Goal: Task Accomplishment & Management: Manage account settings

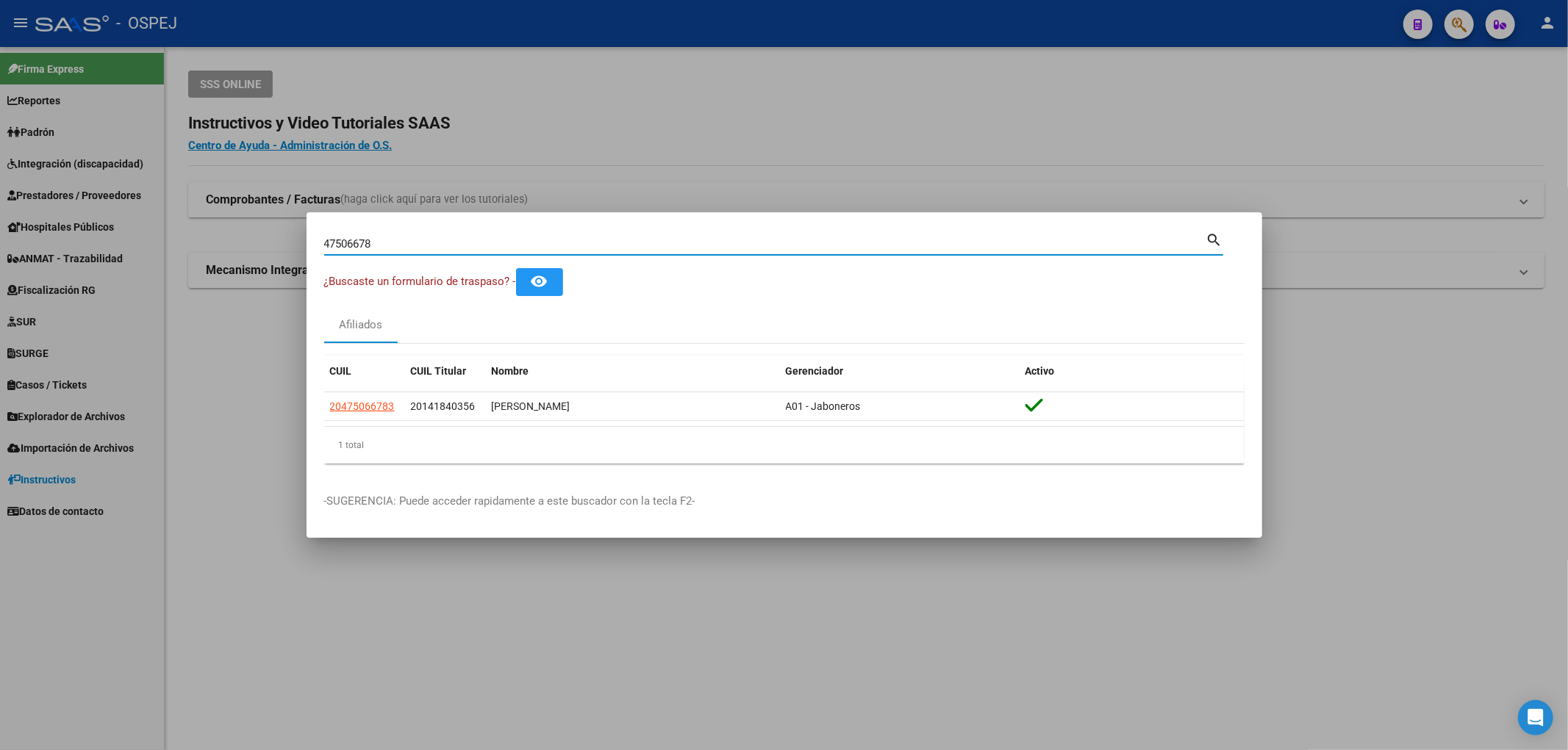
drag, startPoint x: 391, startPoint y: 248, endPoint x: 267, endPoint y: 264, distance: 125.0
click at [267, 264] on div "47506678 Buscar (apellido, dni, cuil, nro traspaso, cuit, obra social) search ¿…" at bounding box center [784, 375] width 1568 height 750
type input "38862344"
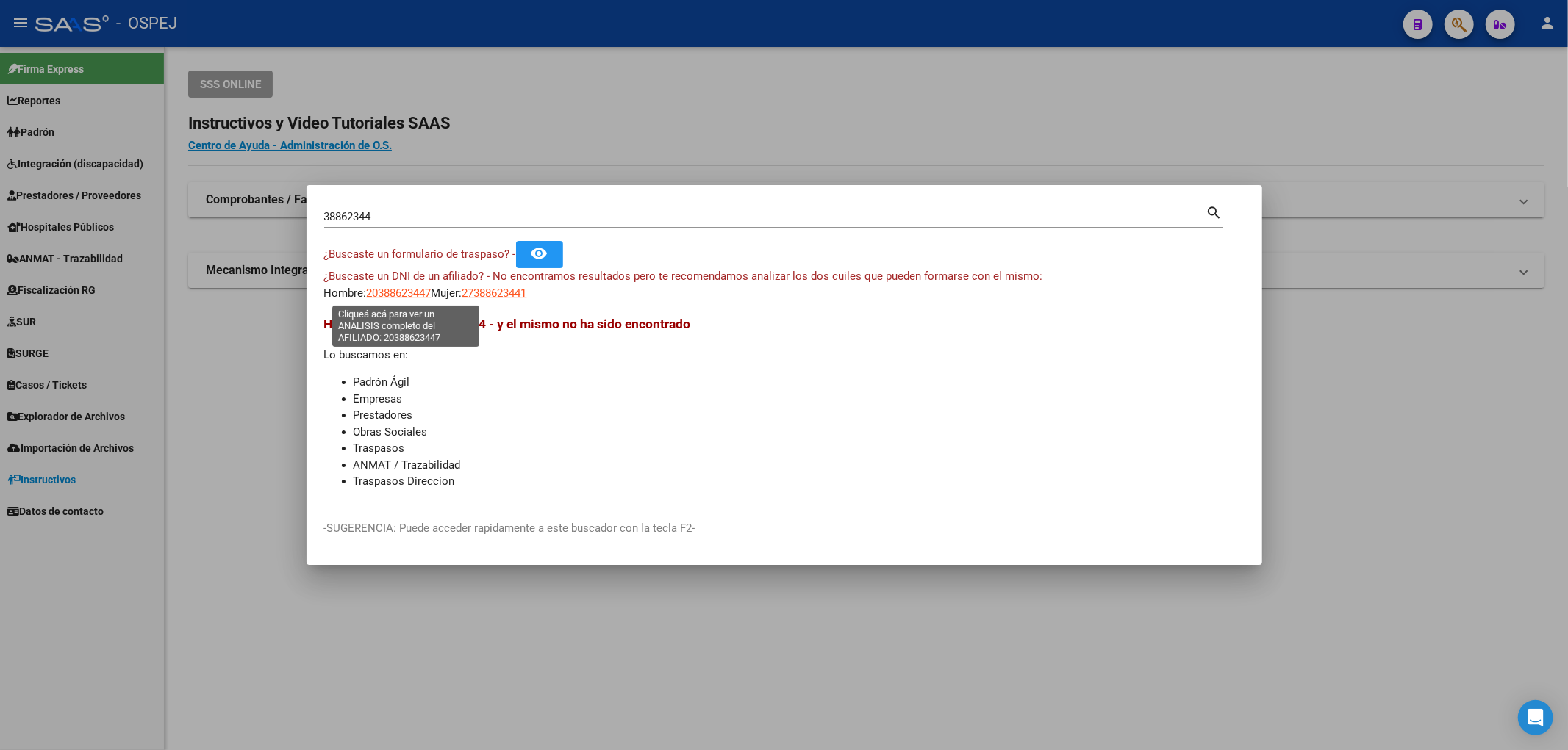
click at [410, 296] on span "20388623447" at bounding box center [399, 293] width 64 height 13
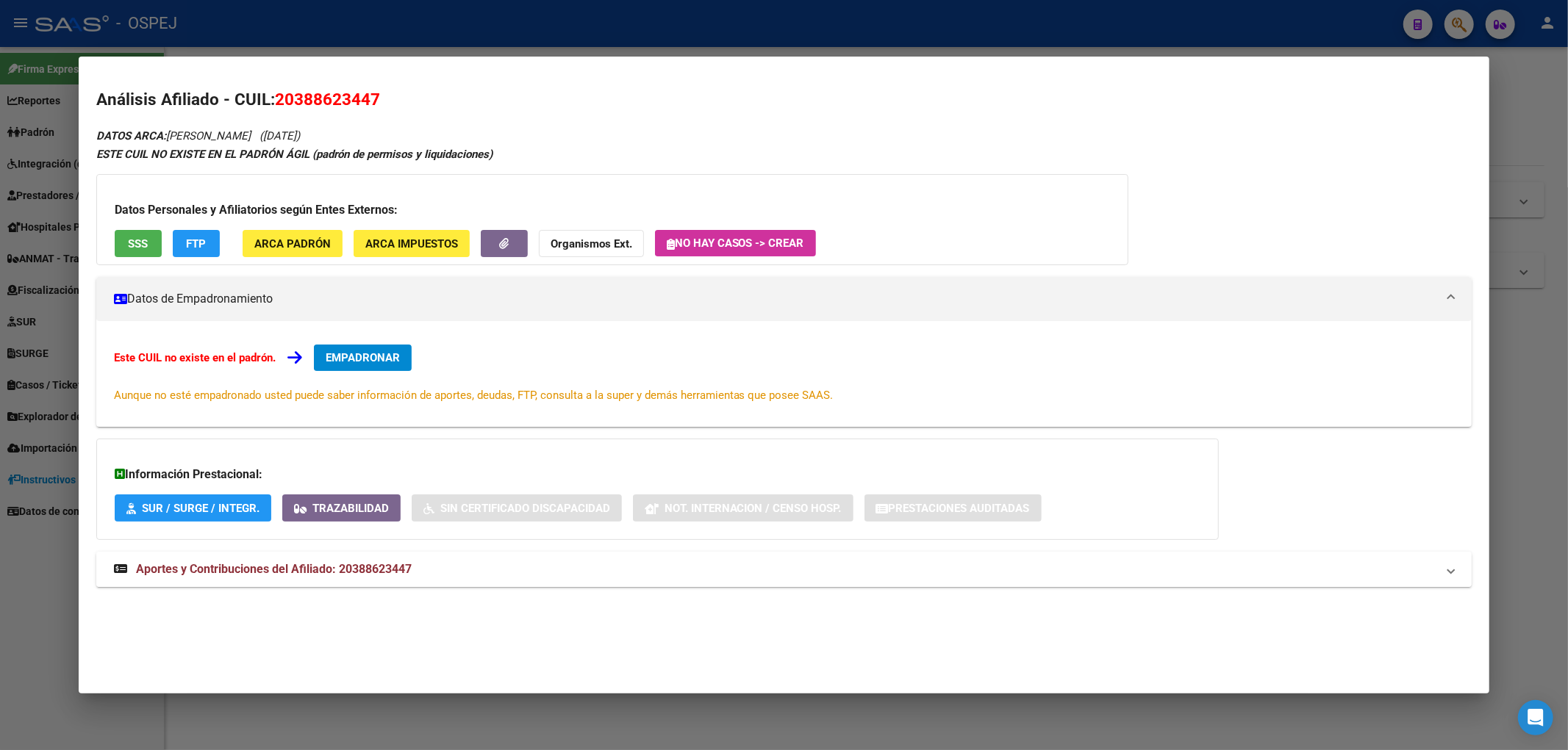
click at [445, 556] on mat-expansion-panel-header "Aportes y Contribuciones del Afiliado: 20388623447" at bounding box center [784, 569] width 1376 height 35
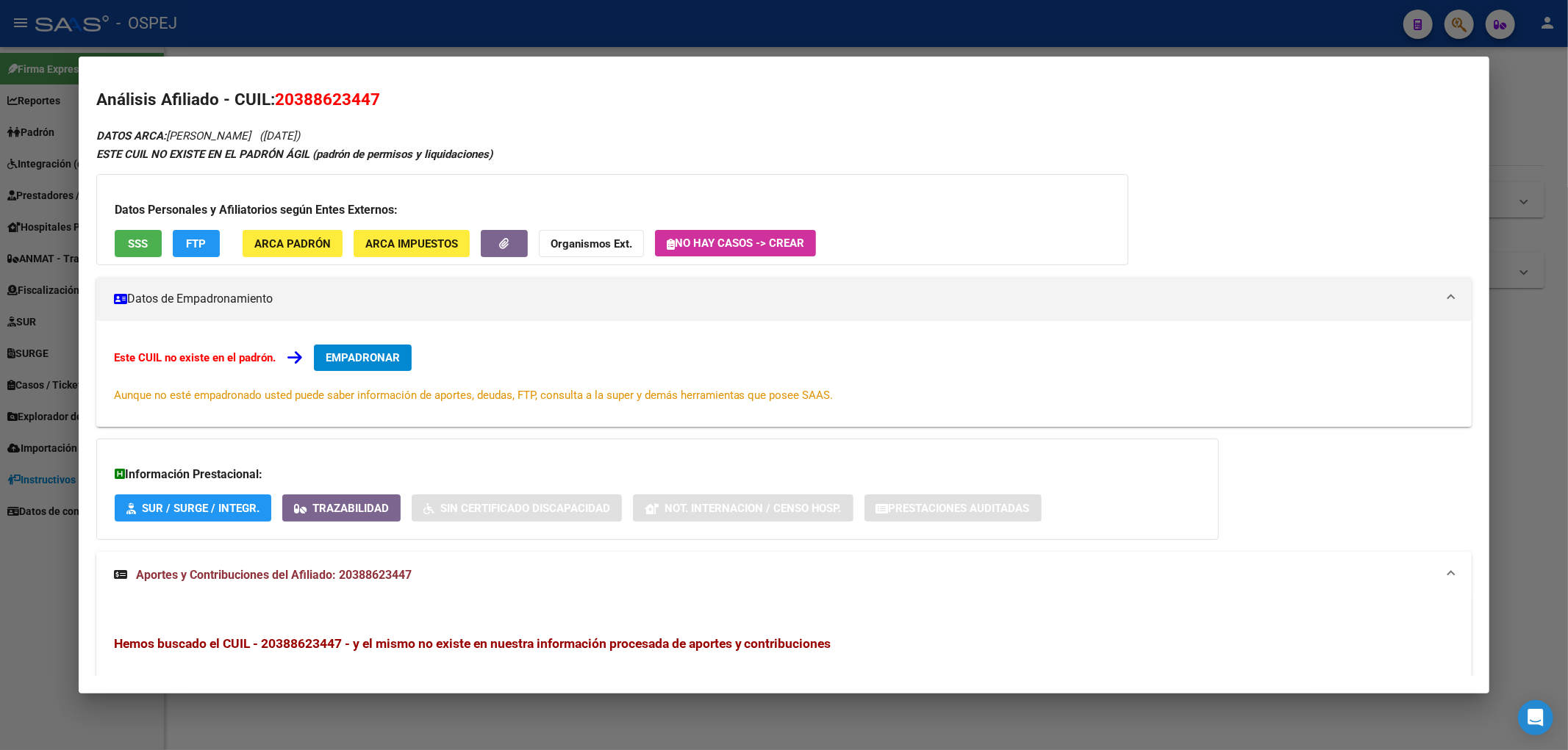
scroll to position [247, 0]
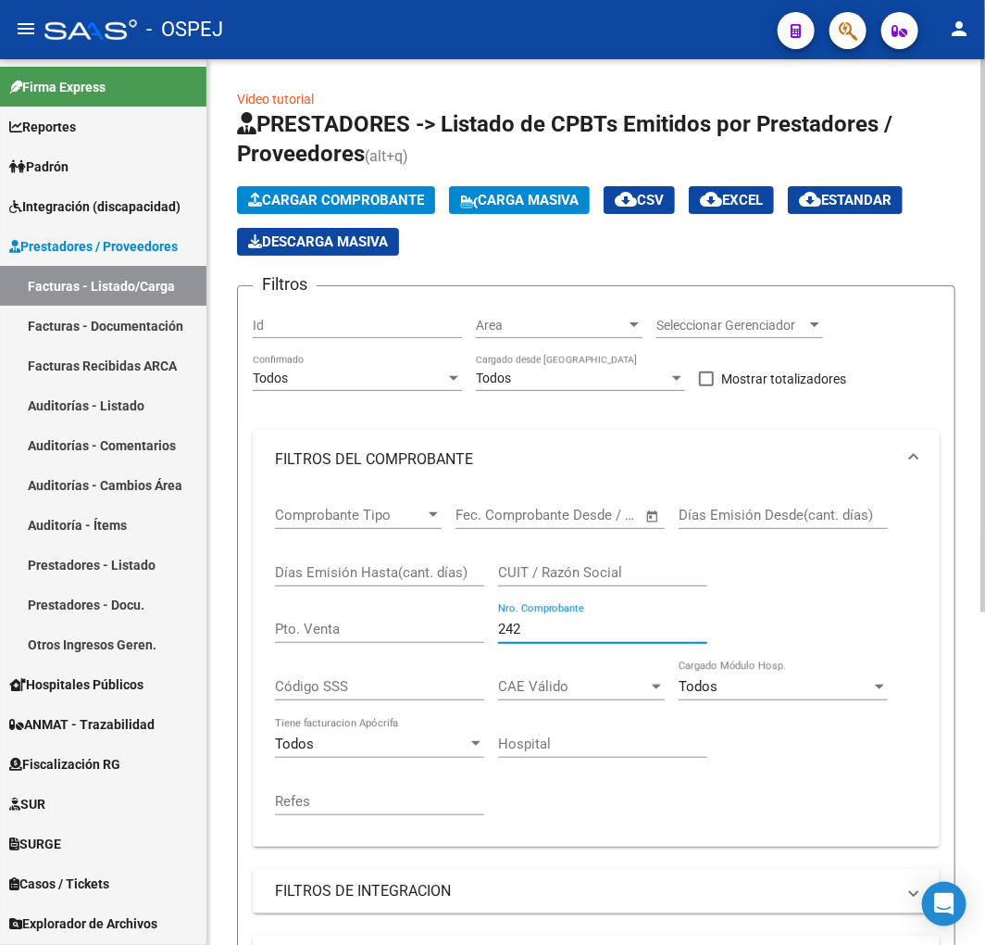
scroll to position [485, 0]
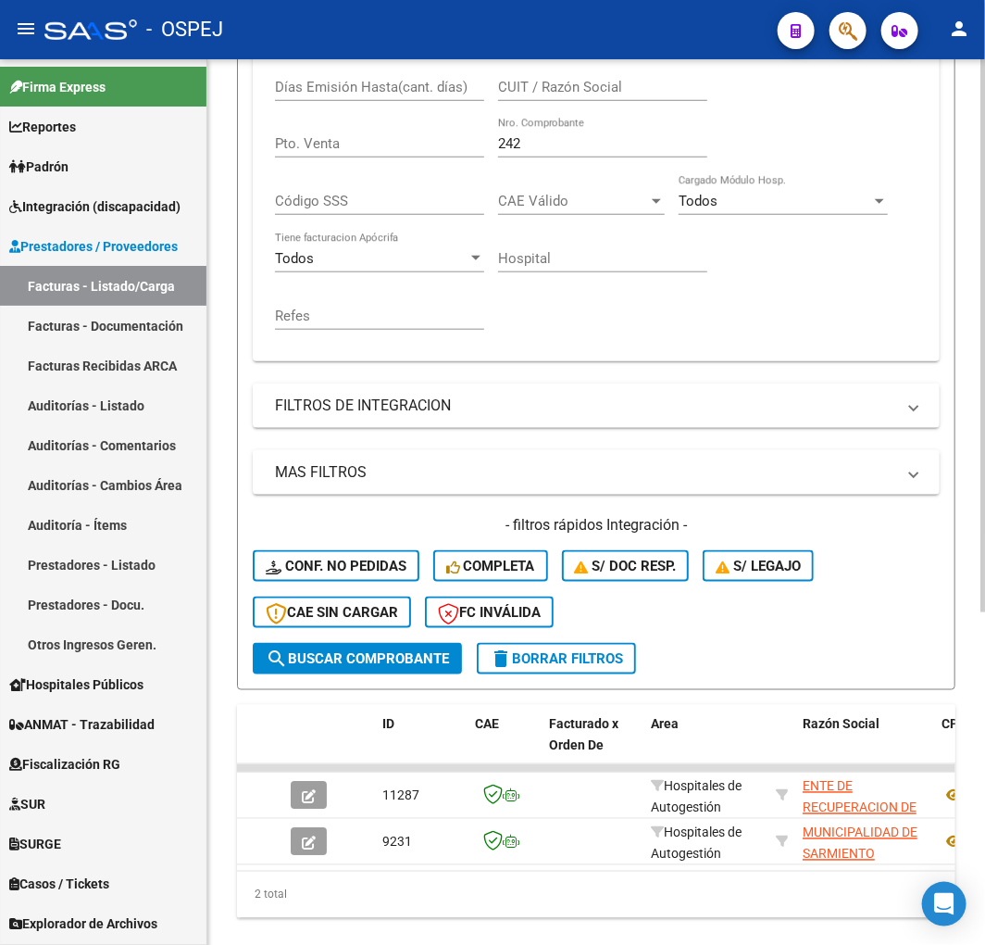
drag, startPoint x: 557, startPoint y: 154, endPoint x: 472, endPoint y: 159, distance: 84.4
click at [472, 159] on div "Comprobante Tipo Comprobante Tipo Start date – End date Fec. Comprobante Desde …" at bounding box center [596, 176] width 643 height 344
click at [516, 148] on input "242" at bounding box center [602, 143] width 209 height 17
type input "2"
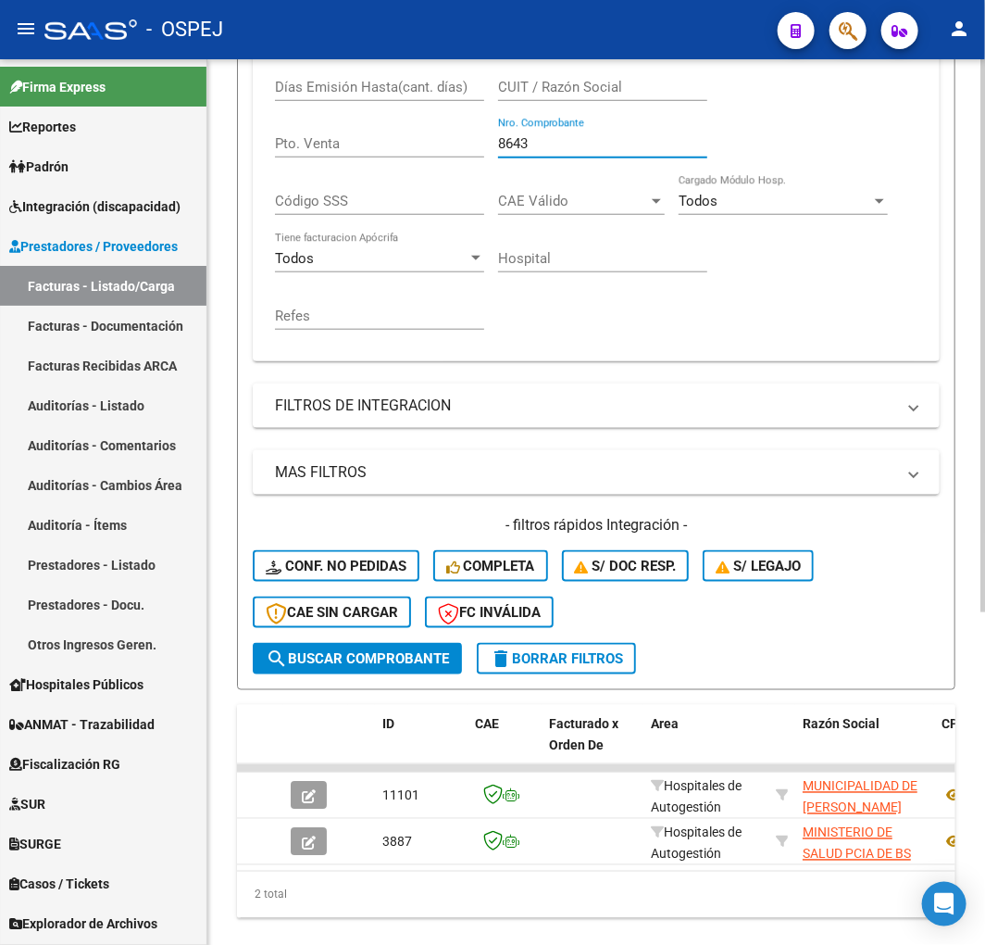
type input "8643"
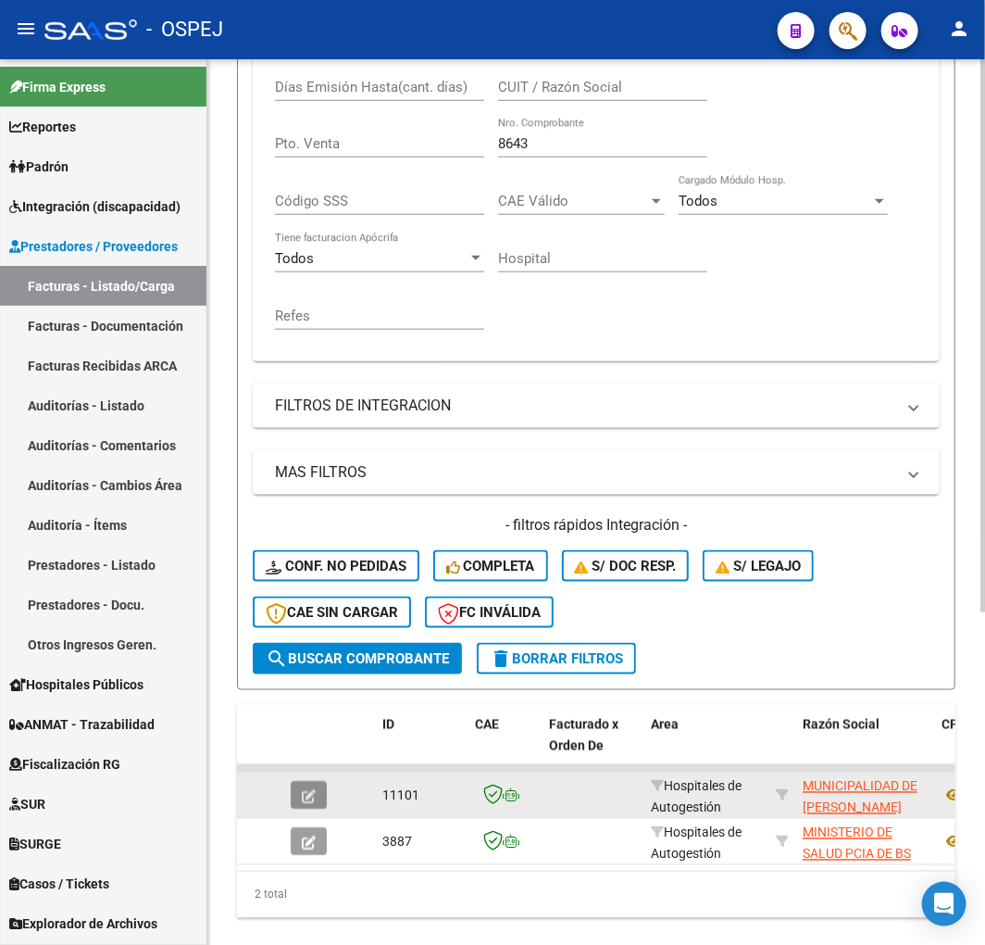
click at [319, 788] on button "button" at bounding box center [309, 796] width 36 height 28
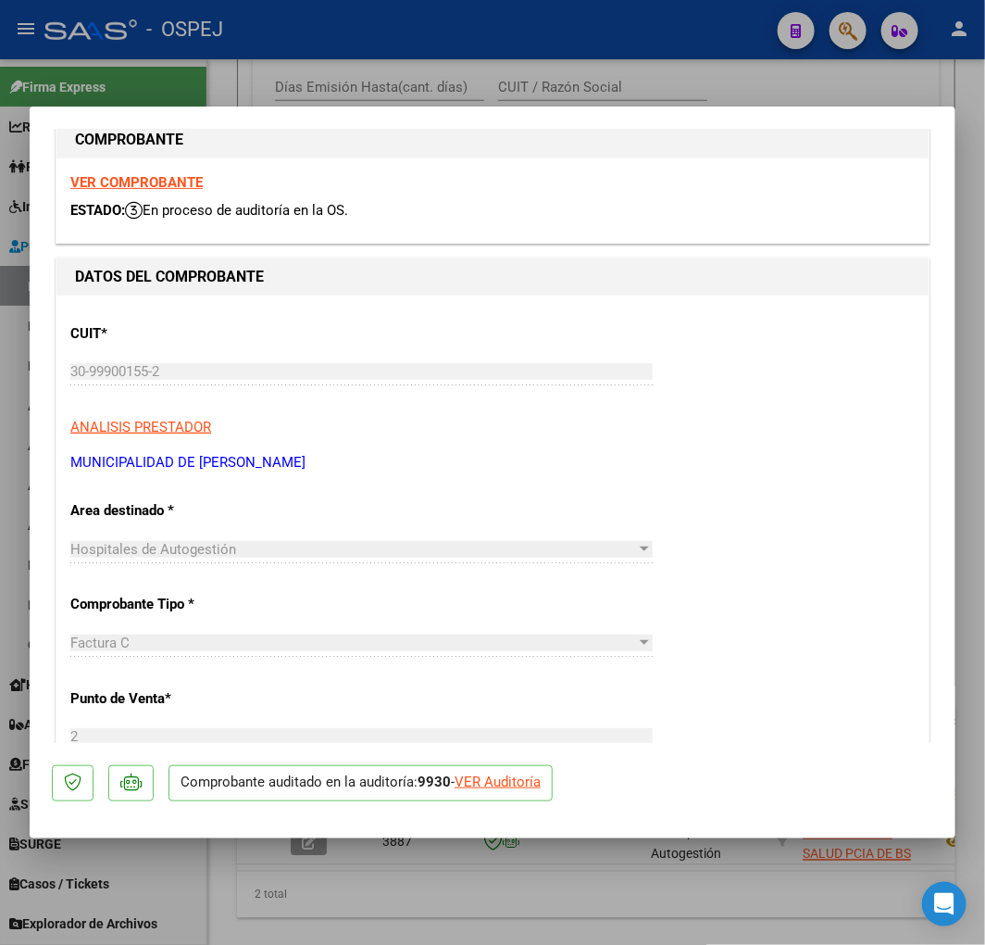
scroll to position [0, 0]
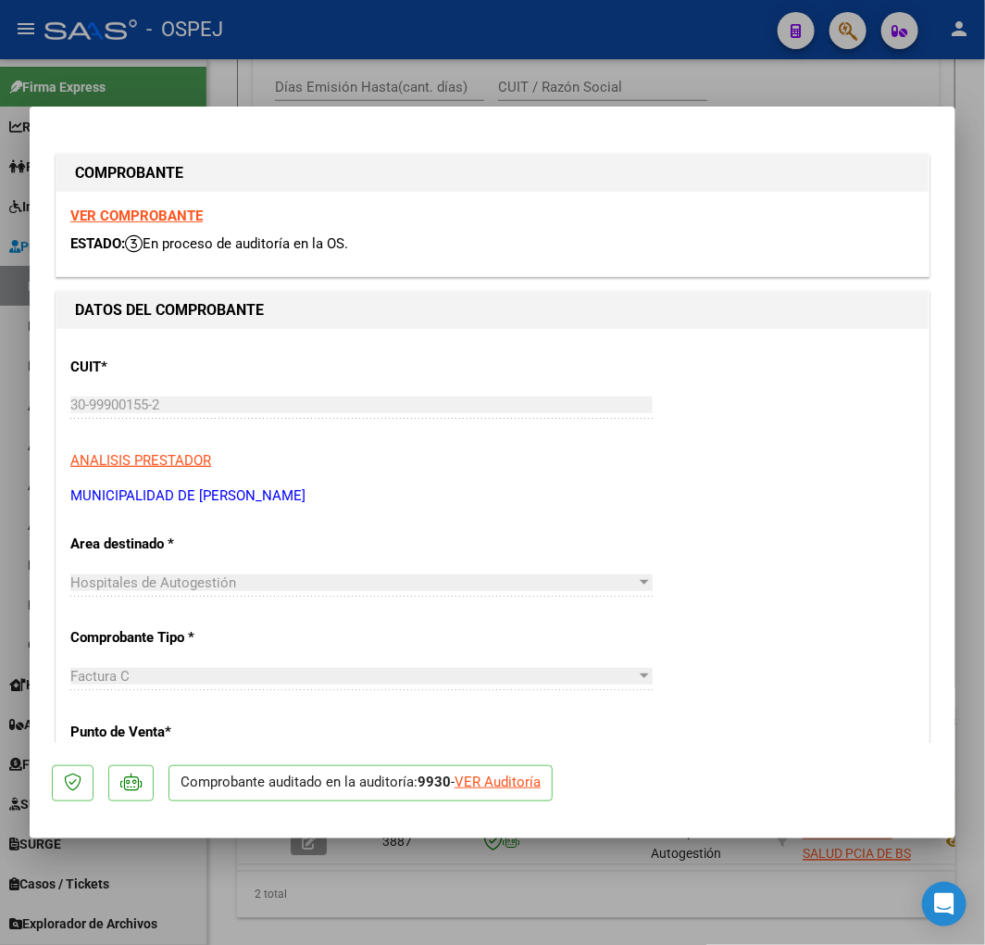
click at [523, 784] on div "VER Auditoría" at bounding box center [498, 781] width 86 height 21
type input "$ 0,00"
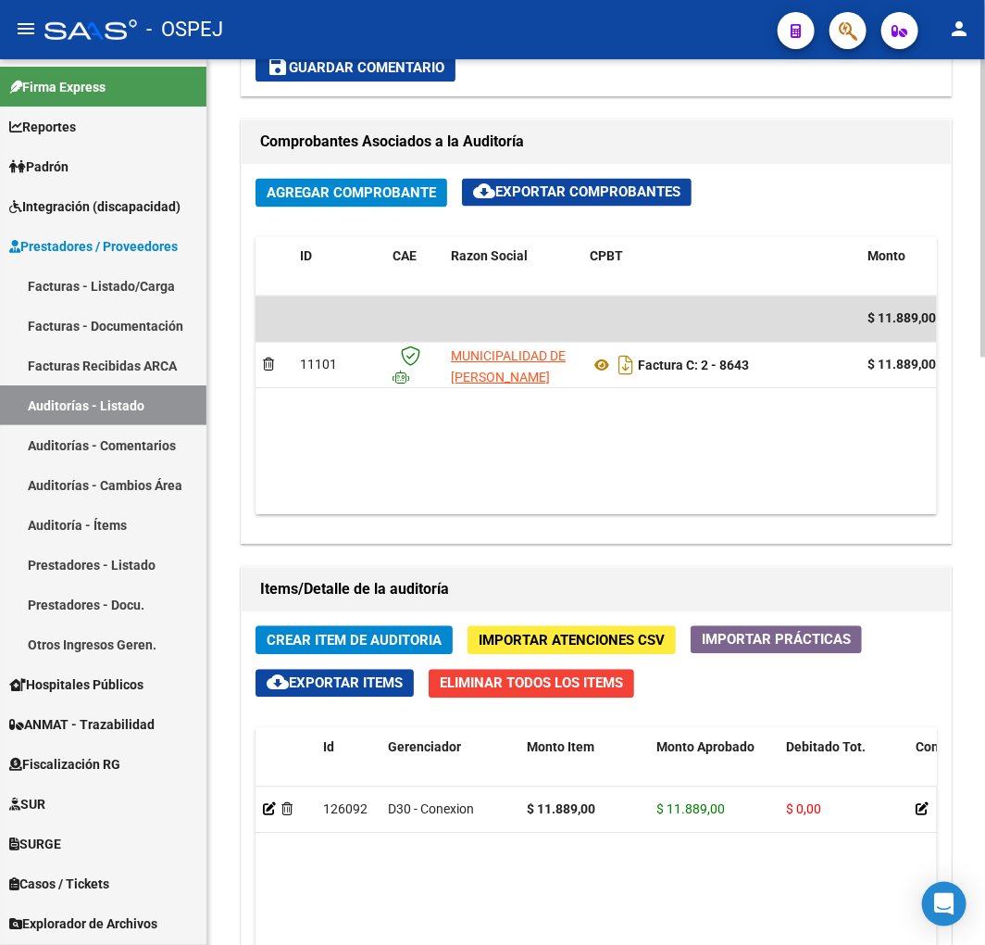
scroll to position [1646, 0]
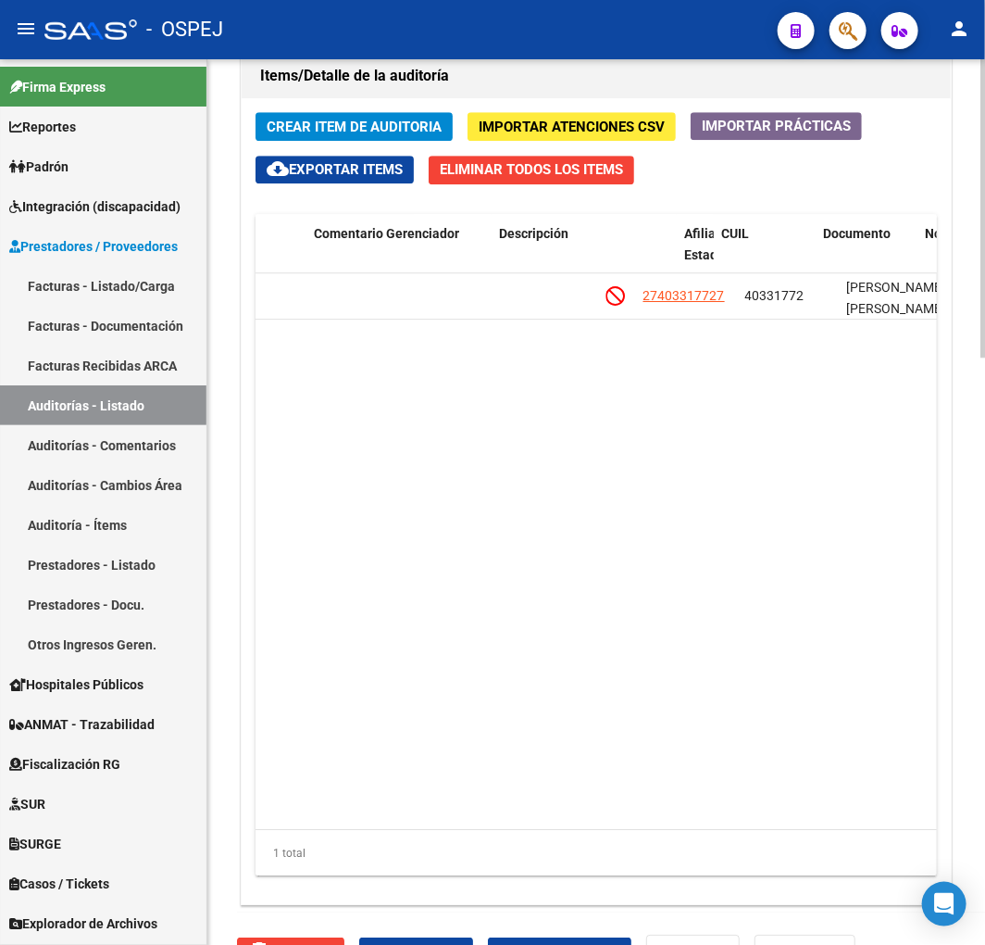
drag, startPoint x: 344, startPoint y: 390, endPoint x: 411, endPoint y: 390, distance: 67.6
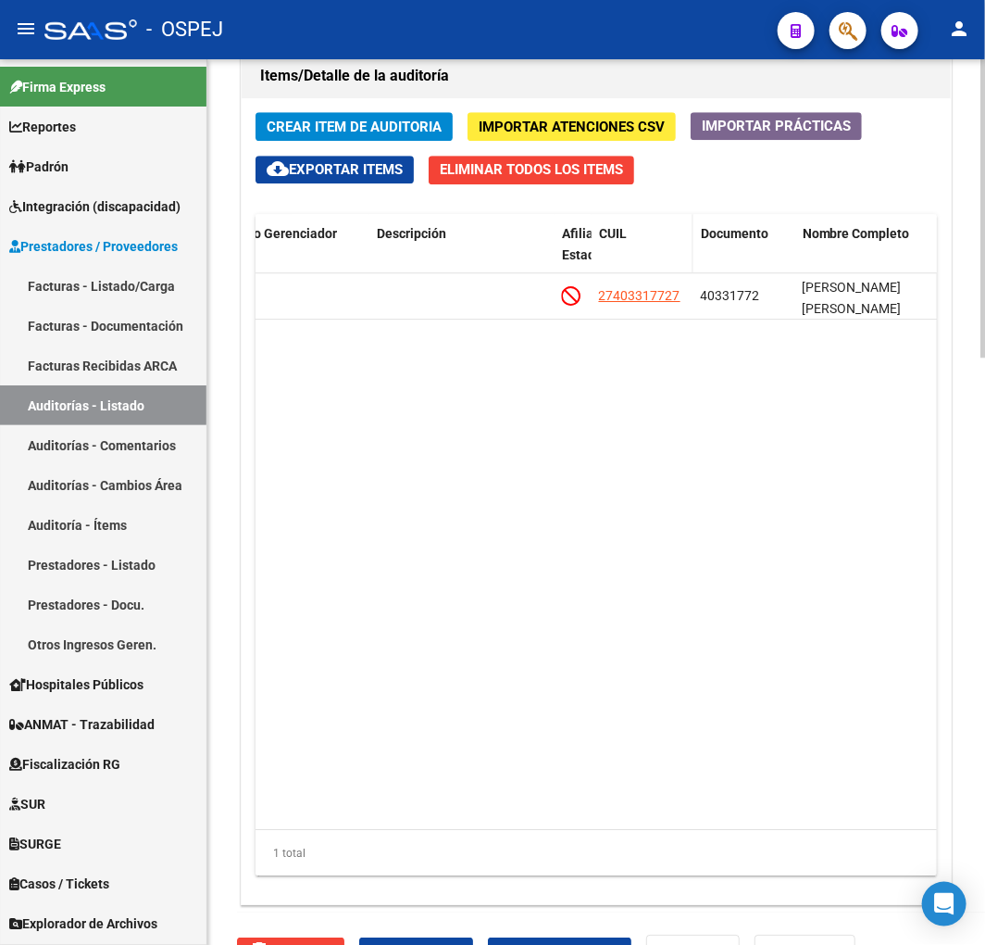
drag, startPoint x: 619, startPoint y: 322, endPoint x: 619, endPoint y: 270, distance: 51.9
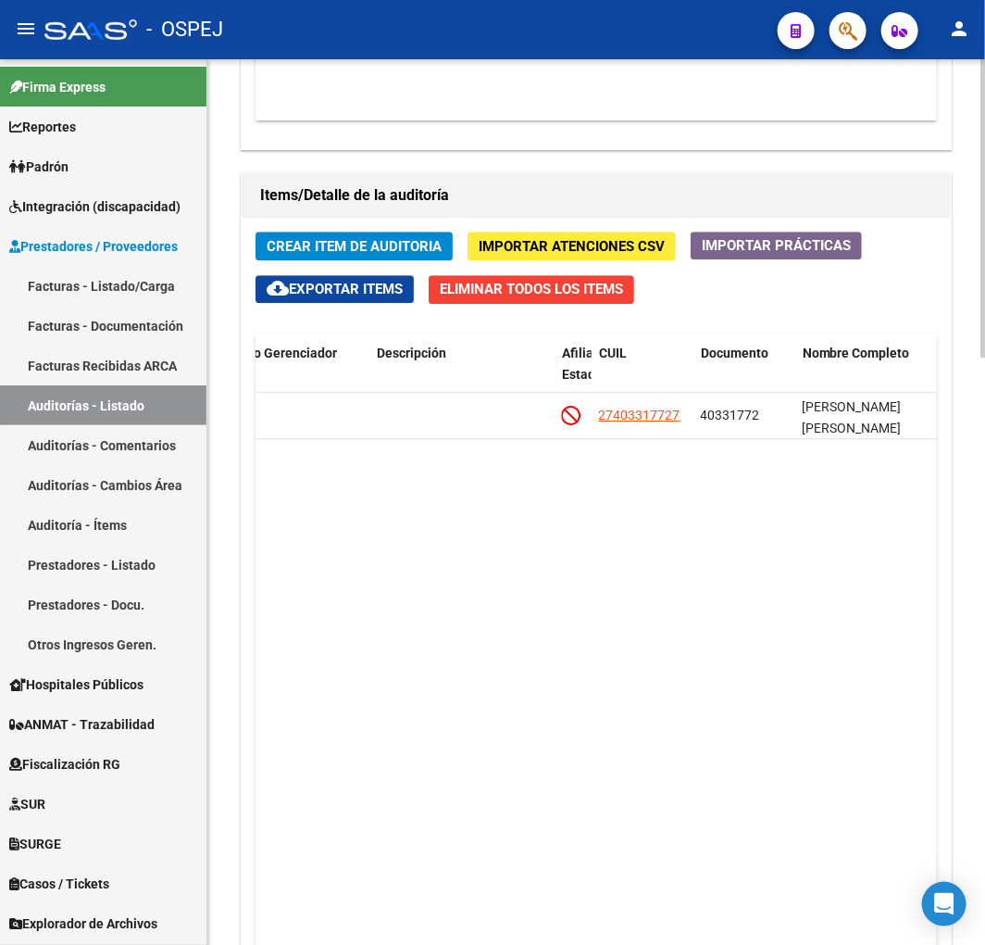
scroll to position [1012, 0]
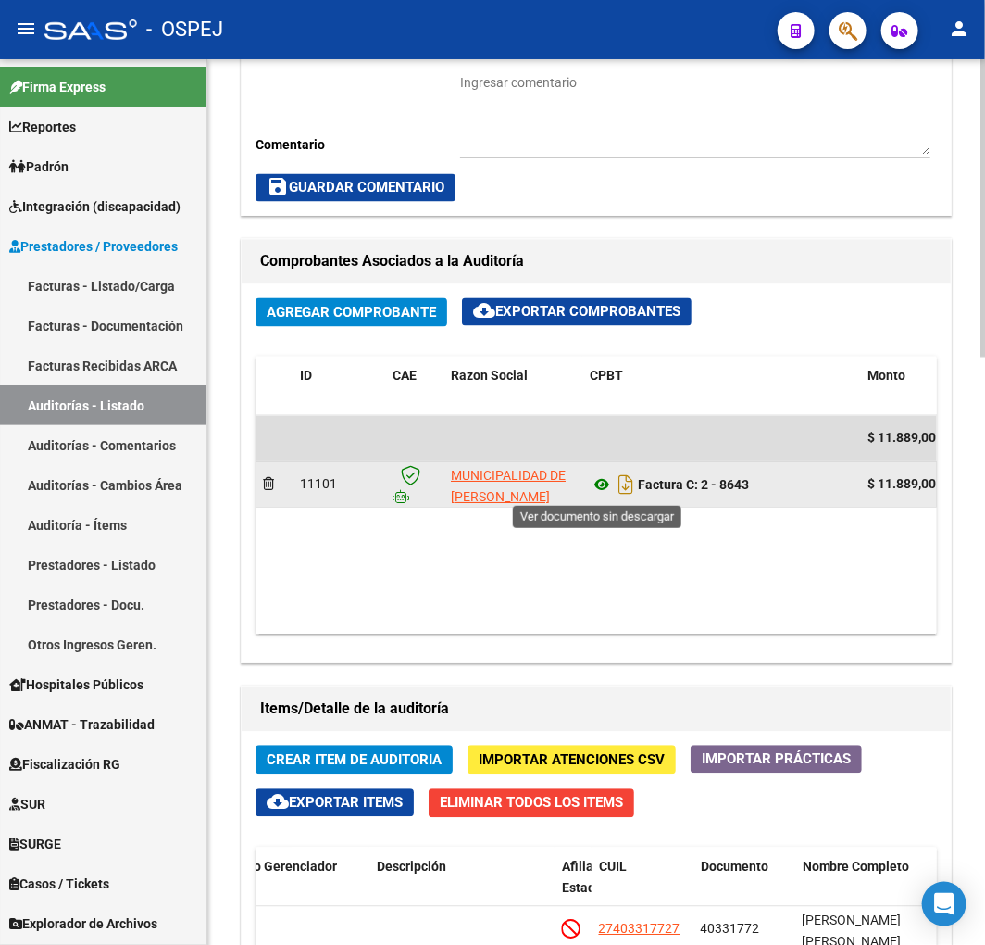
click at [599, 488] on icon at bounding box center [602, 485] width 24 height 22
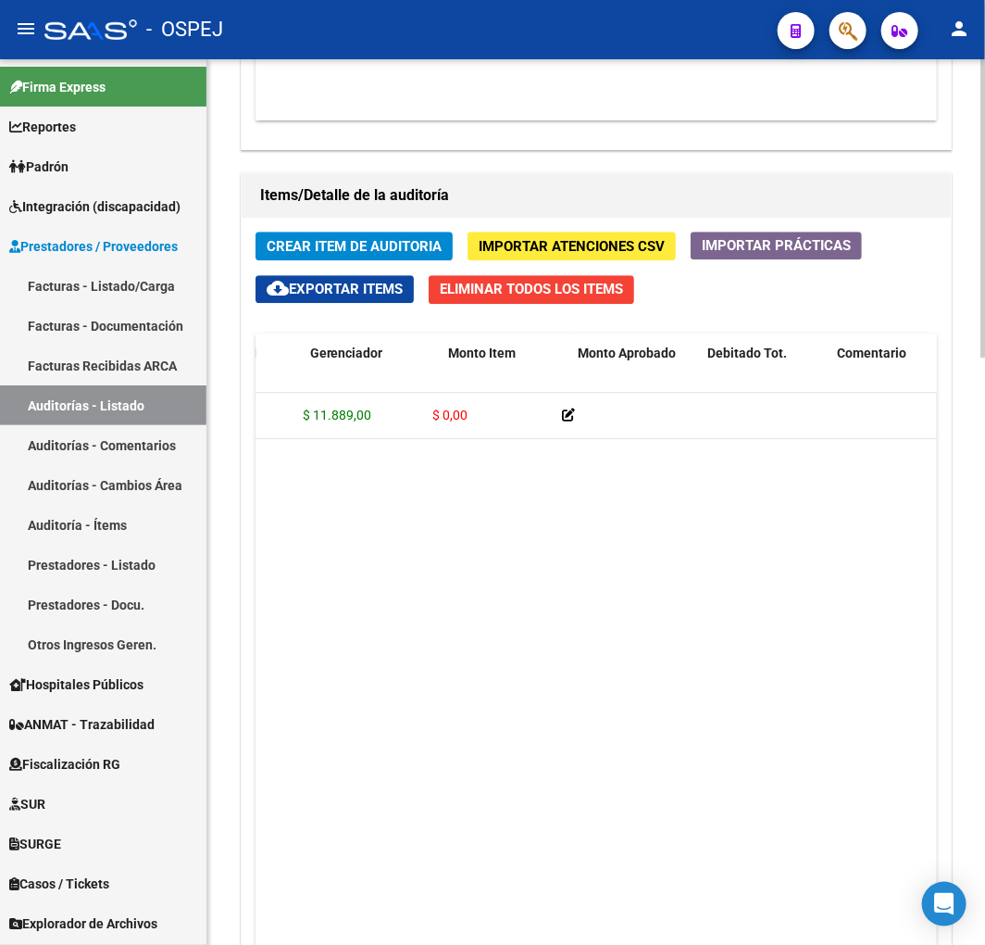
scroll to position [0, 0]
drag, startPoint x: 552, startPoint y: 461, endPoint x: 378, endPoint y: 458, distance: 174.1
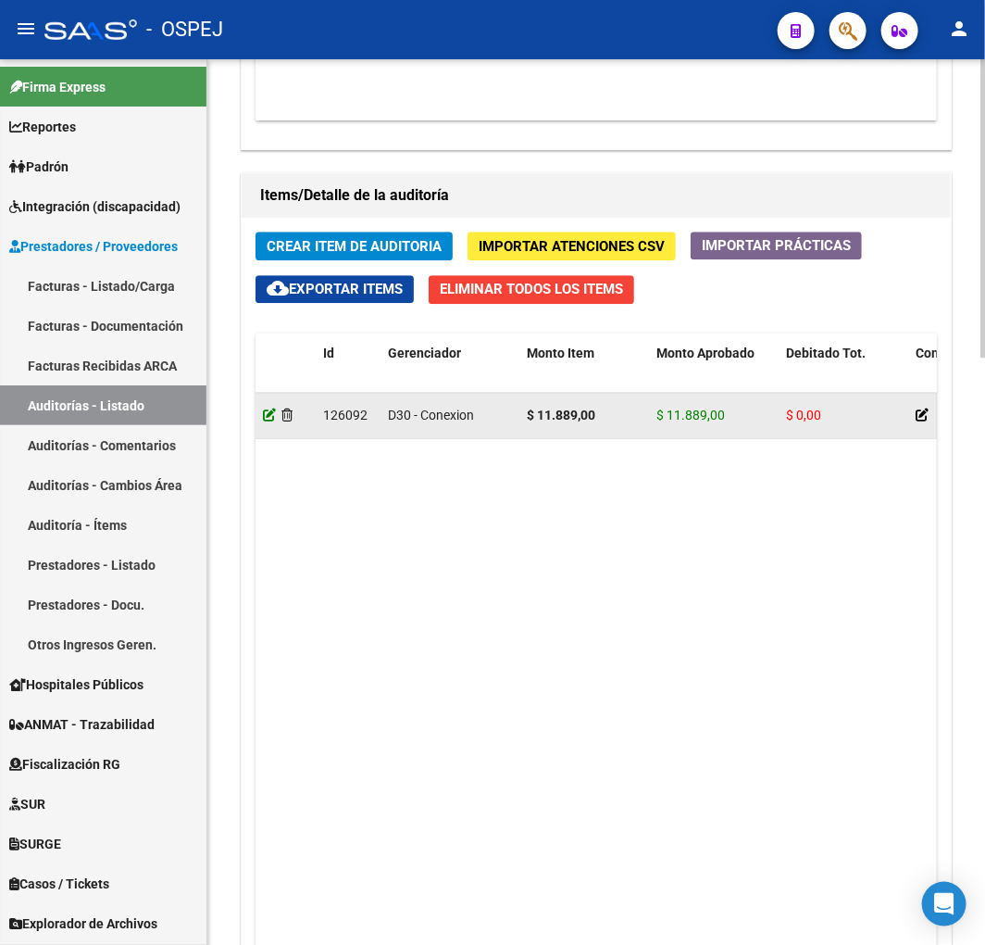
click at [273, 420] on icon at bounding box center [269, 414] width 13 height 13
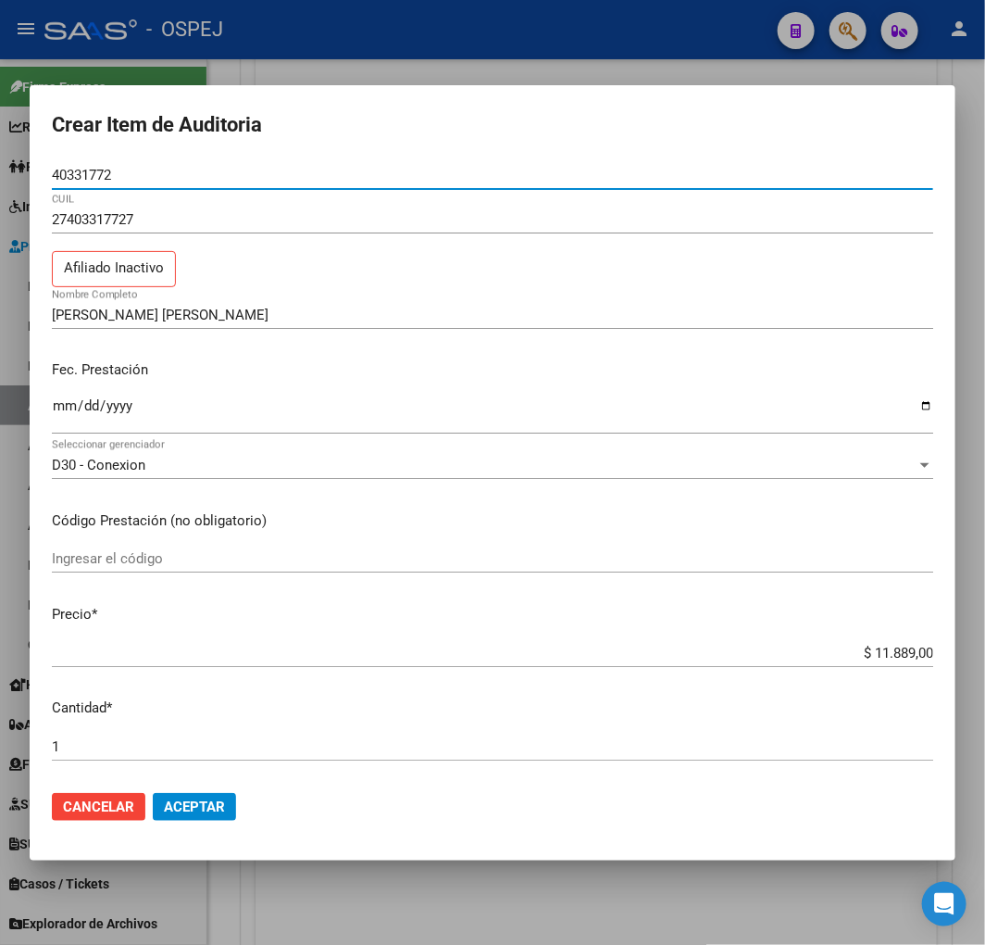
click at [375, 50] on div at bounding box center [492, 472] width 985 height 945
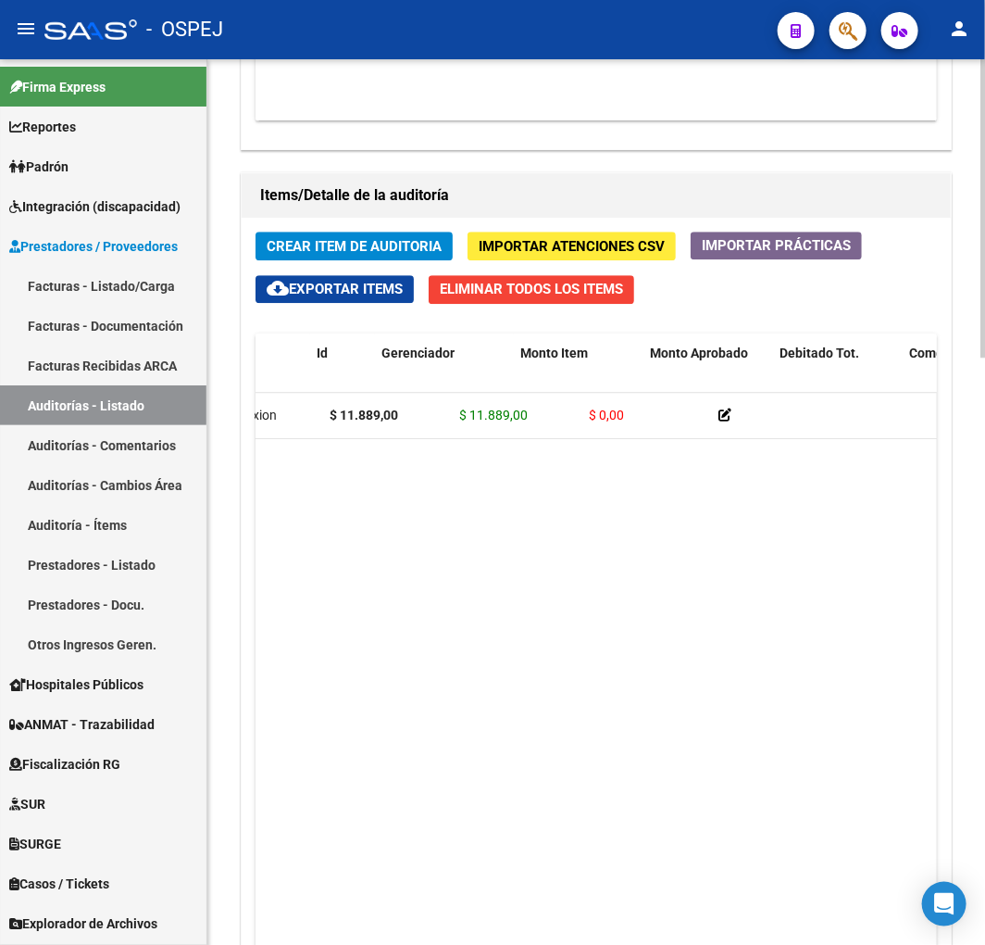
drag, startPoint x: 687, startPoint y: 562, endPoint x: 715, endPoint y: 556, distance: 28.5
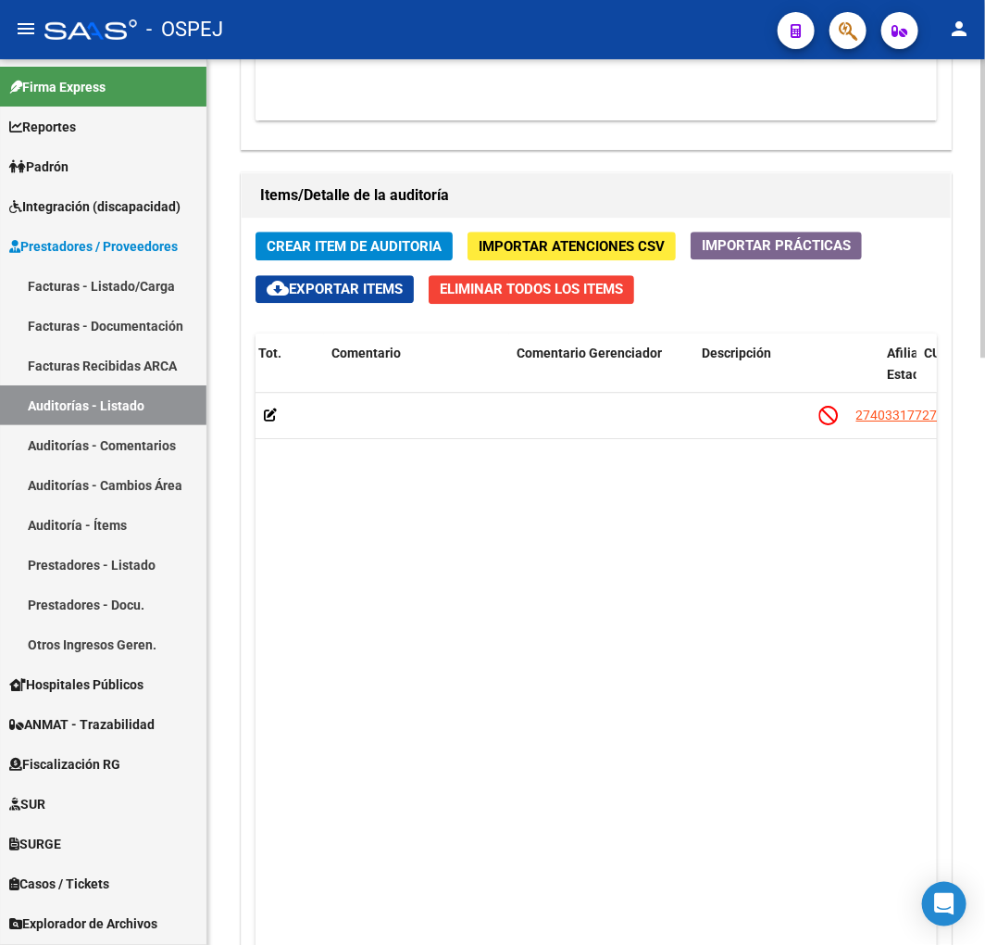
drag, startPoint x: 715, startPoint y: 556, endPoint x: 803, endPoint y: 509, distance: 99.4
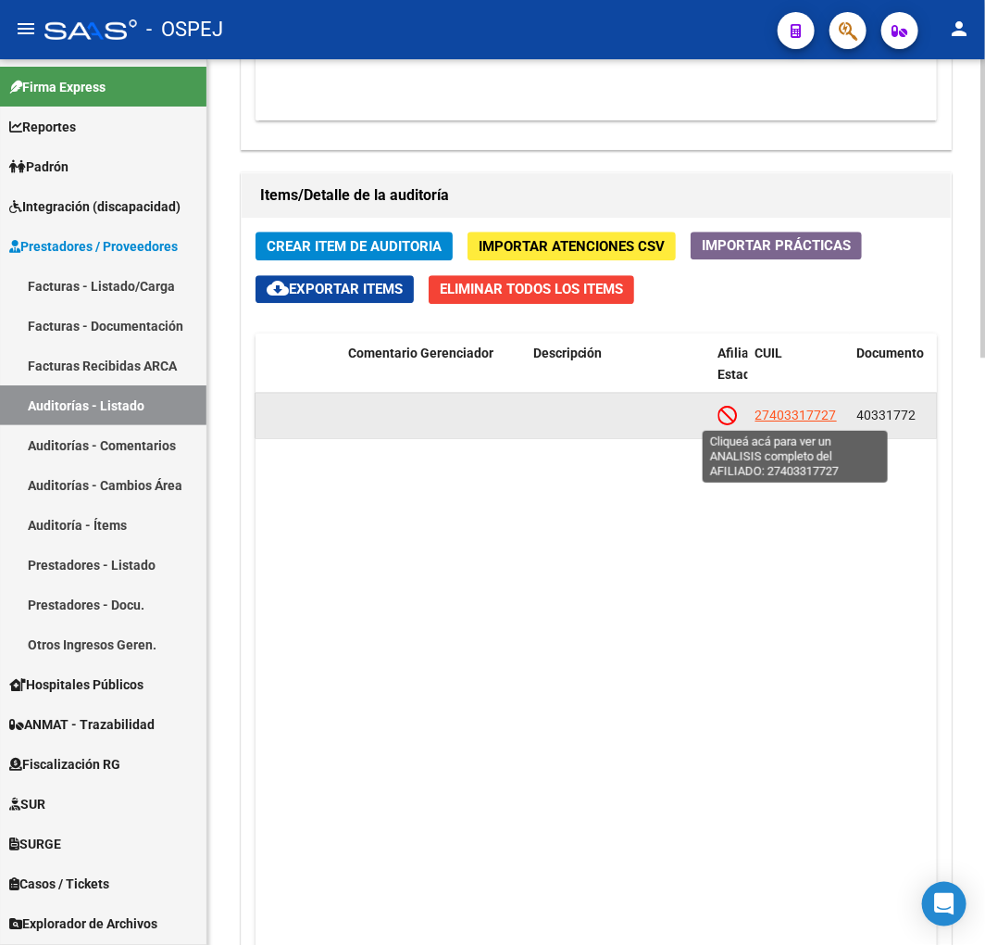
click at [762, 417] on span "27403317727" at bounding box center [796, 414] width 81 height 15
type textarea "27403317727"
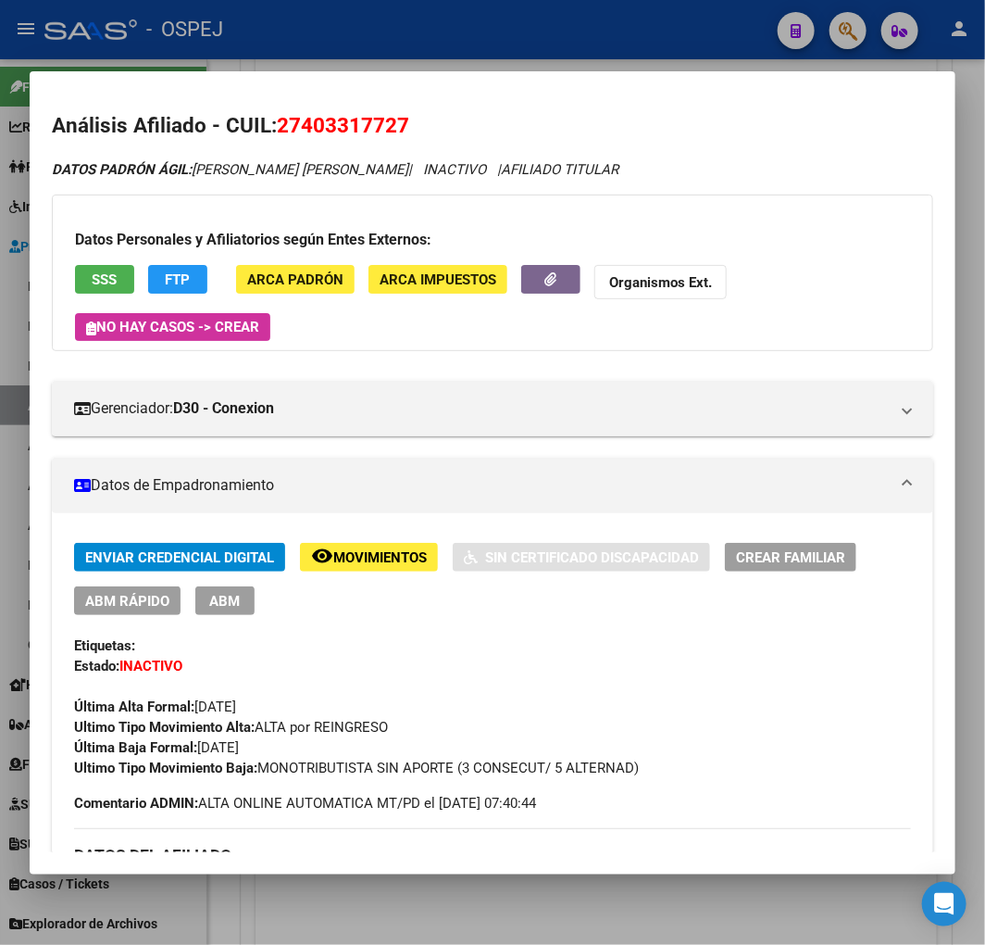
click at [114, 289] on button "SSS" at bounding box center [104, 279] width 59 height 29
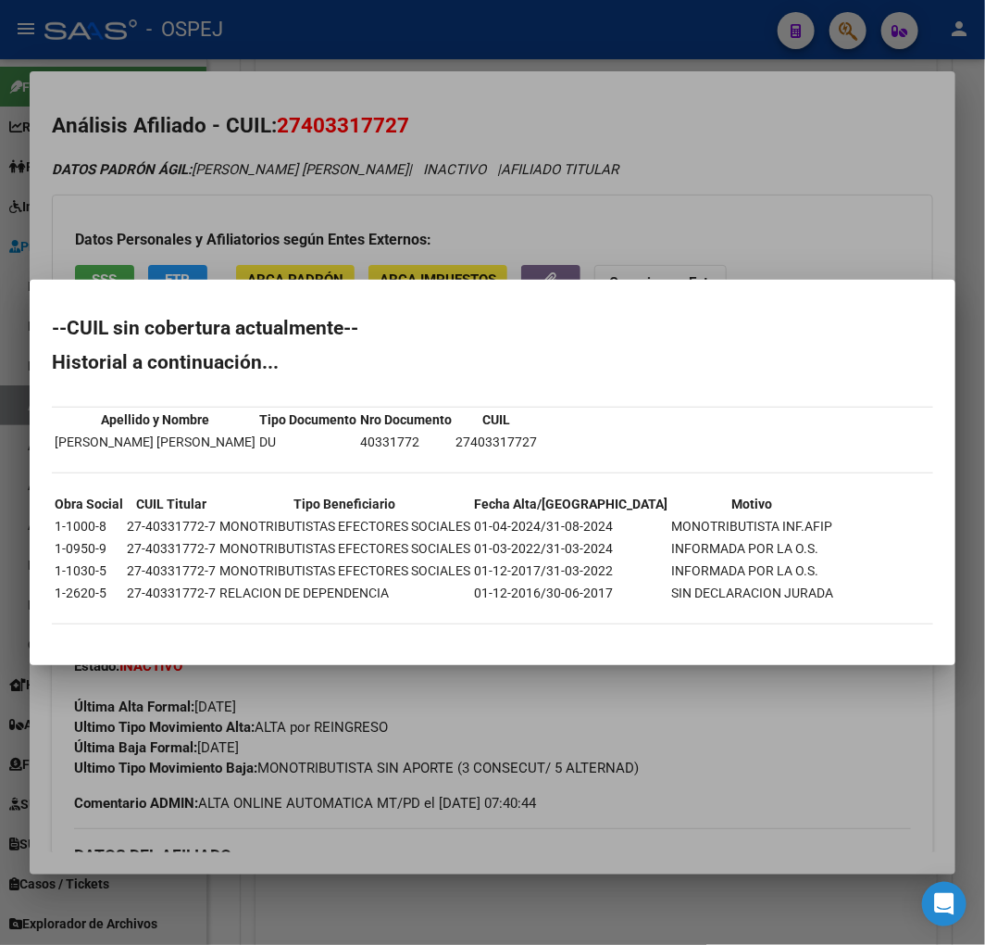
drag, startPoint x: 396, startPoint y: 208, endPoint x: 357, endPoint y: 98, distance: 116.9
click at [396, 208] on div at bounding box center [492, 472] width 985 height 945
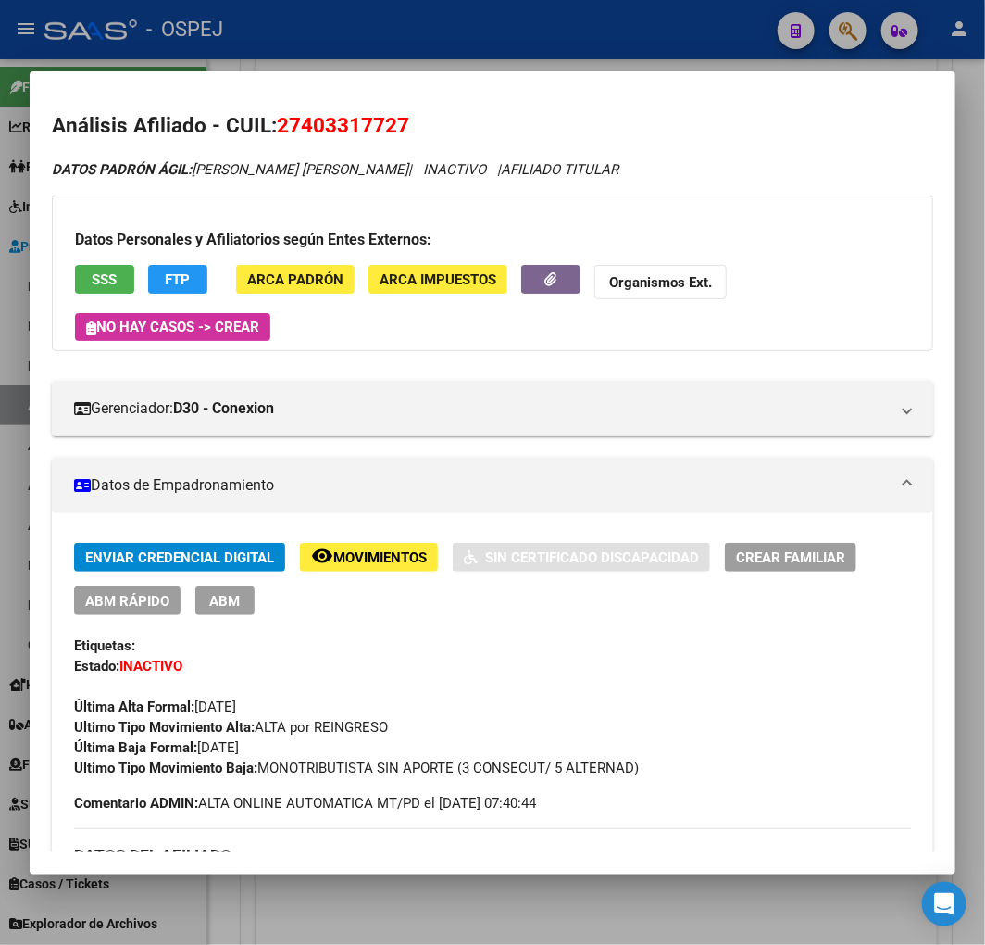
drag, startPoint x: 330, startPoint y: 53, endPoint x: 299, endPoint y: 111, distance: 65.9
click at [329, 53] on div at bounding box center [492, 472] width 985 height 945
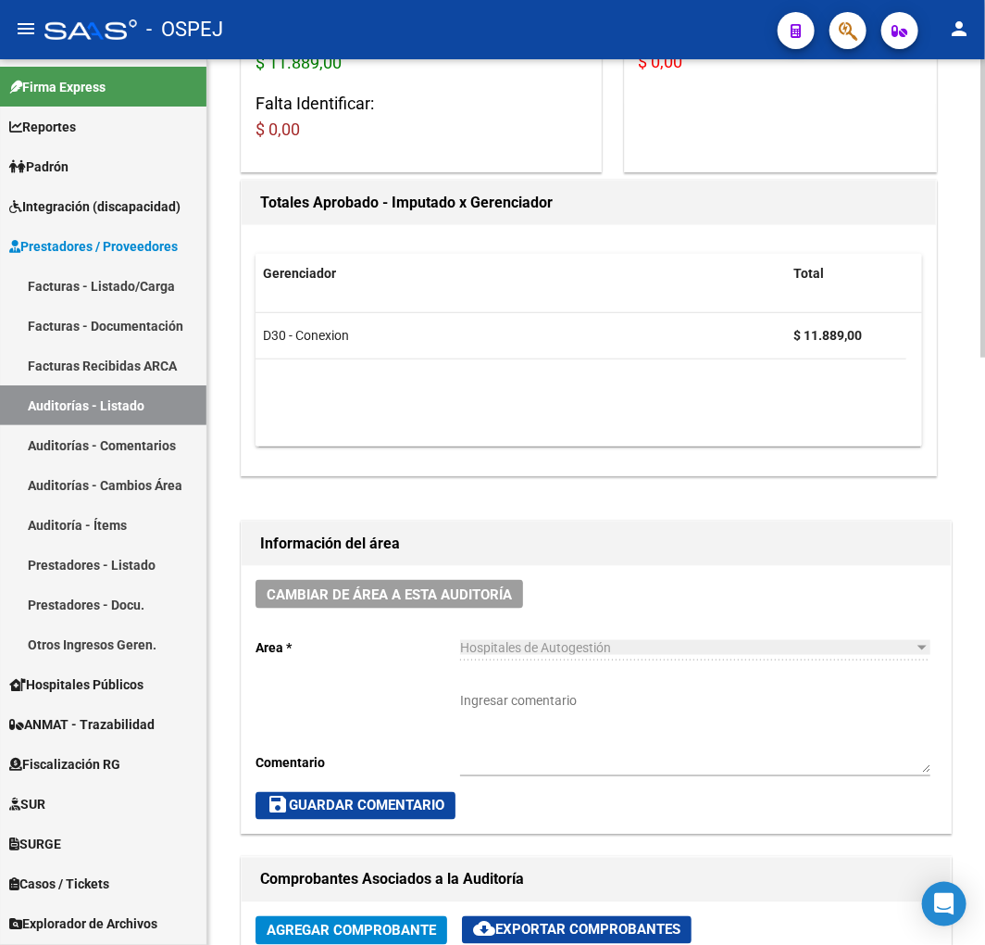
scroll to position [0, 0]
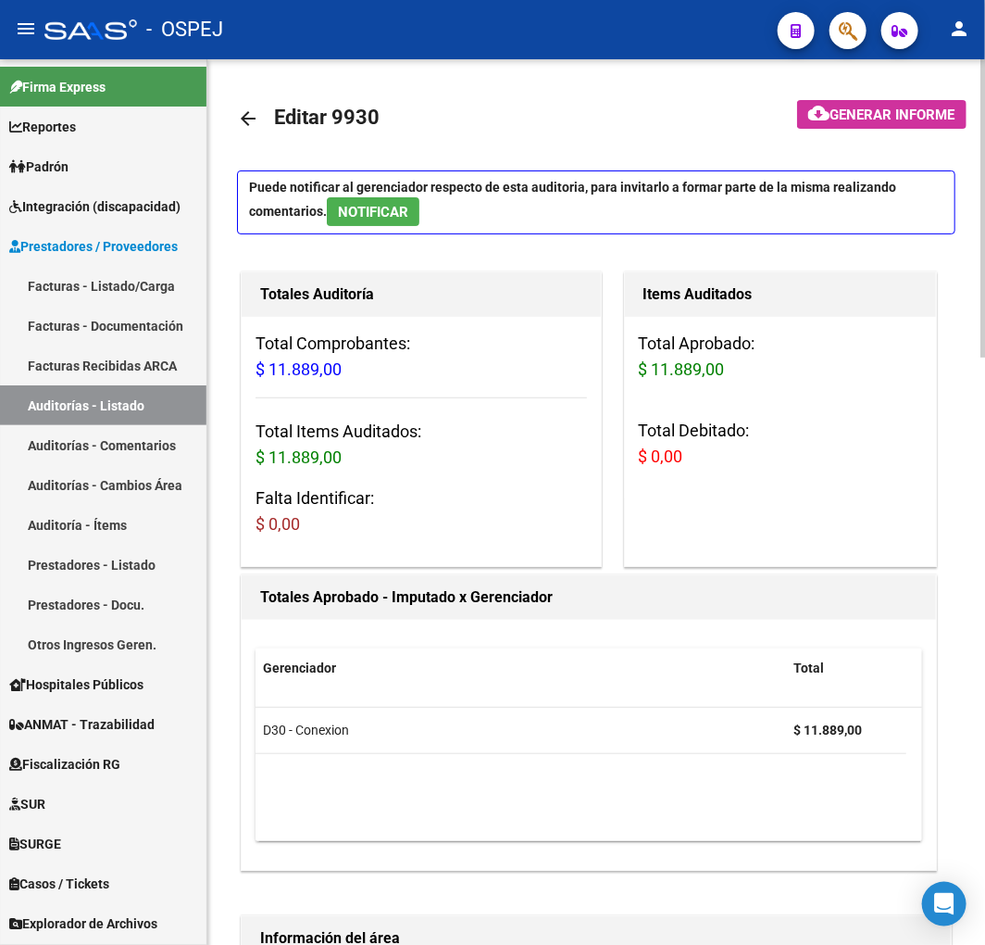
click at [259, 111] on mat-icon "arrow_back" at bounding box center [248, 118] width 22 height 22
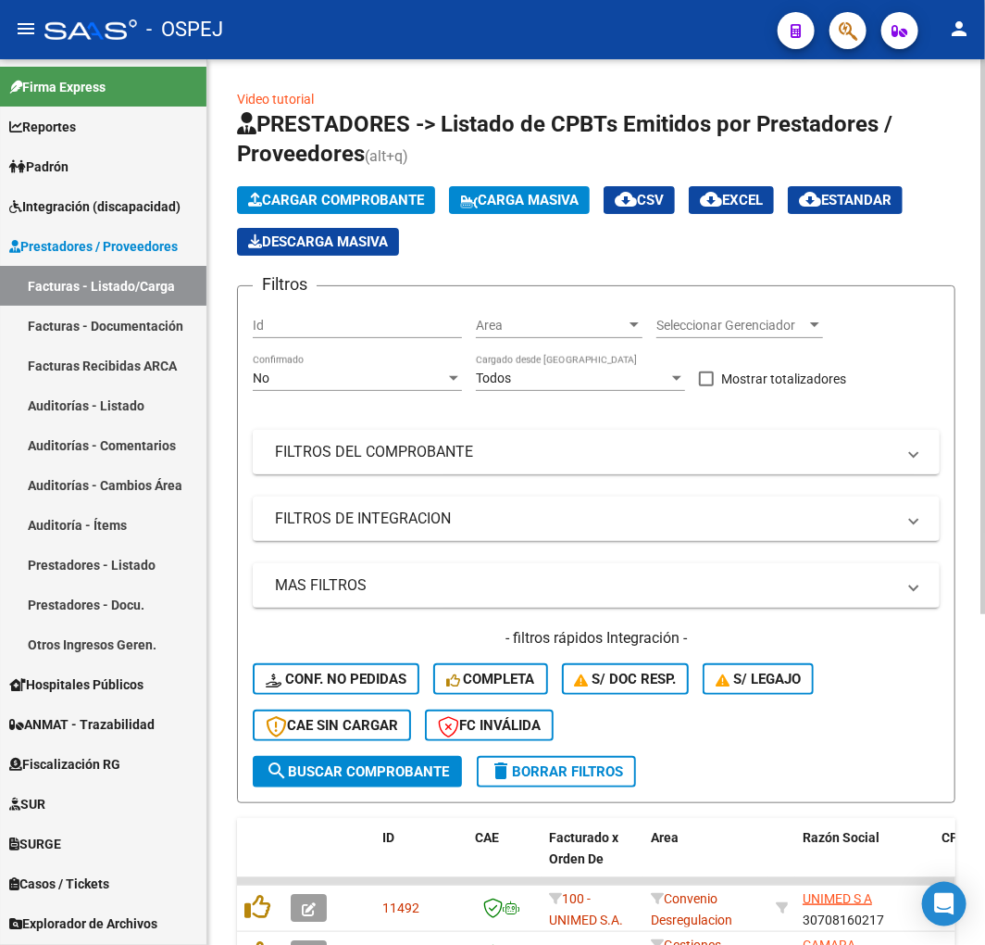
click at [503, 470] on mat-expansion-panel-header "FILTROS DEL COMPROBANTE" at bounding box center [596, 452] width 687 height 44
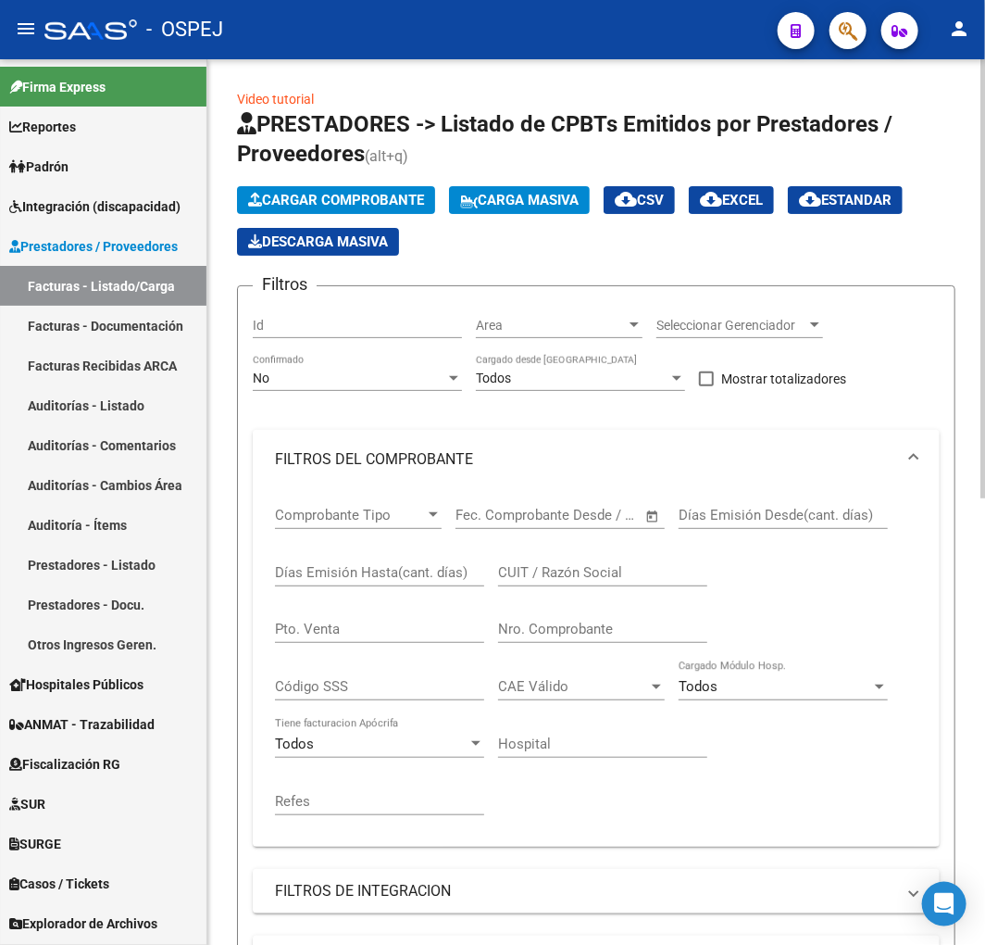
click at [353, 389] on div "No Confirmado" at bounding box center [357, 372] width 209 height 37
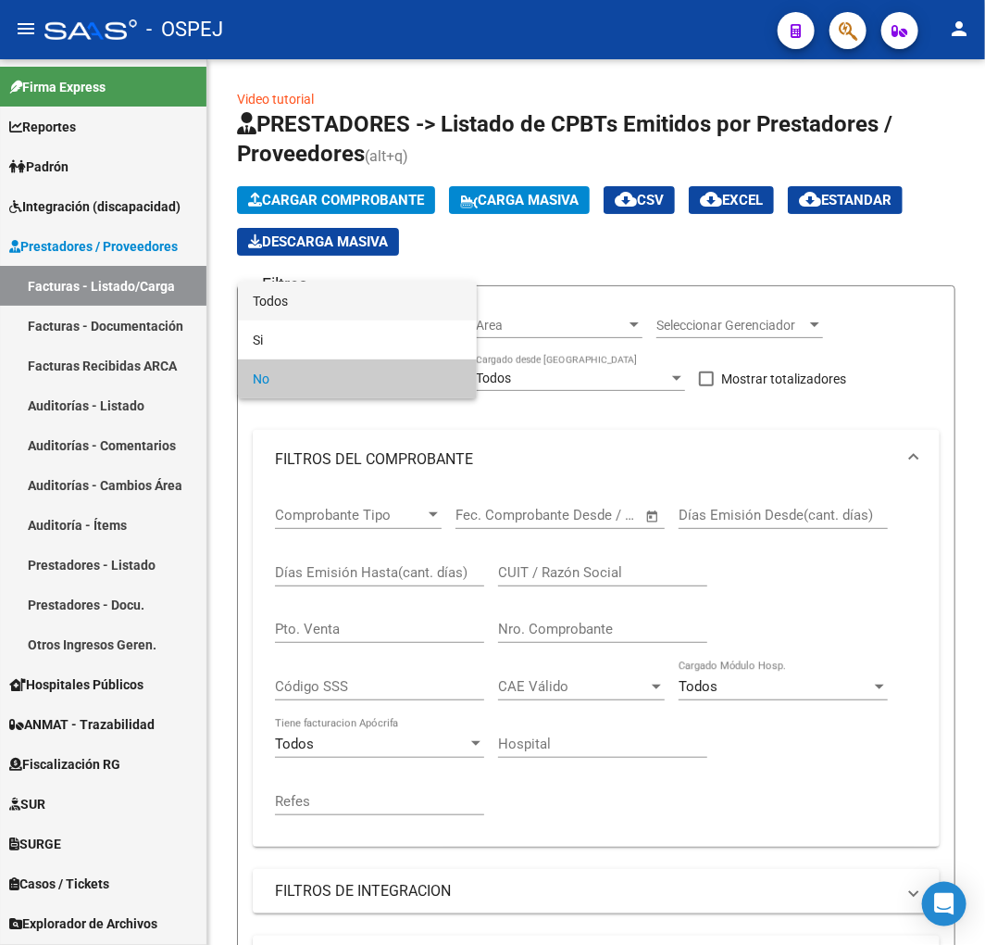
click at [325, 284] on span "Todos" at bounding box center [357, 301] width 209 height 39
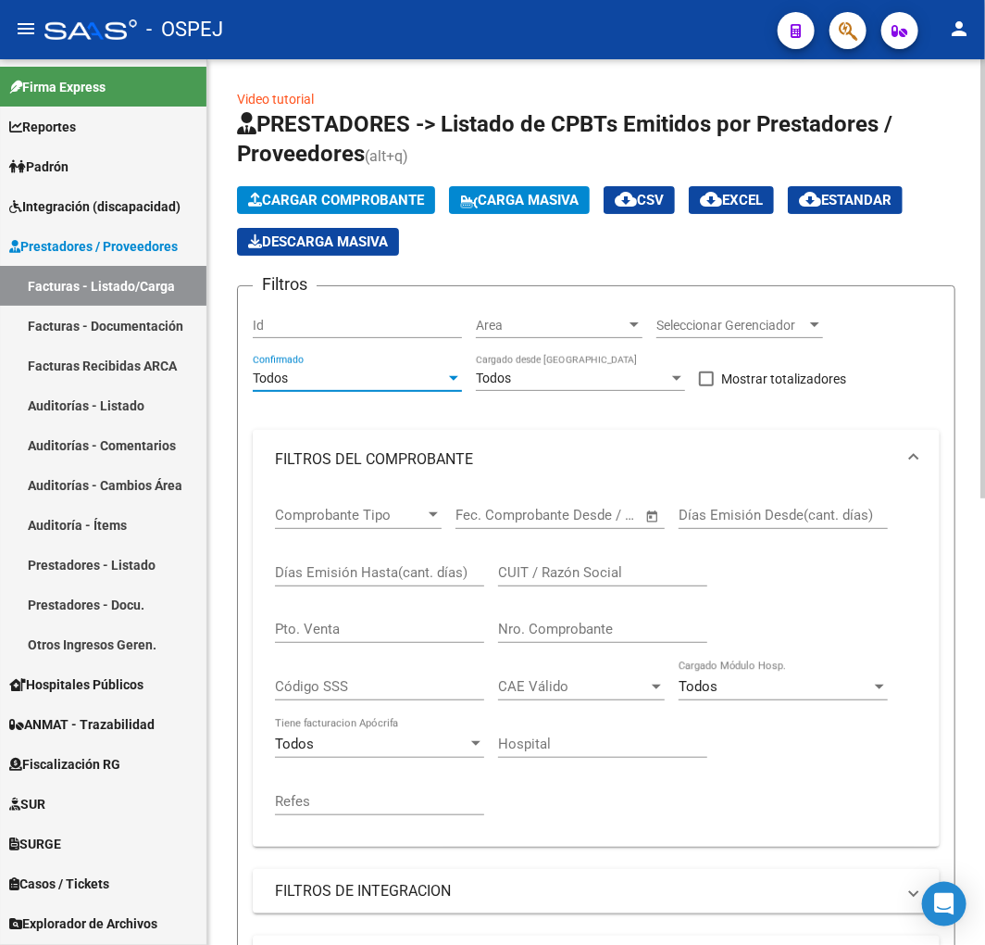
click at [598, 628] on input "Nro. Comprobante" at bounding box center [602, 628] width 209 height 17
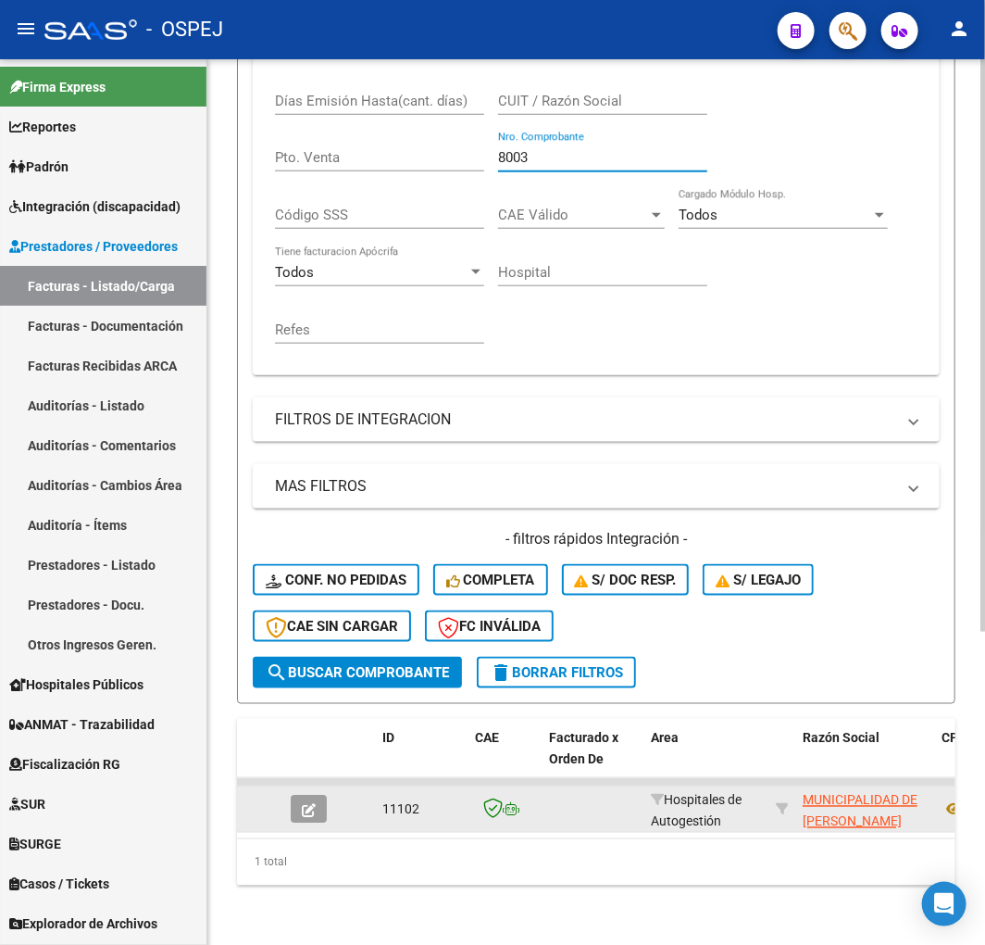
type input "8003"
click at [322, 795] on button "button" at bounding box center [309, 809] width 36 height 28
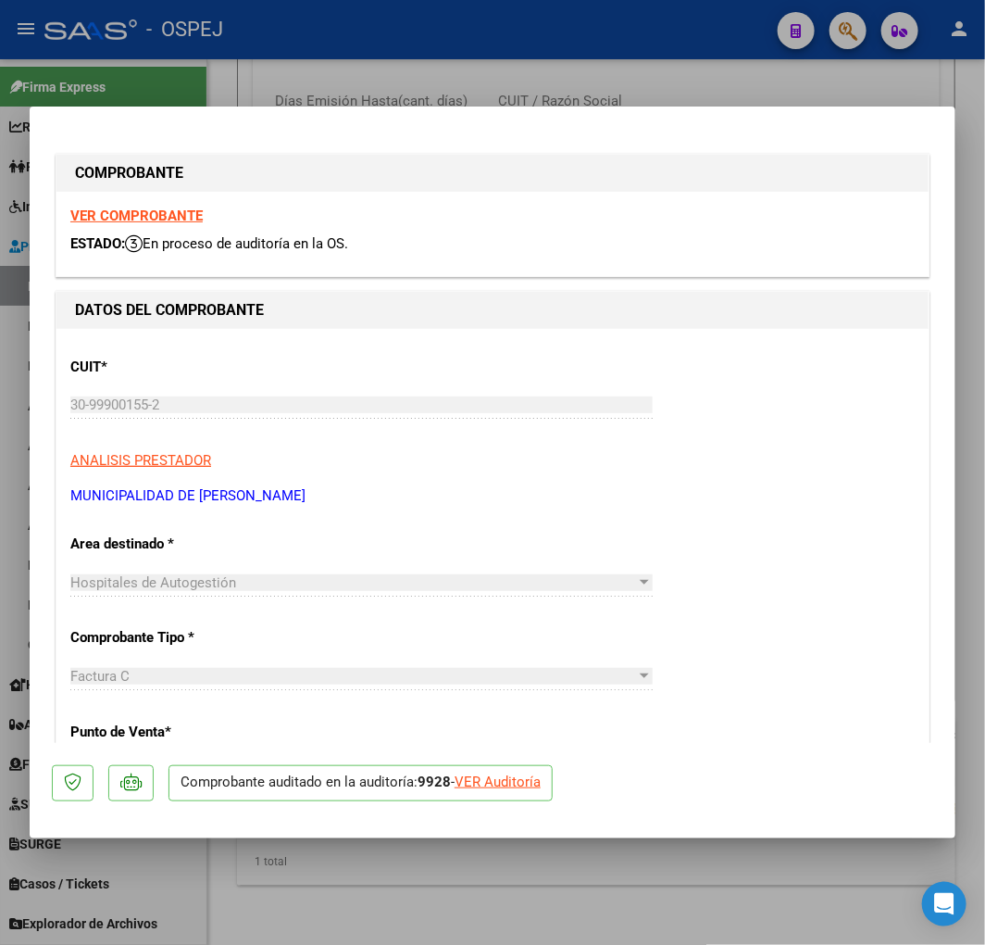
click at [531, 785] on div "VER Auditoría" at bounding box center [498, 781] width 86 height 21
type input "$ 0,00"
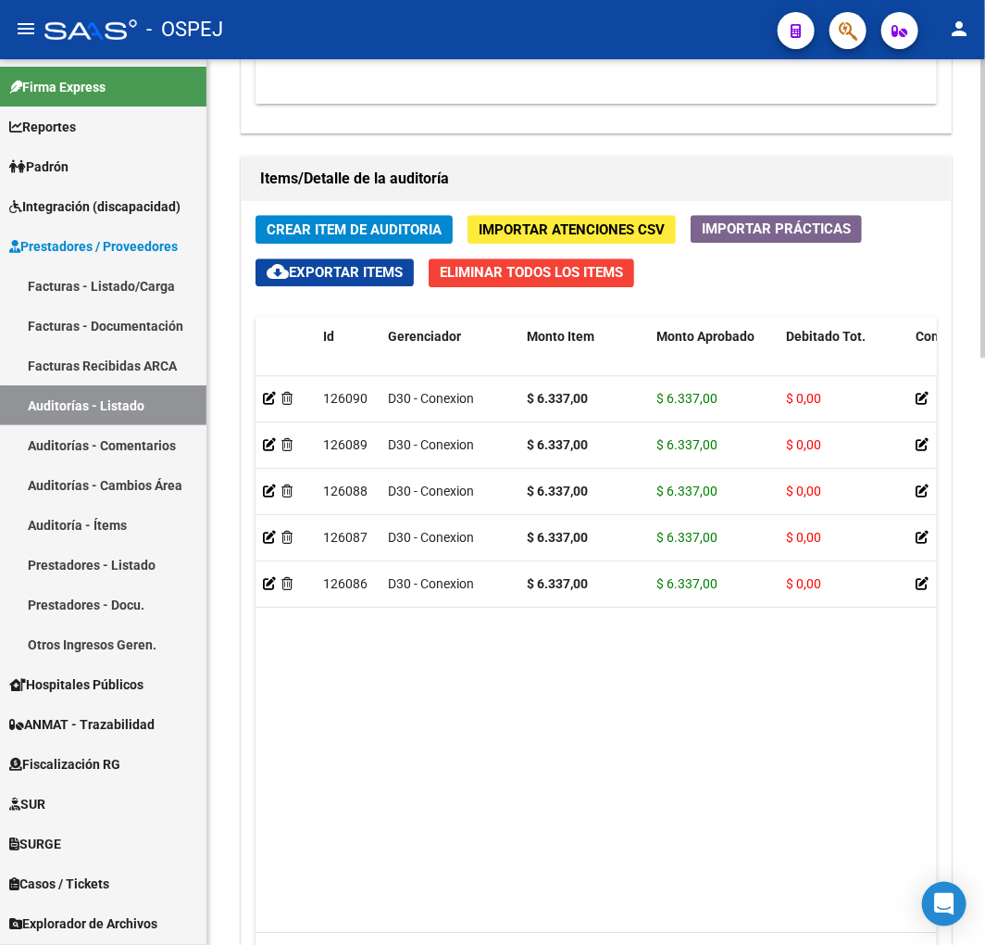
scroll to position [1738, 0]
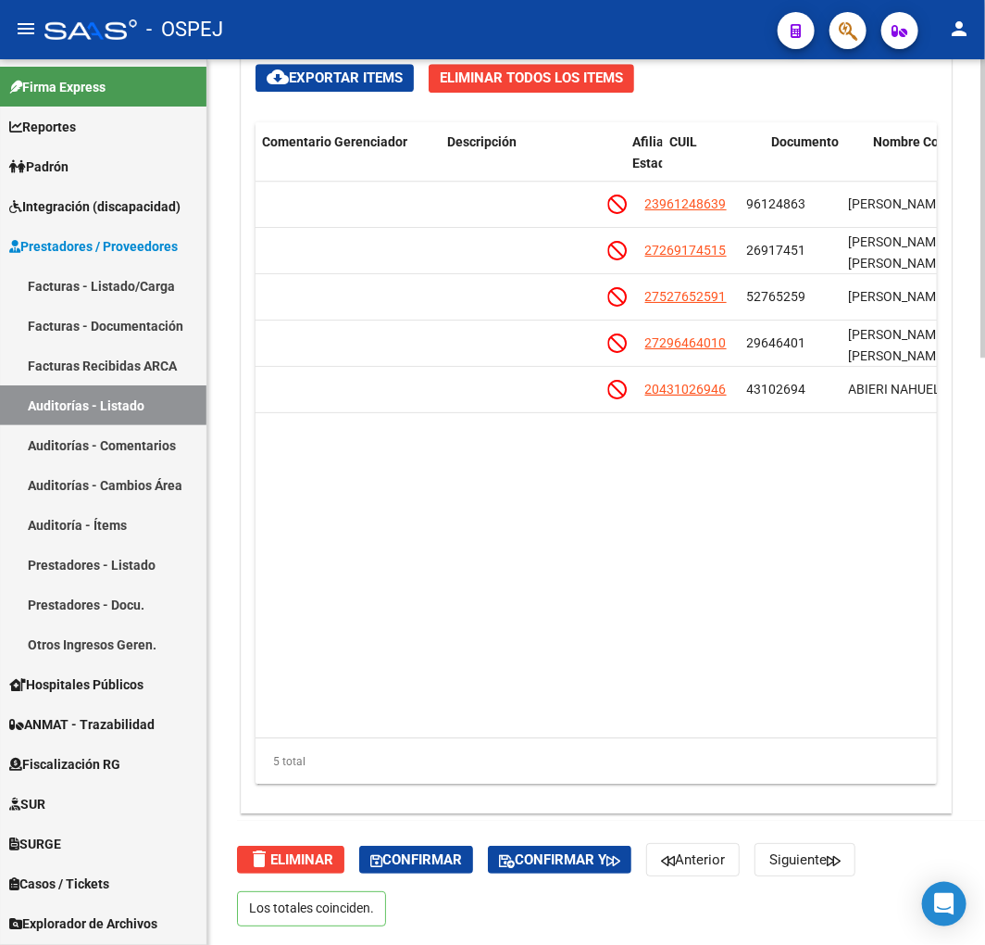
drag, startPoint x: 560, startPoint y: 579, endPoint x: 633, endPoint y: 576, distance: 73.2
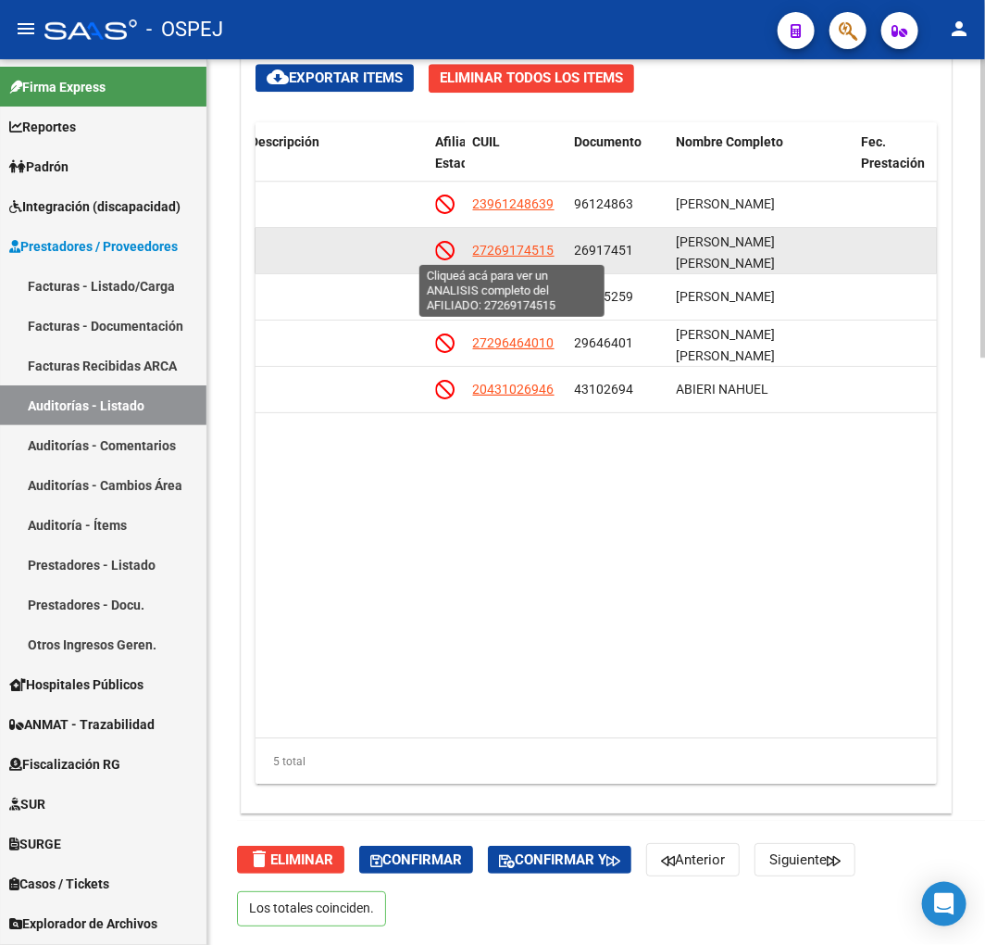
click at [509, 255] on span "27269174515" at bounding box center [513, 250] width 81 height 15
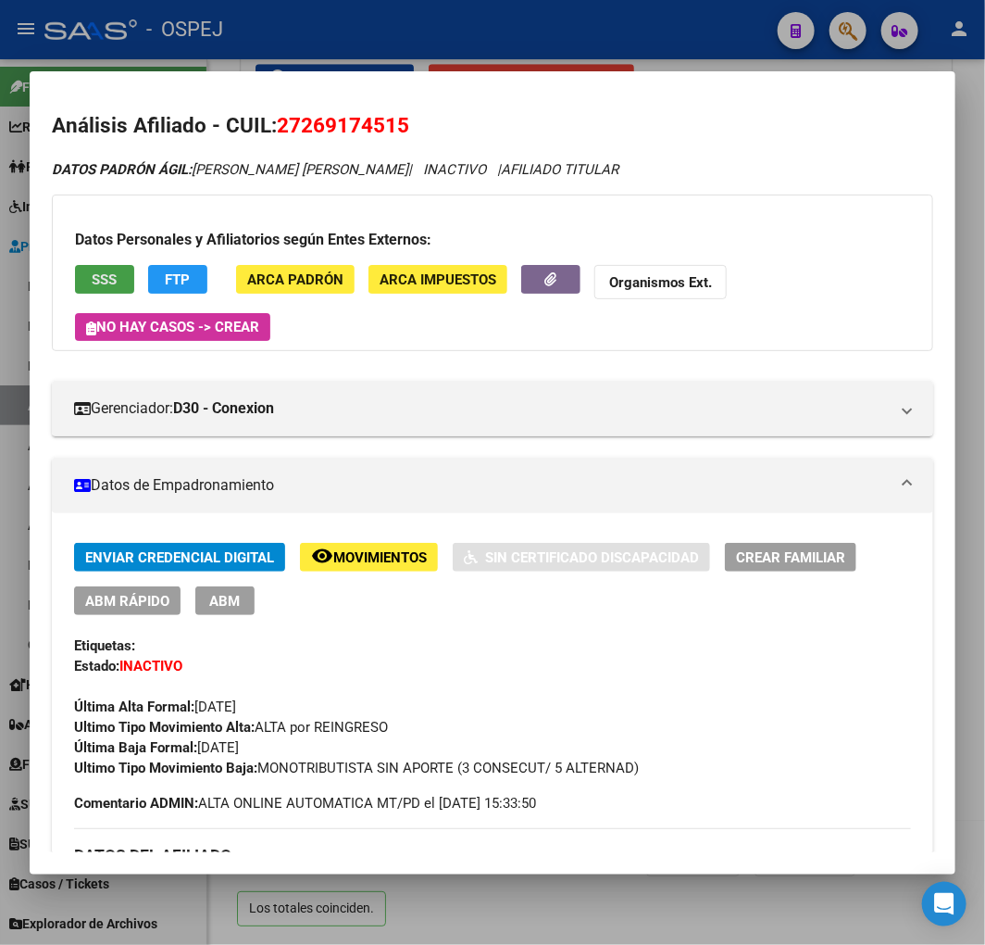
click at [117, 274] on span "SSS" at bounding box center [105, 279] width 25 height 17
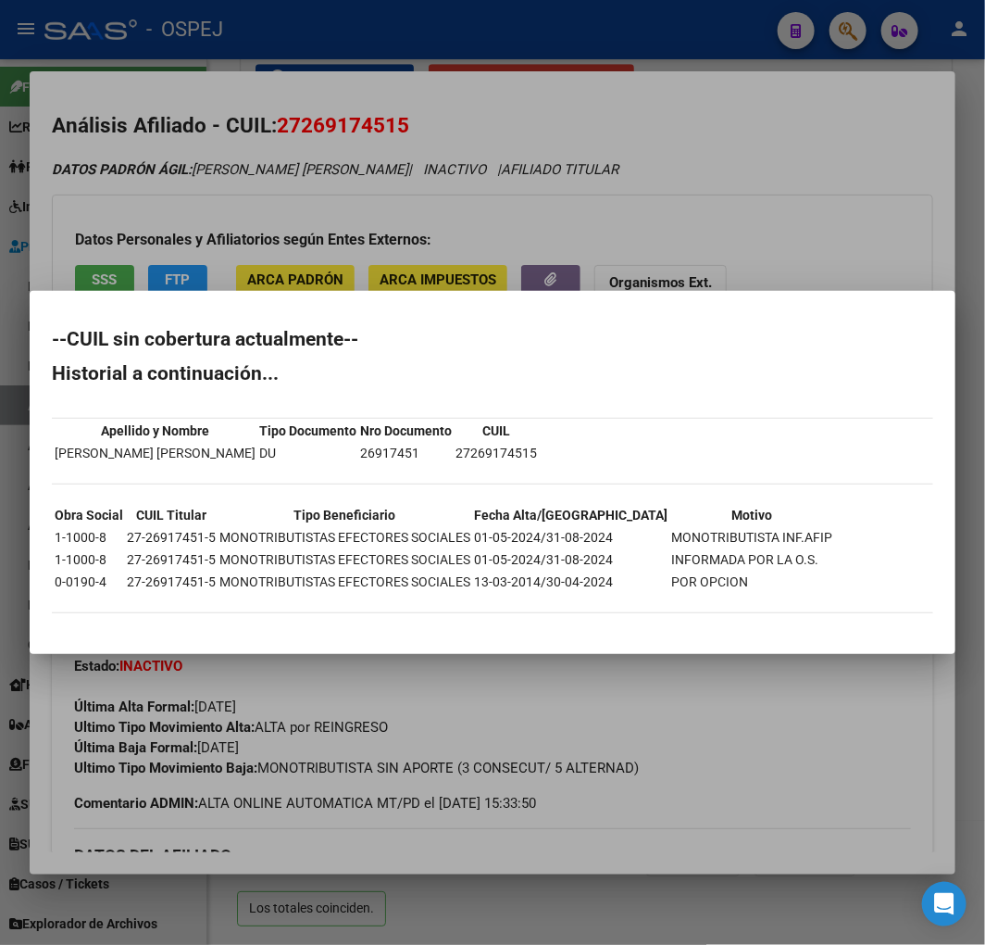
click at [485, 108] on div at bounding box center [492, 472] width 985 height 945
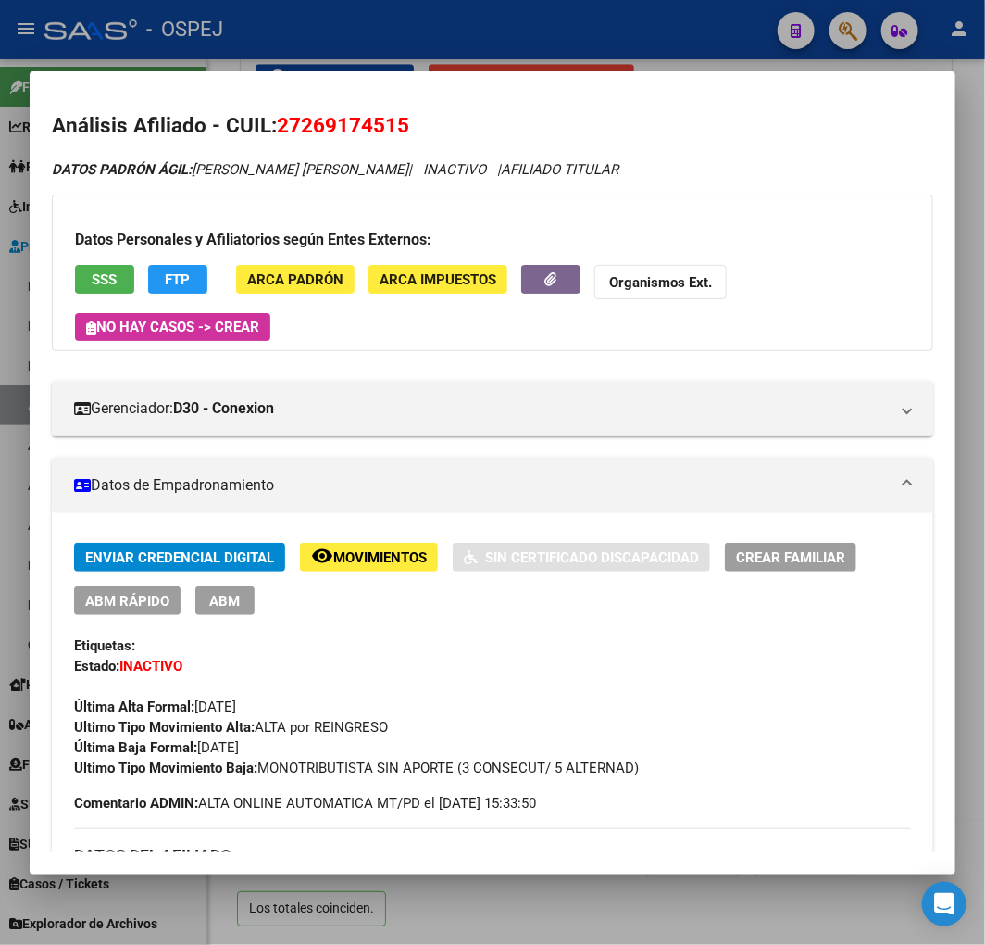
click at [557, 44] on div at bounding box center [492, 472] width 985 height 945
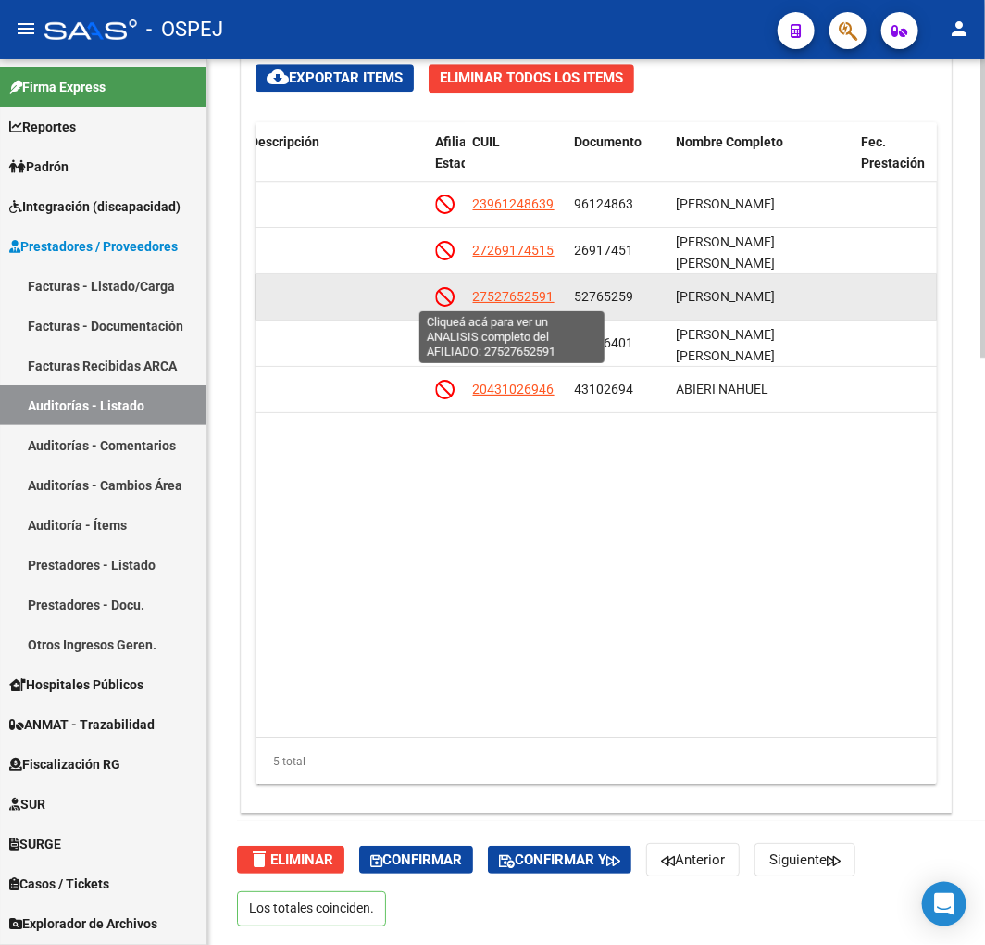
click at [530, 293] on span "27527652591" at bounding box center [513, 296] width 81 height 15
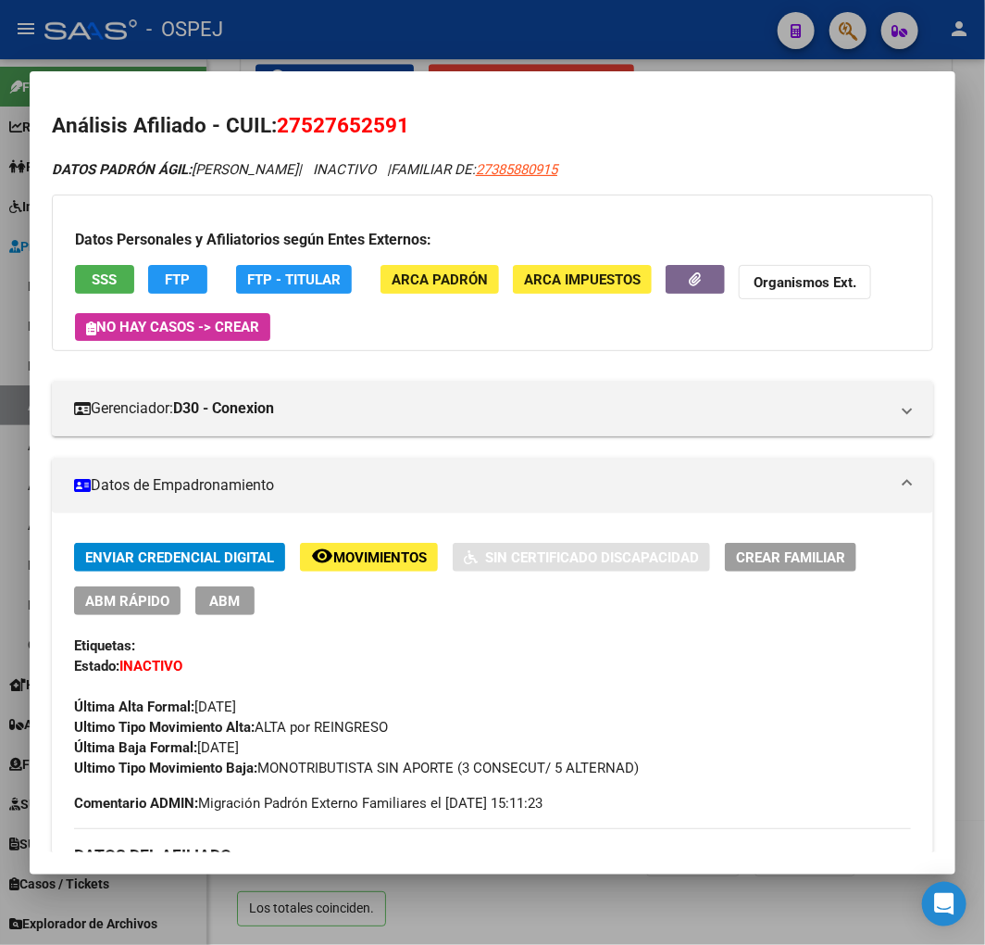
click at [114, 291] on button "SSS" at bounding box center [104, 279] width 59 height 29
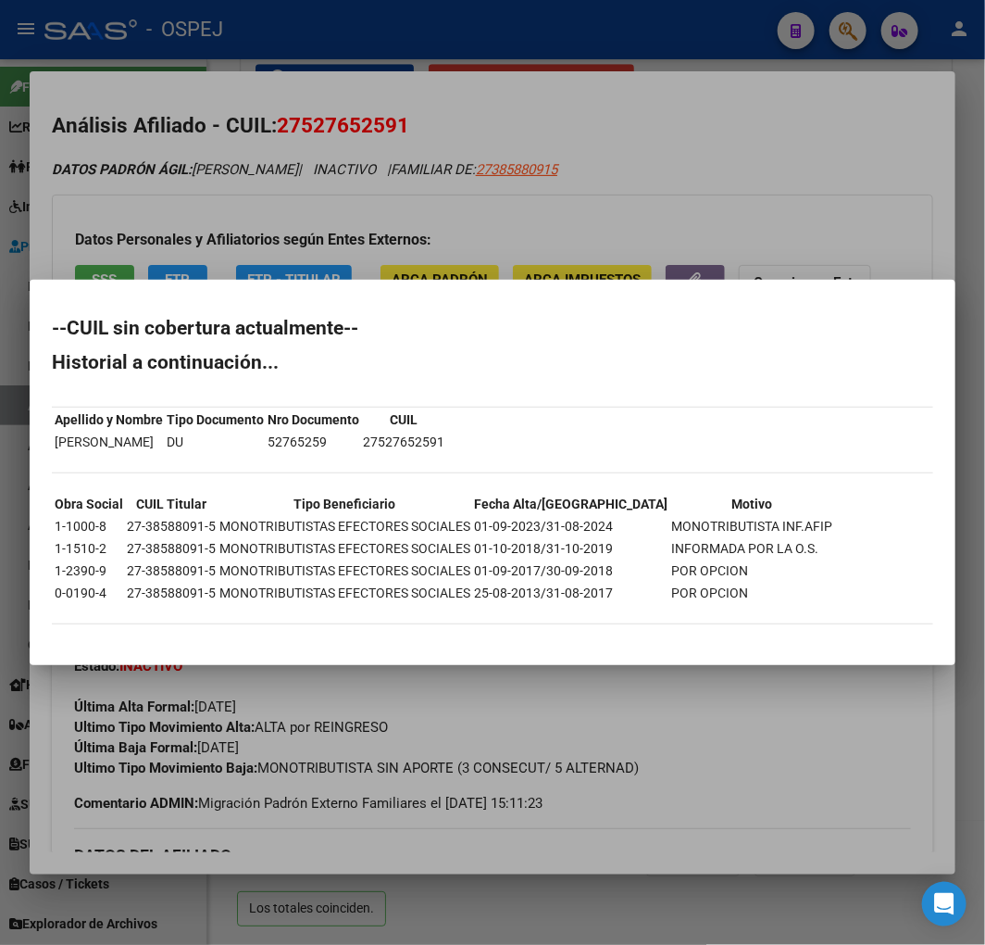
drag, startPoint x: 38, startPoint y: 521, endPoint x: 162, endPoint y: 532, distance: 124.6
click at [162, 532] on mat-dialog-content "--CUIL sin cobertura actualmente-- Historial a continuación... Apellido y Nombr…" at bounding box center [493, 472] width 926 height 340
click at [162, 532] on td "27-38588091-5" at bounding box center [171, 526] width 91 height 20
click at [375, 200] on div at bounding box center [492, 472] width 985 height 945
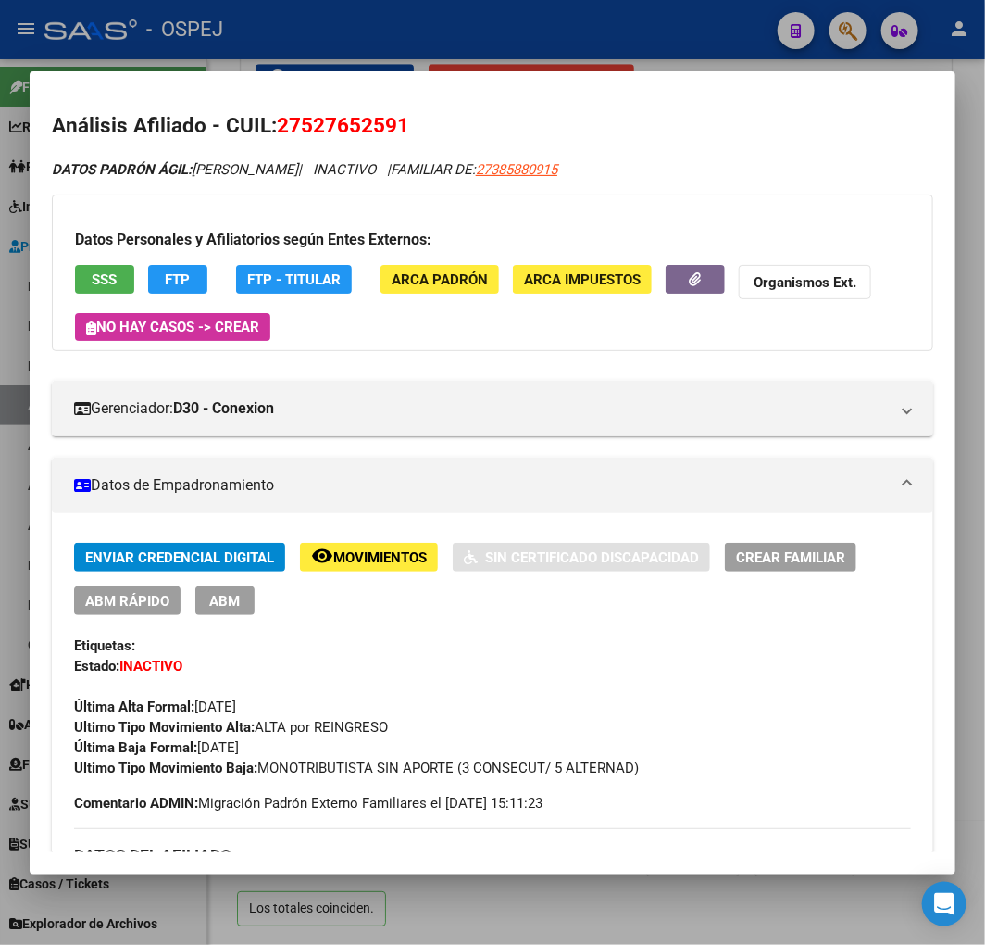
click at [432, 52] on div at bounding box center [492, 472] width 985 height 945
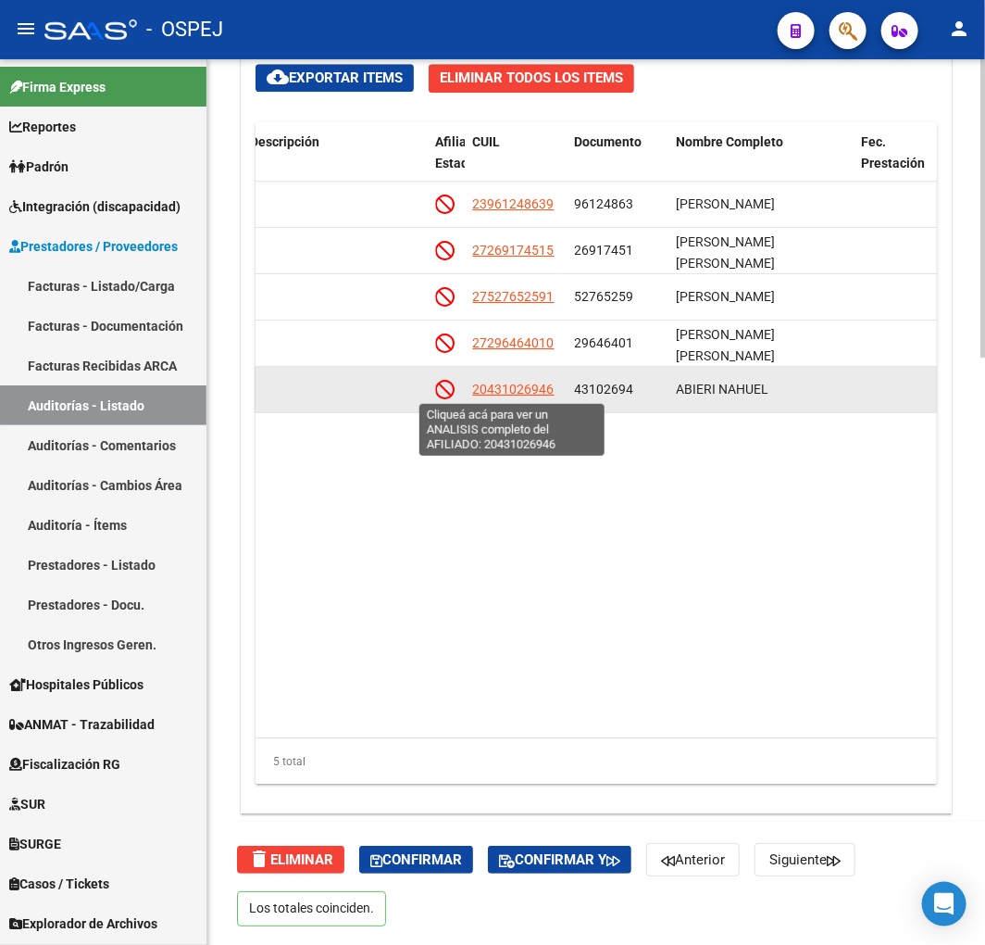
click at [541, 394] on span "20431026946" at bounding box center [513, 389] width 81 height 15
type textarea "20431026946"
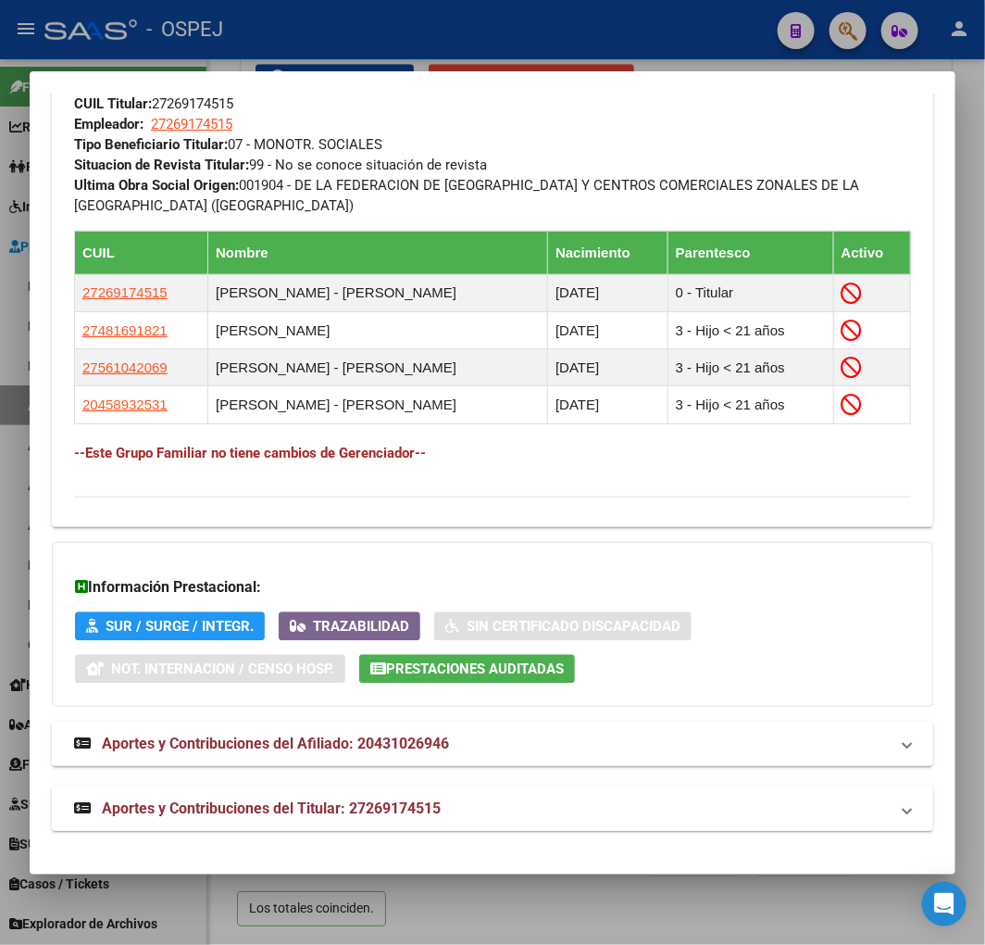
click at [423, 802] on span "Aportes y Contribuciones del Titular: 27269174515" at bounding box center [271, 808] width 339 height 18
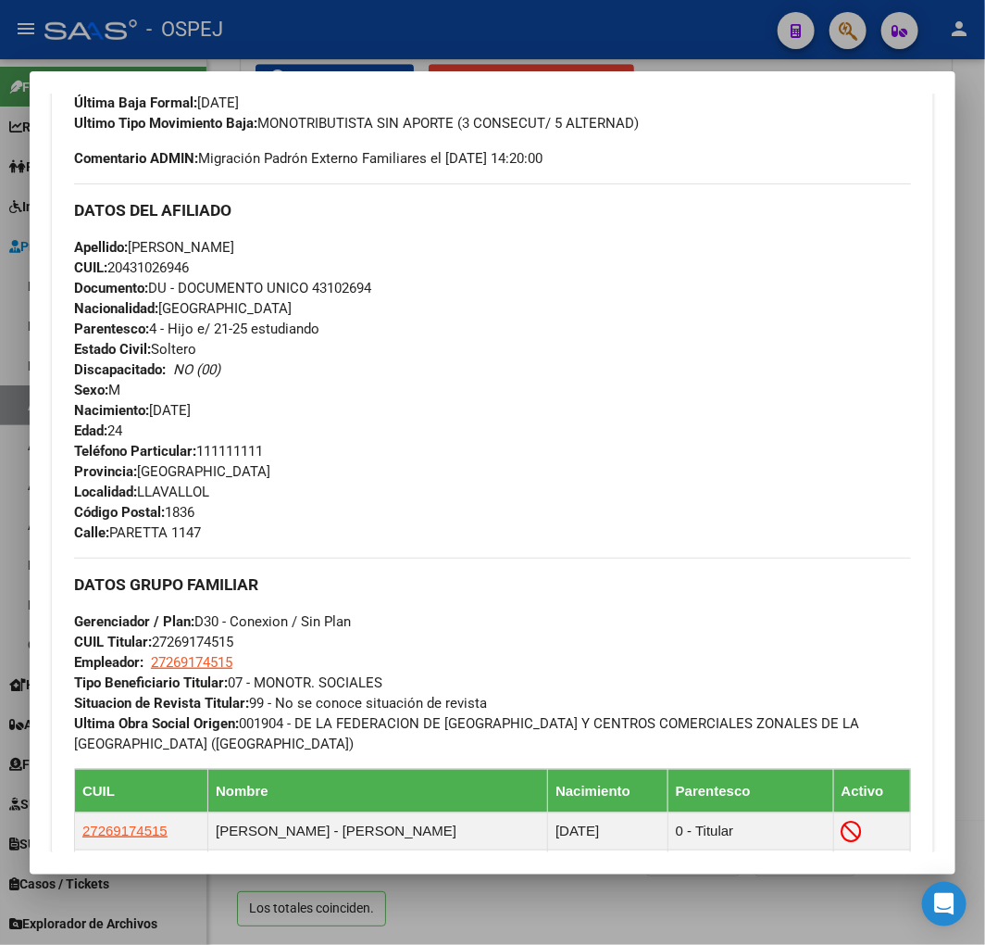
scroll to position [0, 0]
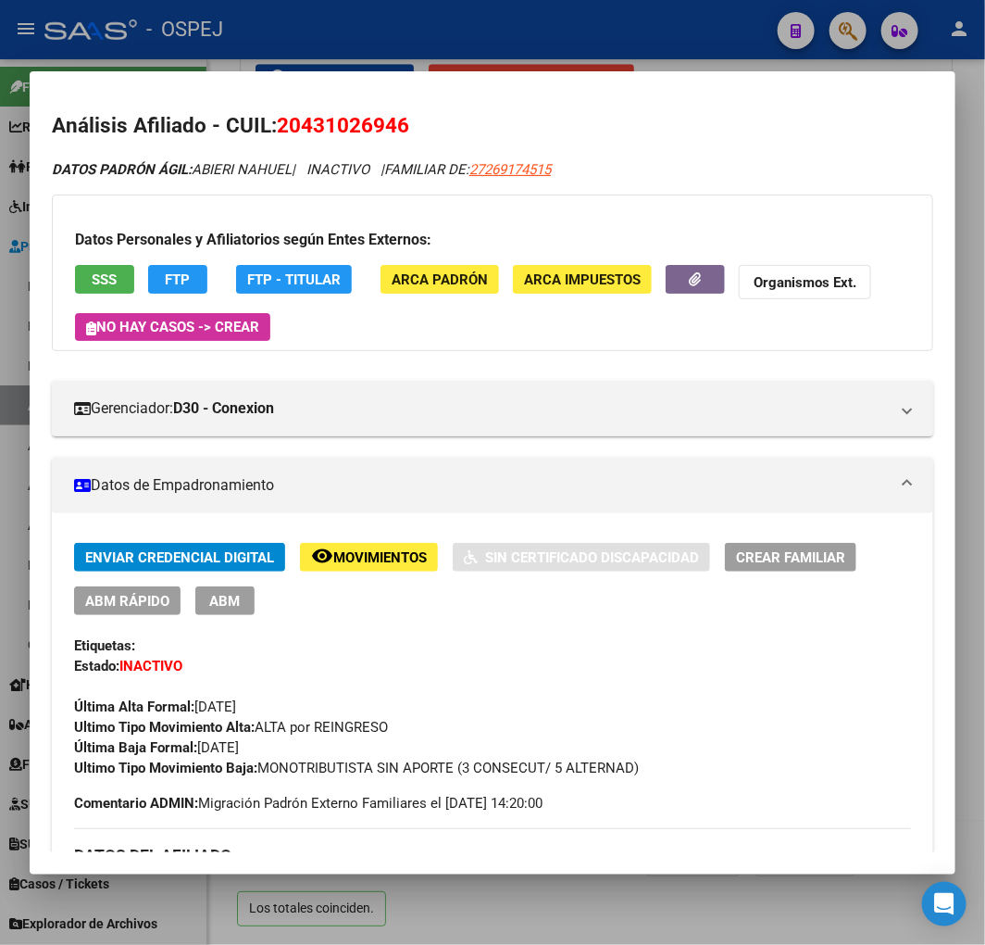
drag, startPoint x: 399, startPoint y: 477, endPoint x: 228, endPoint y: 333, distance: 223.5
click at [125, 270] on button "SSS" at bounding box center [104, 279] width 59 height 29
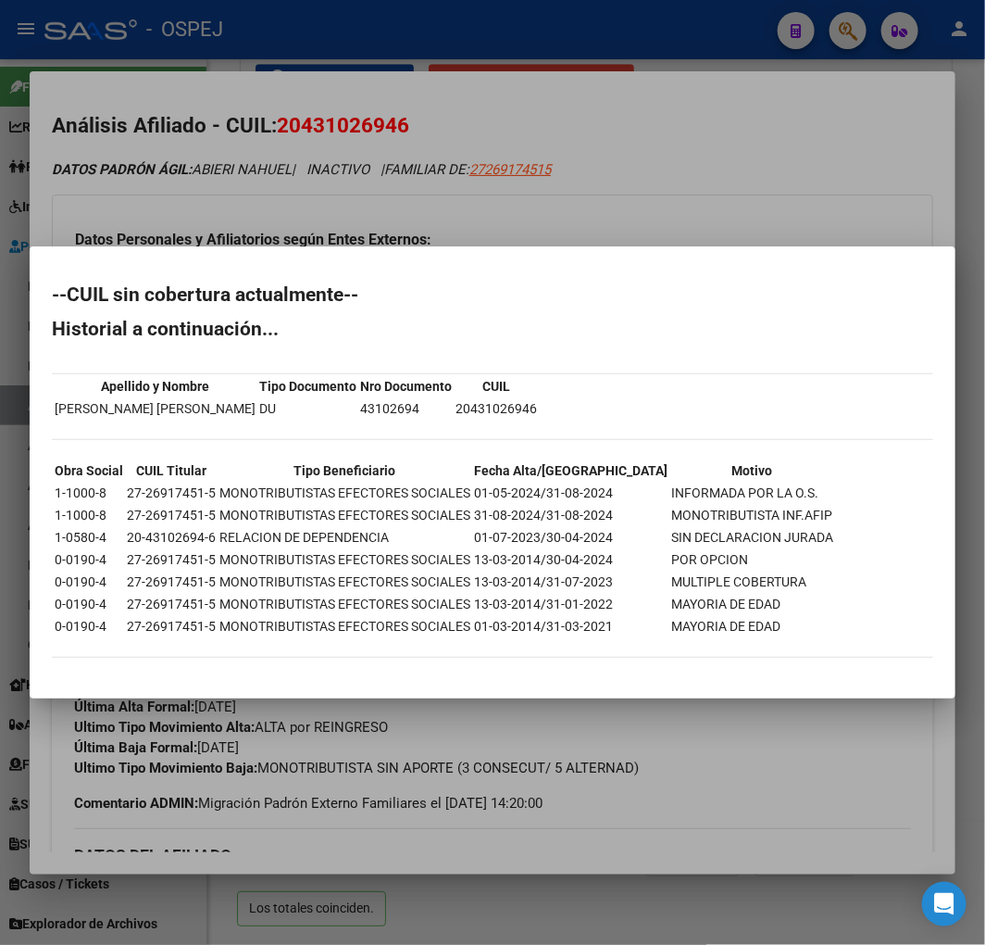
click at [438, 86] on div at bounding box center [492, 472] width 985 height 945
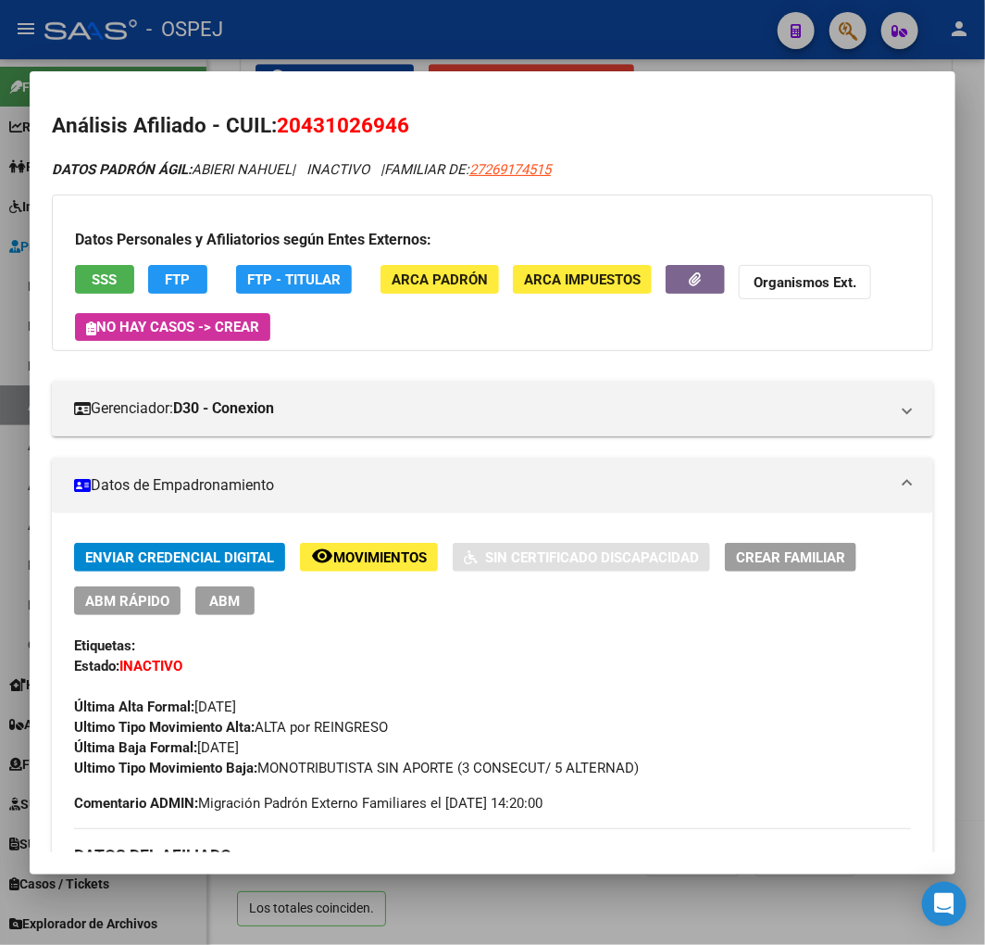
click at [441, 37] on div at bounding box center [492, 472] width 985 height 945
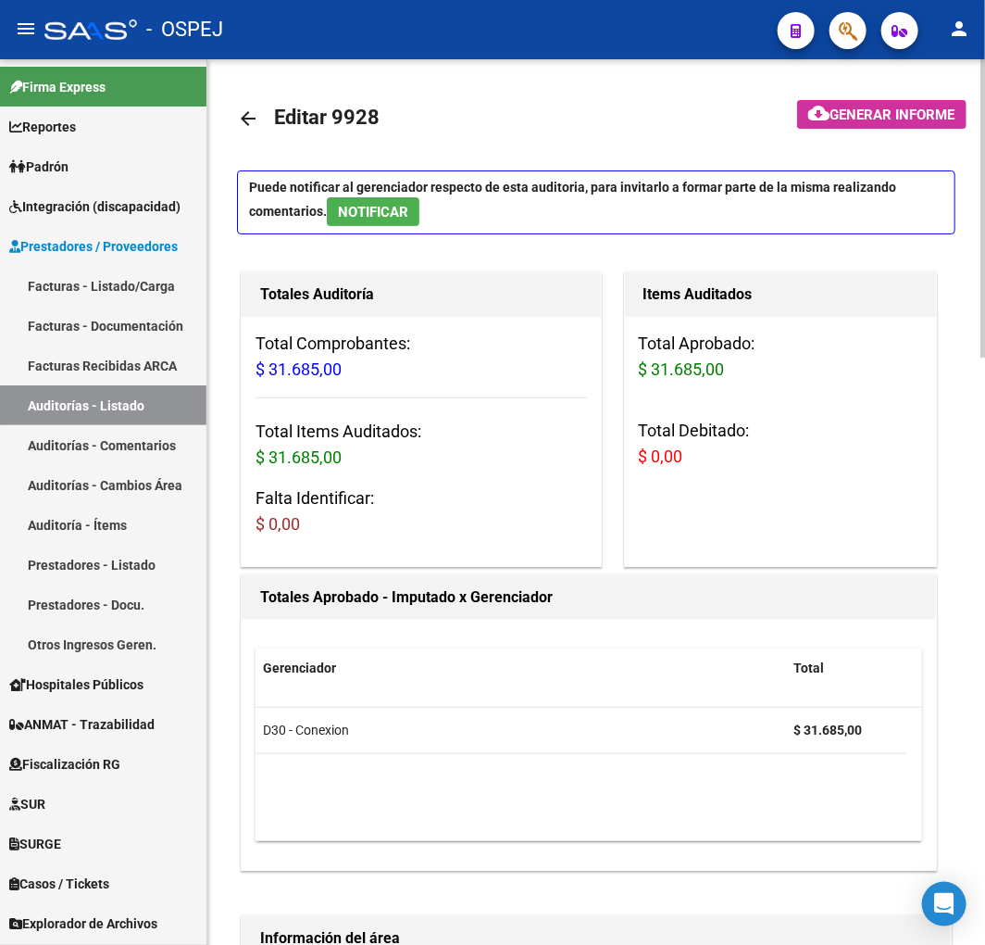
click at [259, 104] on link "arrow_back" at bounding box center [255, 118] width 37 height 44
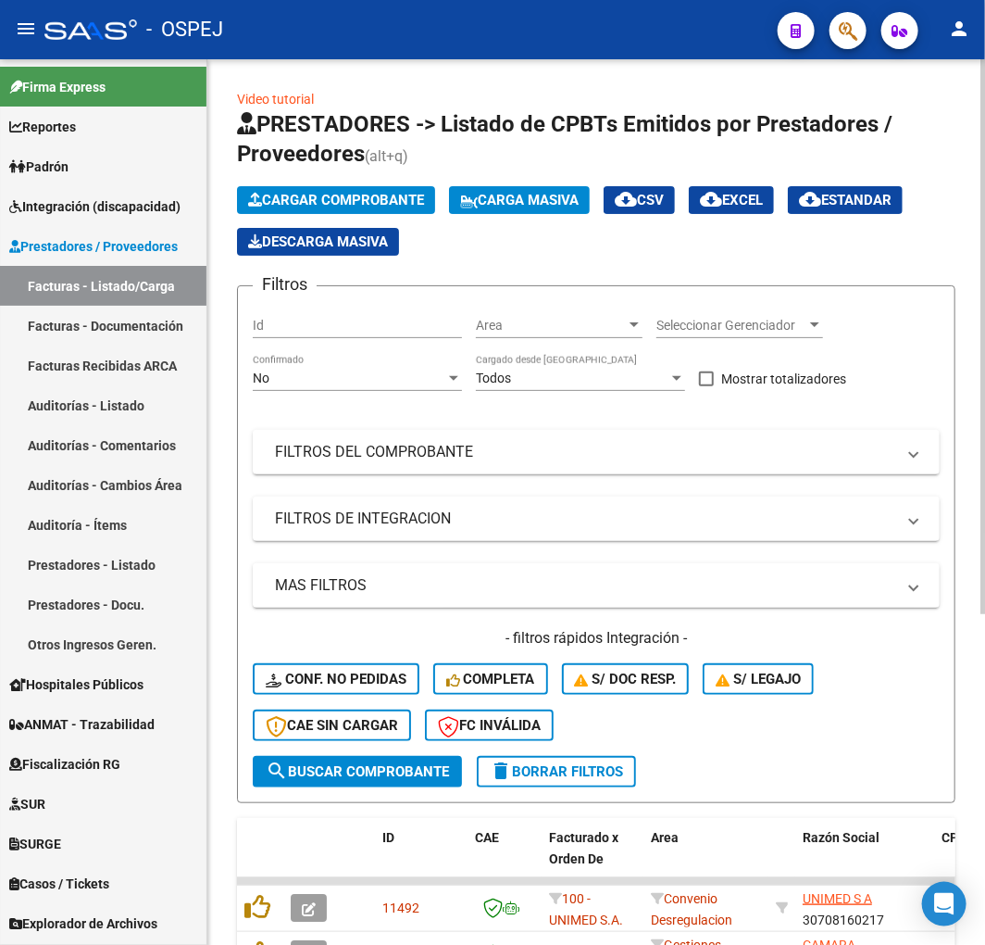
click at [391, 374] on div "No" at bounding box center [349, 378] width 193 height 16
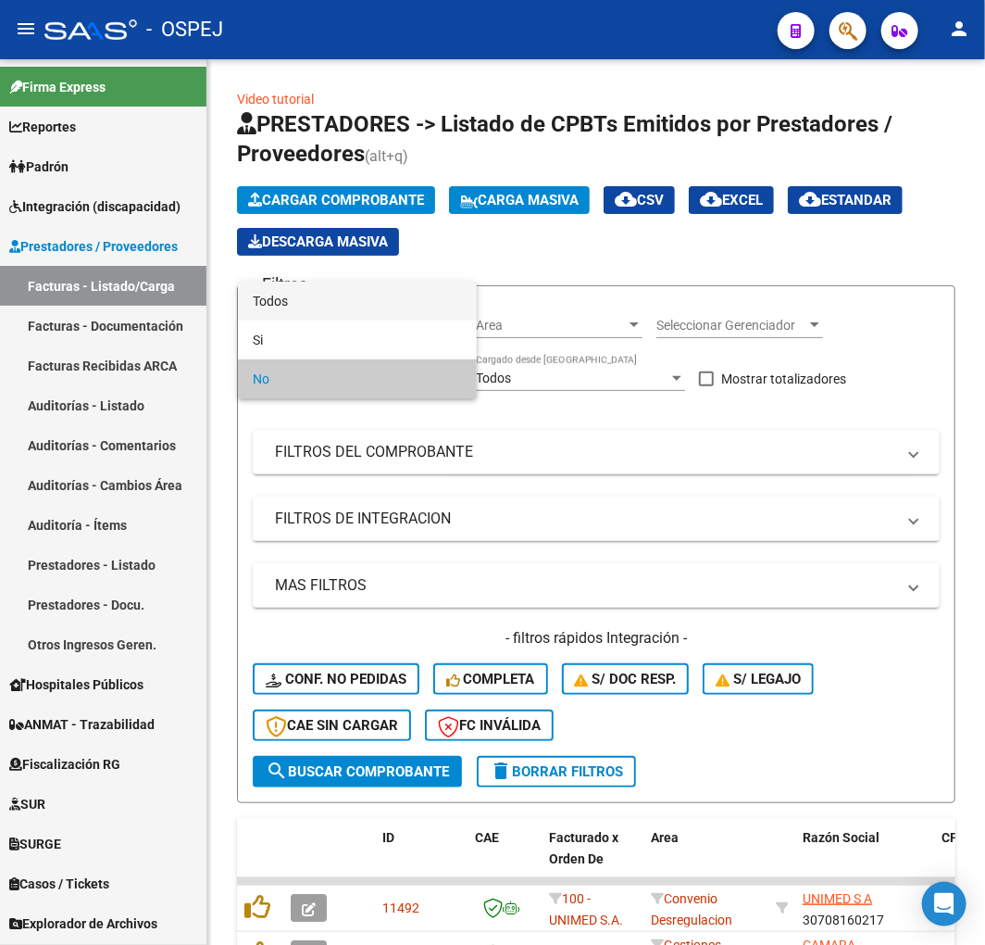
click at [352, 310] on span "Todos" at bounding box center [357, 301] width 209 height 39
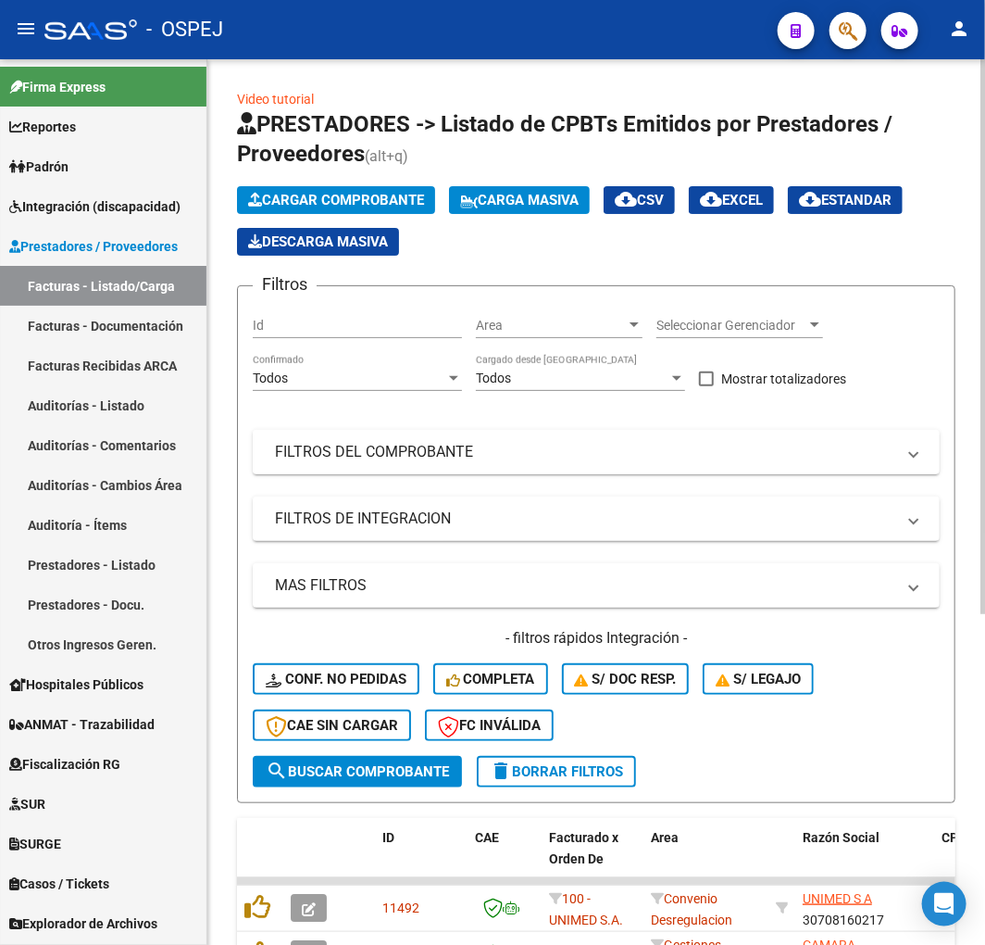
click at [503, 445] on mat-panel-title "FILTROS DEL COMPROBANTE" at bounding box center [585, 452] width 620 height 20
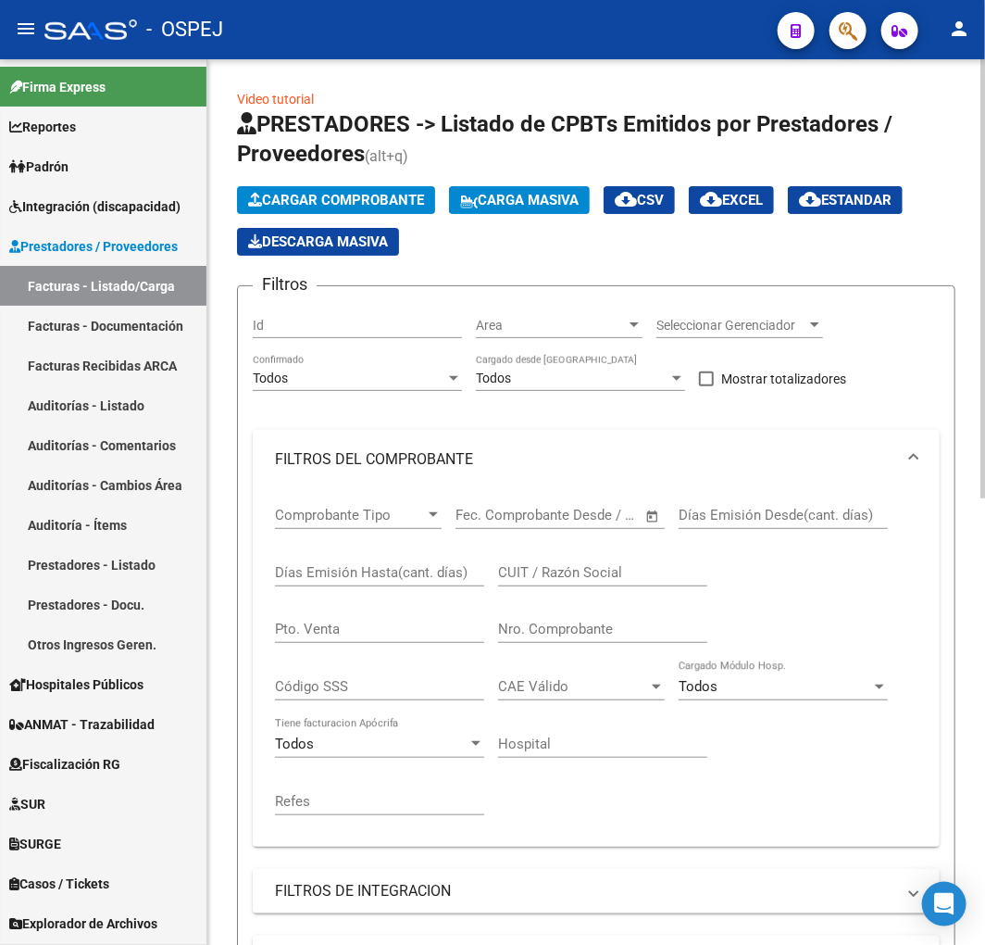
click at [639, 616] on div "Nro. Comprobante" at bounding box center [602, 623] width 209 height 40
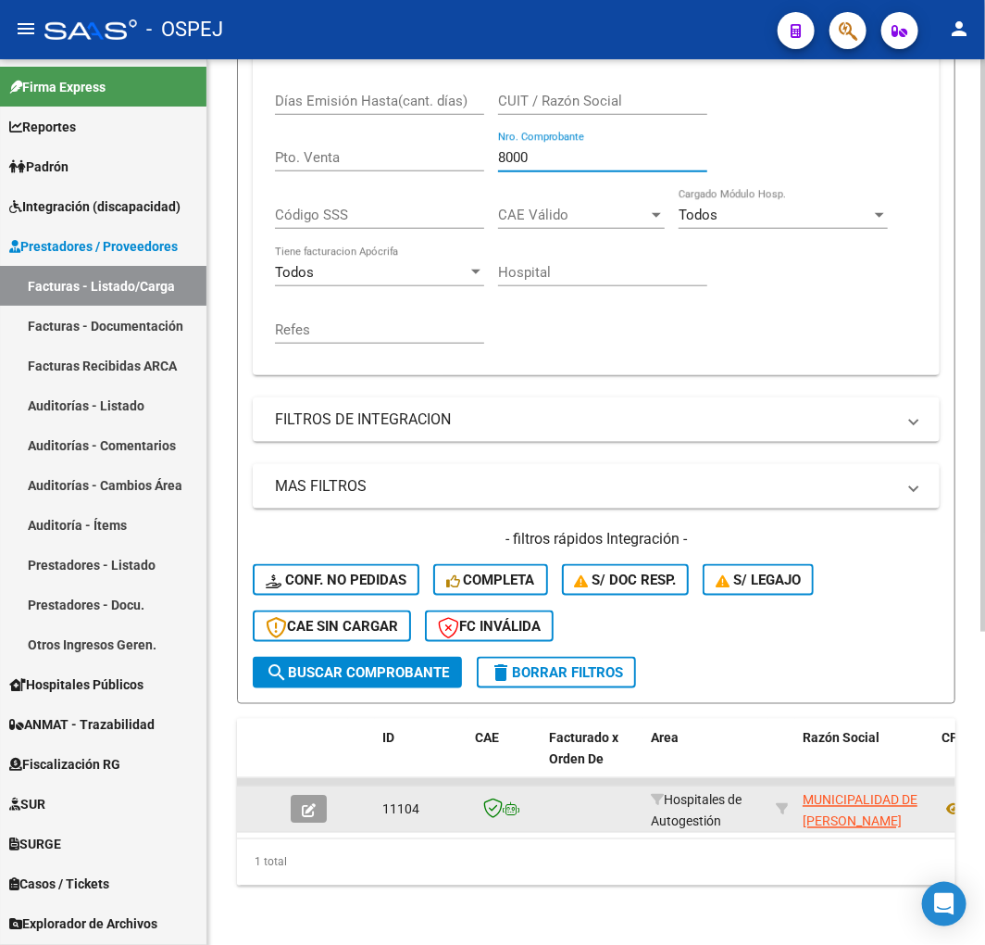
type input "8000"
click at [315, 804] on icon "button" at bounding box center [309, 811] width 14 height 14
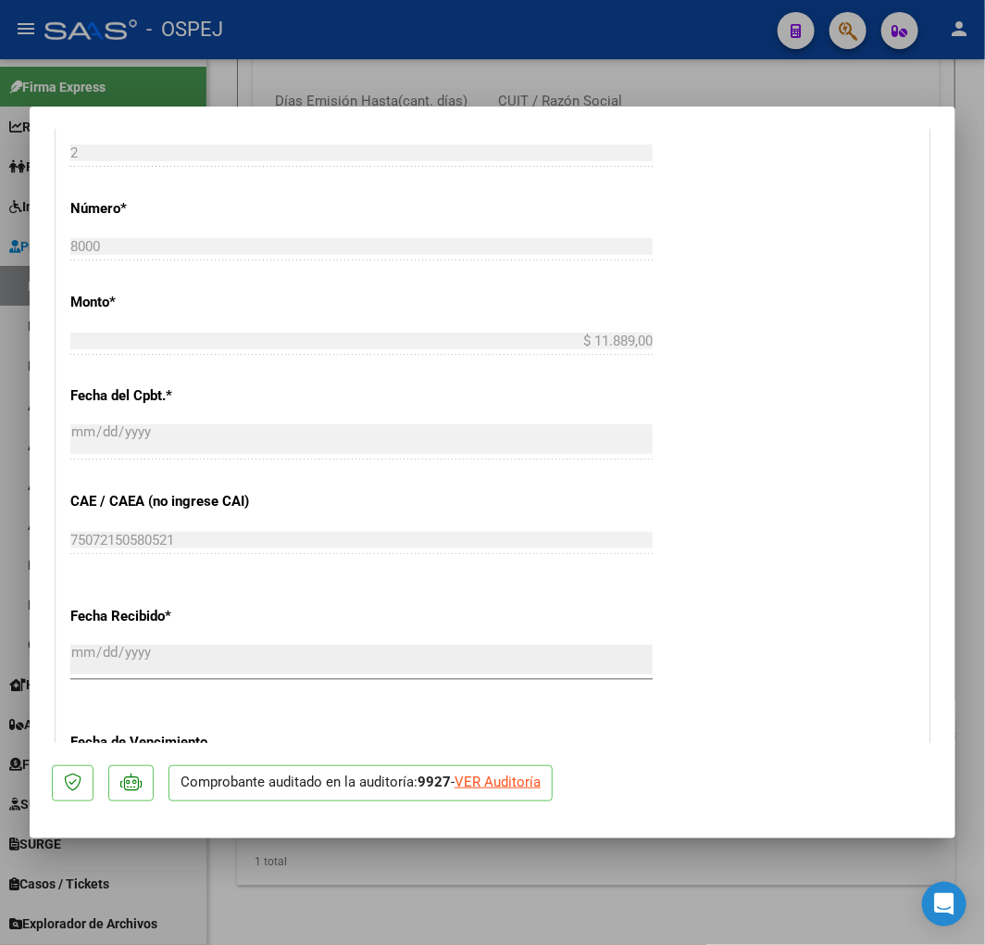
scroll to position [720, 0]
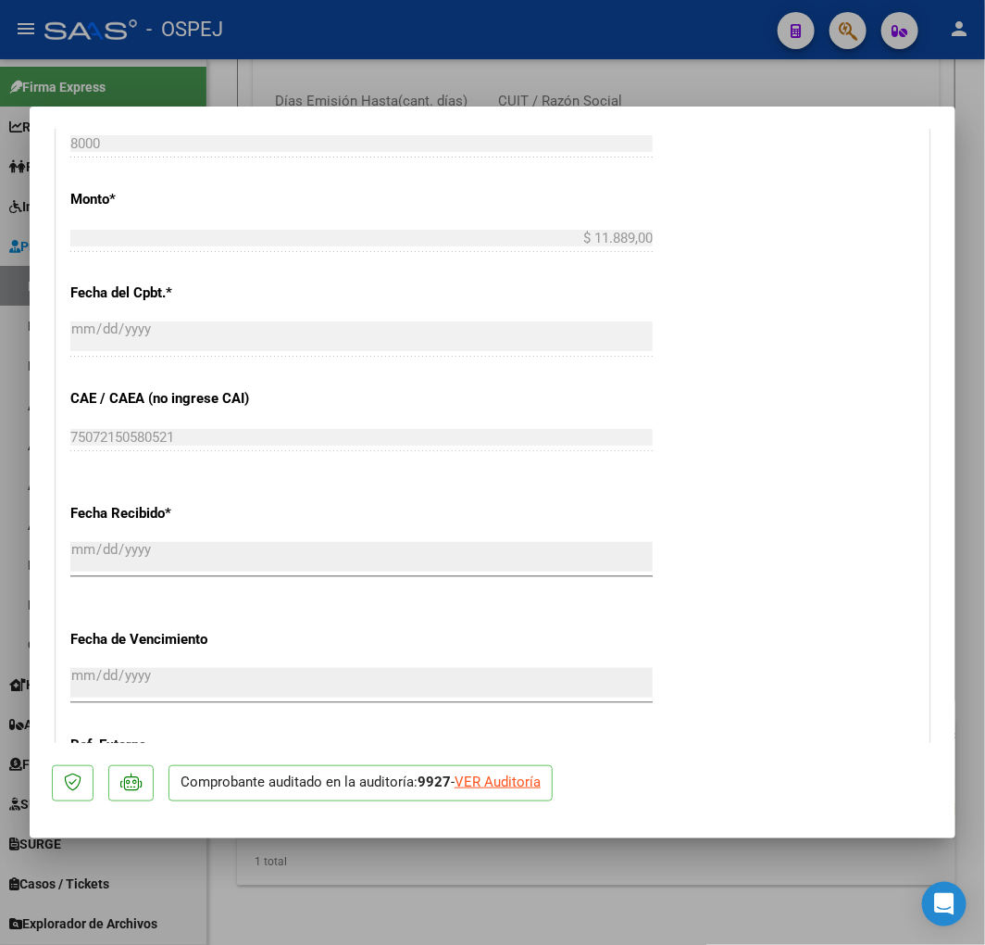
click at [515, 776] on div "VER Auditoría" at bounding box center [498, 781] width 86 height 21
type input "$ 0,00"
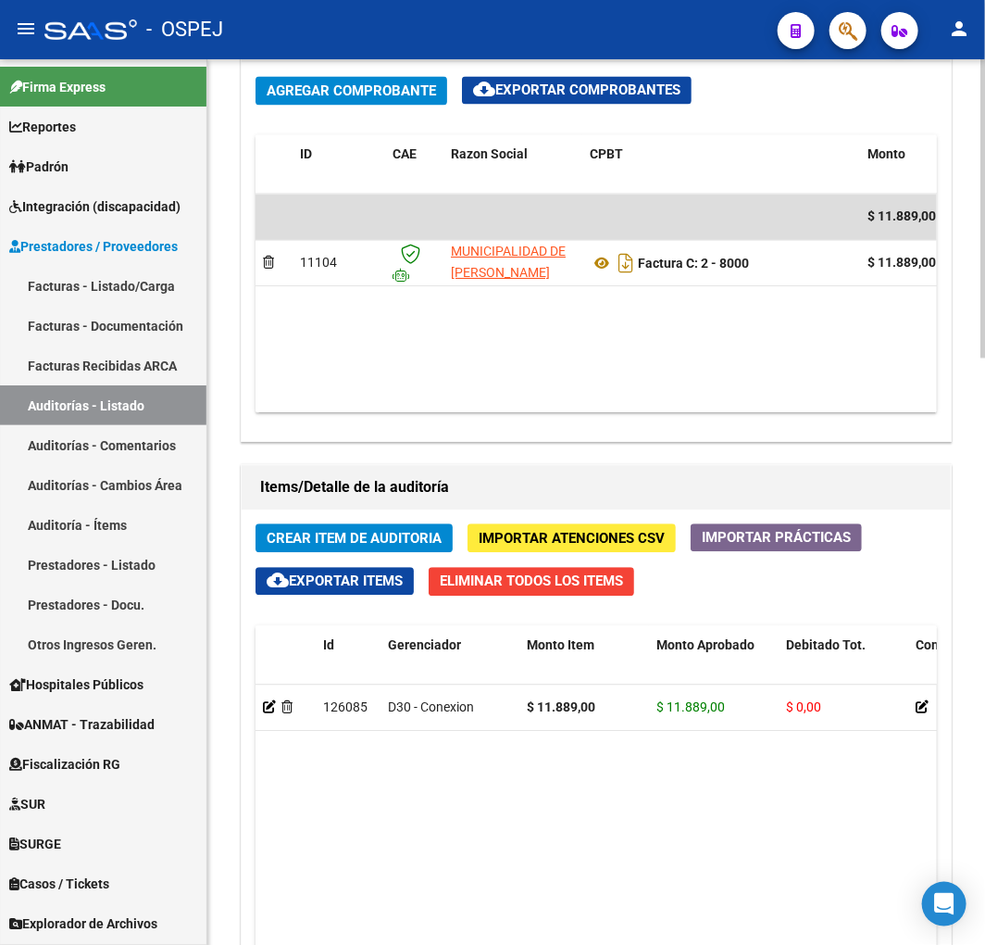
scroll to position [1646, 0]
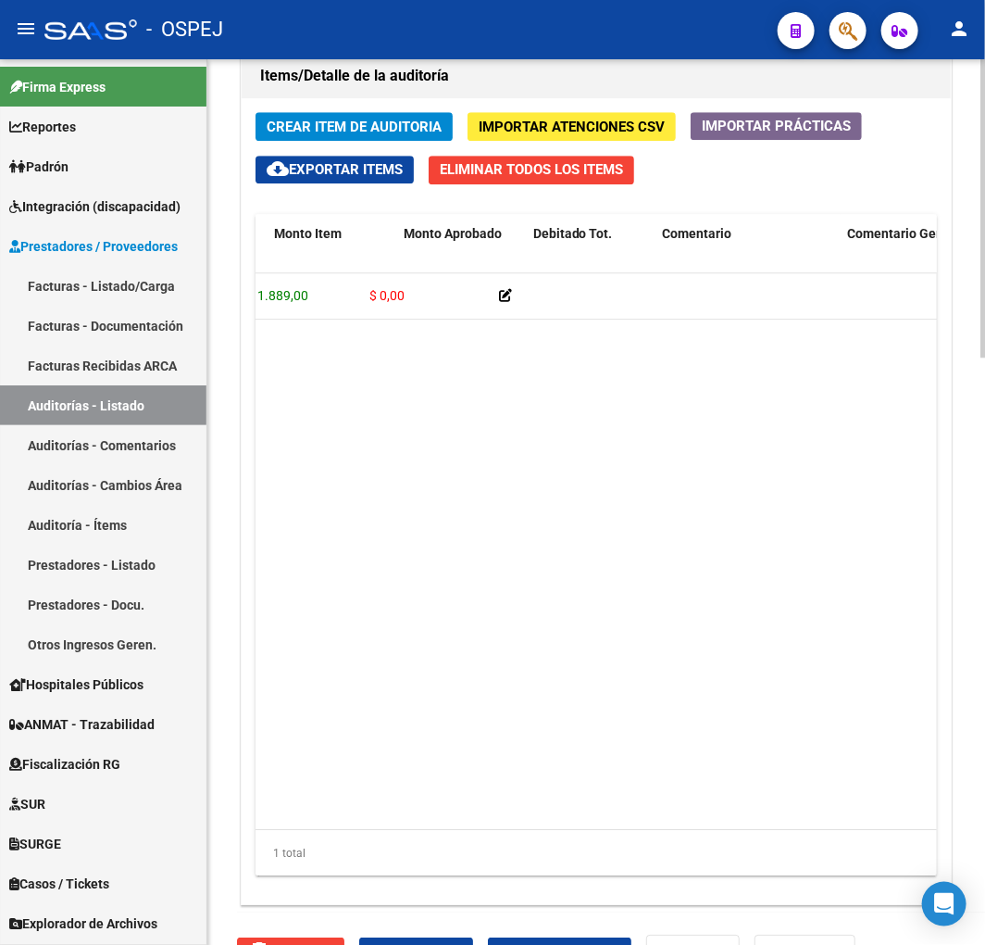
drag, startPoint x: 507, startPoint y: 469, endPoint x: 594, endPoint y: 465, distance: 87.2
drag, startPoint x: 748, startPoint y: 435, endPoint x: 784, endPoint y: 432, distance: 36.2
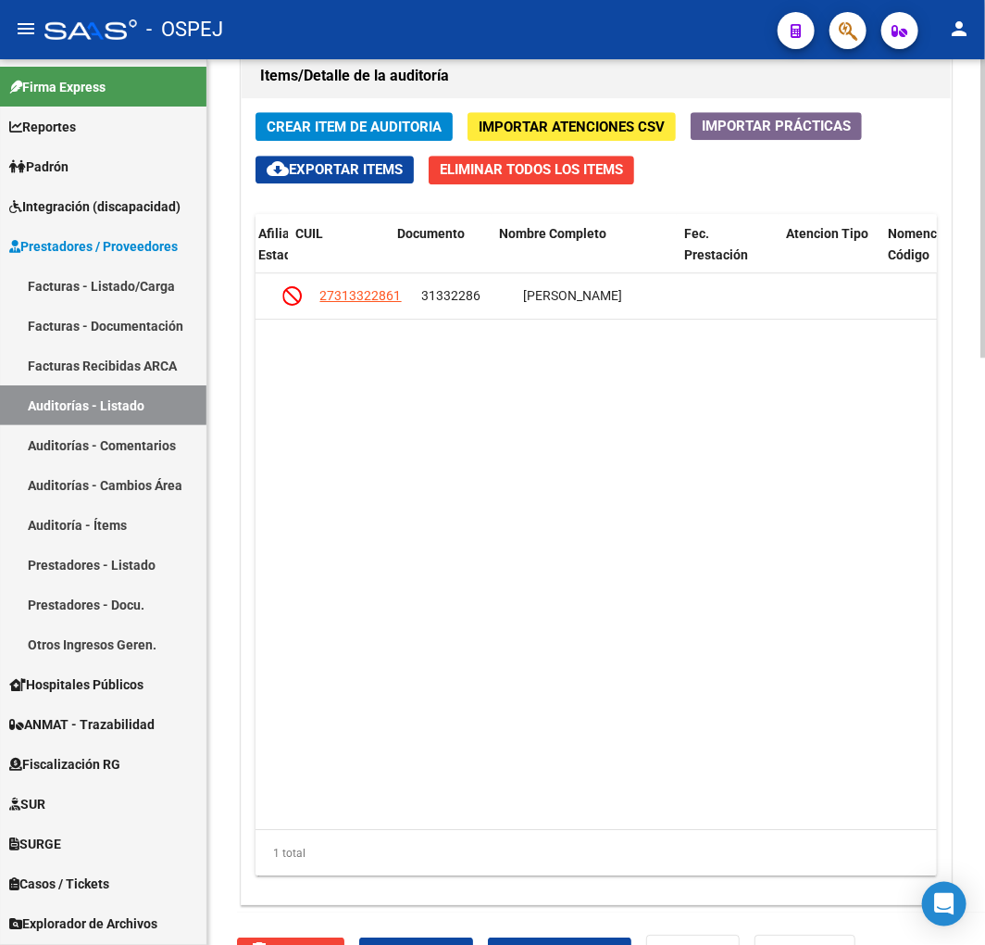
drag, startPoint x: 446, startPoint y: 332, endPoint x: 437, endPoint y: 327, distance: 10.4
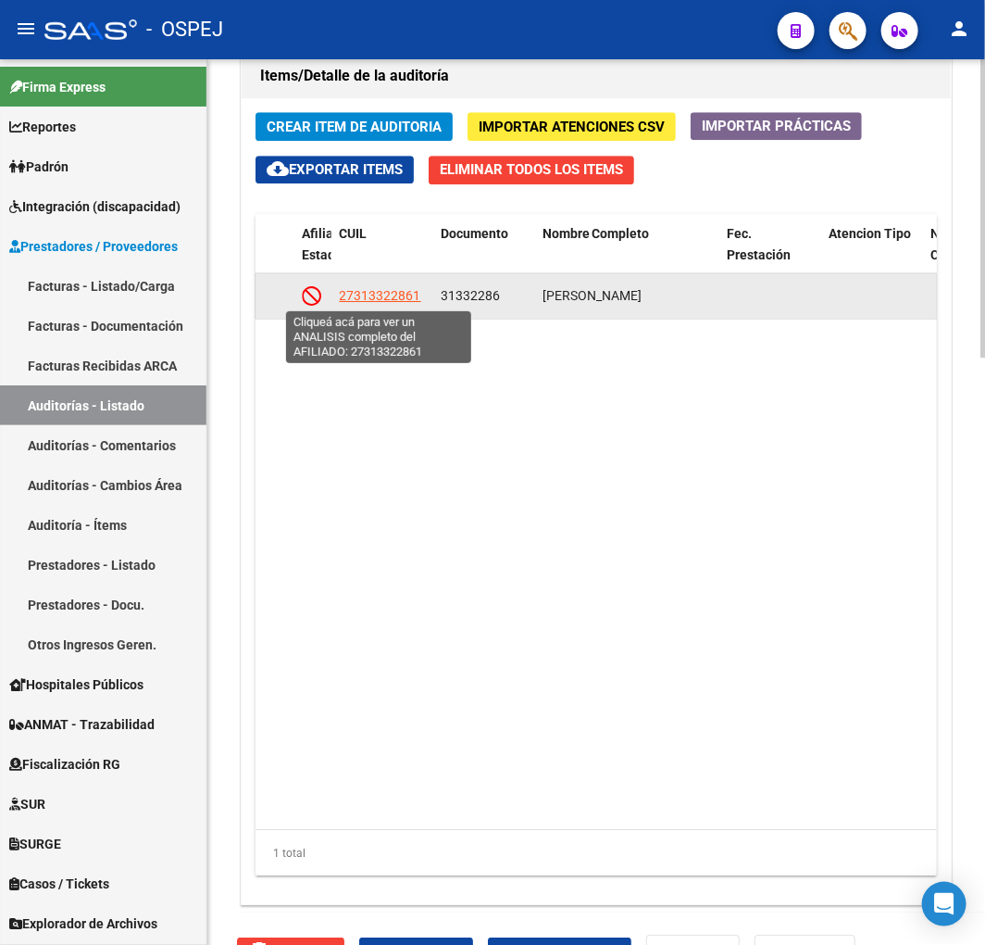
click at [387, 288] on span "27313322861" at bounding box center [379, 295] width 81 height 15
type textarea "27313322861"
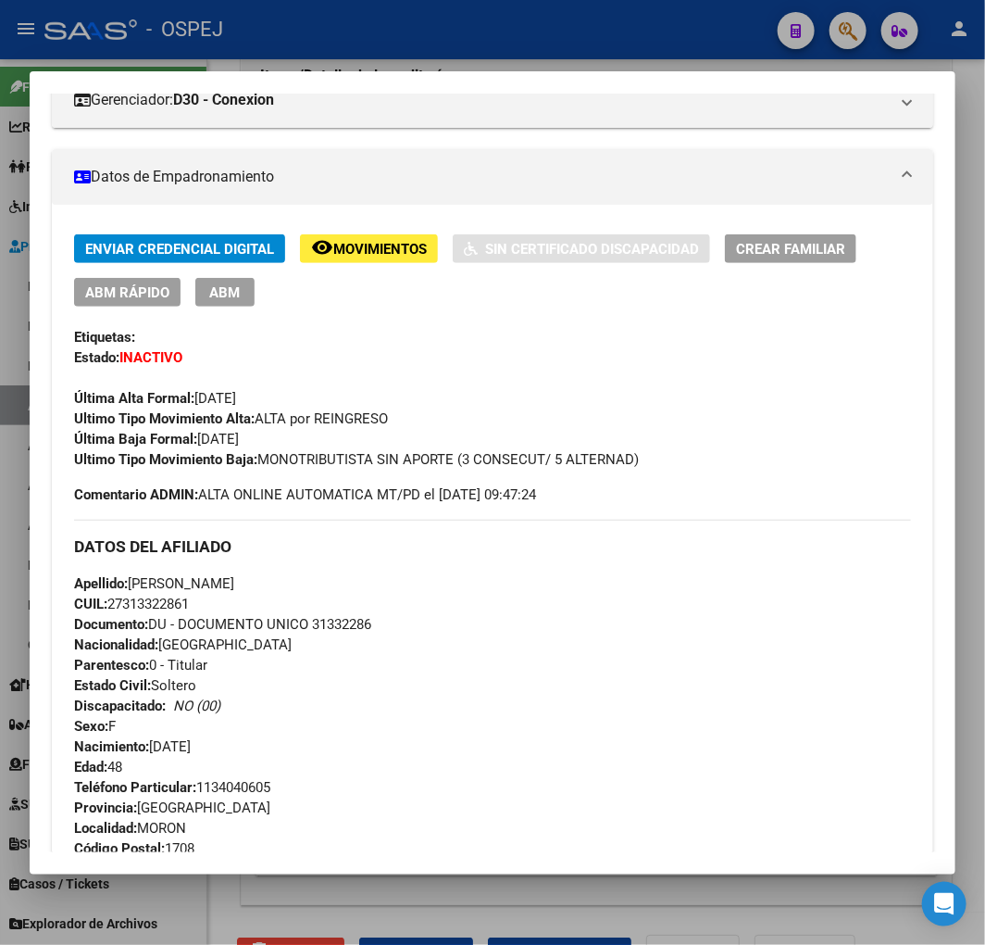
scroll to position [0, 0]
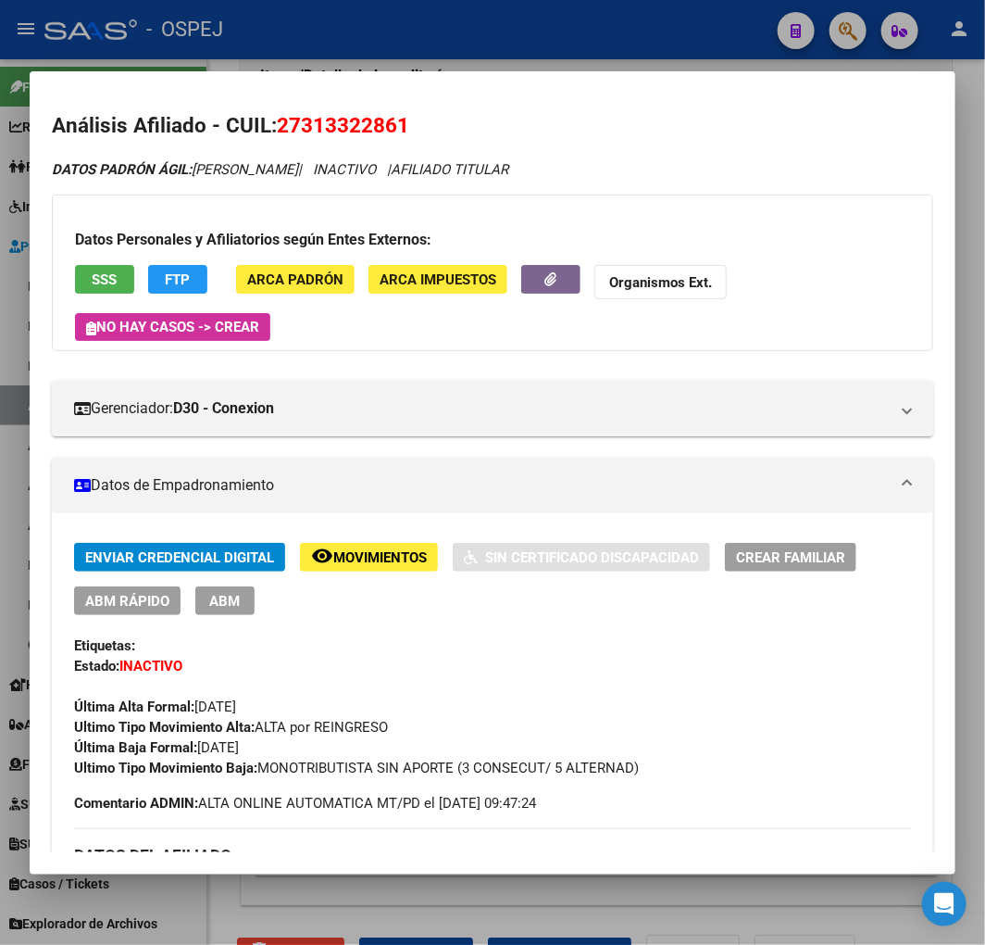
click at [99, 278] on span "SSS" at bounding box center [105, 279] width 25 height 17
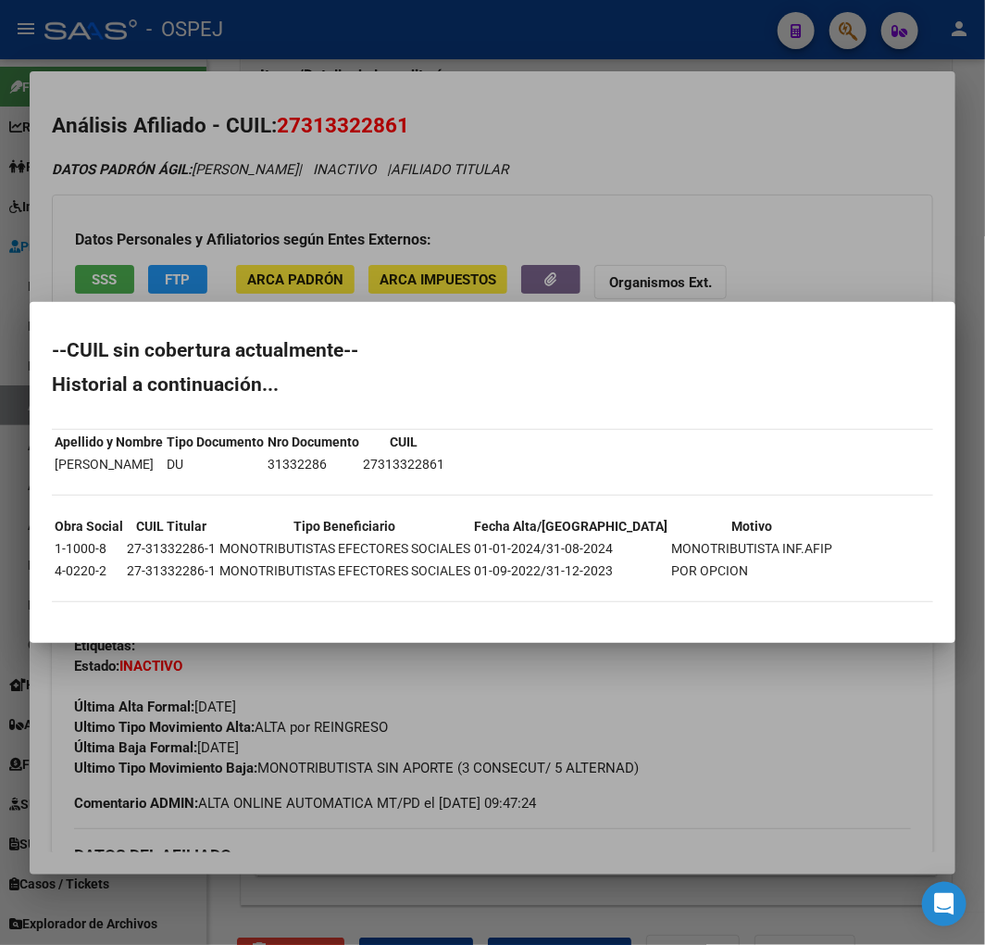
drag, startPoint x: 396, startPoint y: 143, endPoint x: 398, endPoint y: 106, distance: 36.2
click at [395, 143] on div at bounding box center [492, 472] width 985 height 945
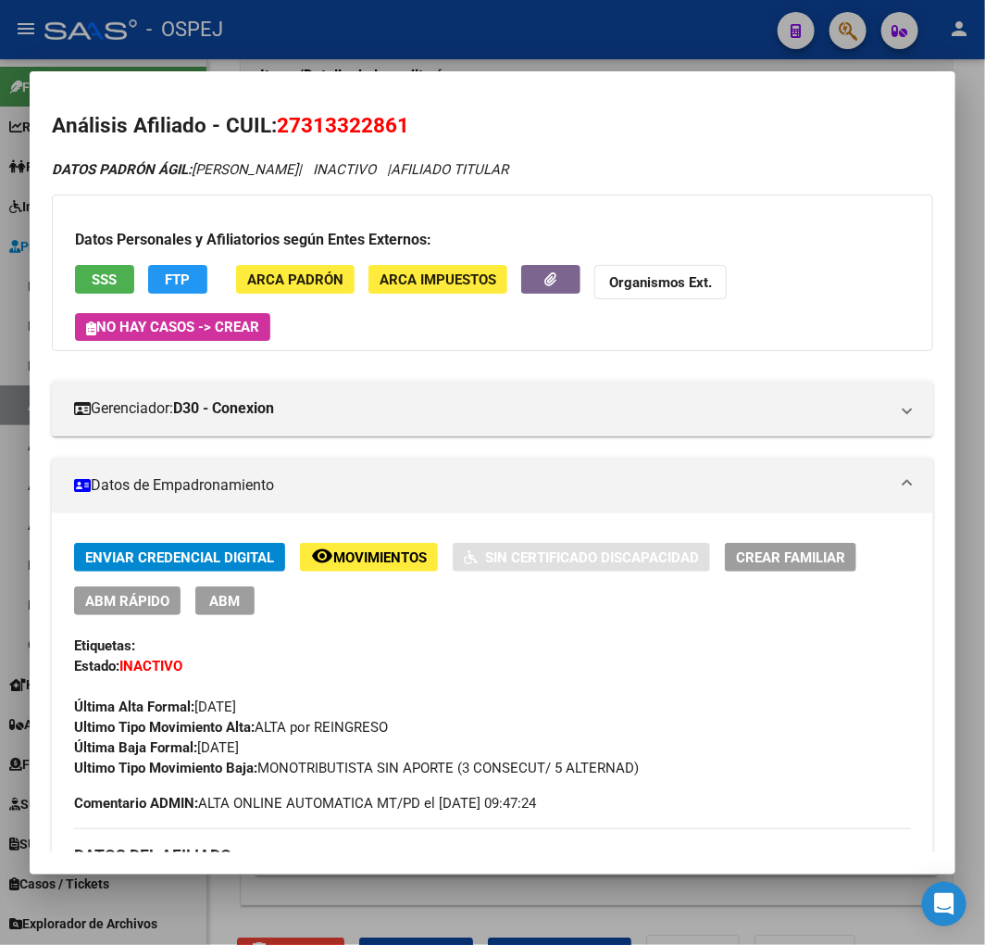
drag, startPoint x: 408, startPoint y: 42, endPoint x: 398, endPoint y: 41, distance: 10.2
click at [407, 41] on div at bounding box center [492, 472] width 985 height 945
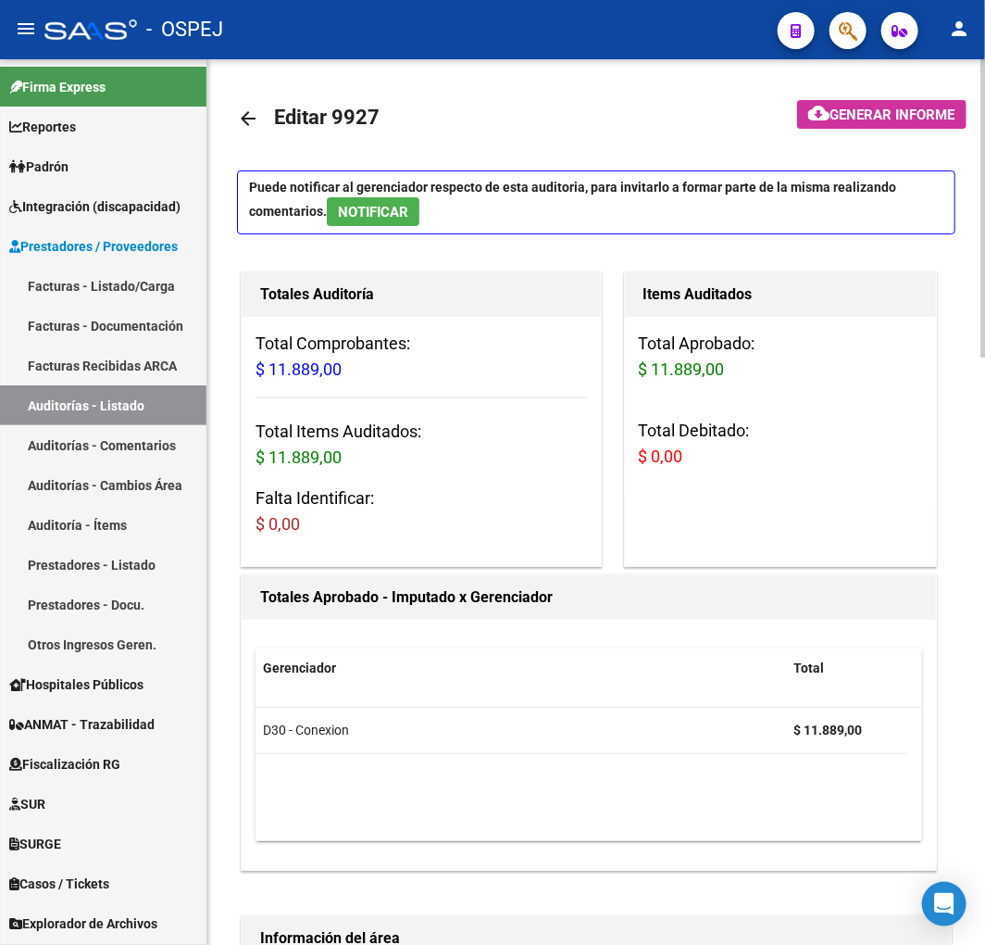
click at [245, 108] on mat-icon "arrow_back" at bounding box center [248, 118] width 22 height 22
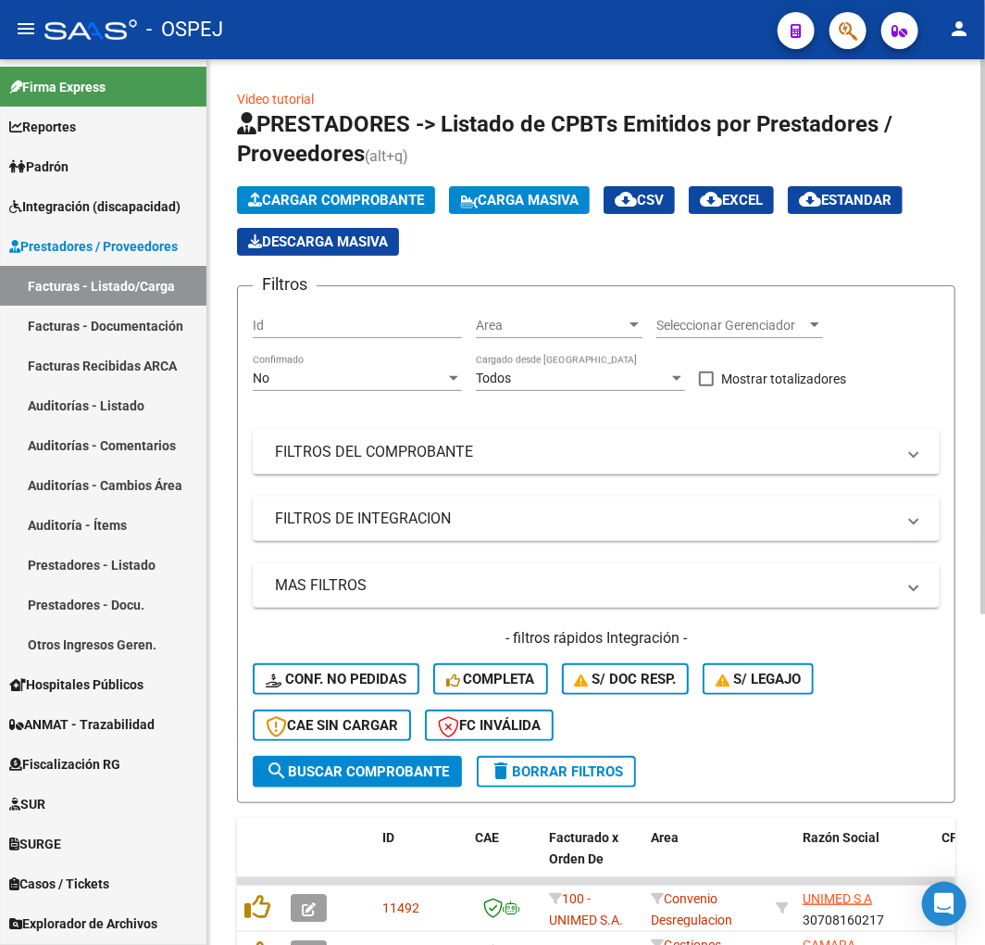
click at [394, 400] on div "No Confirmado" at bounding box center [357, 380] width 209 height 53
click at [390, 384] on div "No" at bounding box center [349, 378] width 193 height 16
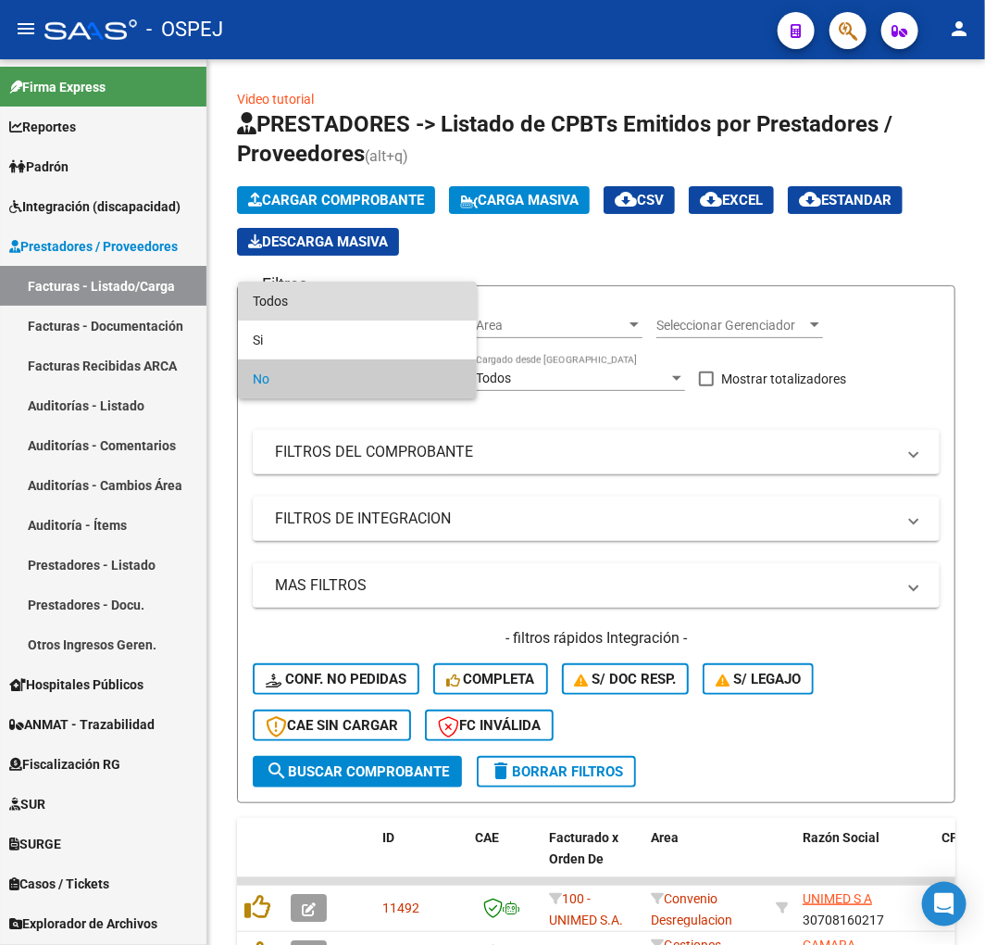
click at [319, 297] on span "Todos" at bounding box center [357, 301] width 209 height 39
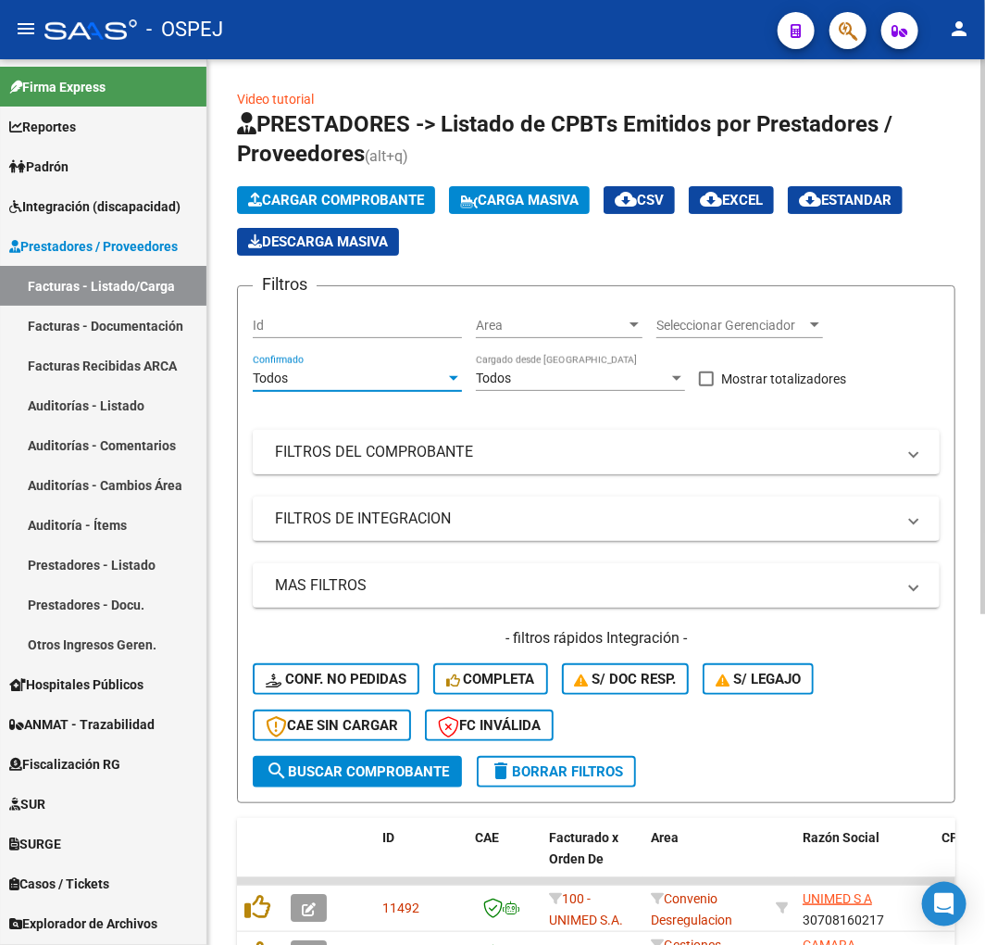
click at [408, 435] on mat-expansion-panel-header "FILTROS DEL COMPROBANTE" at bounding box center [596, 452] width 687 height 44
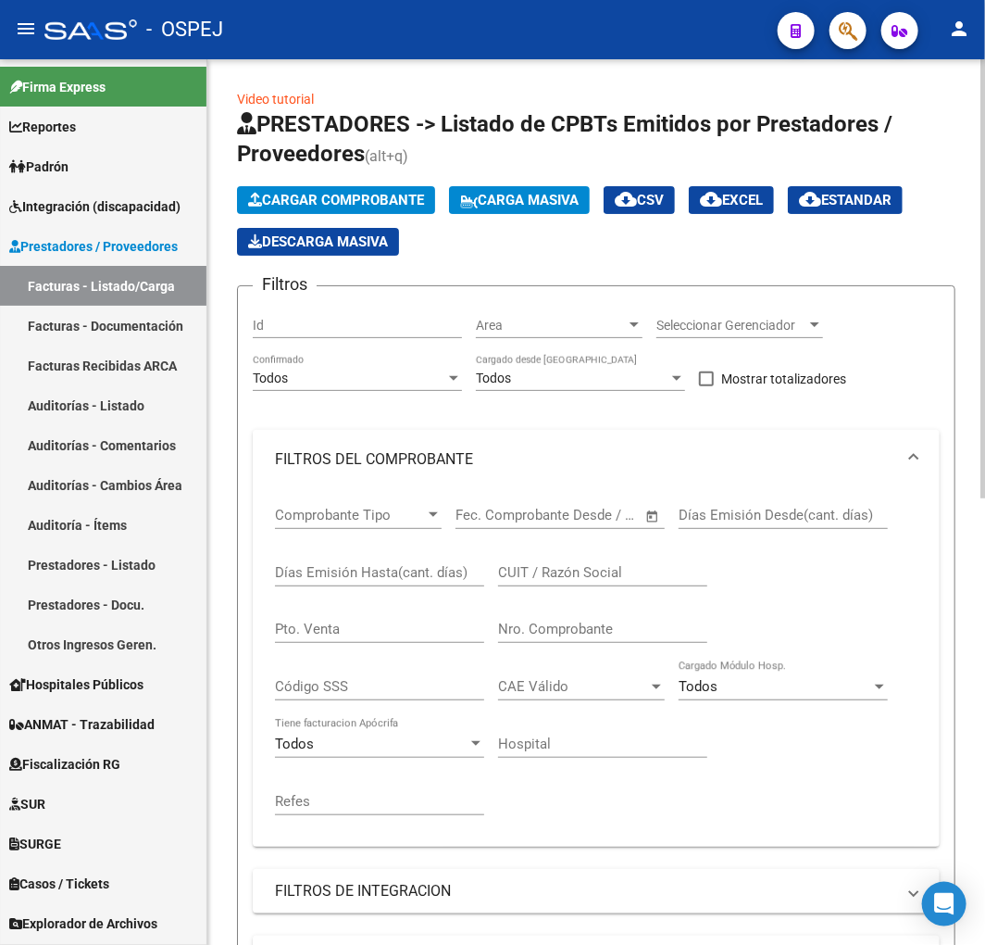
click at [639, 623] on input "Nro. Comprobante" at bounding box center [602, 628] width 209 height 17
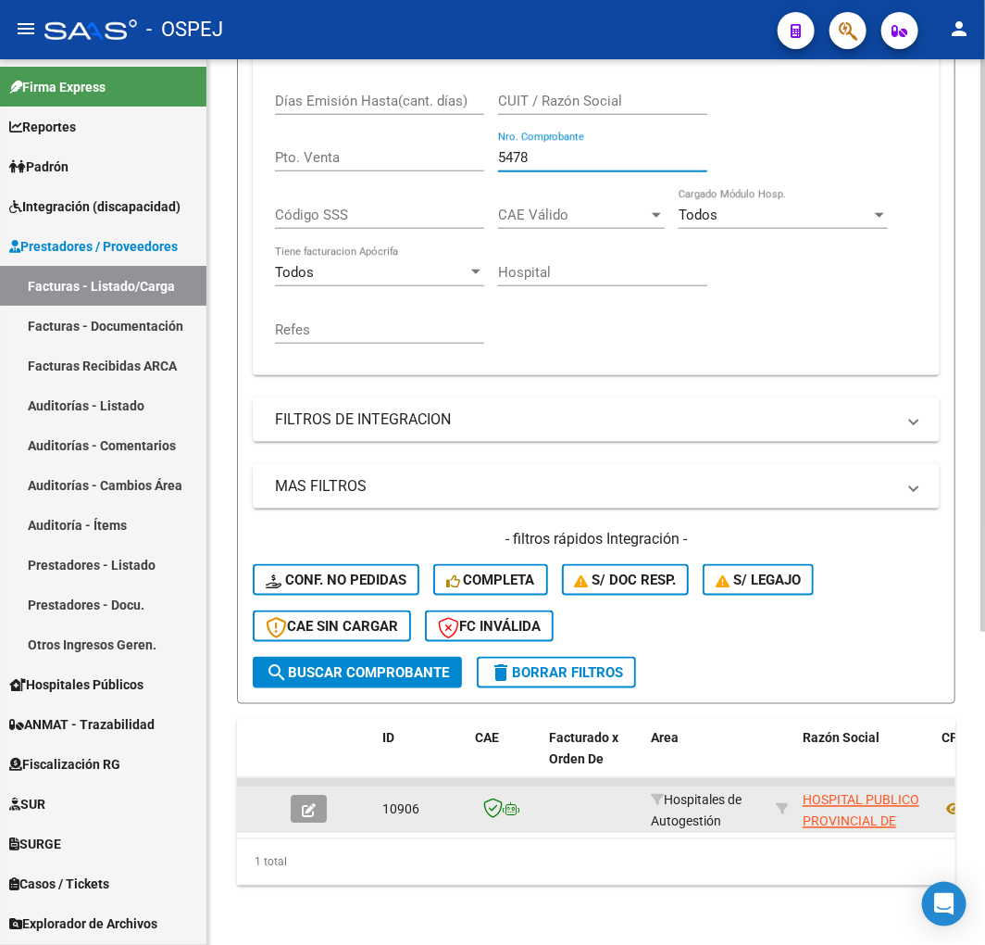
type input "5478"
click at [320, 795] on button "button" at bounding box center [309, 809] width 36 height 28
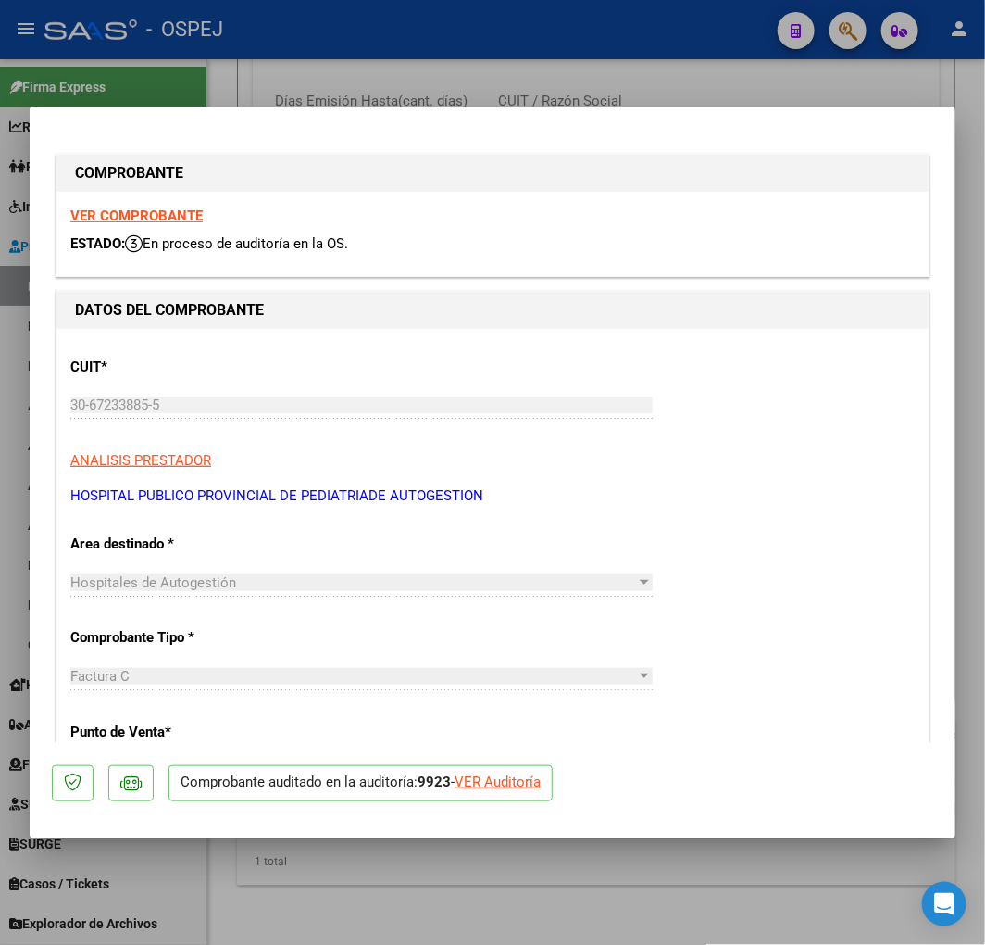
scroll to position [617, 0]
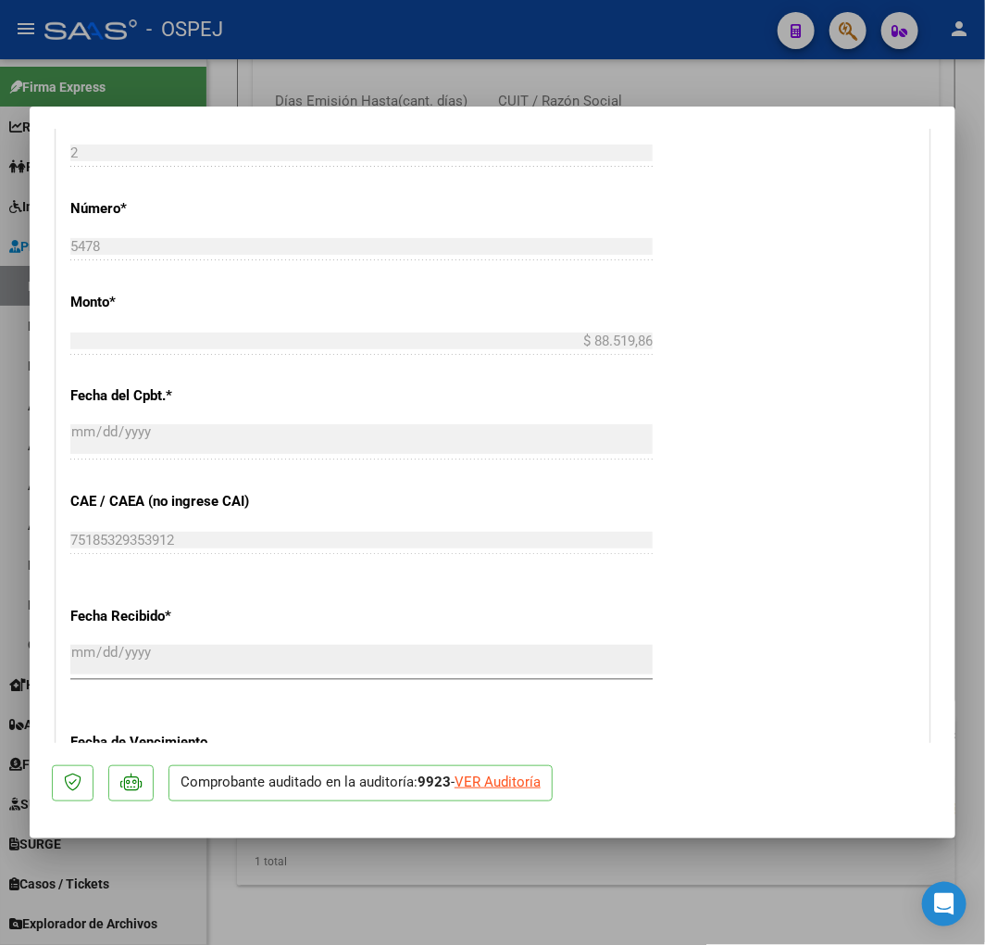
click at [525, 775] on div "VER Auditoría" at bounding box center [498, 781] width 86 height 21
type input "$ 0,00"
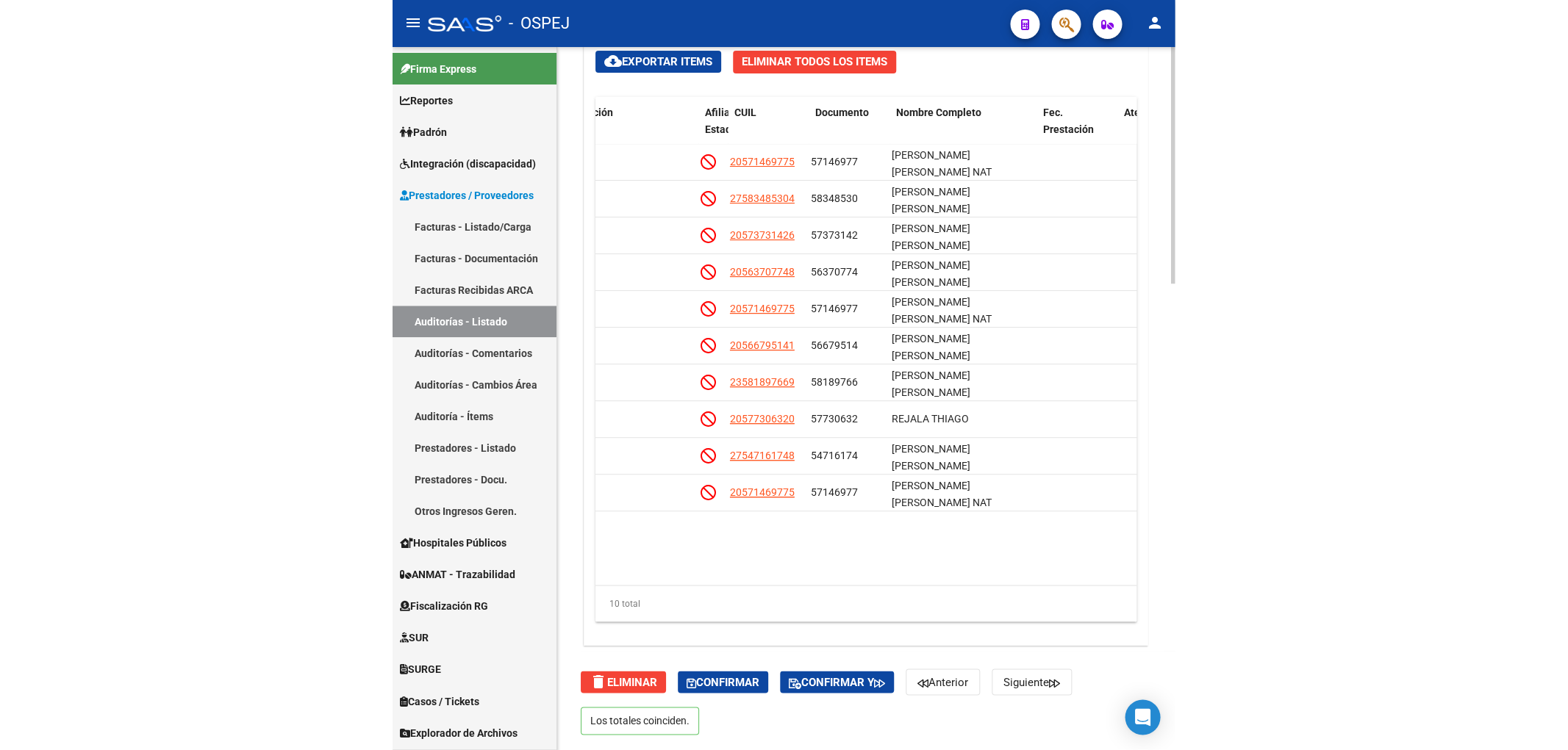
scroll to position [0, 846]
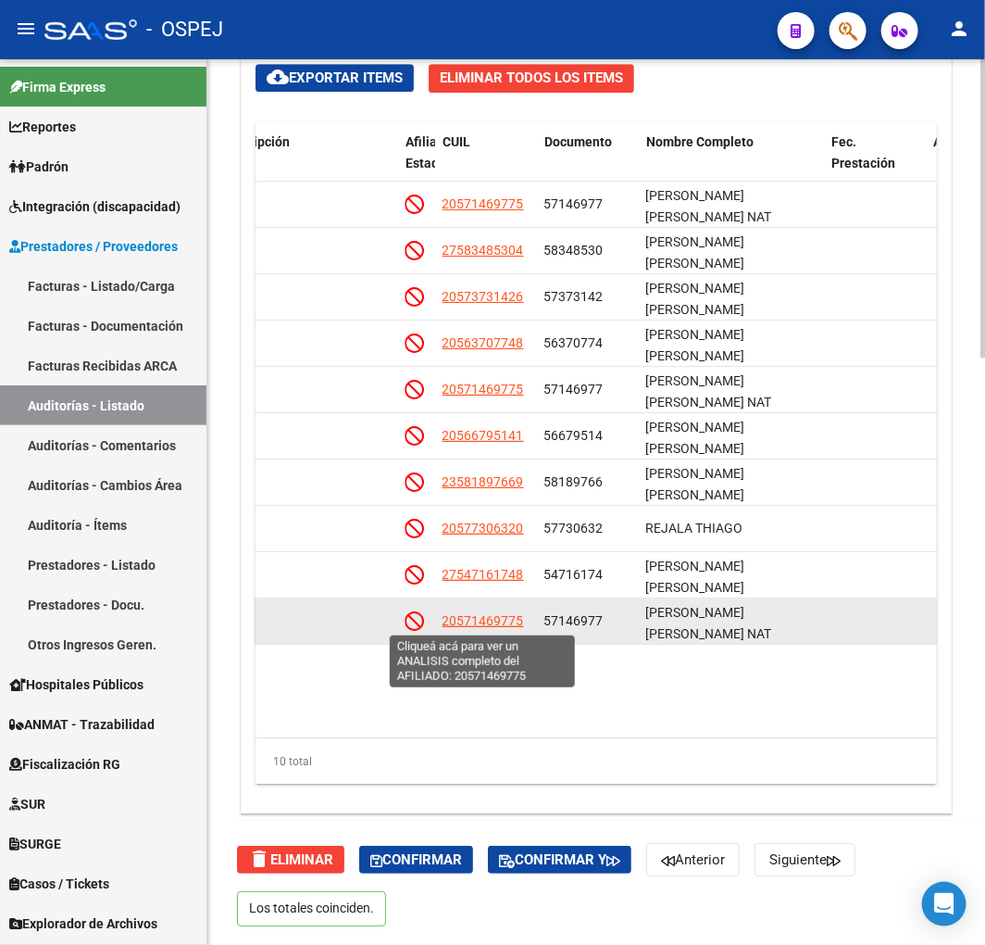
click at [477, 623] on span "20571469775" at bounding box center [483, 620] width 81 height 15
type textarea "20571469775"
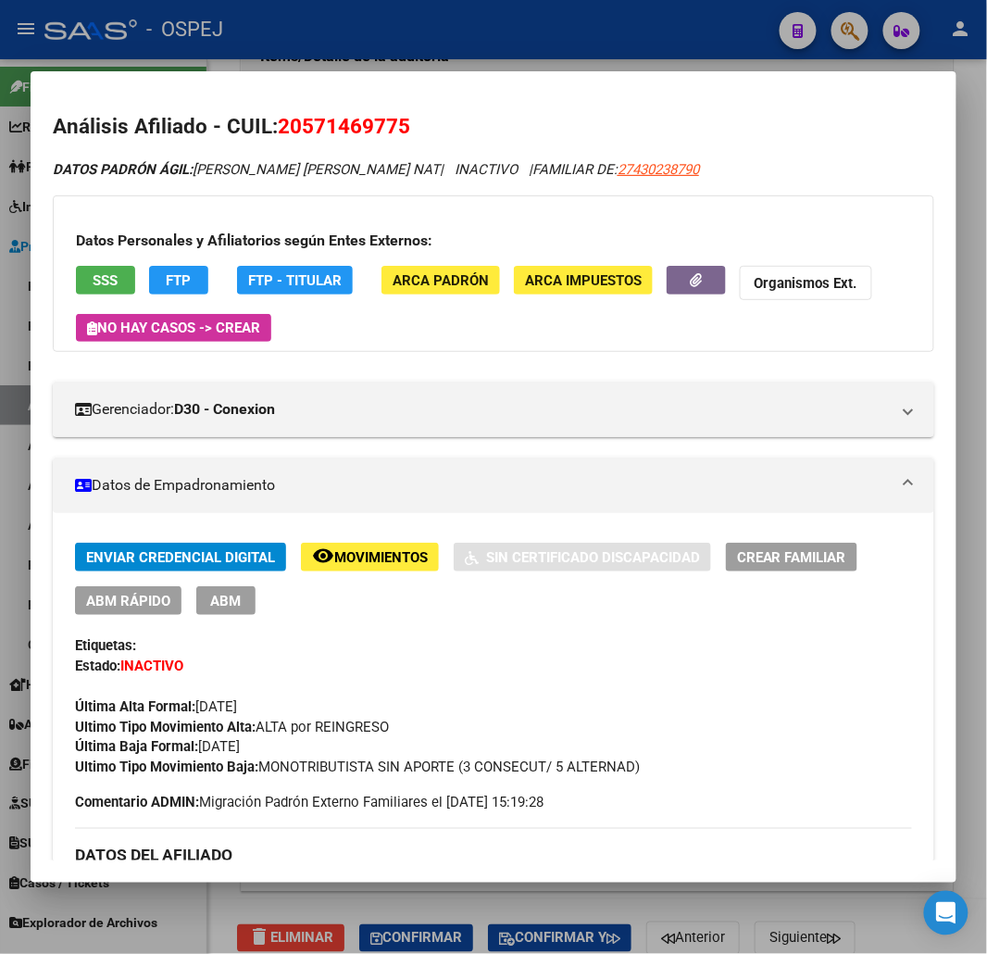
scroll to position [1665, 0]
click at [109, 280] on span "SSS" at bounding box center [106, 280] width 25 height 17
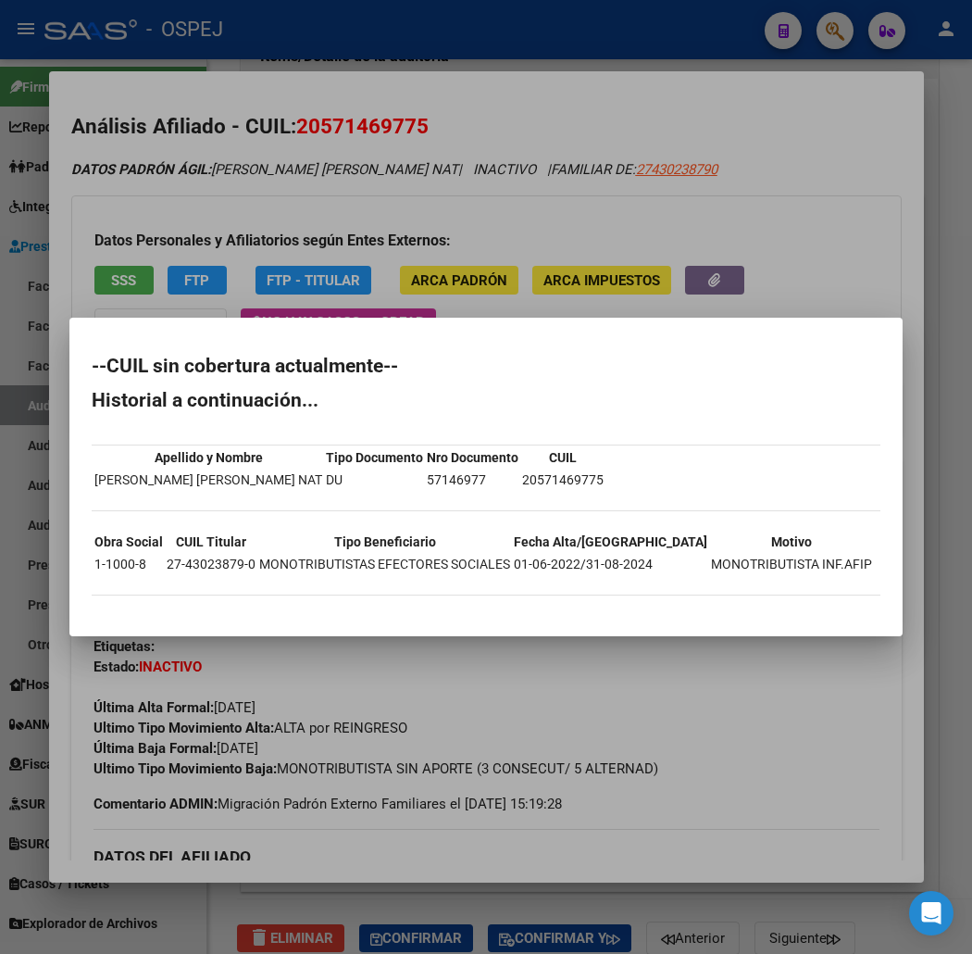
click at [451, 234] on div at bounding box center [486, 477] width 972 height 954
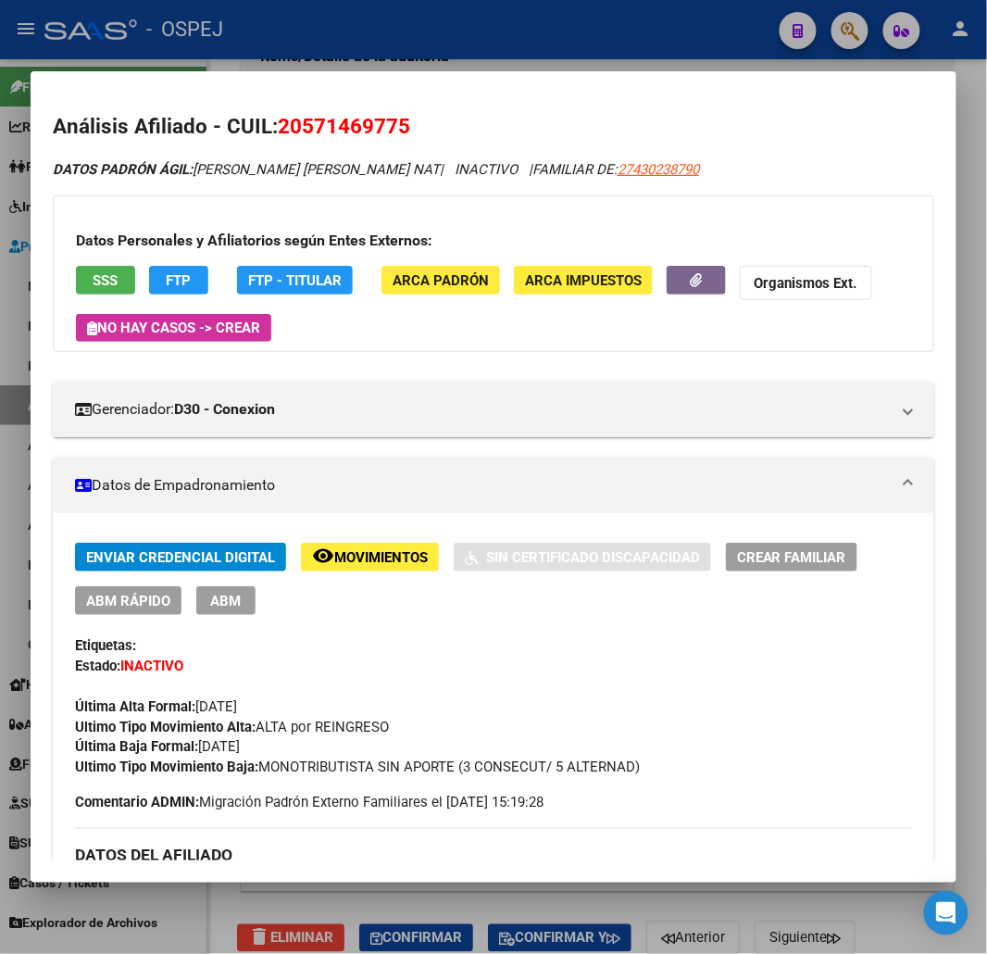
click at [393, 34] on div at bounding box center [493, 477] width 987 height 954
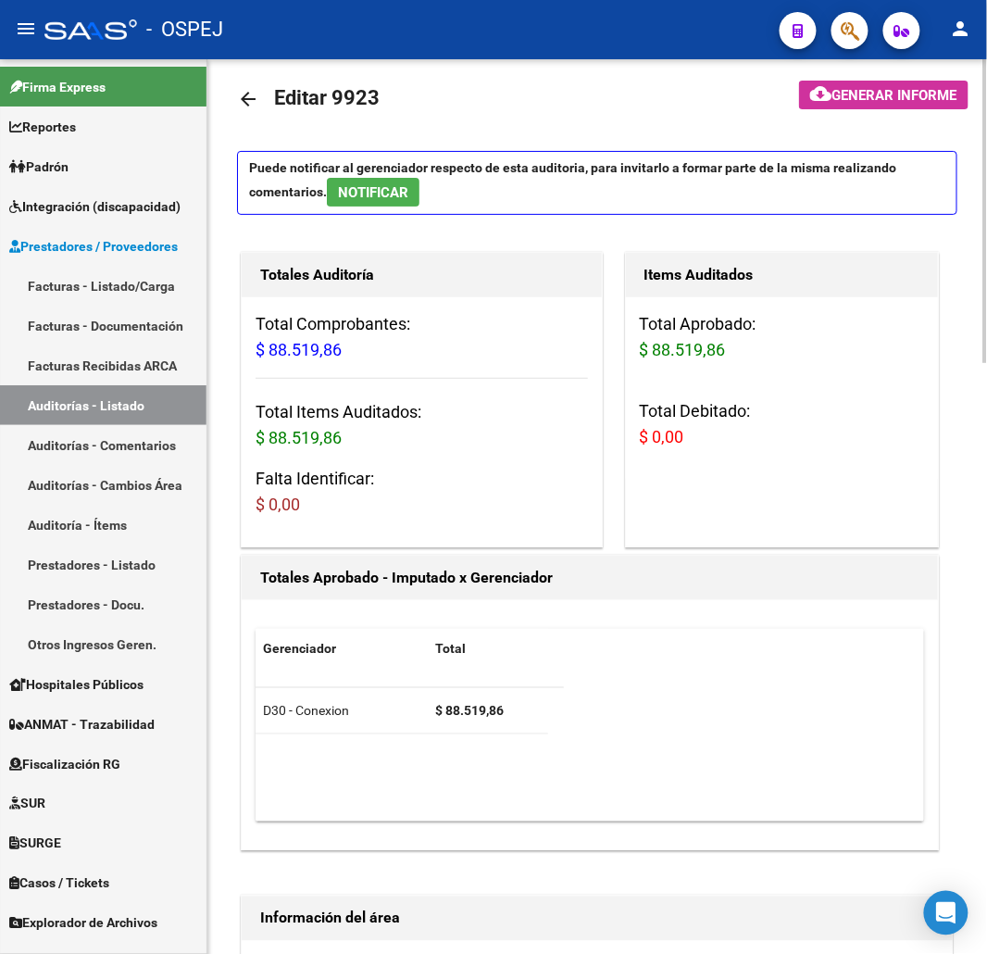
scroll to position [0, 0]
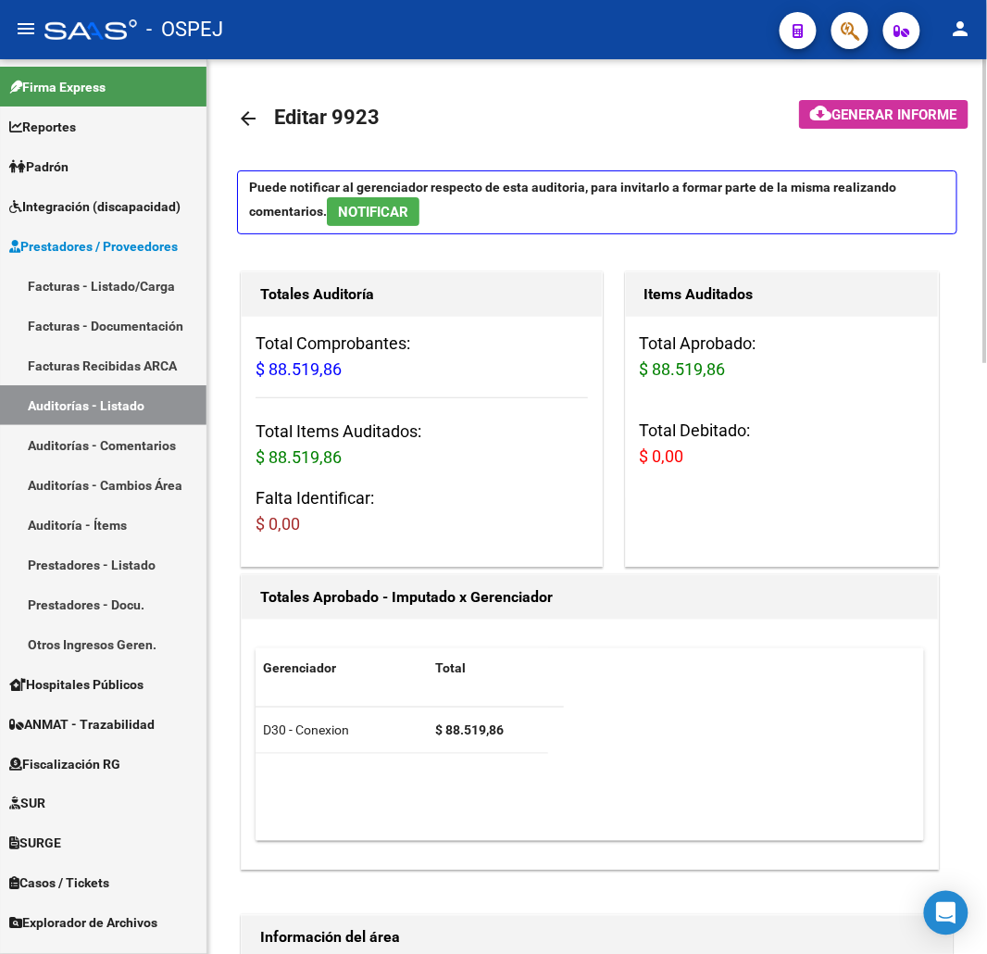
click at [244, 103] on link "arrow_back" at bounding box center [255, 118] width 37 height 44
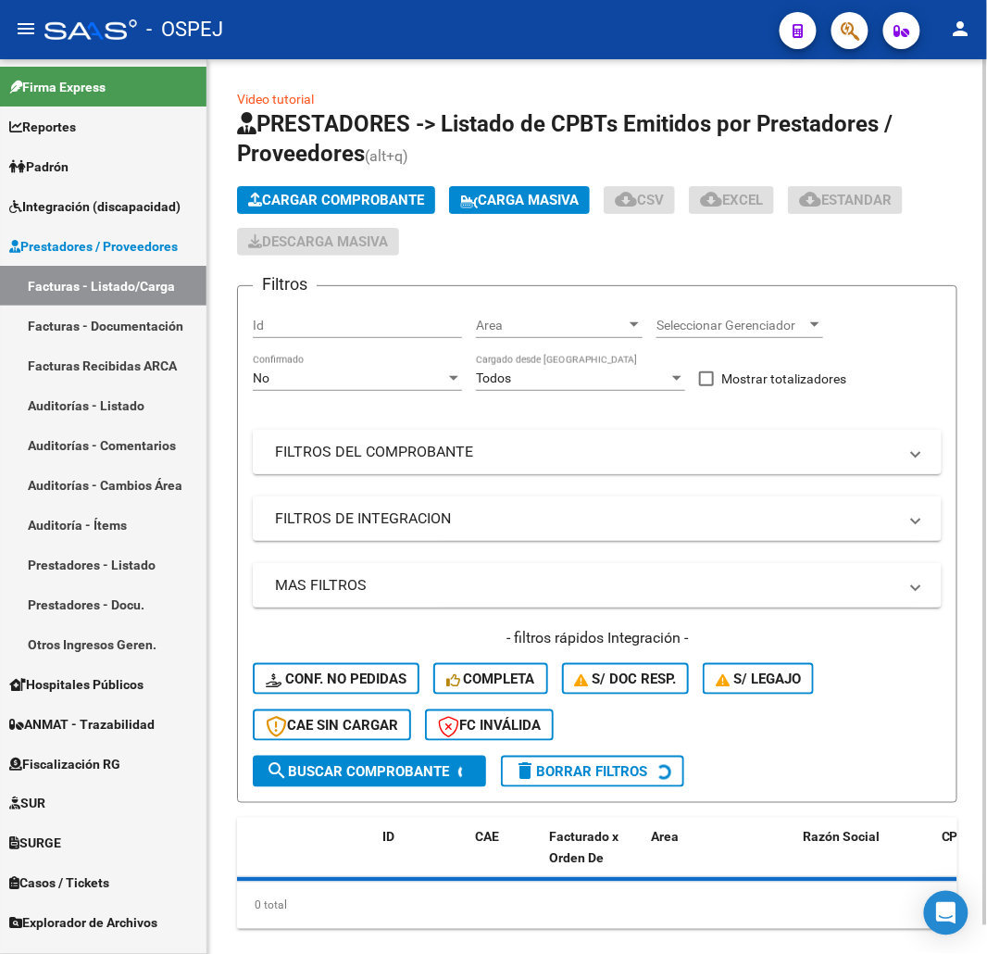
click at [580, 443] on mat-panel-title "FILTROS DEL COMPROBANTE" at bounding box center [586, 452] width 622 height 20
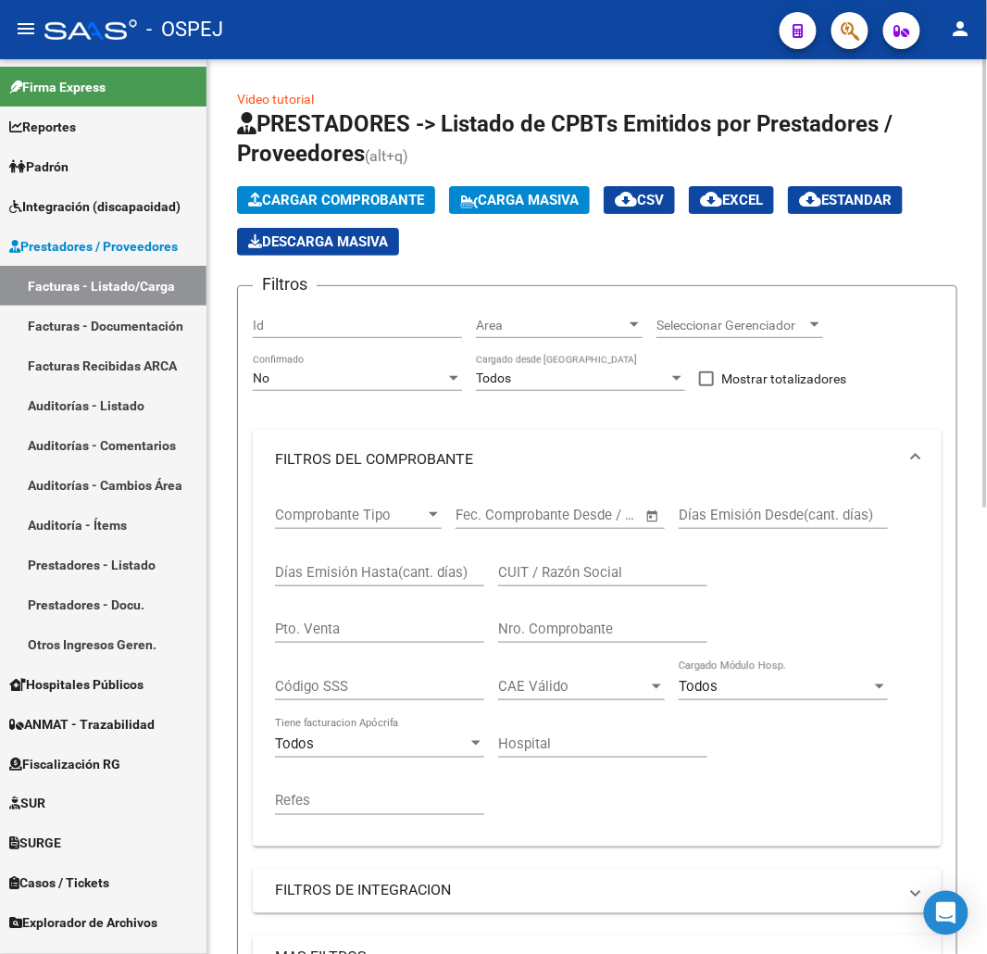
click at [618, 636] on input "Nro. Comprobante" at bounding box center [602, 628] width 209 height 17
type input "8643"
click at [346, 386] on div "No" at bounding box center [349, 378] width 193 height 16
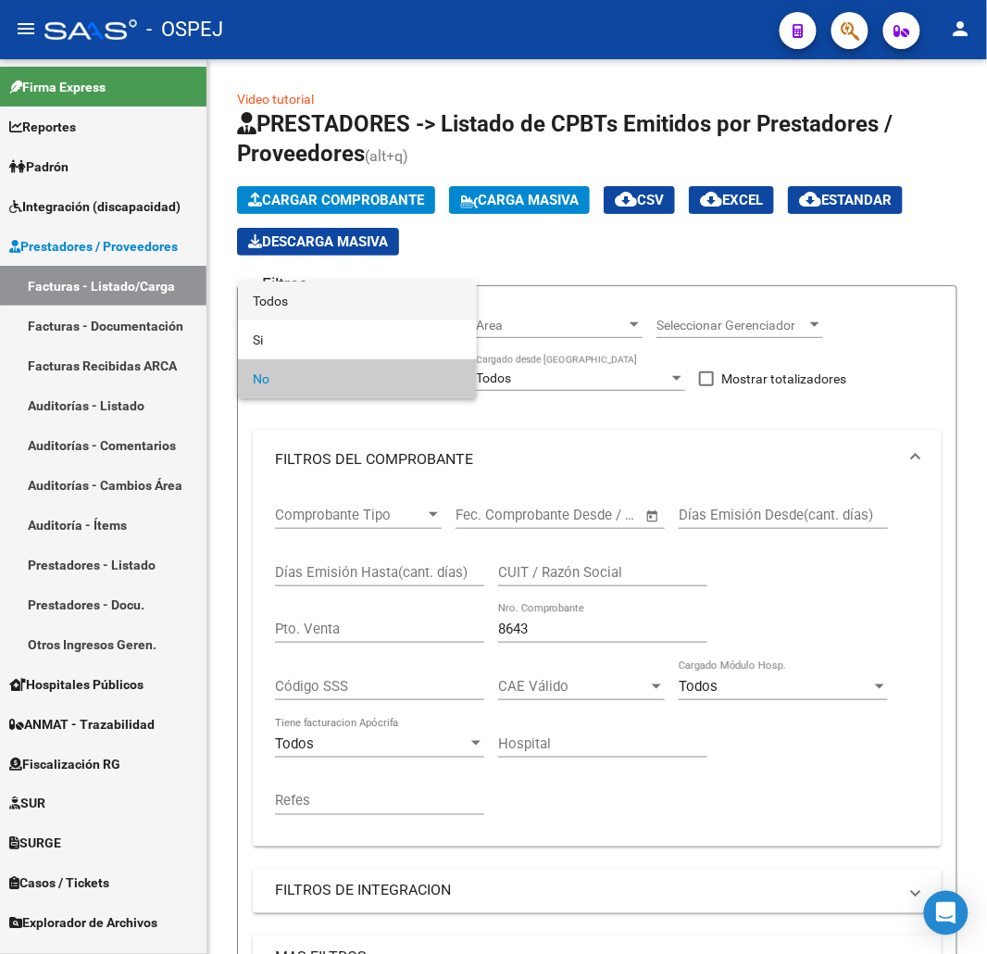
click at [339, 316] on span "Todos" at bounding box center [357, 301] width 209 height 39
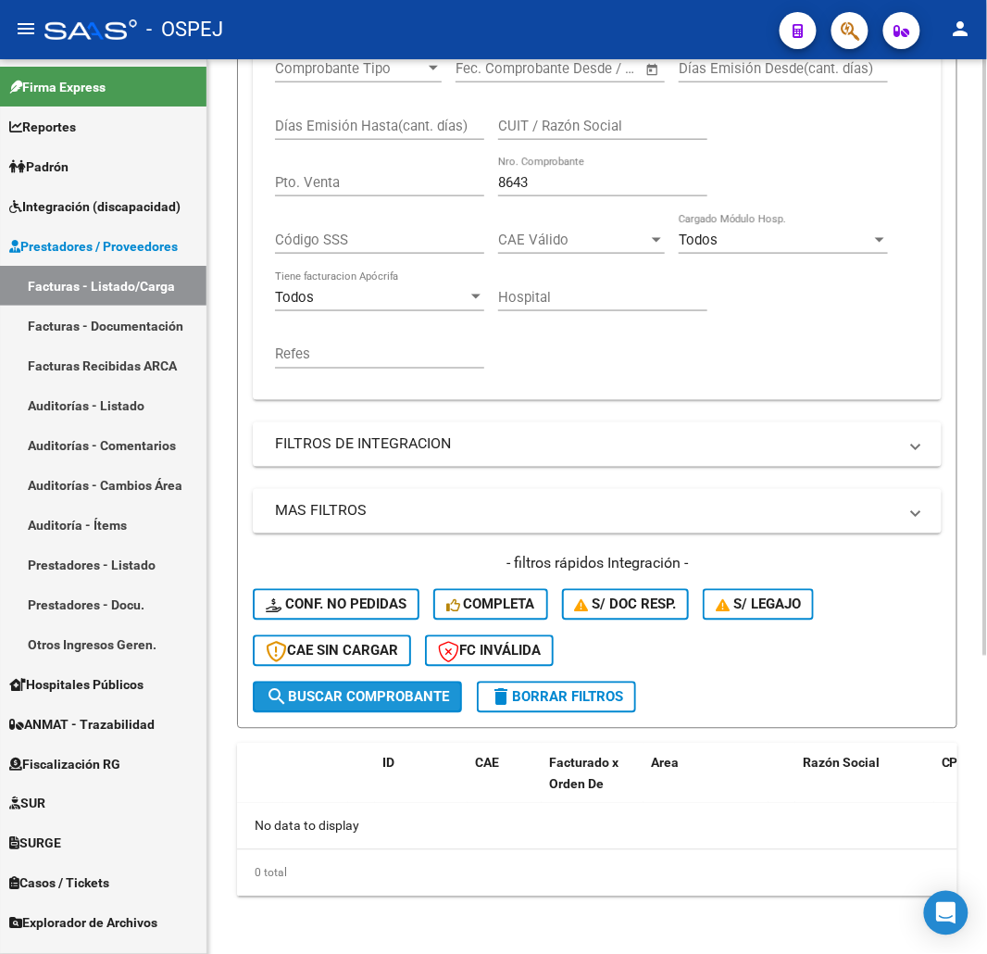
click at [419, 691] on span "search Buscar Comprobante" at bounding box center [357, 697] width 183 height 17
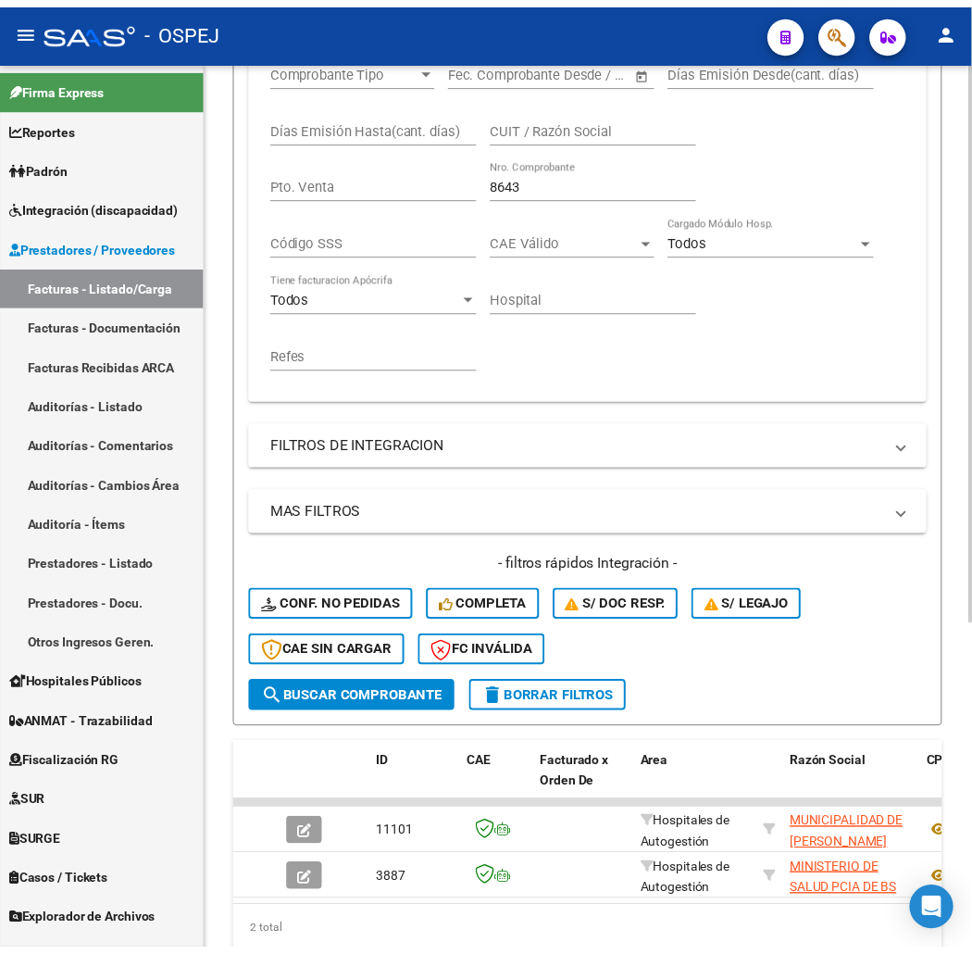
scroll to position [522, 0]
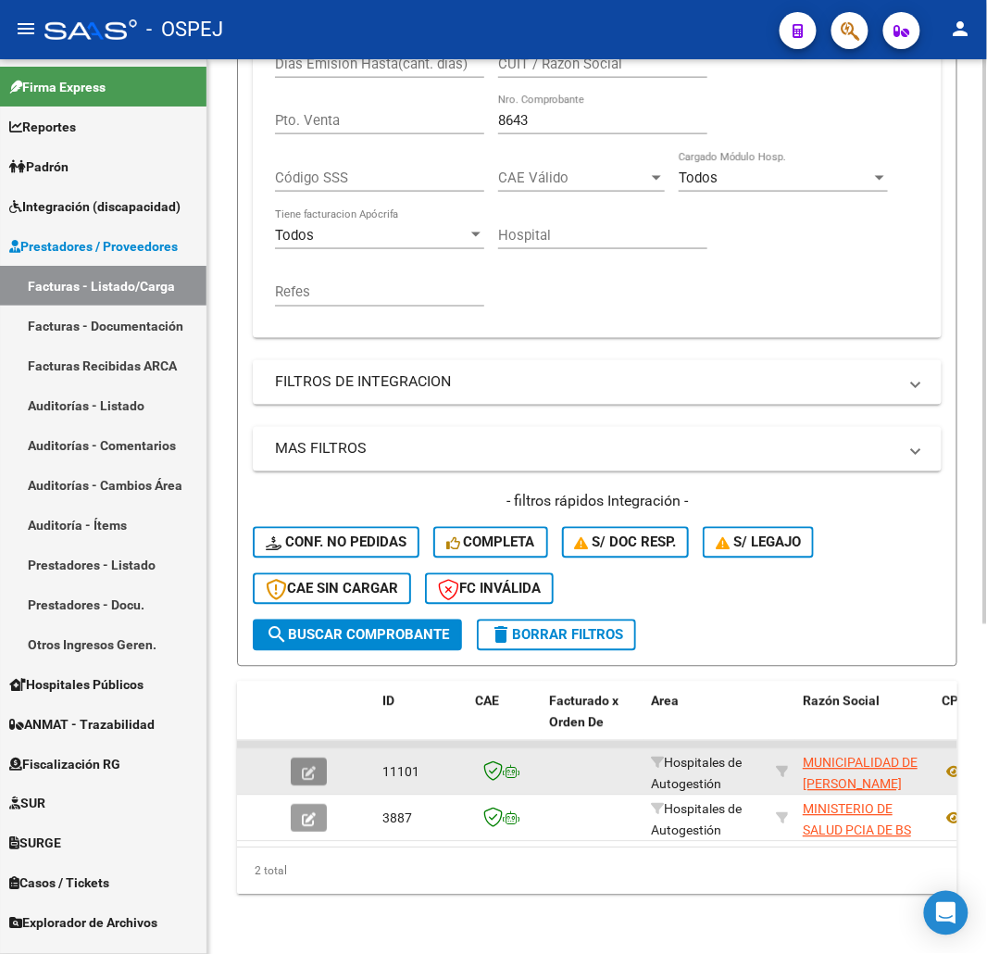
click at [301, 765] on button "button" at bounding box center [309, 772] width 36 height 28
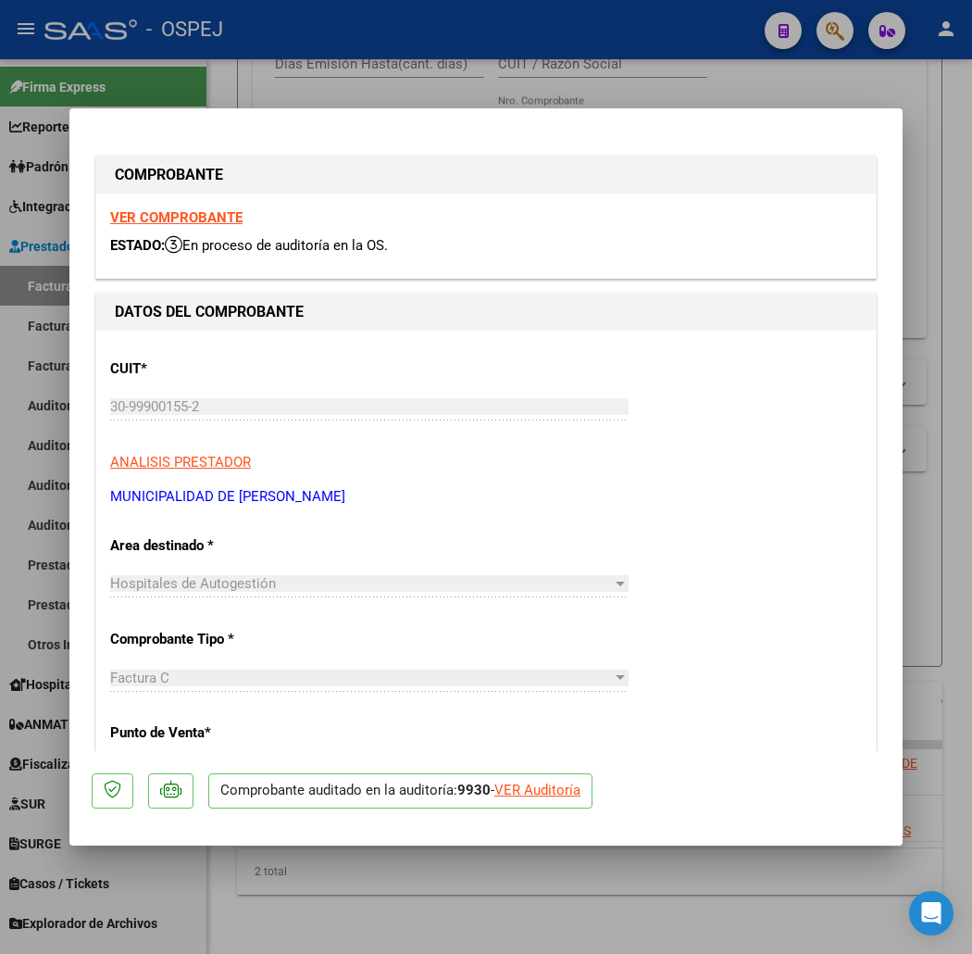
click at [512, 788] on div "VER Auditoría" at bounding box center [537, 790] width 86 height 21
type input "$ 0,00"
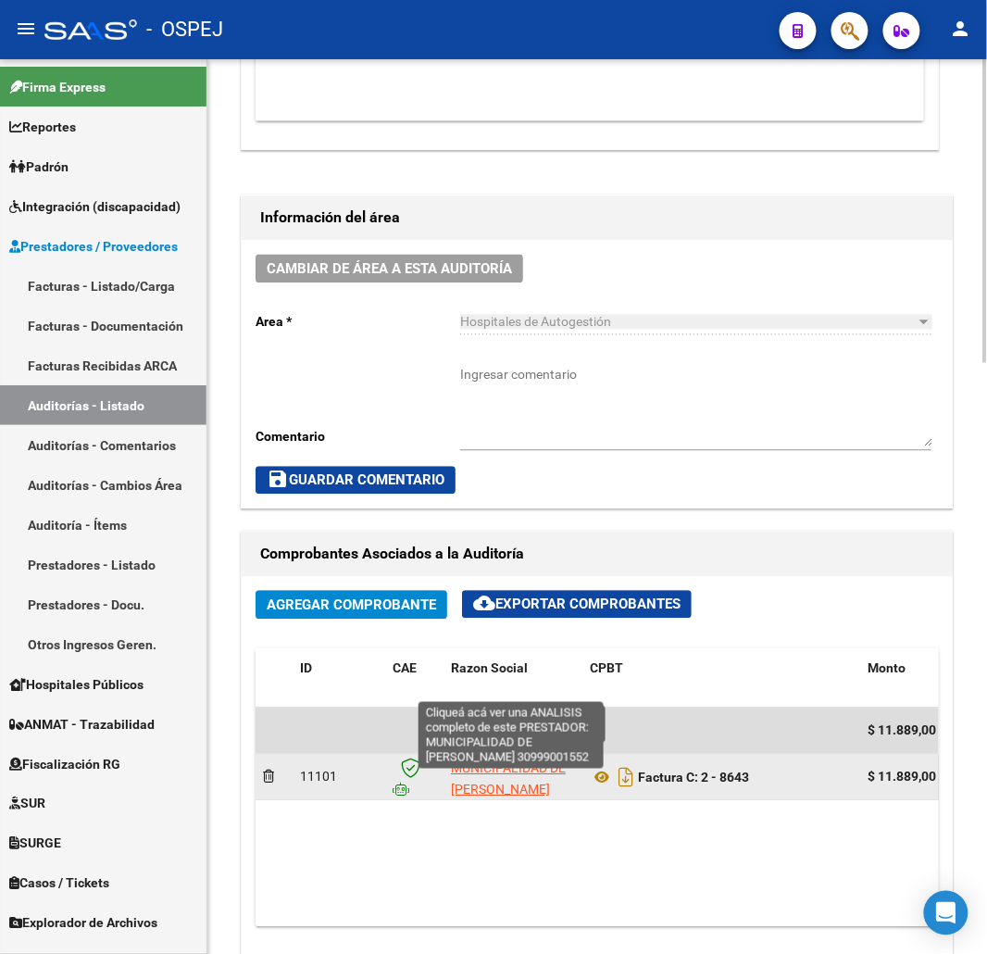
scroll to position [822, 0]
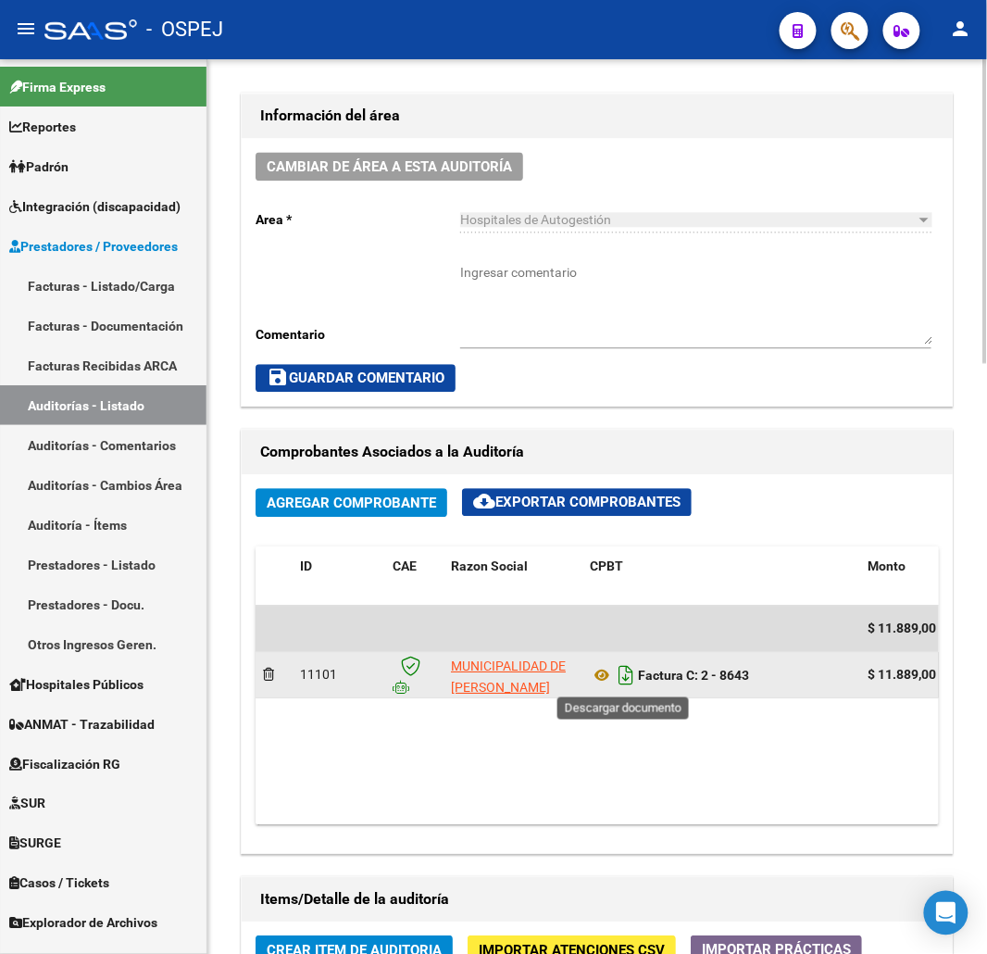
click at [633, 678] on icon "Descargar documento" at bounding box center [626, 675] width 24 height 30
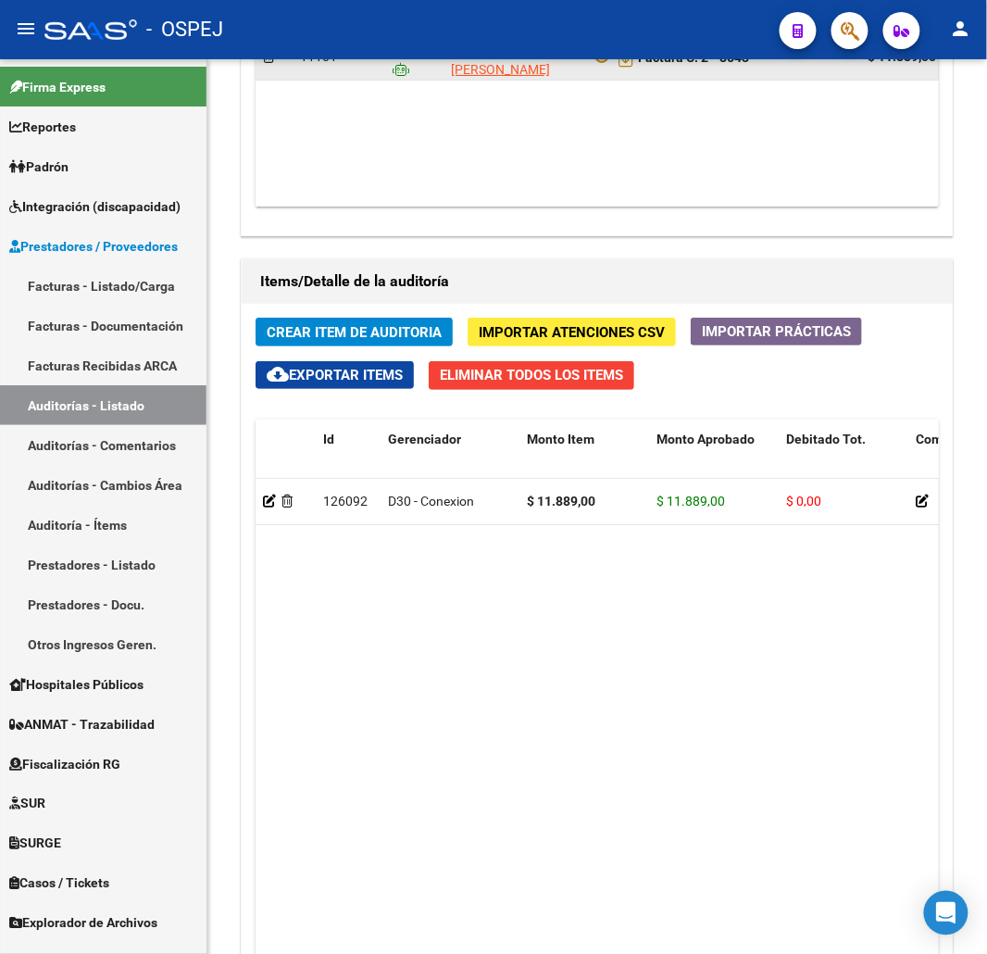
scroll to position [1132, 0]
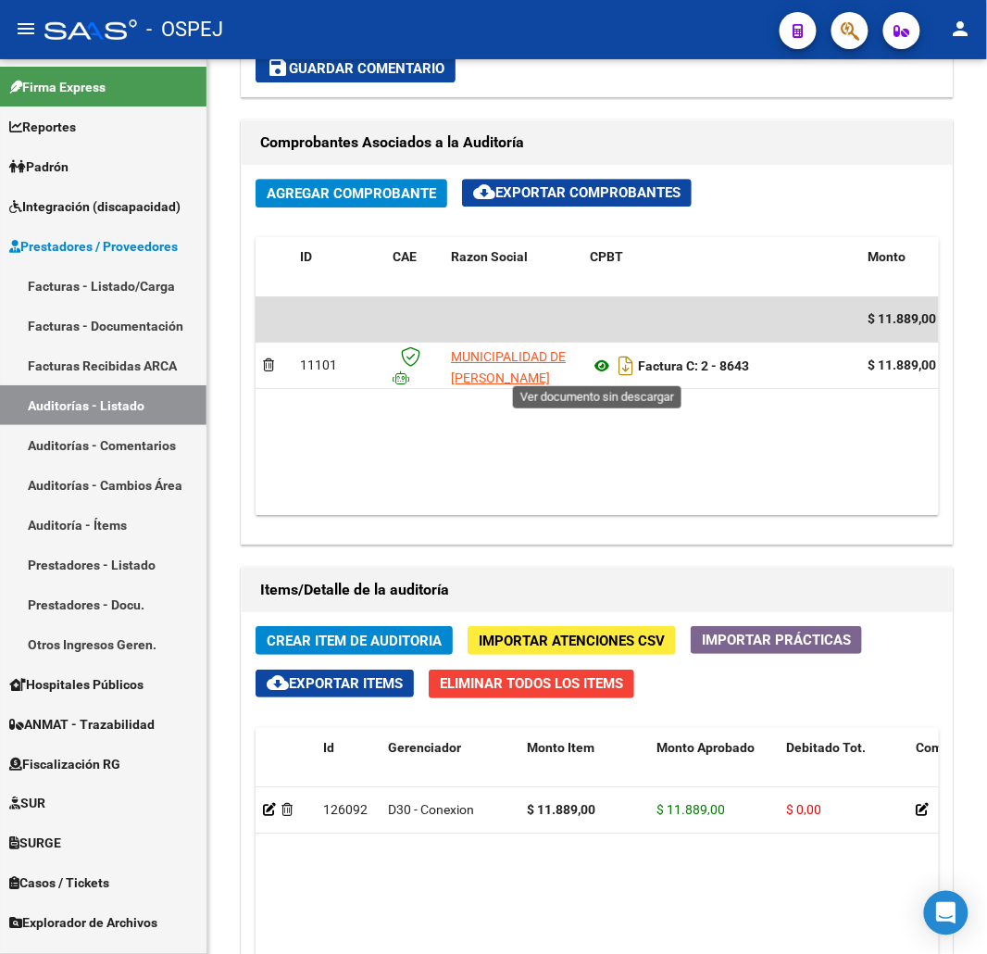
click at [600, 367] on icon at bounding box center [602, 366] width 24 height 22
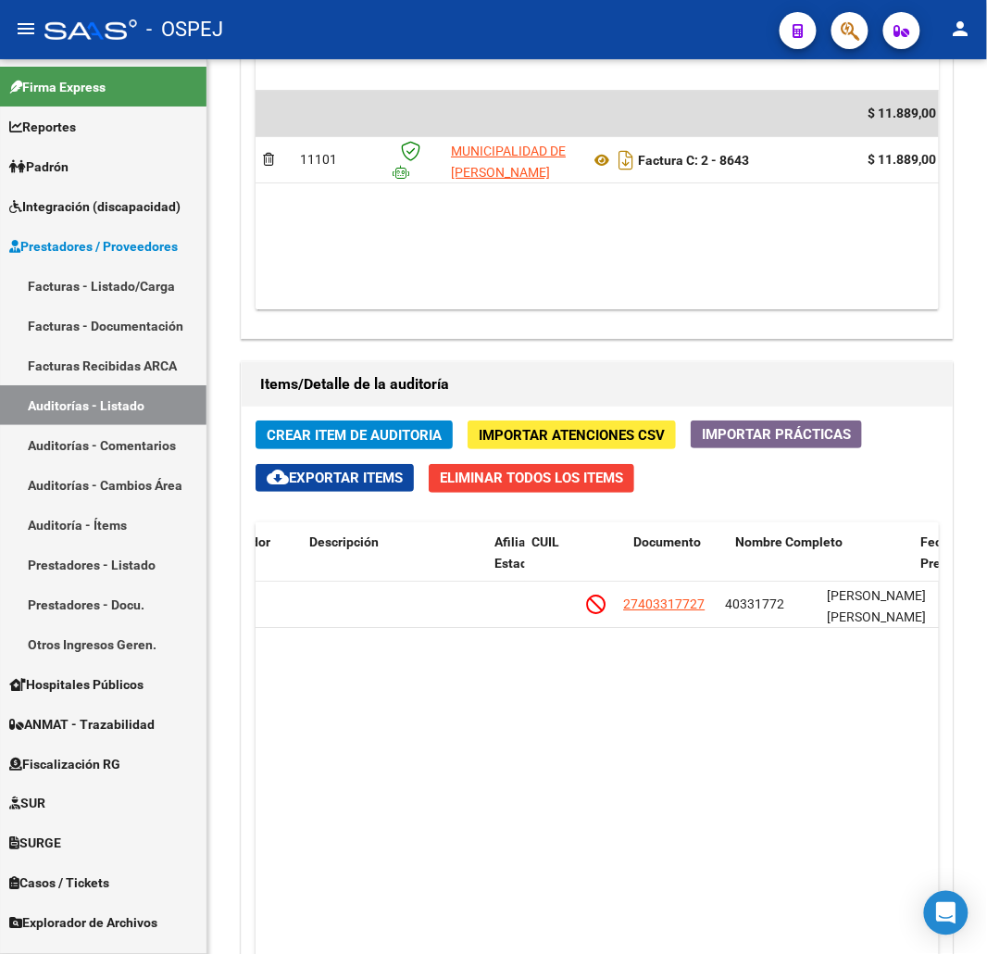
scroll to position [0, 1083]
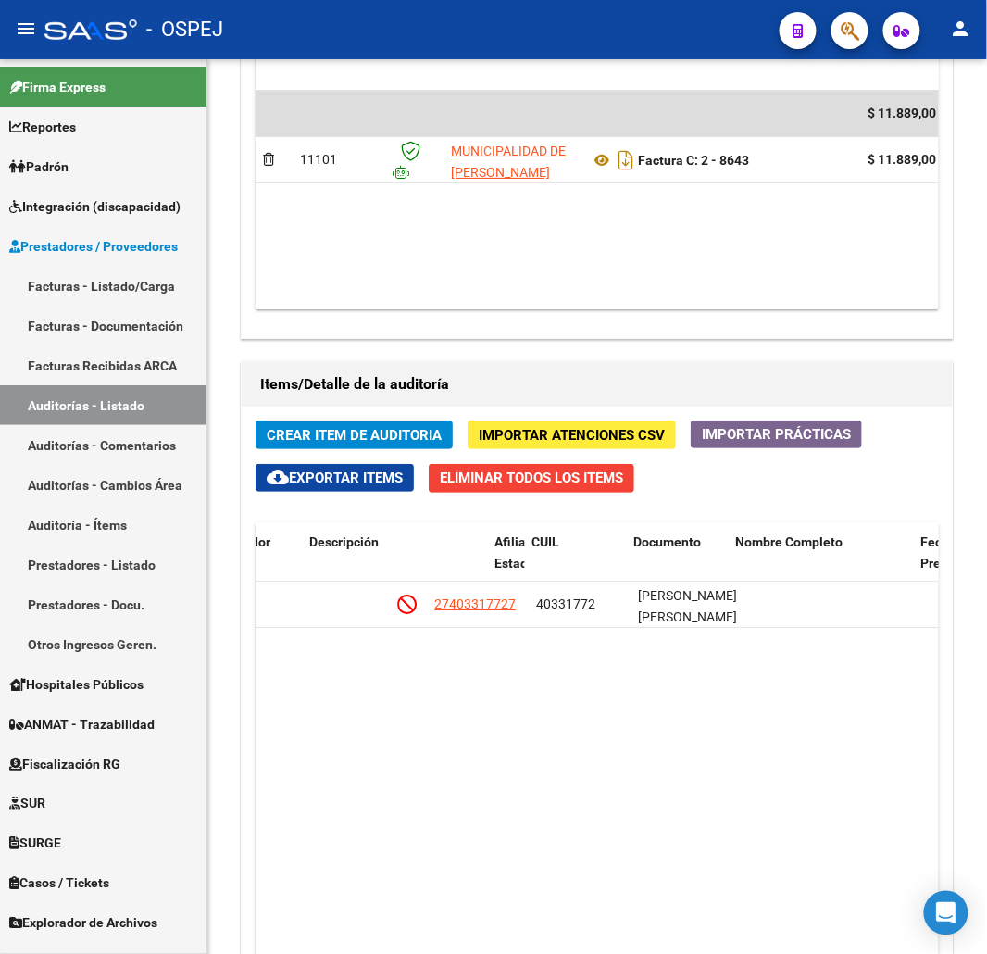
drag, startPoint x: 411, startPoint y: 717, endPoint x: 444, endPoint y: 711, distance: 33.8
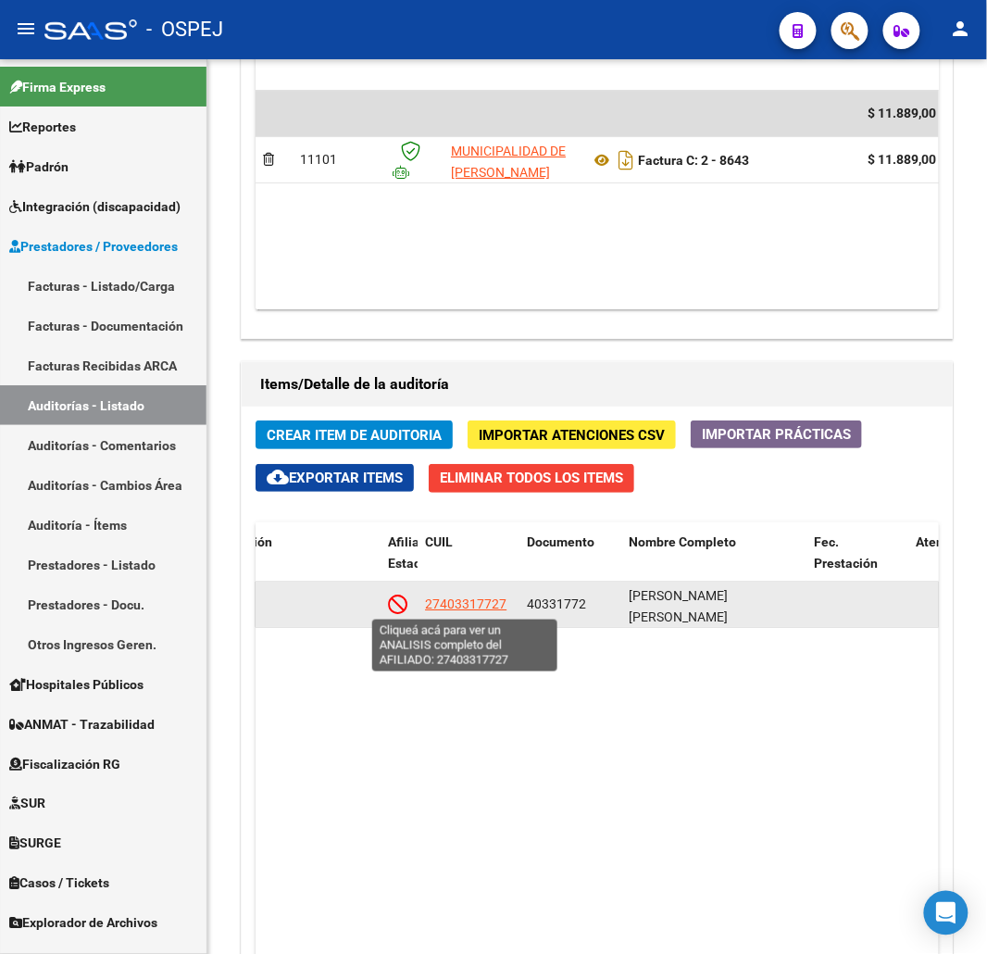
drag, startPoint x: 516, startPoint y: 616, endPoint x: 429, endPoint y: 608, distance: 87.4
click at [429, 608] on datatable-body-cell "27403317727" at bounding box center [469, 604] width 102 height 45
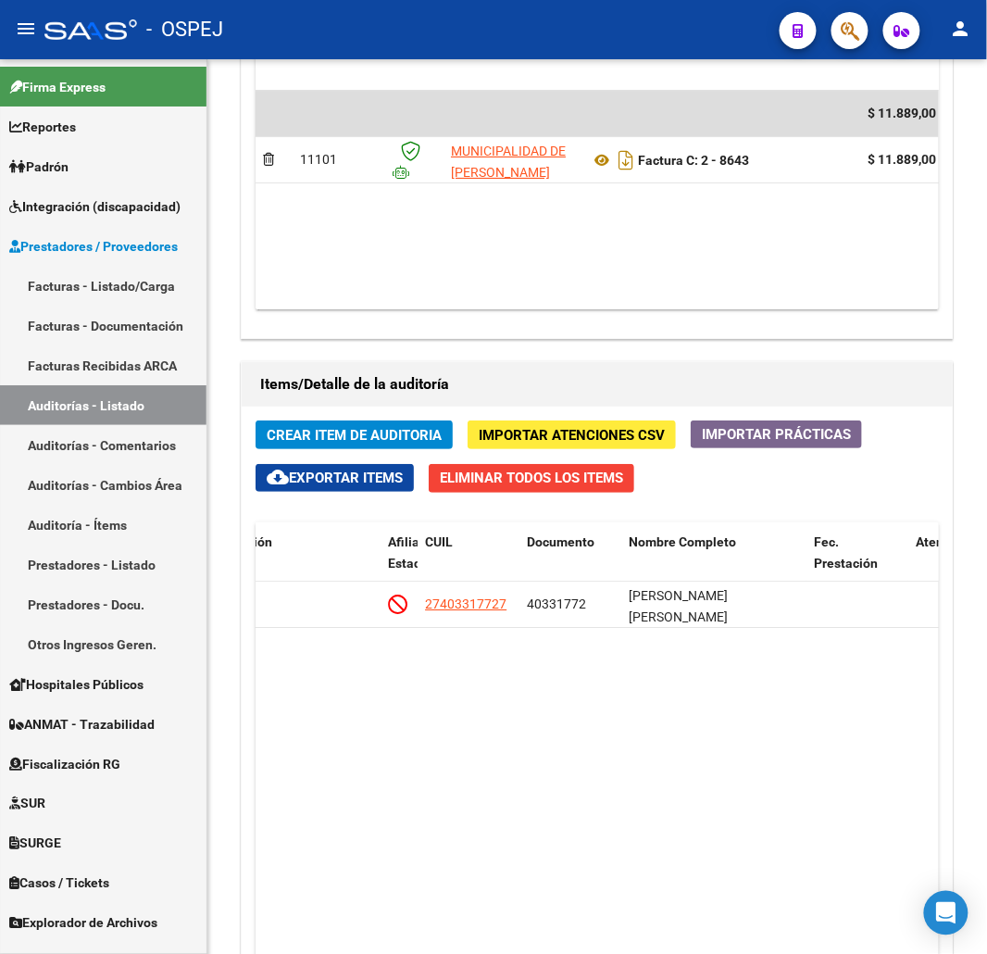
copy span "27403317727"
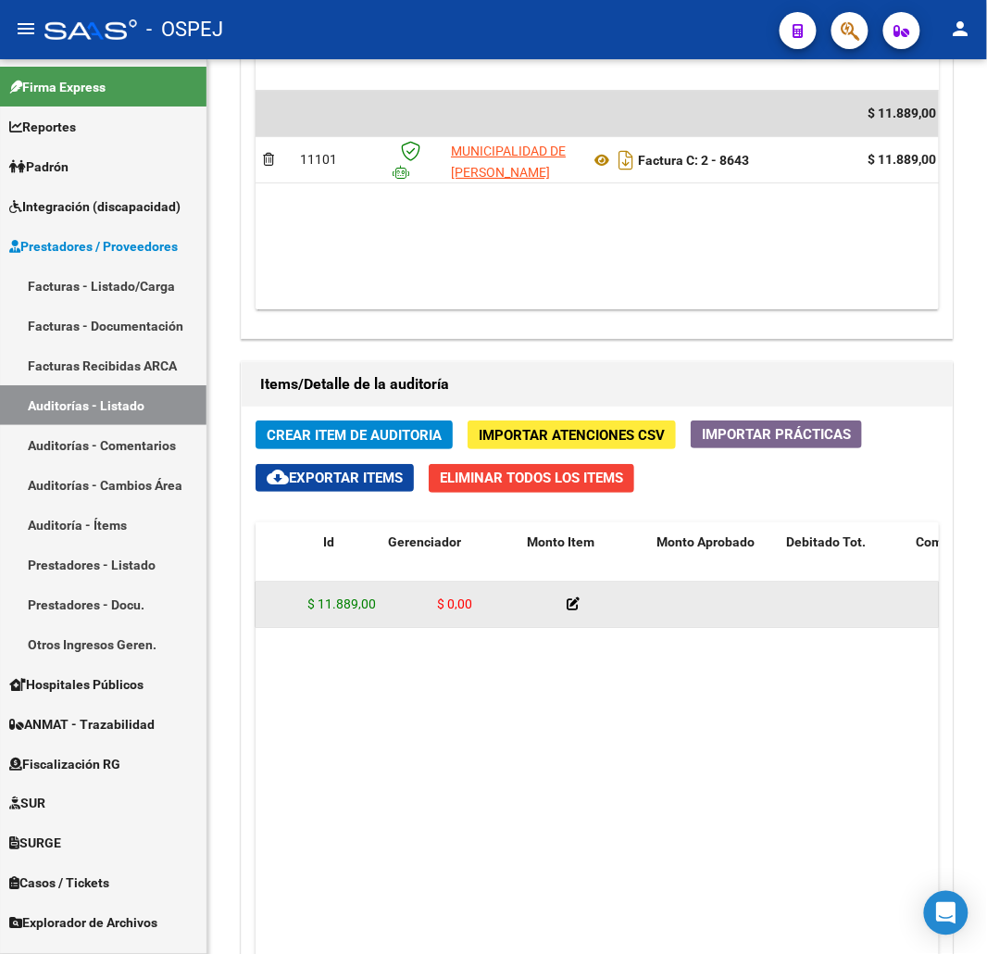
scroll to position [0, 0]
drag, startPoint x: 594, startPoint y: 624, endPoint x: 477, endPoint y: 624, distance: 116.7
drag, startPoint x: 520, startPoint y: 607, endPoint x: 597, endPoint y: 616, distance: 77.4
click at [597, 616] on datatable-body-cell "$ 11.889,00" at bounding box center [584, 604] width 130 height 45
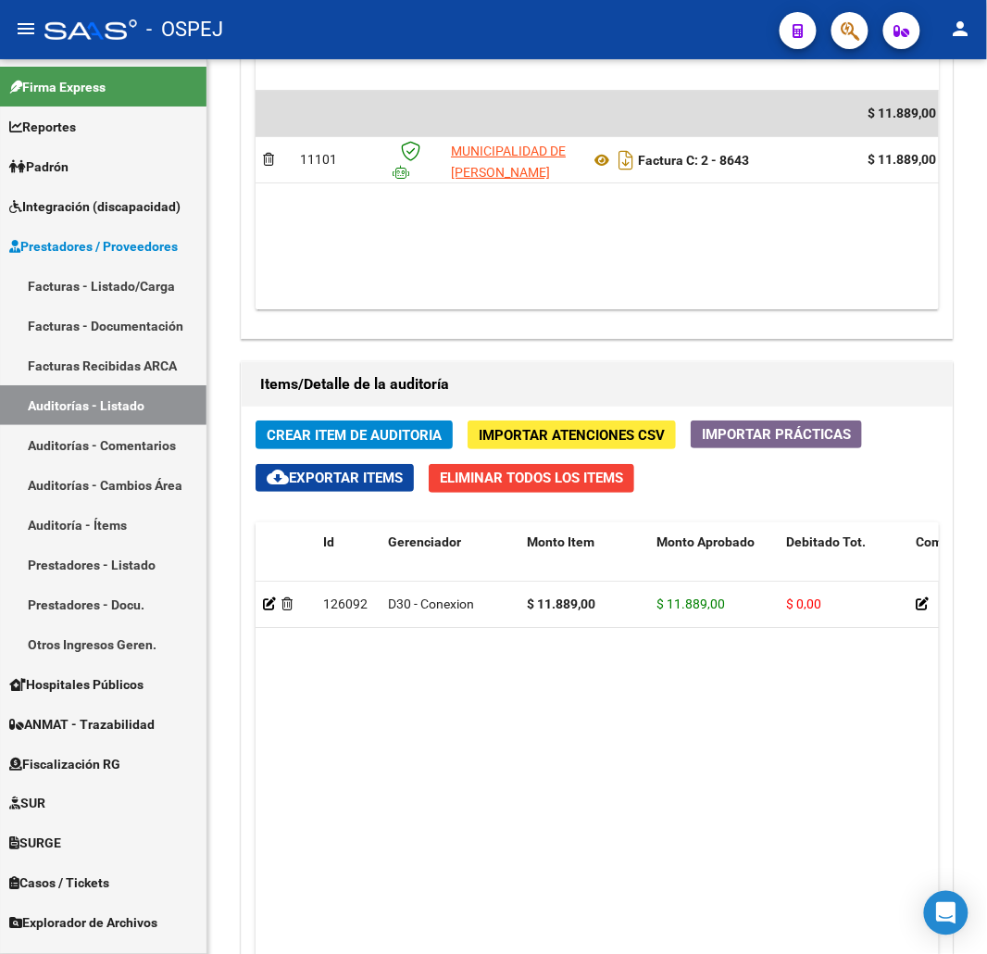
copy strong "$ 11.889,00"
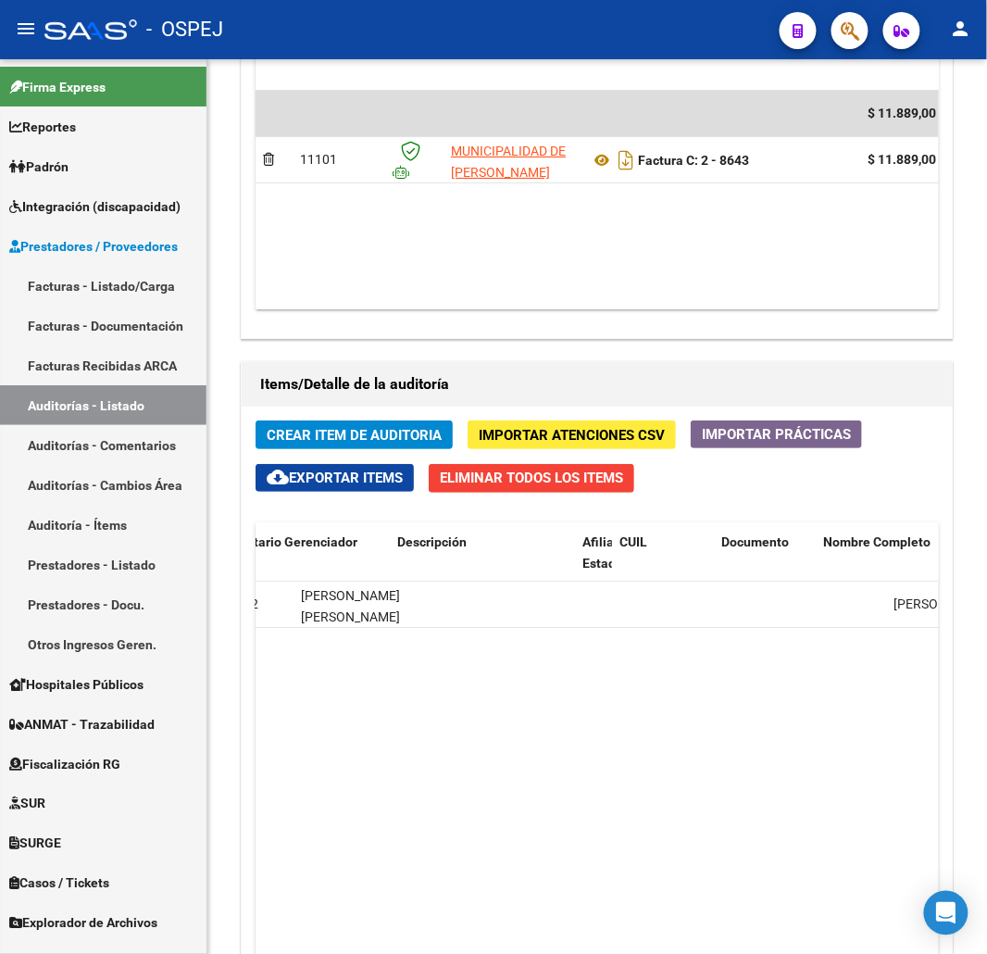
drag, startPoint x: 366, startPoint y: 695, endPoint x: 531, endPoint y: 663, distance: 168.0
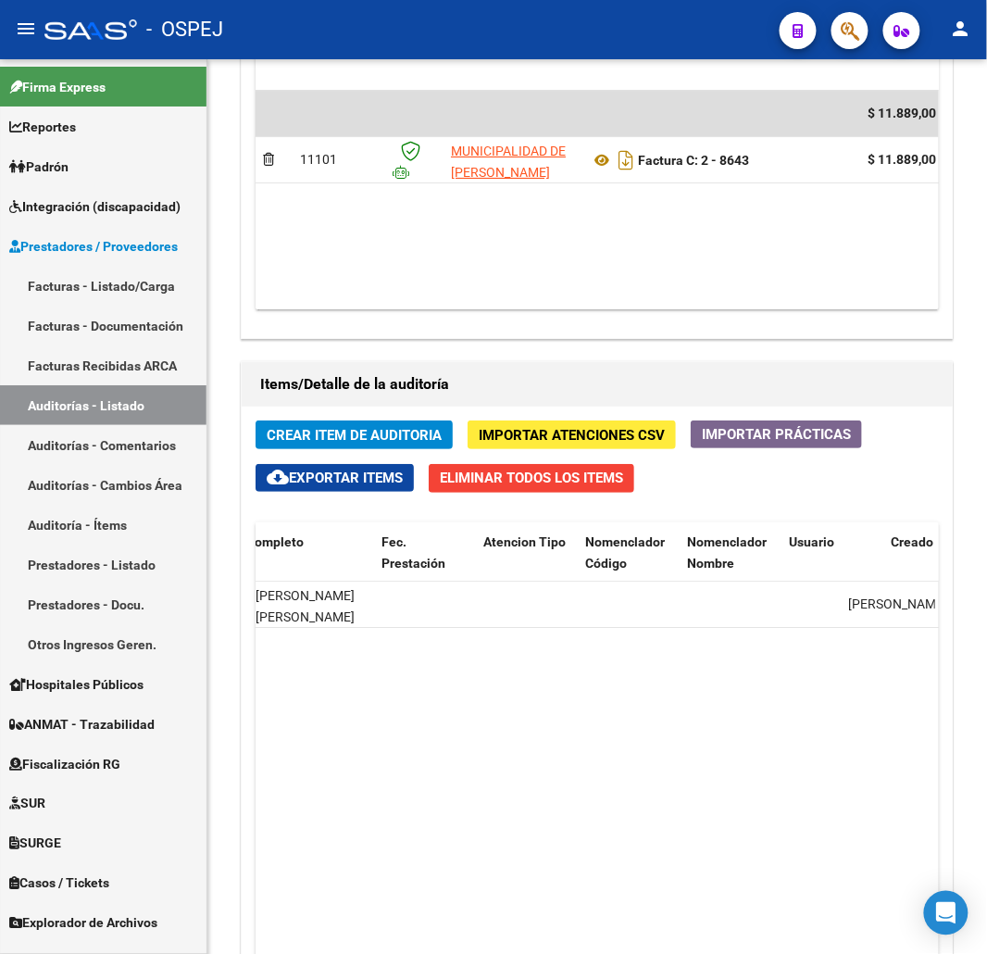
scroll to position [0, 1250]
drag, startPoint x: 449, startPoint y: 677, endPoint x: 343, endPoint y: 660, distance: 107.8
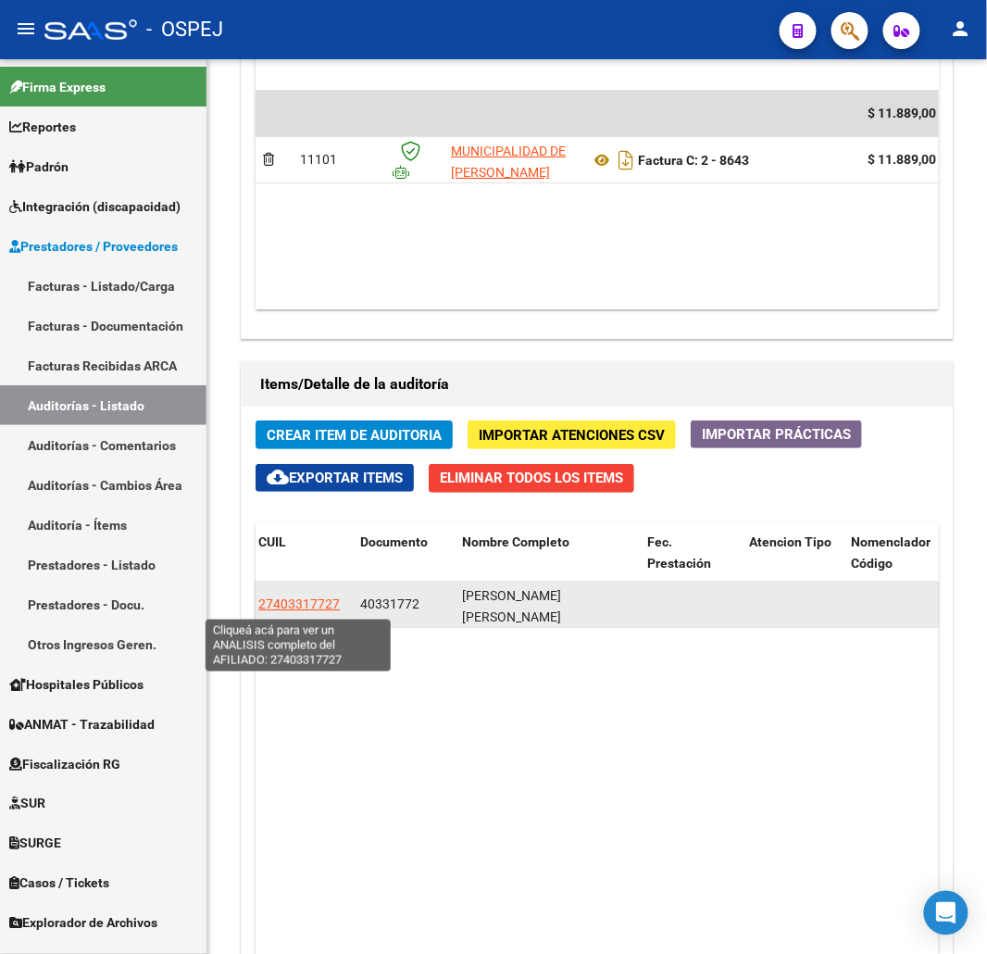
click at [304, 604] on span "27403317727" at bounding box center [298, 603] width 81 height 15
type textarea "27403317727"
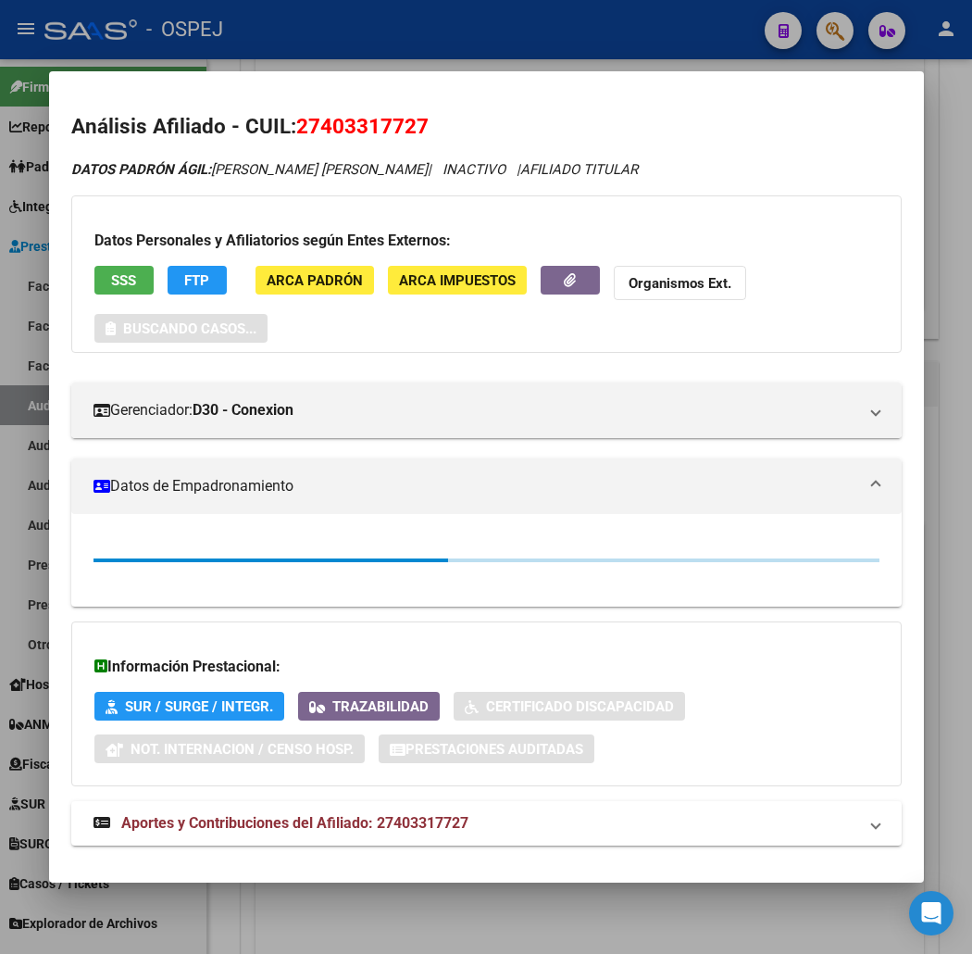
click at [94, 257] on div "Datos Personales y Afiliatorios según Entes Externos: SSS FTP ARCA Padrón ARCA …" at bounding box center [486, 273] width 831 height 157
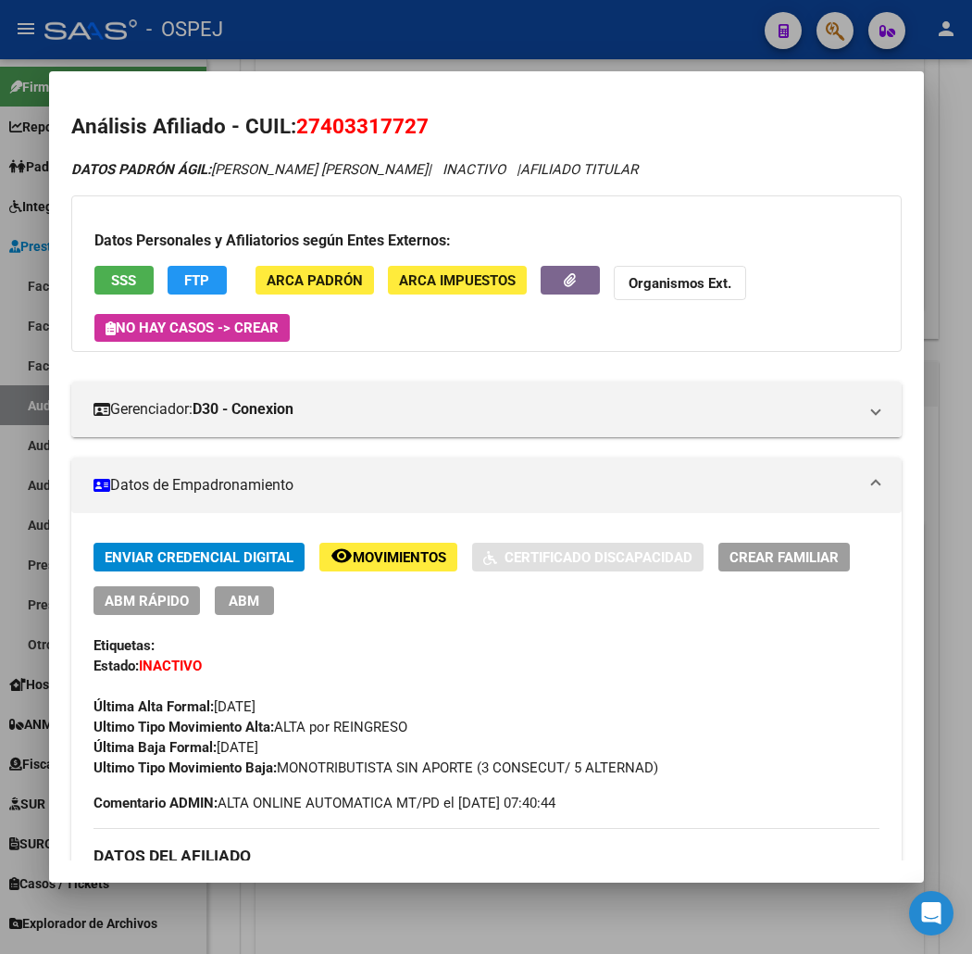
click at [111, 272] on span "SSS" at bounding box center [123, 280] width 25 height 17
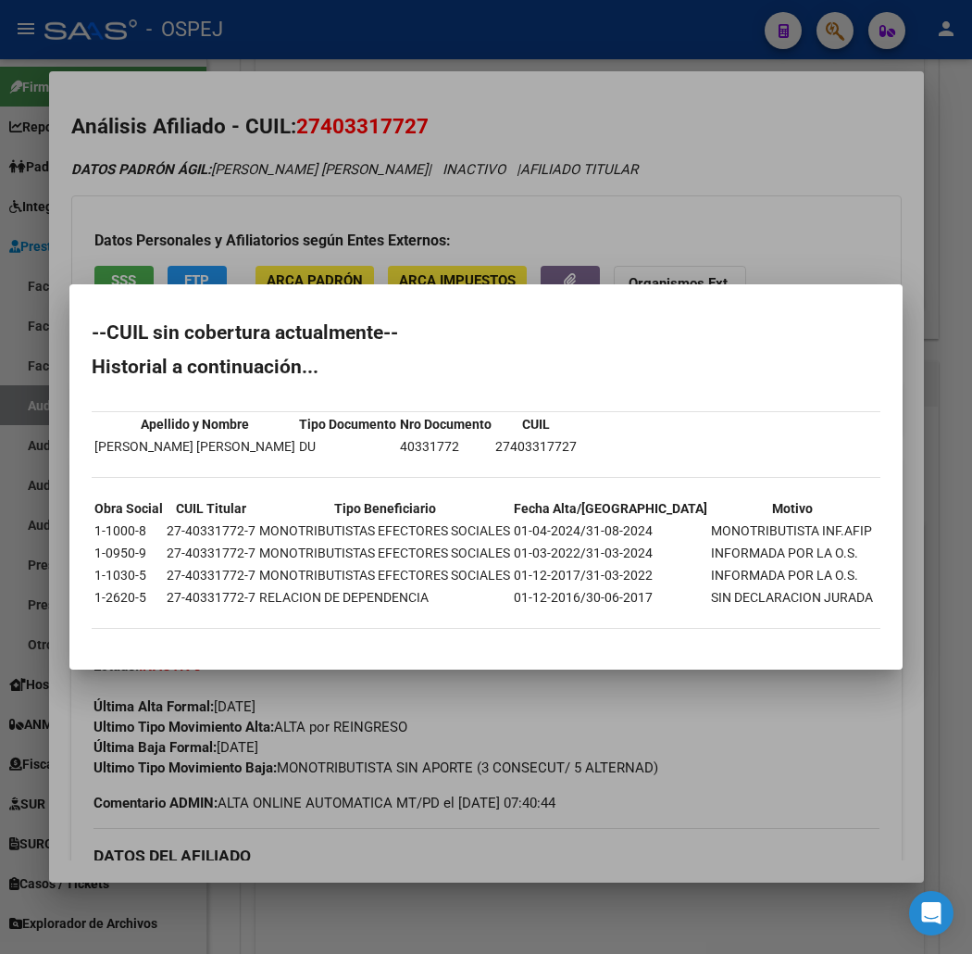
drag, startPoint x: 42, startPoint y: 336, endPoint x: 751, endPoint y: 645, distance: 773.8
click at [751, 645] on mat-dialog-container "--CUIL sin cobertura actualmente-- Historial a continuación... Apellido y Nombr…" at bounding box center [485, 476] width 833 height 384
copy div "--CUIL sin cobertura actualmente-- Historial a continuación... Apellido y Nombr…"
click at [473, 278] on div at bounding box center [486, 477] width 972 height 954
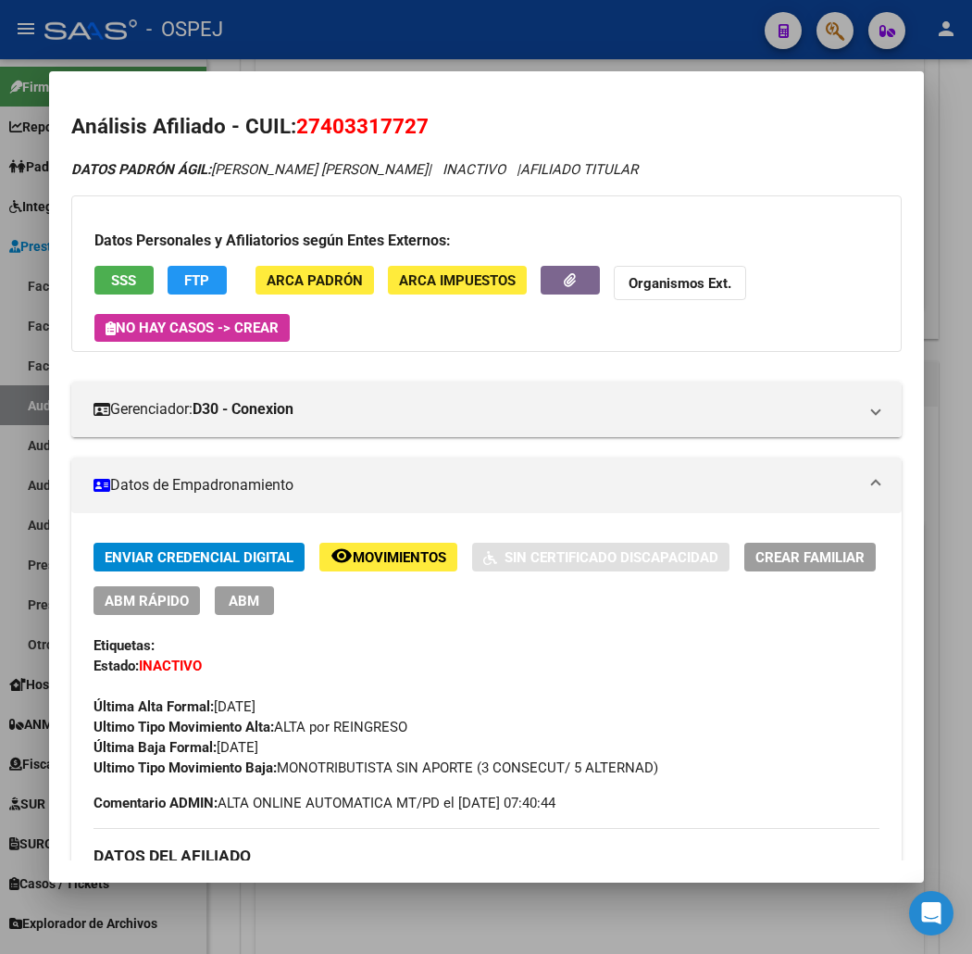
click at [238, 59] on div at bounding box center [486, 477] width 972 height 954
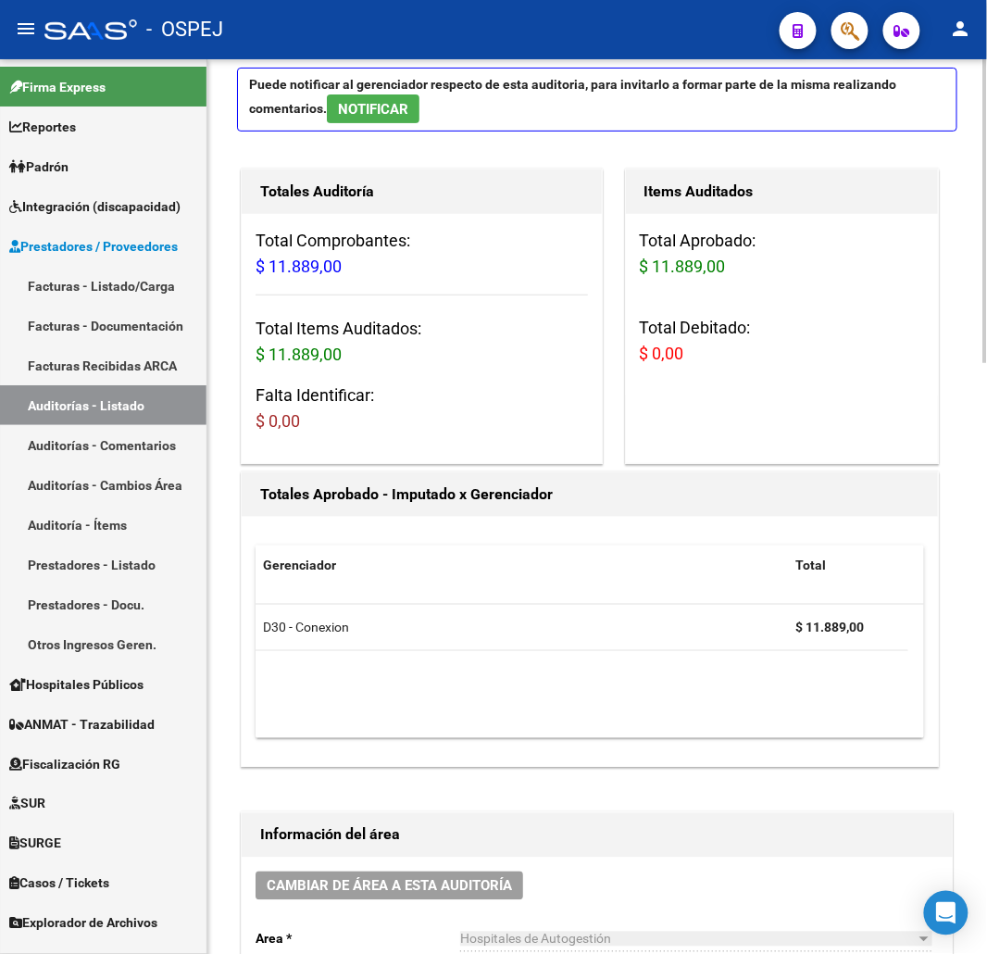
scroll to position [0, 0]
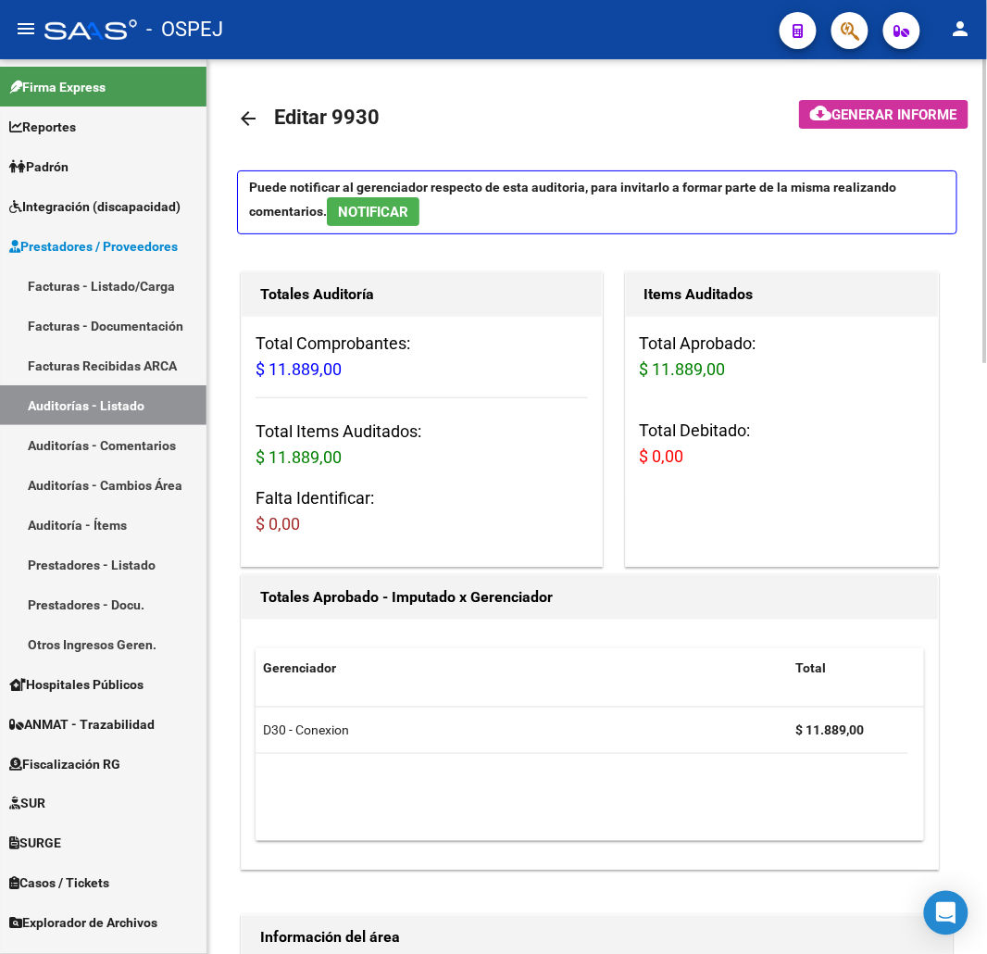
click at [244, 111] on mat-icon "arrow_back" at bounding box center [248, 118] width 22 height 22
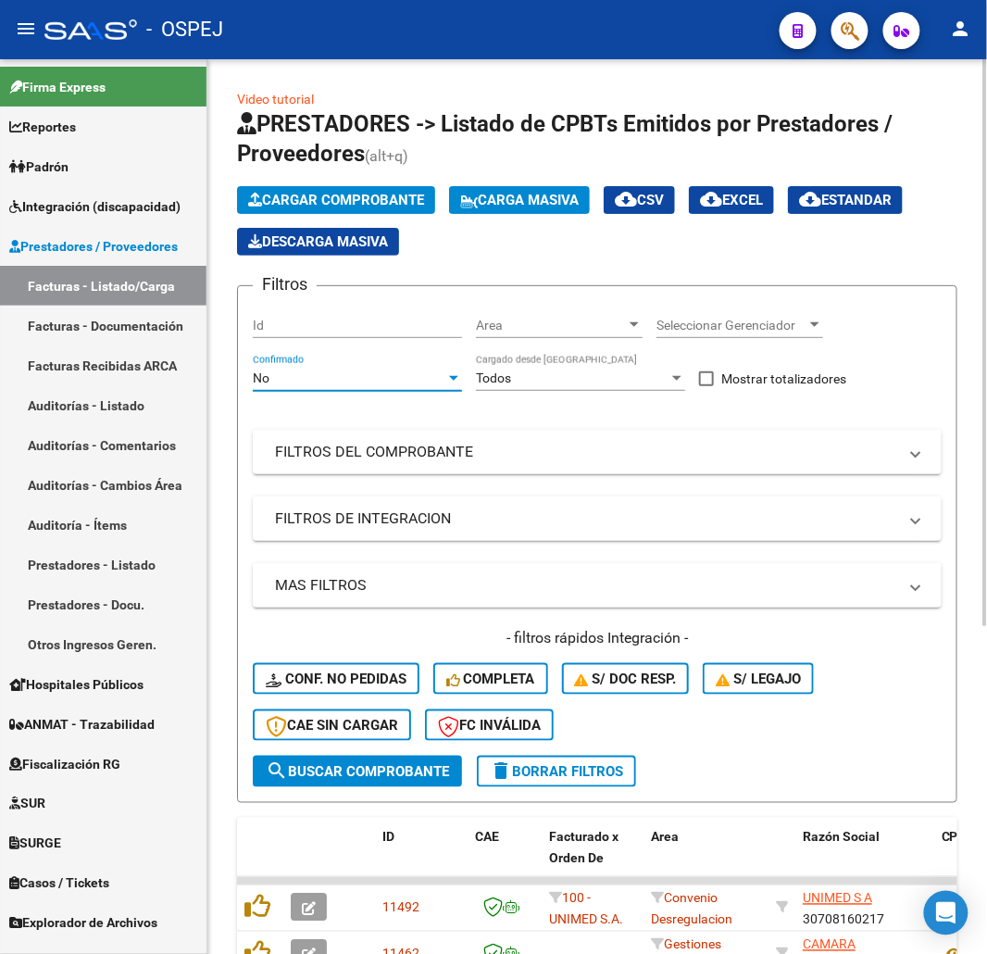
click at [361, 383] on div "No" at bounding box center [349, 378] width 193 height 16
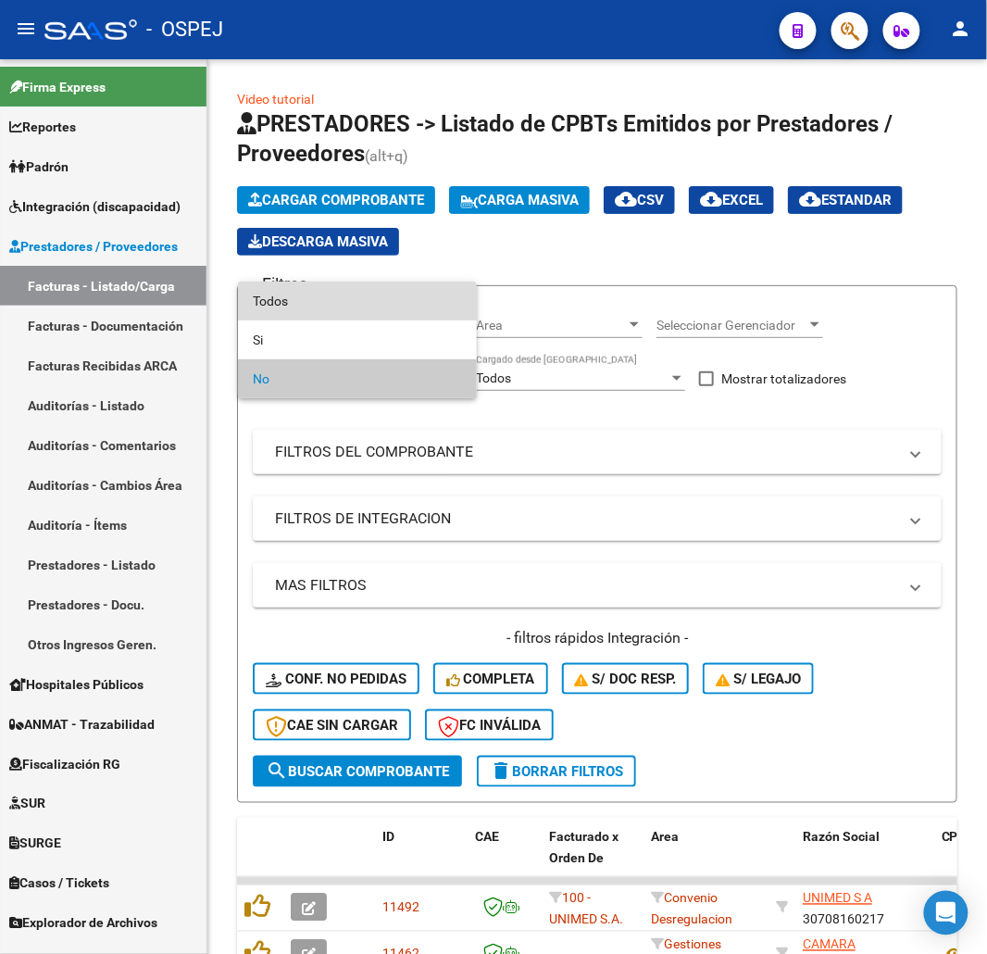
click at [344, 304] on span "Todos" at bounding box center [357, 301] width 209 height 39
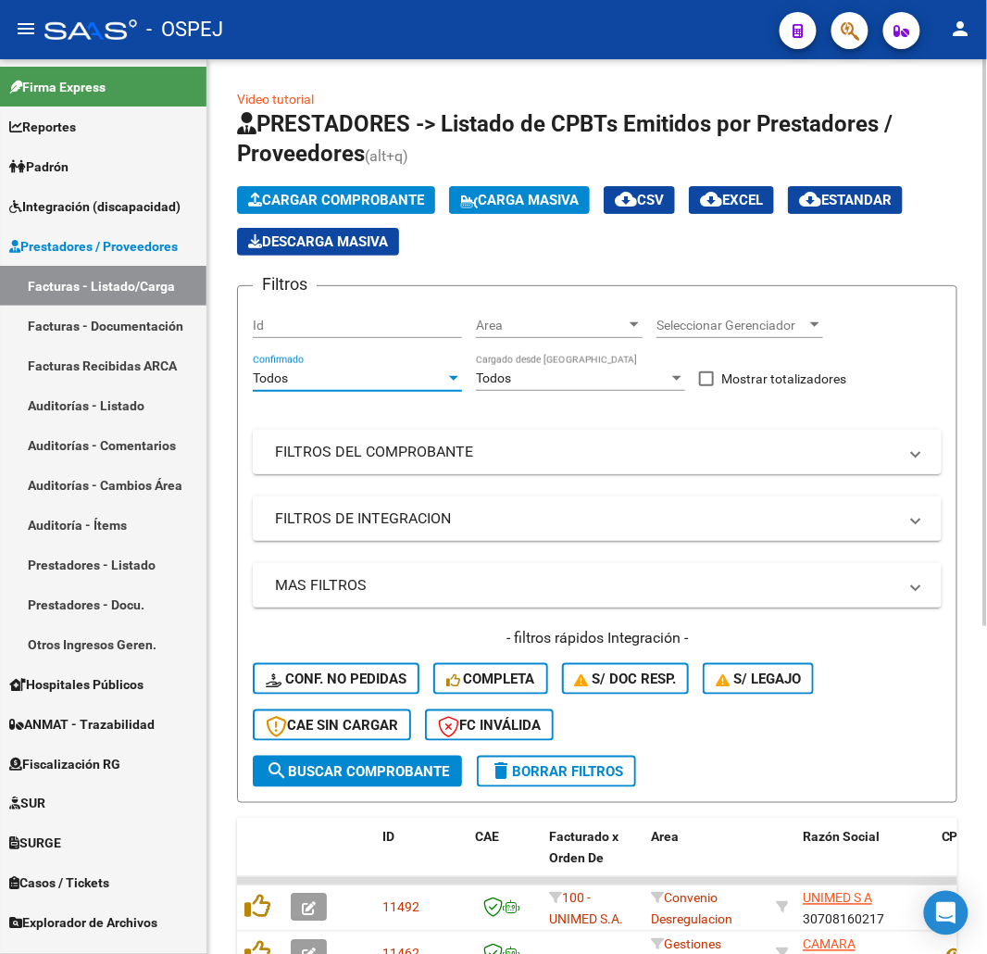
click at [419, 441] on mat-expansion-panel-header "FILTROS DEL COMPROBANTE" at bounding box center [597, 452] width 689 height 44
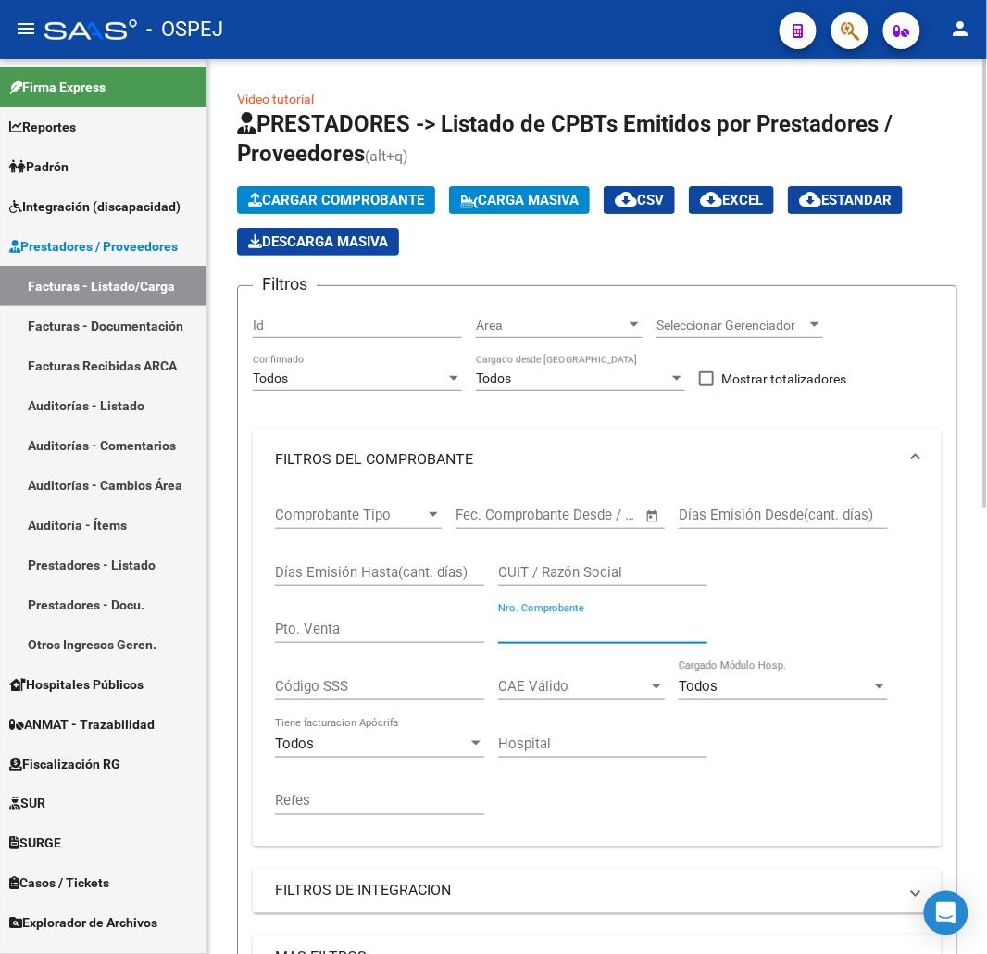
click at [660, 631] on input "Nro. Comprobante" at bounding box center [602, 628] width 209 height 17
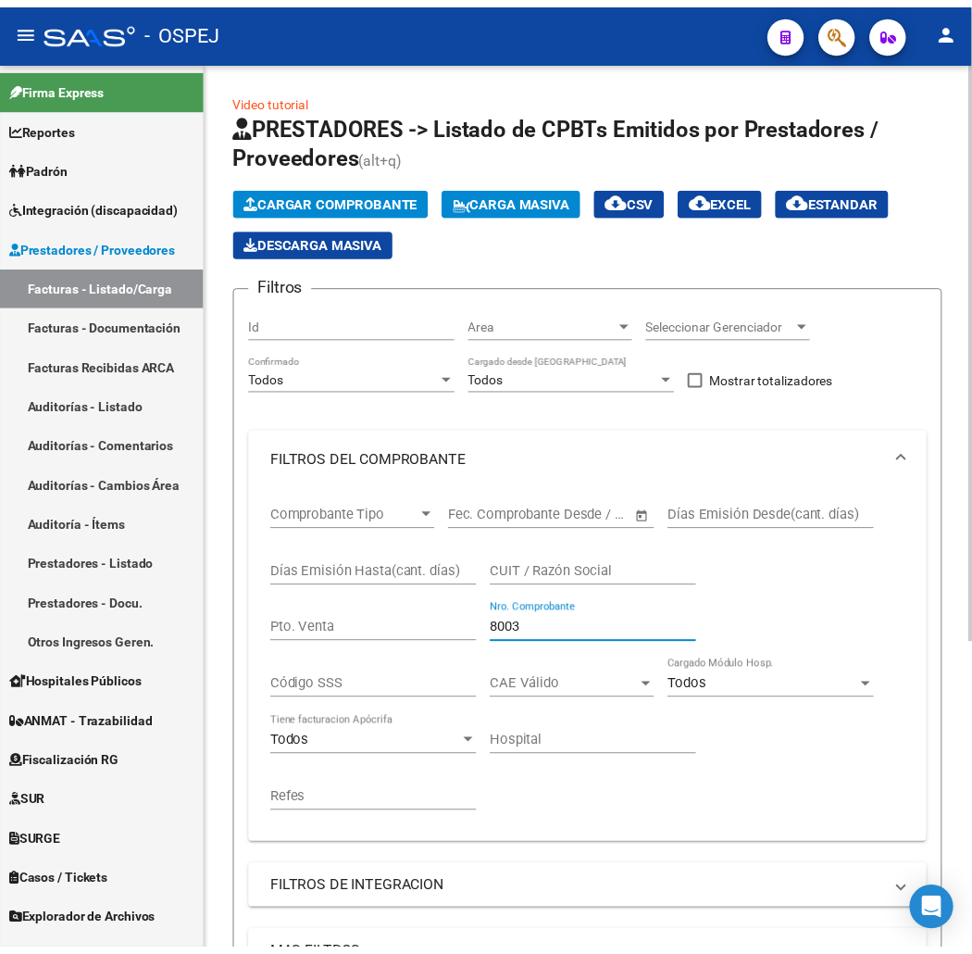
scroll to position [476, 0]
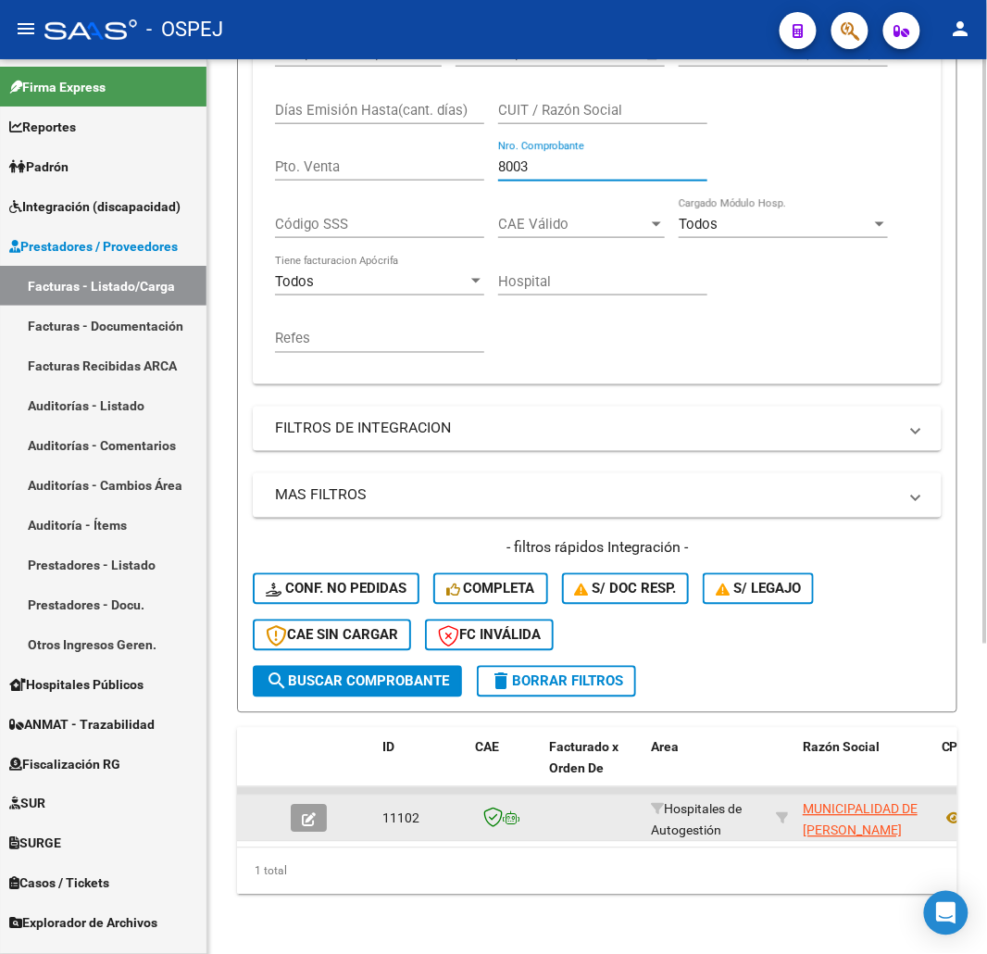
type input "8003"
click at [317, 795] on datatable-body-cell at bounding box center [315, 817] width 65 height 45
click at [317, 805] on button "button" at bounding box center [309, 819] width 36 height 28
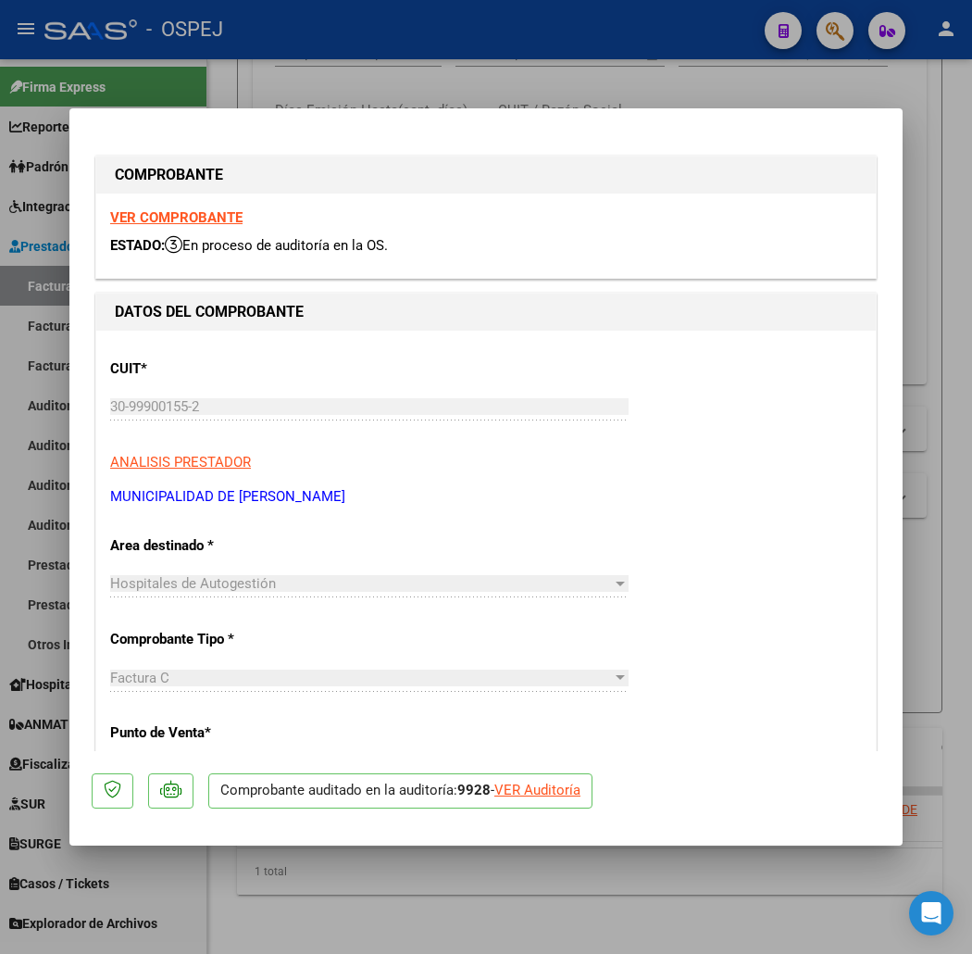
click at [514, 795] on div "VER Auditoría" at bounding box center [537, 790] width 86 height 21
type input "$ 0,00"
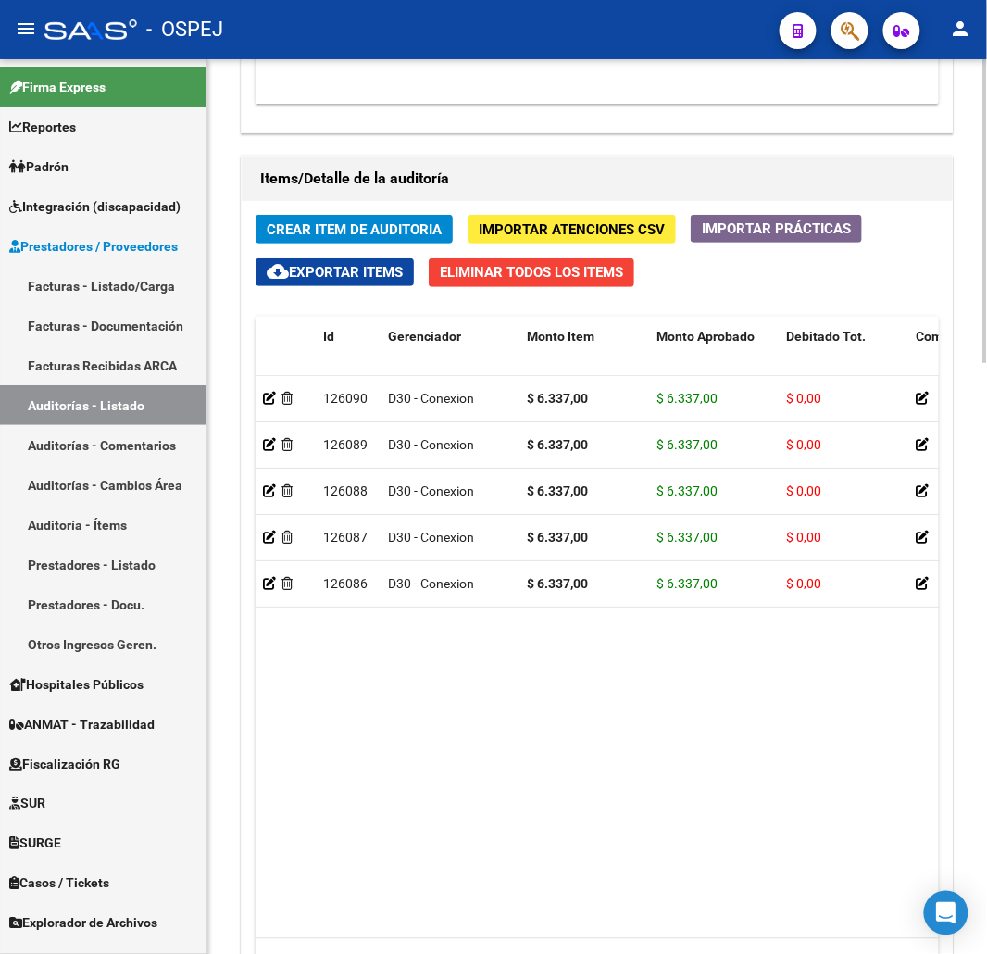
scroll to position [1029, 0]
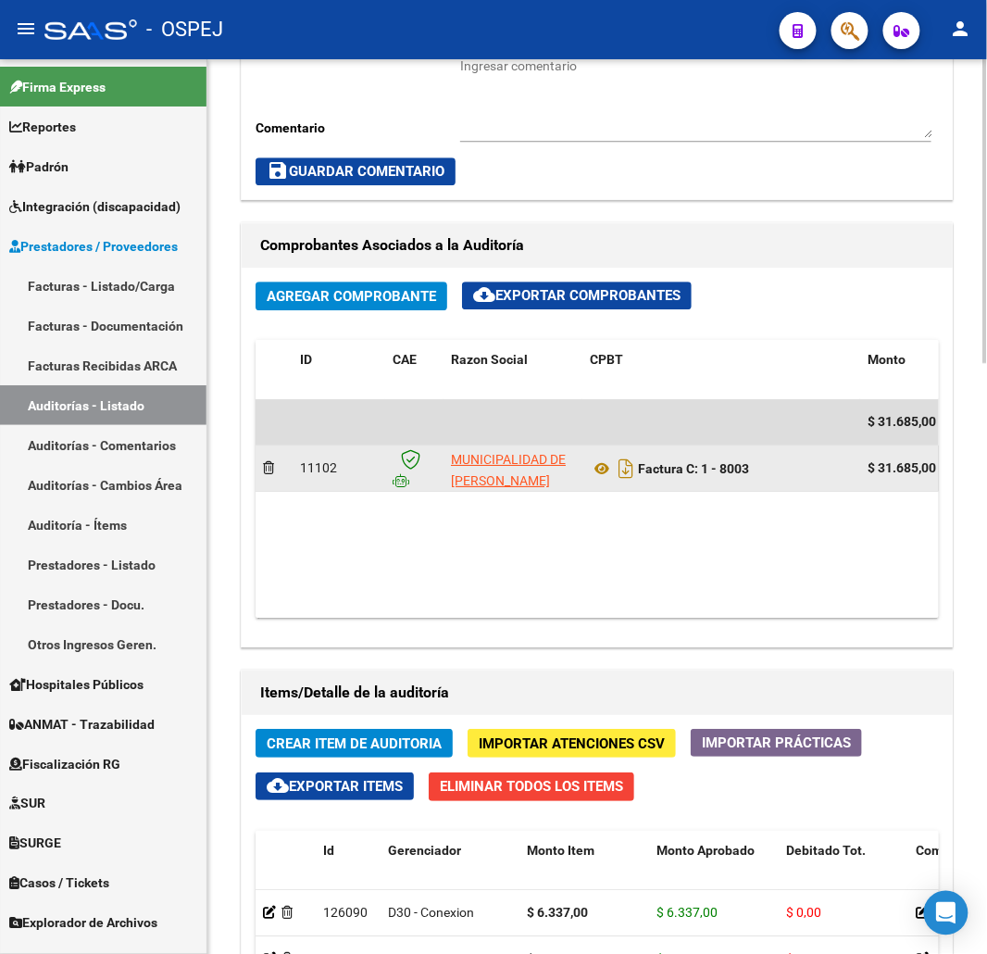
click at [605, 483] on div "Factura C: 1 - 8003" at bounding box center [721, 469] width 263 height 30
click at [607, 469] on icon at bounding box center [602, 468] width 24 height 22
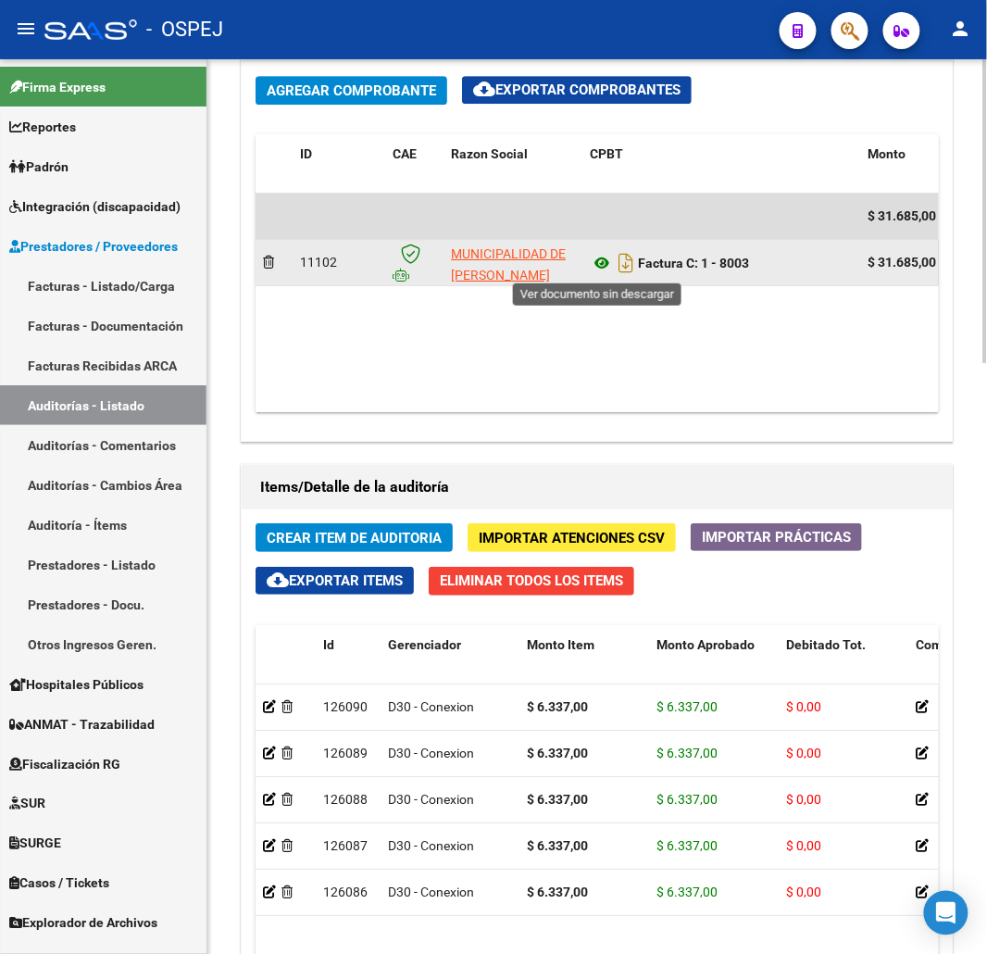
click at [612, 259] on icon at bounding box center [602, 263] width 24 height 22
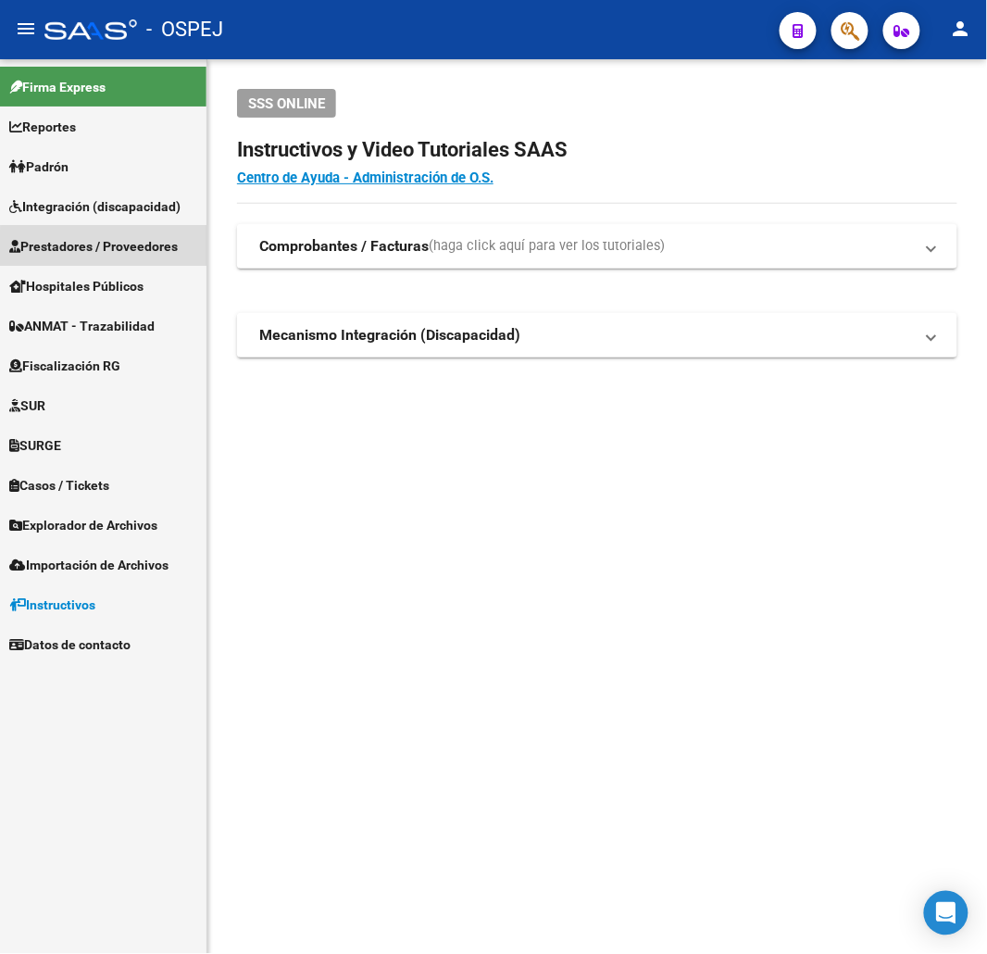
click at [117, 255] on span "Prestadores / Proveedores" at bounding box center [93, 246] width 169 height 20
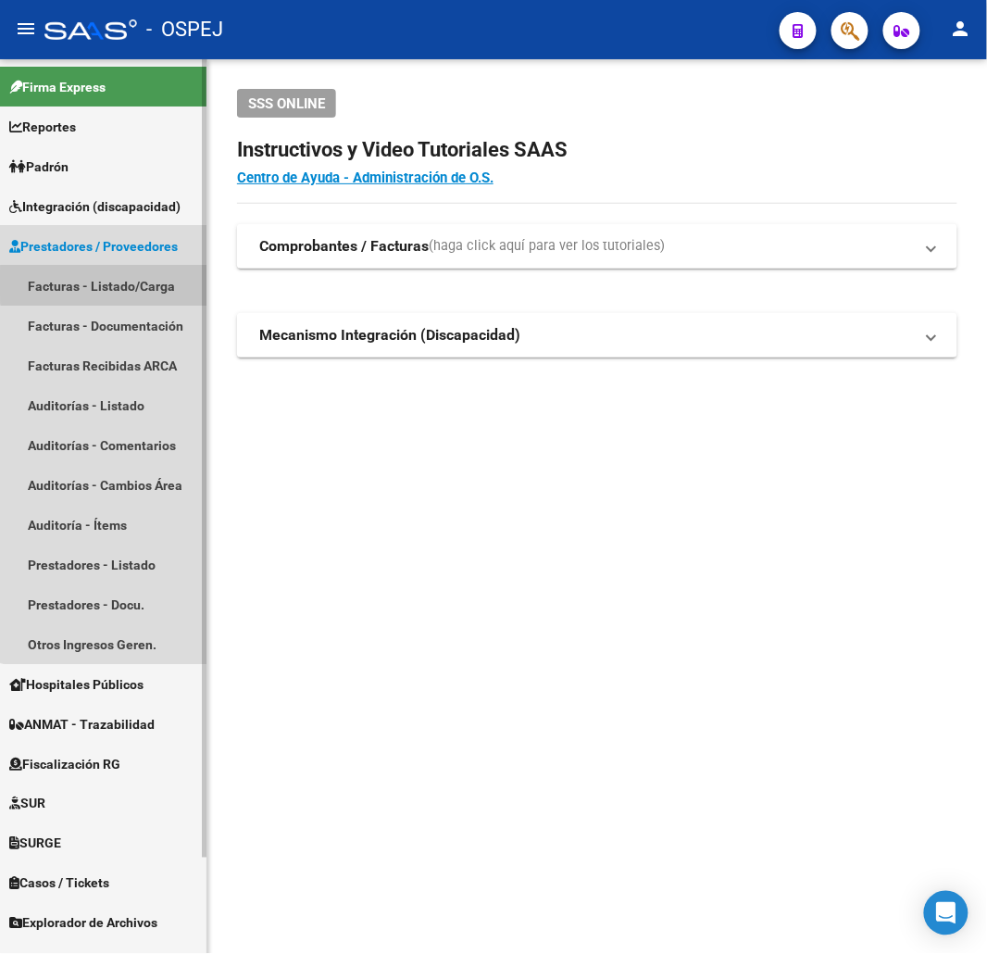
click at [112, 283] on link "Facturas - Listado/Carga" at bounding box center [103, 286] width 206 height 40
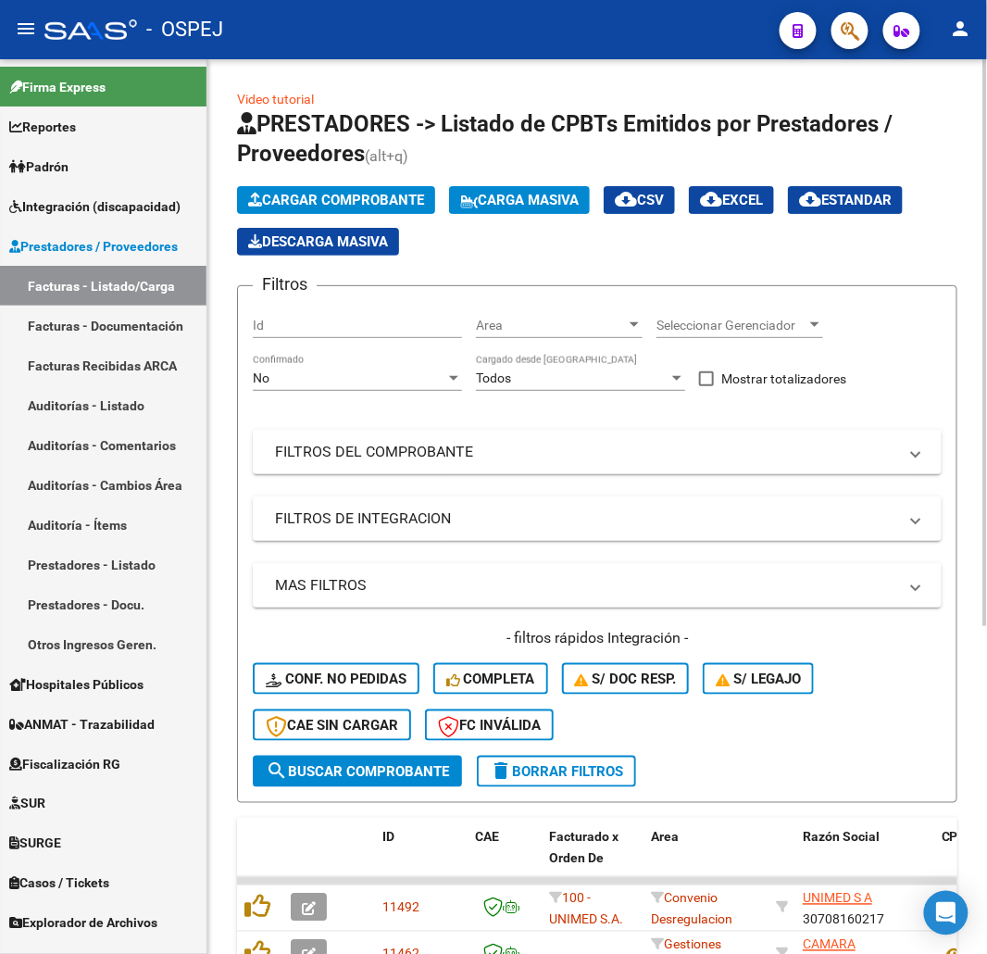
click at [415, 391] on div "No Confirmado" at bounding box center [357, 372] width 209 height 37
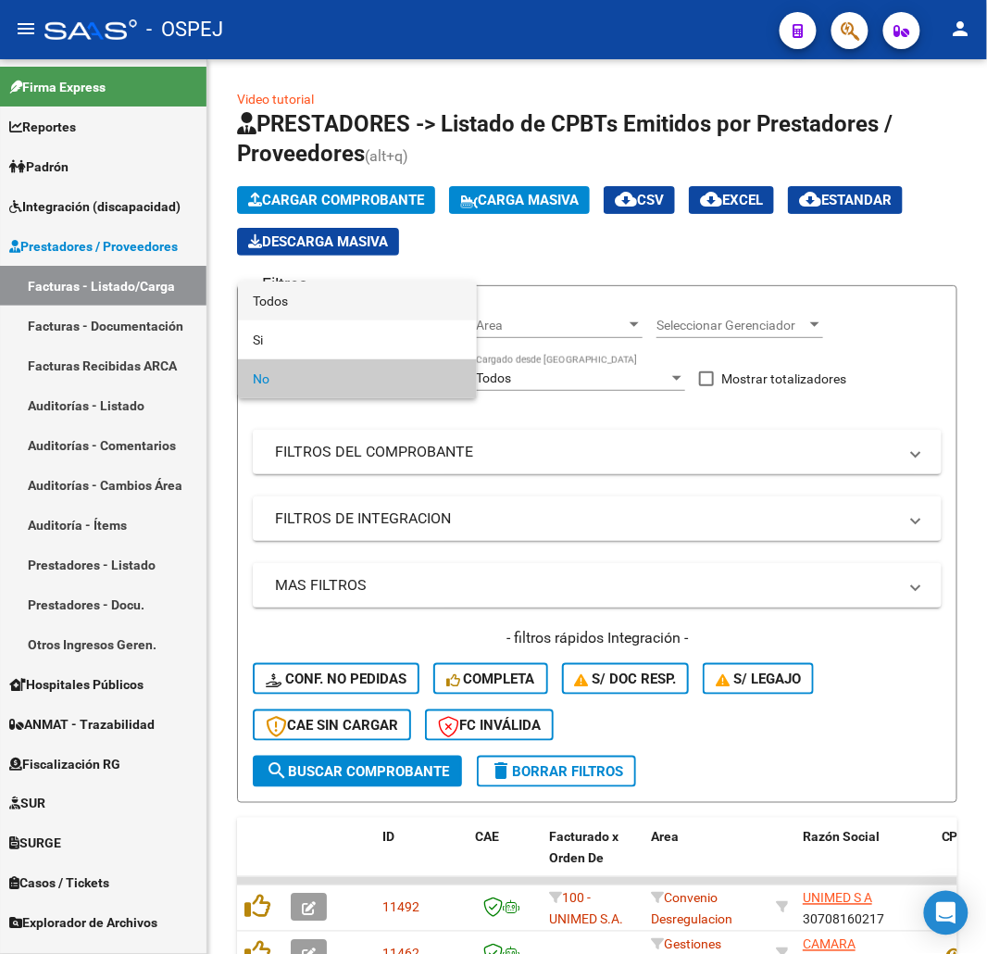
click at [384, 299] on span "Todos" at bounding box center [357, 301] width 209 height 39
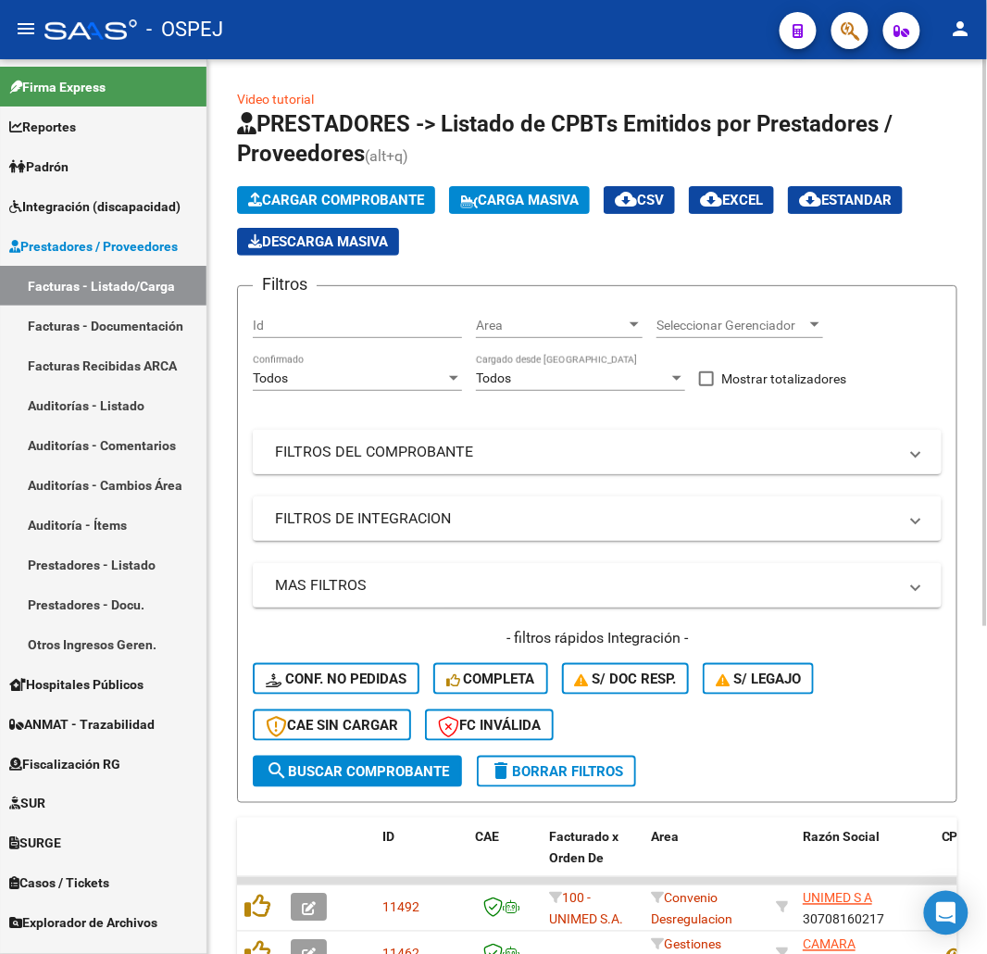
click at [407, 446] on mat-panel-title "FILTROS DEL COMPROBANTE" at bounding box center [586, 452] width 622 height 20
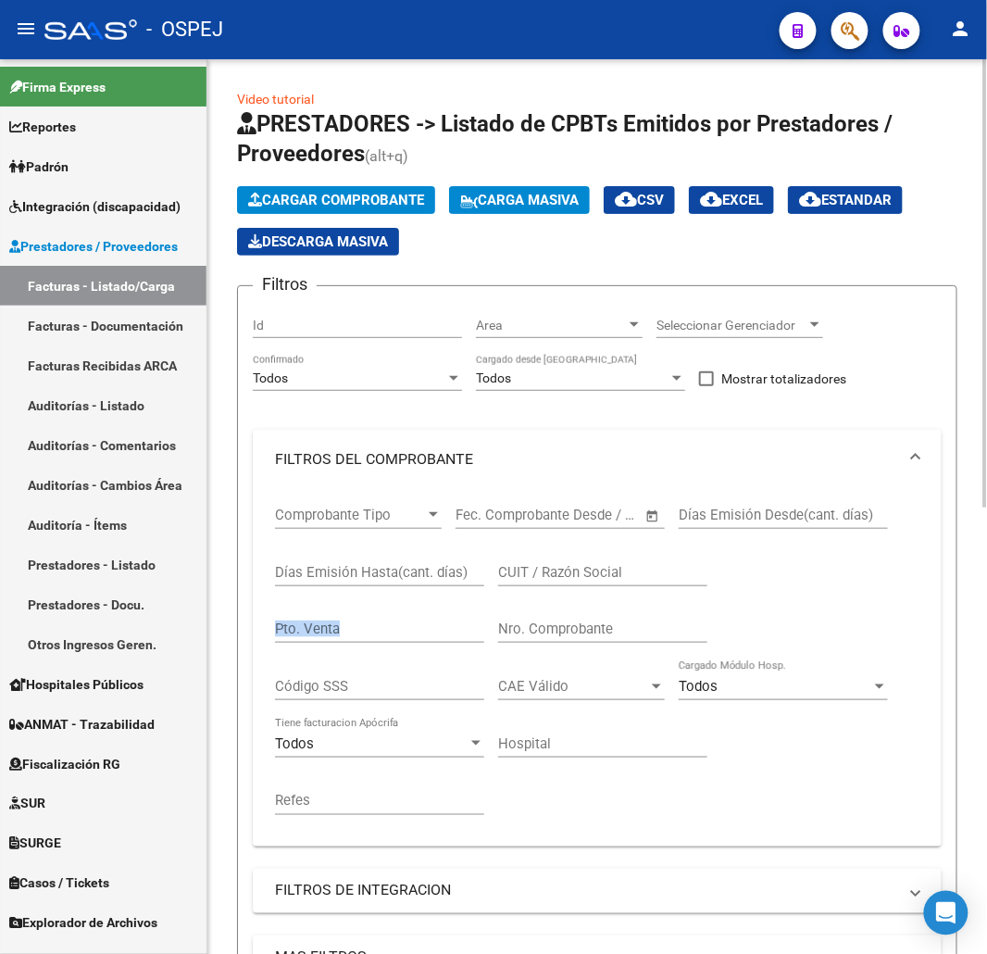
click at [584, 624] on div "Comprobante Tipo Comprobante Tipo Start date – End date Fec. Comprobante Desde …" at bounding box center [597, 661] width 645 height 344
click at [588, 631] on input "Nro. Comprobante" at bounding box center [602, 628] width 209 height 17
paste input "08003"
type input "8003"
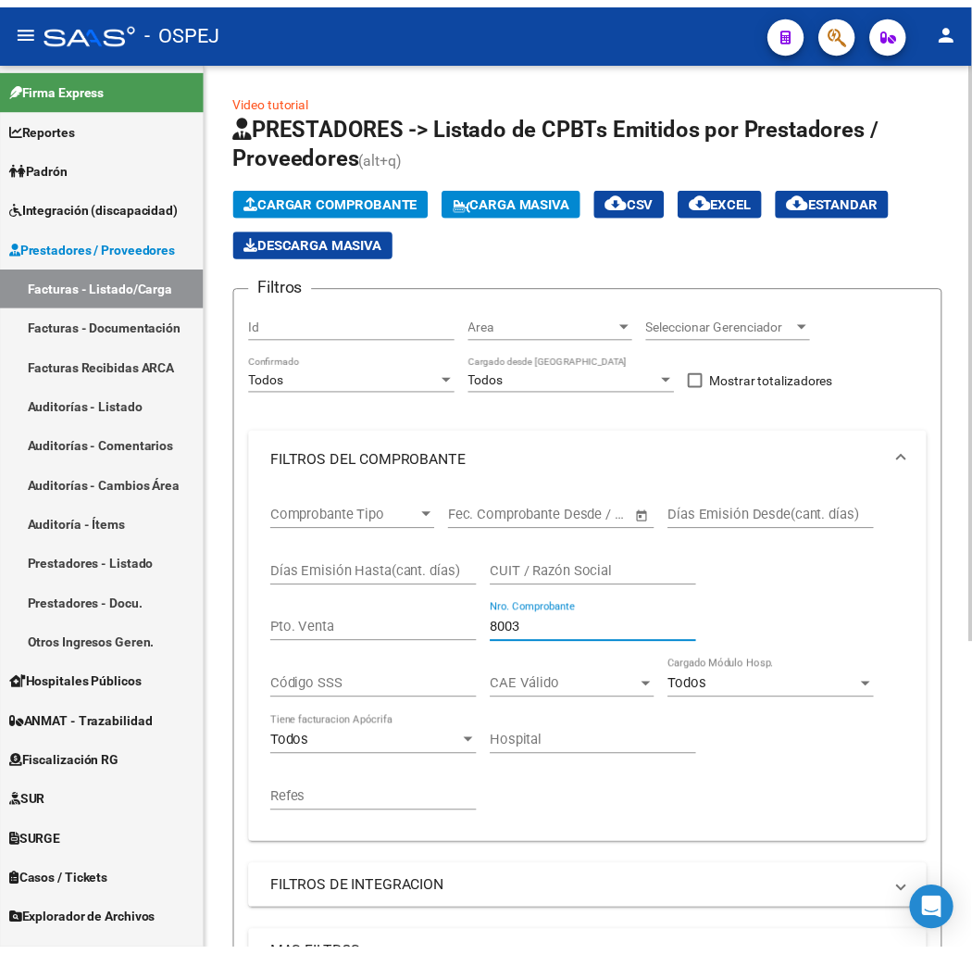
scroll to position [476, 0]
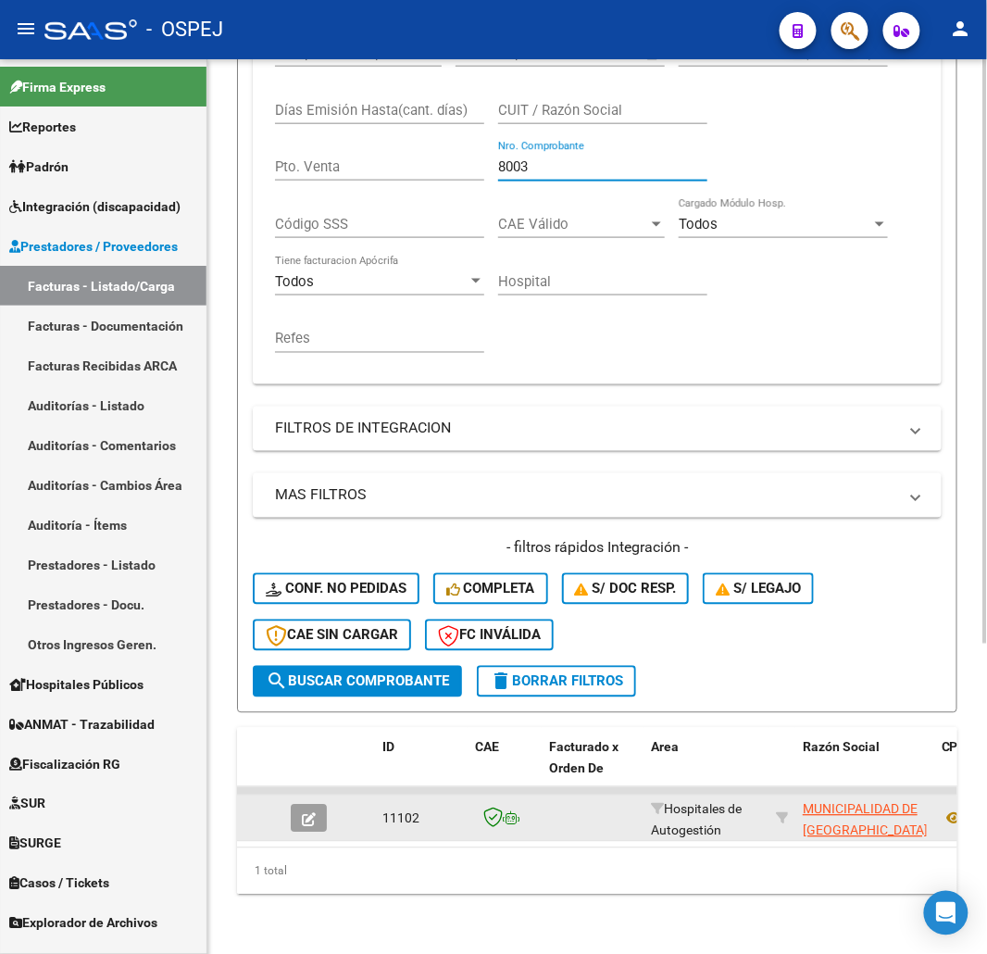
click at [287, 804] on datatable-body-cell at bounding box center [315, 817] width 65 height 45
click at [307, 813] on icon "button" at bounding box center [309, 820] width 14 height 14
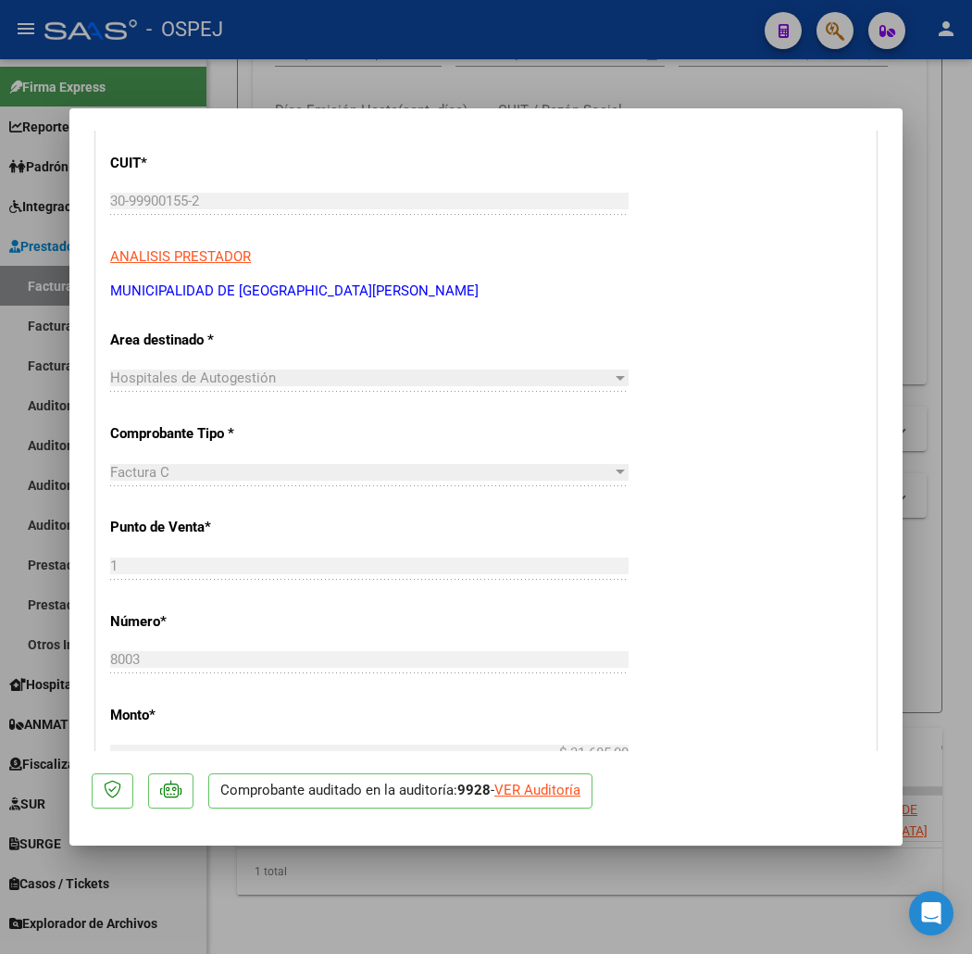
scroll to position [411, 0]
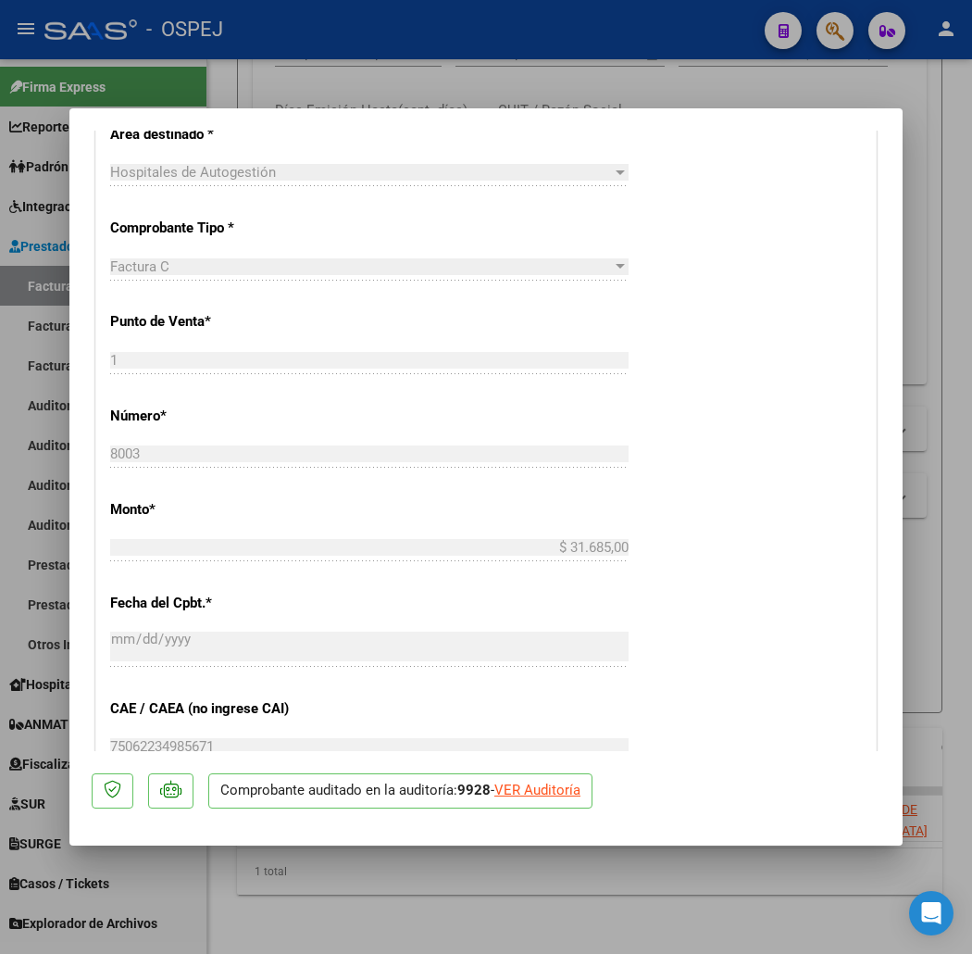
click at [522, 791] on div "VER Auditoría" at bounding box center [537, 790] width 86 height 21
type input "$ 0,00"
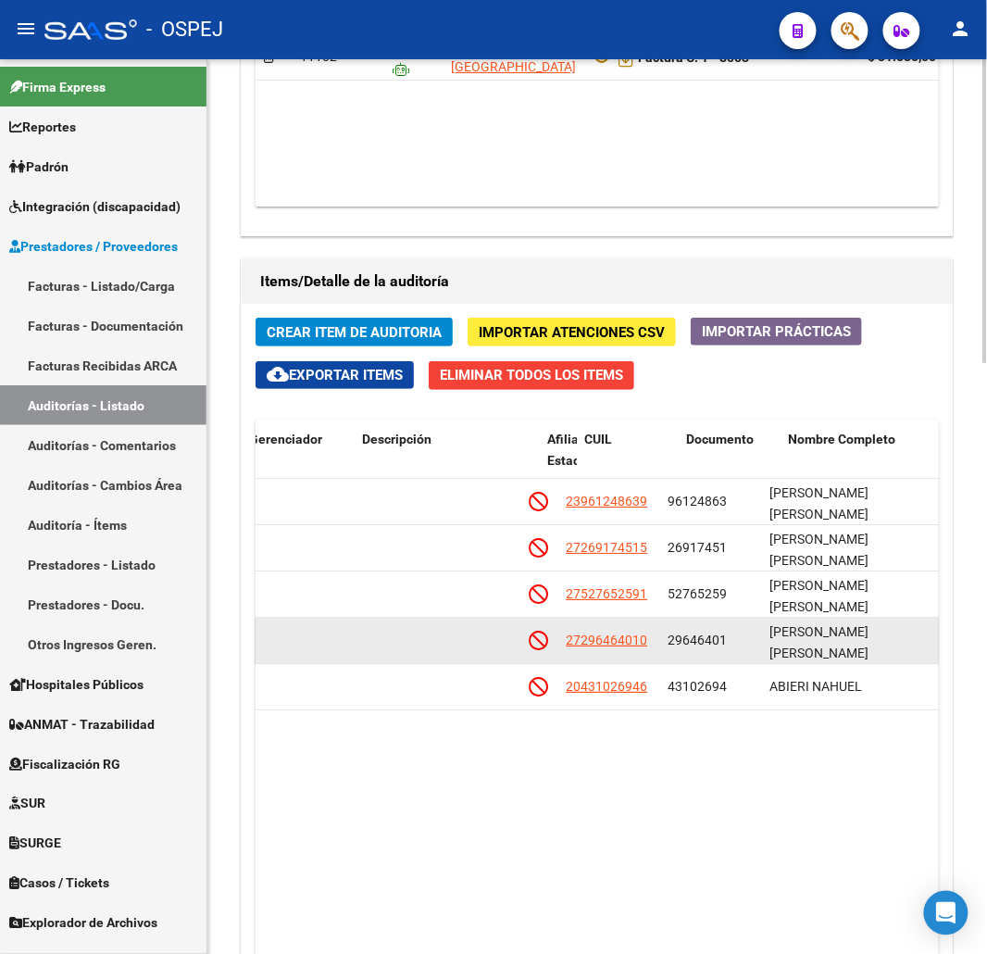
scroll to position [0, 1079]
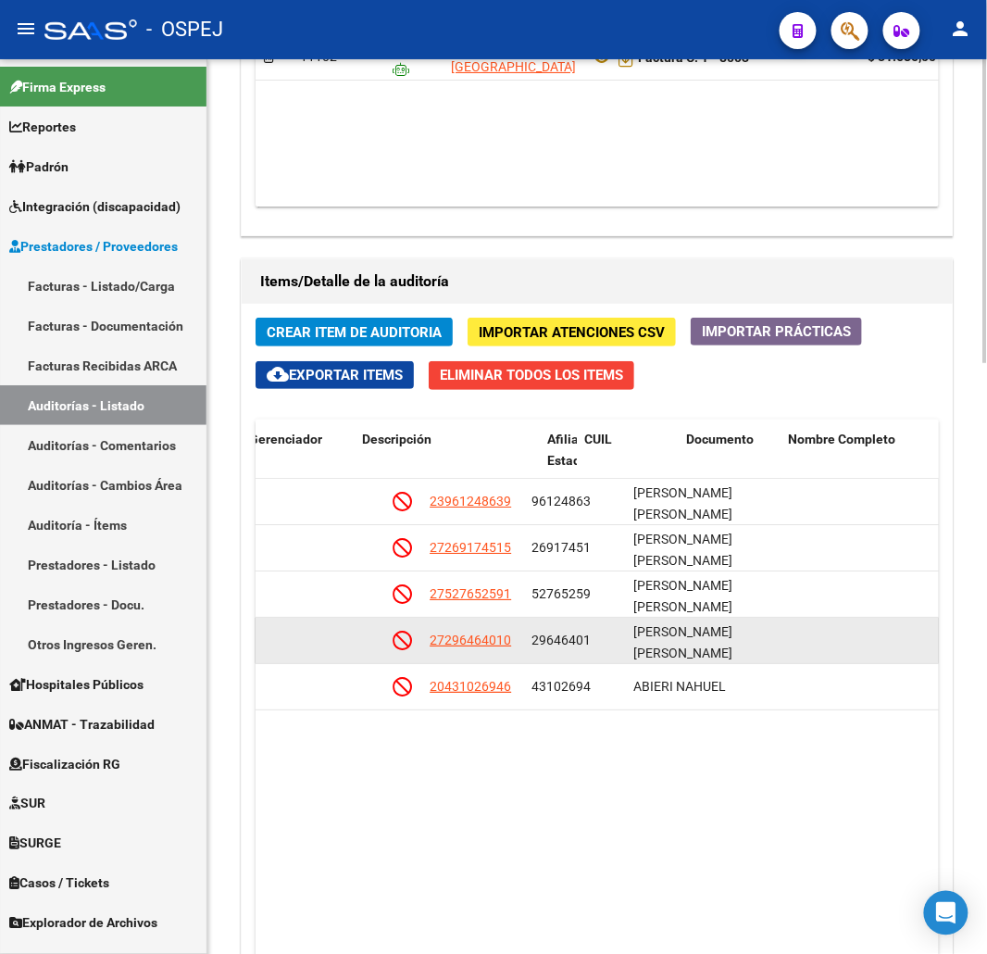
drag, startPoint x: 676, startPoint y: 637, endPoint x: 695, endPoint y: 634, distance: 19.6
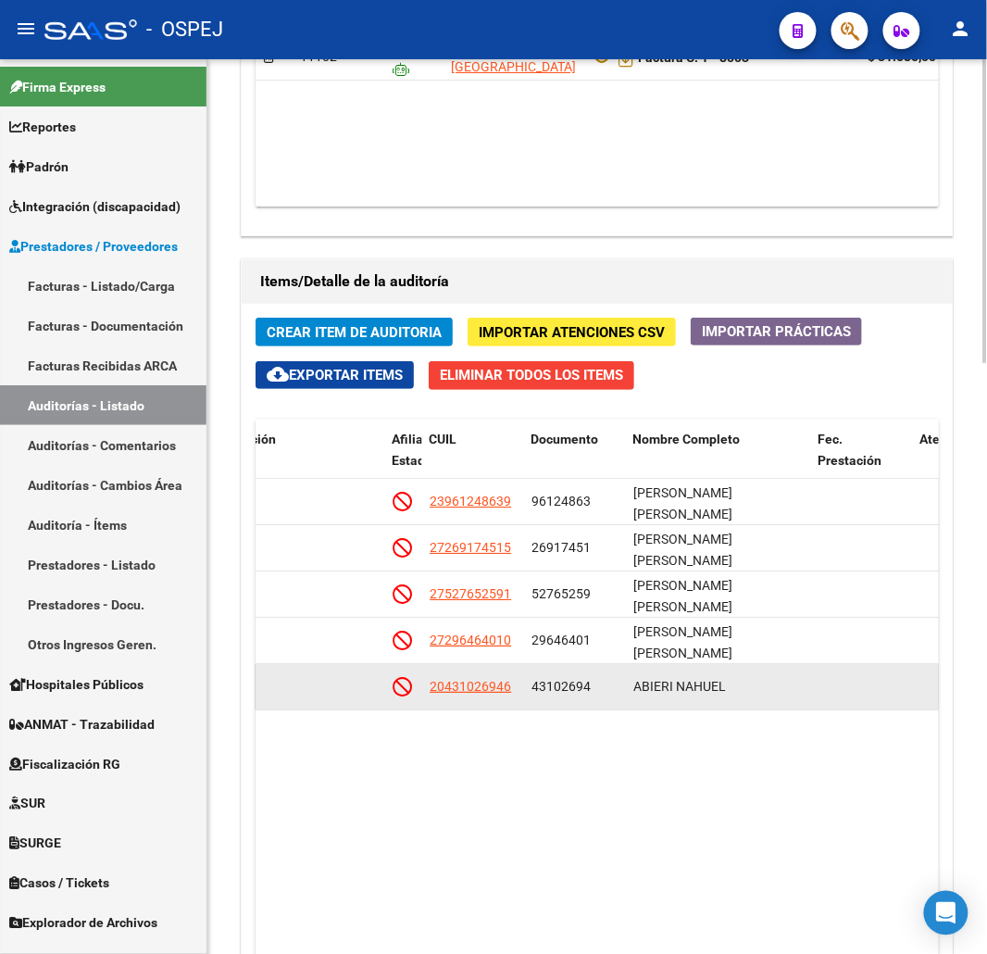
drag, startPoint x: 516, startPoint y: 696, endPoint x: 428, endPoint y: 692, distance: 88.1
click at [428, 692] on datatable-body-cell "20431026946" at bounding box center [473, 686] width 102 height 45
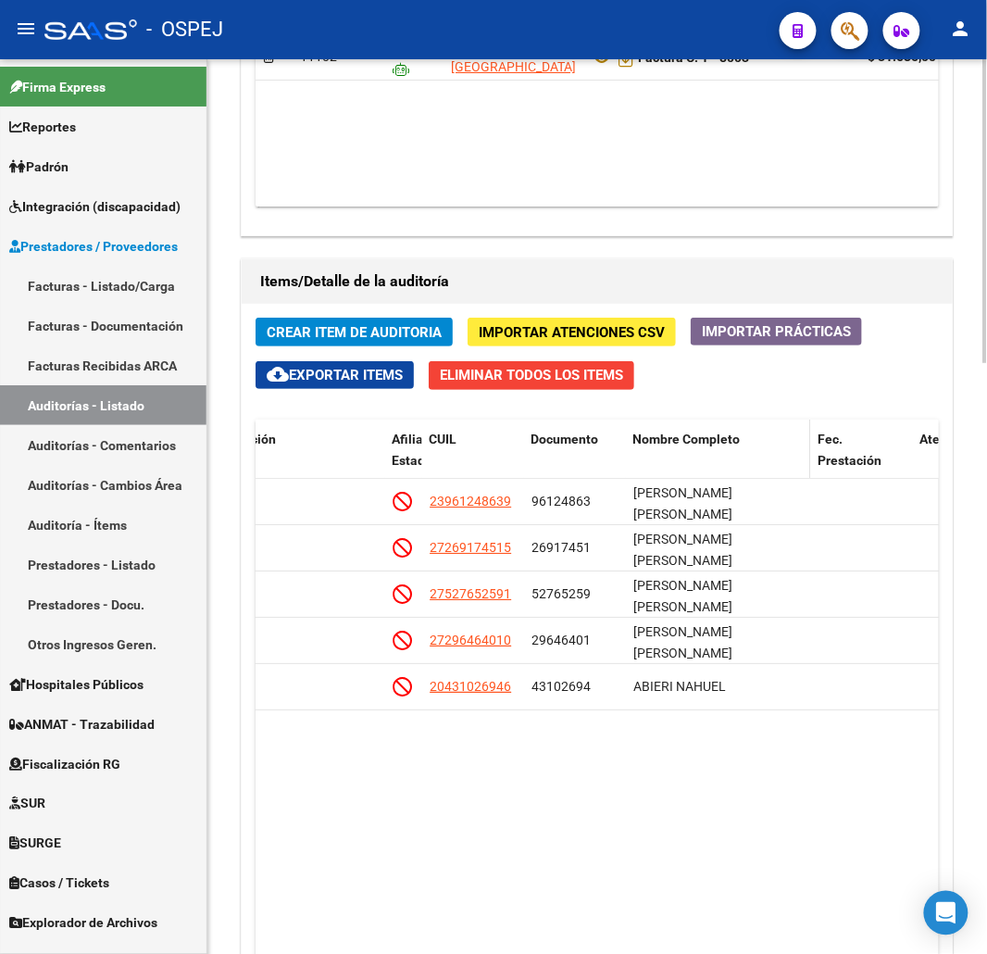
copy span "20431026946"
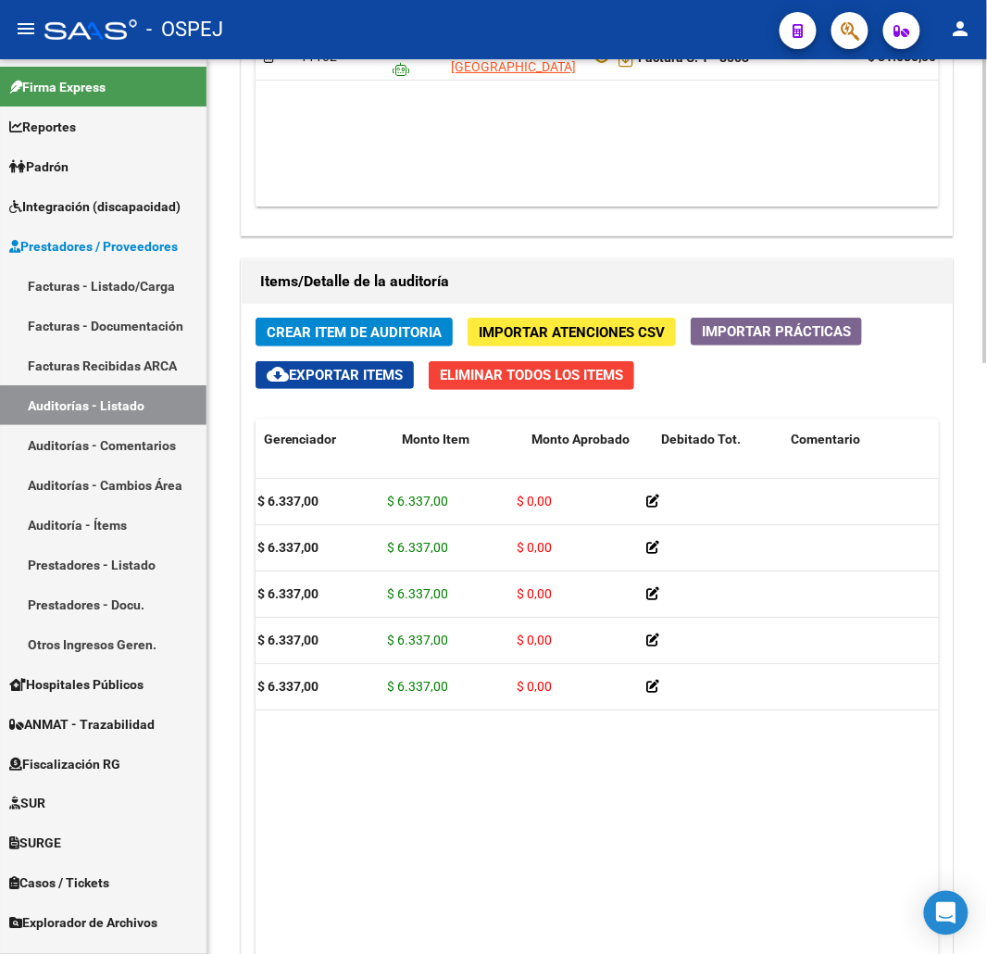
scroll to position [0, 0]
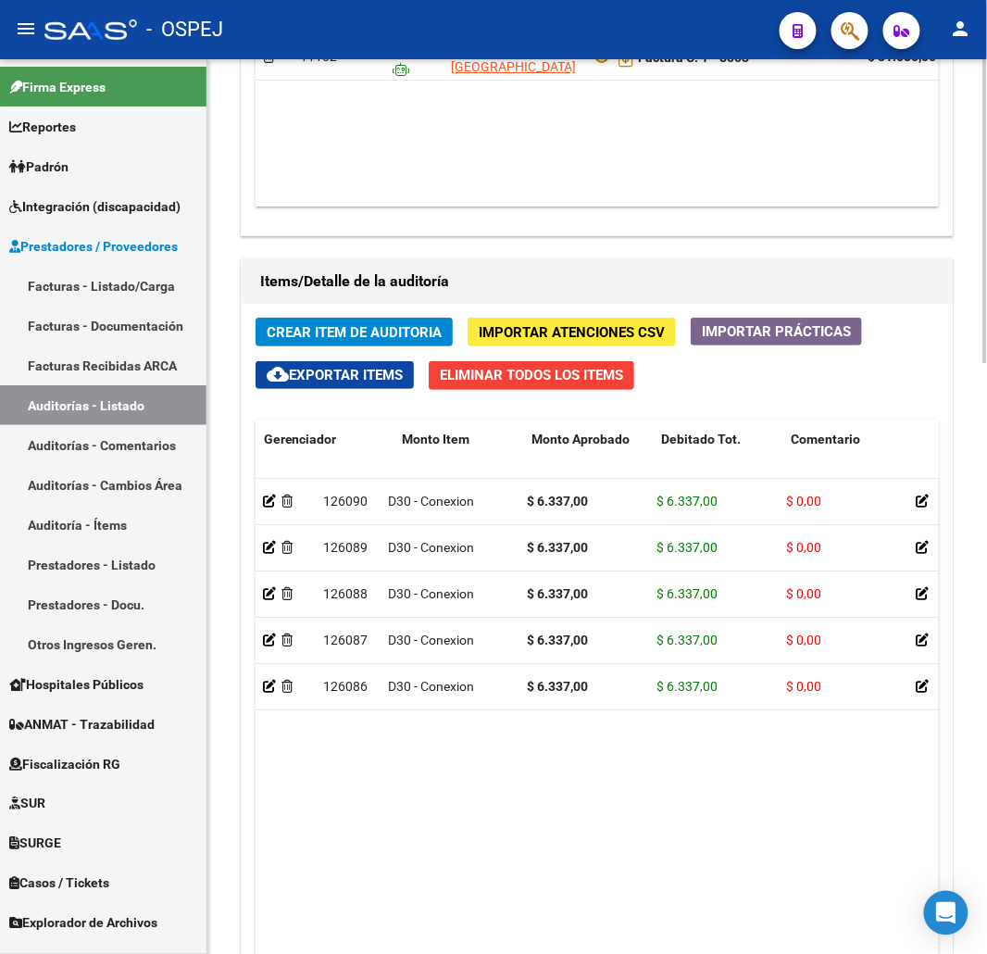
drag, startPoint x: 691, startPoint y: 720, endPoint x: 510, endPoint y: 742, distance: 181.9
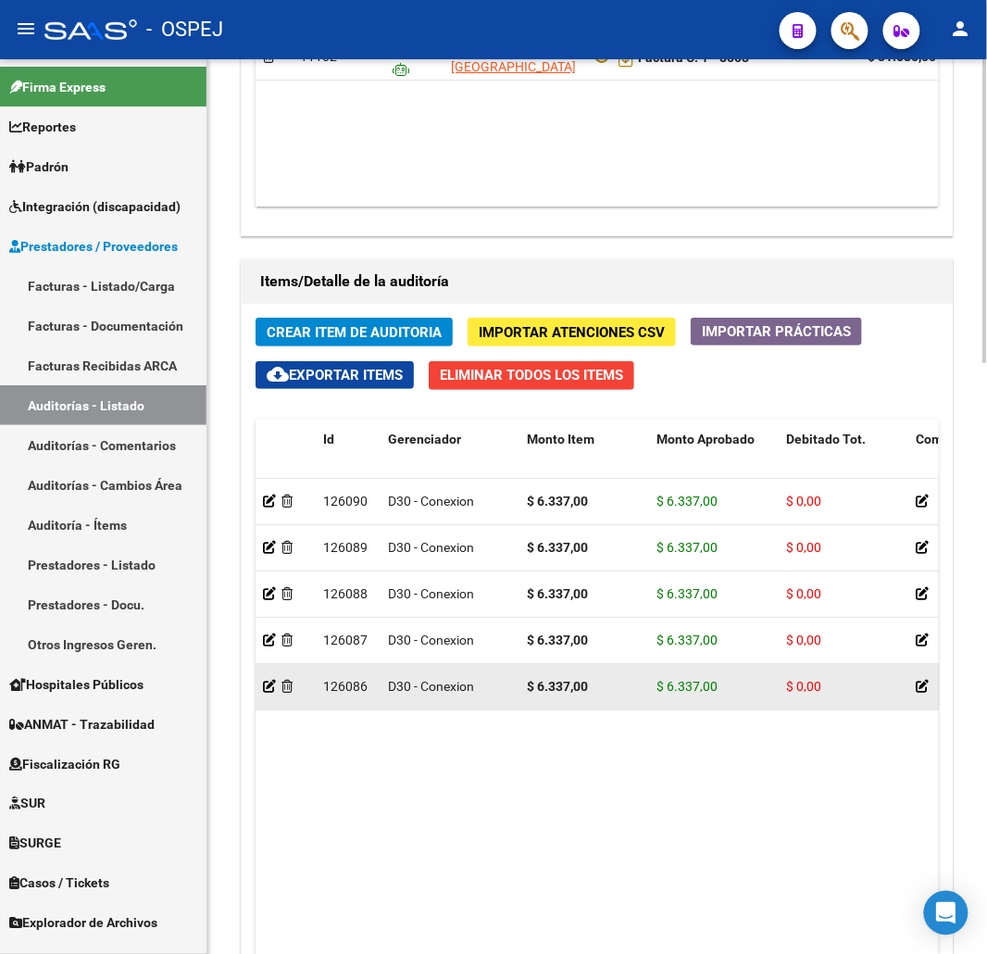
drag, startPoint x: 553, startPoint y: 695, endPoint x: 562, endPoint y: 692, distance: 10.0
click at [529, 692] on strong "$ 6.337,00" at bounding box center [557, 686] width 61 height 15
drag, startPoint x: 606, startPoint y: 687, endPoint x: 523, endPoint y: 692, distance: 82.5
click at [523, 692] on datatable-body-cell "$ 6.337,00" at bounding box center [584, 686] width 130 height 45
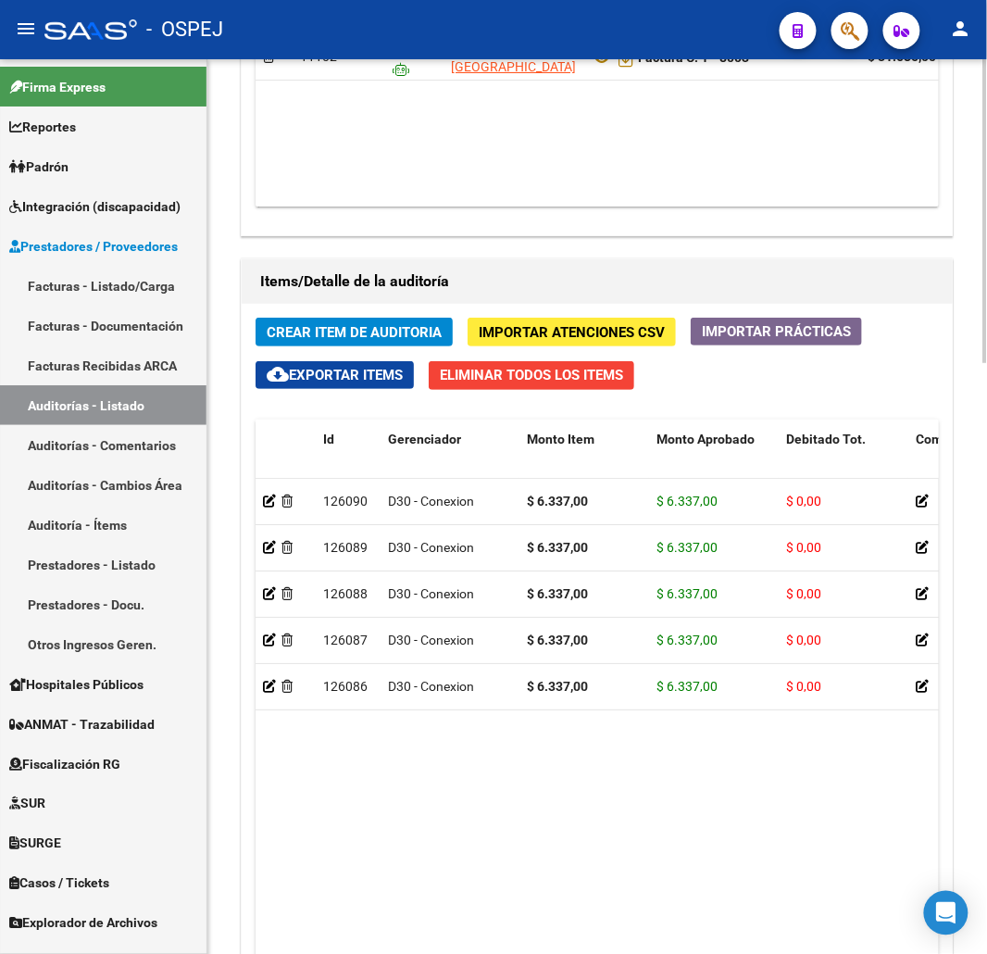
copy strong "$ 6.337,00"
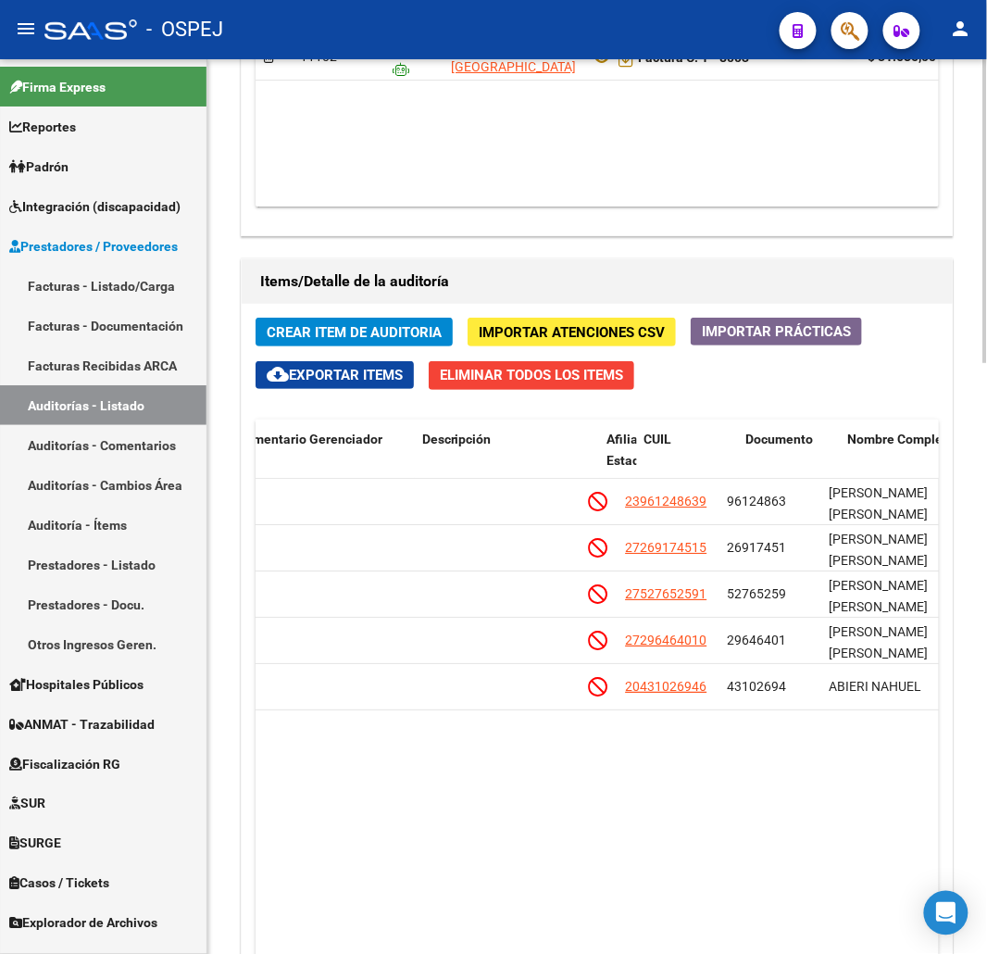
drag, startPoint x: 727, startPoint y: 793, endPoint x: 794, endPoint y: 774, distance: 69.2
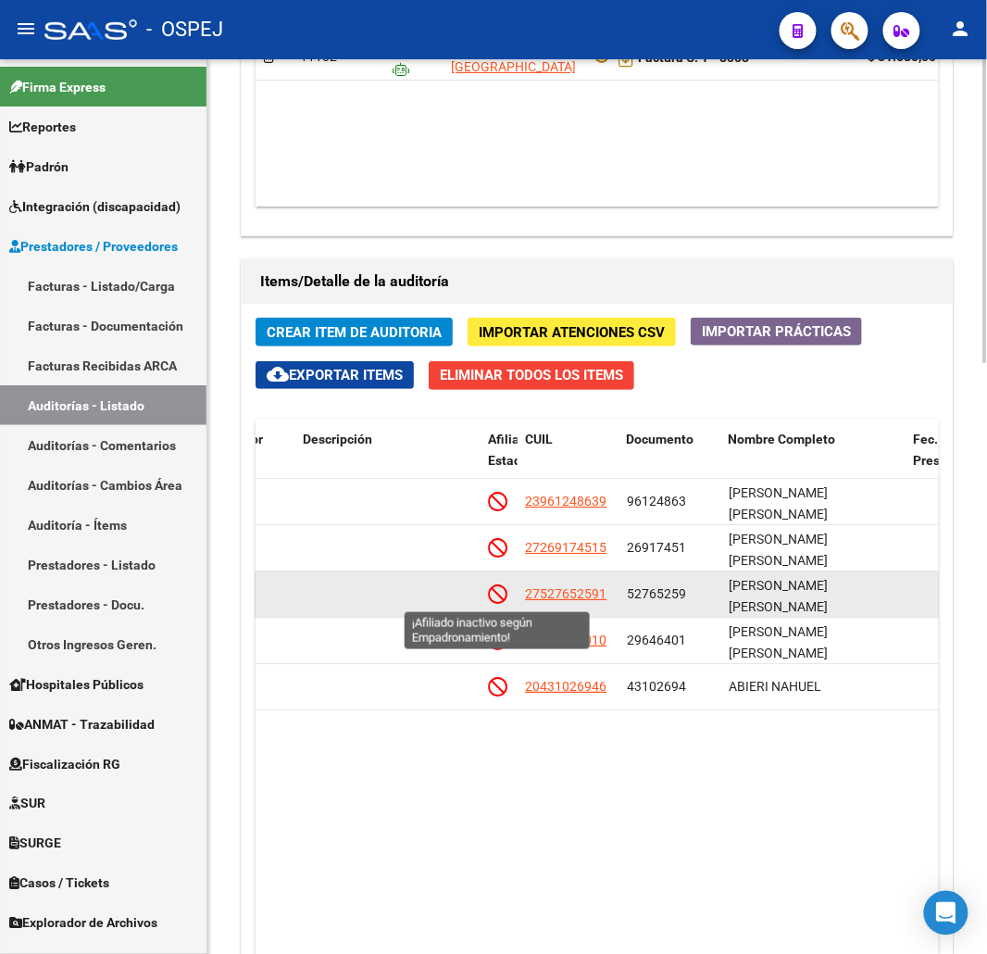
drag, startPoint x: 617, startPoint y: 600, endPoint x: 498, endPoint y: 600, distance: 118.5
click at [498, 600] on div "126088 D30 - Conexion $ 6.337,00 $ 6.337,00 $ 0,00 27527652591 52765259 PAZ BRE…" at bounding box center [552, 594] width 2560 height 46
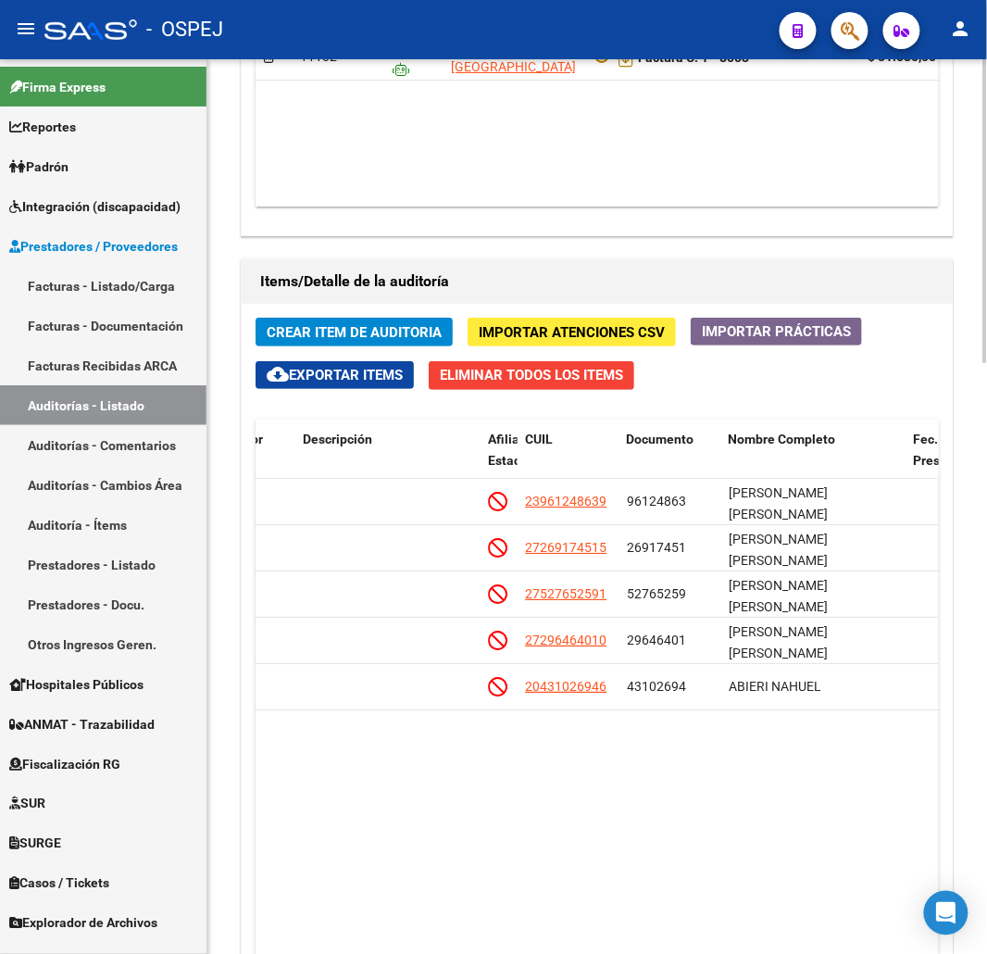
copy div "27527652591"
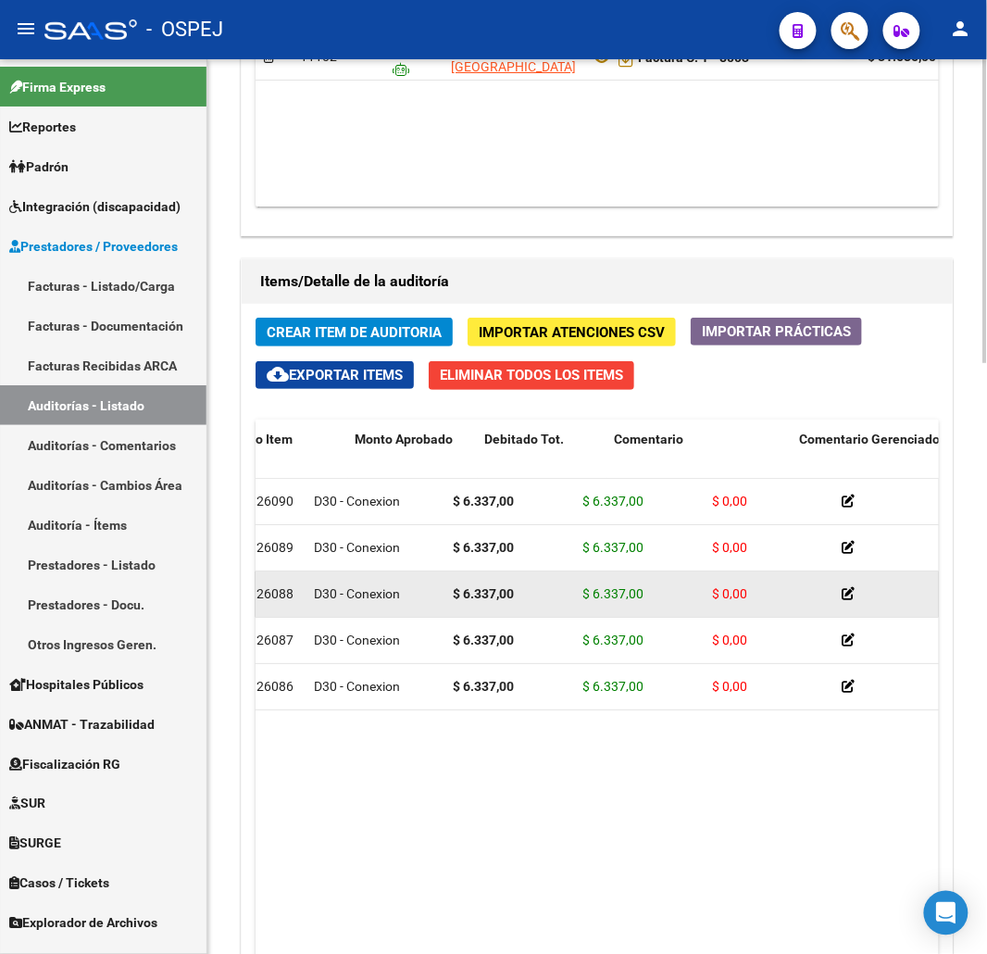
scroll to position [0, 0]
drag, startPoint x: 671, startPoint y: 599, endPoint x: 556, endPoint y: 595, distance: 115.8
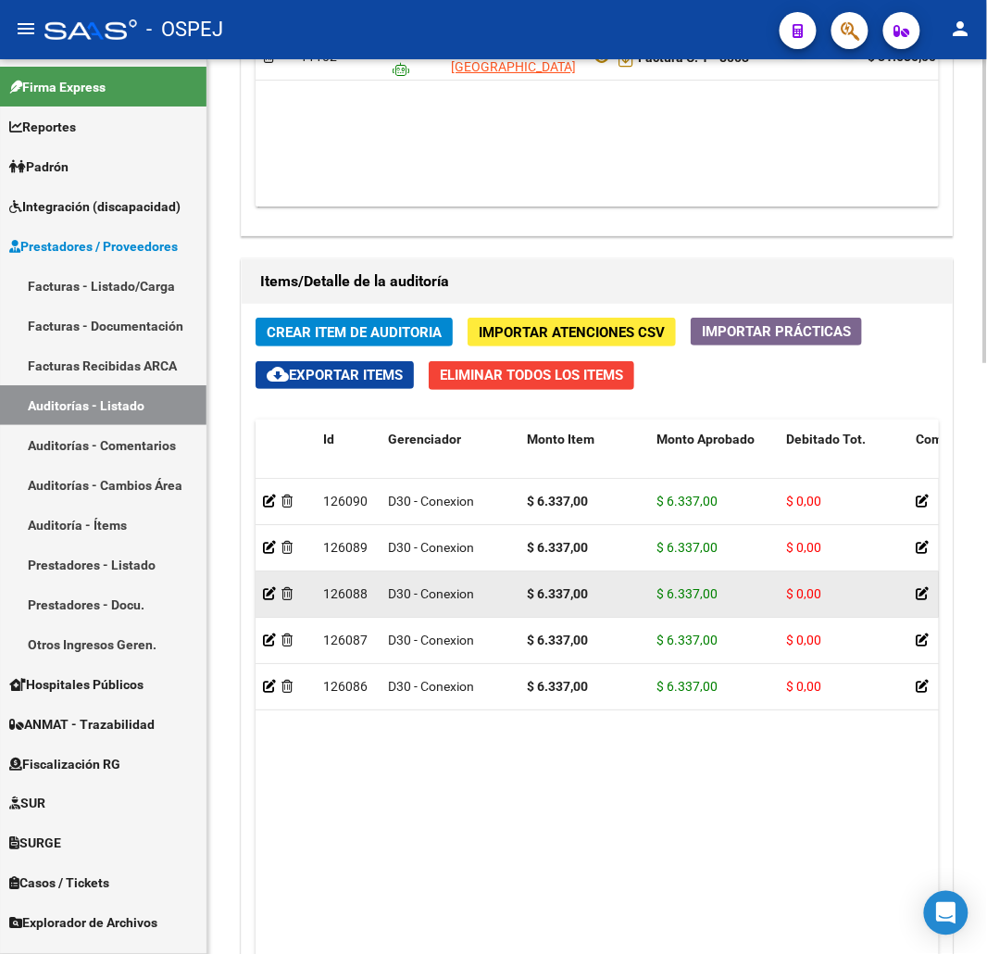
drag, startPoint x: 606, startPoint y: 595, endPoint x: 525, endPoint y: 597, distance: 80.6
click at [525, 597] on datatable-body-cell "$ 6.337,00" at bounding box center [584, 593] width 130 height 45
copy strong "$ 6.337,00"
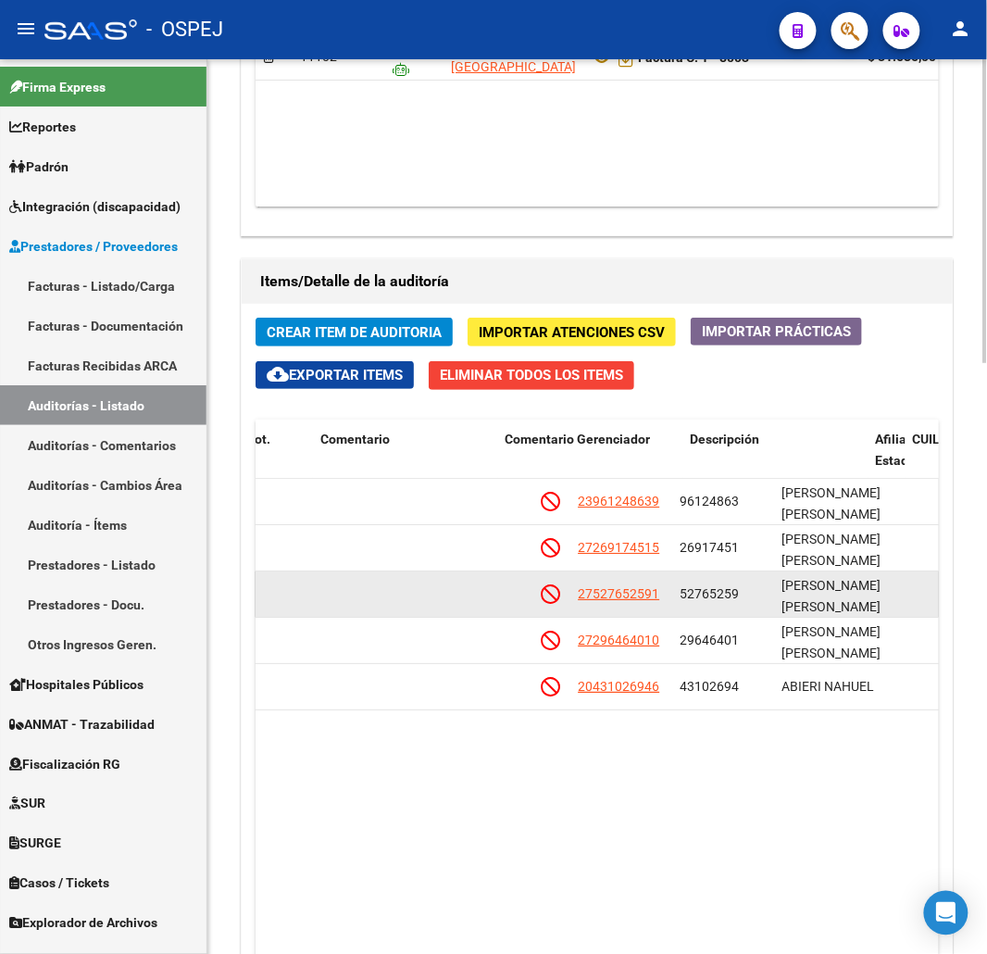
drag, startPoint x: 594, startPoint y: 604, endPoint x: 695, endPoint y: 604, distance: 101.9
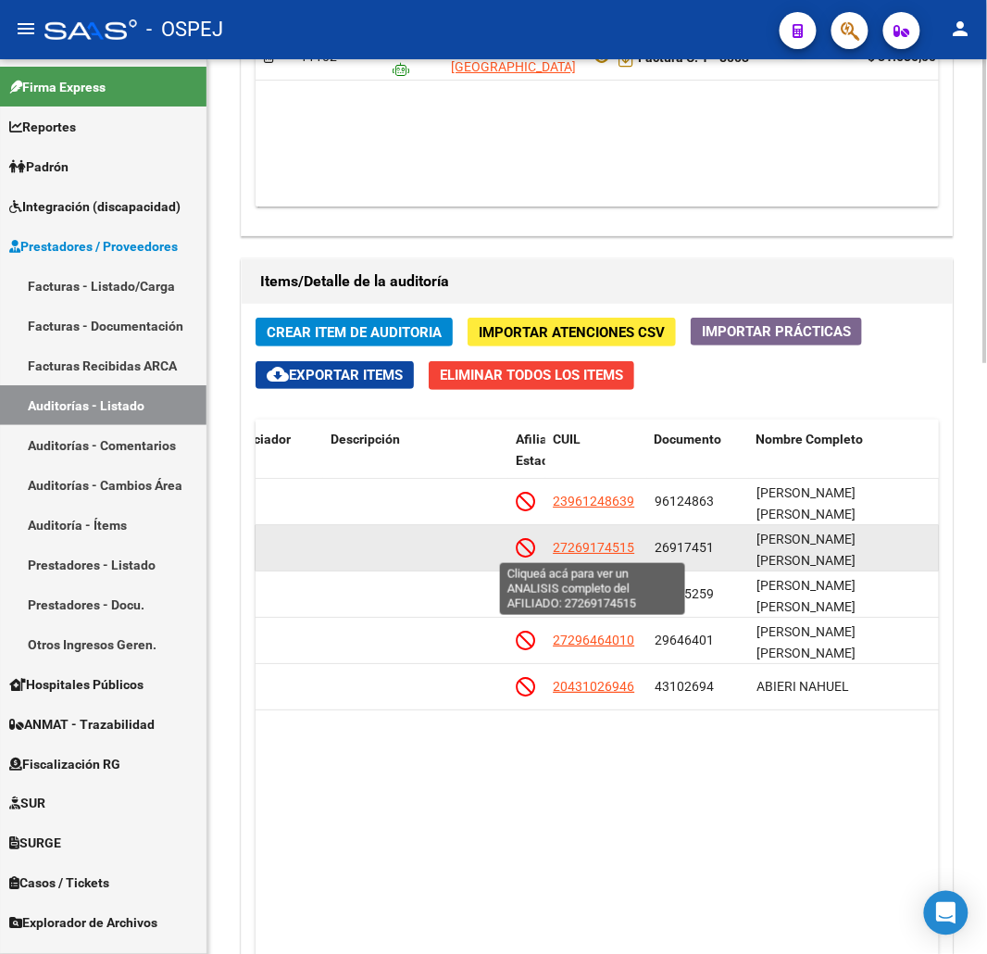
click at [625, 550] on span "27269174515" at bounding box center [593, 547] width 81 height 15
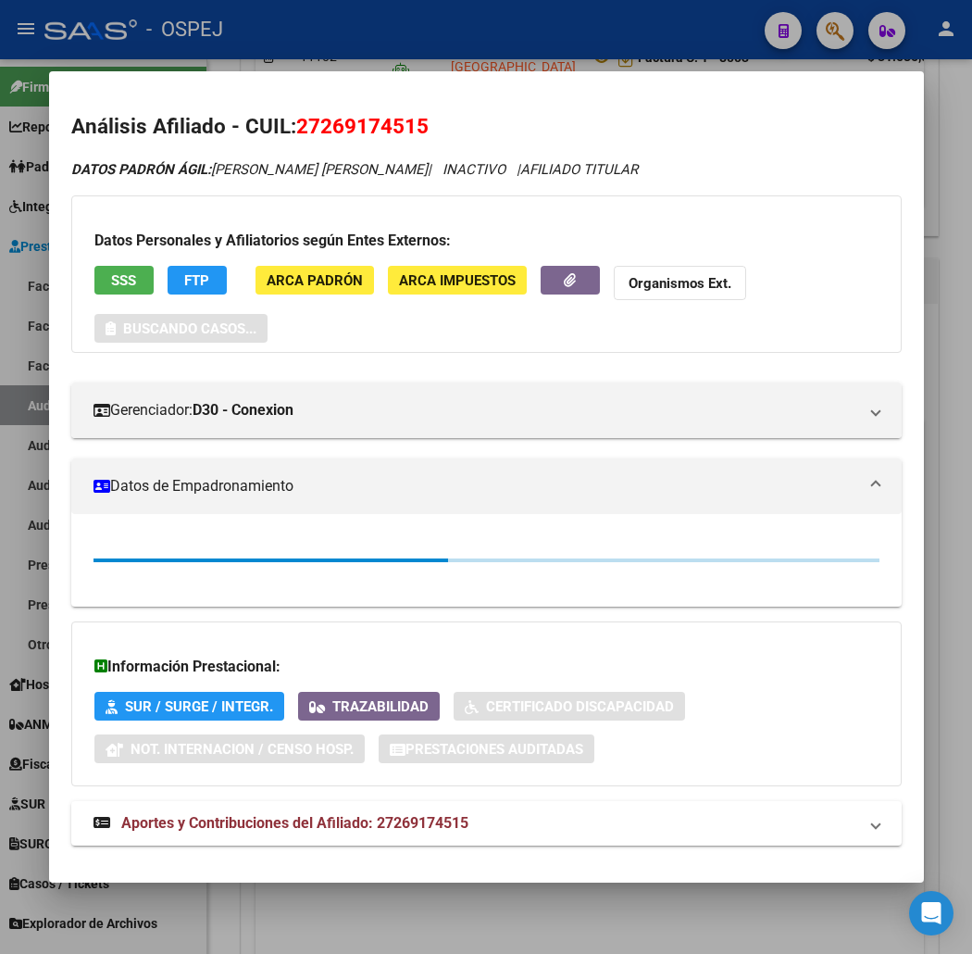
click at [111, 271] on span "SSS" at bounding box center [123, 279] width 25 height 17
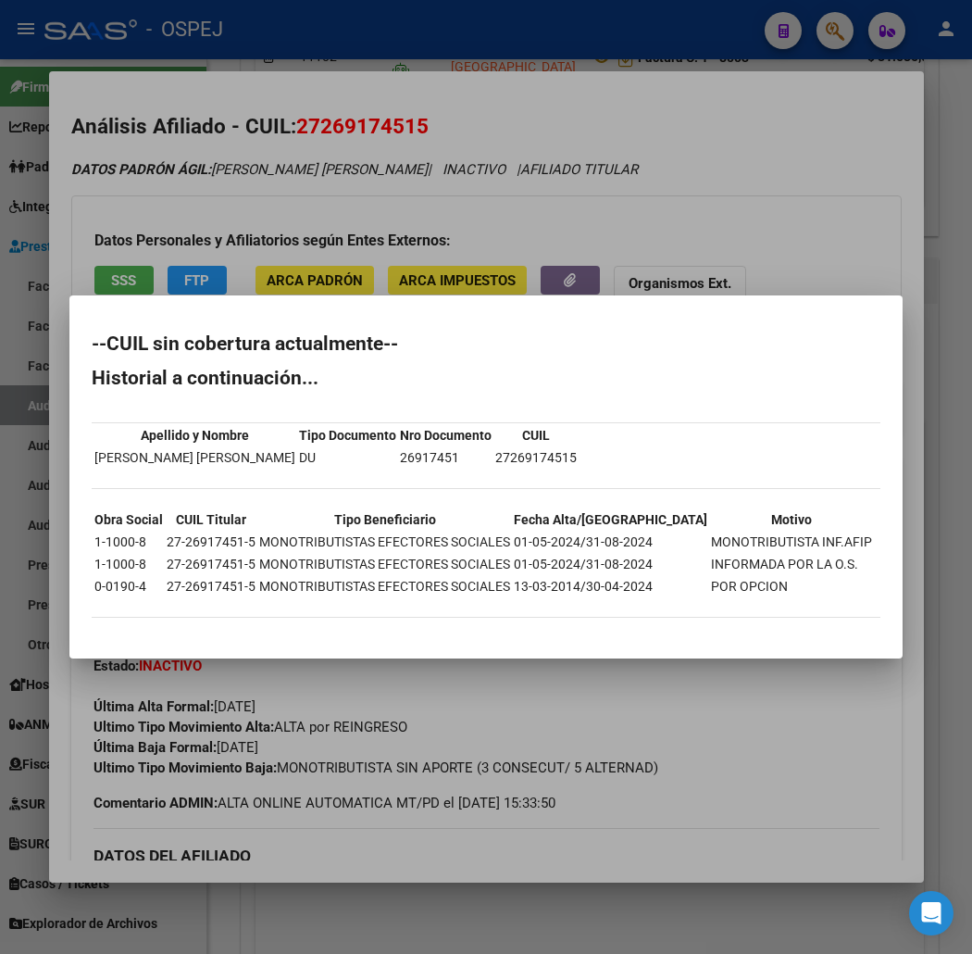
click at [257, 48] on div at bounding box center [486, 477] width 972 height 954
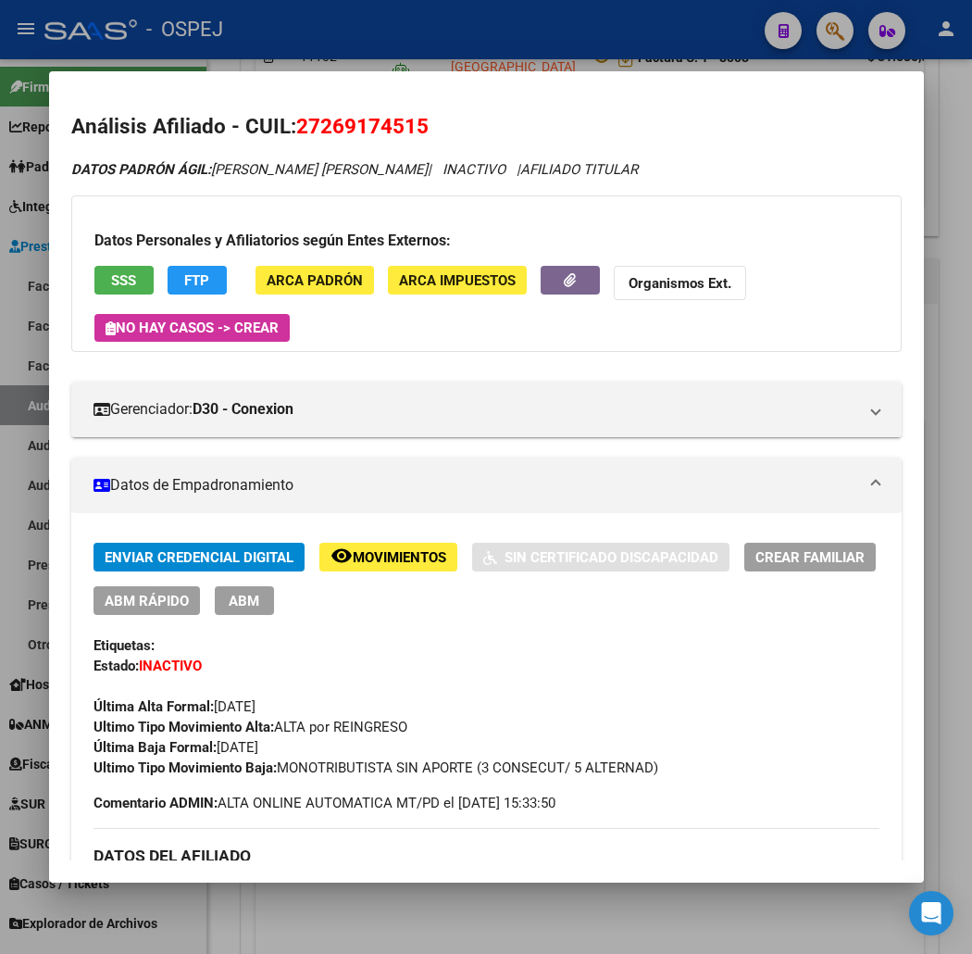
click at [593, 12] on div at bounding box center [486, 477] width 972 height 954
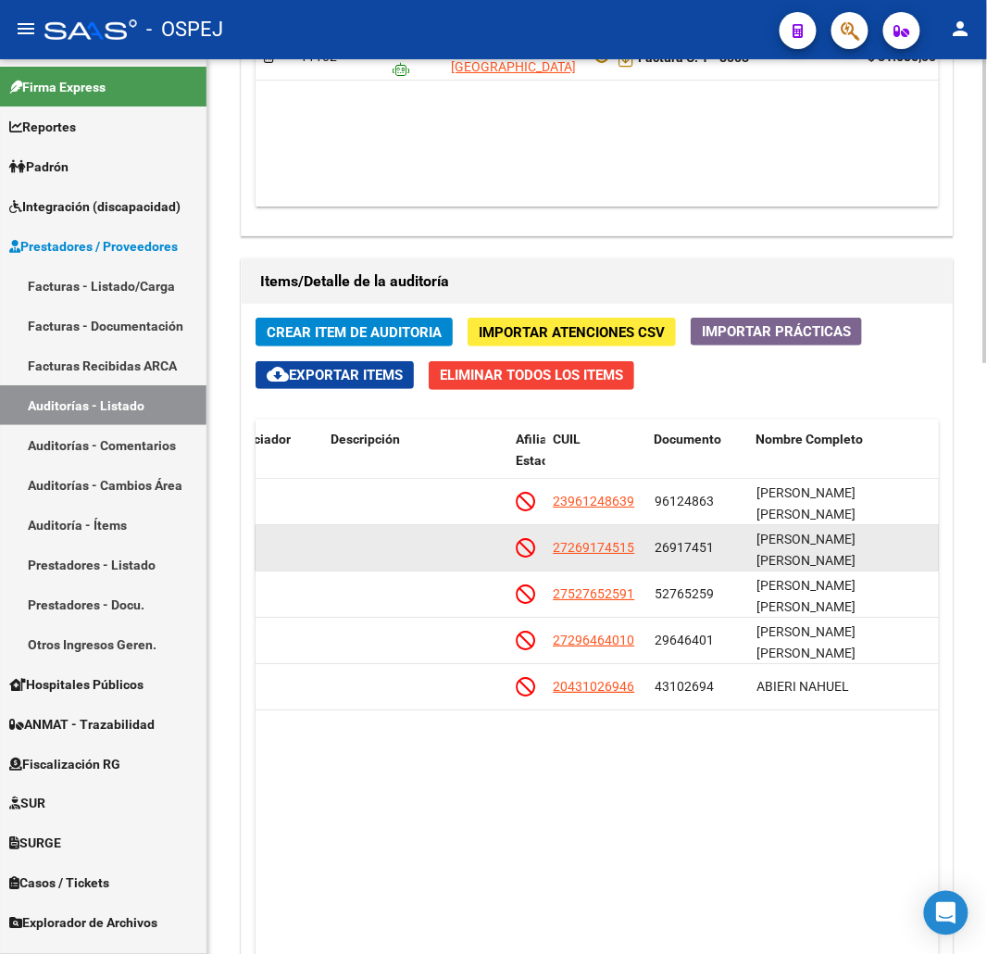
copy div "27269174515"
drag, startPoint x: 641, startPoint y: 547, endPoint x: 537, endPoint y: 547, distance: 103.7
click at [537, 547] on div "126089 D30 - Conexion $ 6.337,00 $ 6.337,00 $ 0,00 27269174515 26917451 RODRIGU…" at bounding box center [580, 548] width 2560 height 46
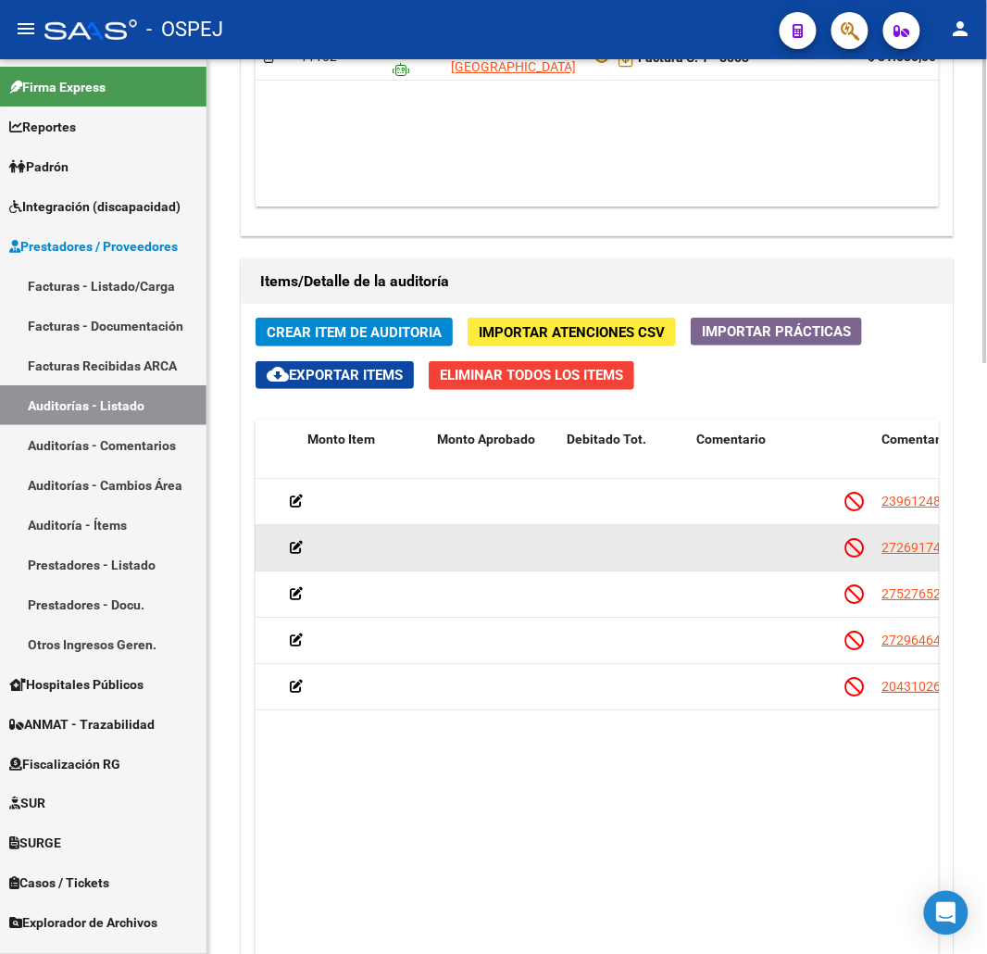
scroll to position [0, 0]
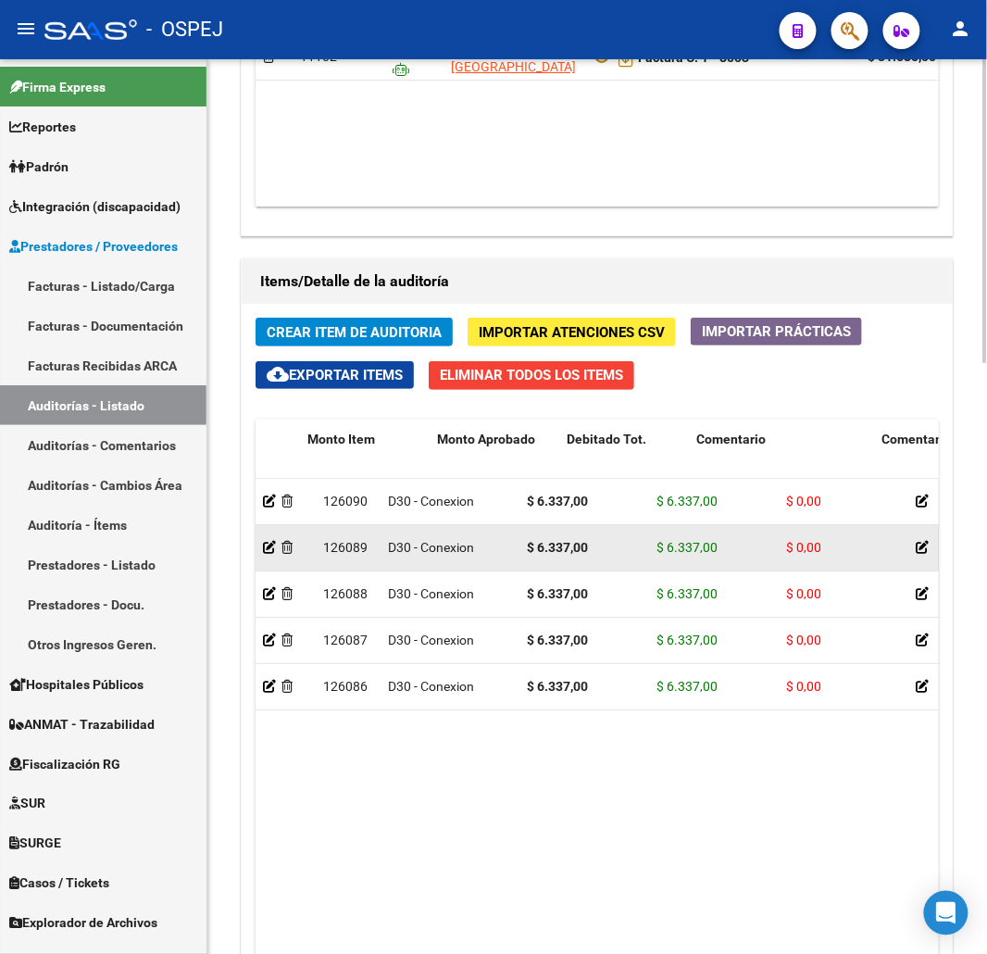
drag, startPoint x: 743, startPoint y: 548, endPoint x: 528, endPoint y: 558, distance: 215.1
drag, startPoint x: 594, startPoint y: 548, endPoint x: 528, endPoint y: 551, distance: 66.7
click at [528, 551] on div "$ 6.337,00" at bounding box center [584, 547] width 115 height 21
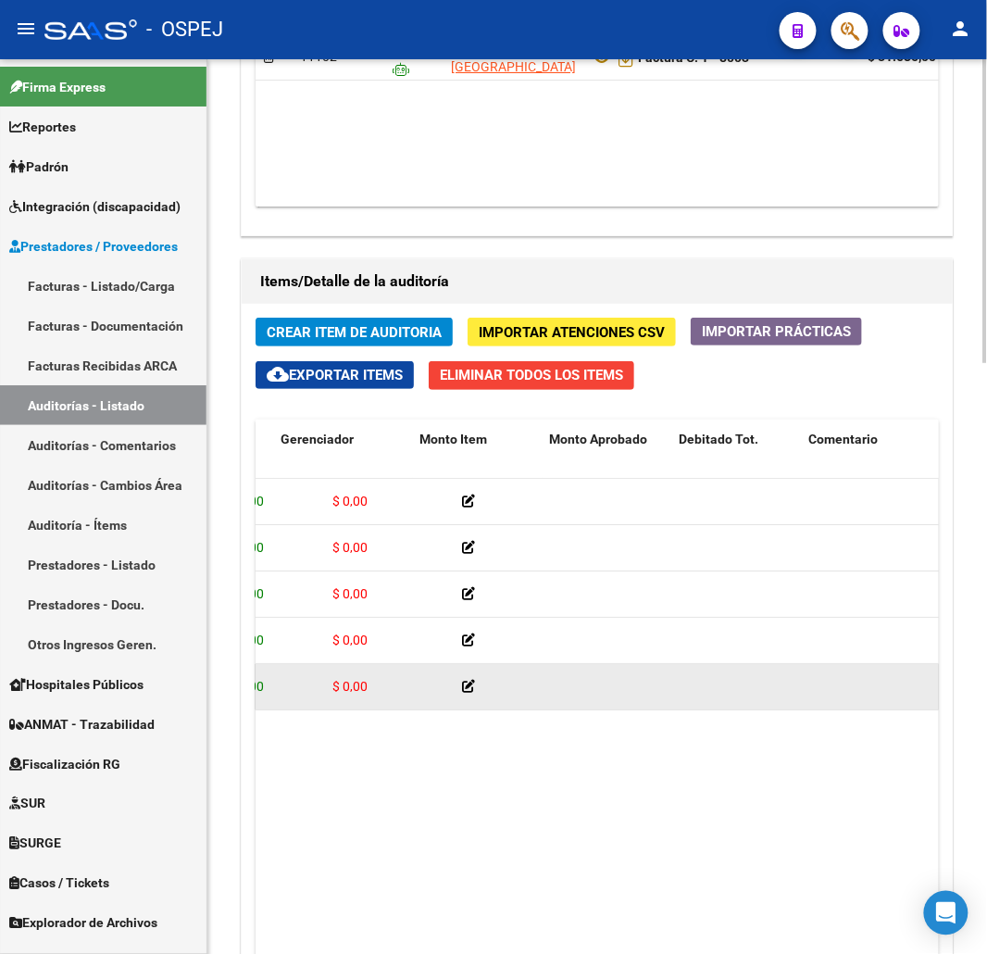
drag, startPoint x: 696, startPoint y: 708, endPoint x: 769, endPoint y: 709, distance: 72.2
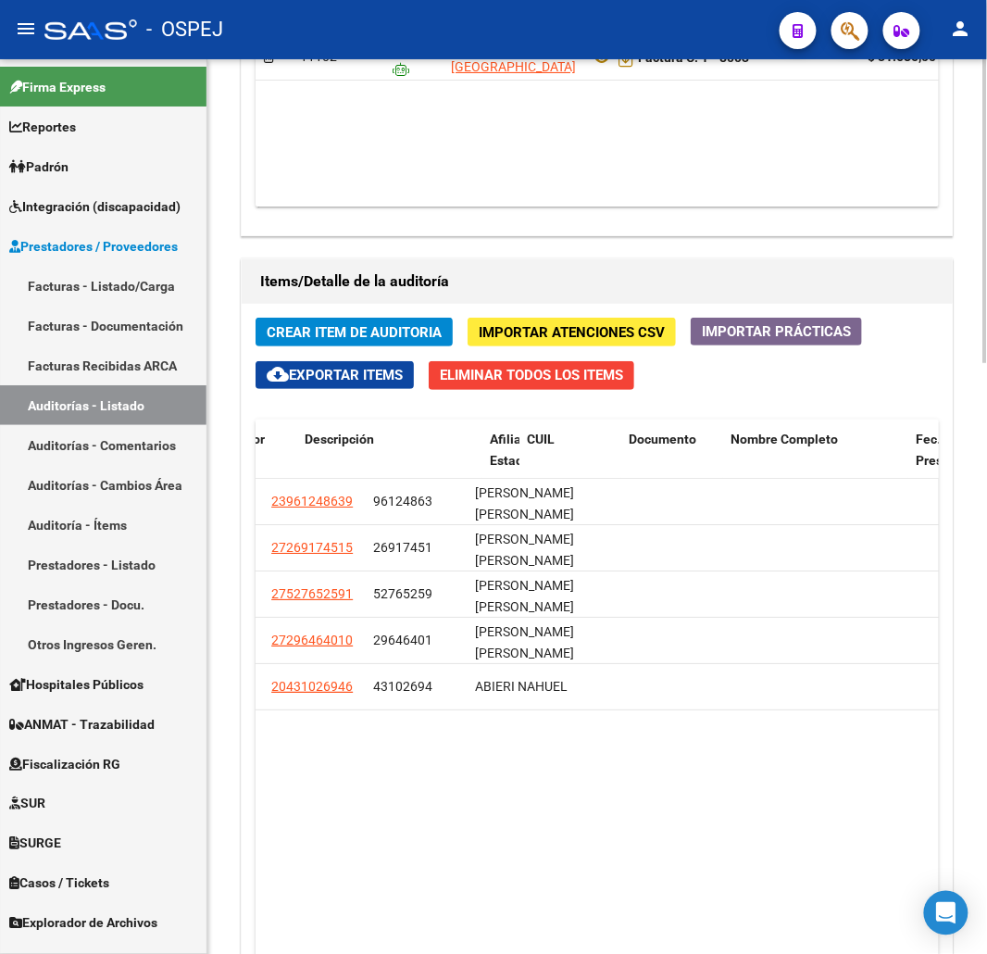
drag, startPoint x: 817, startPoint y: 680, endPoint x: 957, endPoint y: 689, distance: 140.1
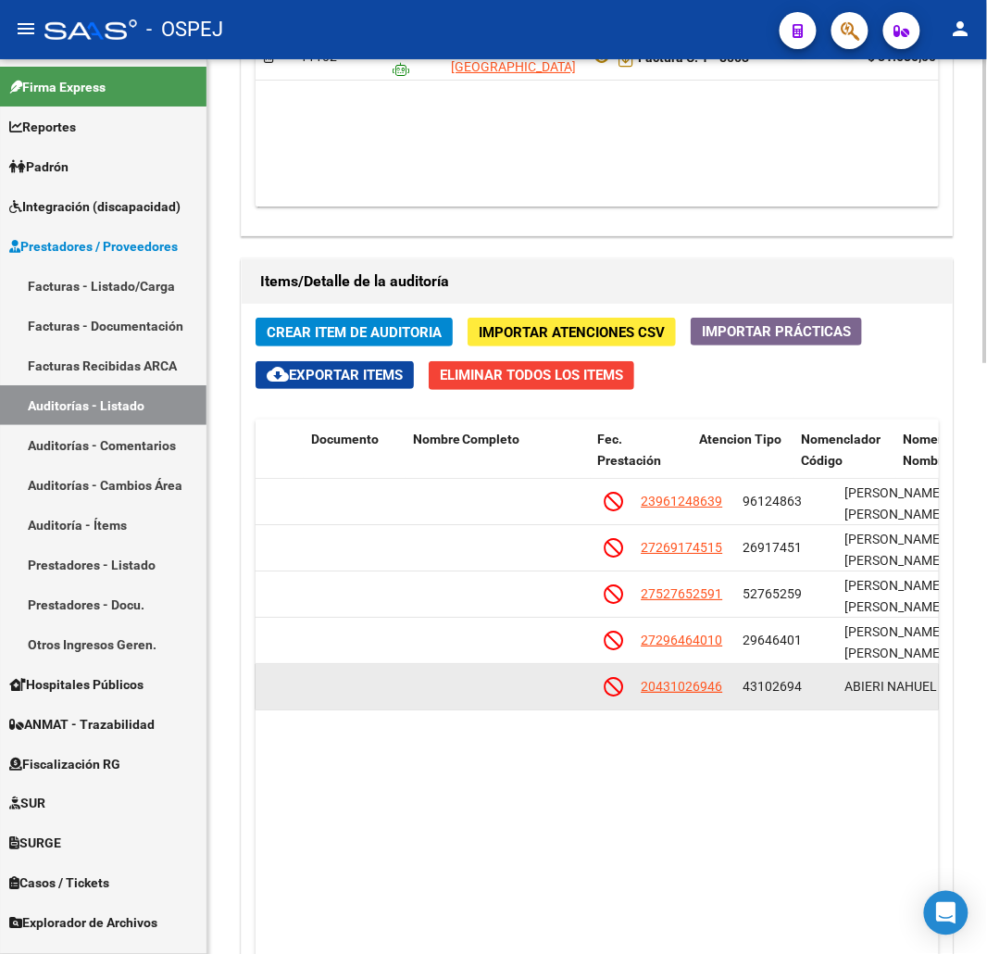
drag, startPoint x: 654, startPoint y: 681, endPoint x: 507, endPoint y: 702, distance: 147.9
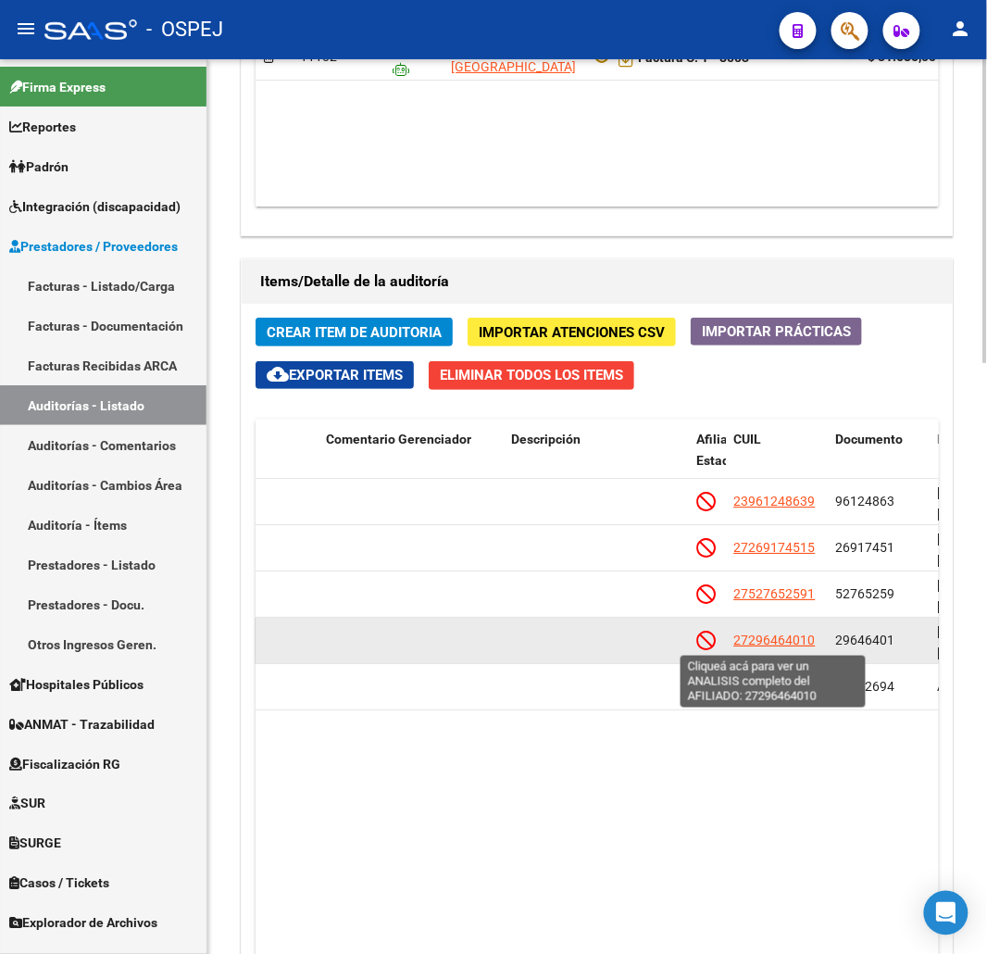
click at [782, 641] on span "27296464010" at bounding box center [774, 639] width 81 height 15
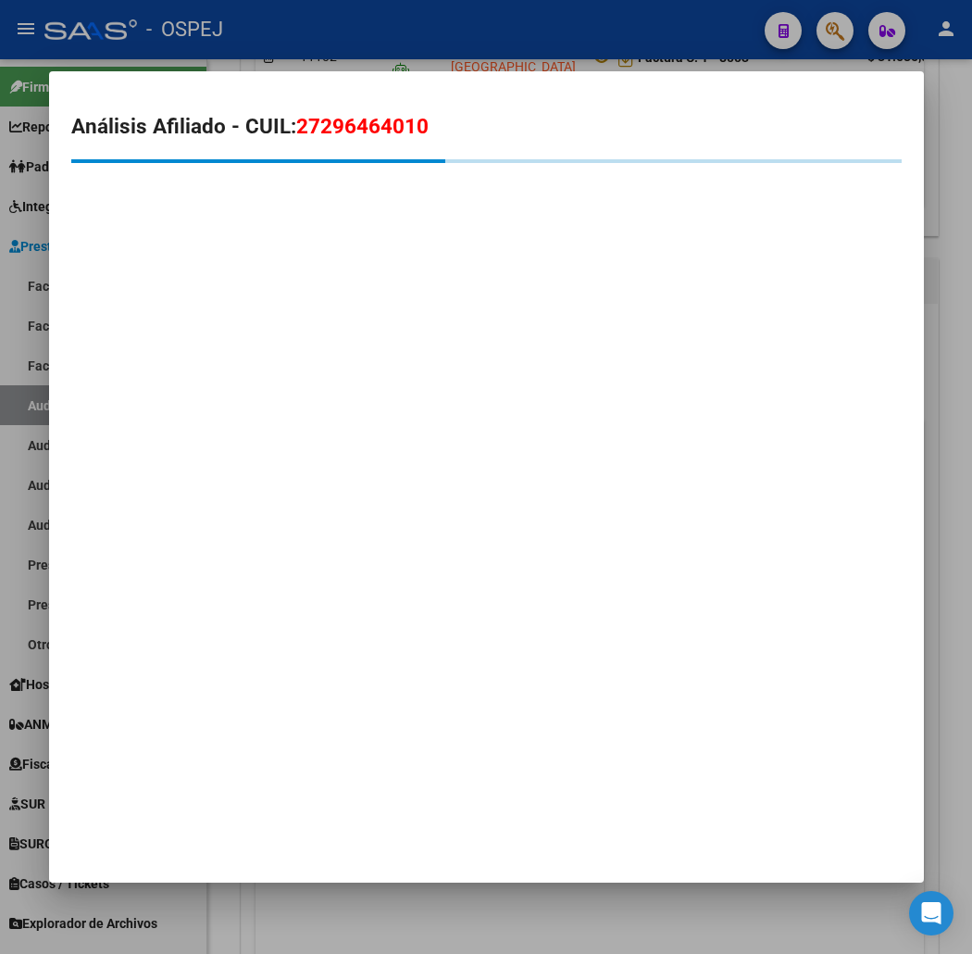
click at [750, 889] on div at bounding box center [486, 477] width 972 height 954
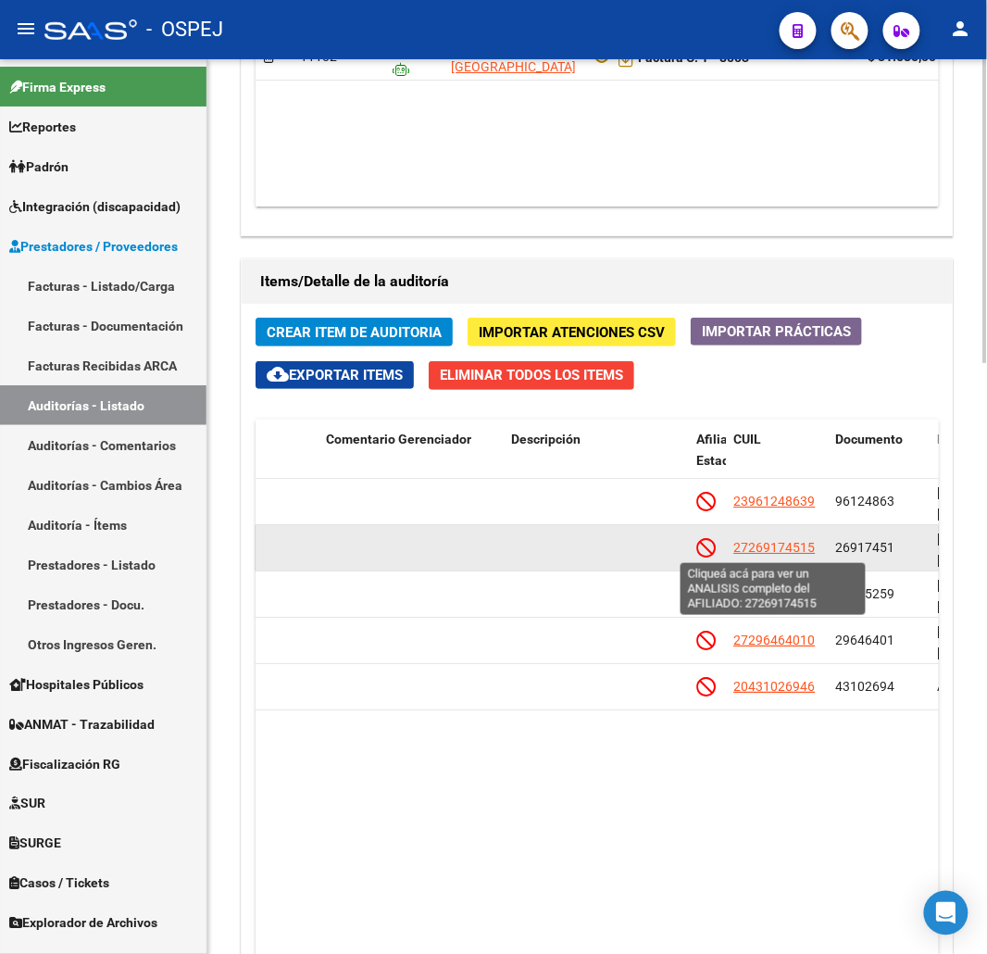
click at [791, 552] on span "27269174515" at bounding box center [774, 547] width 81 height 15
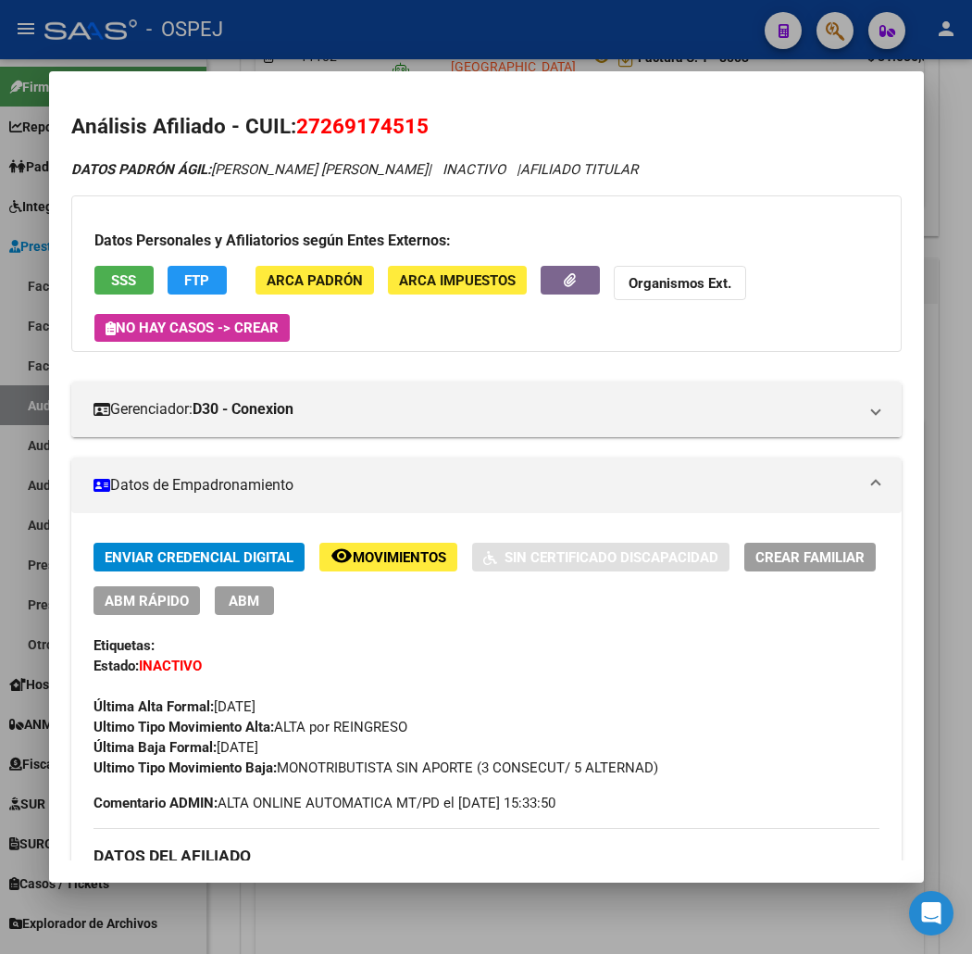
click at [106, 269] on button "SSS" at bounding box center [123, 280] width 59 height 29
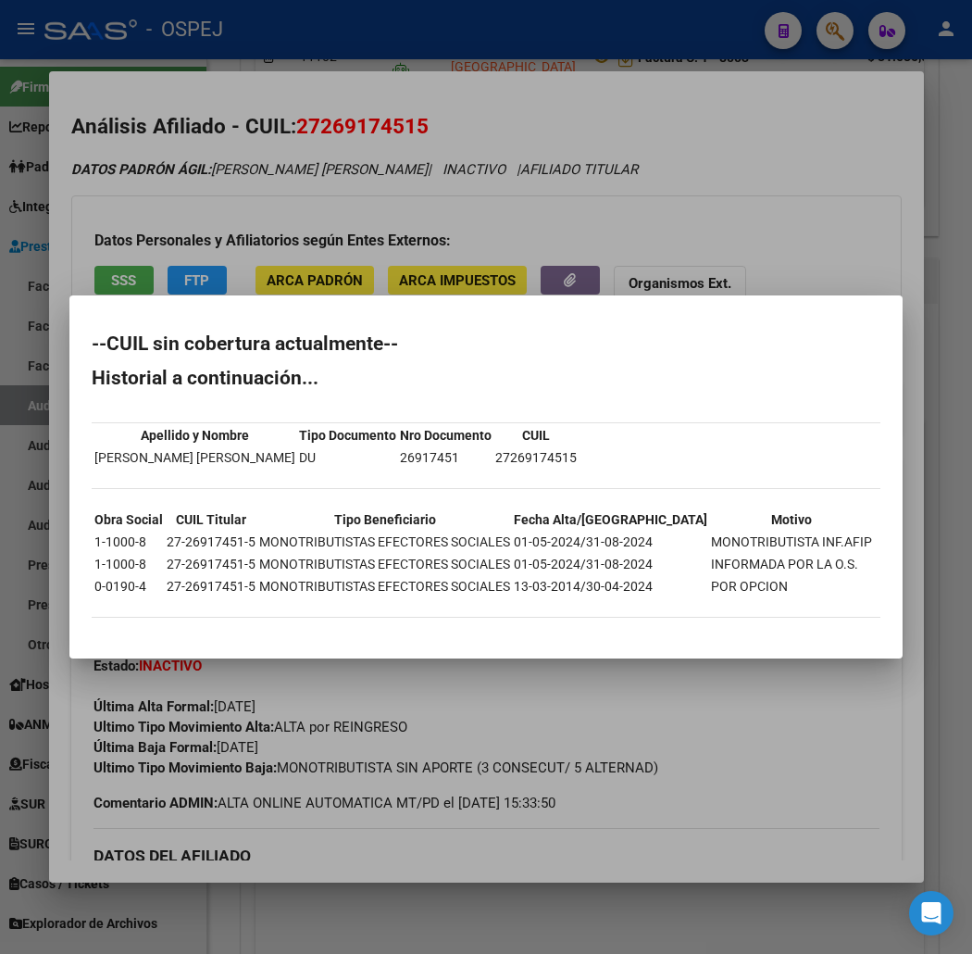
click at [69, 348] on mat-dialog-content "--CUIL sin cobertura actualmente-- Historial a continuación... Apellido y Nombr…" at bounding box center [485, 477] width 833 height 318
drag, startPoint x: 44, startPoint y: 345, endPoint x: 127, endPoint y: 640, distance: 306.0
click at [127, 640] on mat-dialog-container "--CUIL sin cobertura actualmente-- Historial a continuación... Apellido y Nombr…" at bounding box center [485, 476] width 833 height 362
copy div "--CUIL sin cobertura actualmente-- Historial a continuación... Apellido y Nombr…"
drag, startPoint x: 751, startPoint y: 169, endPoint x: 717, endPoint y: 71, distance: 103.1
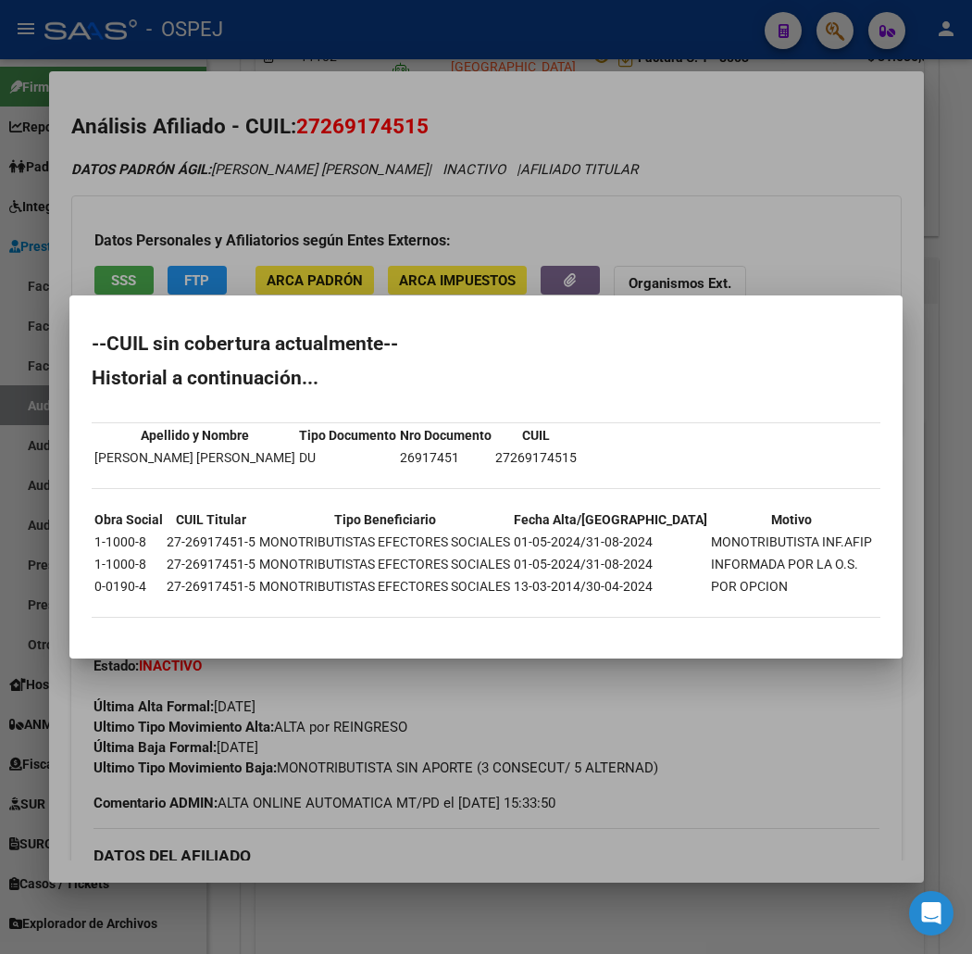
click at [751, 146] on div at bounding box center [486, 477] width 972 height 954
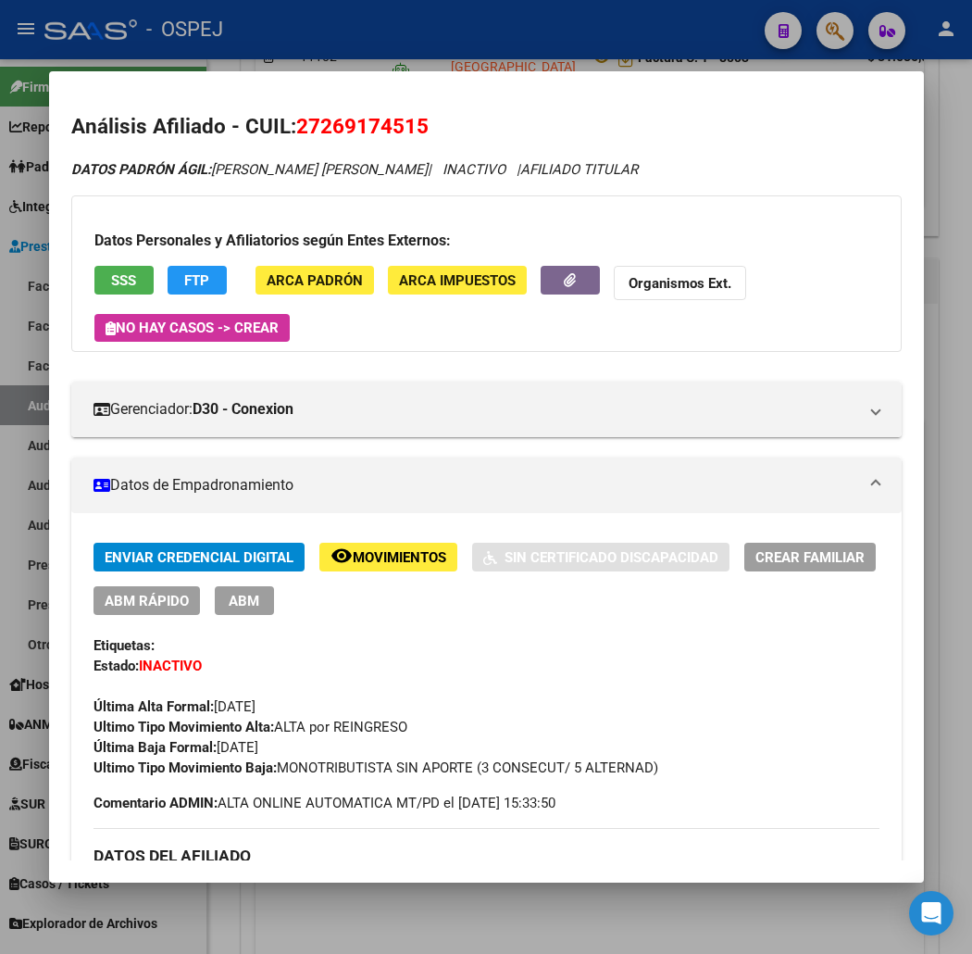
click at [717, 65] on div at bounding box center [486, 477] width 972 height 954
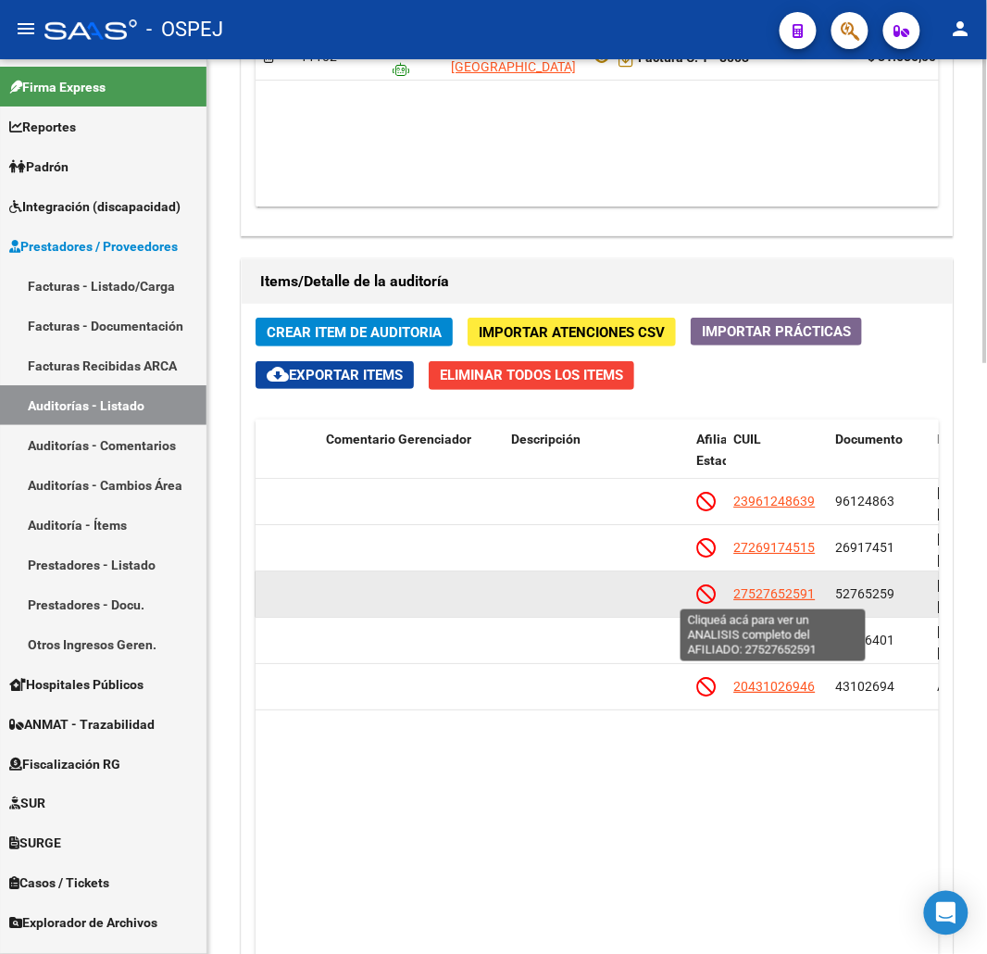
click at [782, 601] on span "27527652591" at bounding box center [774, 593] width 81 height 15
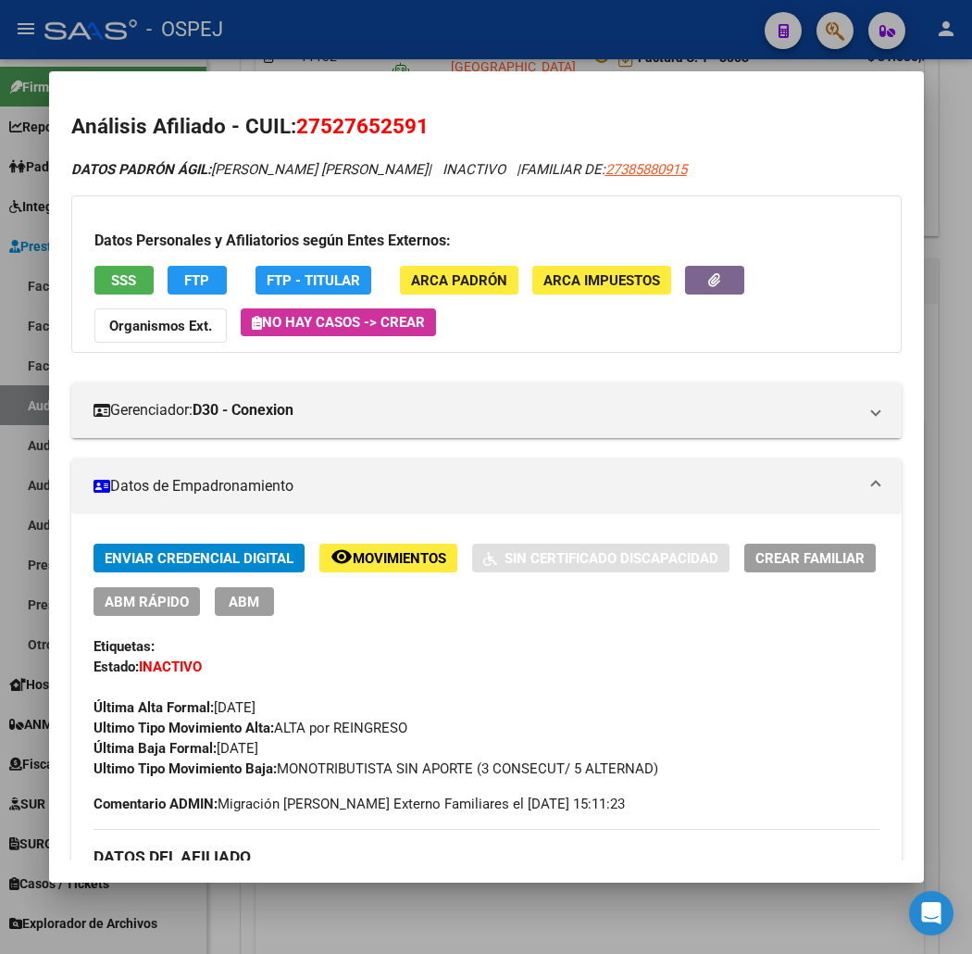
click at [111, 278] on span "SSS" at bounding box center [123, 280] width 25 height 17
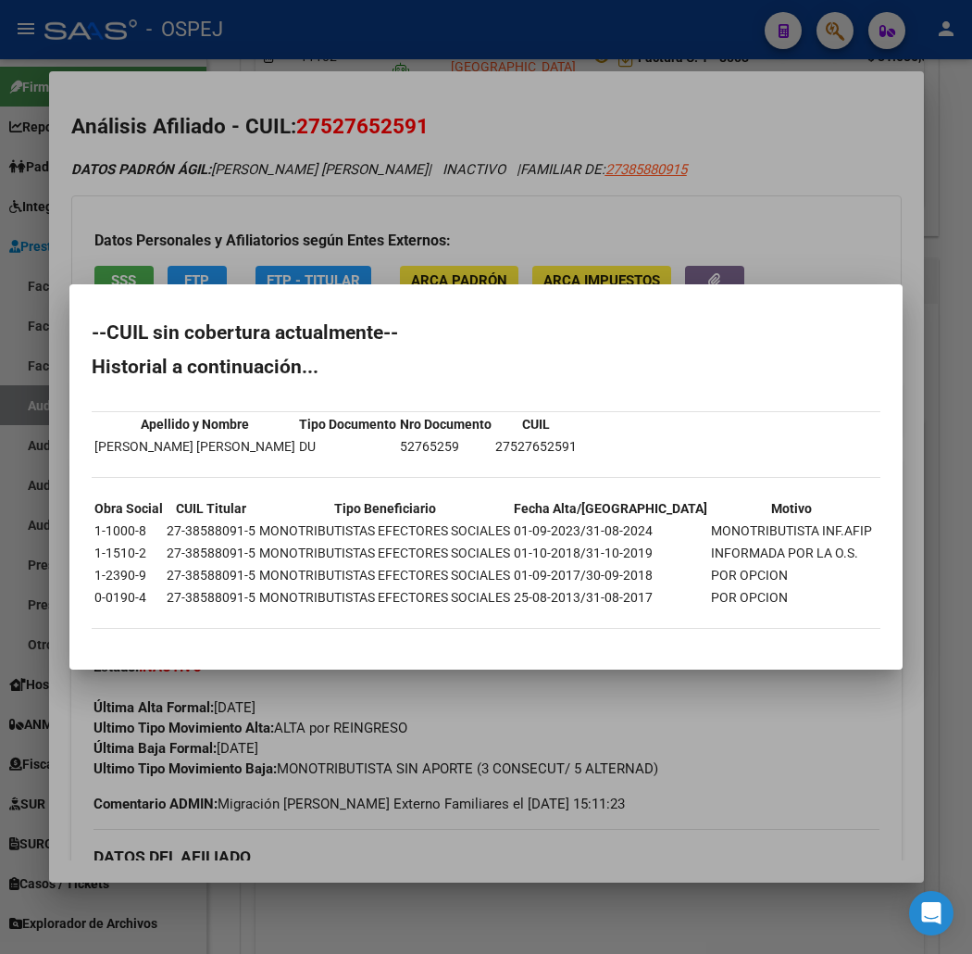
drag, startPoint x: 46, startPoint y: 338, endPoint x: 259, endPoint y: 648, distance: 376.3
click at [259, 648] on mat-dialog-container "--CUIL sin cobertura actualmente-- Historial a continuación... Apellido y Nombr…" at bounding box center [485, 476] width 833 height 384
copy div "--CUIL sin cobertura actualmente-- Historial a continuación... Apellido y Nombr…"
click at [548, 136] on div at bounding box center [486, 477] width 972 height 954
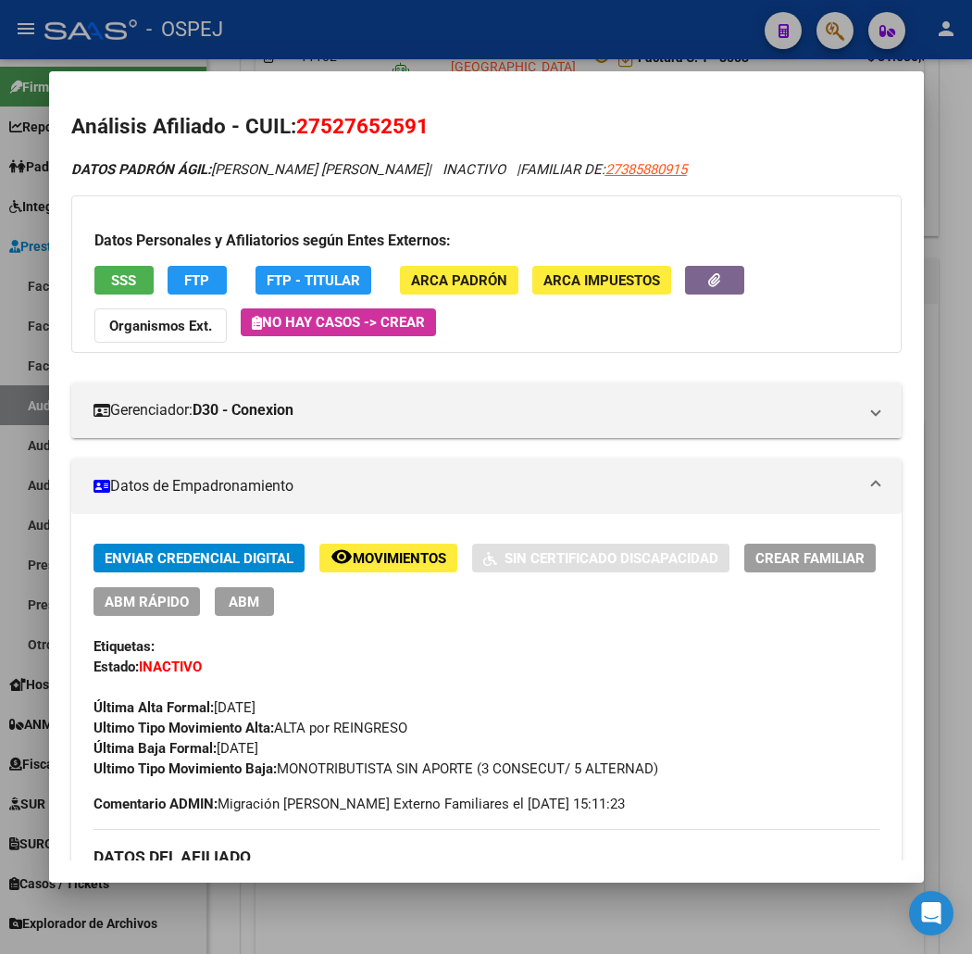
click at [529, 41] on div at bounding box center [486, 477] width 972 height 954
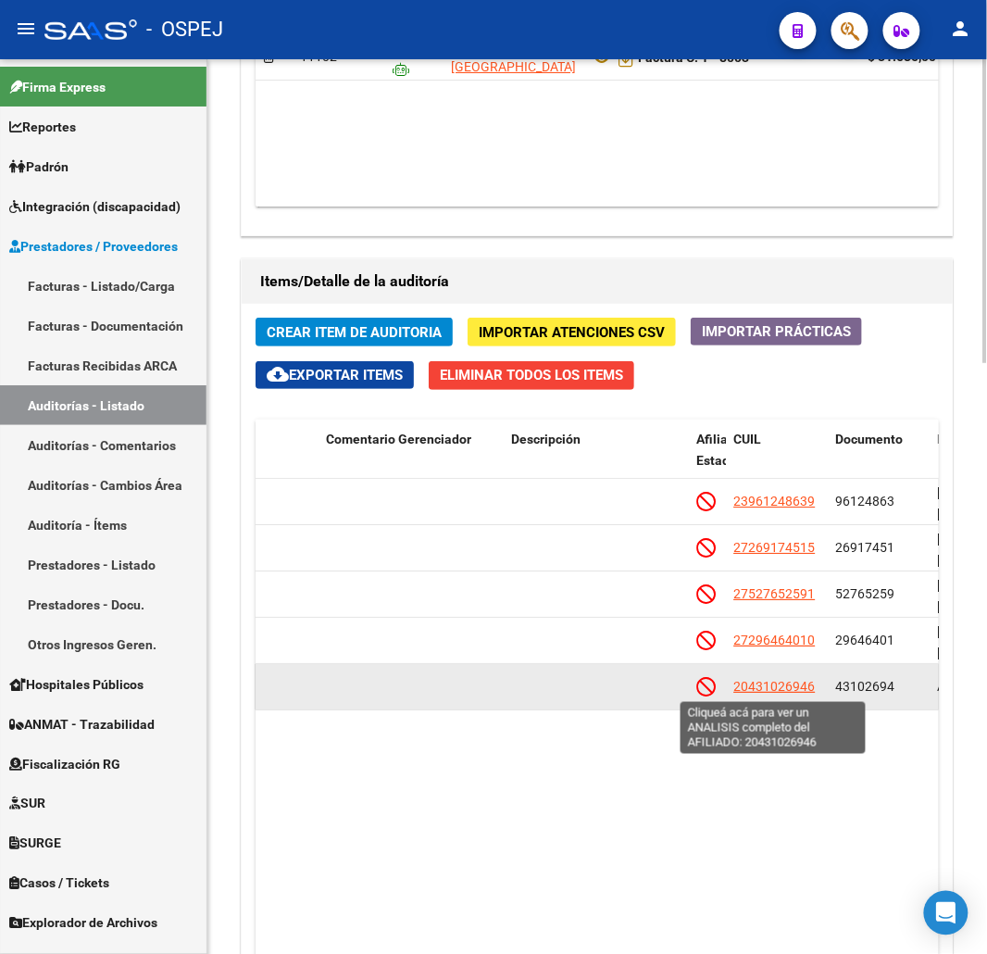
click at [782, 689] on span "20431026946" at bounding box center [774, 686] width 81 height 15
type textarea "20431026946"
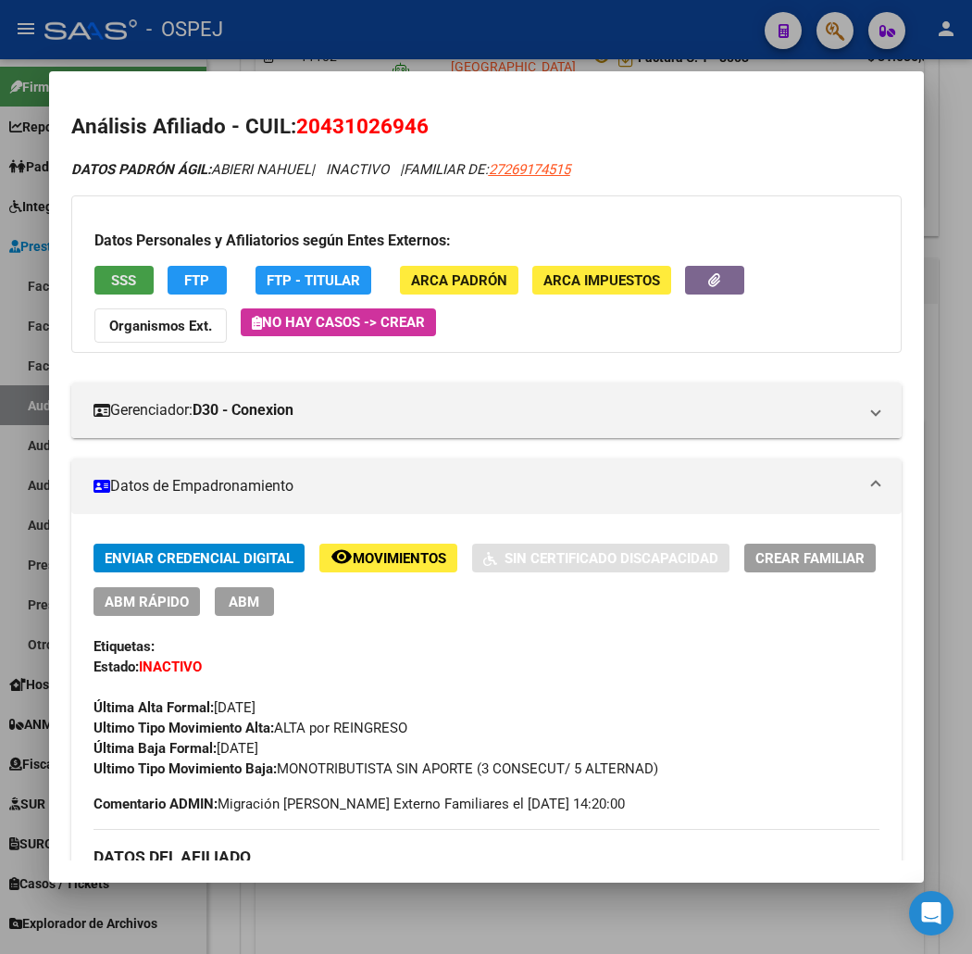
click at [109, 289] on button "SSS" at bounding box center [123, 280] width 59 height 29
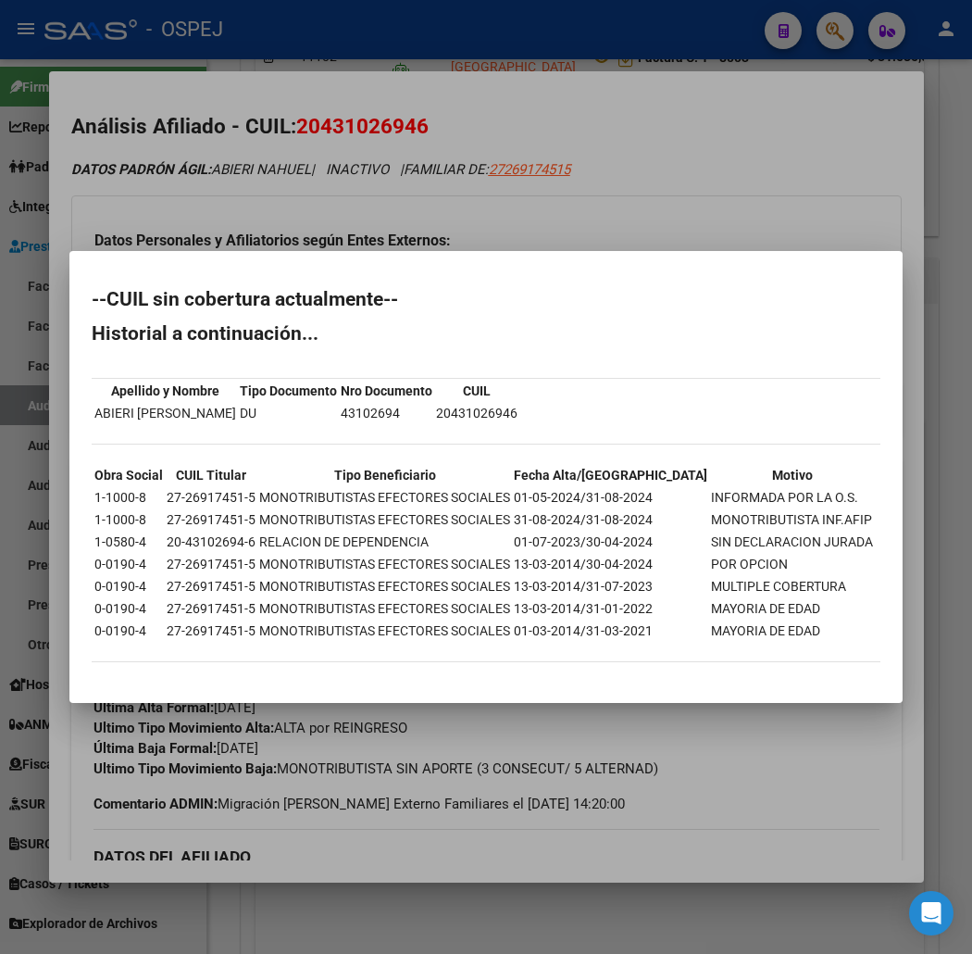
drag, startPoint x: 216, startPoint y: 677, endPoint x: 31, endPoint y: 292, distance: 427.4
click at [69, 292] on mat-dialog-container "--CUIL sin cobertura actualmente-- Historial a continuación... Apellido y Nombr…" at bounding box center [485, 476] width 833 height 451
copy div "--CUIL sin cobertura actualmente-- Historial a continuación... Apellido y Nombr…"
click at [615, 104] on div at bounding box center [486, 477] width 972 height 954
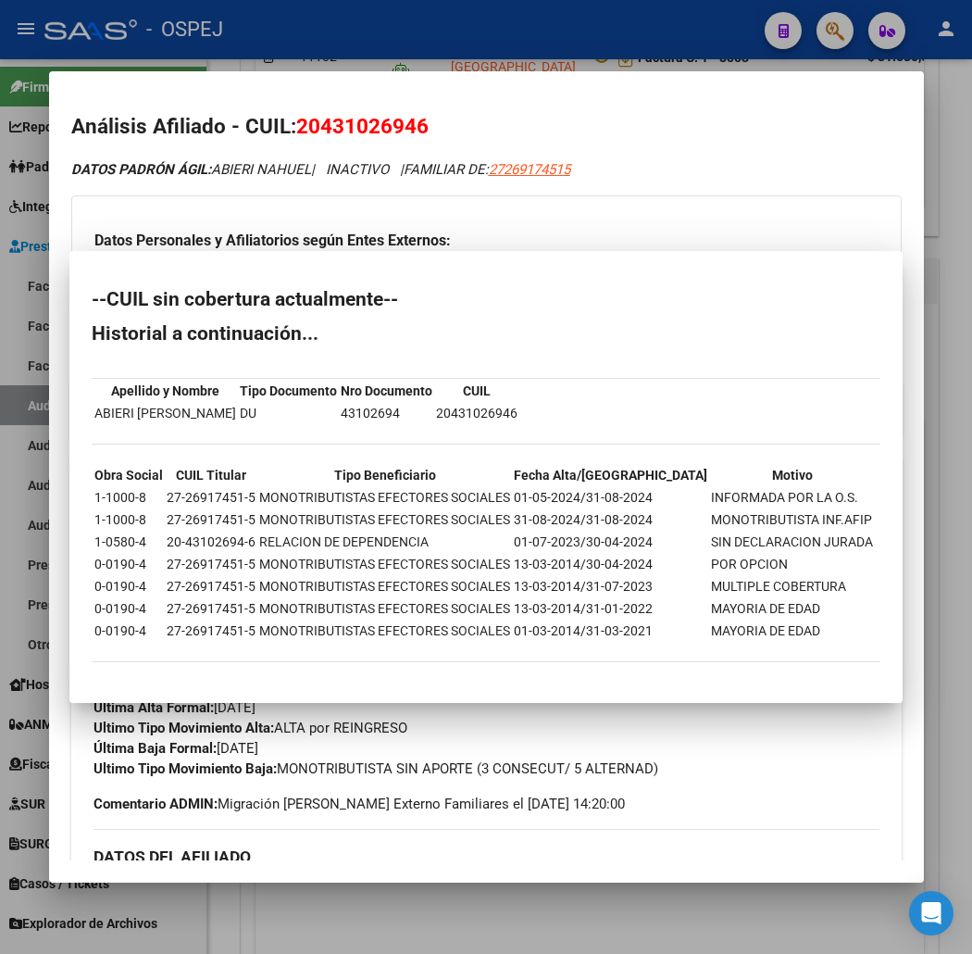
click at [594, 22] on div at bounding box center [486, 477] width 972 height 954
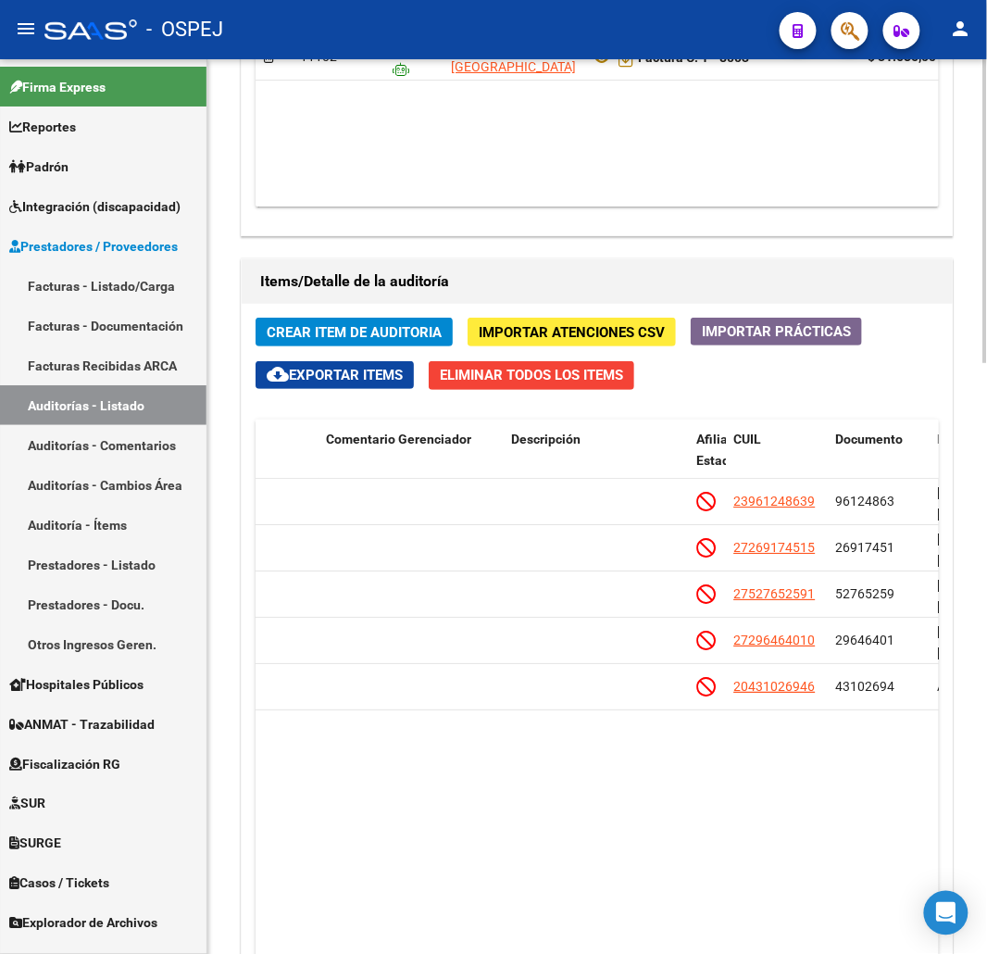
scroll to position [1029, 0]
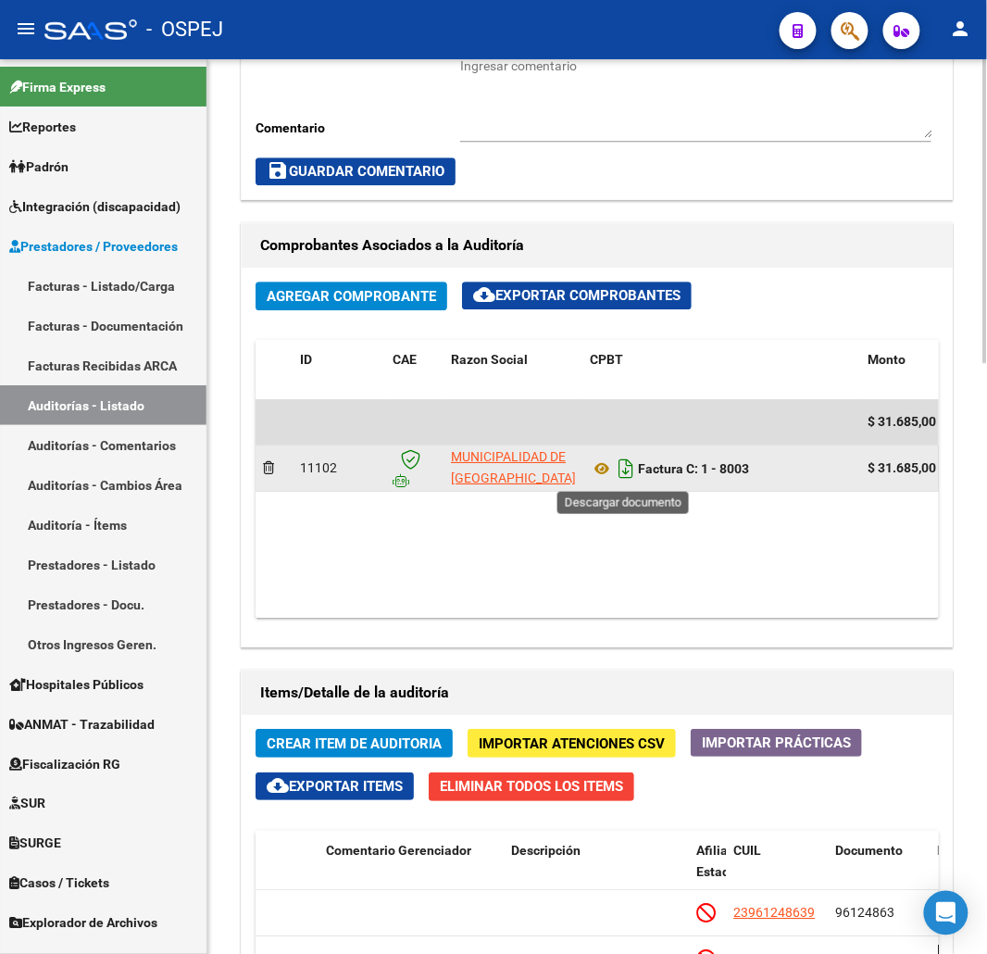
click at [620, 474] on icon "Descargar documento" at bounding box center [626, 469] width 24 height 30
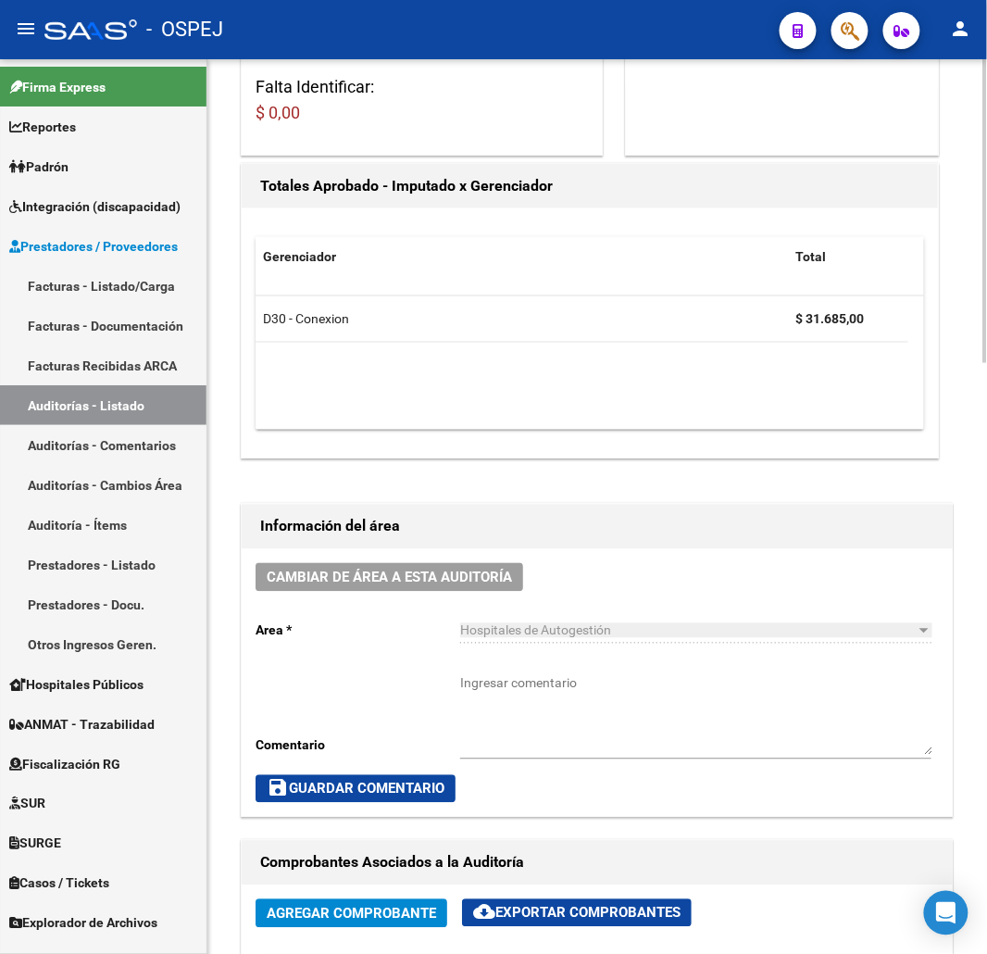
scroll to position [0, 0]
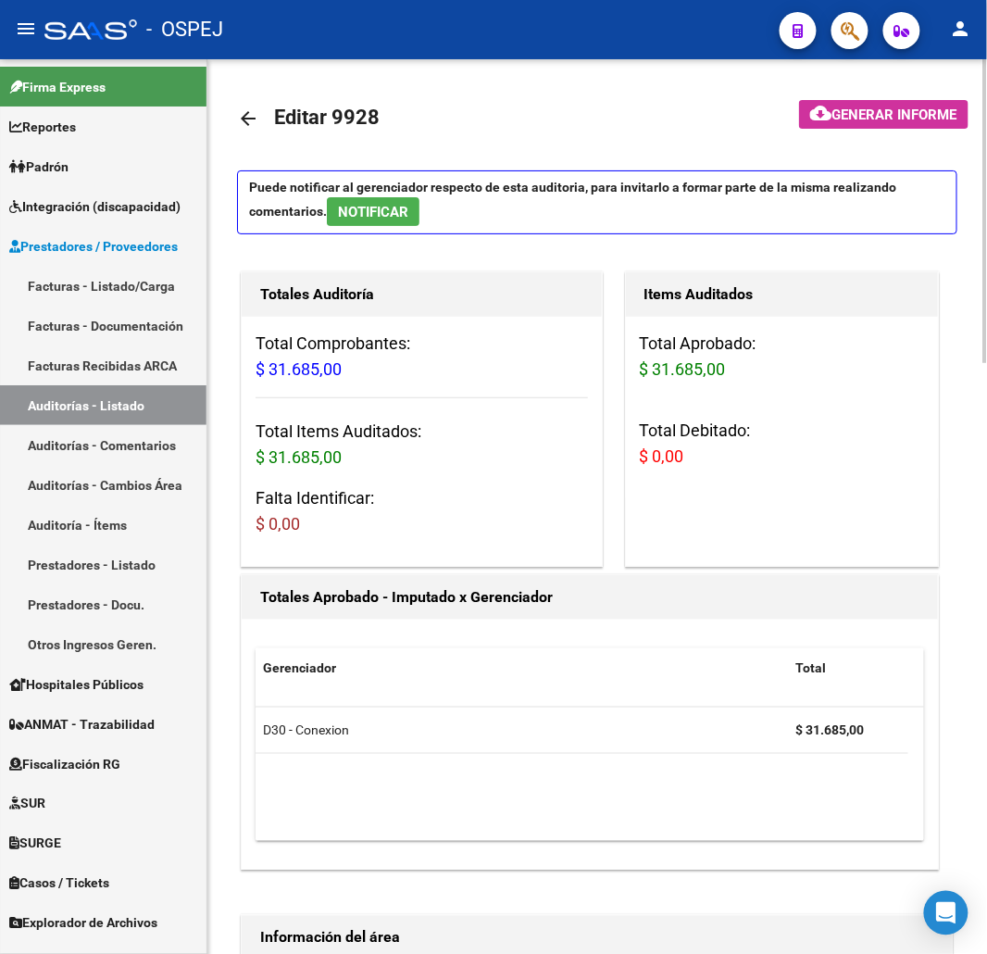
click at [241, 121] on mat-icon "arrow_back" at bounding box center [248, 118] width 22 height 22
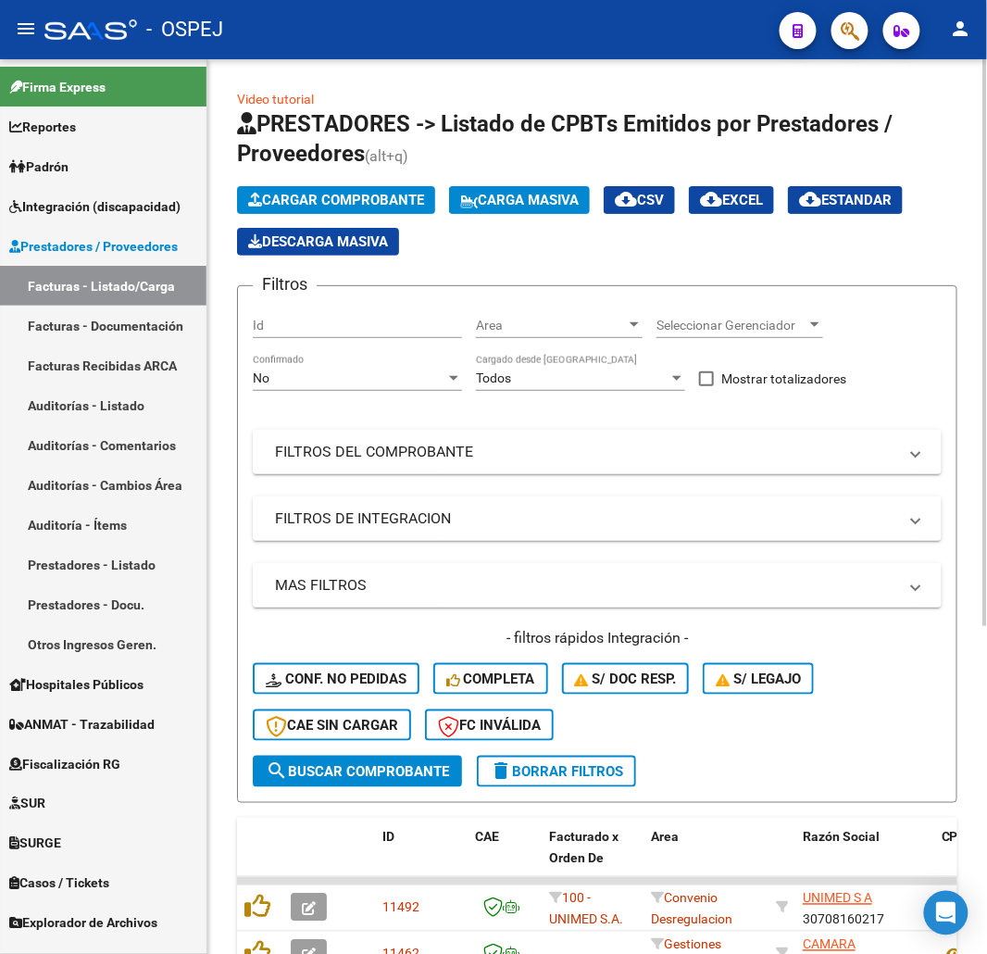
click at [378, 362] on div "No Confirmado" at bounding box center [357, 372] width 209 height 37
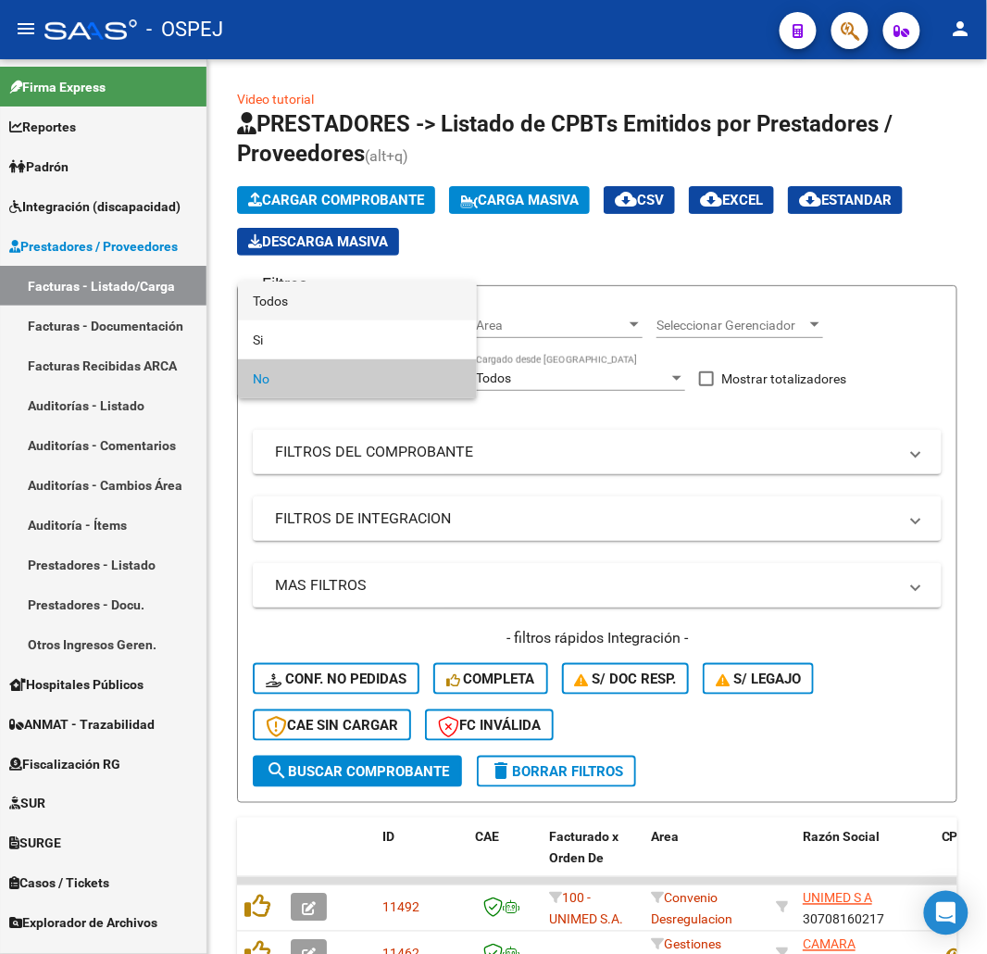
click at [345, 315] on span "Todos" at bounding box center [357, 301] width 209 height 39
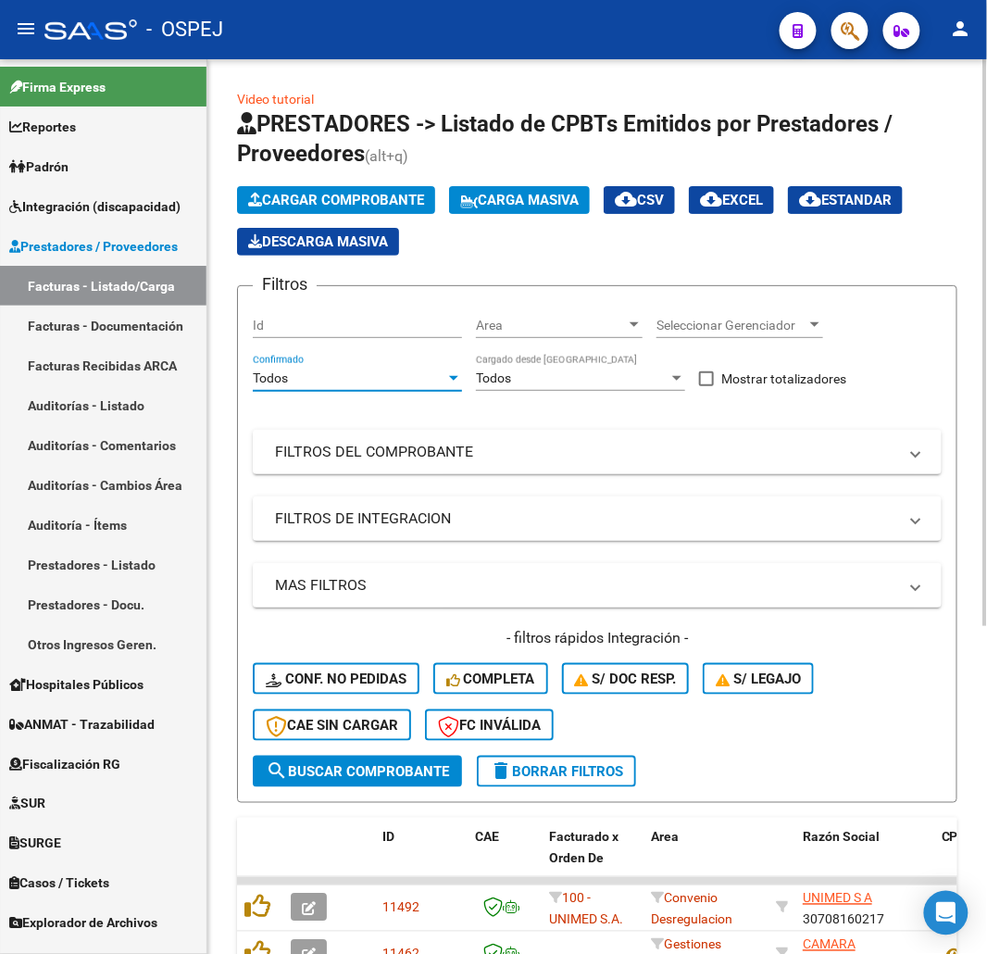
click at [402, 429] on div "Filtros Id Area Area Seleccionar Gerenciador Seleccionar Gerenciador Todos Conf…" at bounding box center [597, 528] width 689 height 455
click at [431, 446] on mat-panel-title "FILTROS DEL COMPROBANTE" at bounding box center [586, 452] width 622 height 20
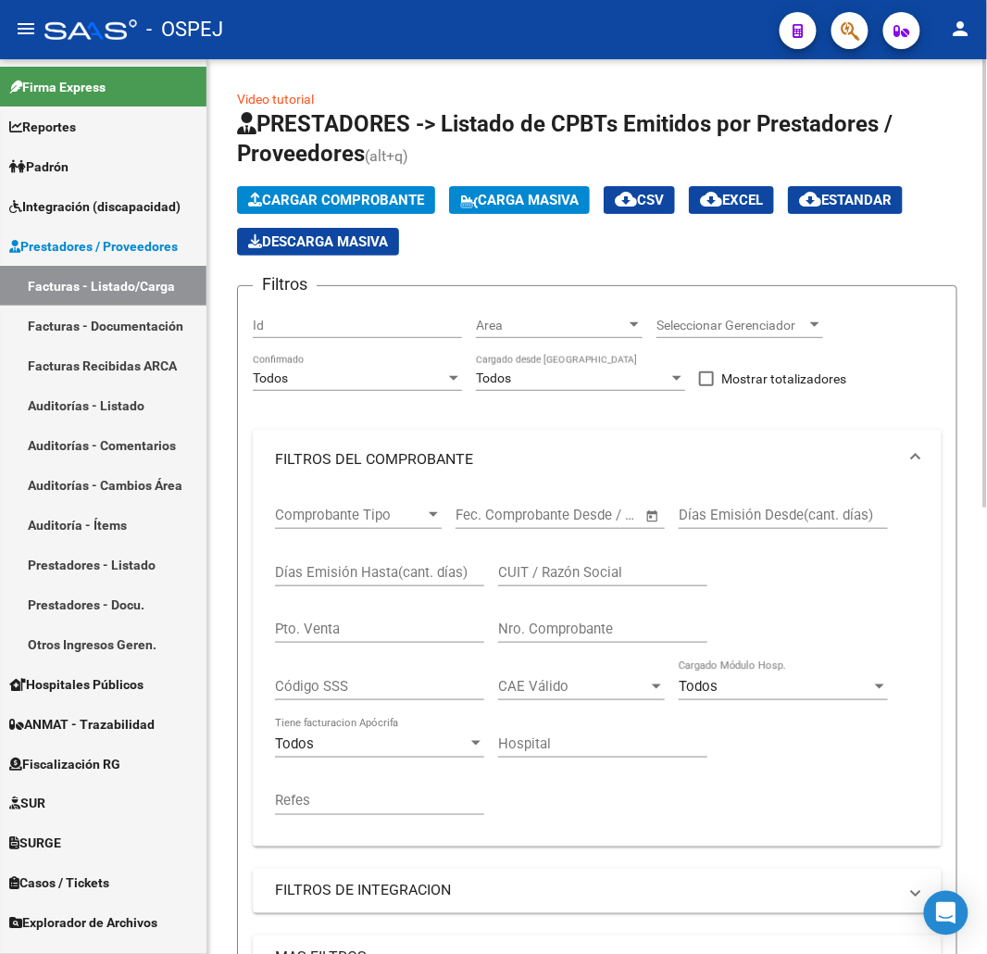
click at [611, 618] on div "Nro. Comprobante" at bounding box center [602, 623] width 209 height 40
type input "8000"
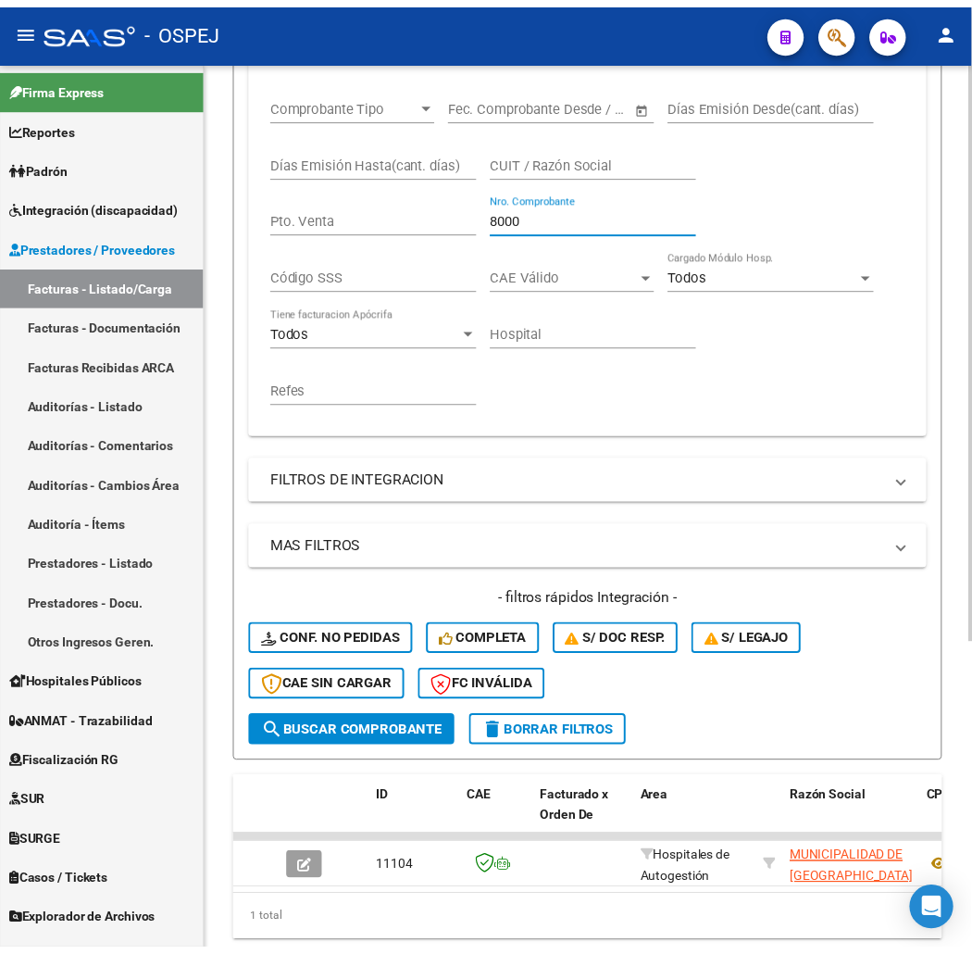
scroll to position [476, 0]
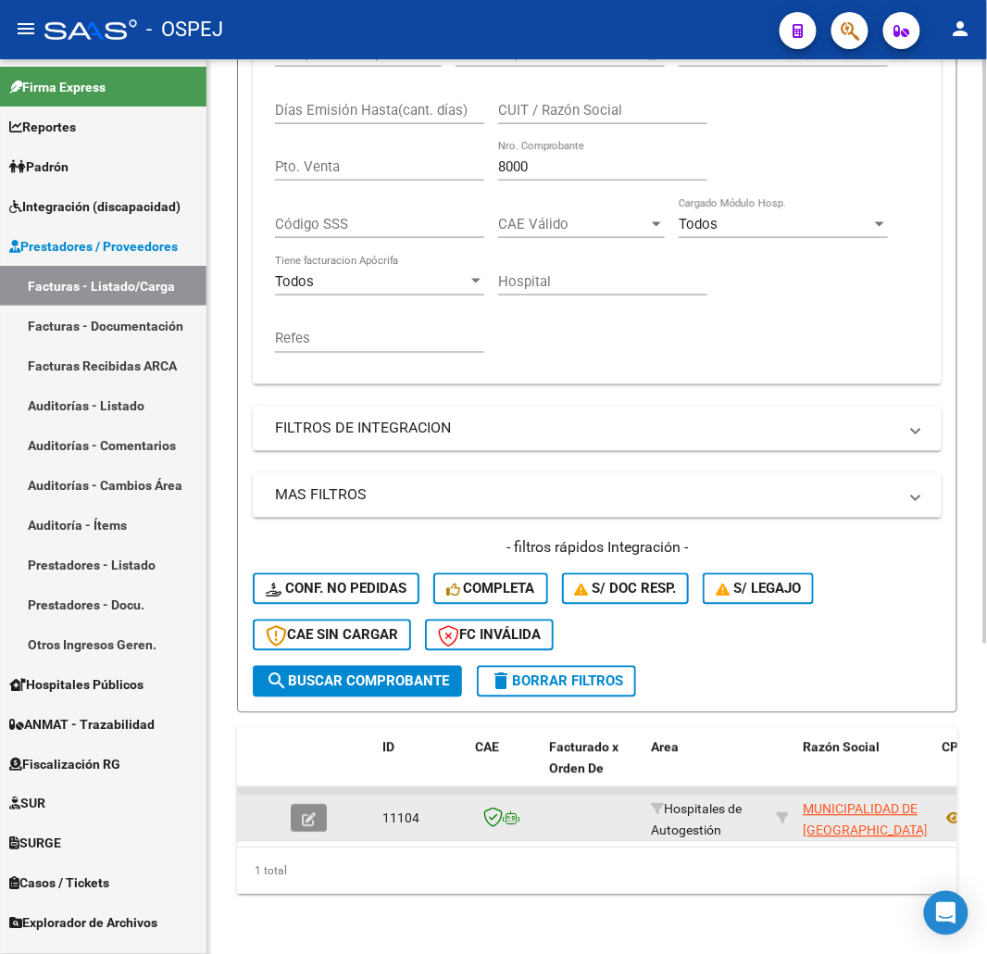
click at [319, 805] on button "button" at bounding box center [309, 819] width 36 height 28
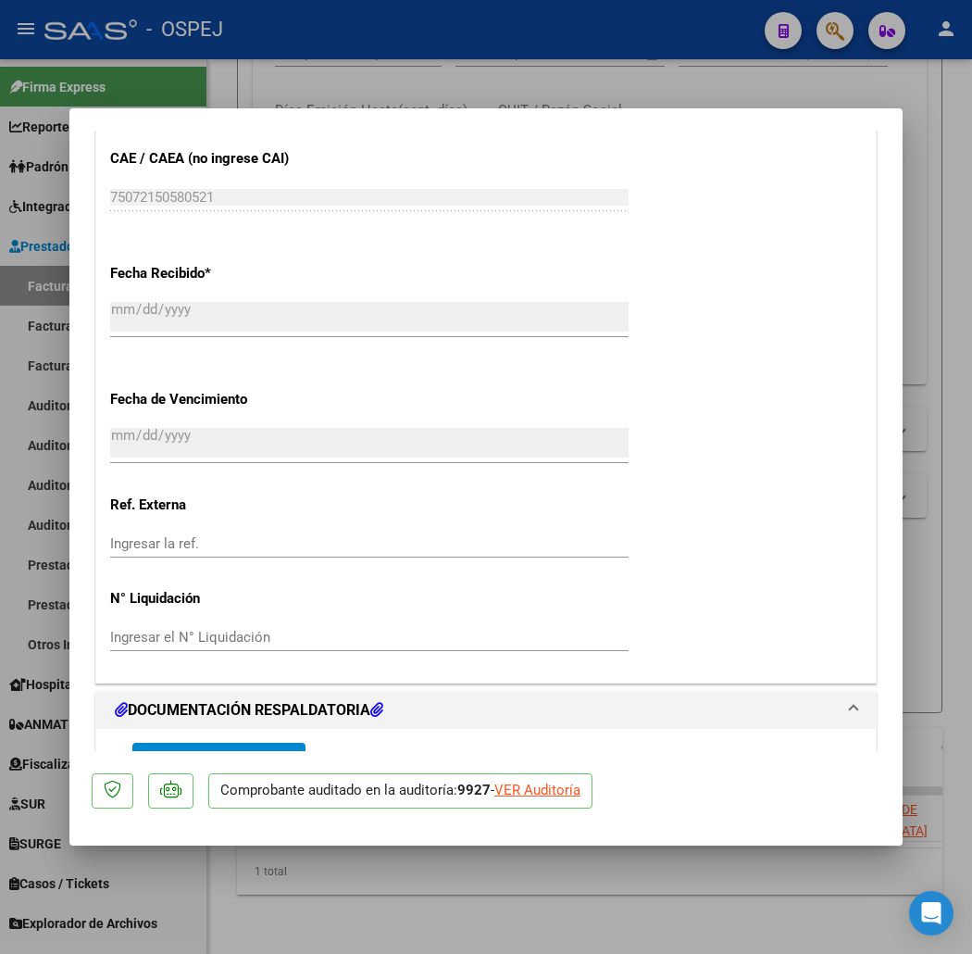
scroll to position [959, 0]
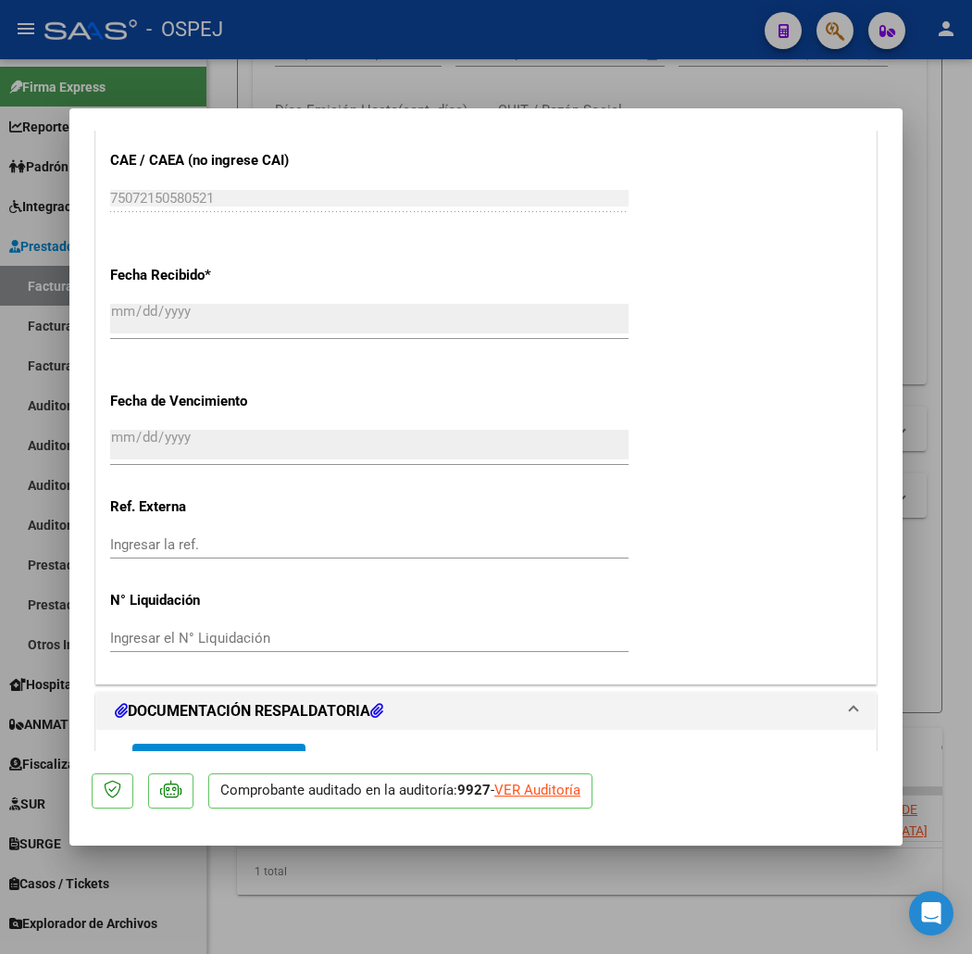
click at [494, 794] on div "VER Auditoría" at bounding box center [537, 790] width 86 height 21
type input "$ 0,00"
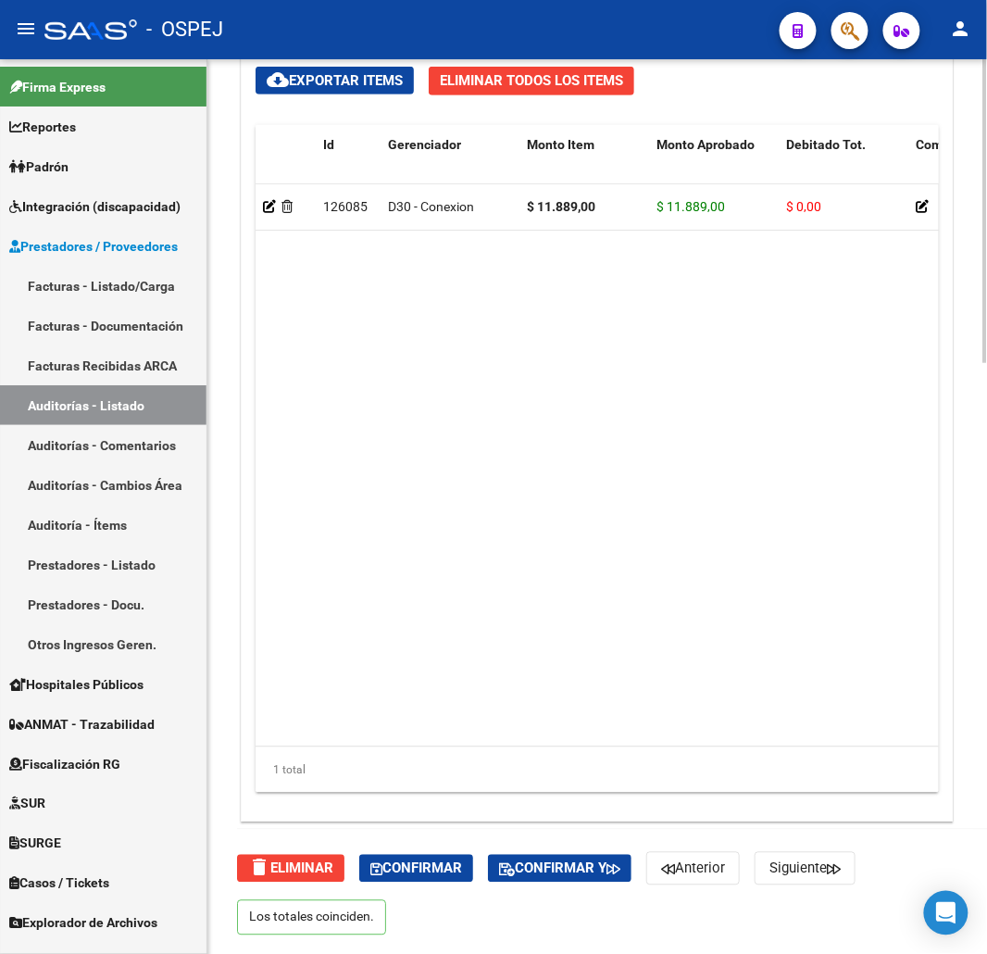
scroll to position [1531, 0]
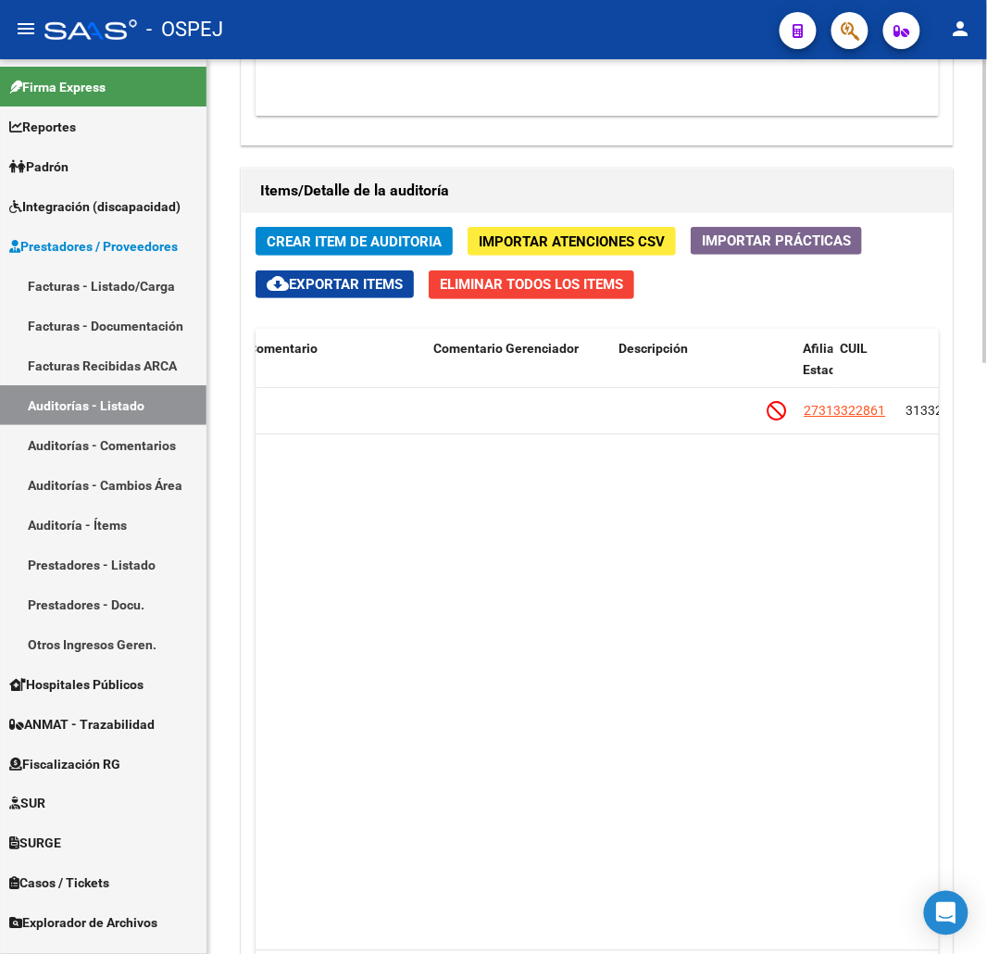
drag, startPoint x: 553, startPoint y: 502, endPoint x: 628, endPoint y: 492, distance: 75.7
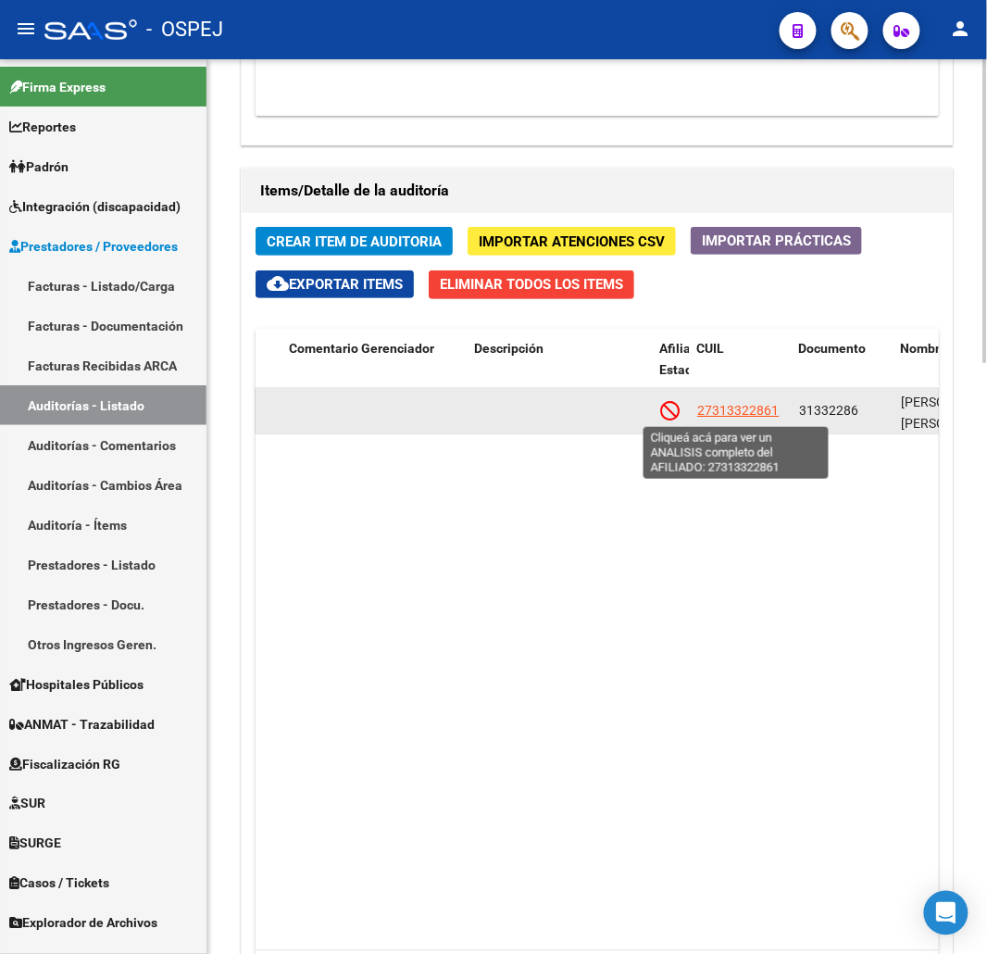
click at [716, 405] on span "27313322861" at bounding box center [737, 410] width 81 height 15
type textarea "27313322861"
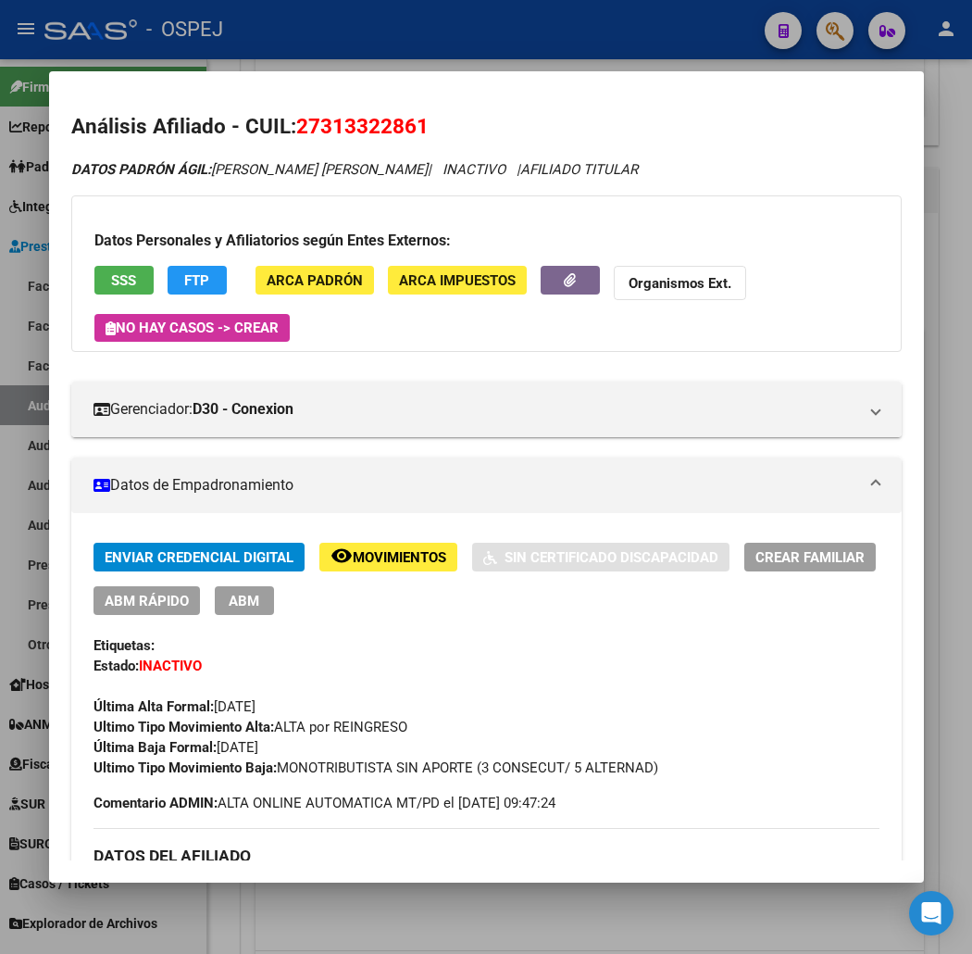
click at [111, 272] on span "SSS" at bounding box center [123, 280] width 25 height 17
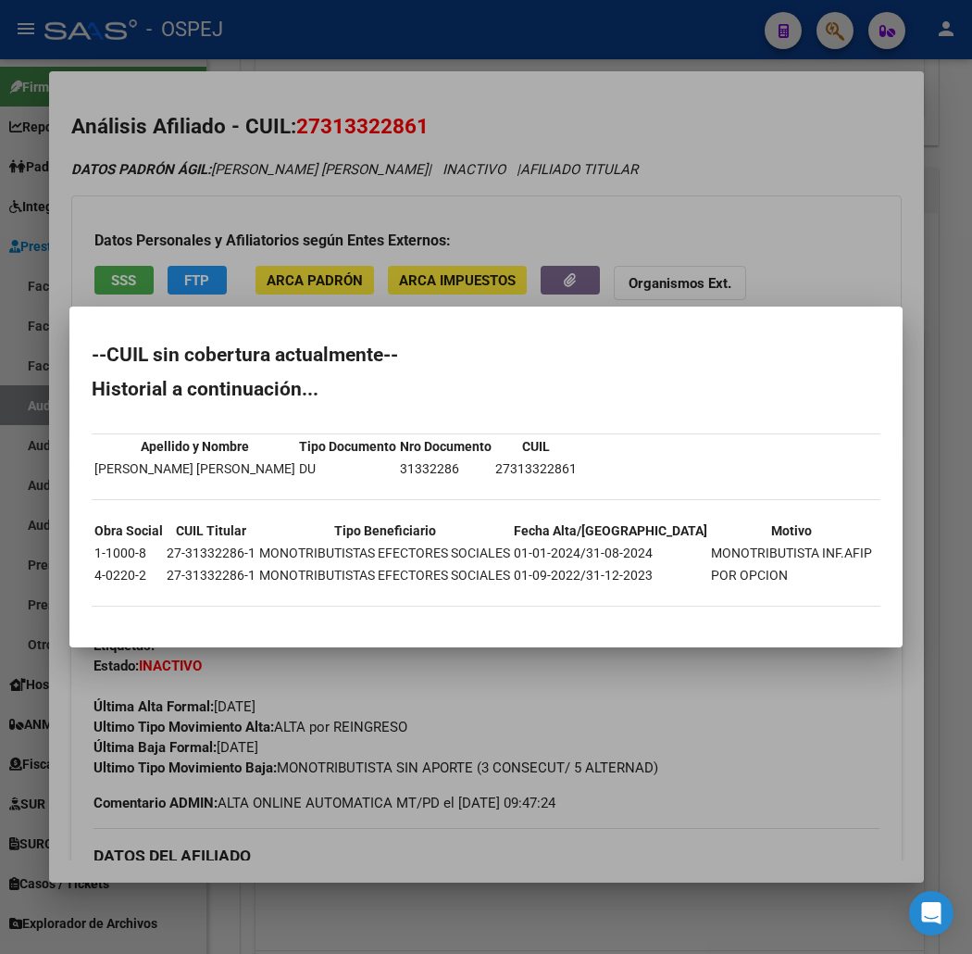
drag, startPoint x: 44, startPoint y: 354, endPoint x: 688, endPoint y: 642, distance: 705.1
click at [688, 642] on mat-dialog-container "--CUIL sin cobertura actualmente-- Historial a continuación... Apellido y Nombr…" at bounding box center [485, 477] width 833 height 340
copy div "--CUIL sin cobertura actualmente-- Historial a continuación... Apellido y Nombr…"
click at [642, 190] on div at bounding box center [486, 477] width 972 height 954
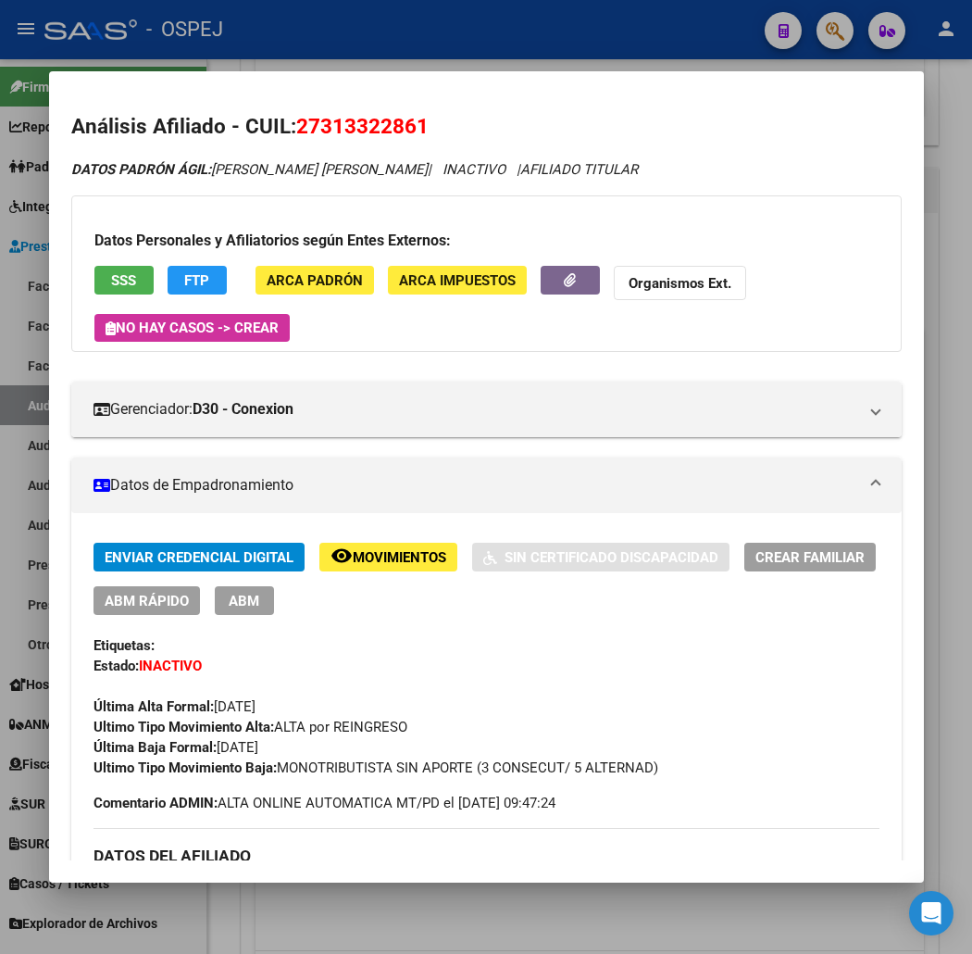
click at [318, 127] on span "27313322861" at bounding box center [362, 126] width 132 height 24
copy span "27313322861"
click at [467, 71] on mat-dialog-container "Análisis Afiliado - CUIL: 27313322861 DATOS PADRÓN ÁGIL: DALIA SILVANA EDITH | …" at bounding box center [486, 476] width 875 height 811
click at [478, 47] on div at bounding box center [486, 477] width 972 height 954
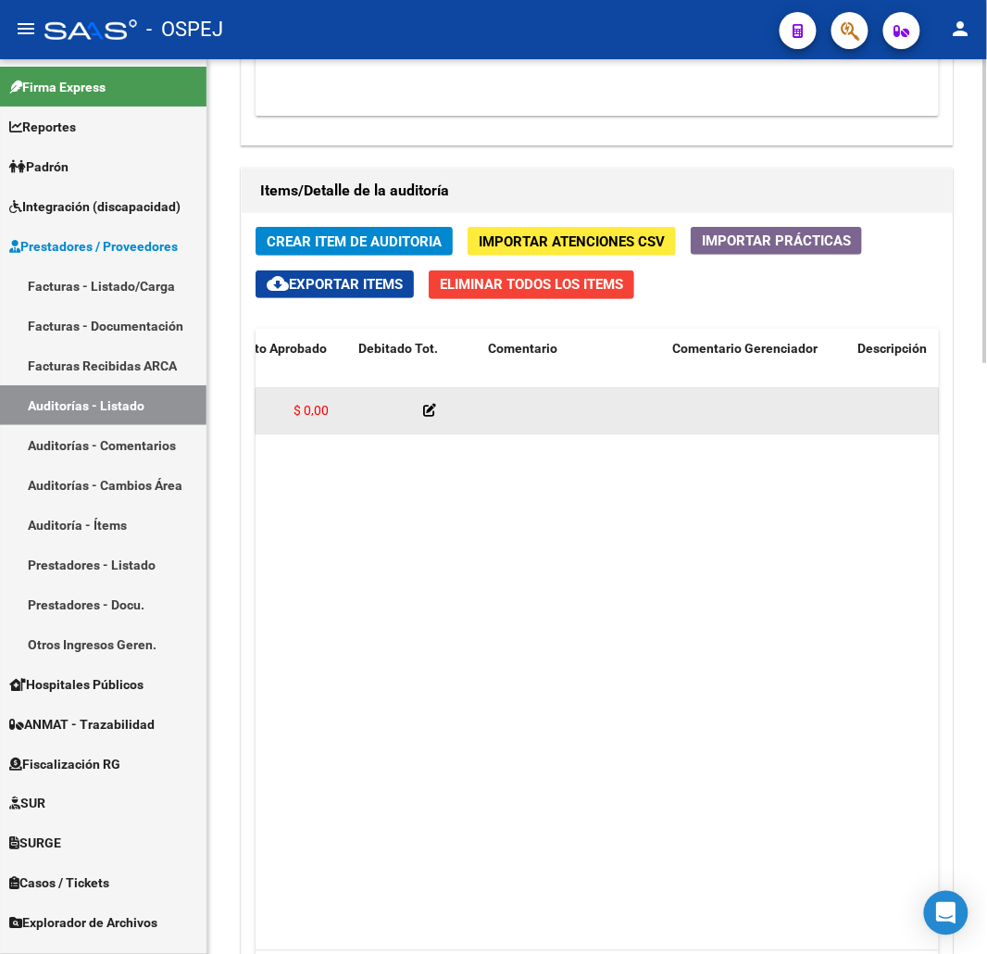
scroll to position [0, 91]
drag, startPoint x: 475, startPoint y: 426, endPoint x: 414, endPoint y: 432, distance: 61.5
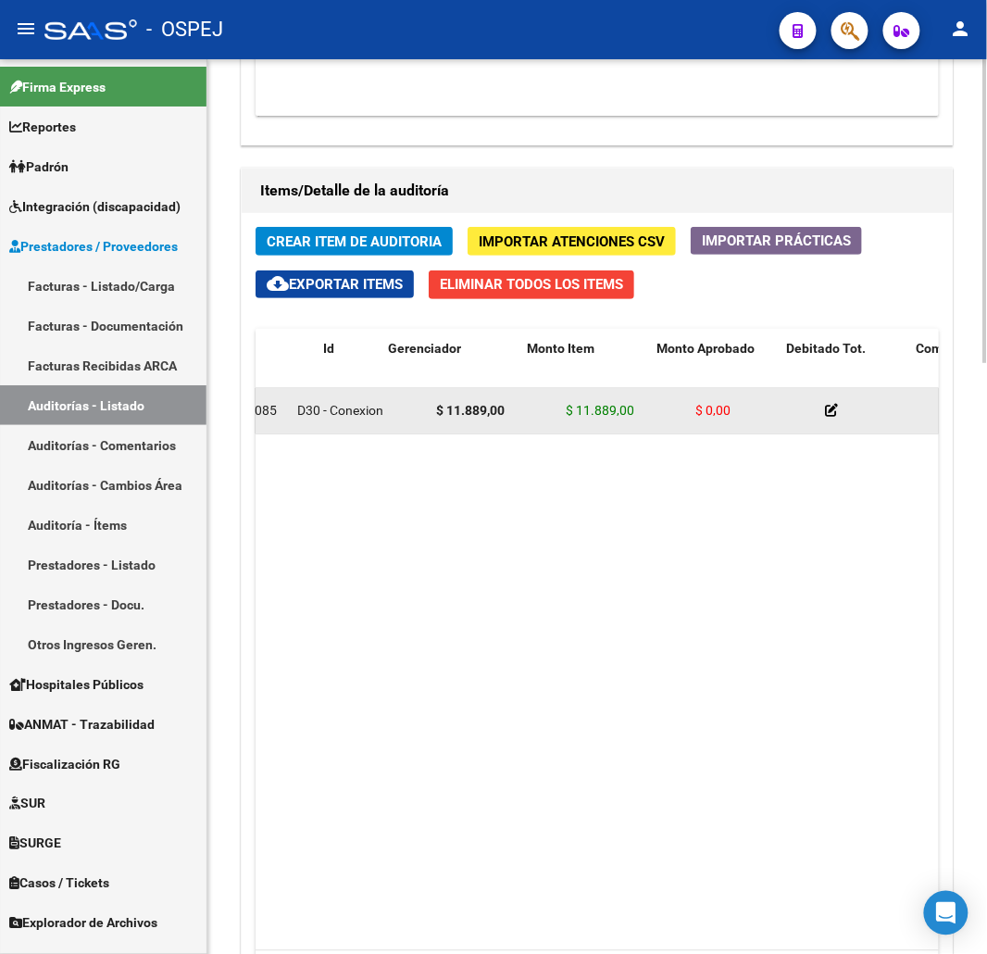
scroll to position [0, 0]
drag, startPoint x: 597, startPoint y: 420, endPoint x: 530, endPoint y: 419, distance: 67.6
click at [530, 419] on div "$ 11.889,00" at bounding box center [584, 410] width 115 height 21
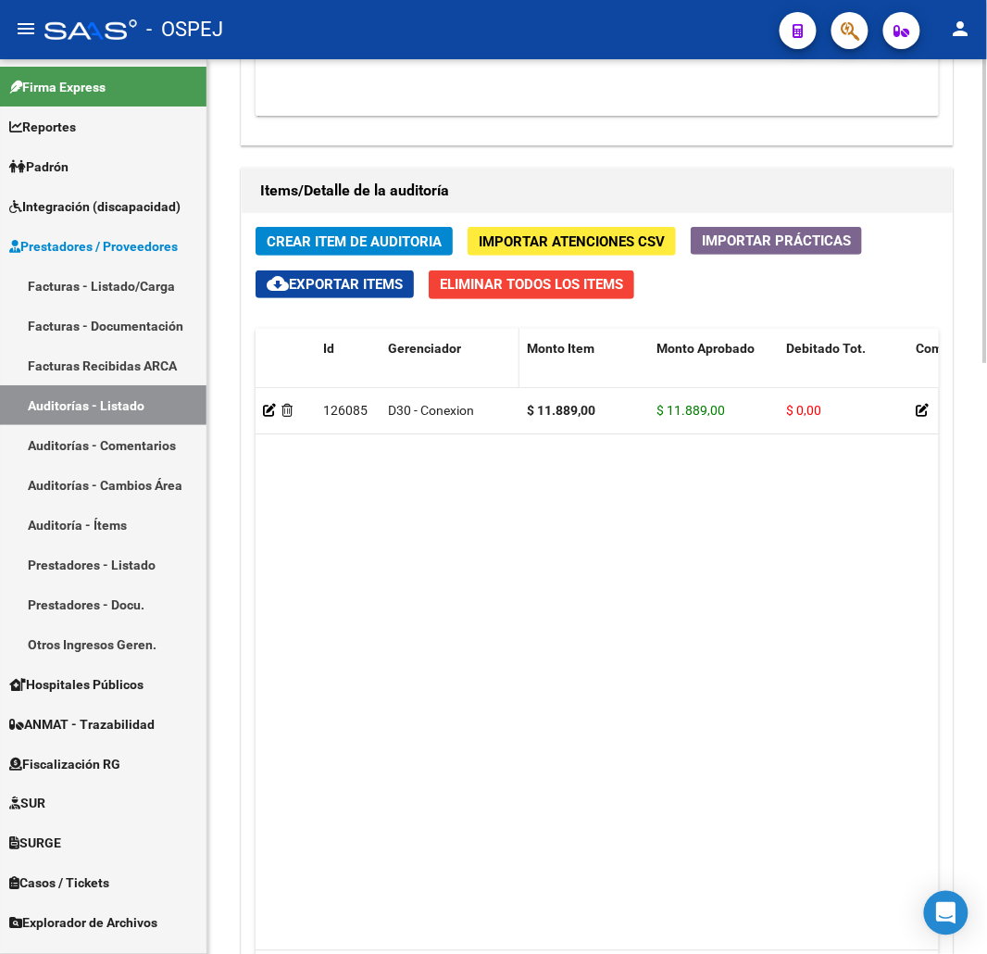
scroll to position [913, 0]
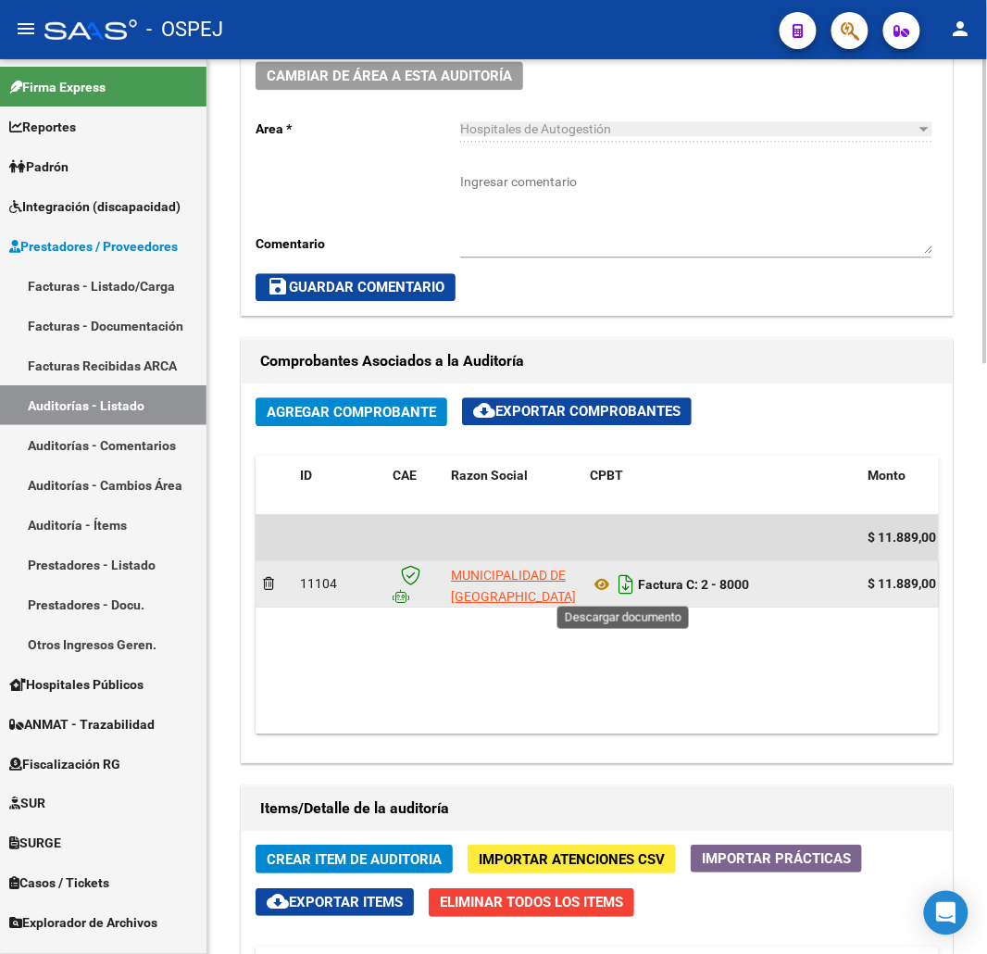
click at [623, 583] on icon "Descargar documento" at bounding box center [626, 584] width 24 height 30
click at [292, 209] on div "Cambiar de área a esta auditoría Area * Hospitales de Autogestión Seleccionar a…" at bounding box center [597, 181] width 711 height 268
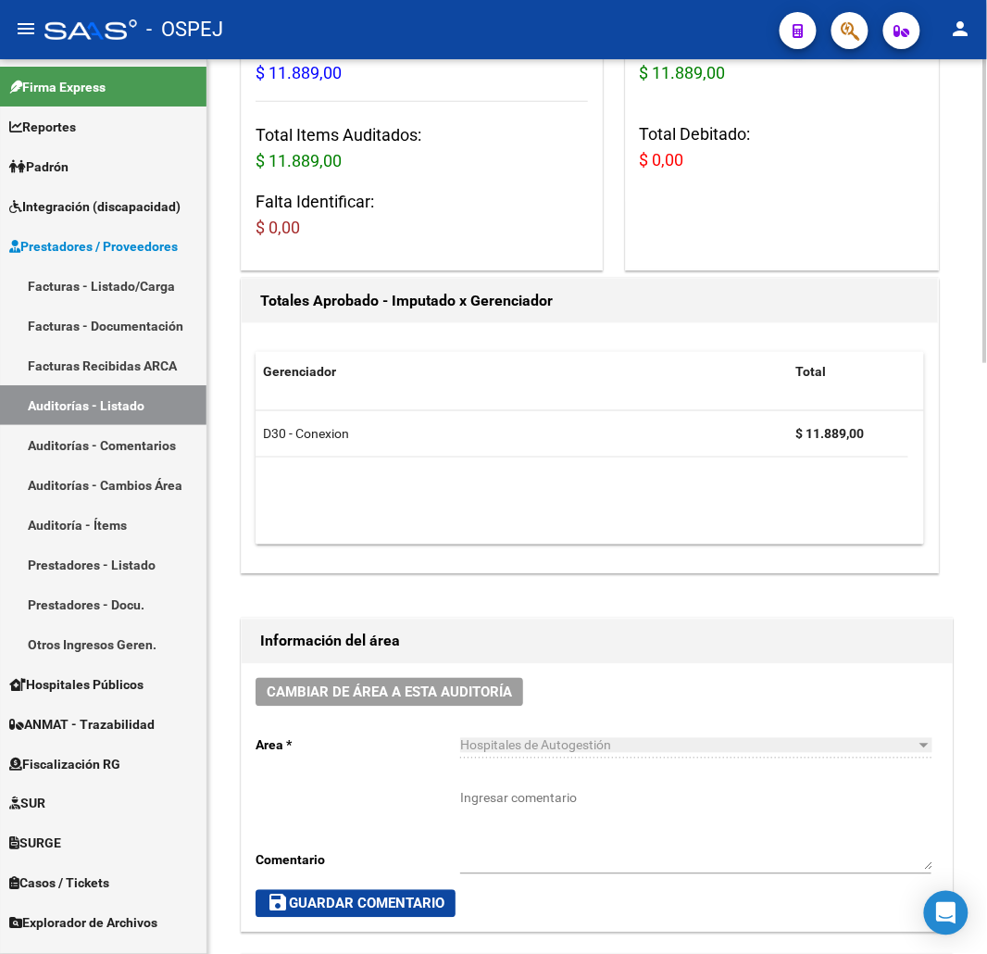
scroll to position [0, 0]
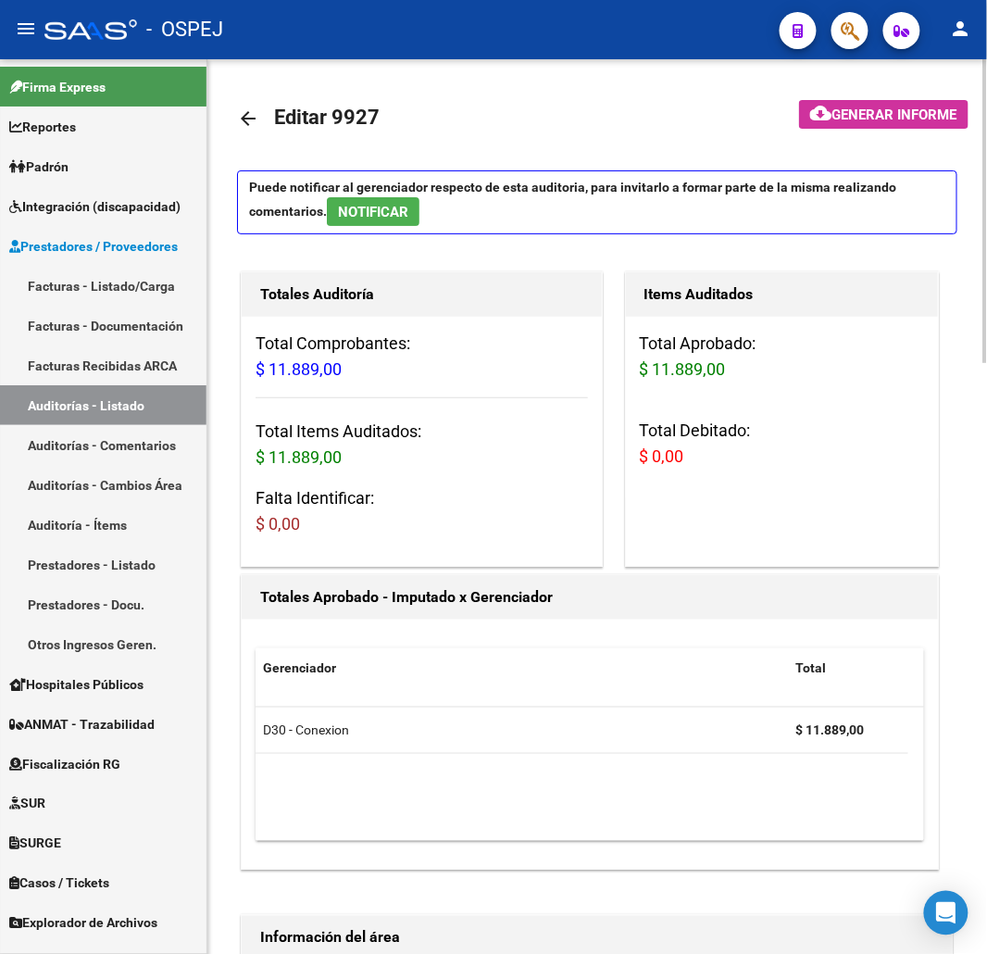
click at [263, 137] on link "arrow_back" at bounding box center [255, 118] width 37 height 44
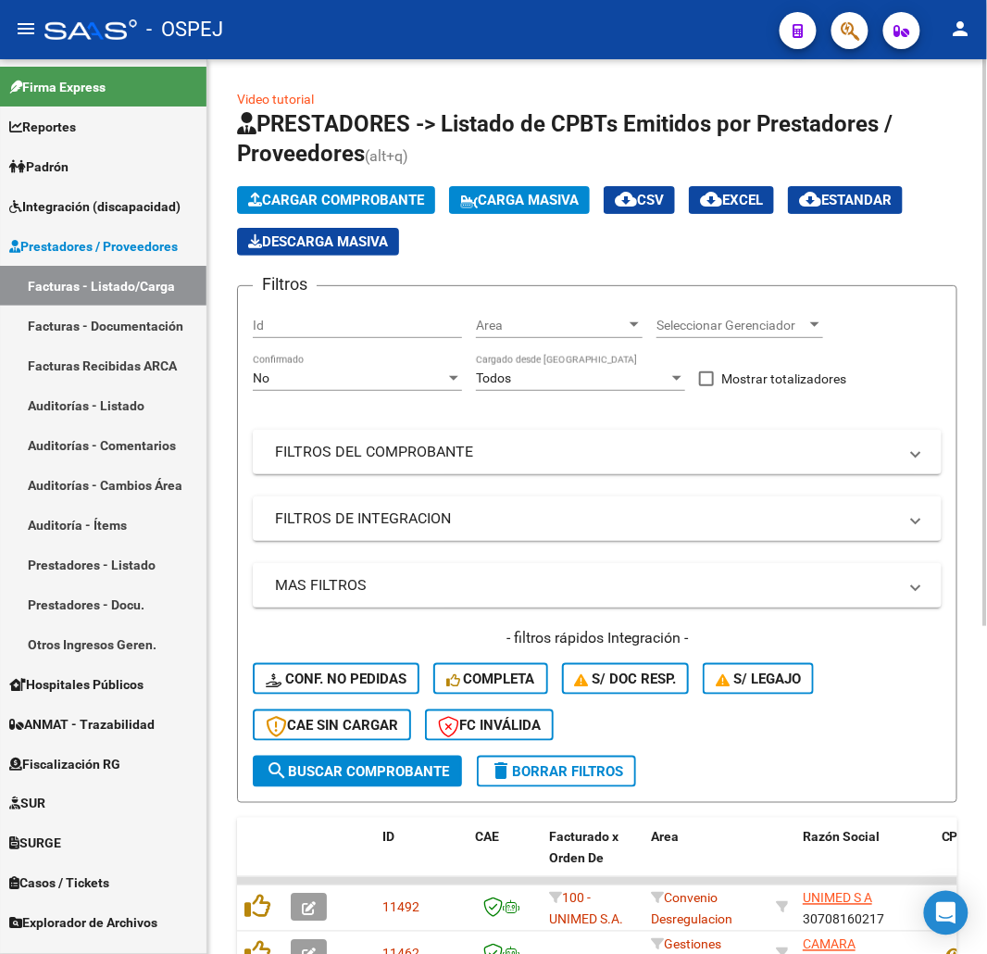
click at [389, 382] on div "No" at bounding box center [349, 378] width 193 height 16
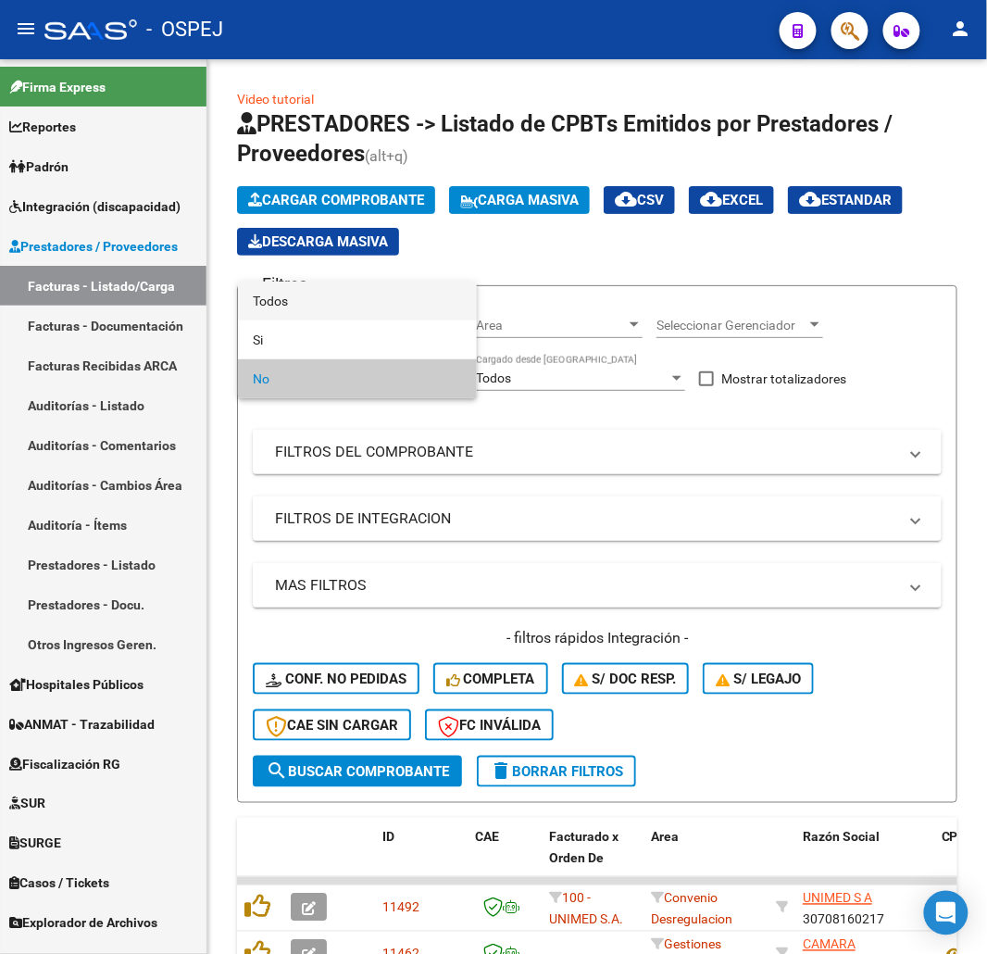
click at [376, 315] on span "Todos" at bounding box center [357, 301] width 209 height 39
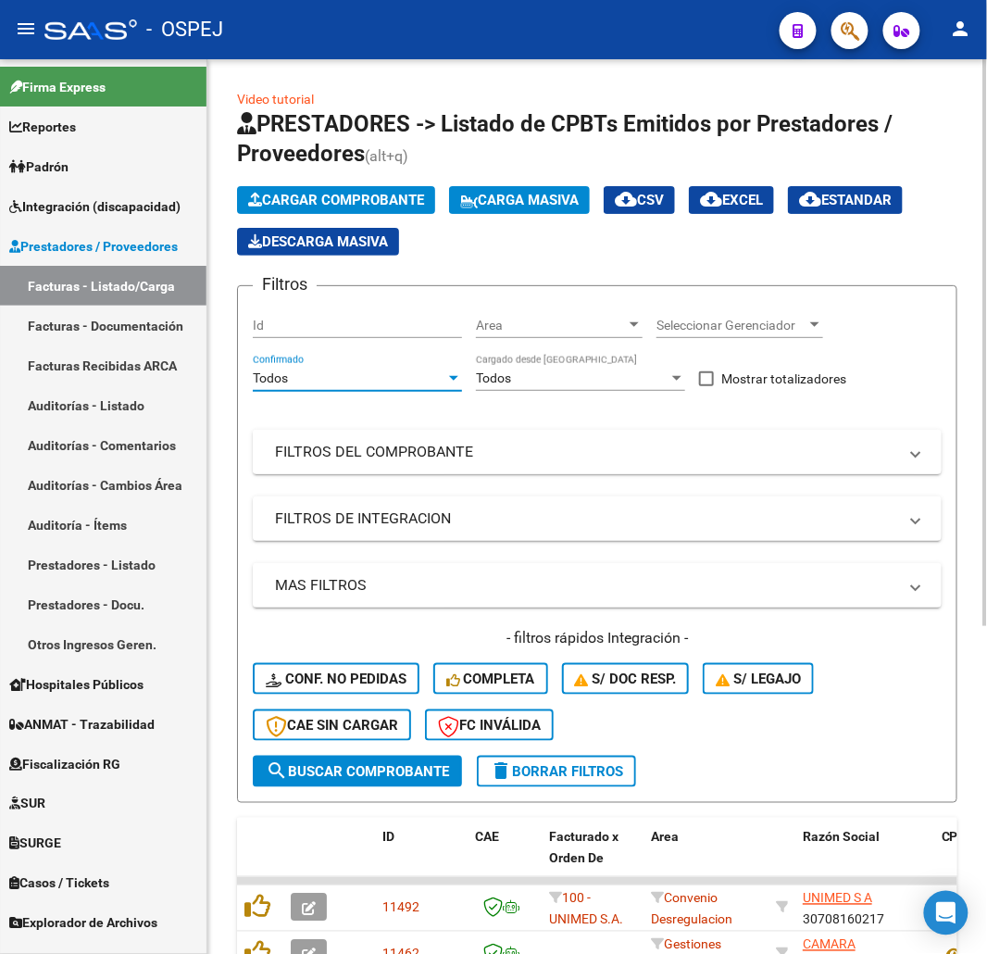
click at [628, 458] on mat-panel-title "FILTROS DEL COMPROBANTE" at bounding box center [586, 452] width 622 height 20
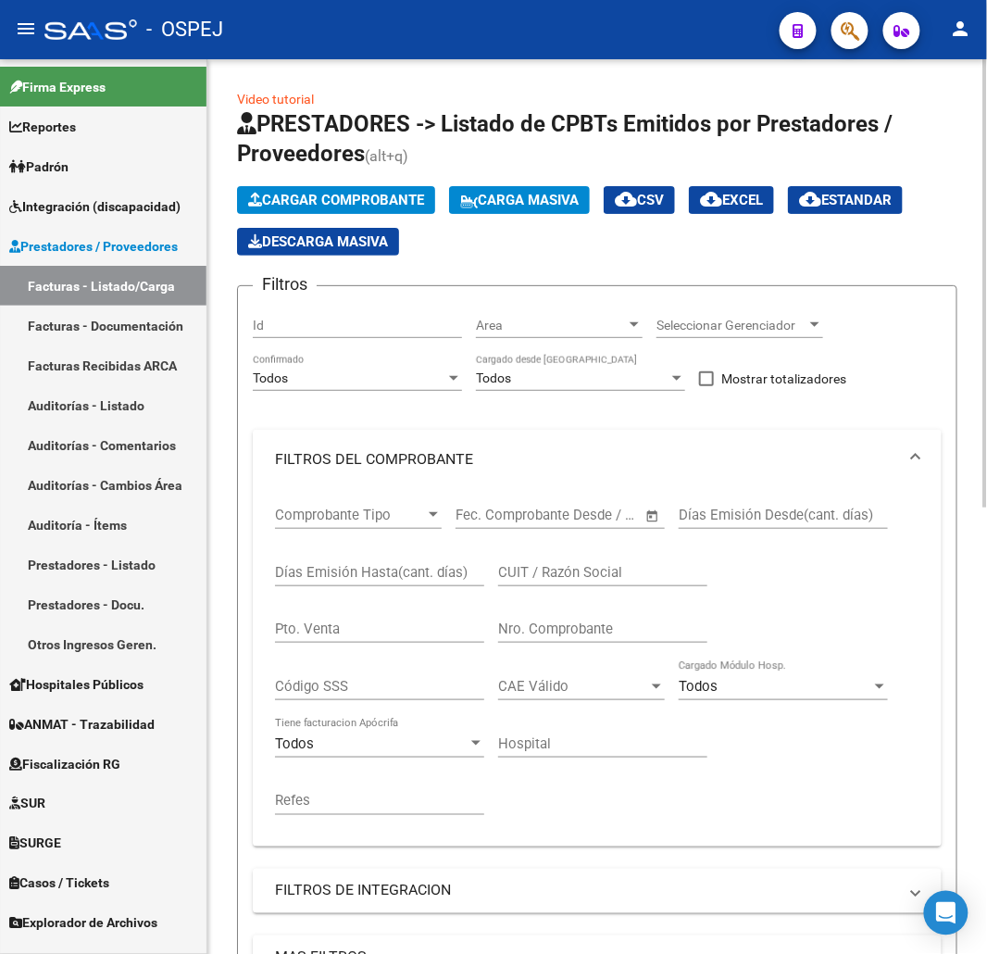
click at [645, 616] on div "Nro. Comprobante" at bounding box center [602, 623] width 209 height 40
click at [646, 622] on input "Nro. Comprobante" at bounding box center [602, 628] width 209 height 17
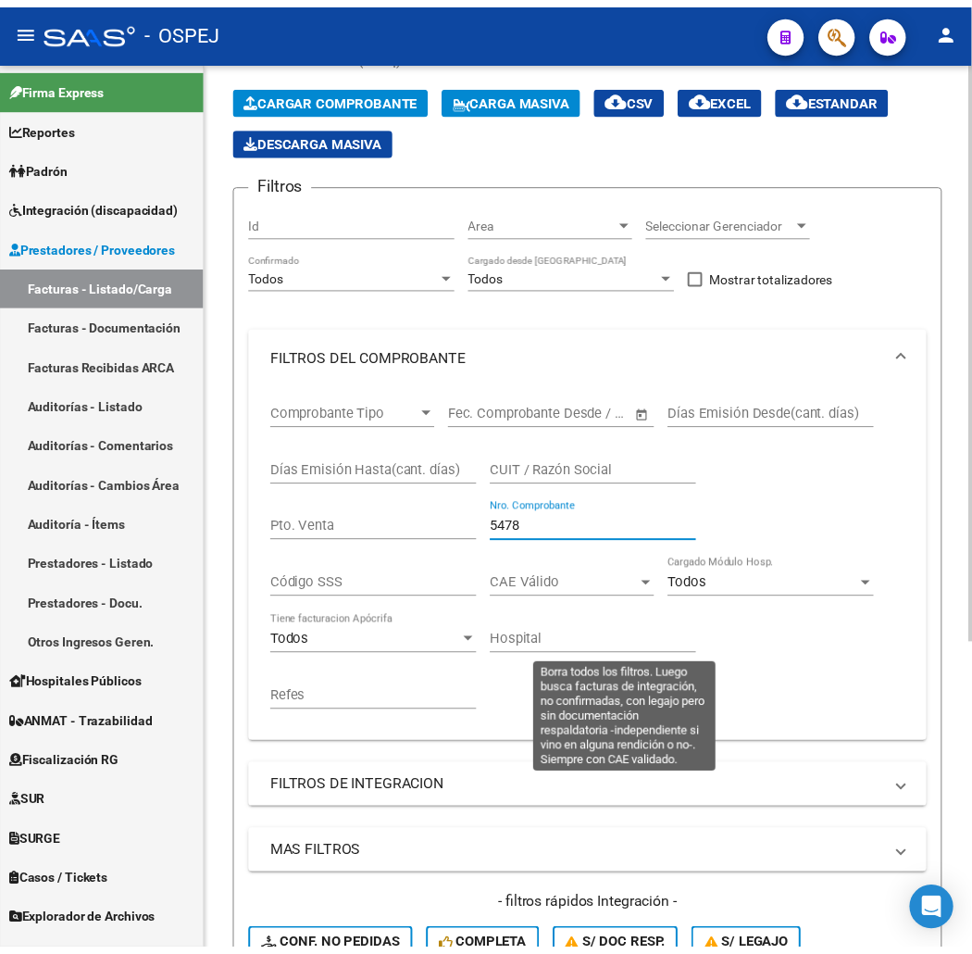
scroll to position [476, 0]
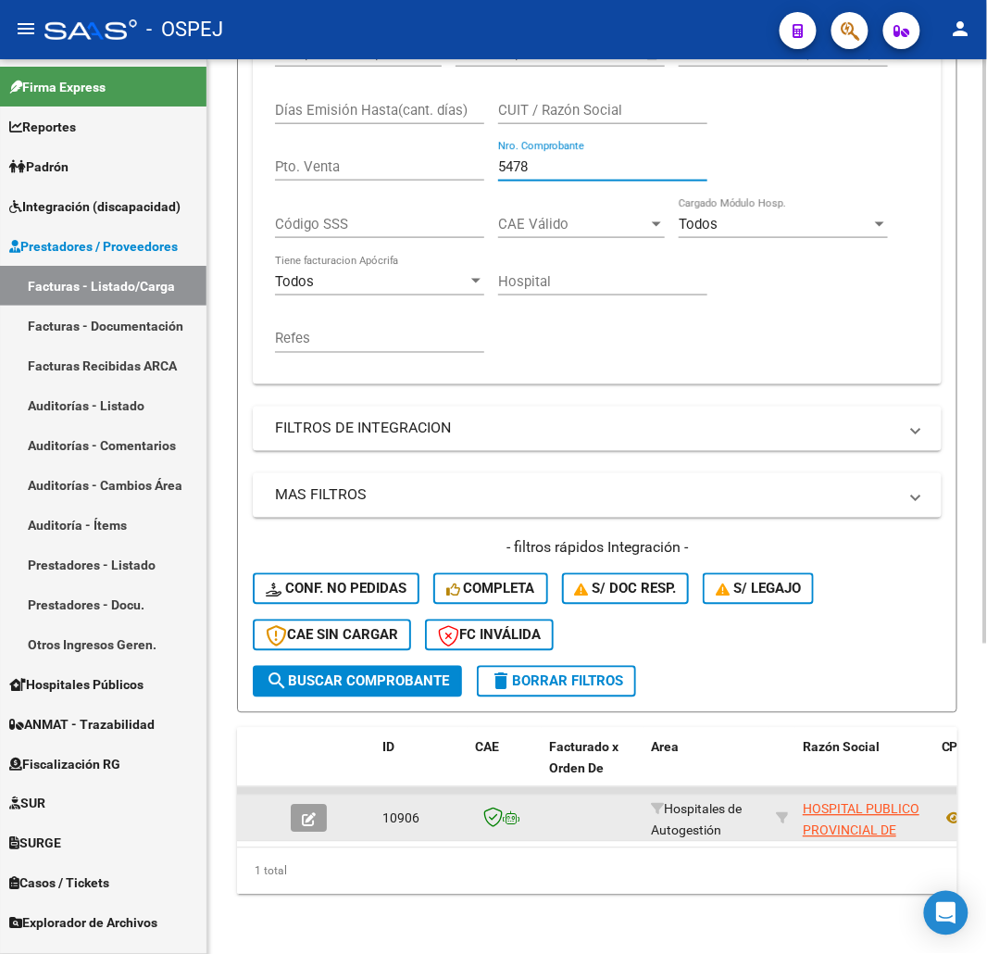
type input "5478"
click at [317, 810] on button "button" at bounding box center [309, 819] width 36 height 28
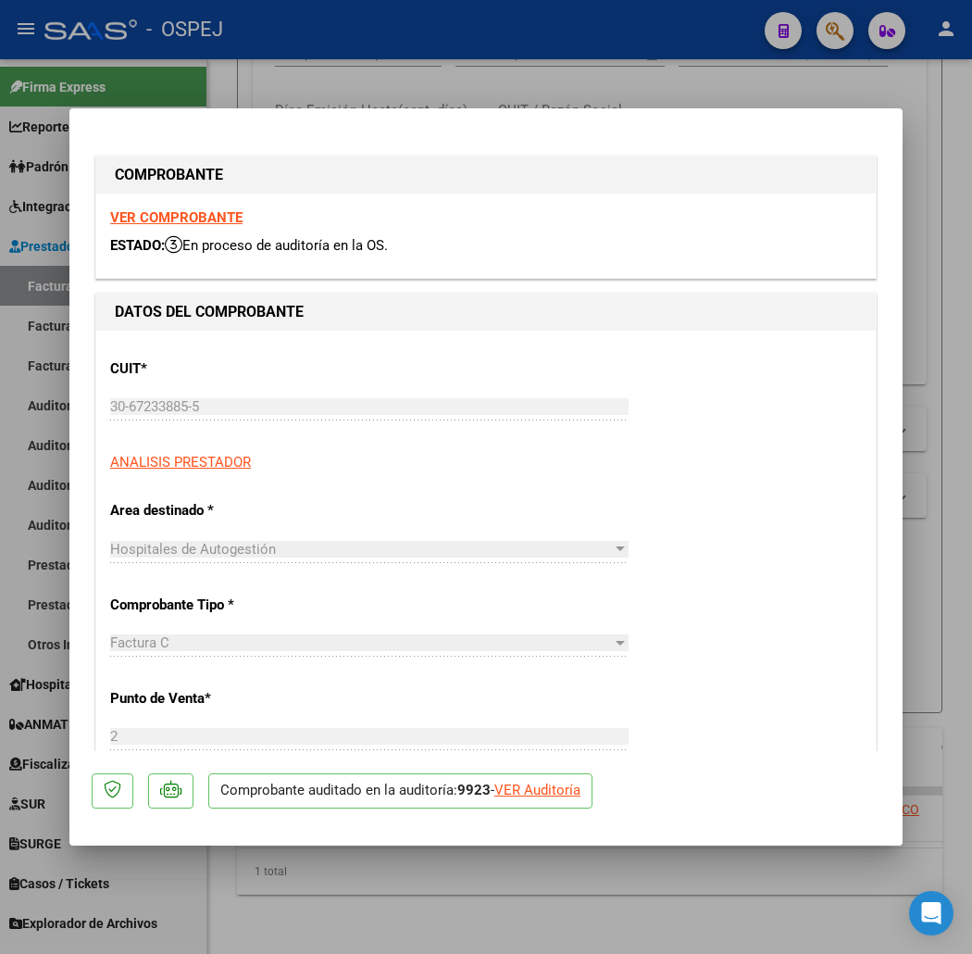
scroll to position [445, 0]
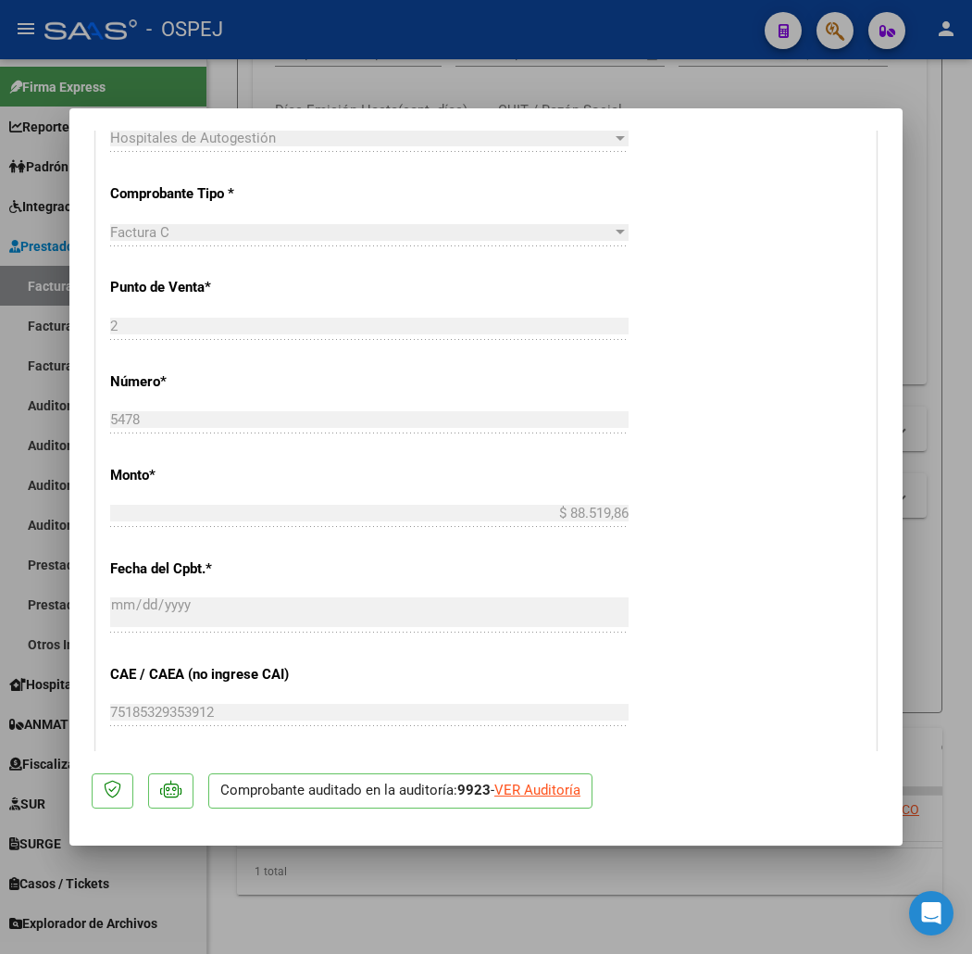
click at [497, 785] on div "VER Auditoría" at bounding box center [537, 790] width 86 height 21
type input "$ 0,00"
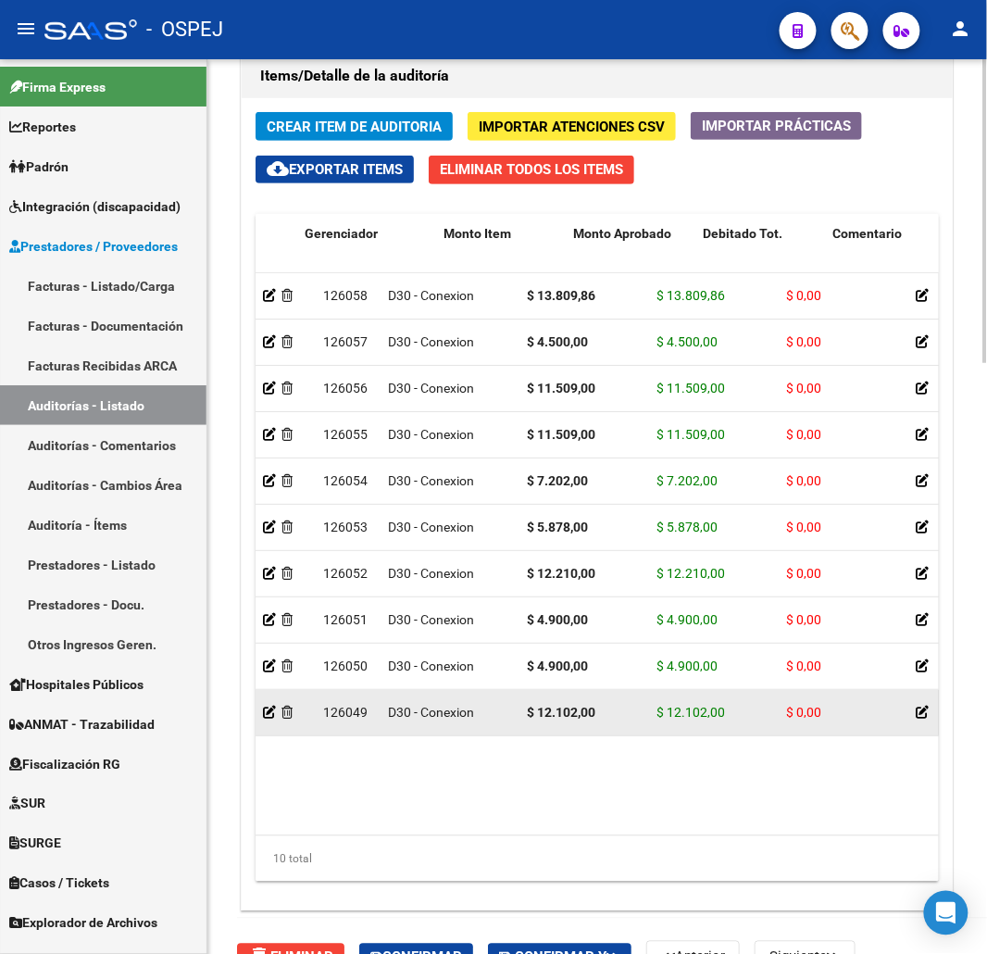
drag, startPoint x: 580, startPoint y: 752, endPoint x: 435, endPoint y: 734, distance: 145.5
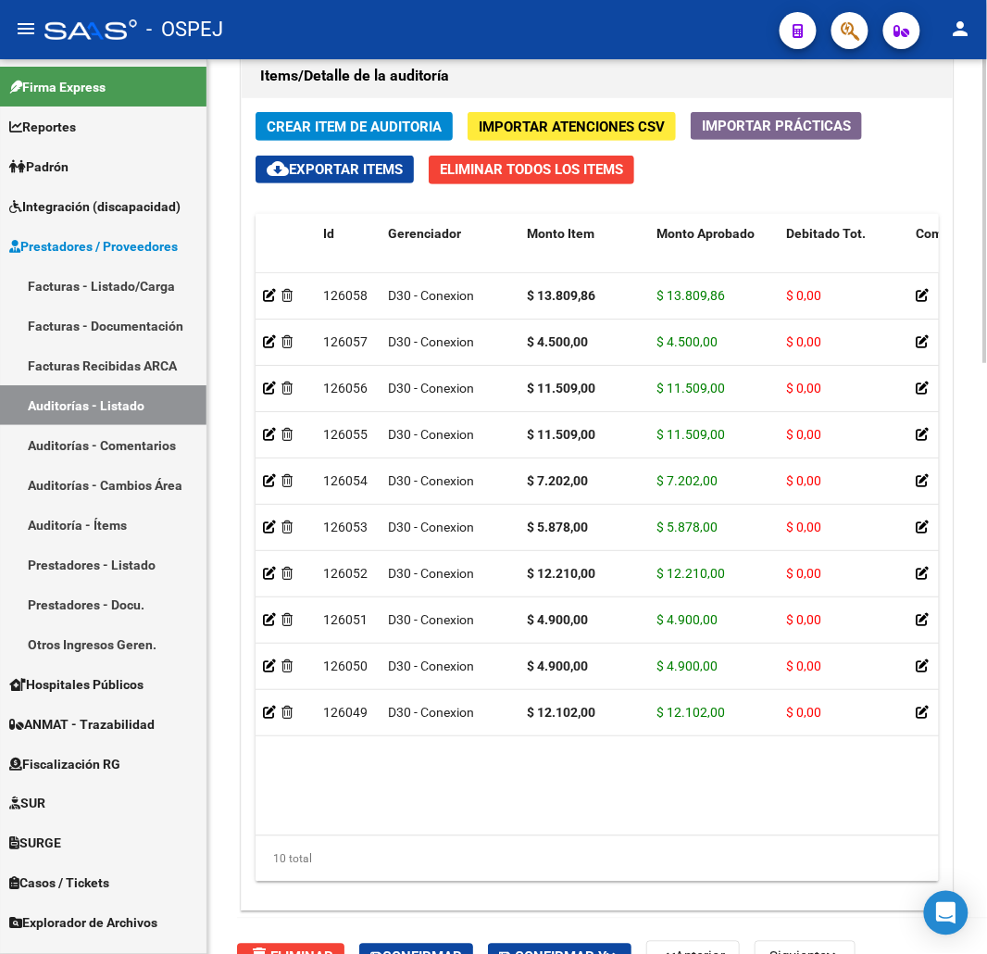
scroll to position [1234, 0]
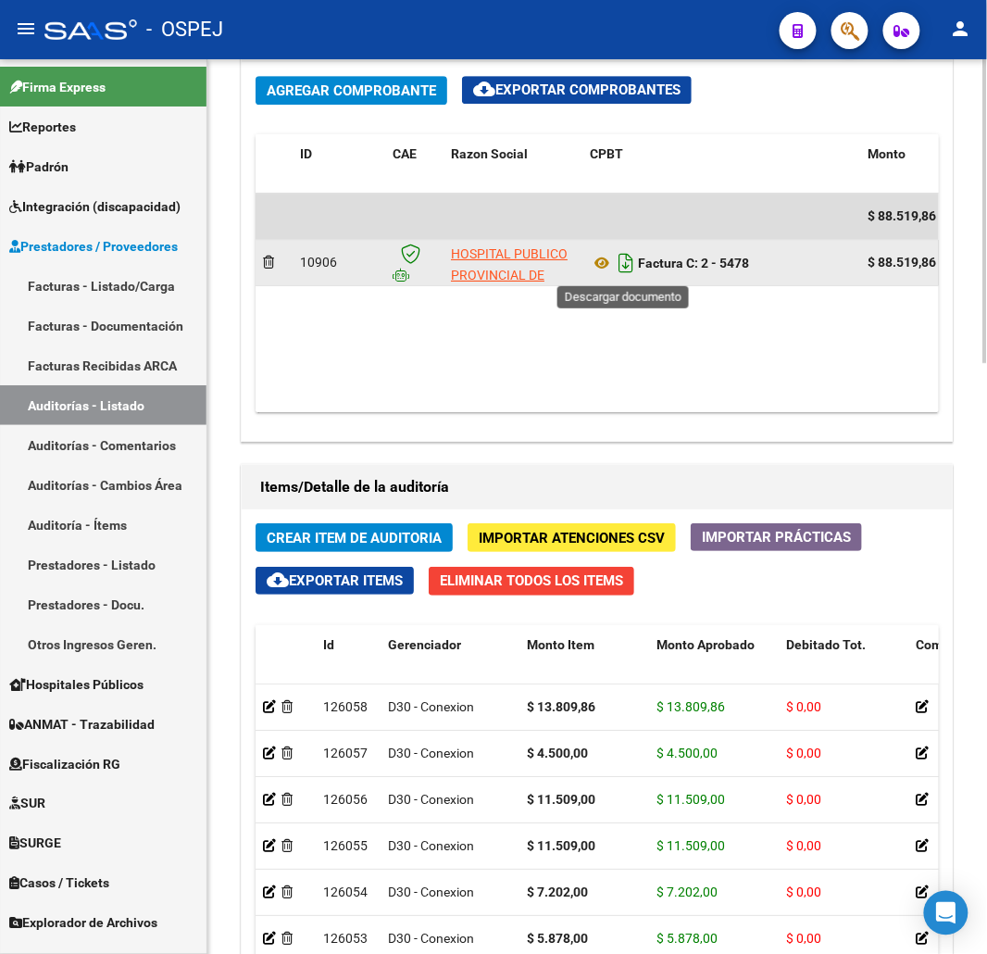
click at [632, 262] on icon "Descargar documento" at bounding box center [626, 263] width 24 height 30
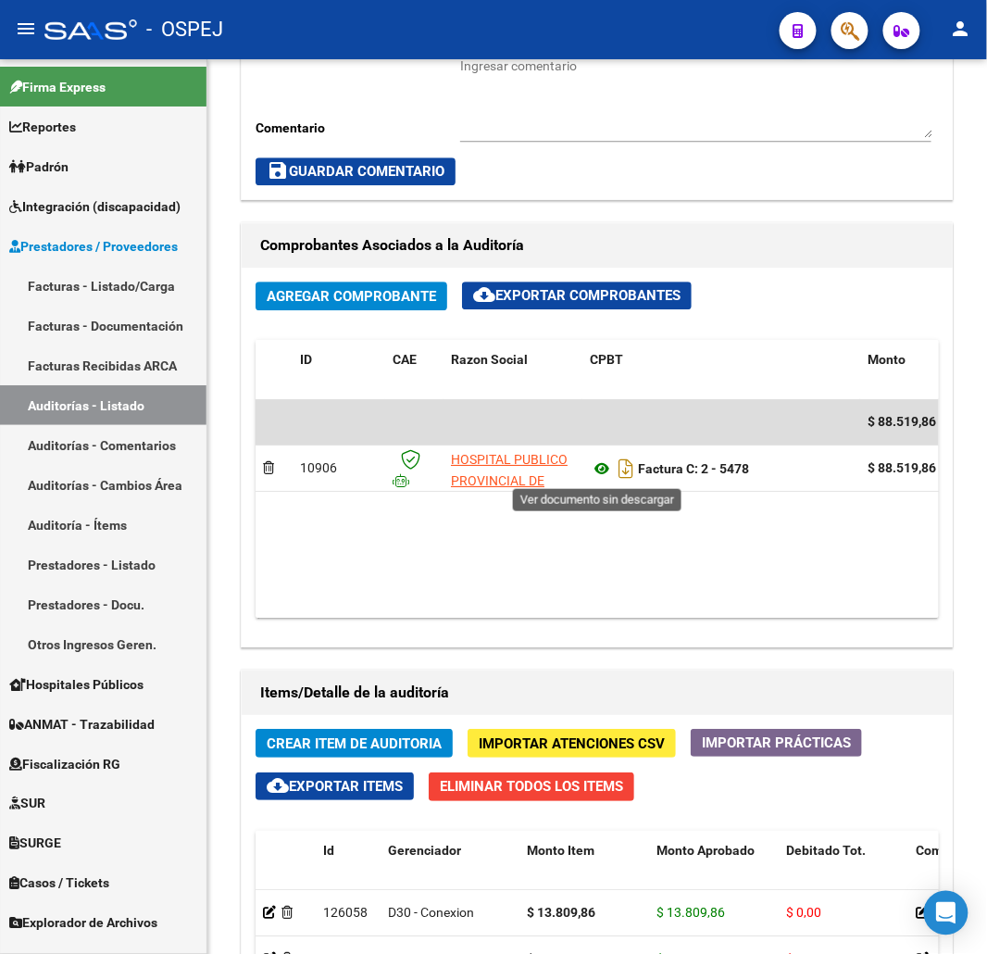
click at [599, 476] on icon at bounding box center [602, 468] width 24 height 22
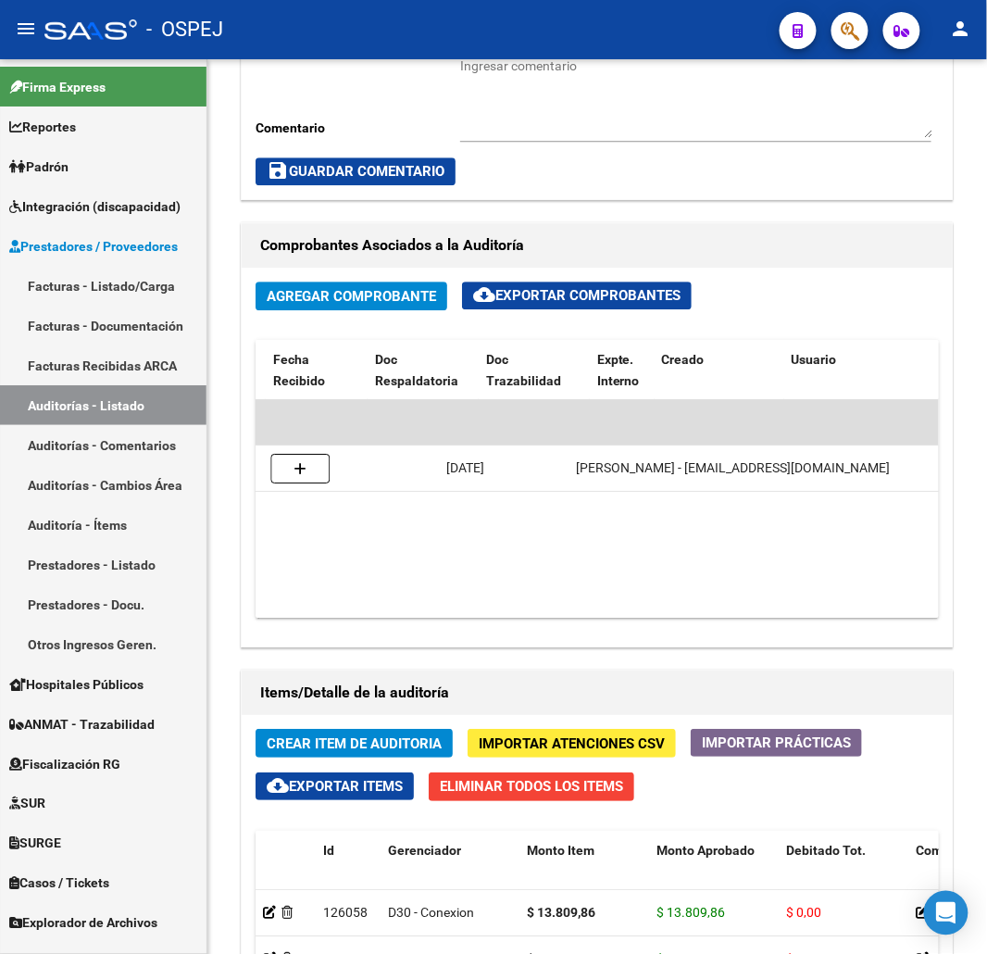
scroll to position [0, 0]
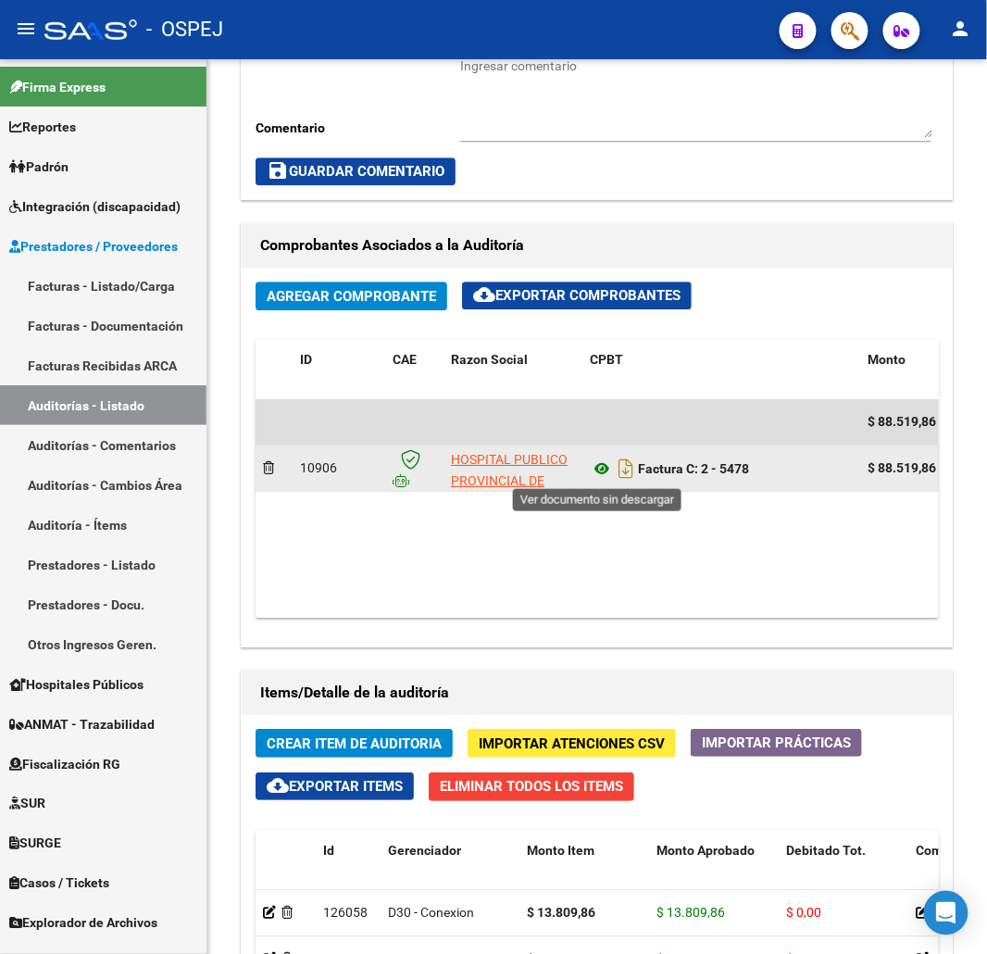
click at [604, 470] on icon at bounding box center [602, 468] width 24 height 22
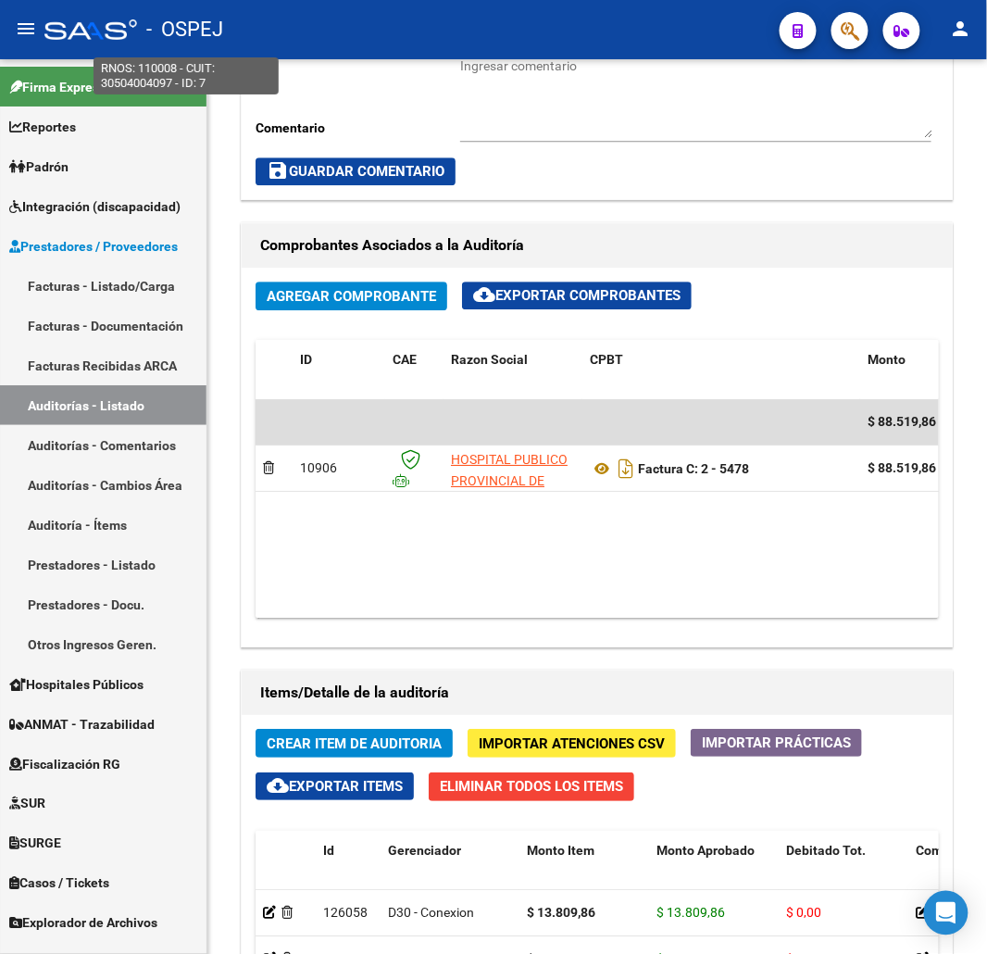
scroll to position [1543, 0]
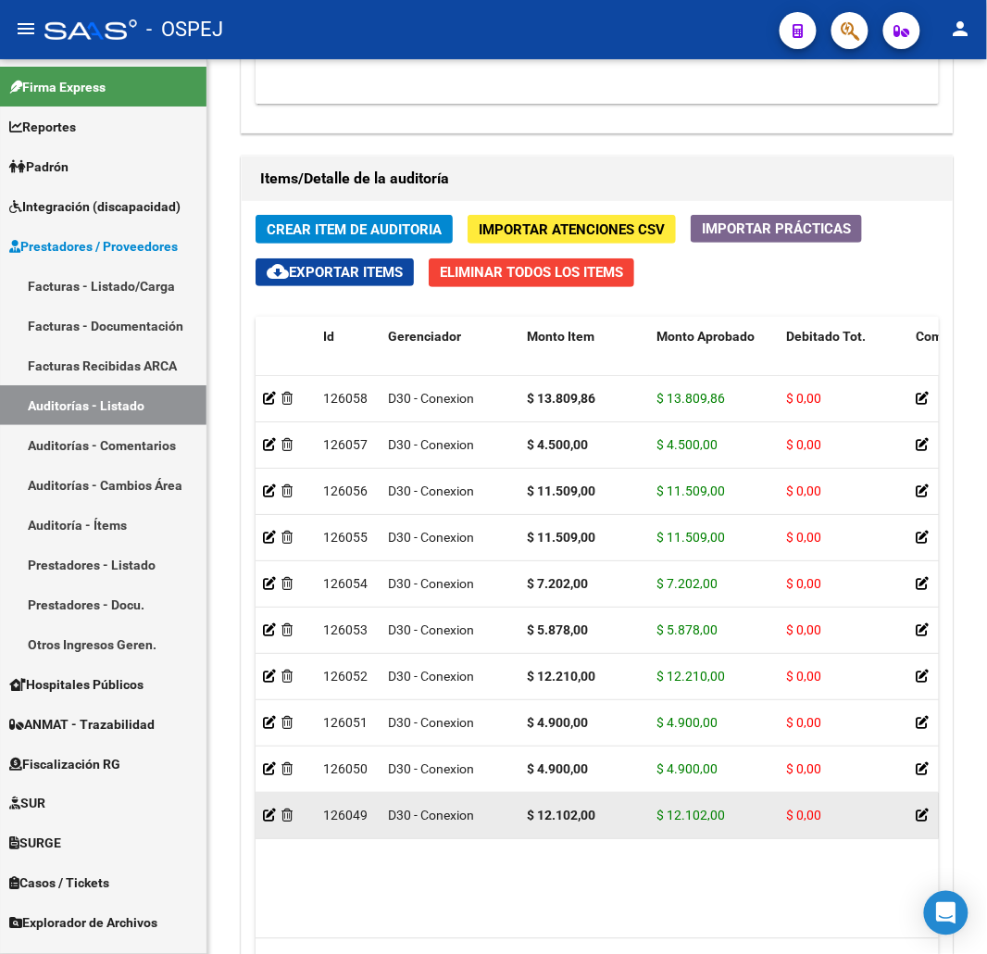
drag, startPoint x: 634, startPoint y: 846, endPoint x: 714, endPoint y: 833, distance: 80.7
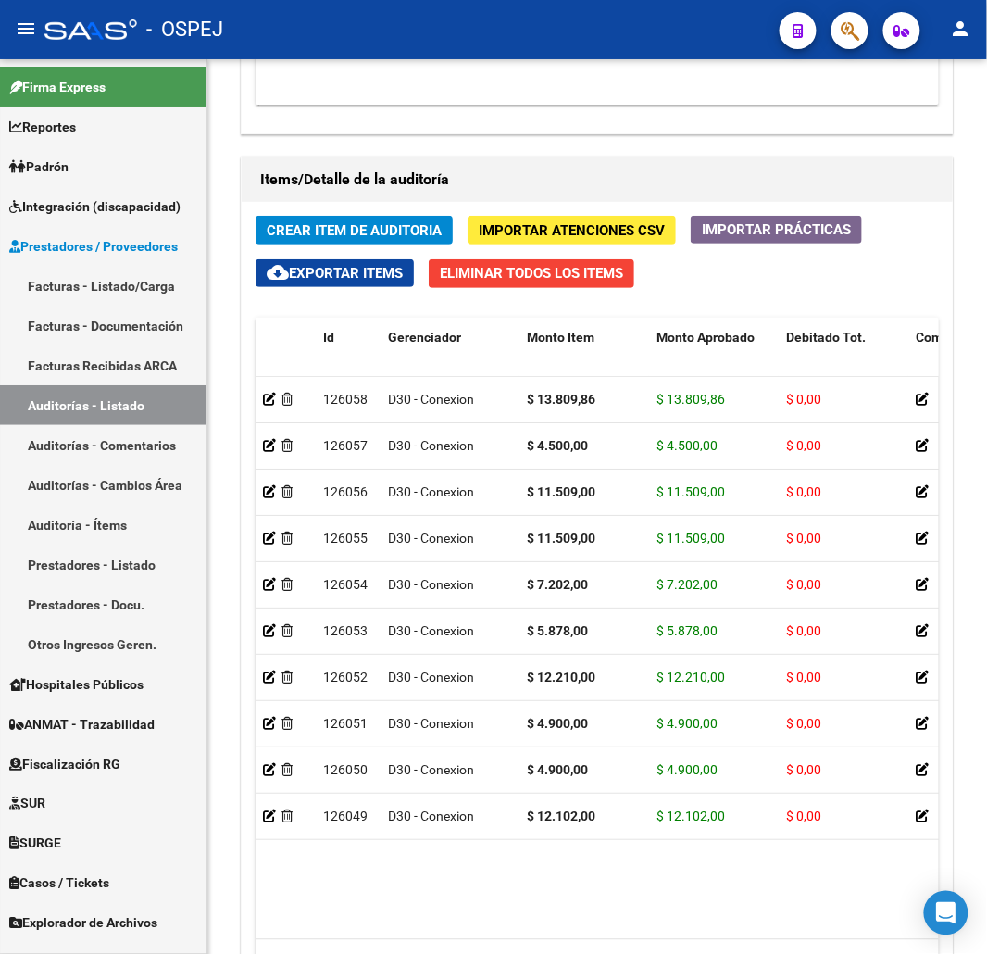
click at [624, 864] on datatable-body "126058 D30 - Conexion $ 13.809,86 $ 13.809,86 $ 0,00 20571469775 57146977 CHAPA…" at bounding box center [597, 658] width 683 height 562
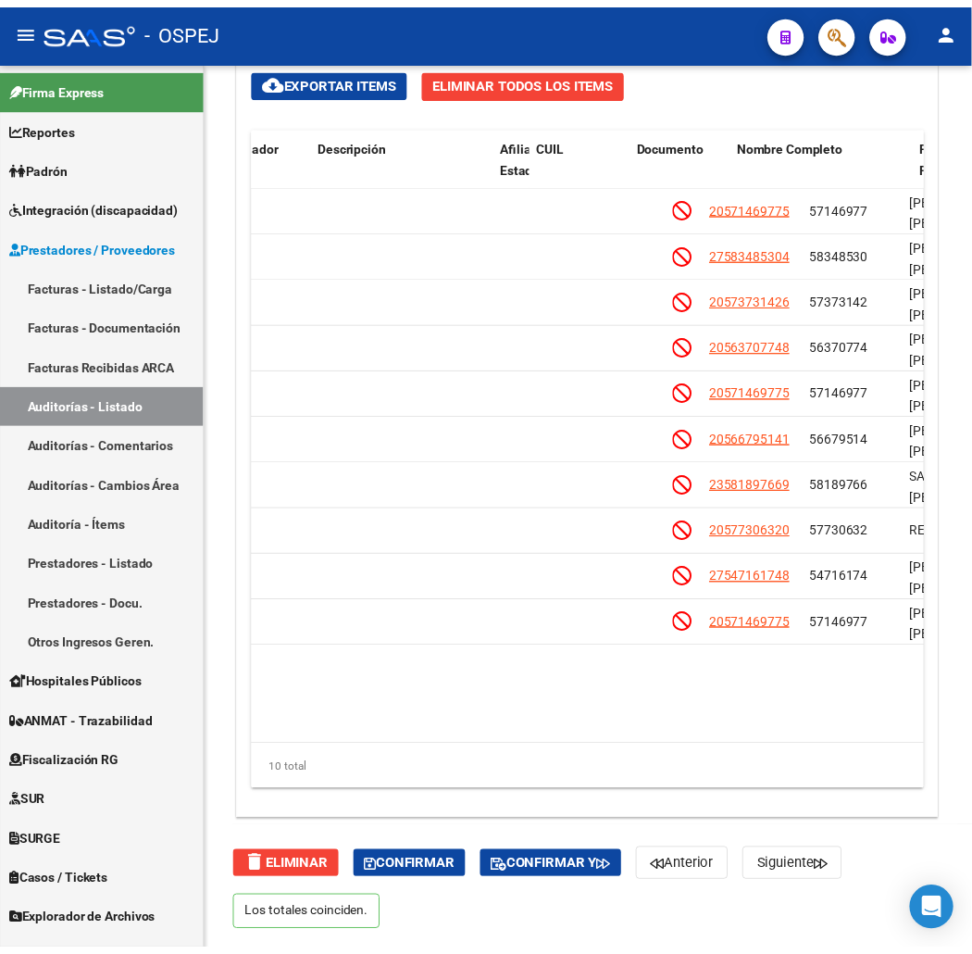
scroll to position [0, 1000]
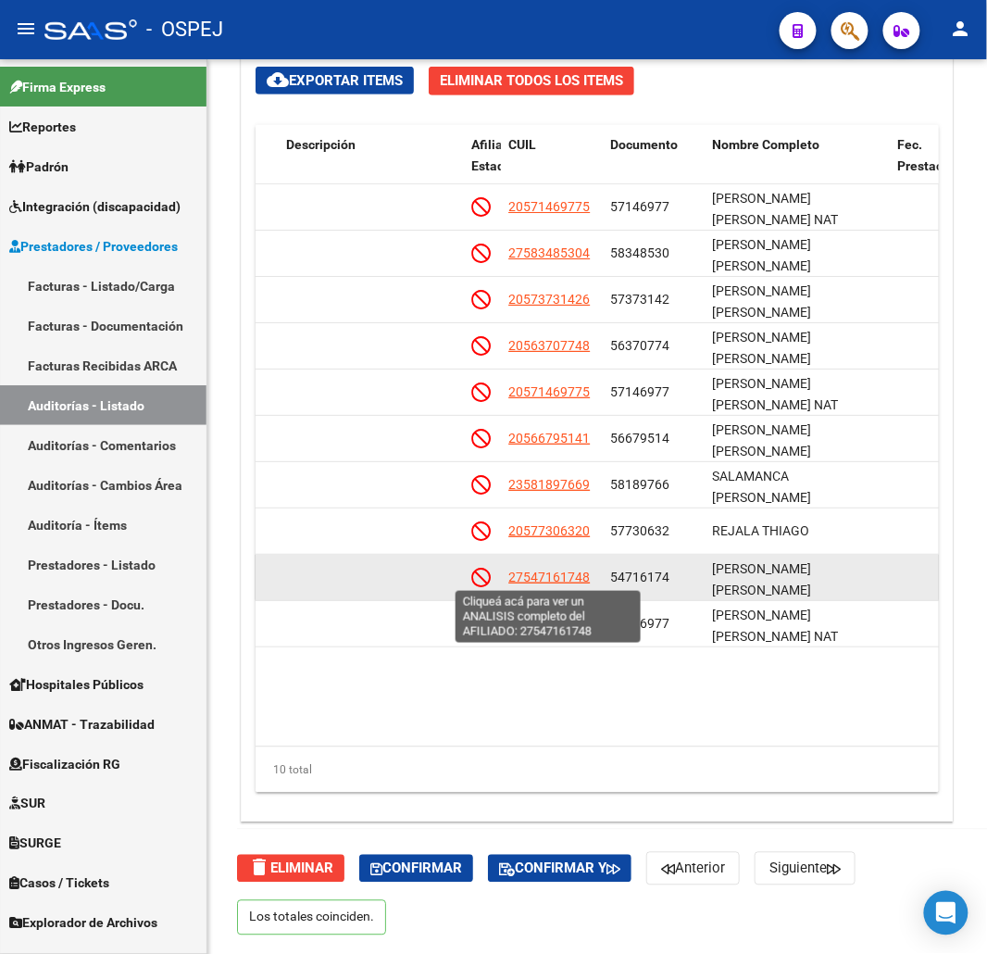
click at [568, 577] on span "27547161748" at bounding box center [548, 576] width 81 height 15
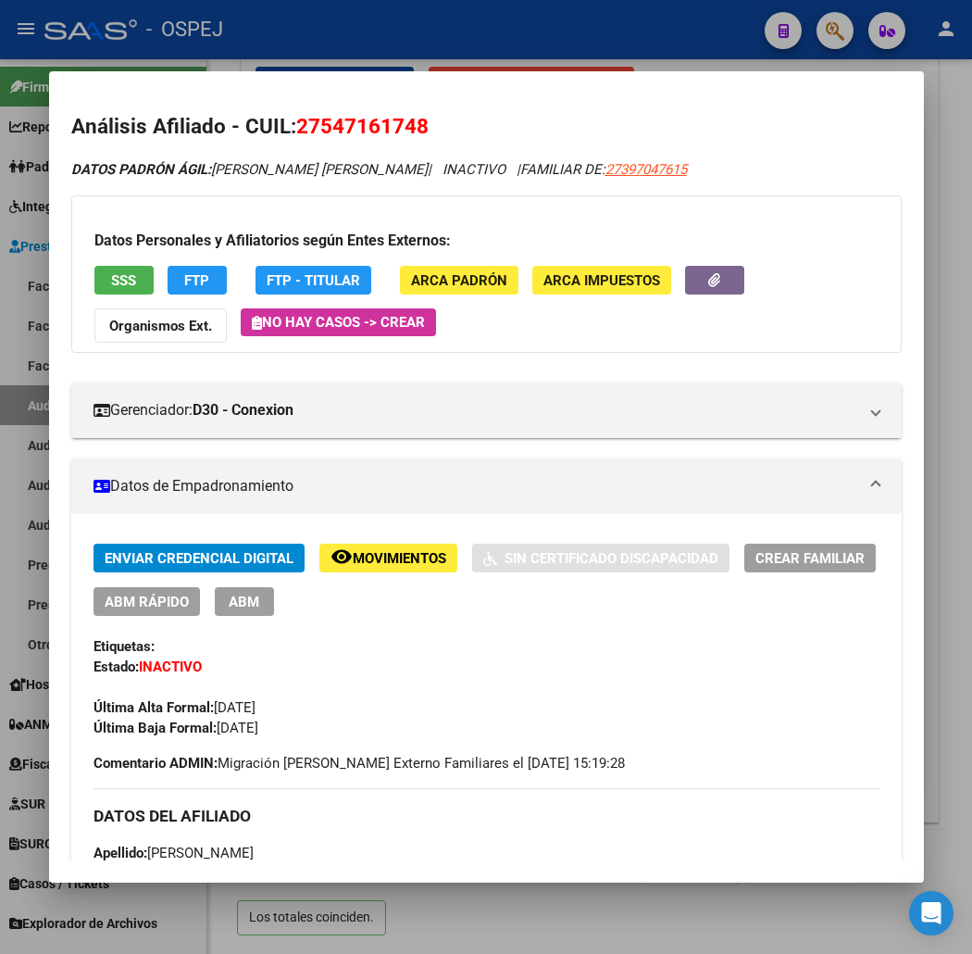
click at [94, 267] on button "SSS" at bounding box center [123, 280] width 59 height 29
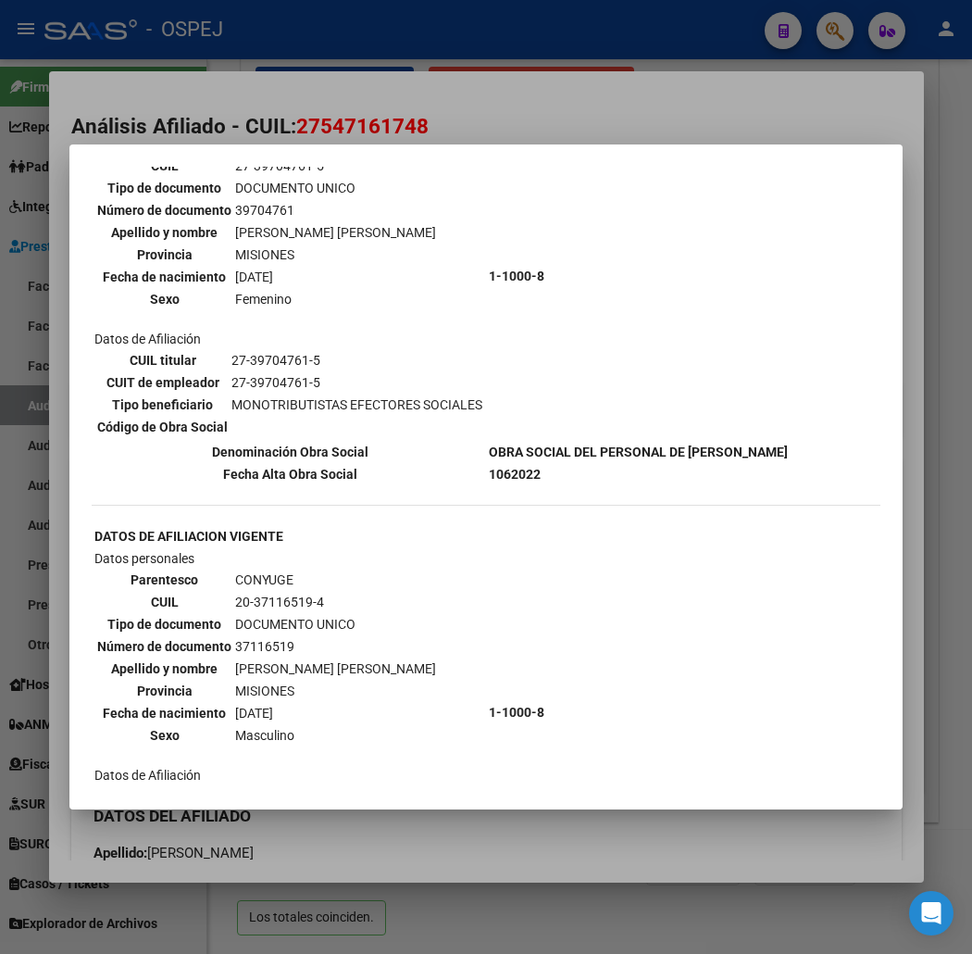
scroll to position [0, 0]
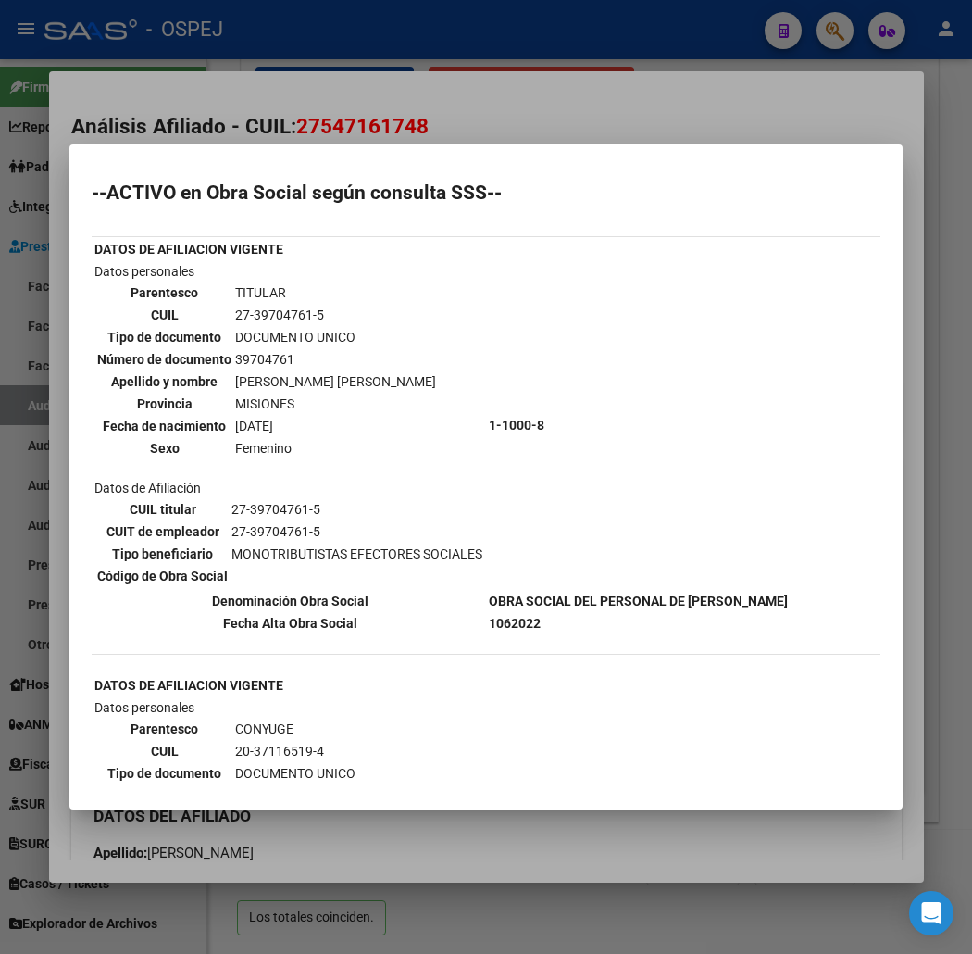
click at [274, 102] on div at bounding box center [486, 477] width 972 height 954
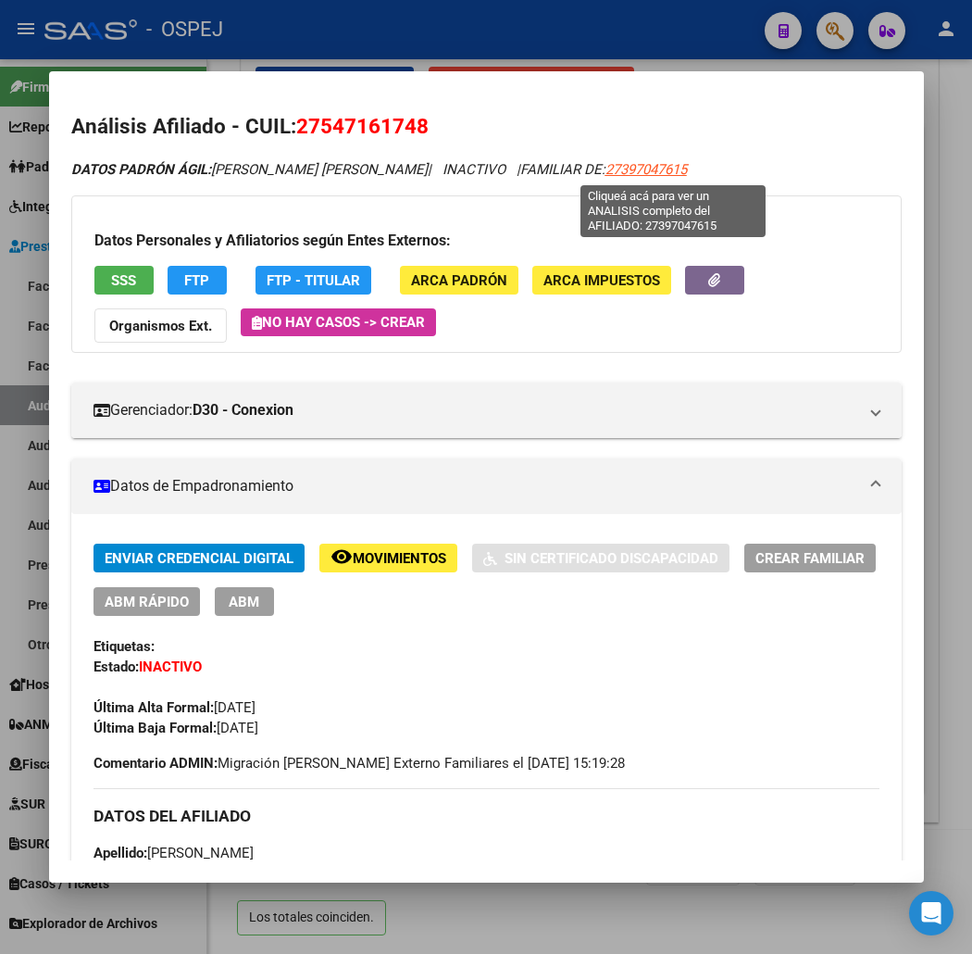
click at [680, 177] on span "27397047615" at bounding box center [646, 169] width 81 height 17
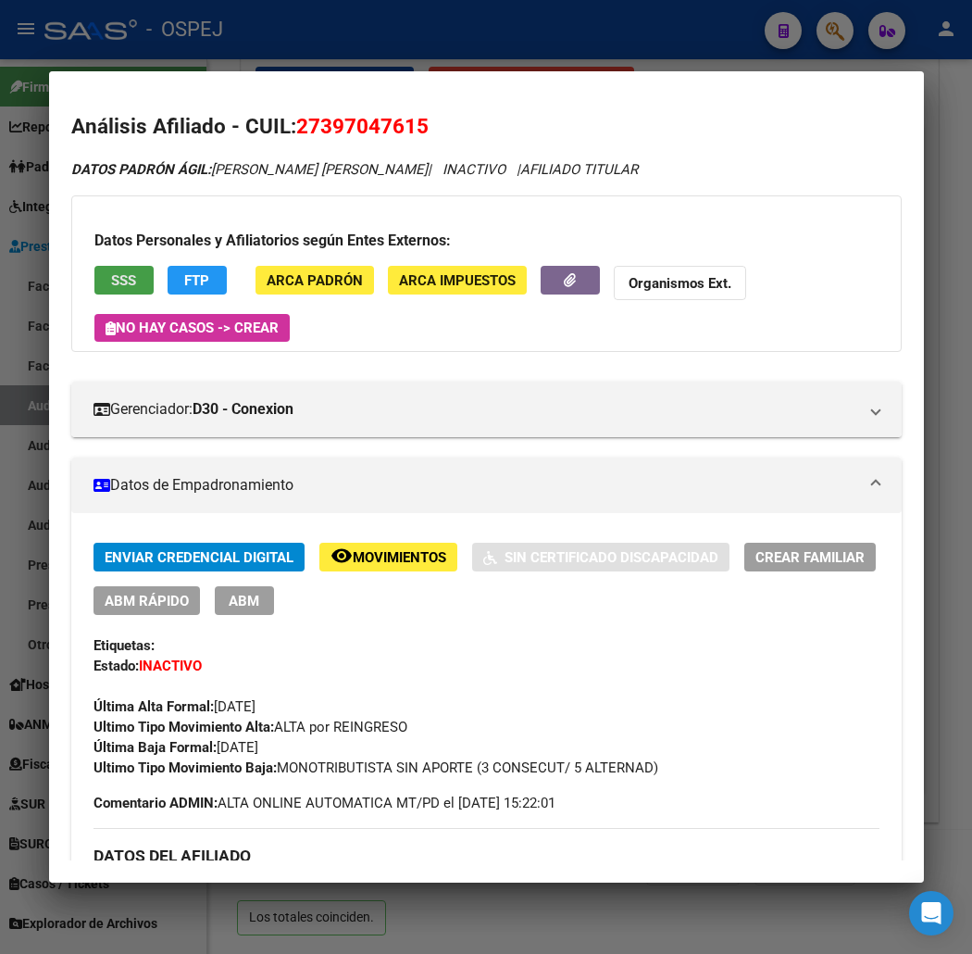
click at [111, 287] on span "SSS" at bounding box center [123, 280] width 25 height 17
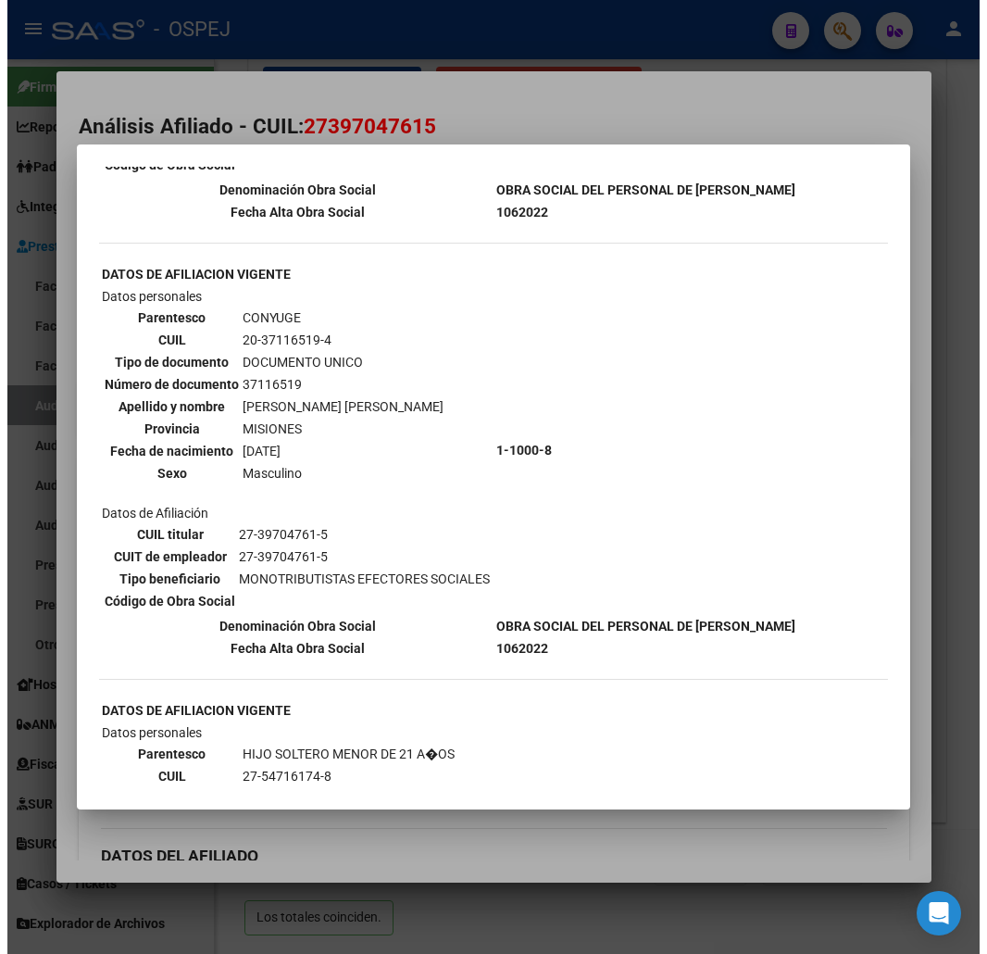
scroll to position [869, 0]
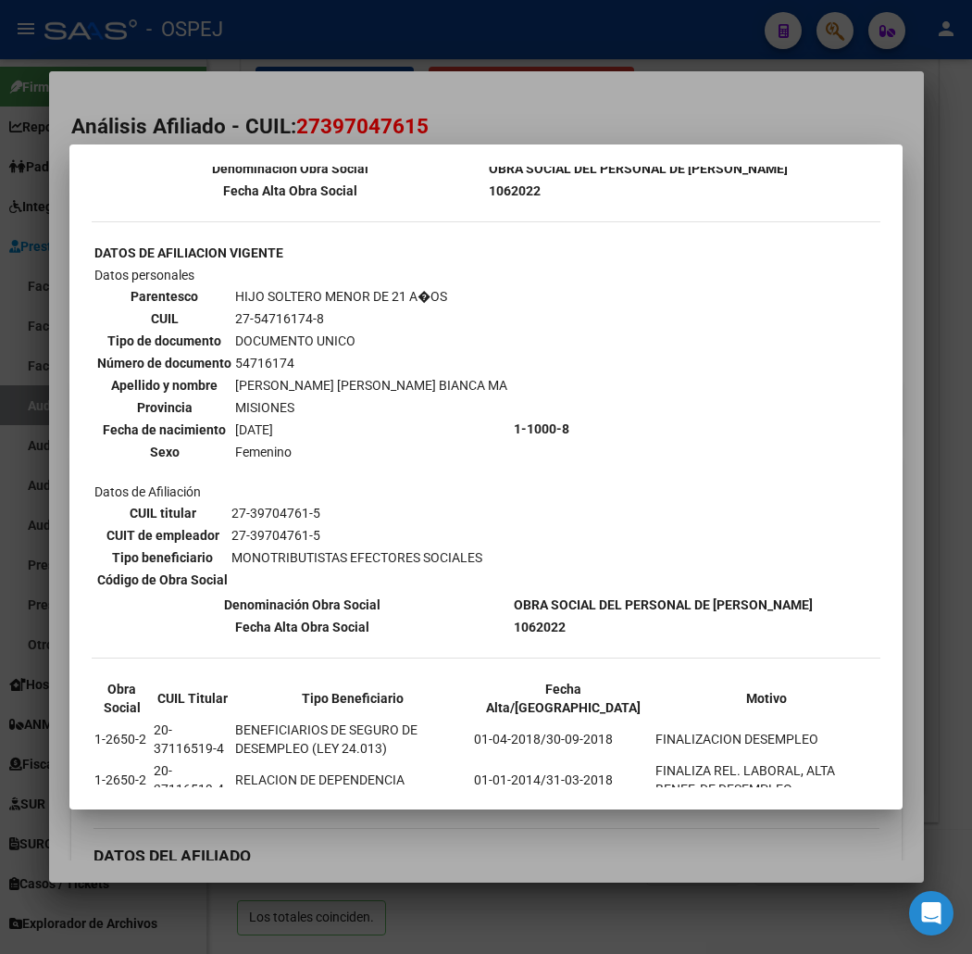
drag, startPoint x: 318, startPoint y: 854, endPoint x: 308, endPoint y: 377, distance: 477.0
click at [322, 831] on div at bounding box center [486, 477] width 972 height 954
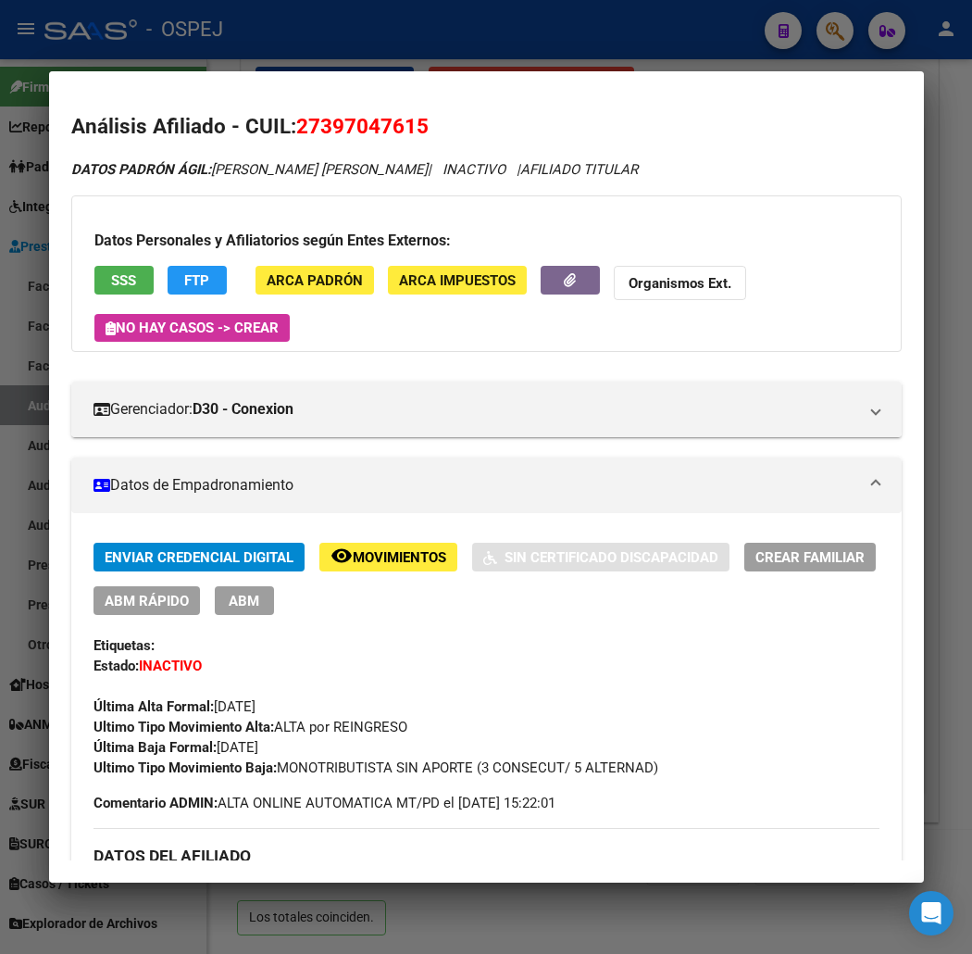
click at [344, 67] on div at bounding box center [486, 477] width 972 height 954
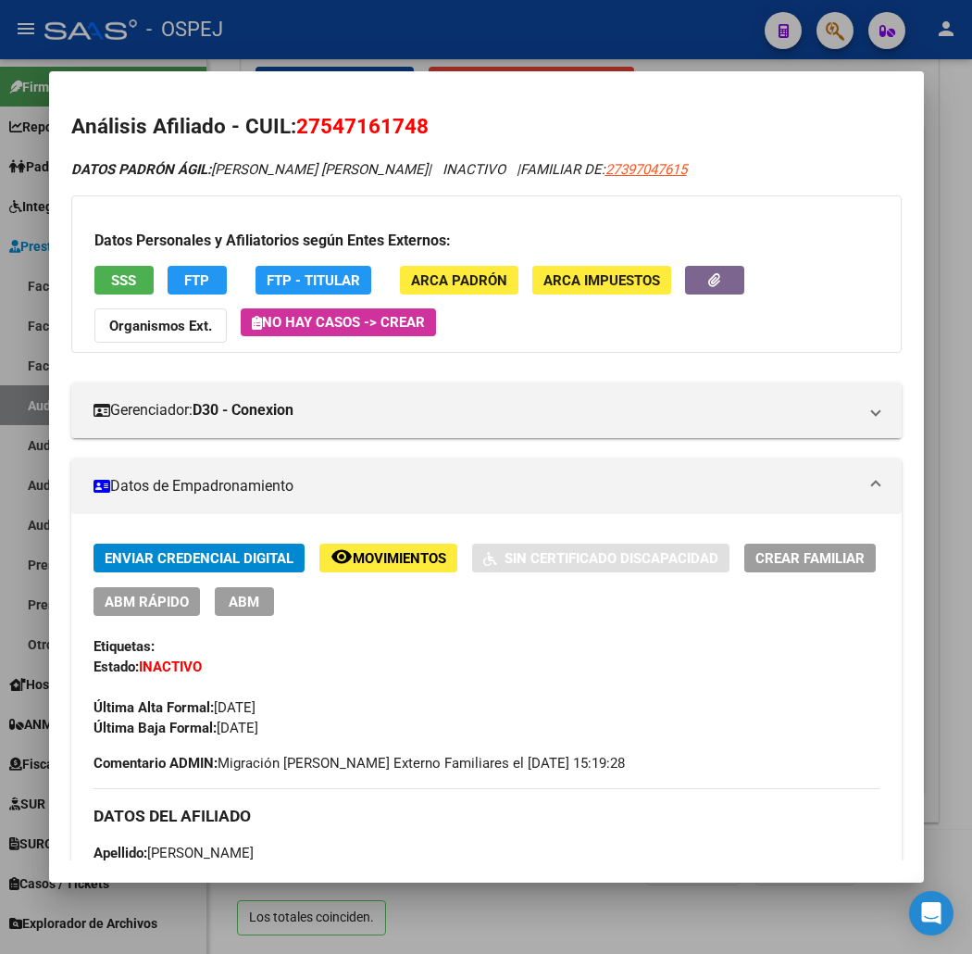
click at [521, 58] on div at bounding box center [486, 477] width 972 height 954
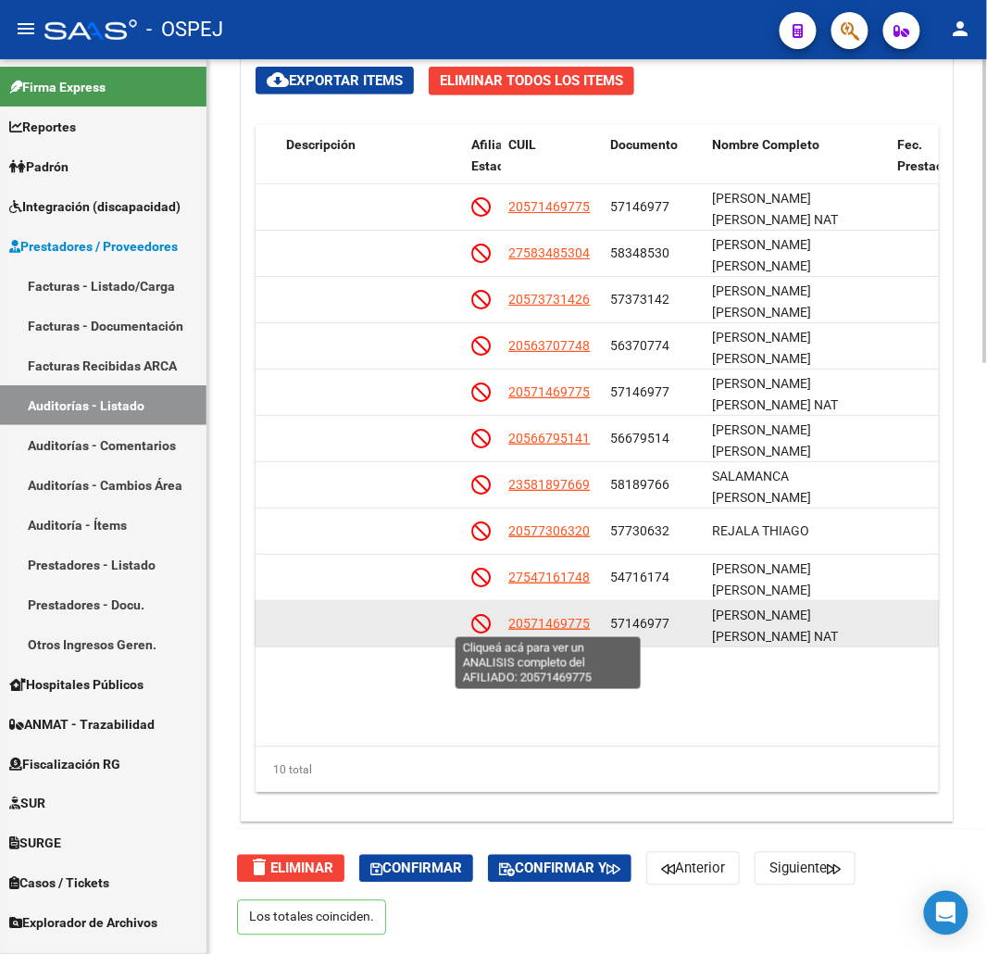
click at [551, 621] on span "20571469775" at bounding box center [548, 623] width 81 height 15
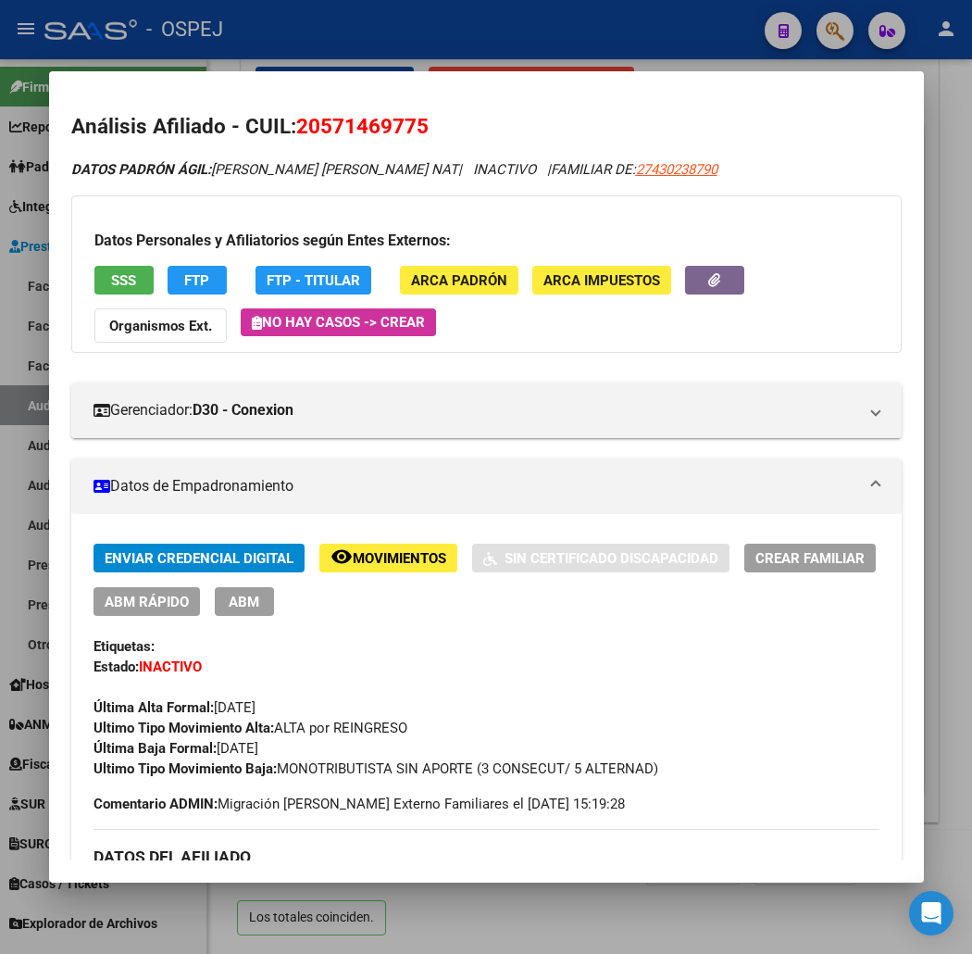
click at [113, 276] on button "SSS" at bounding box center [123, 280] width 59 height 29
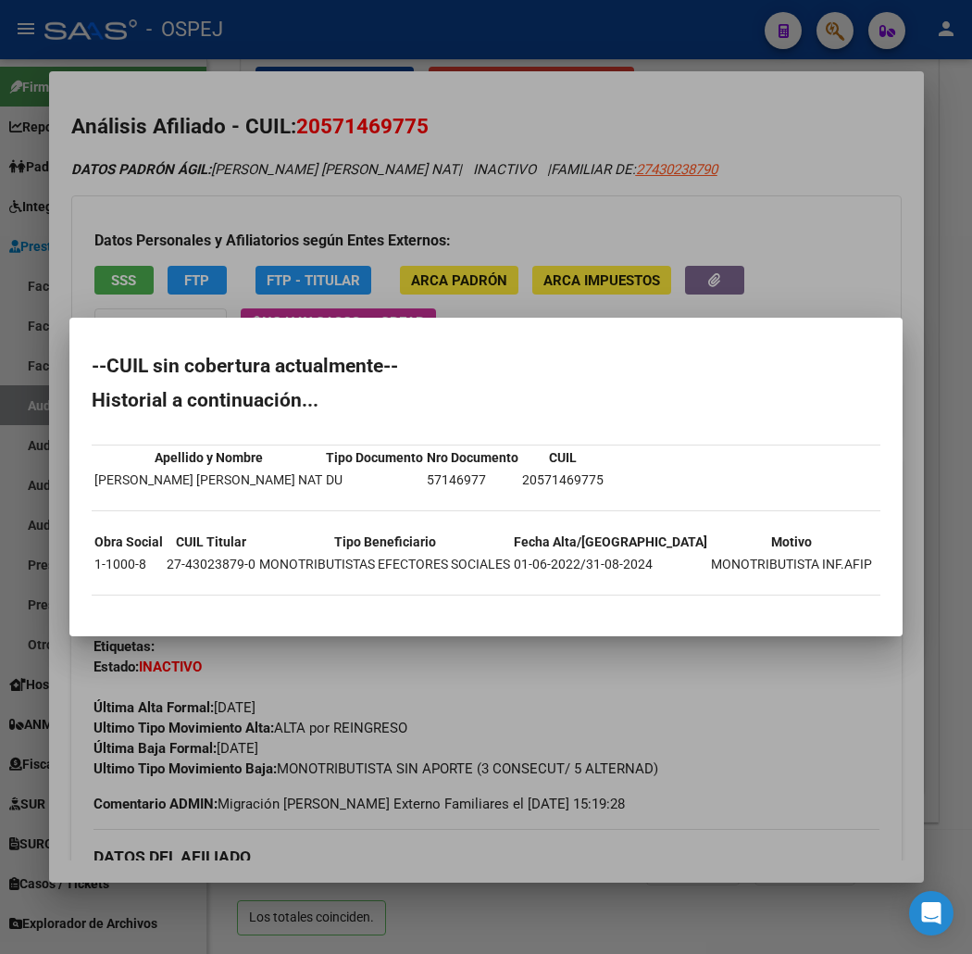
drag, startPoint x: 405, startPoint y: 168, endPoint x: 394, endPoint y: 135, distance: 34.0
click at [405, 168] on div at bounding box center [486, 477] width 972 height 954
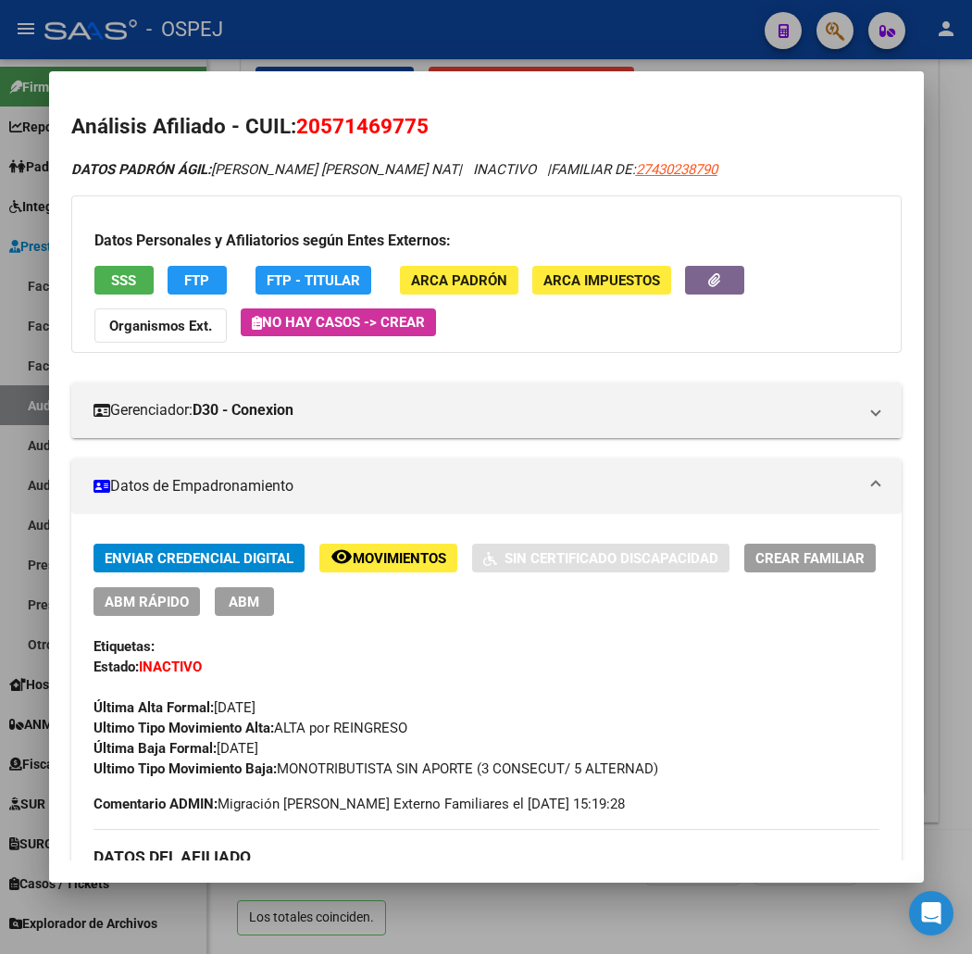
click at [367, 42] on div at bounding box center [486, 477] width 972 height 954
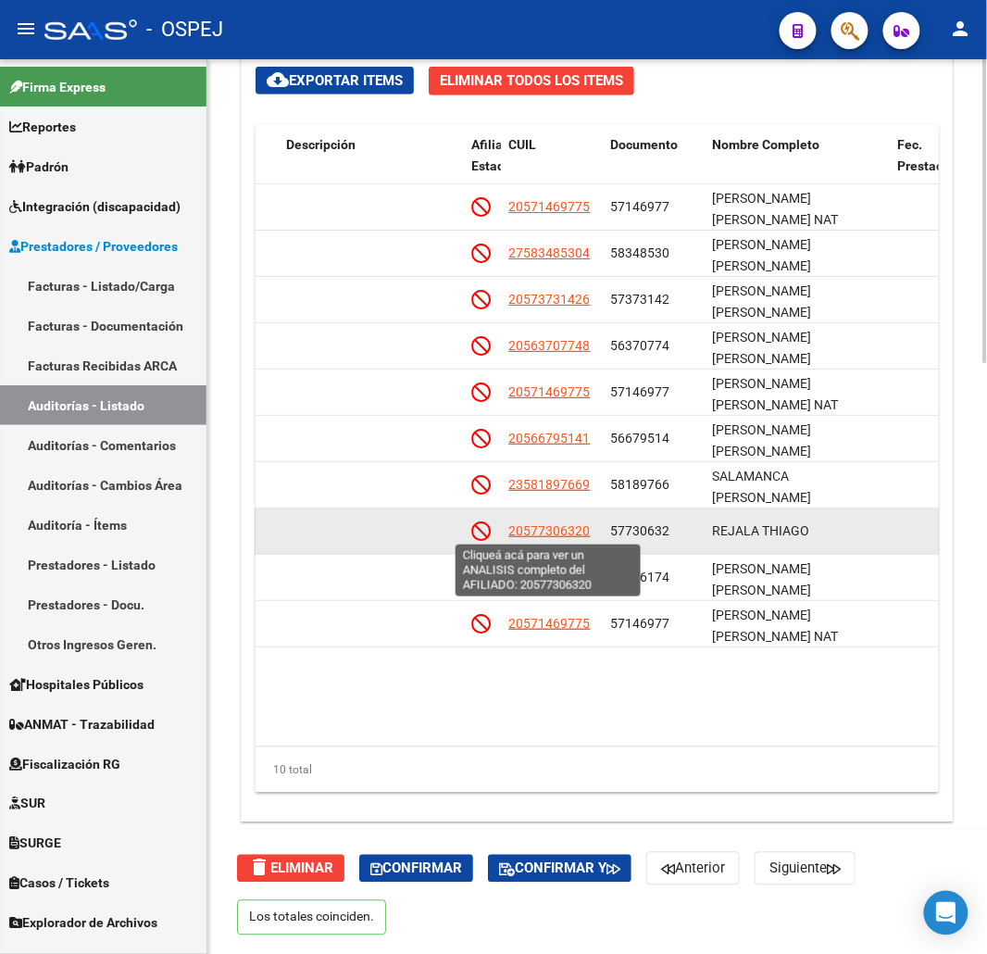
click at [529, 528] on span "20577306320" at bounding box center [548, 530] width 81 height 15
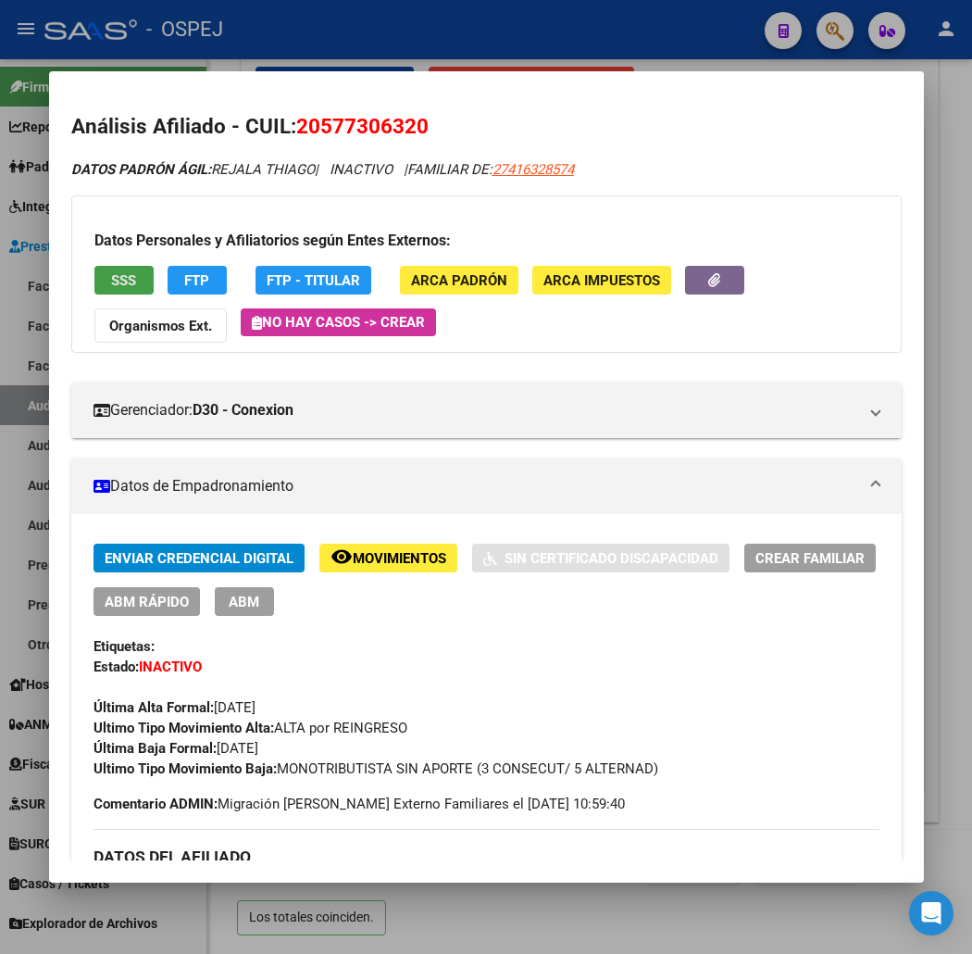
click at [112, 275] on button "SSS" at bounding box center [123, 280] width 59 height 29
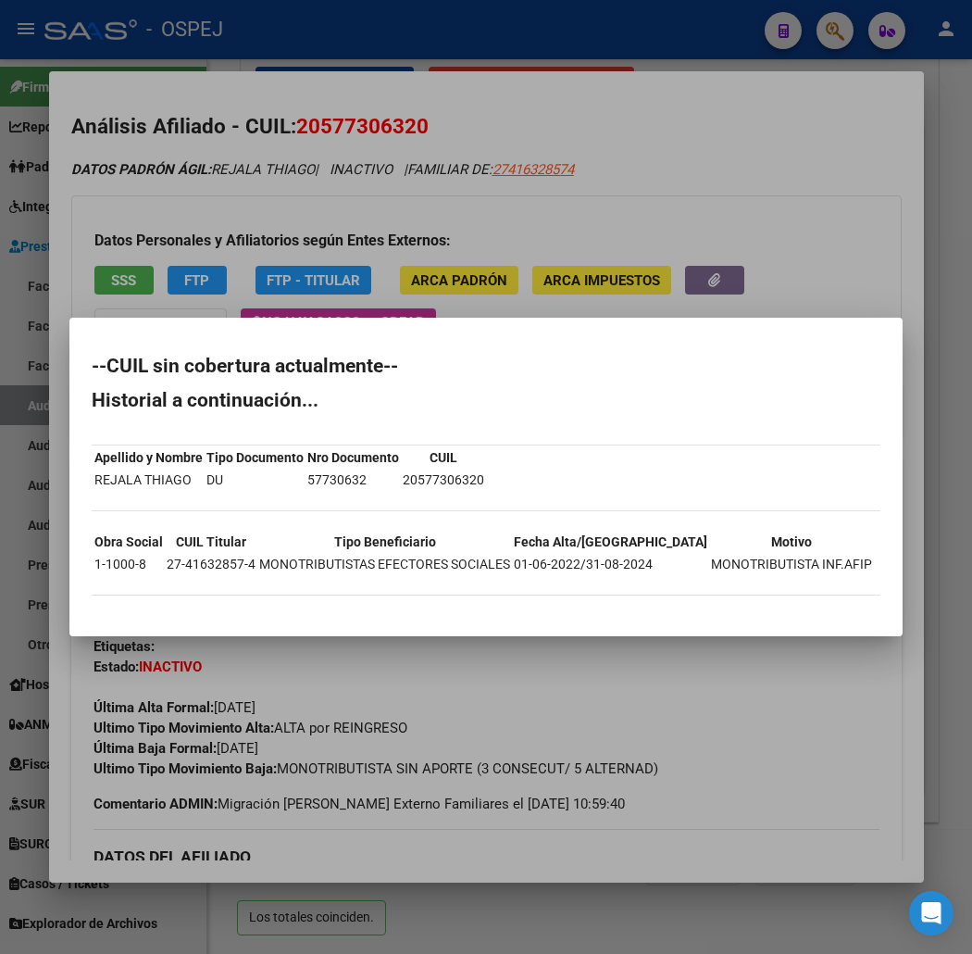
click at [333, 160] on div at bounding box center [486, 477] width 972 height 954
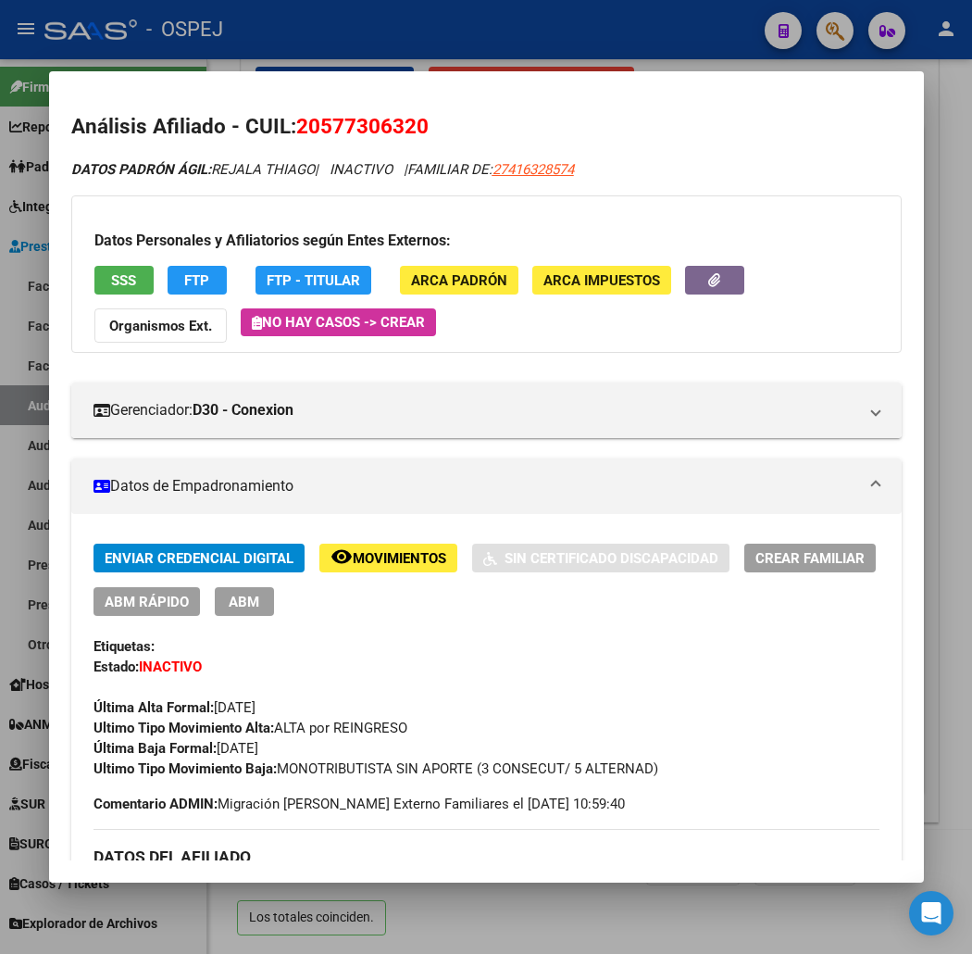
drag, startPoint x: 334, startPoint y: 103, endPoint x: 340, endPoint y: 112, distance: 10.8
click at [335, 106] on mat-dialog-content "Análisis Afiliado - CUIL: 20577306320 DATOS PADRÓN ÁGIL: REJALA THIAGO | INACTI…" at bounding box center [486, 477] width 875 height 767
click at [340, 112] on h2 "Análisis Afiliado - CUIL: 20577306320" at bounding box center [486, 126] width 831 height 31
click at [454, 33] on div at bounding box center [486, 477] width 972 height 954
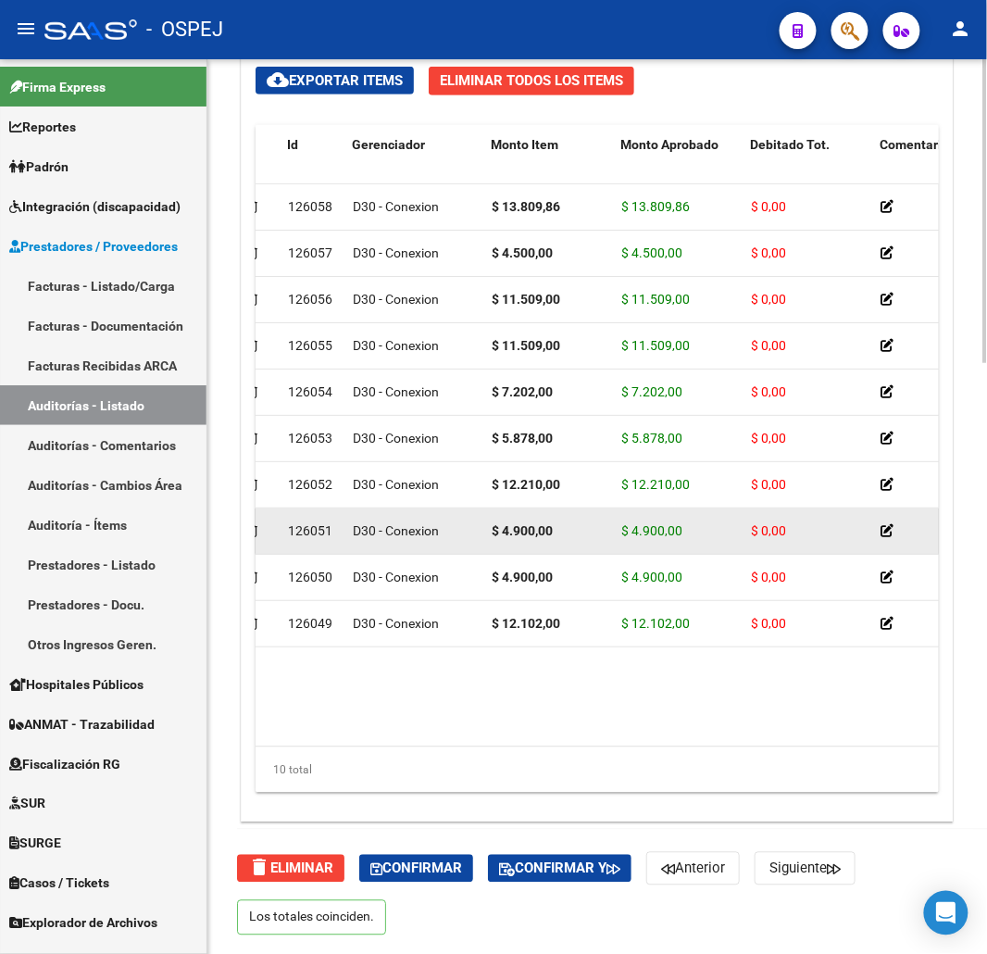
scroll to position [0, 0]
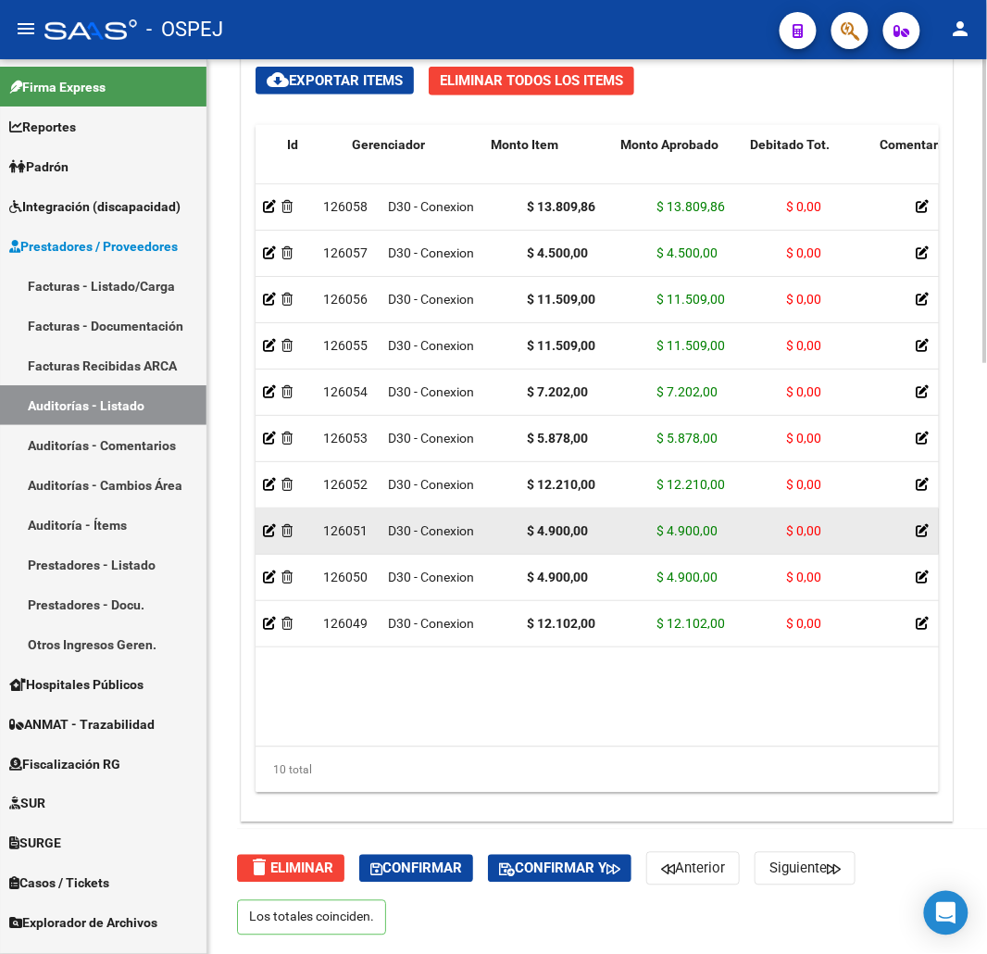
drag, startPoint x: 598, startPoint y: 523, endPoint x: 479, endPoint y: 525, distance: 119.5
drag, startPoint x: 514, startPoint y: 530, endPoint x: 594, endPoint y: 532, distance: 79.7
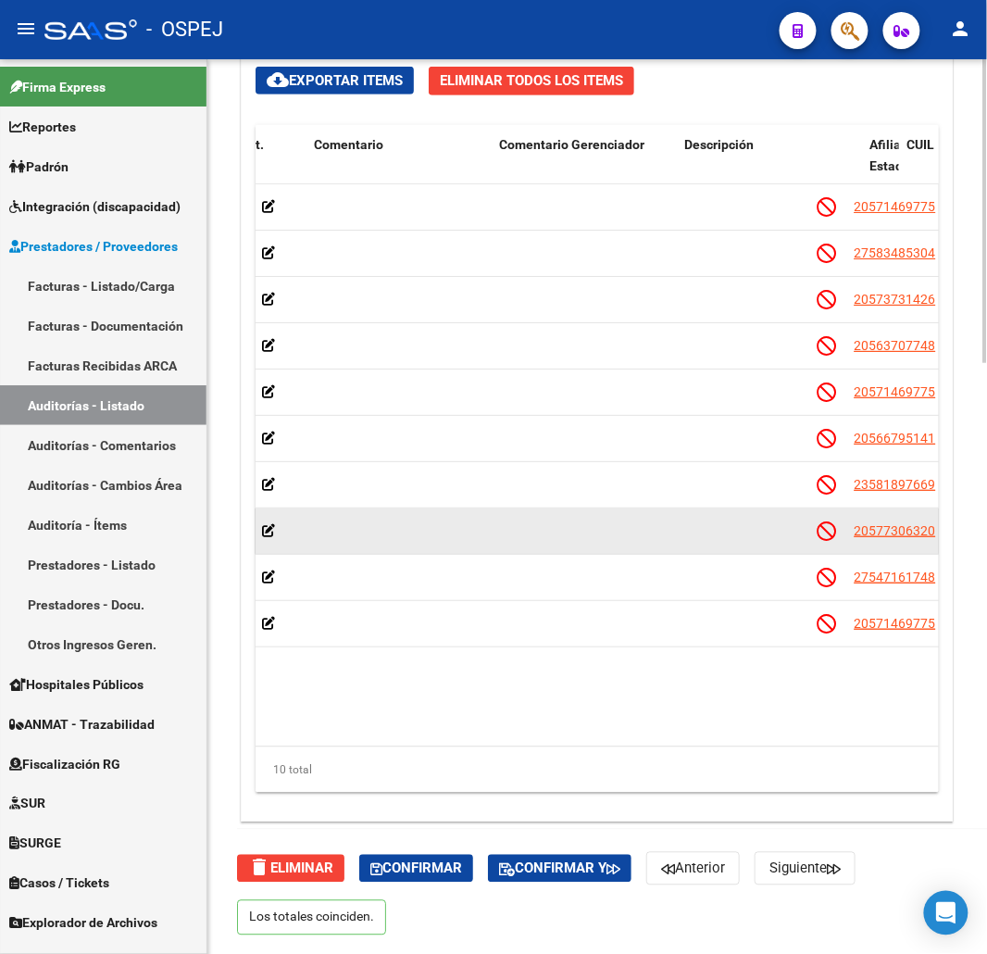
drag, startPoint x: 532, startPoint y: 539, endPoint x: 613, endPoint y: 523, distance: 82.1
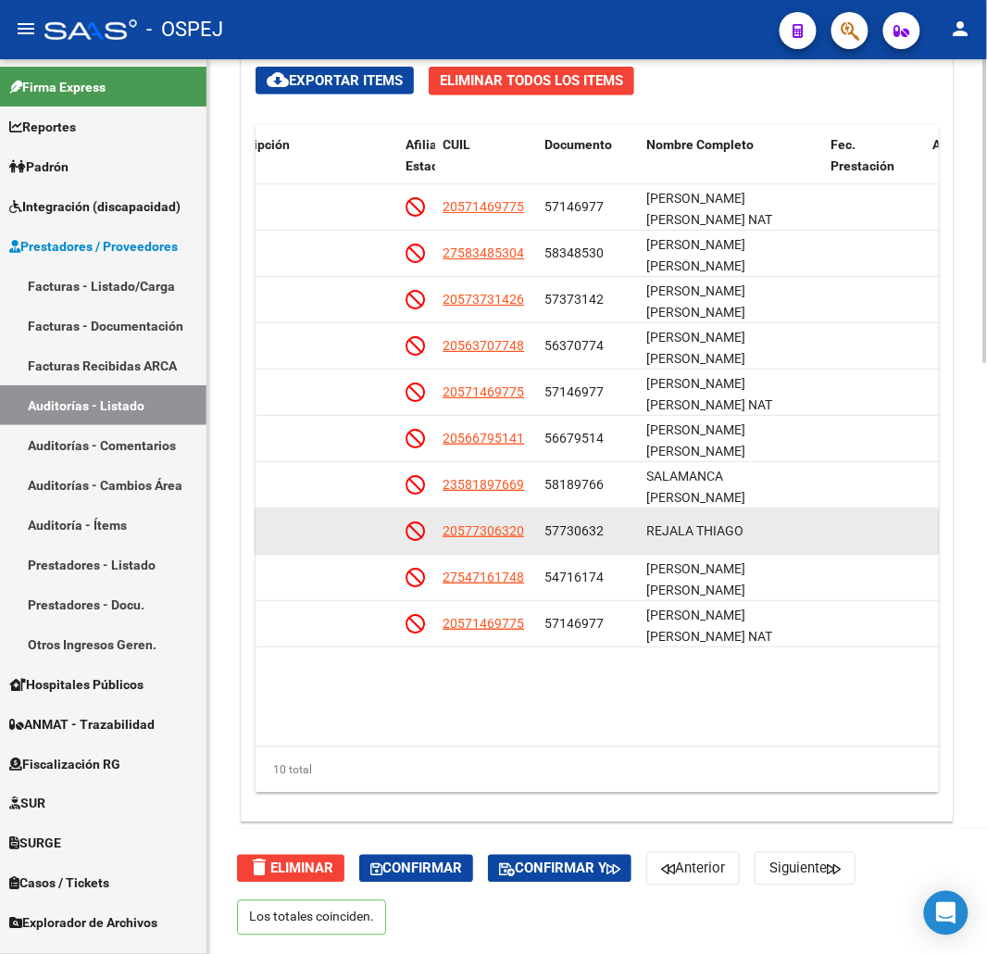
drag, startPoint x: 543, startPoint y: 528, endPoint x: 491, endPoint y: 530, distance: 51.9
click at [540, 529] on datatable-body-cell "57730632" at bounding box center [588, 530] width 102 height 45
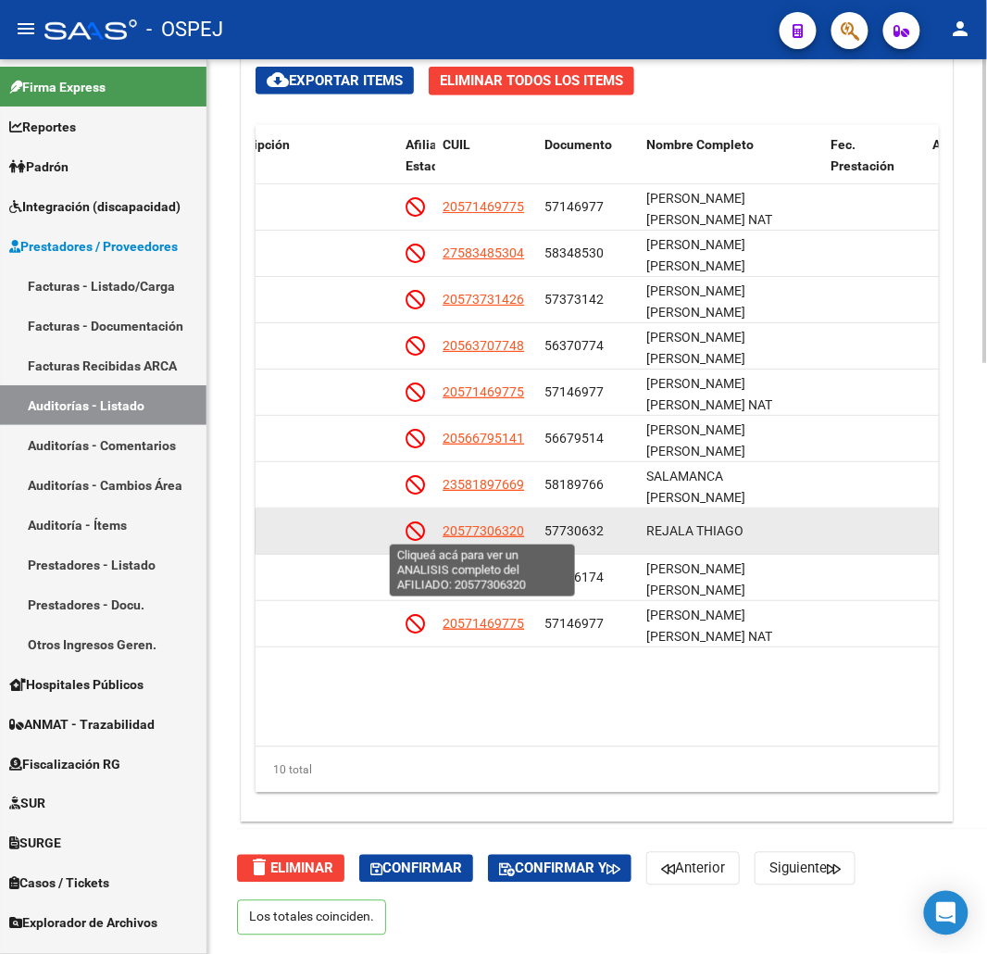
click at [491, 530] on span "20577306320" at bounding box center [483, 530] width 81 height 15
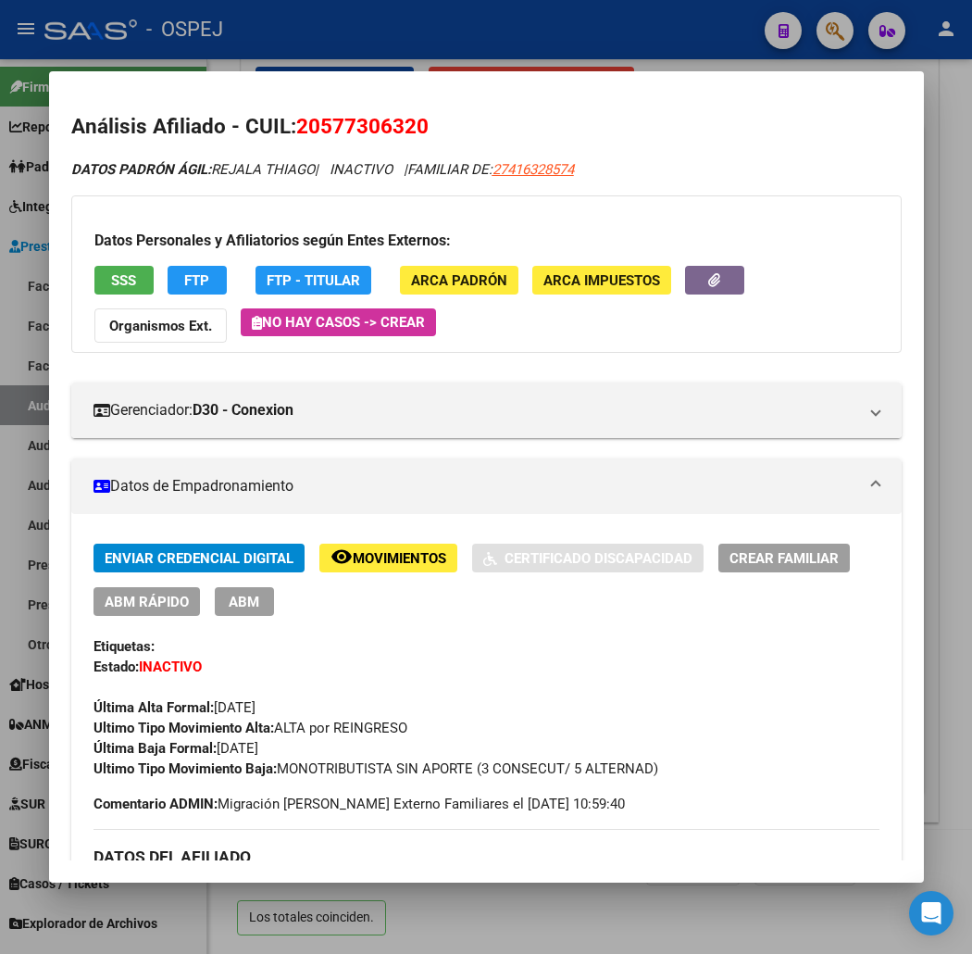
click at [112, 289] on button "SSS" at bounding box center [123, 280] width 59 height 29
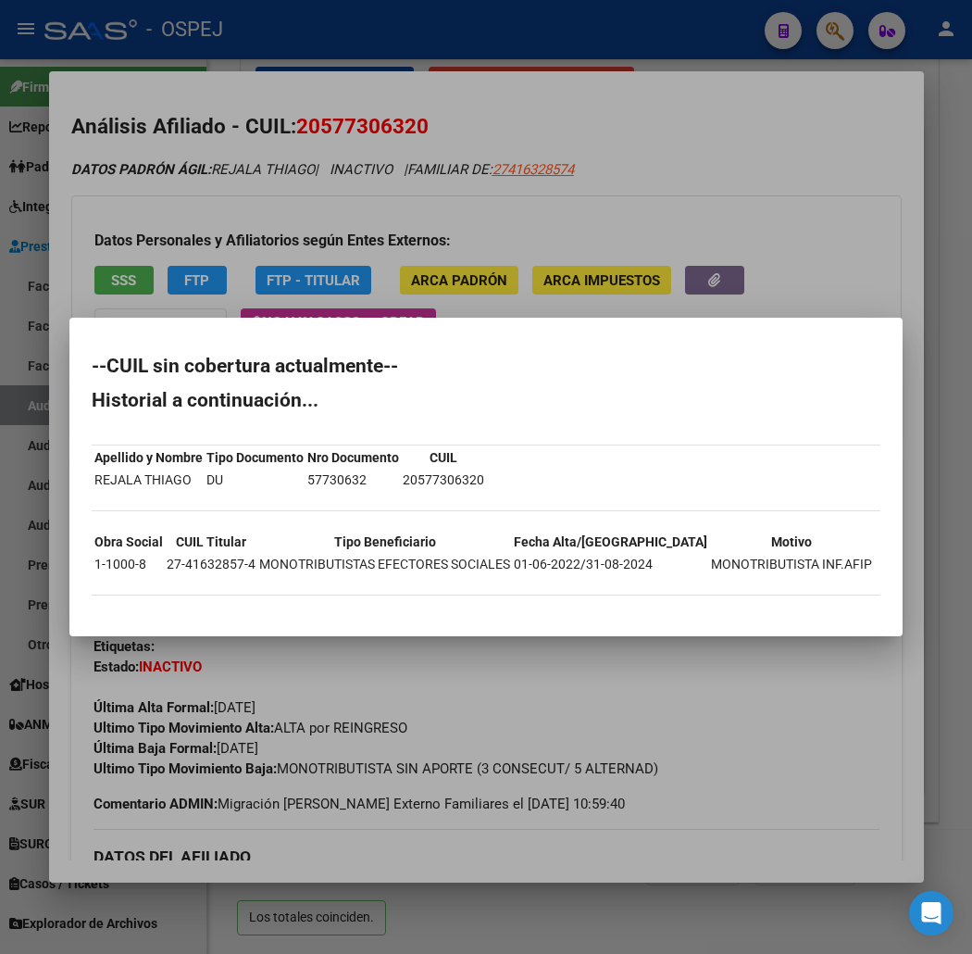
drag, startPoint x: 42, startPoint y: 369, endPoint x: 126, endPoint y: 612, distance: 257.7
click at [126, 612] on mat-dialog-container "--CUIL sin cobertura actualmente-- Historial a continuación... Apellido y Nombr…" at bounding box center [485, 477] width 833 height 318
drag, startPoint x: 645, startPoint y: 42, endPoint x: 627, endPoint y: 44, distance: 17.7
click at [644, 42] on div at bounding box center [486, 477] width 972 height 954
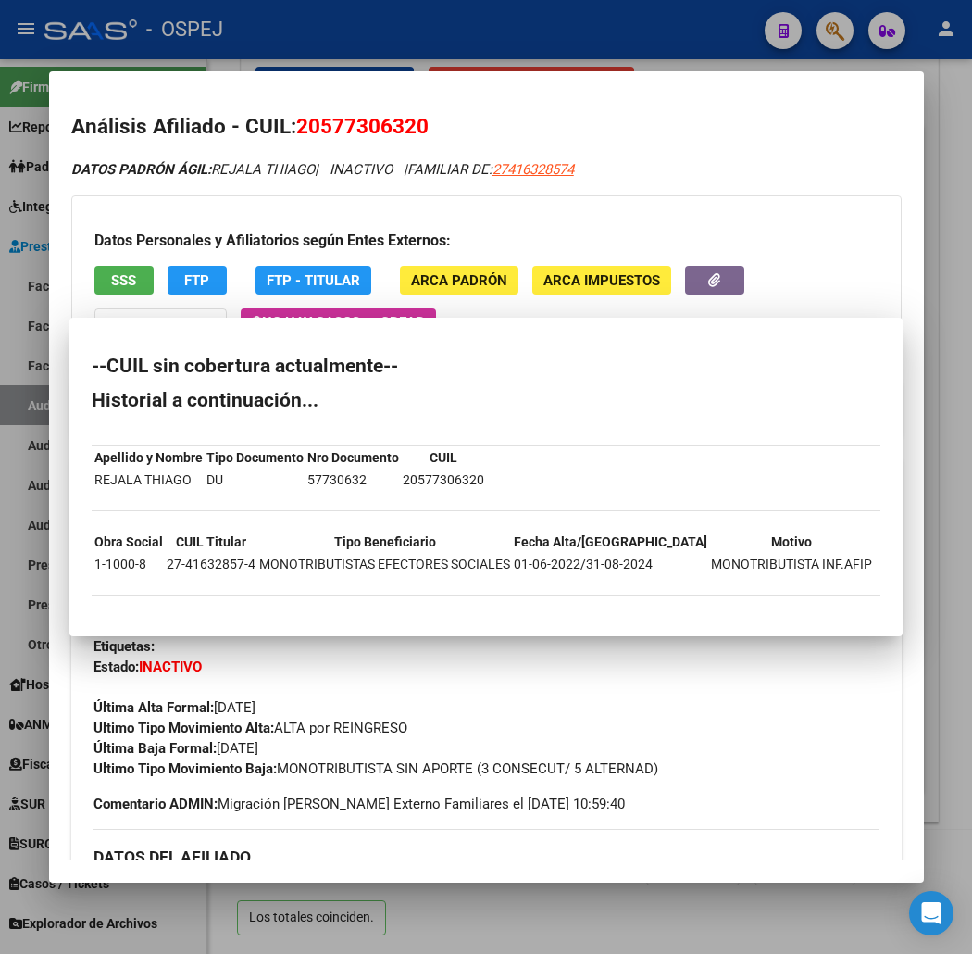
click at [619, 44] on div at bounding box center [486, 477] width 972 height 954
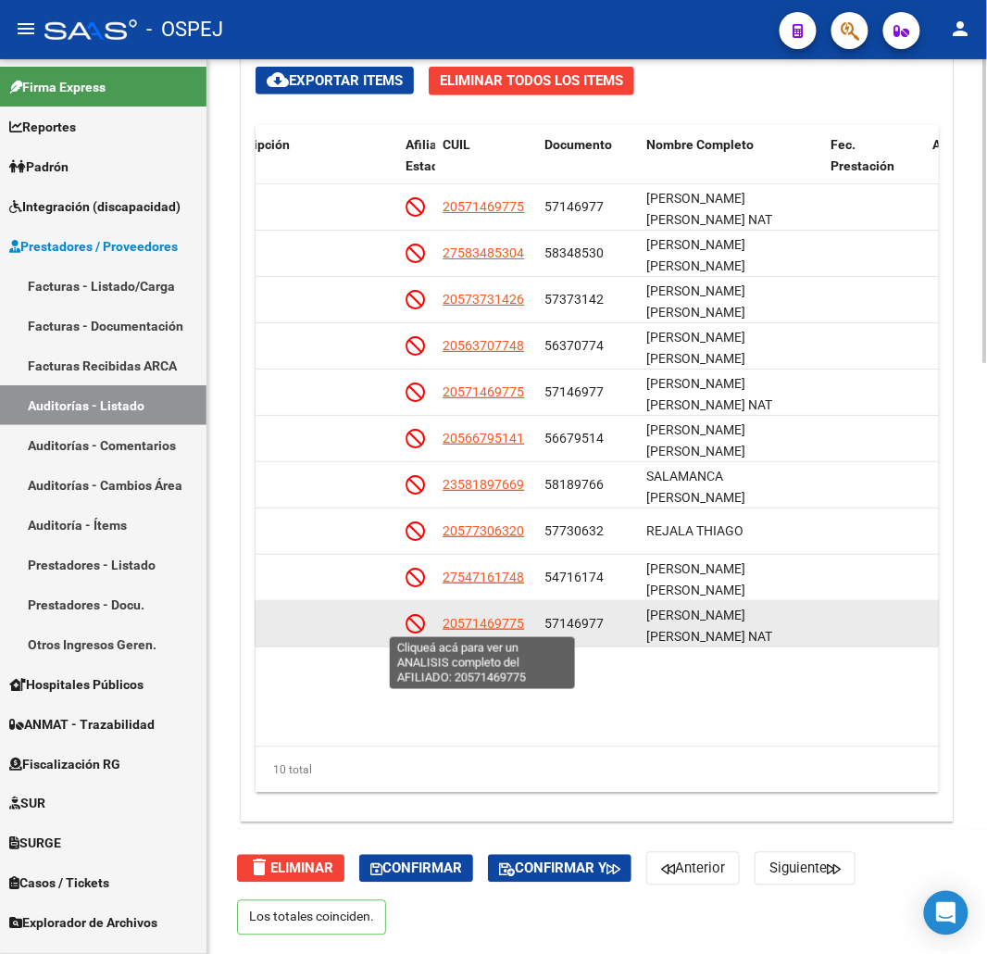
click at [500, 620] on span "20571469775" at bounding box center [483, 623] width 81 height 15
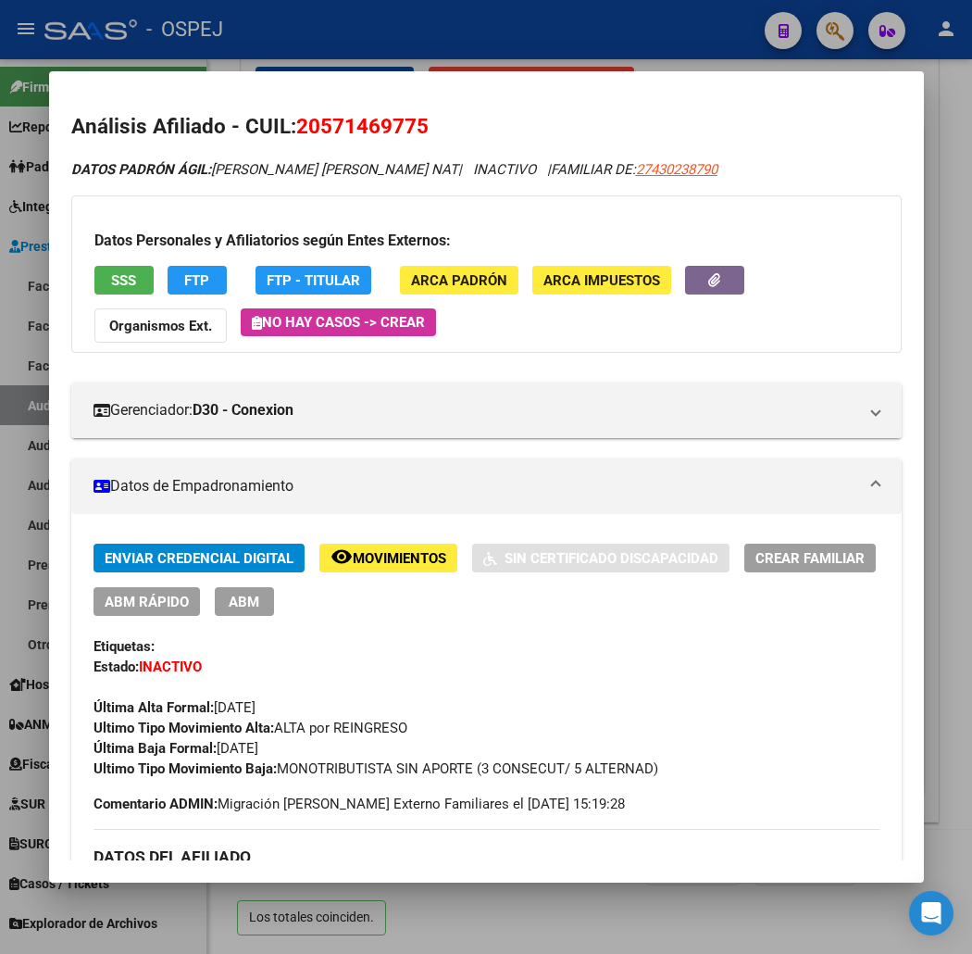
click at [296, 124] on span "20571469775" at bounding box center [362, 126] width 132 height 24
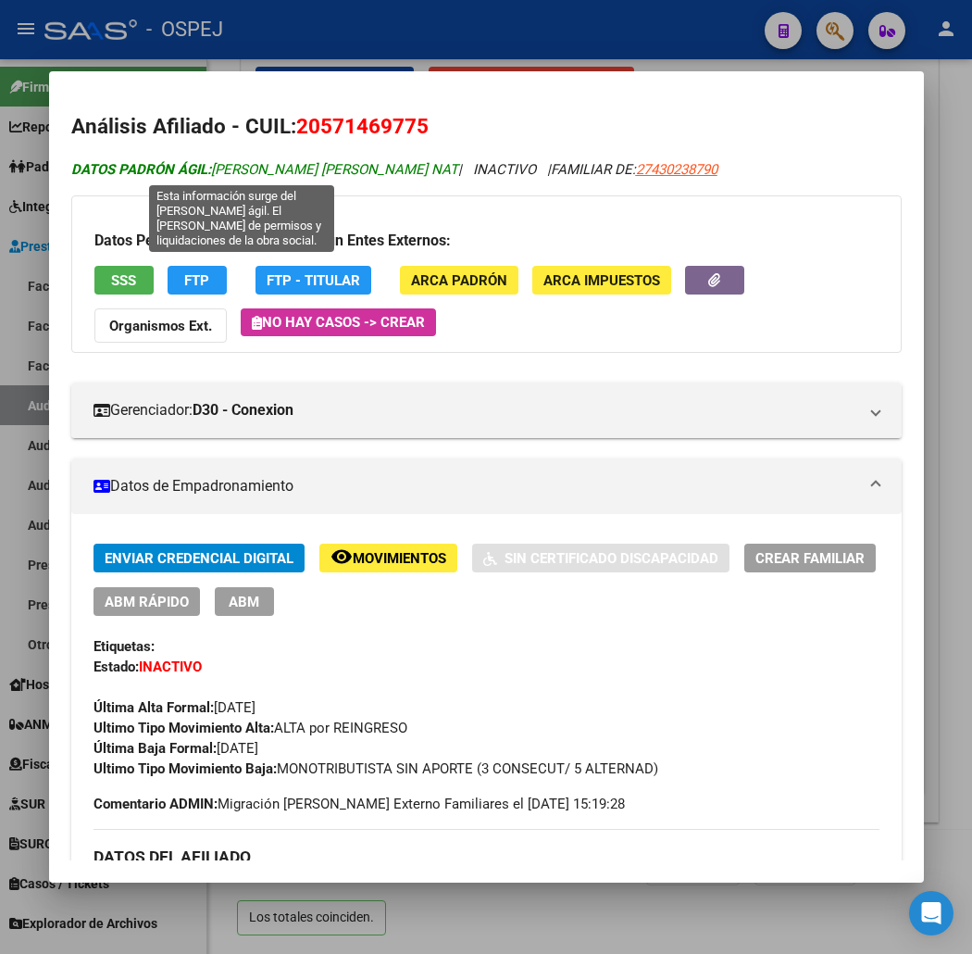
click at [126, 167] on strong "DATOS PADRÓN ÁGIL:" at bounding box center [141, 169] width 140 height 17
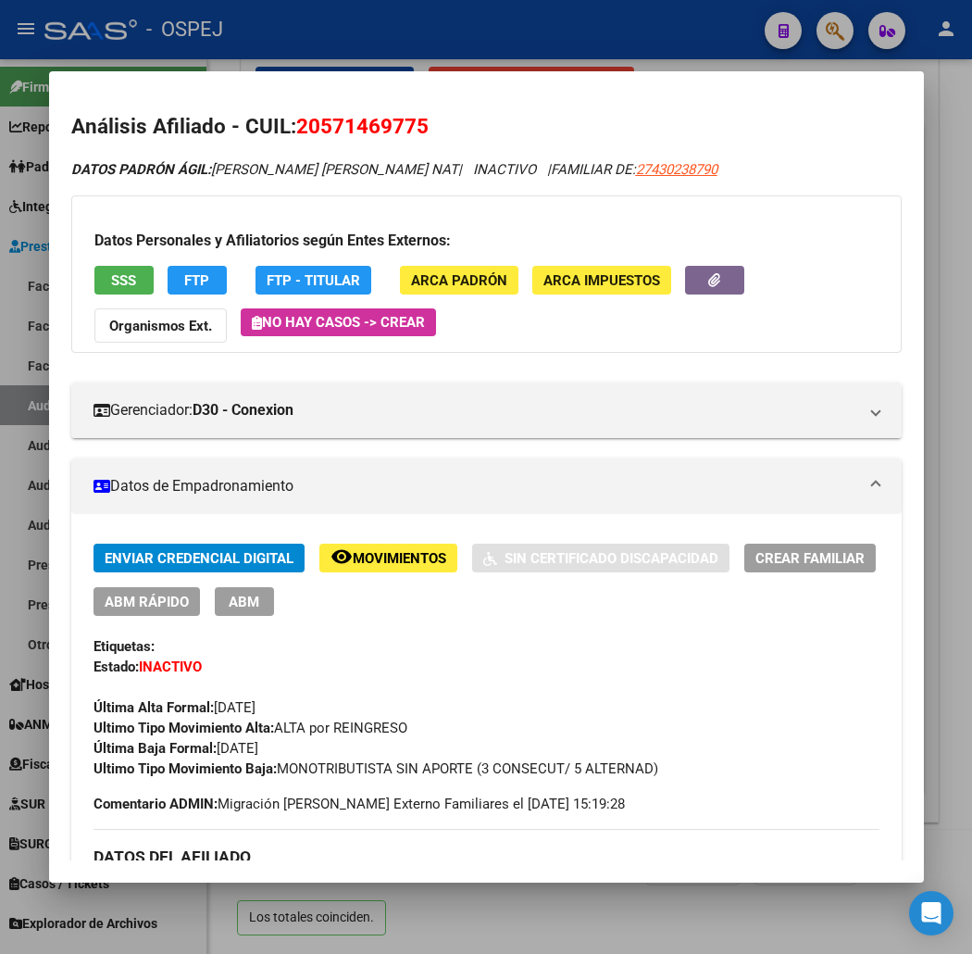
click at [113, 259] on div "Datos Personales y Afiliatorios según Entes Externos: SSS FTP FTP - Titular ARC…" at bounding box center [486, 273] width 831 height 157
click at [113, 271] on button "SSS" at bounding box center [123, 280] width 59 height 29
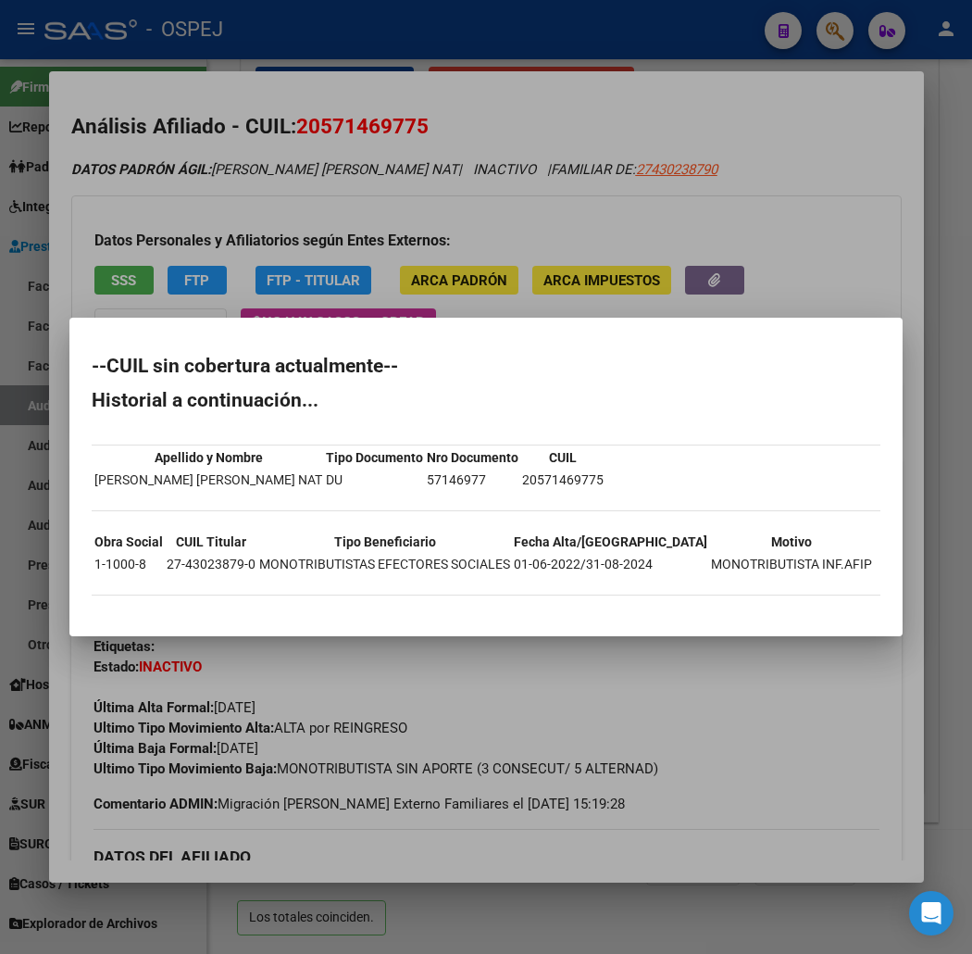
drag, startPoint x: 37, startPoint y: 371, endPoint x: 142, endPoint y: 607, distance: 258.3
click at [142, 607] on mat-dialog-content "--CUIL sin cobertura actualmente-- Historial a continuación... Apellido y Nombr…" at bounding box center [485, 476] width 833 height 273
drag, startPoint x: 394, startPoint y: 224, endPoint x: 394, endPoint y: 209, distance: 14.8
click at [394, 224] on div at bounding box center [486, 477] width 972 height 954
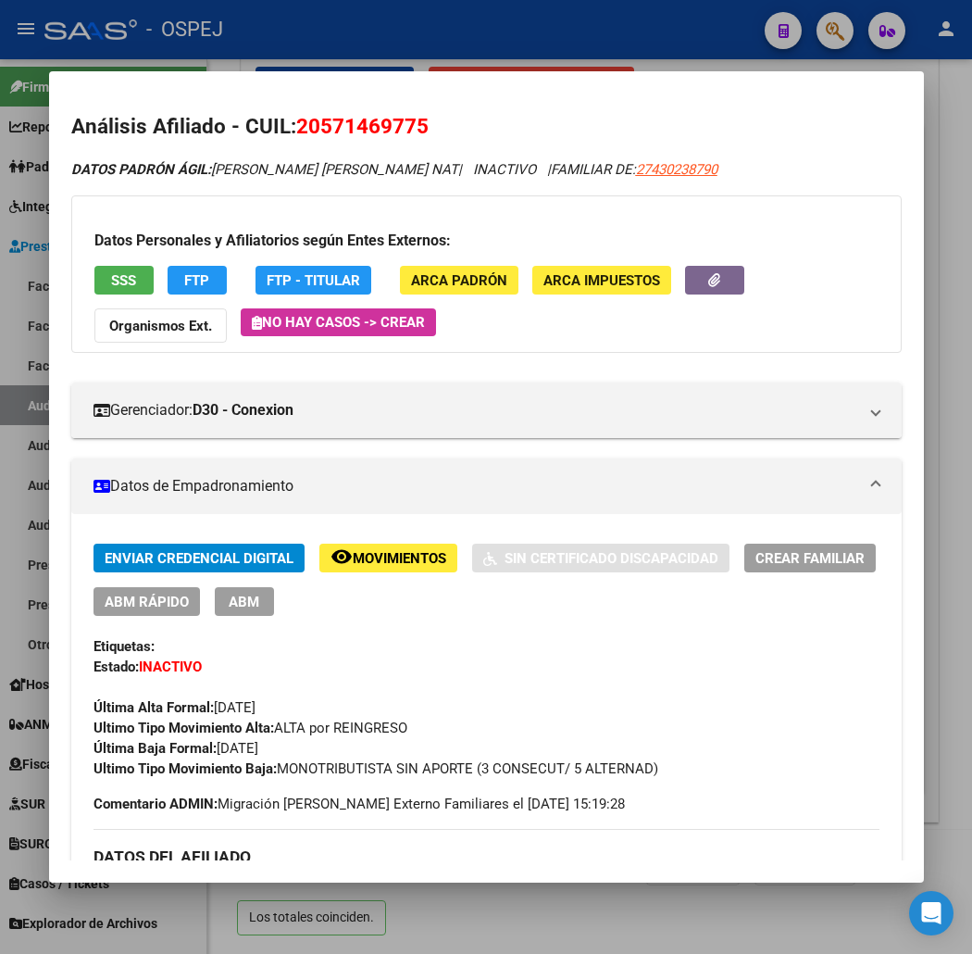
click at [424, 48] on div at bounding box center [486, 477] width 972 height 954
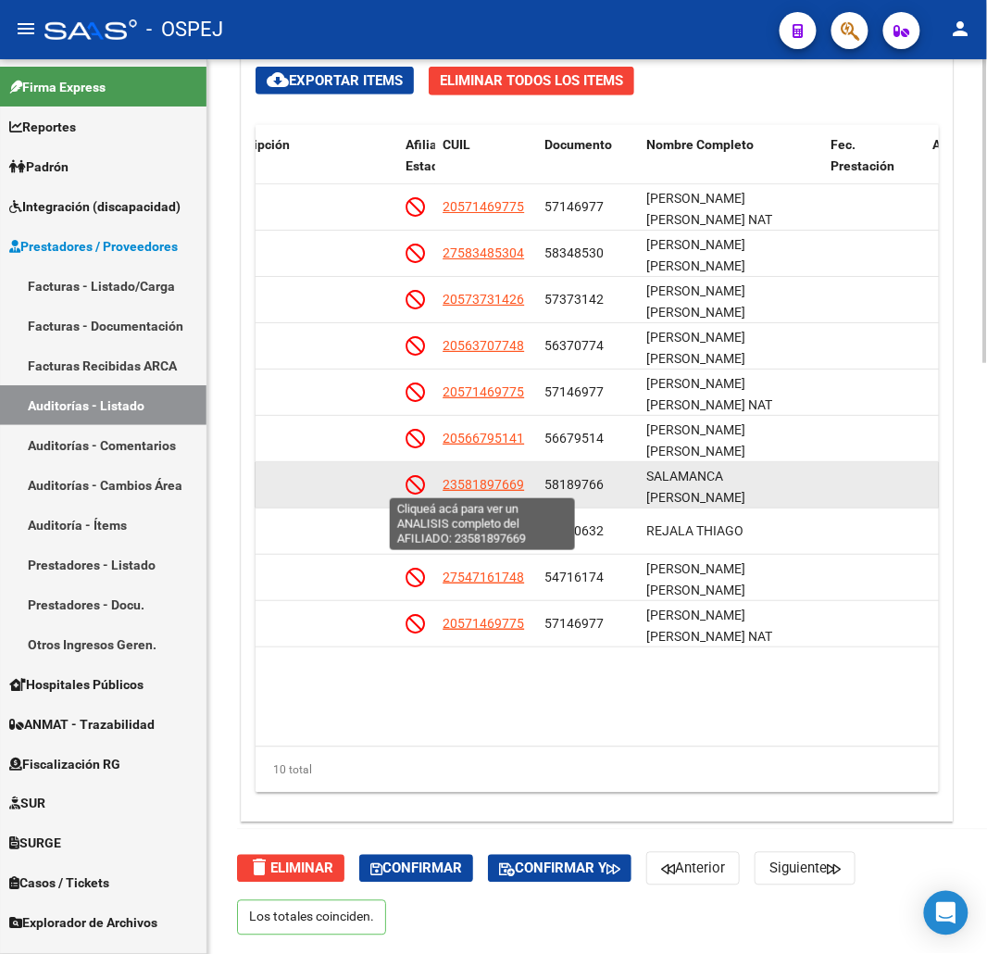
click at [479, 483] on span "23581897669" at bounding box center [483, 484] width 81 height 15
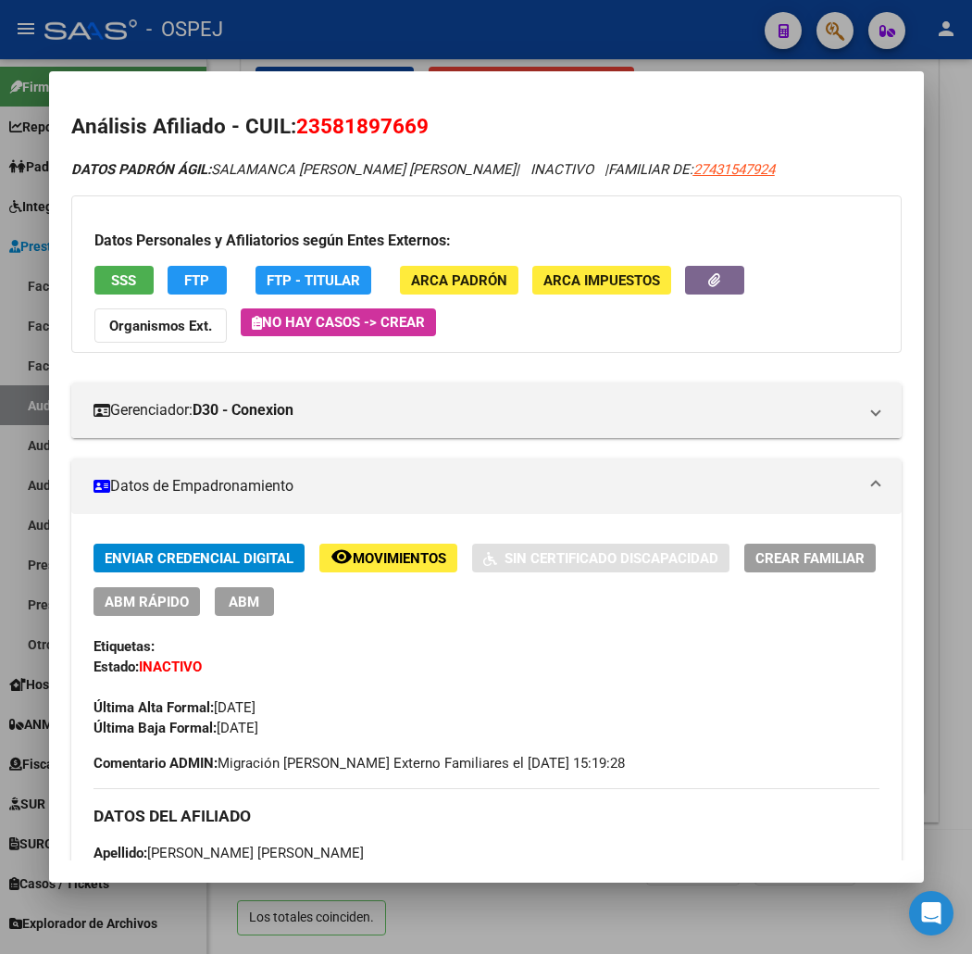
click at [111, 280] on span "SSS" at bounding box center [123, 280] width 25 height 17
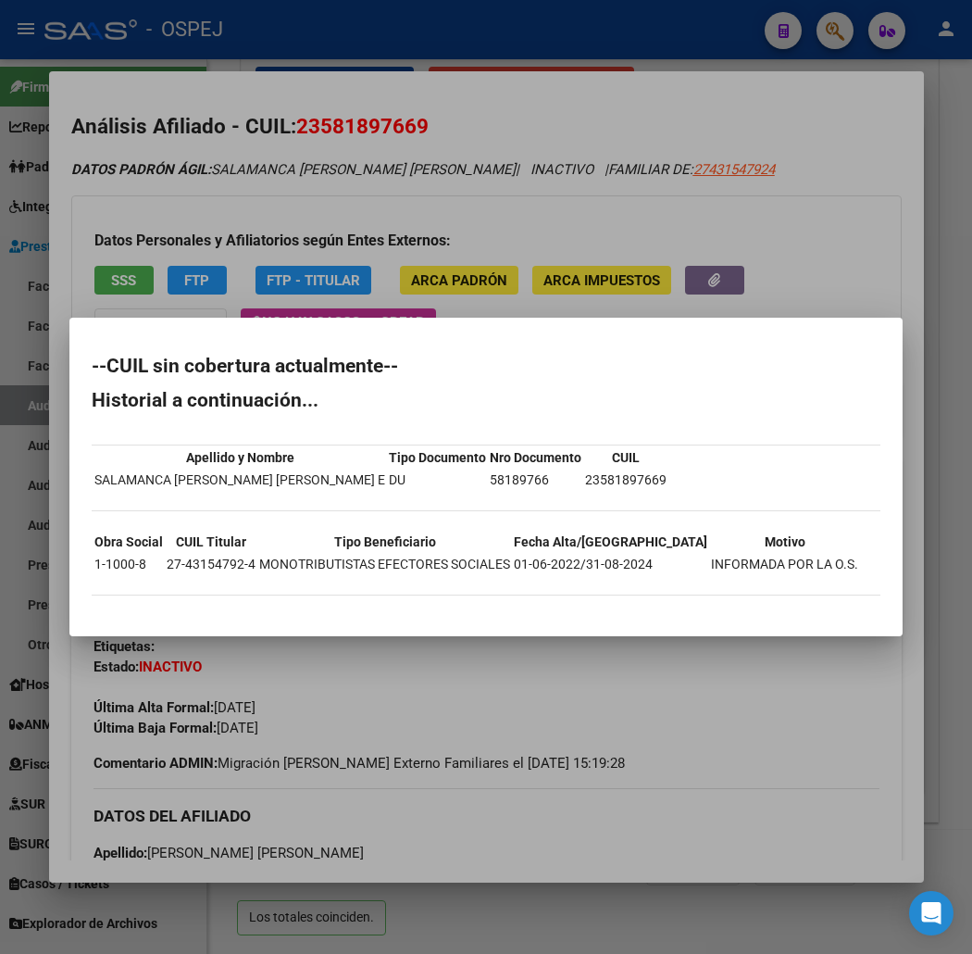
drag, startPoint x: 53, startPoint y: 570, endPoint x: 42, endPoint y: 362, distance: 208.6
click at [69, 362] on mat-dialog-content "--CUIL sin cobertura actualmente-- Historial a continuación... Apellido y Nombr…" at bounding box center [485, 476] width 833 height 273
click at [561, 43] on div at bounding box center [486, 477] width 972 height 954
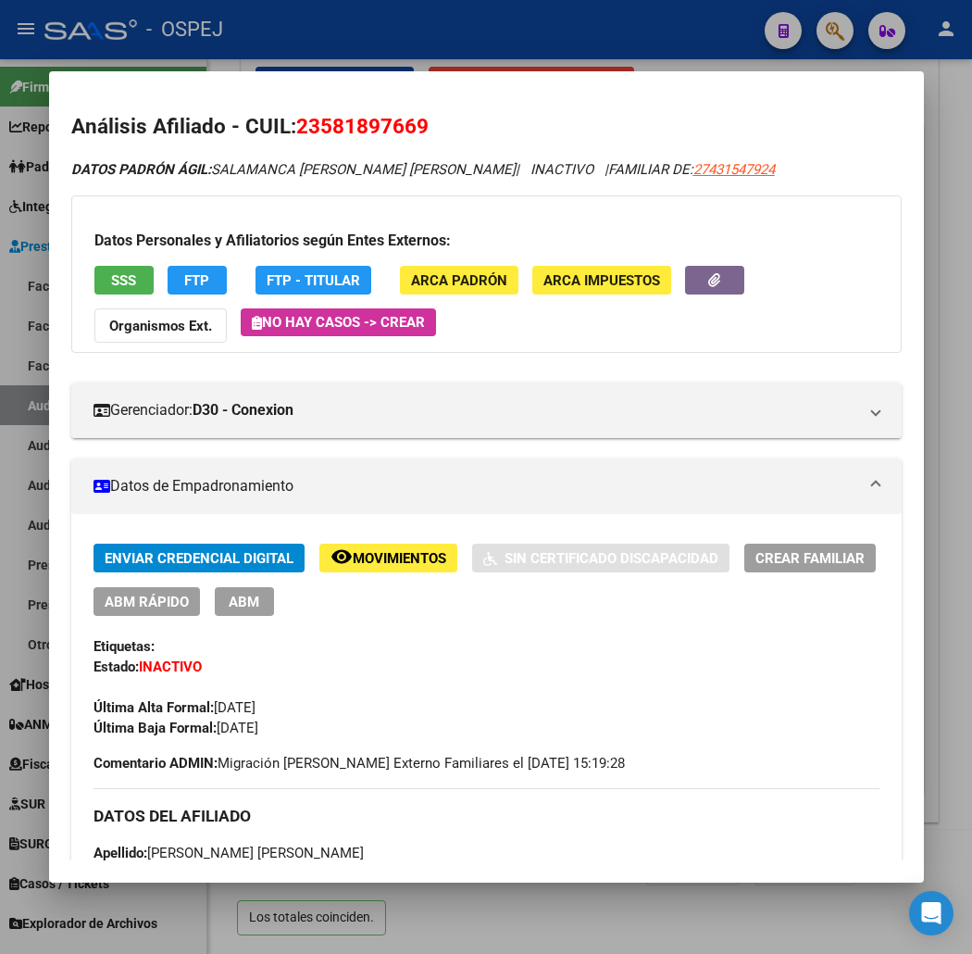
click at [111, 280] on span "SSS" at bounding box center [123, 280] width 25 height 17
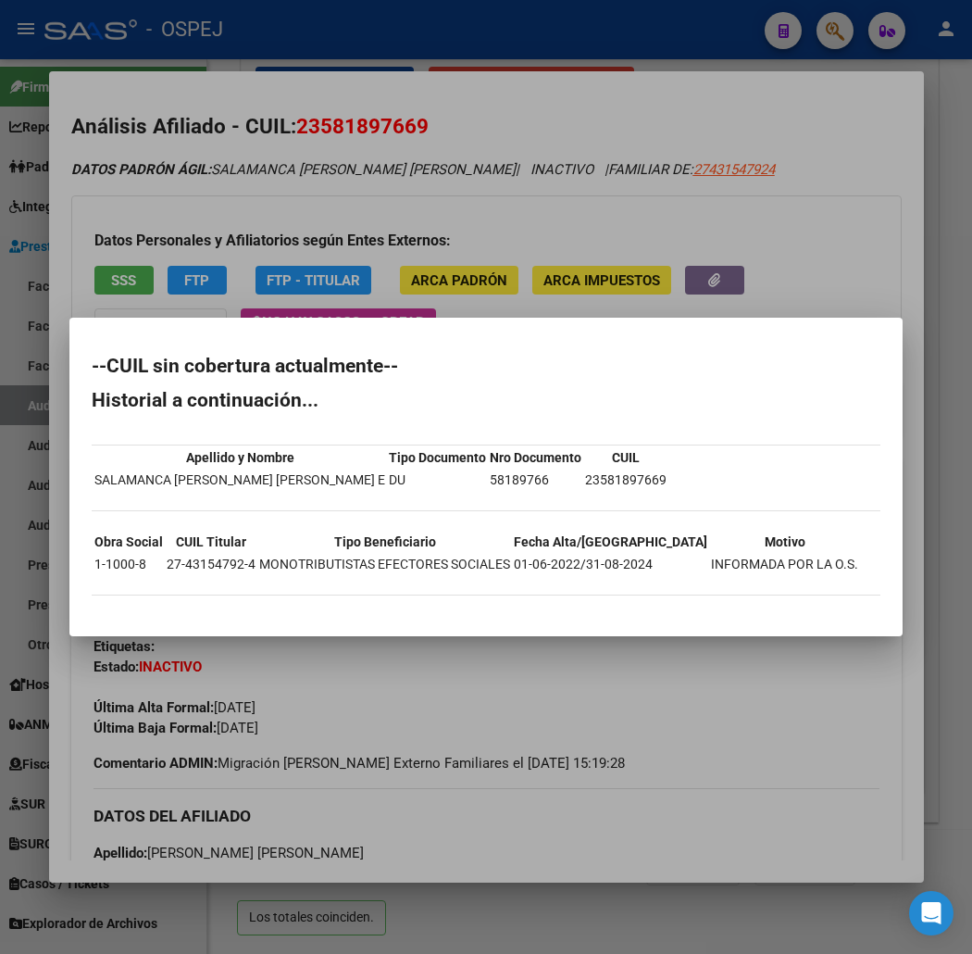
drag, startPoint x: 168, startPoint y: 617, endPoint x: 34, endPoint y: 358, distance: 290.7
click at [69, 358] on mat-dialog-container "--CUIL sin cobertura actualmente-- Historial a continuación... Apellido y Nombr…" at bounding box center [485, 477] width 833 height 318
click at [377, 114] on div at bounding box center [486, 477] width 972 height 954
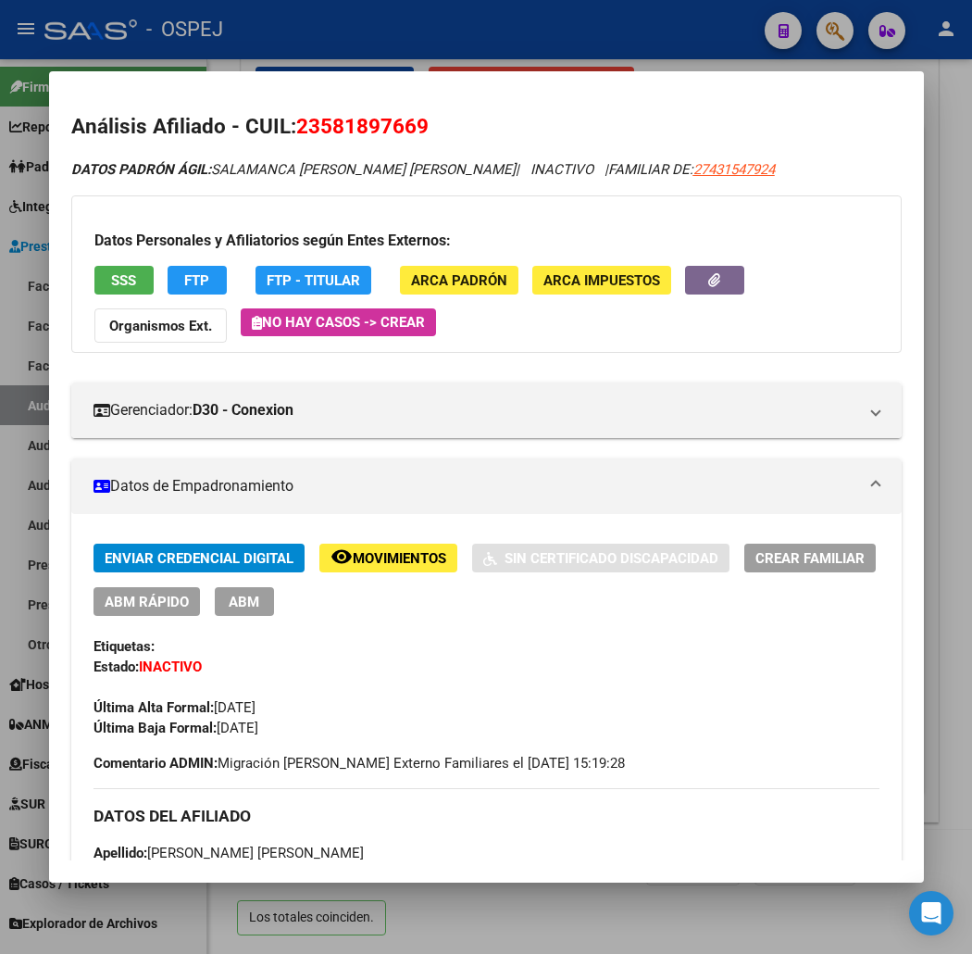
click at [326, 140] on h2 "Análisis Afiliado - CUIL: 23581897669" at bounding box center [486, 126] width 831 height 31
click at [325, 126] on span "23581897669" at bounding box center [362, 126] width 132 height 24
drag, startPoint x: 352, startPoint y: 145, endPoint x: 345, endPoint y: 130, distance: 17.0
click at [345, 130] on span "23581897669" at bounding box center [362, 126] width 132 height 24
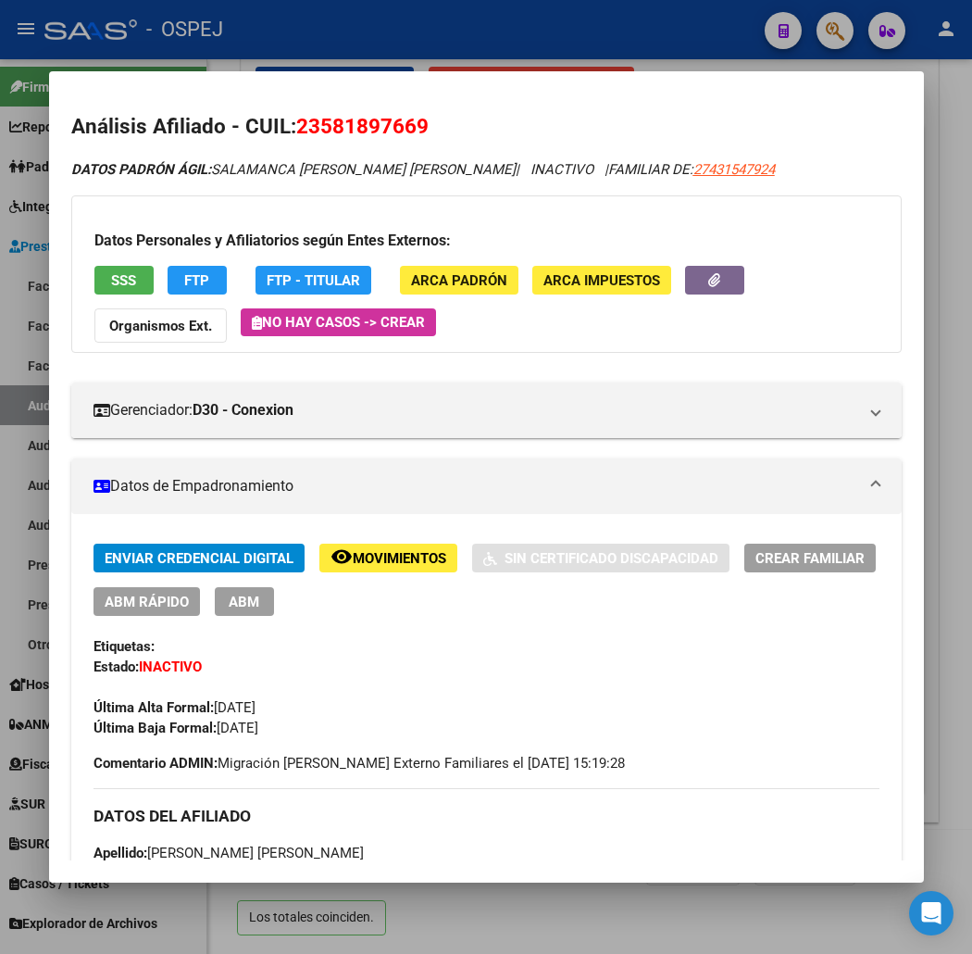
click at [345, 130] on span "23581897669" at bounding box center [362, 126] width 132 height 24
drag, startPoint x: 532, startPoint y: 44, endPoint x: 507, endPoint y: 56, distance: 26.5
click at [532, 44] on div at bounding box center [486, 477] width 972 height 954
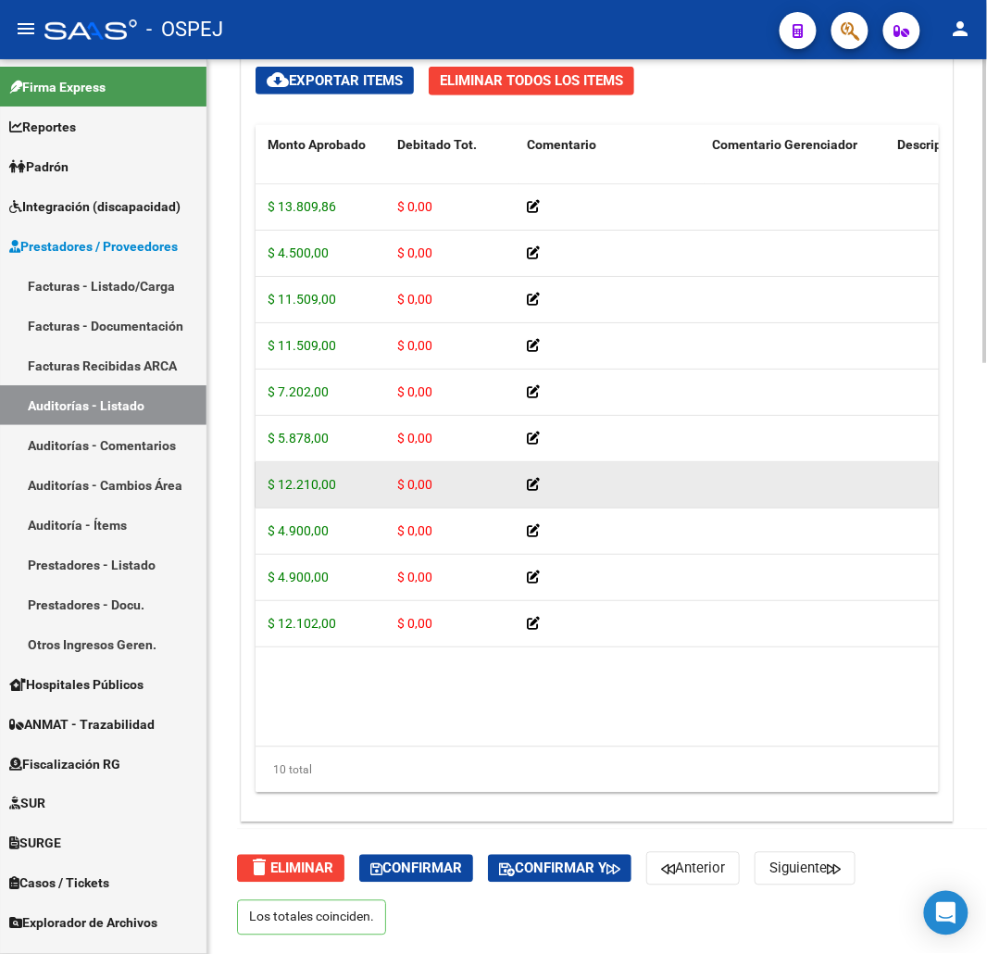
scroll to position [0, 0]
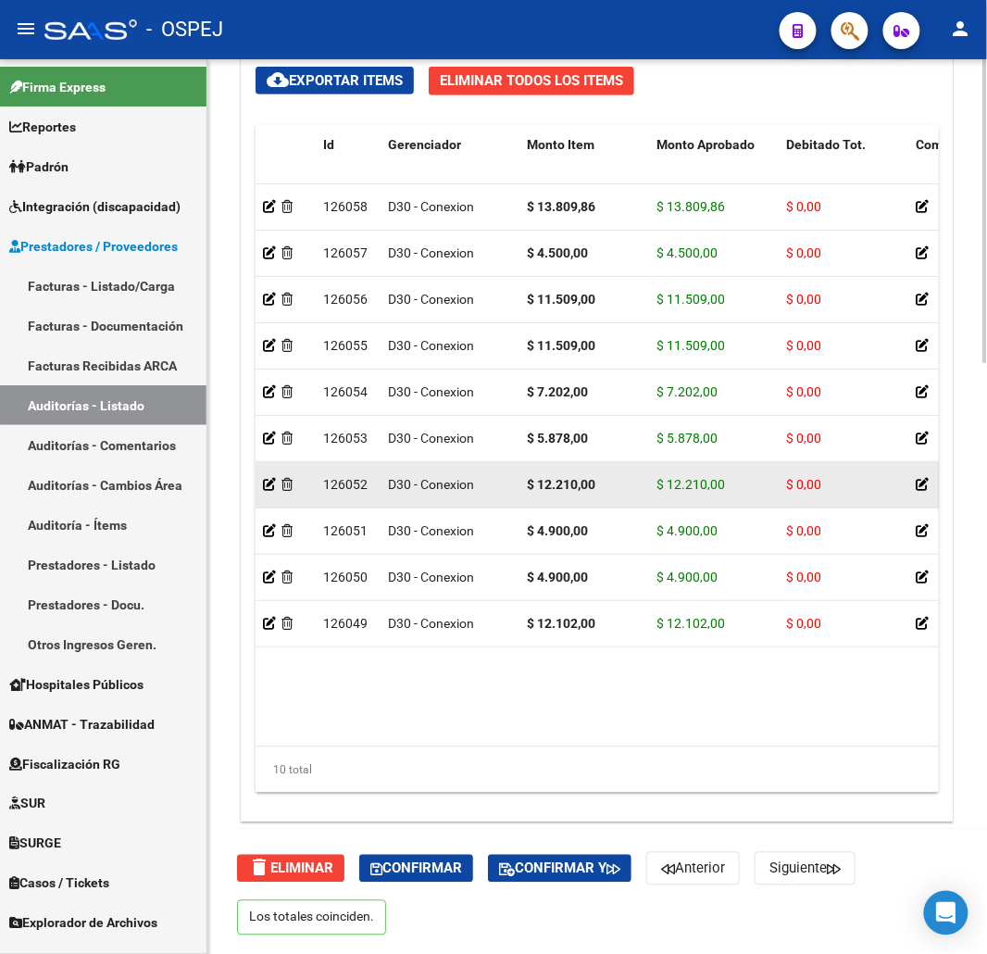
drag, startPoint x: 531, startPoint y: 480, endPoint x: 413, endPoint y: 479, distance: 117.6
drag, startPoint x: 520, startPoint y: 483, endPoint x: 597, endPoint y: 485, distance: 76.9
click at [597, 485] on datatable-body-cell "$ 12.210,00" at bounding box center [584, 484] width 130 height 45
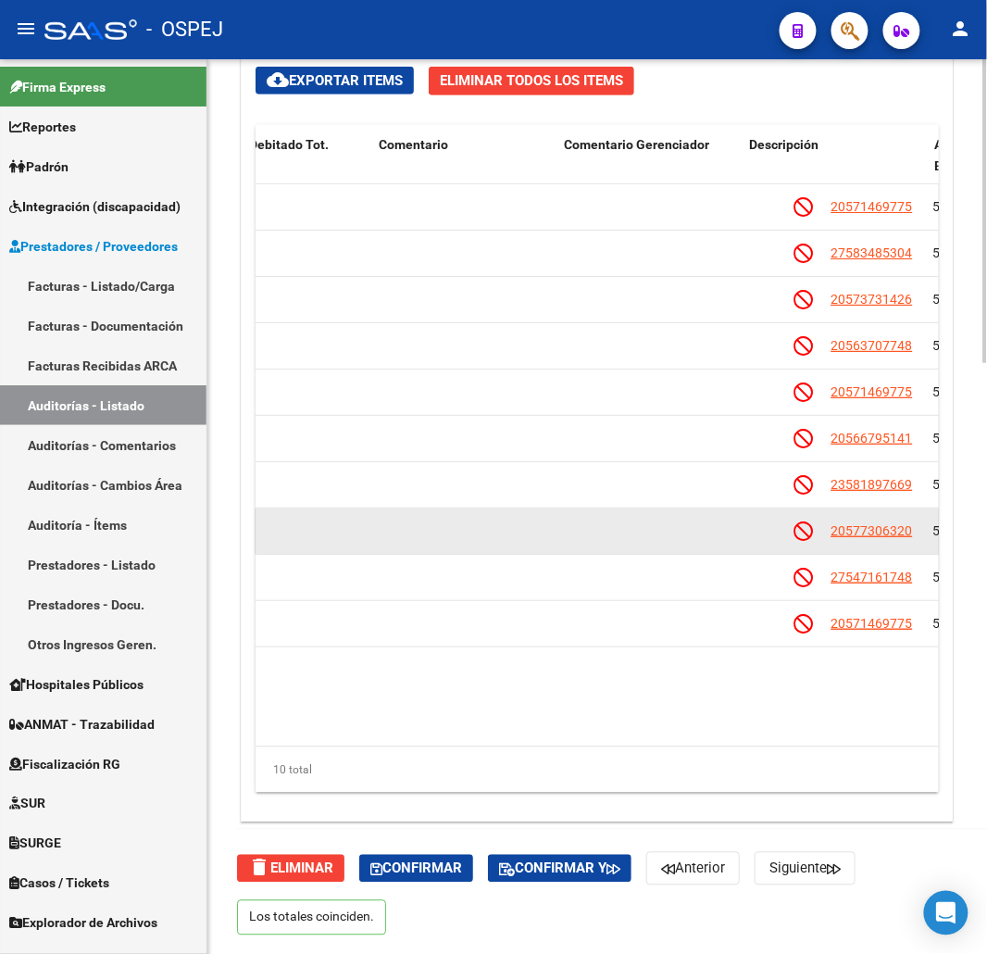
drag, startPoint x: 681, startPoint y: 544, endPoint x: 755, endPoint y: 528, distance: 75.9
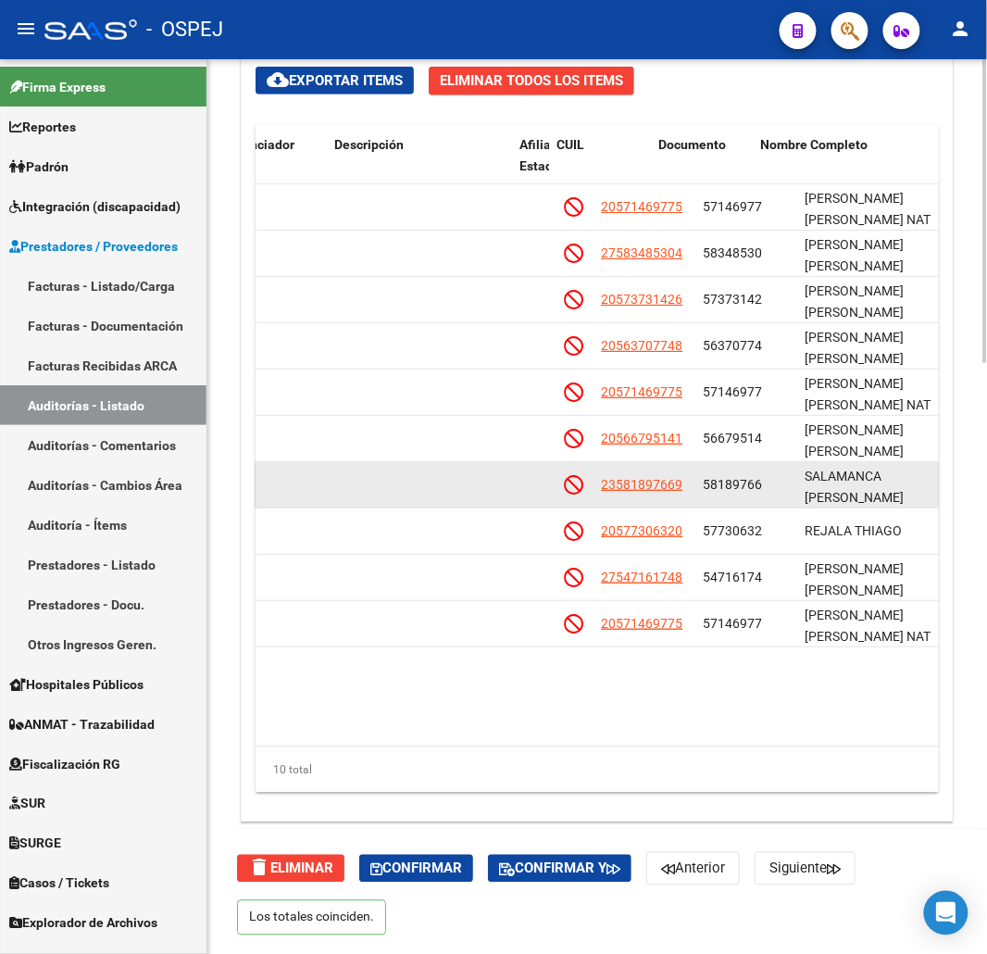
drag, startPoint x: 664, startPoint y: 513, endPoint x: 702, endPoint y: 506, distance: 38.7
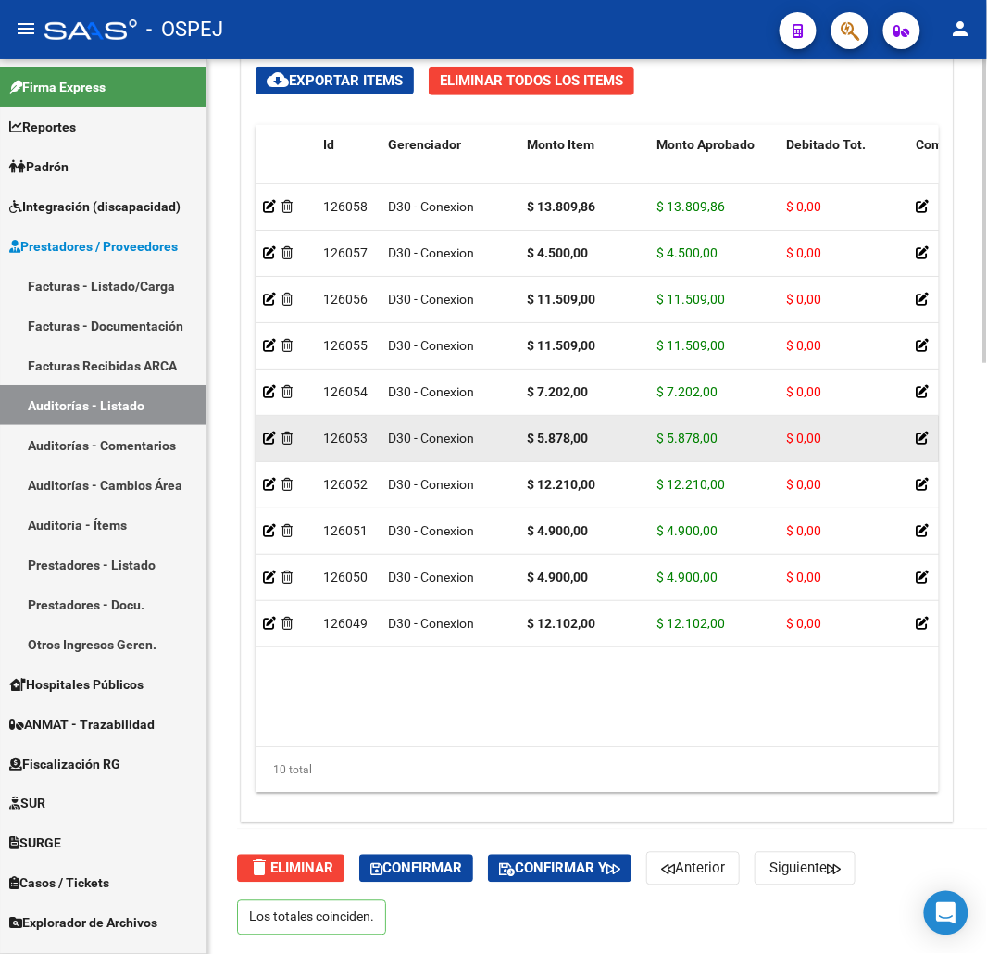
drag, startPoint x: 589, startPoint y: 431, endPoint x: 475, endPoint y: 429, distance: 113.9
drag, startPoint x: 519, startPoint y: 439, endPoint x: 594, endPoint y: 438, distance: 74.1
click at [594, 438] on datatable-body-cell "$ 5.878,00" at bounding box center [584, 438] width 130 height 45
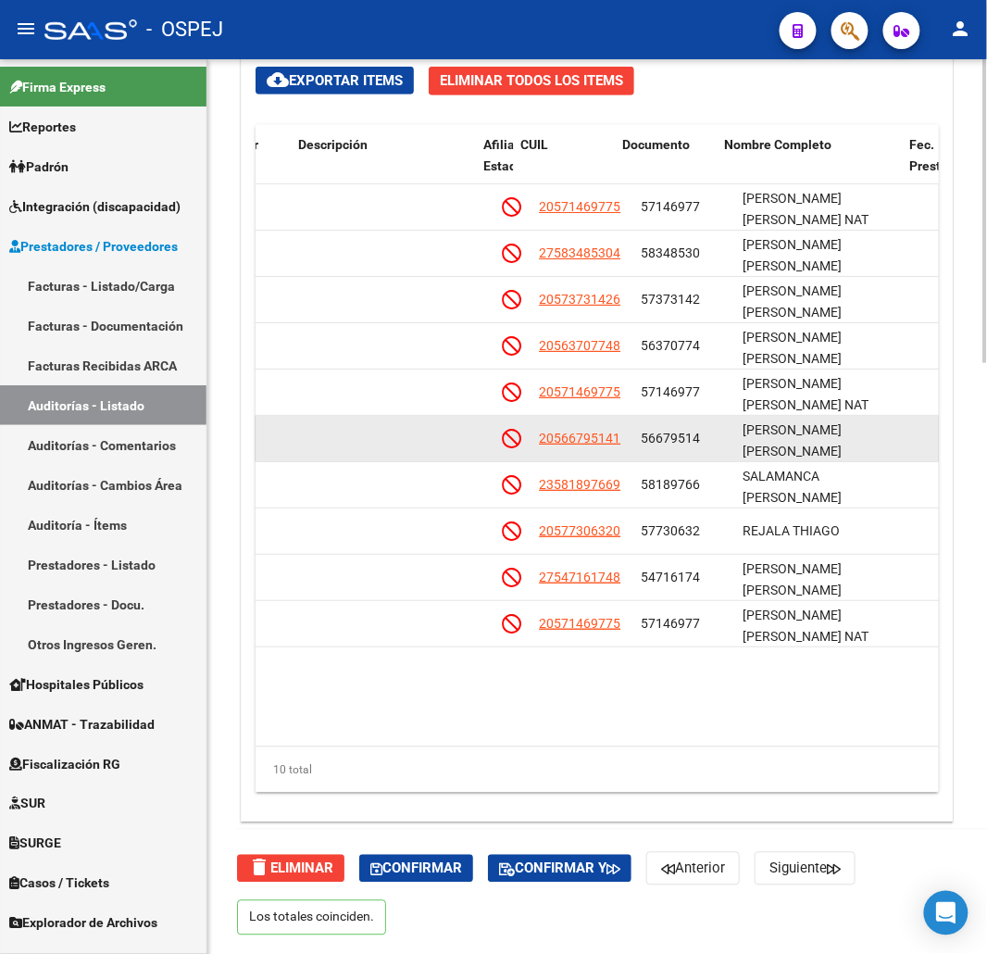
drag, startPoint x: 419, startPoint y: 456, endPoint x: 477, endPoint y: 454, distance: 57.4
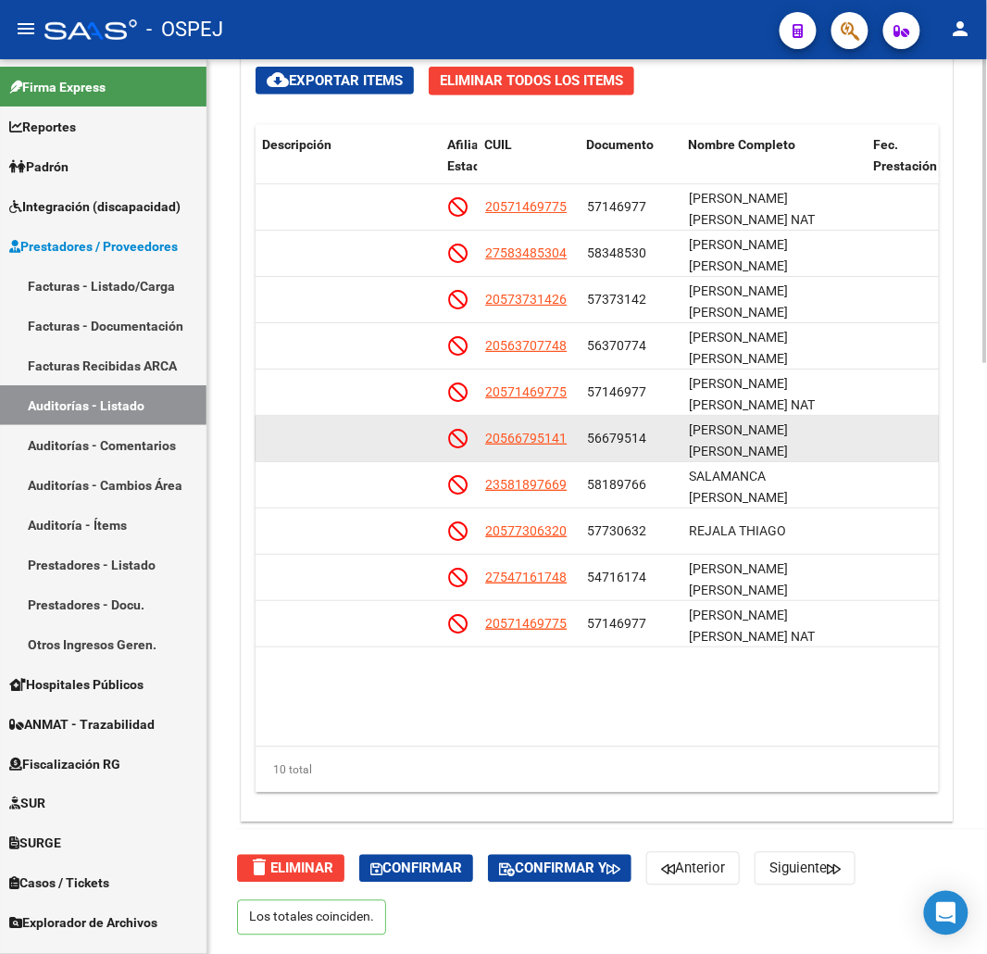
drag, startPoint x: 570, startPoint y: 440, endPoint x: 479, endPoint y: 439, distance: 91.7
click at [479, 439] on datatable-body-cell "20566795141" at bounding box center [529, 438] width 102 height 45
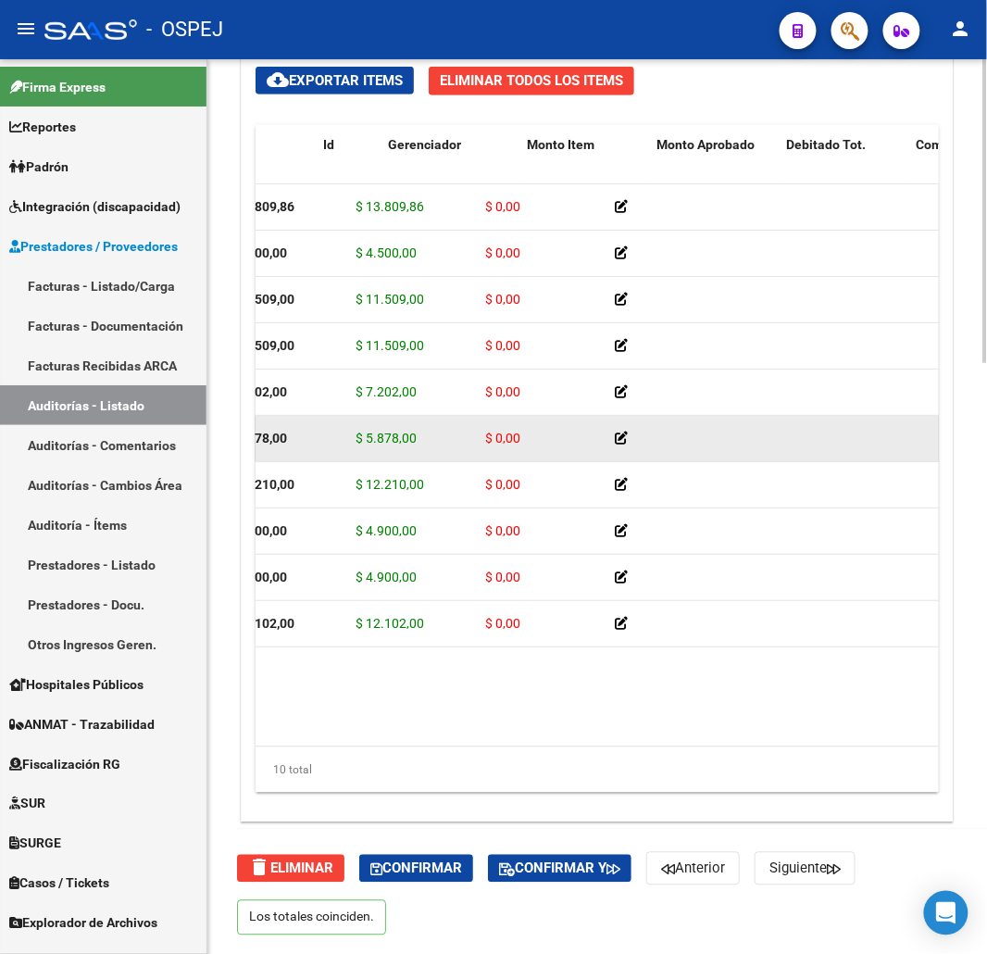
scroll to position [0, 0]
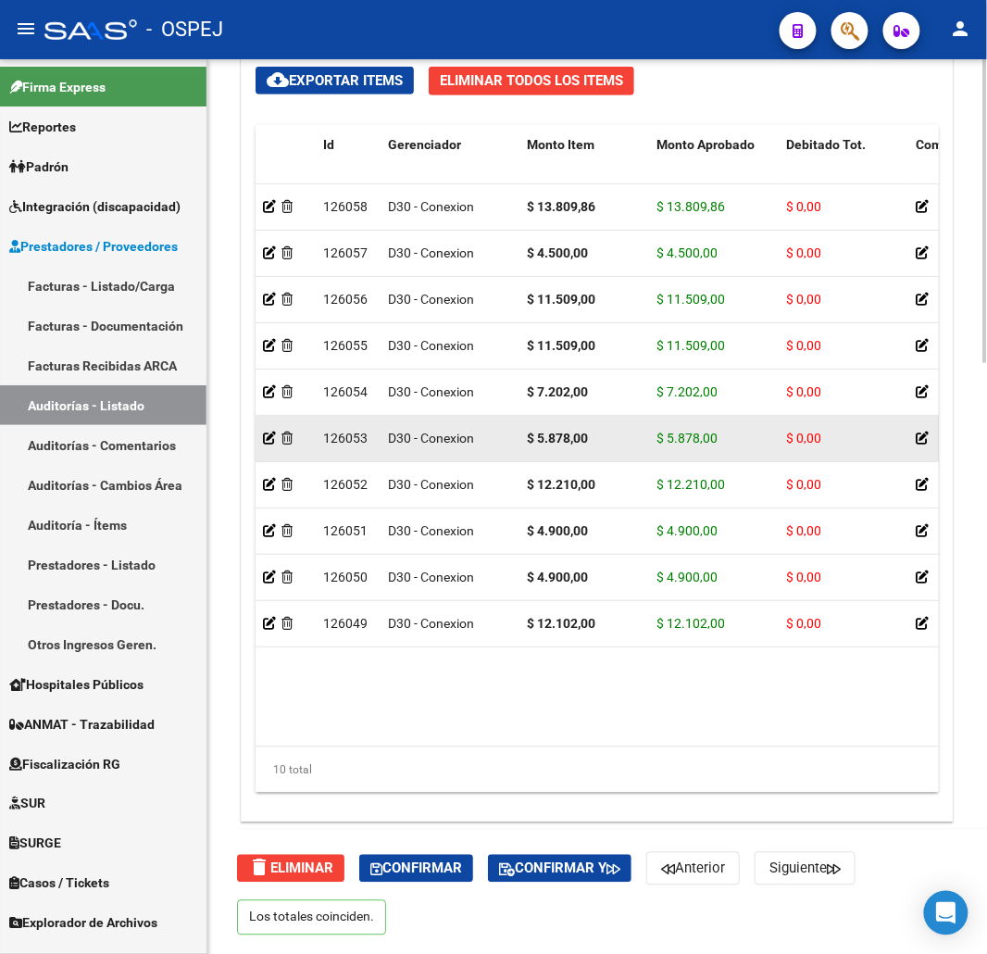
drag, startPoint x: 752, startPoint y: 437, endPoint x: 572, endPoint y: 437, distance: 179.6
drag, startPoint x: 550, startPoint y: 435, endPoint x: 591, endPoint y: 435, distance: 40.7
click at [591, 435] on datatable-body-cell "$ 5.878,00" at bounding box center [584, 438] width 130 height 45
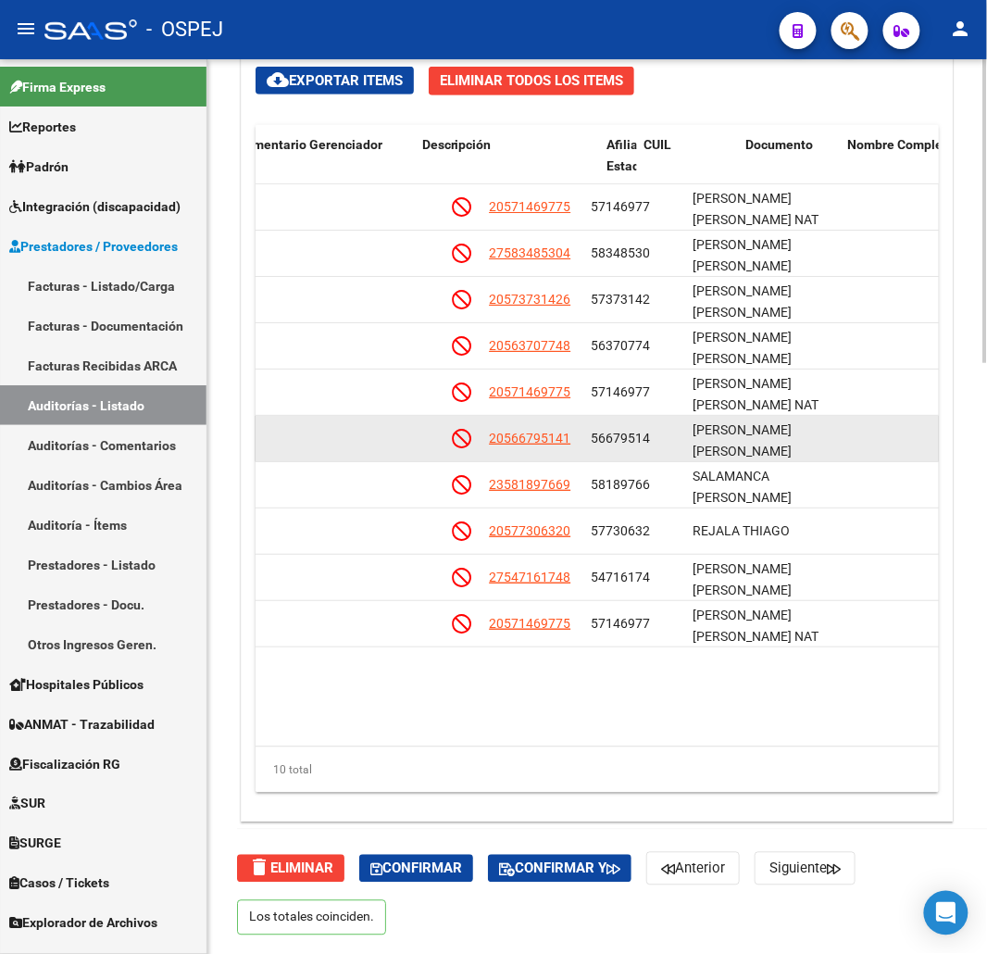
drag, startPoint x: 583, startPoint y: 445, endPoint x: 669, endPoint y: 445, distance: 85.2
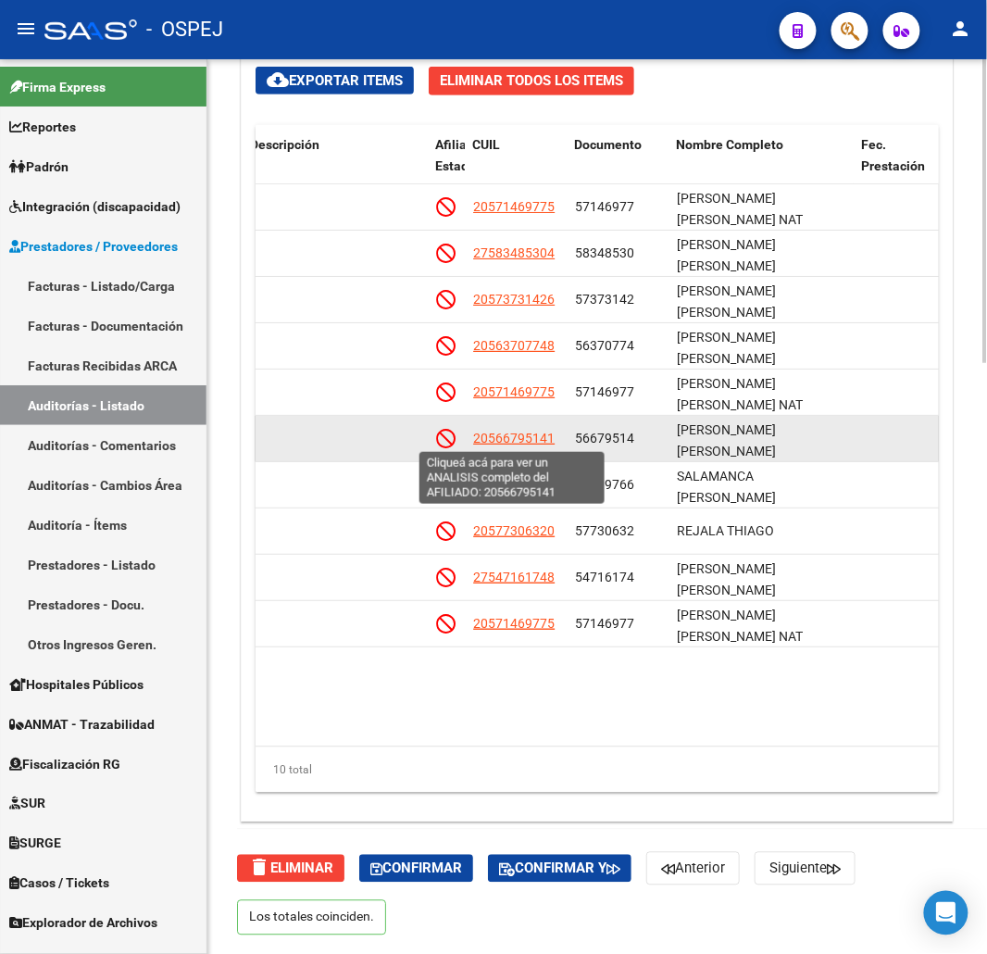
click at [519, 431] on span "20566795141" at bounding box center [513, 438] width 81 height 15
type textarea "20566795141"
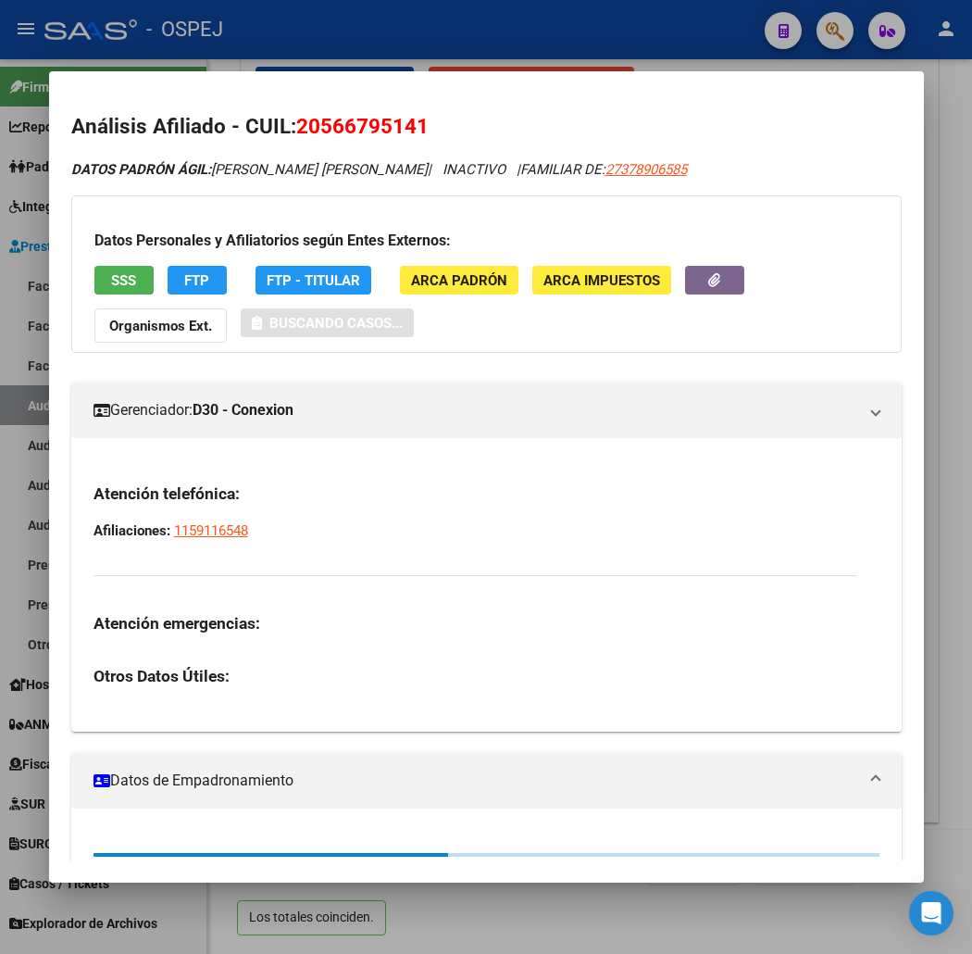
click at [85, 206] on div "Datos Personales y Afiliatorios según Entes Externos: SSS FTP FTP - Titular ARC…" at bounding box center [486, 273] width 831 height 157
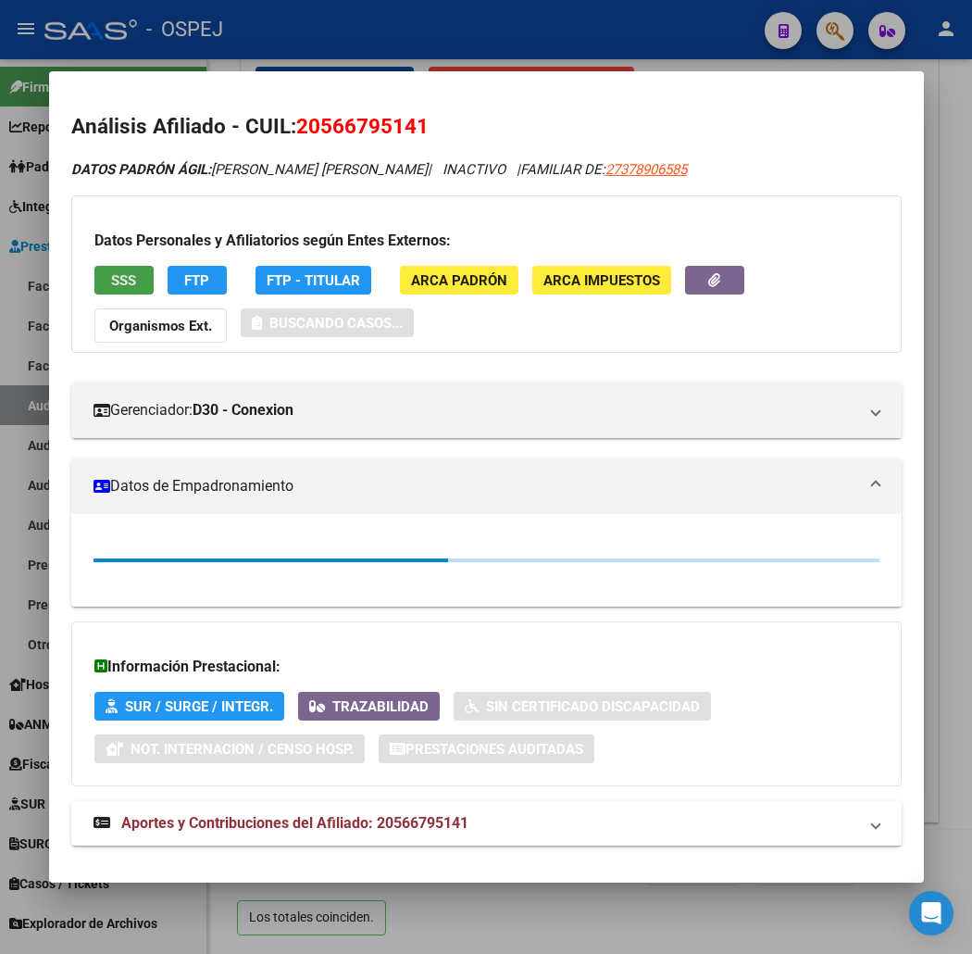
click at [111, 272] on span "SSS" at bounding box center [123, 280] width 25 height 17
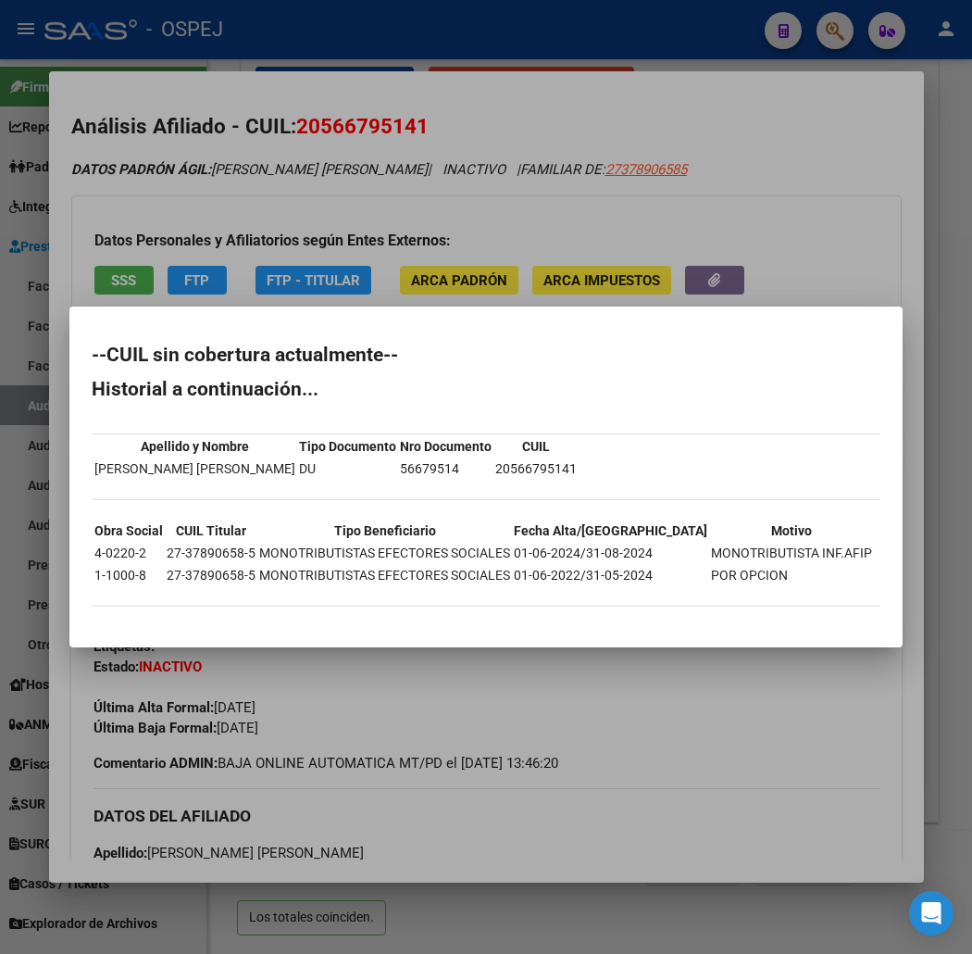
drag, startPoint x: 38, startPoint y: 345, endPoint x: 98, endPoint y: 623, distance: 284.2
click at [98, 623] on mat-dialog-container "--CUIL sin cobertura actualmente-- Historial a continuación... Apellido y Nombr…" at bounding box center [485, 477] width 833 height 340
drag, startPoint x: 367, startPoint y: 218, endPoint x: 376, endPoint y: 152, distance: 66.4
click at [367, 216] on div at bounding box center [486, 477] width 972 height 954
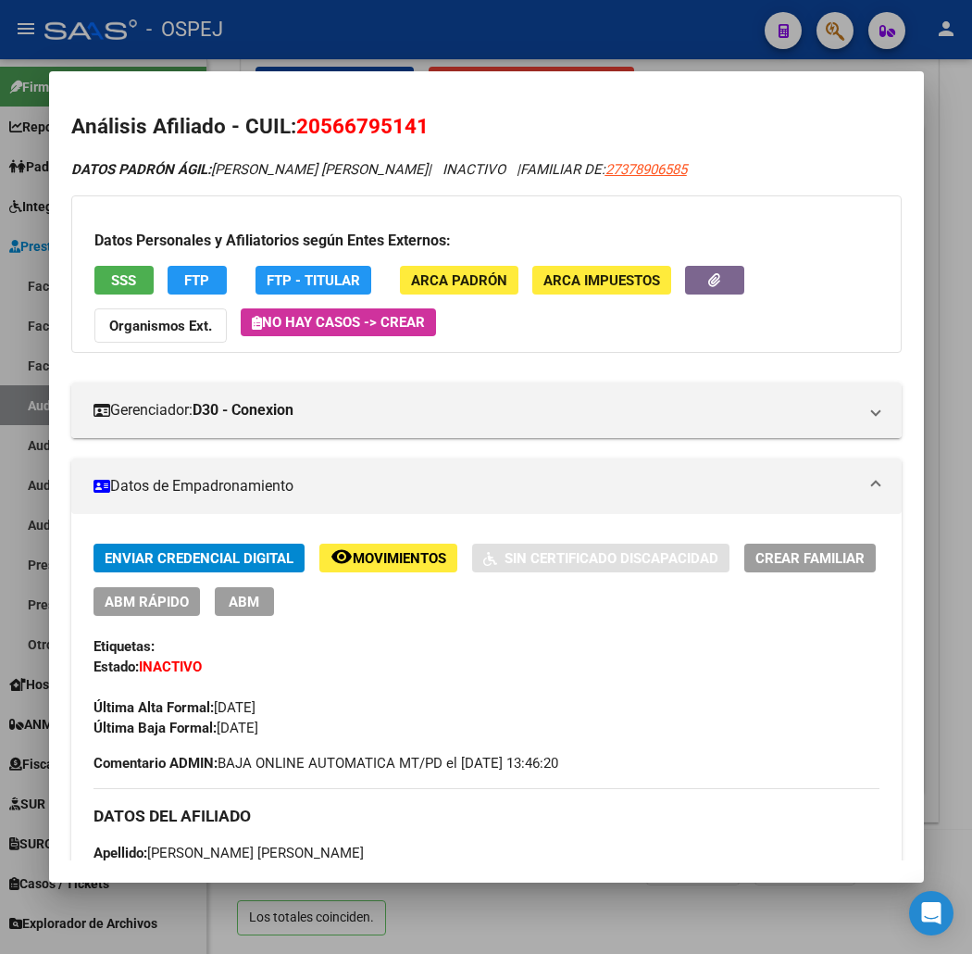
click at [410, 53] on div at bounding box center [486, 477] width 972 height 954
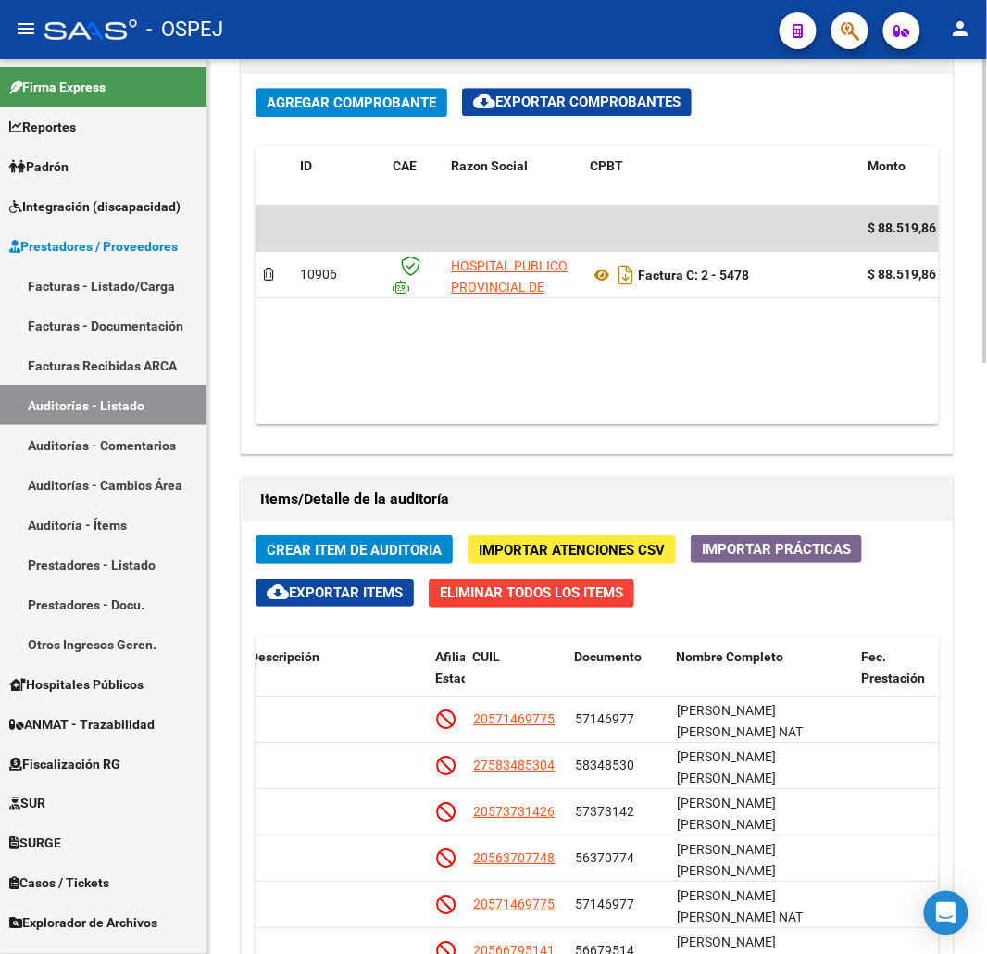
scroll to position [1119, 0]
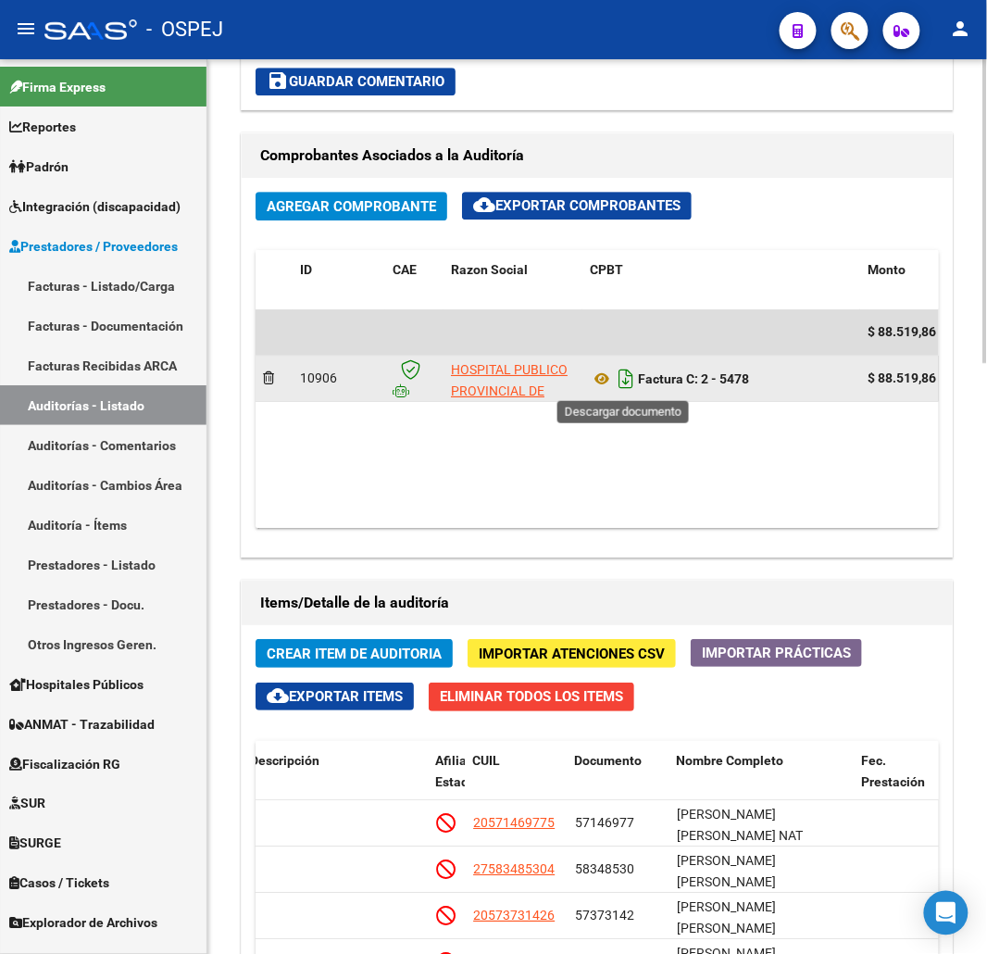
click at [630, 391] on icon "Descargar documento" at bounding box center [626, 379] width 24 height 30
click at [812, 188] on div "Agregar Comprobante cloud_download Exportar Comprobantes ID CAE Razon Social CP…" at bounding box center [597, 367] width 711 height 379
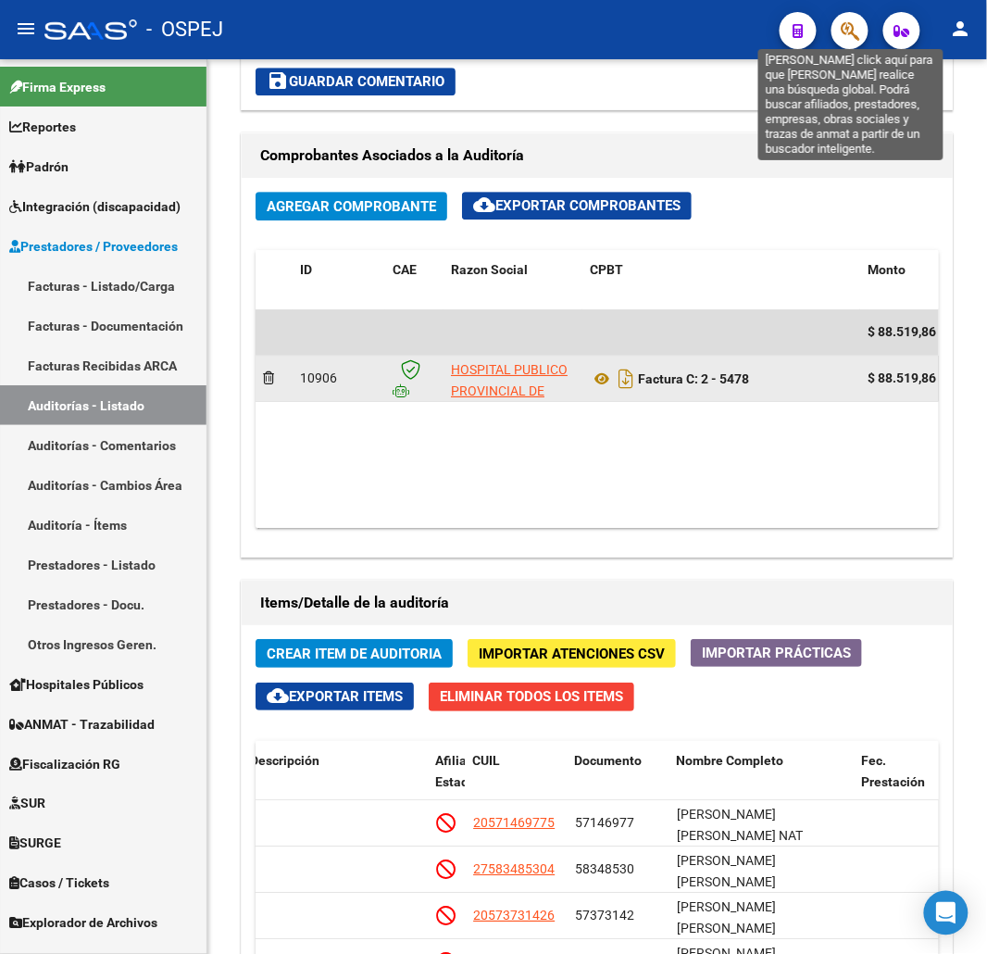
click at [841, 33] on icon "button" at bounding box center [850, 30] width 19 height 21
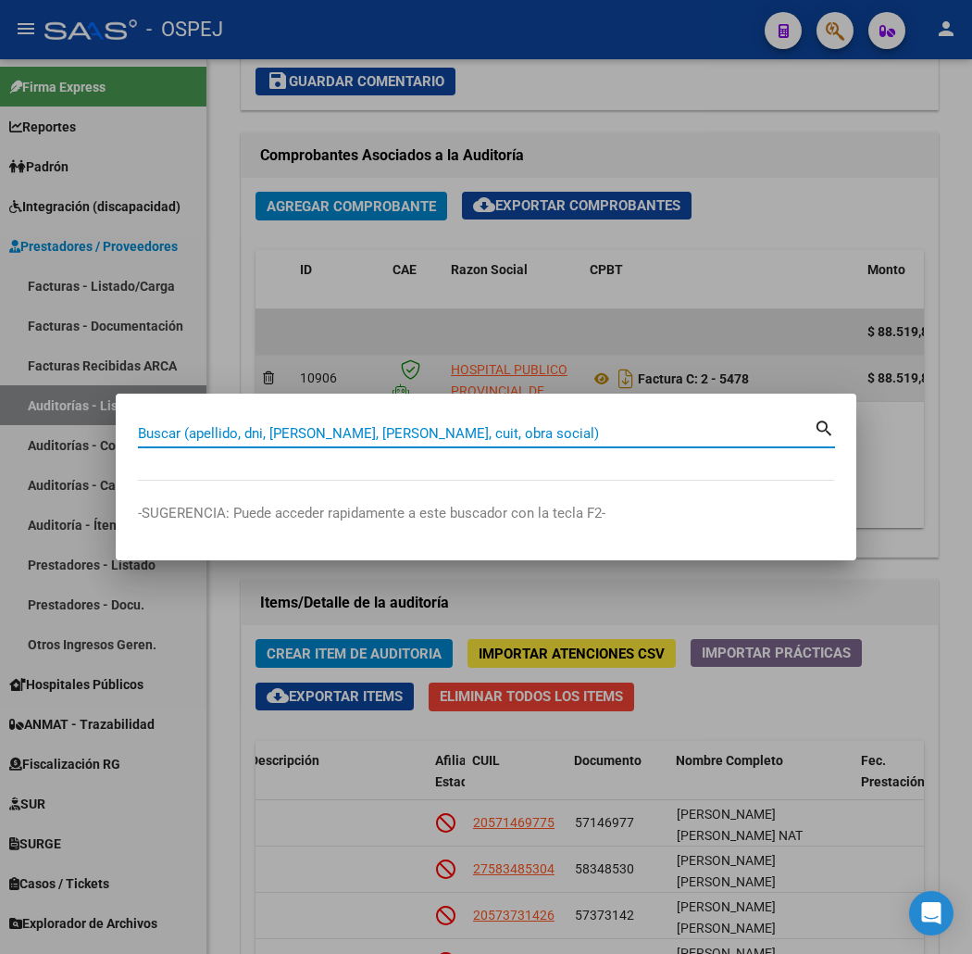
click at [716, 707] on div at bounding box center [486, 477] width 972 height 954
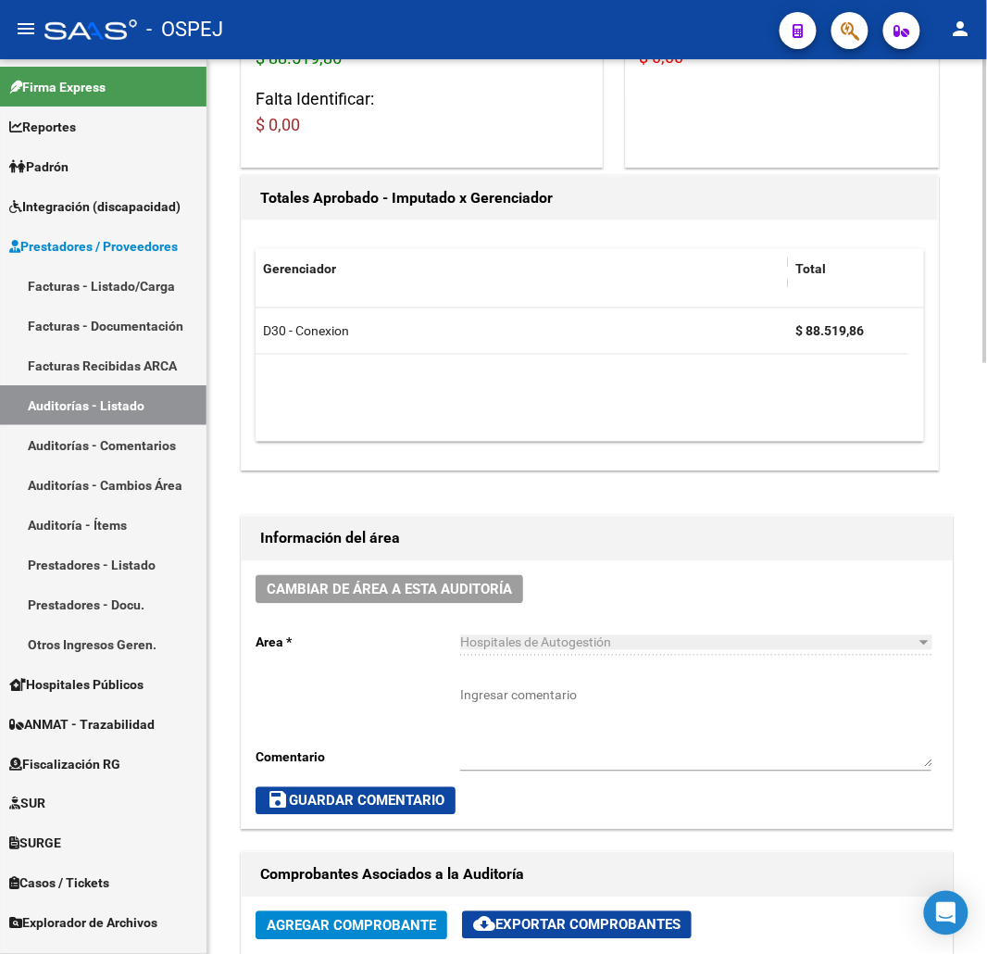
scroll to position [0, 0]
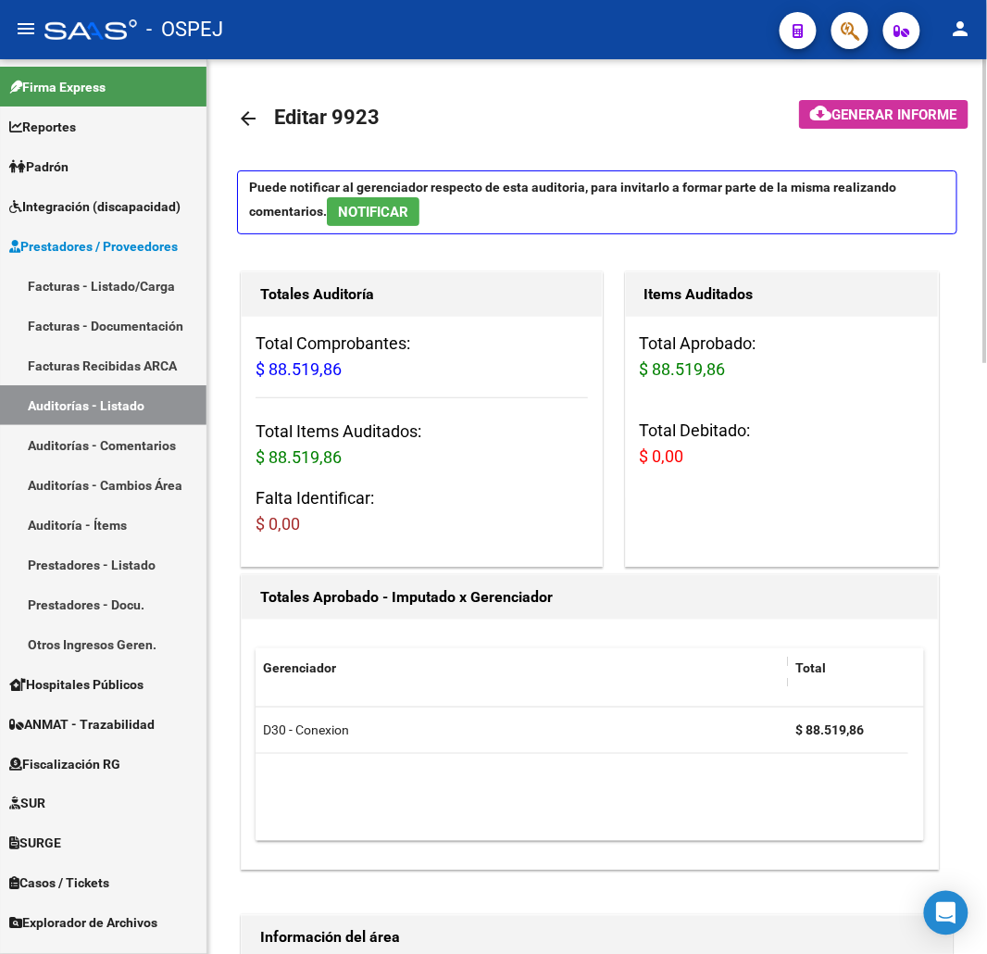
click at [244, 117] on mat-icon "arrow_back" at bounding box center [248, 118] width 22 height 22
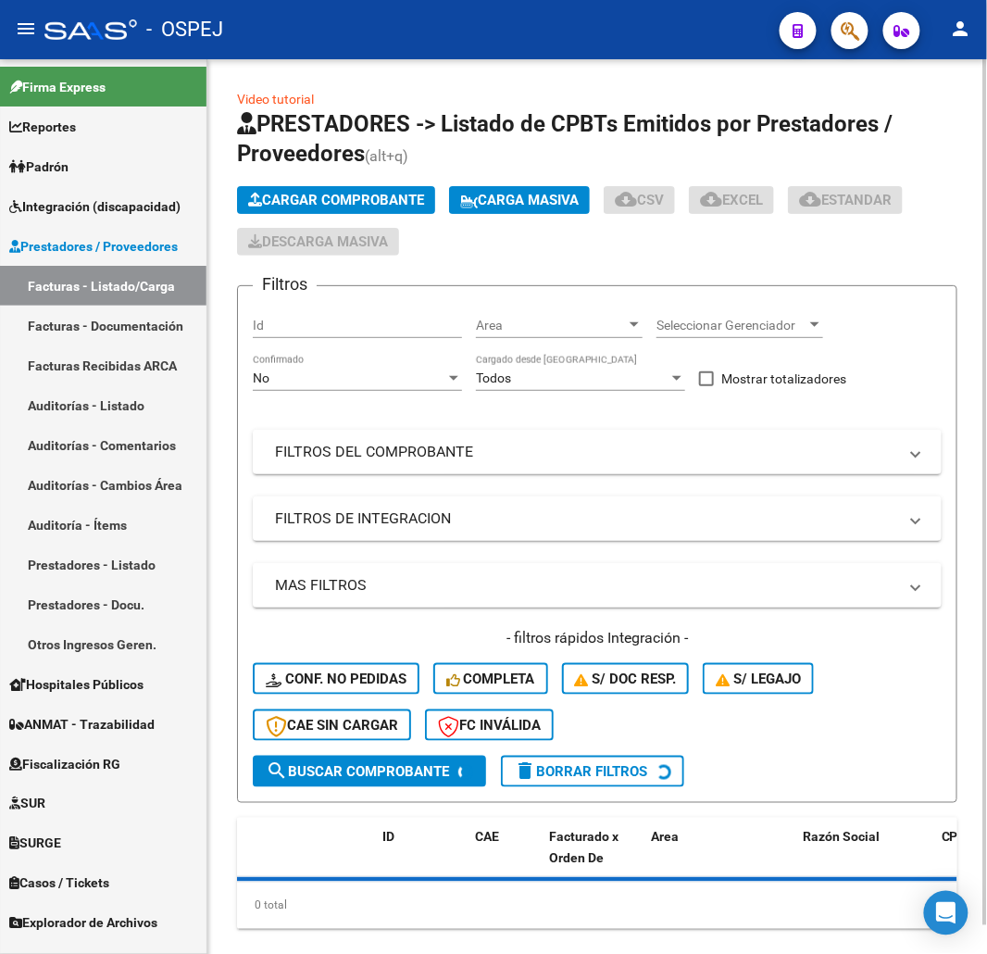
click at [350, 381] on div "No" at bounding box center [349, 378] width 193 height 16
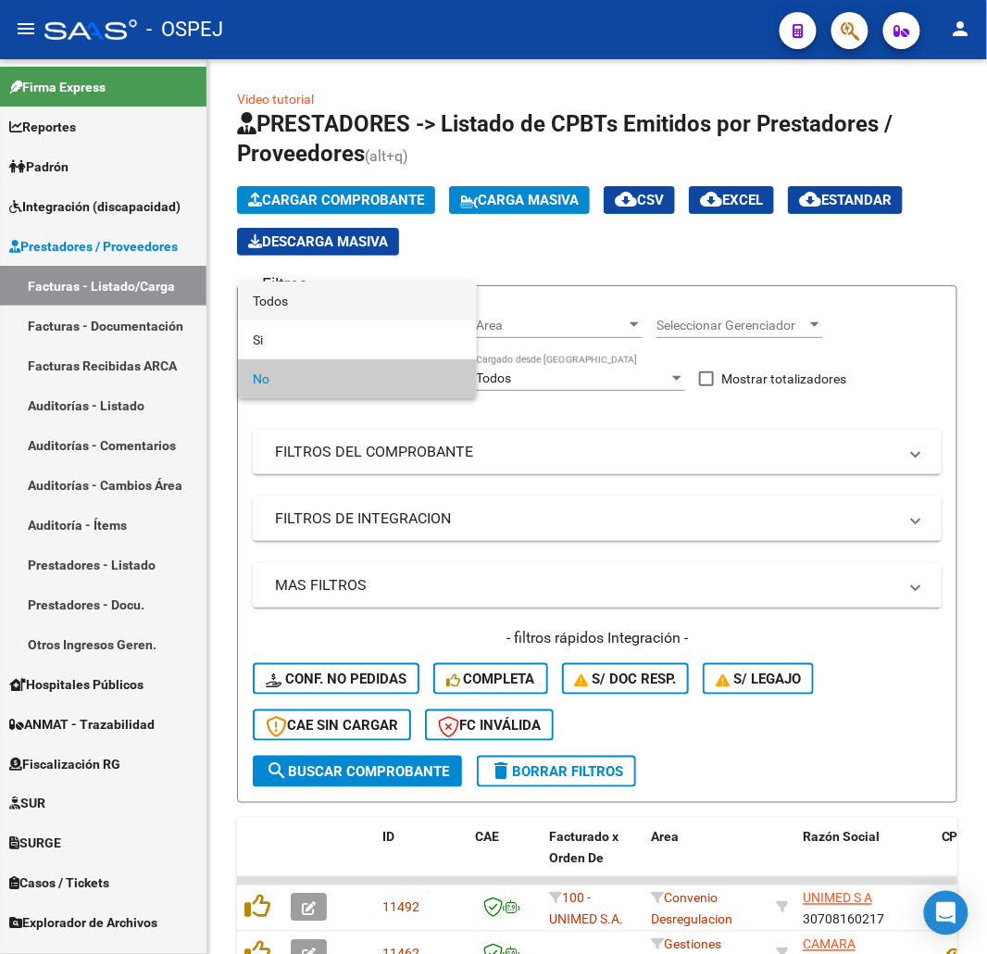
click at [329, 319] on span "Todos" at bounding box center [357, 301] width 209 height 39
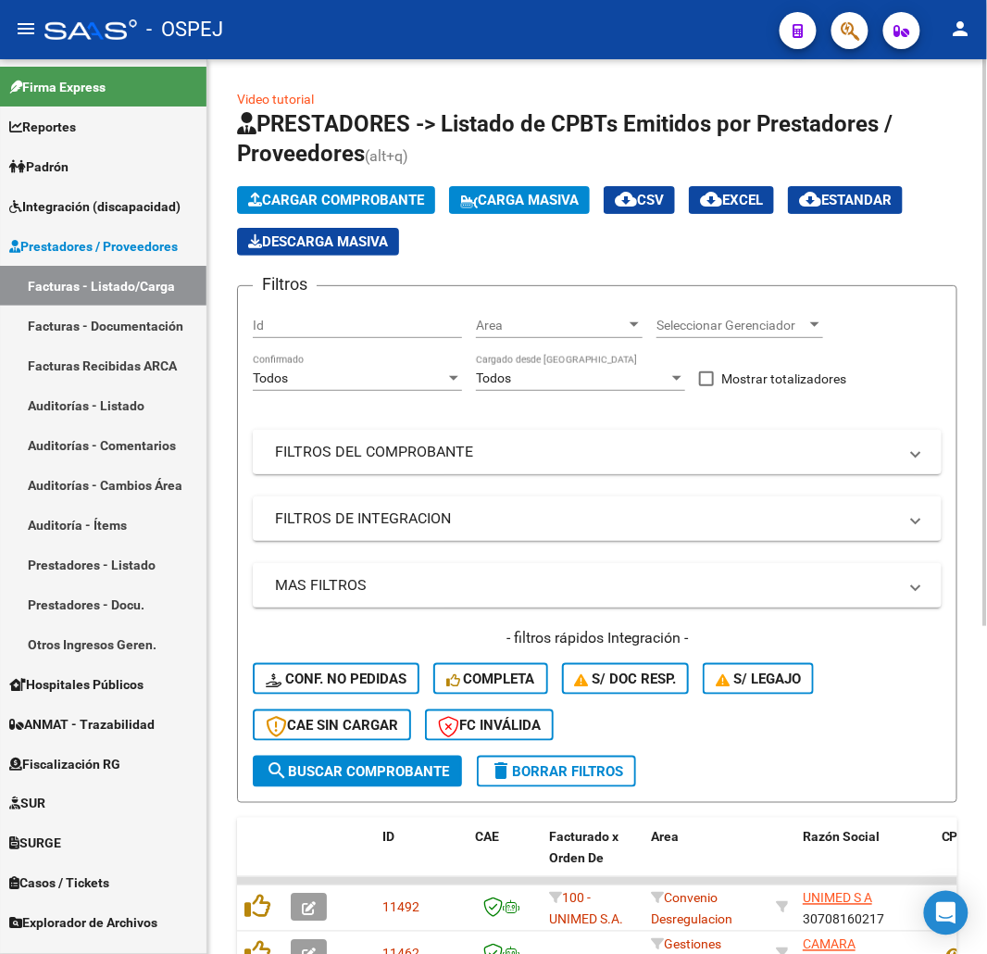
click at [358, 440] on mat-expansion-panel-header "FILTROS DEL COMPROBANTE" at bounding box center [597, 452] width 689 height 44
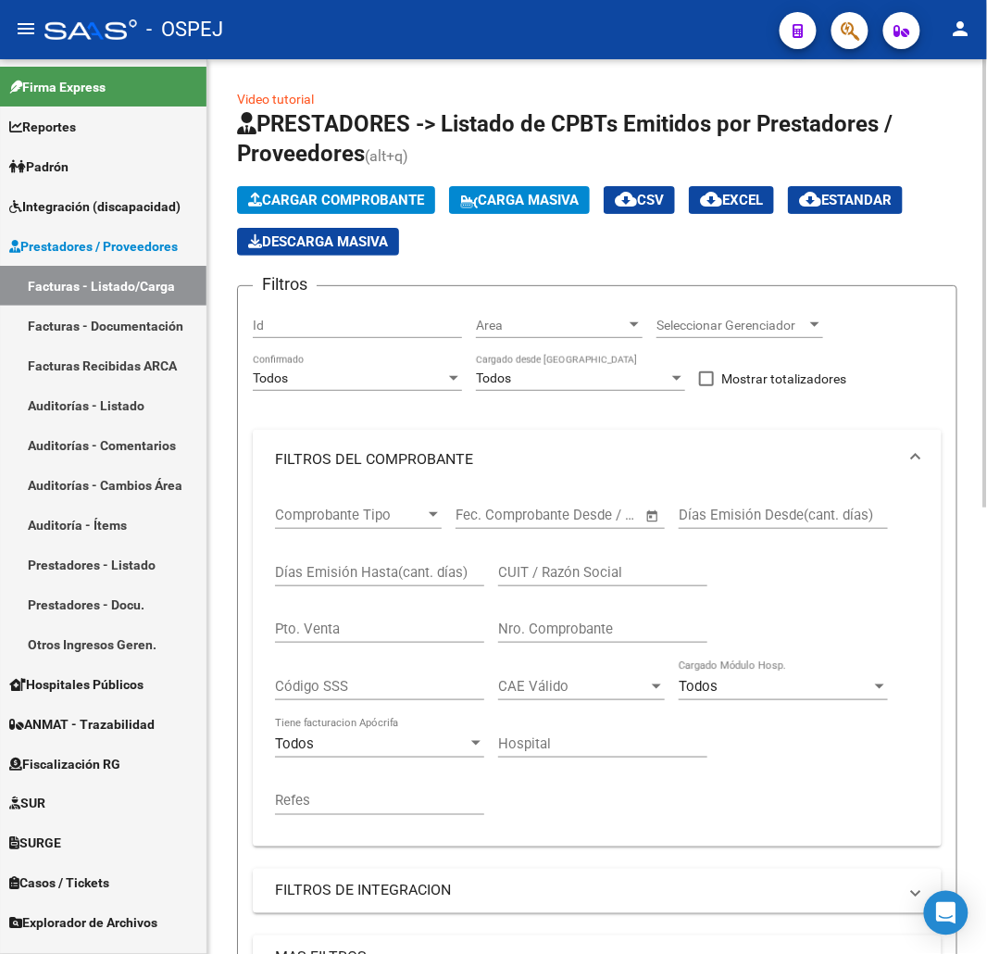
click at [634, 614] on div "Nro. Comprobante" at bounding box center [602, 623] width 209 height 40
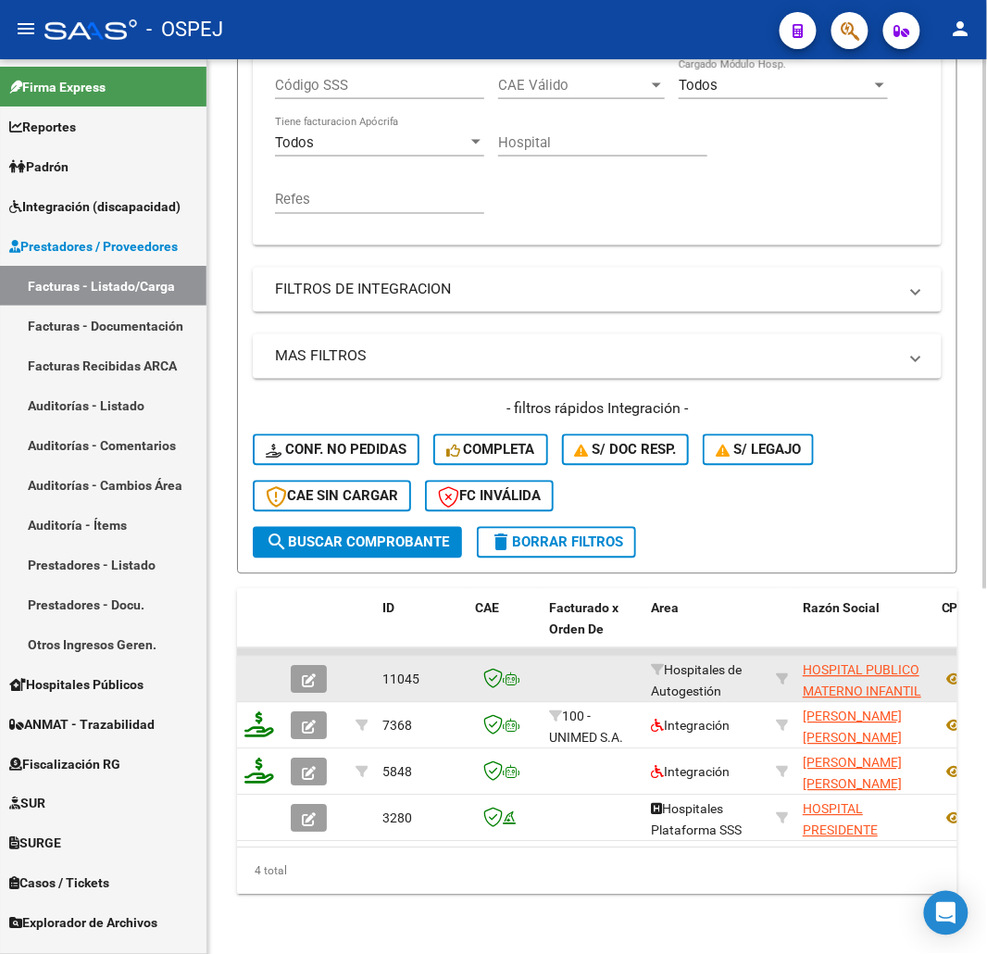
type input "283"
click at [307, 674] on icon "button" at bounding box center [309, 681] width 14 height 14
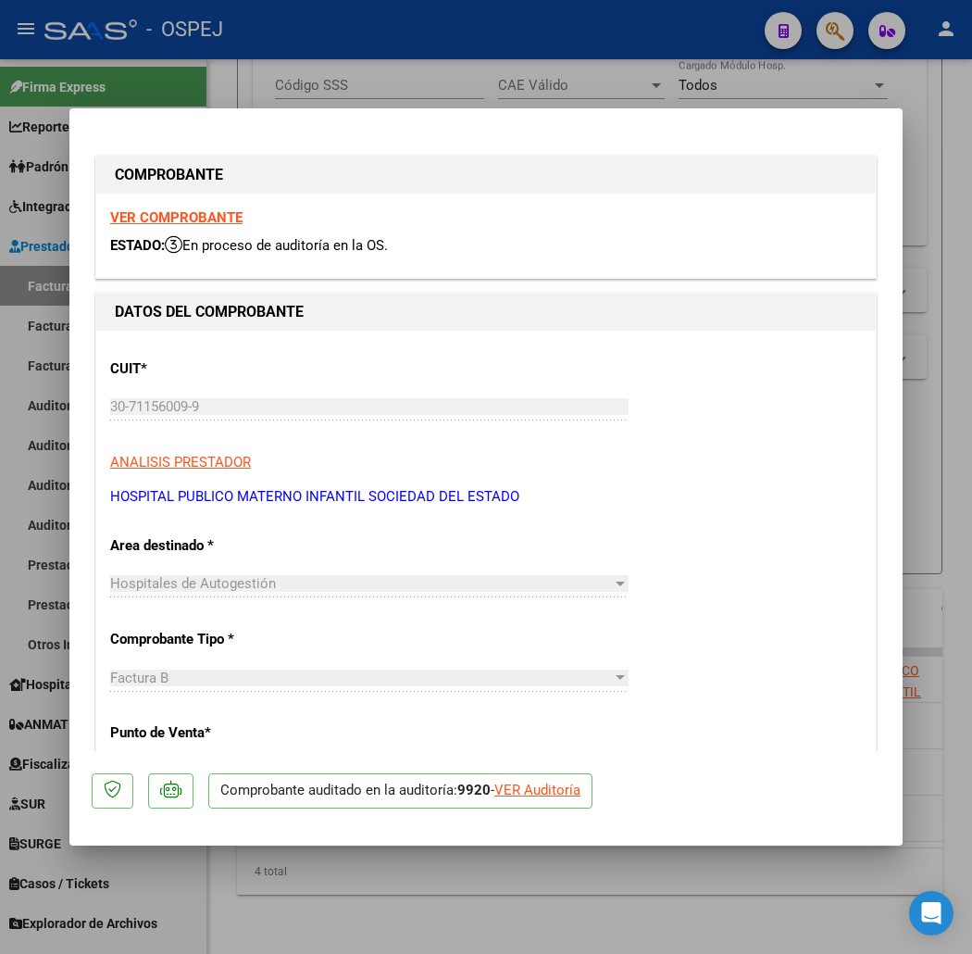
click at [577, 52] on div at bounding box center [486, 477] width 972 height 954
type input "$ 0,00"
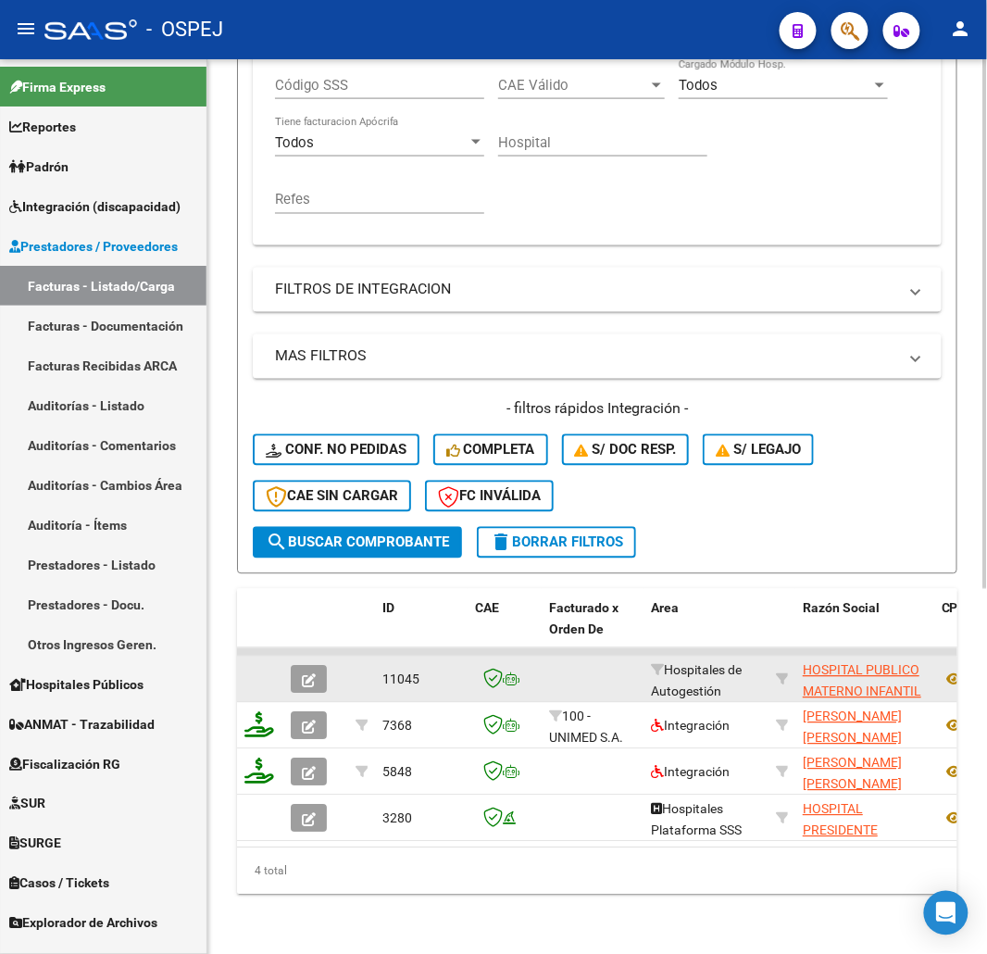
click at [308, 674] on icon "button" at bounding box center [309, 681] width 14 height 14
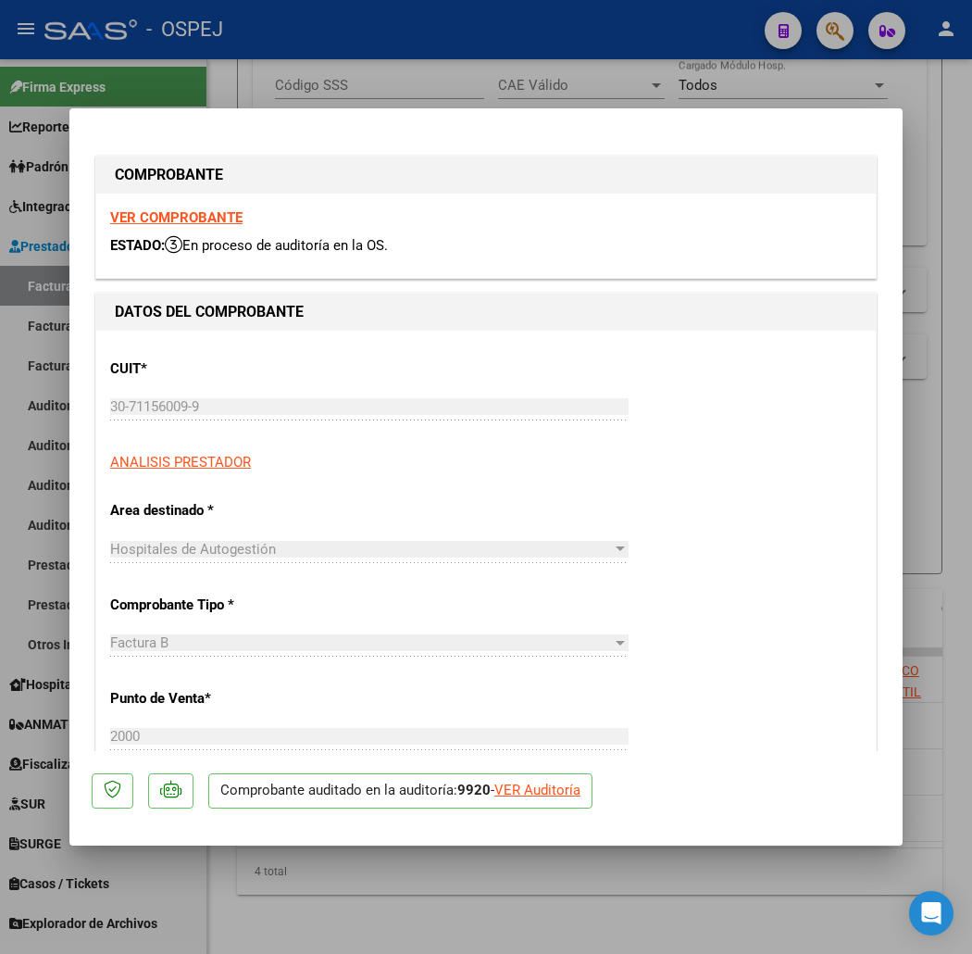
scroll to position [652, 0]
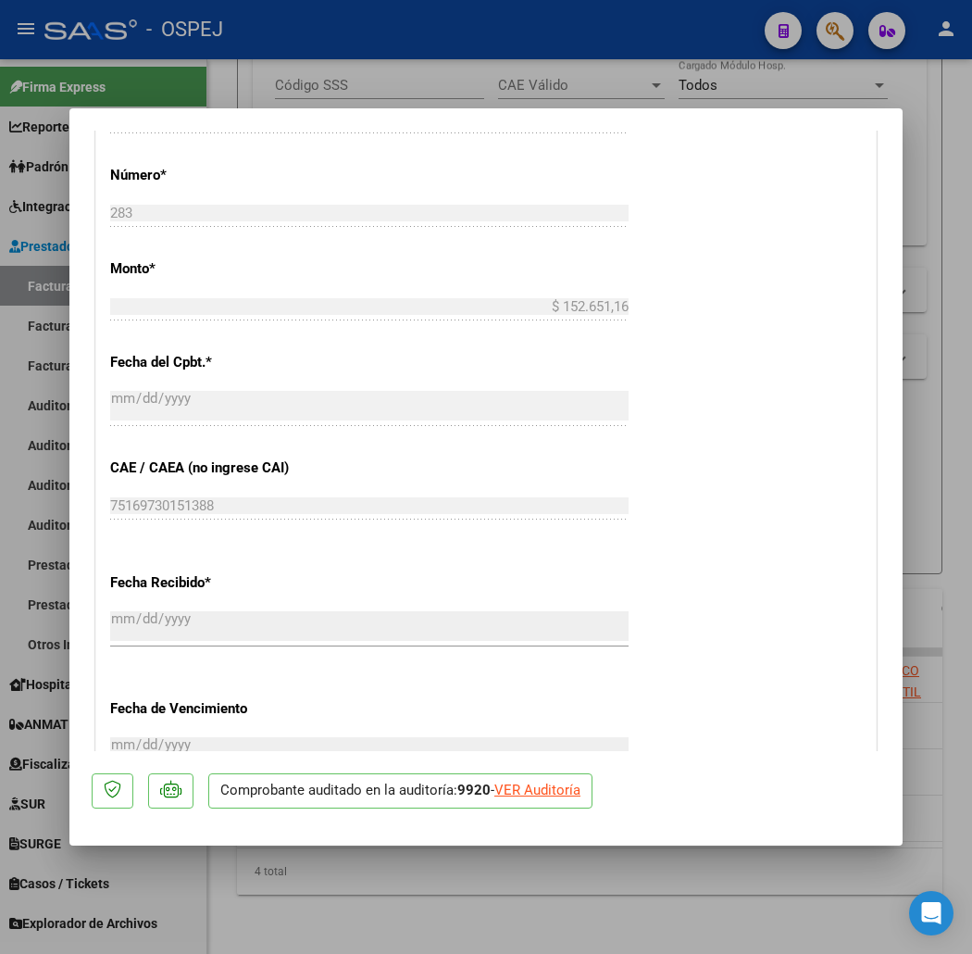
click at [526, 780] on div "VER Auditoría" at bounding box center [537, 790] width 86 height 21
type input "$ 0,00"
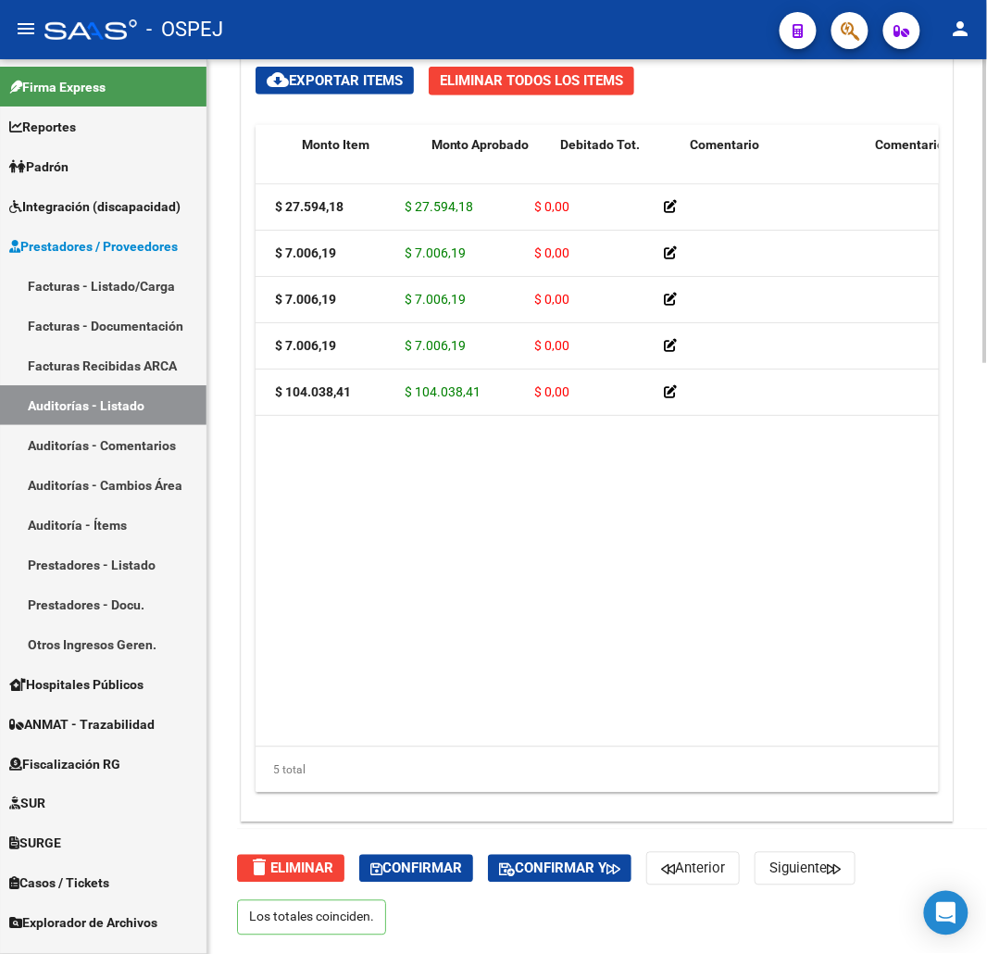
scroll to position [0, 600]
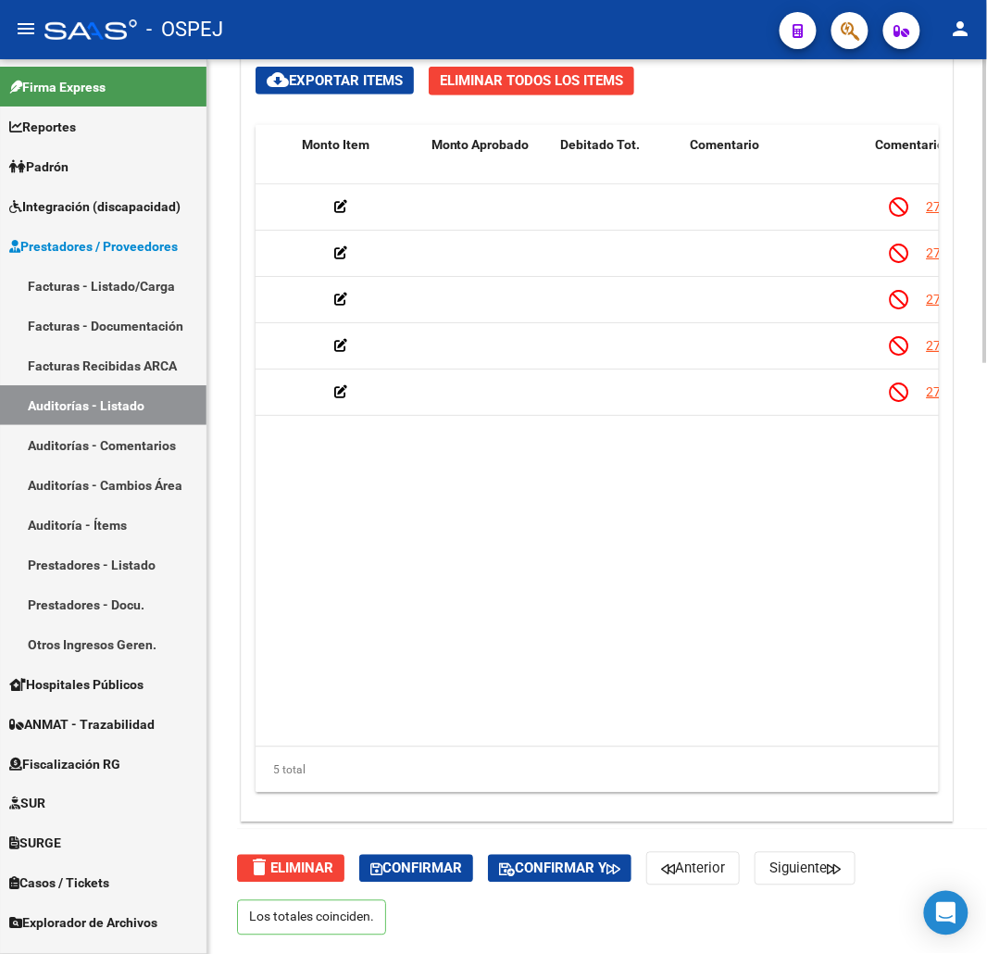
drag, startPoint x: 440, startPoint y: 535, endPoint x: 553, endPoint y: 560, distance: 115.7
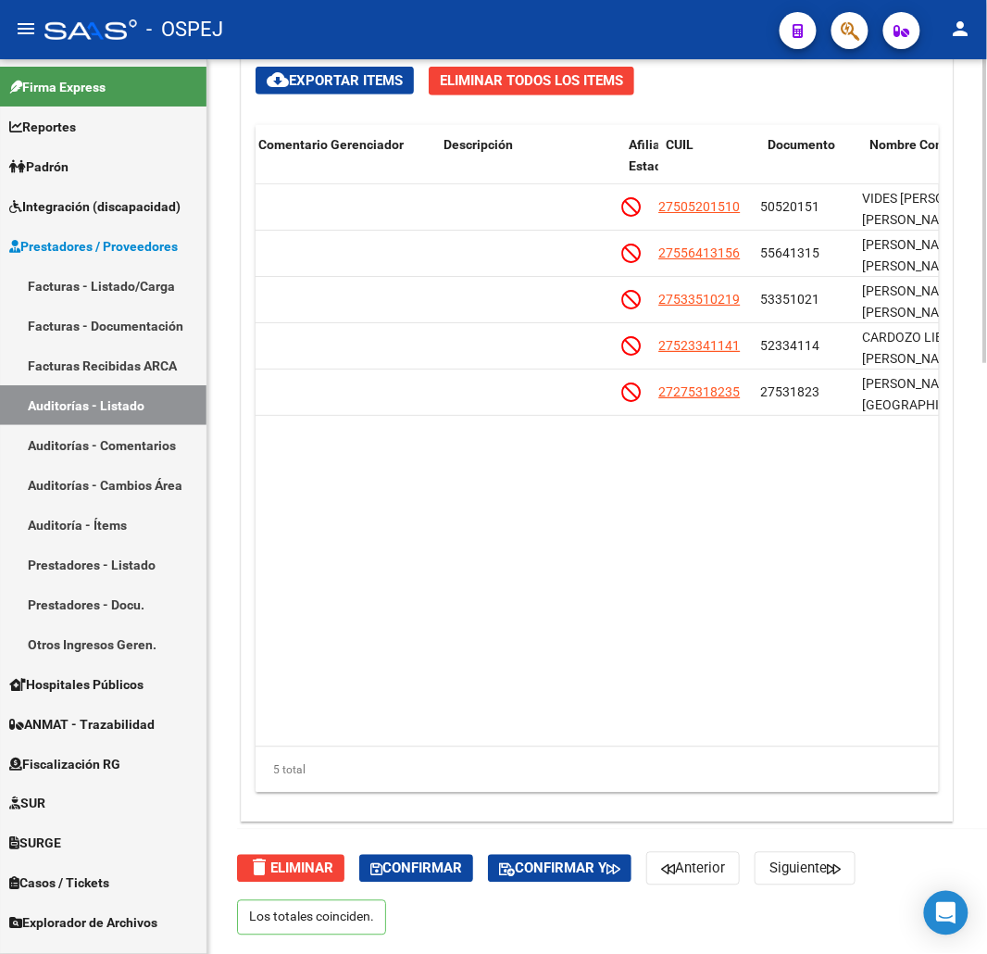
drag, startPoint x: 655, startPoint y: 522, endPoint x: 720, endPoint y: 539, distance: 67.8
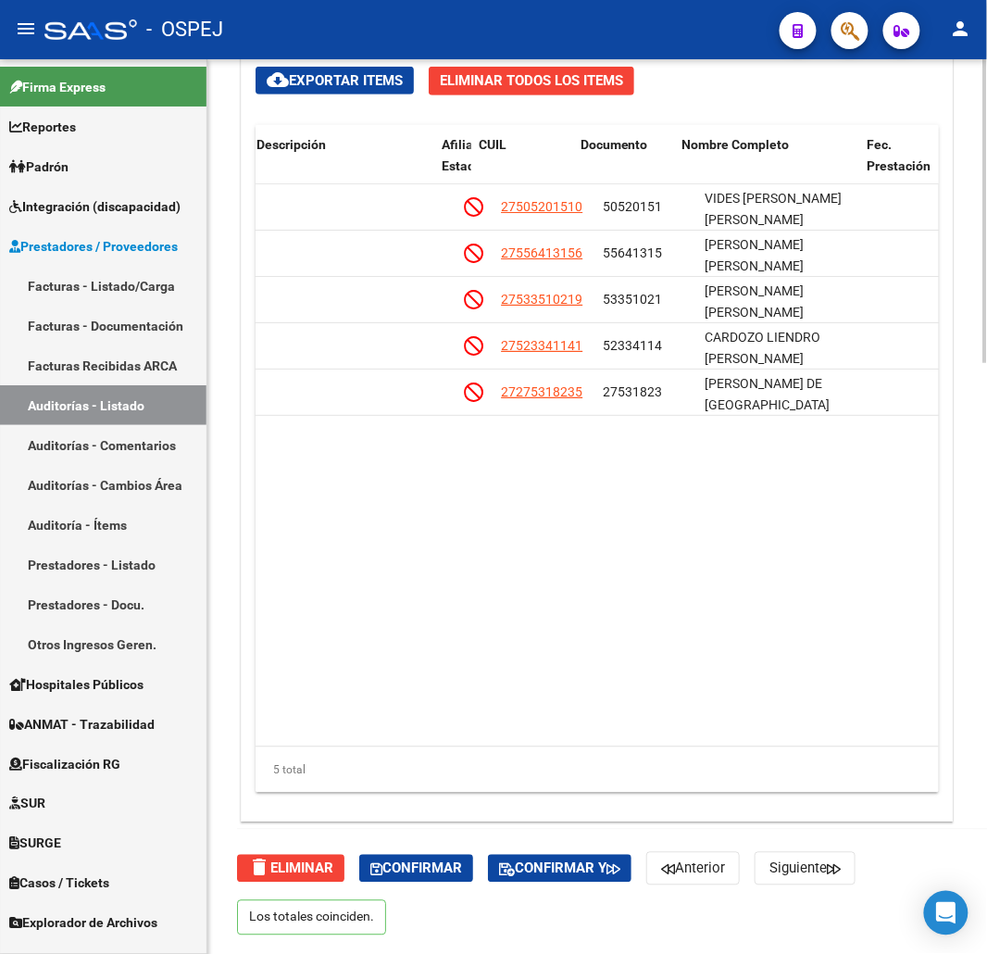
scroll to position [0, 1041]
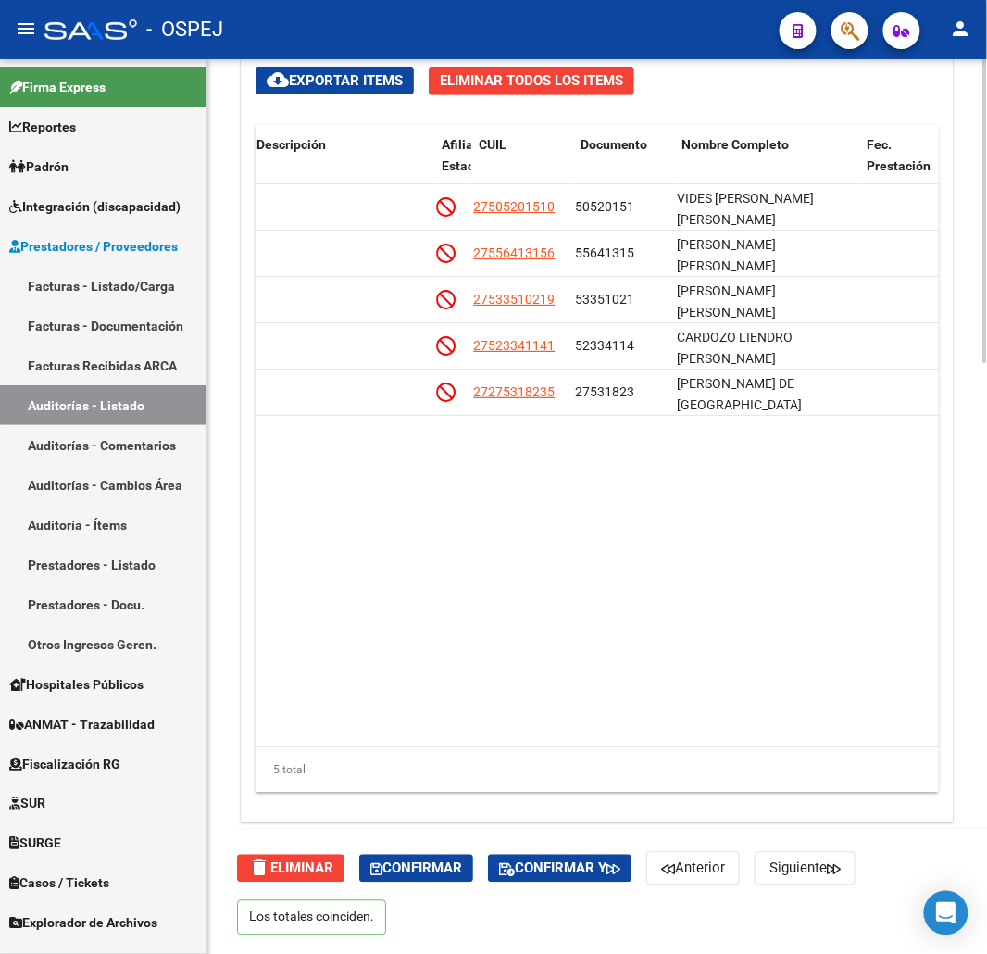
drag, startPoint x: 708, startPoint y: 539, endPoint x: 753, endPoint y: 542, distance: 44.5
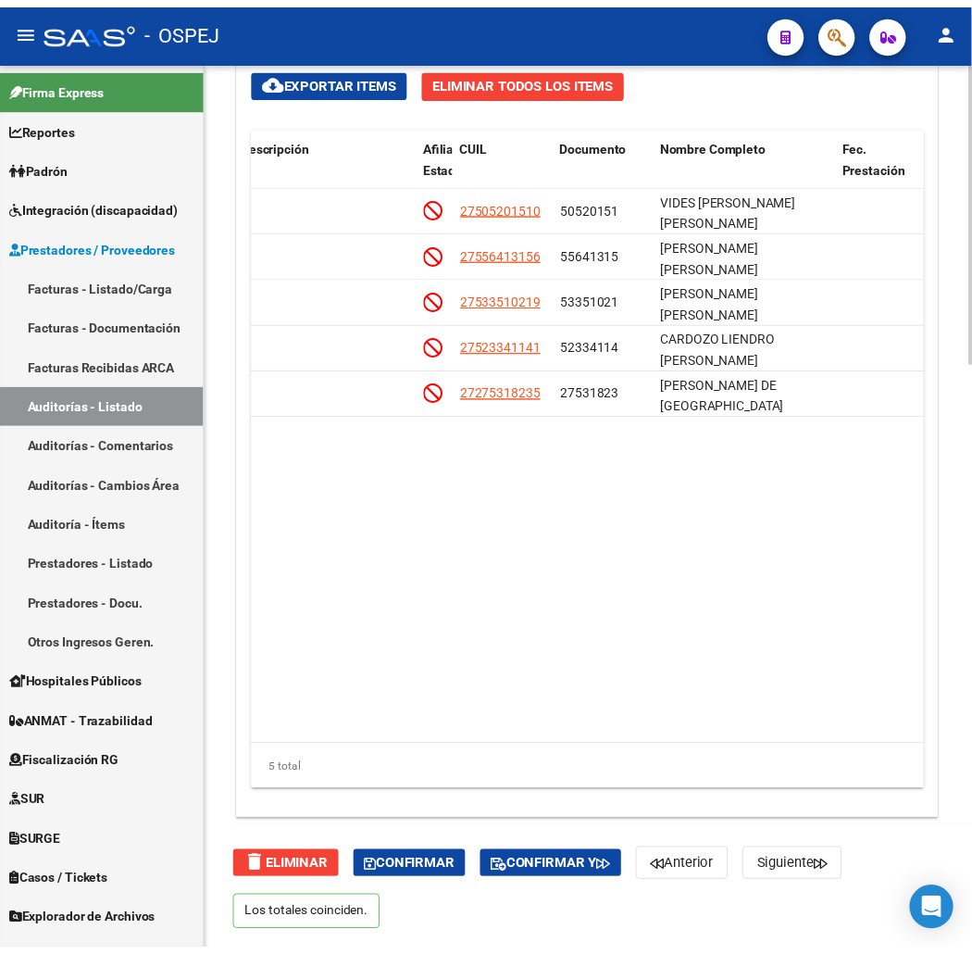
scroll to position [1633, 0]
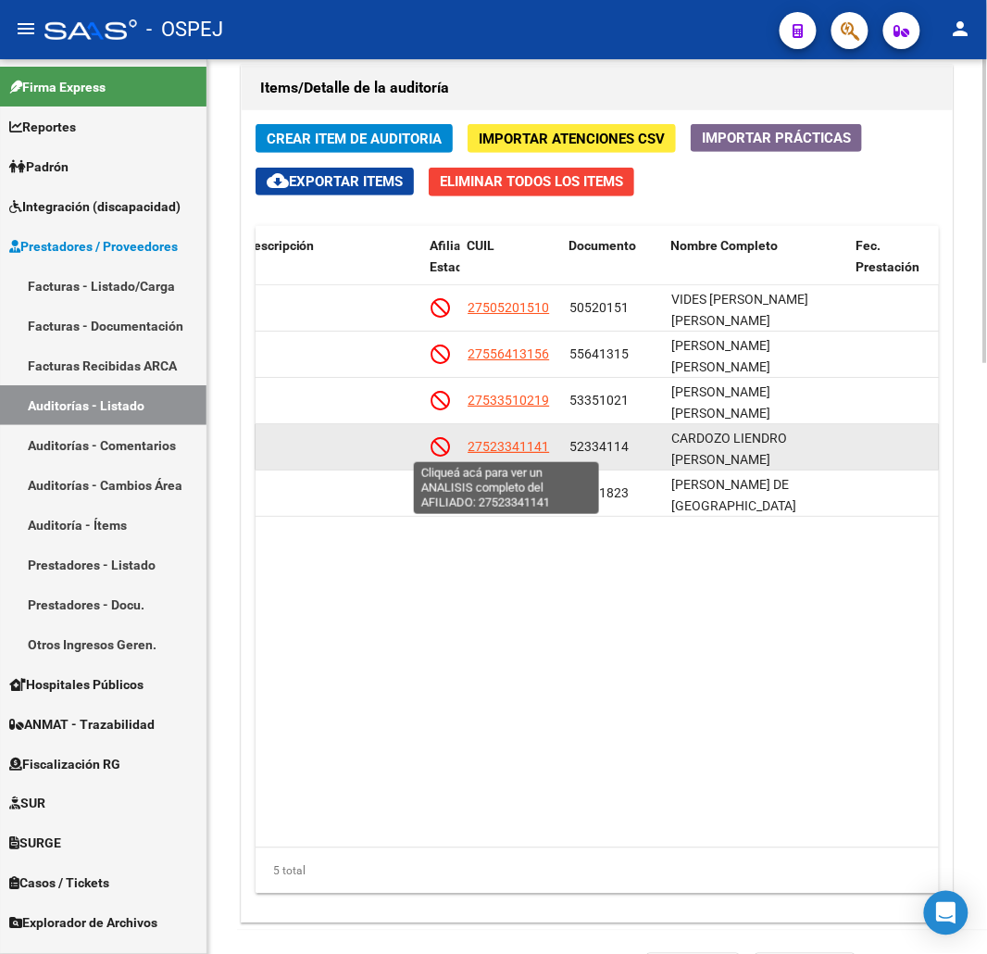
click at [522, 449] on span "27523341141" at bounding box center [508, 446] width 81 height 15
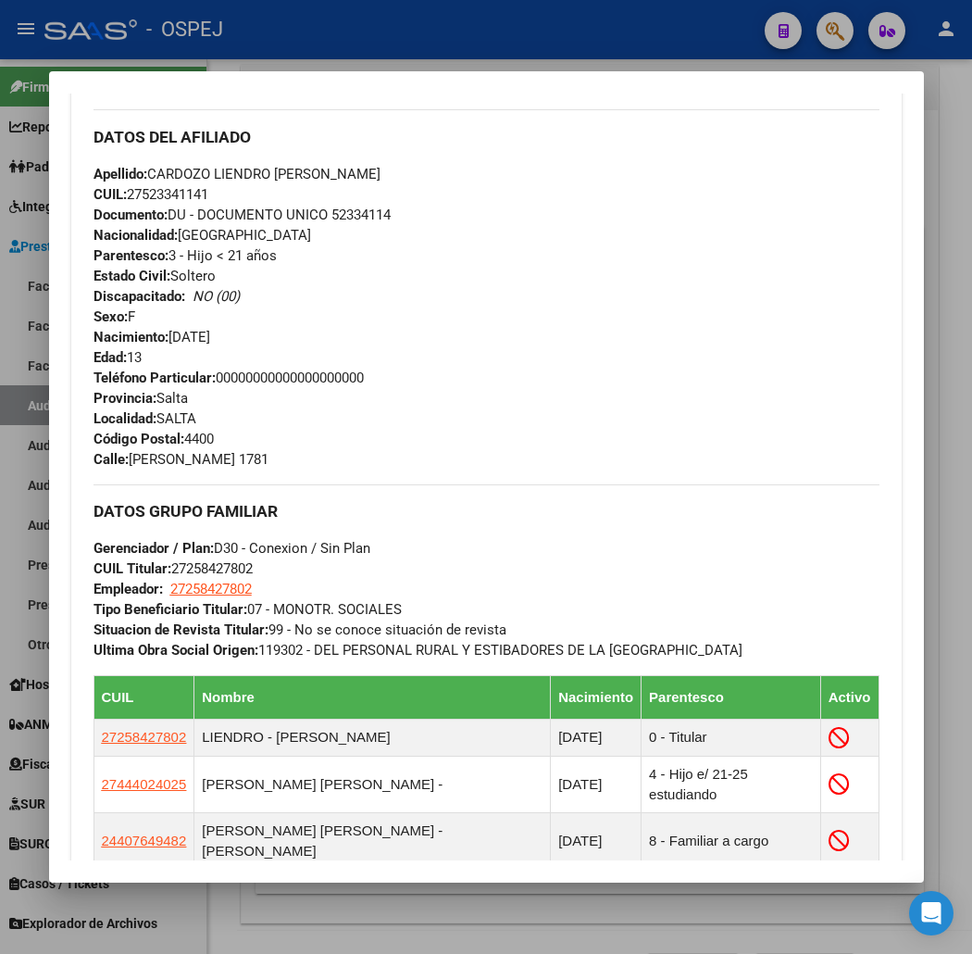
scroll to position [1119, 0]
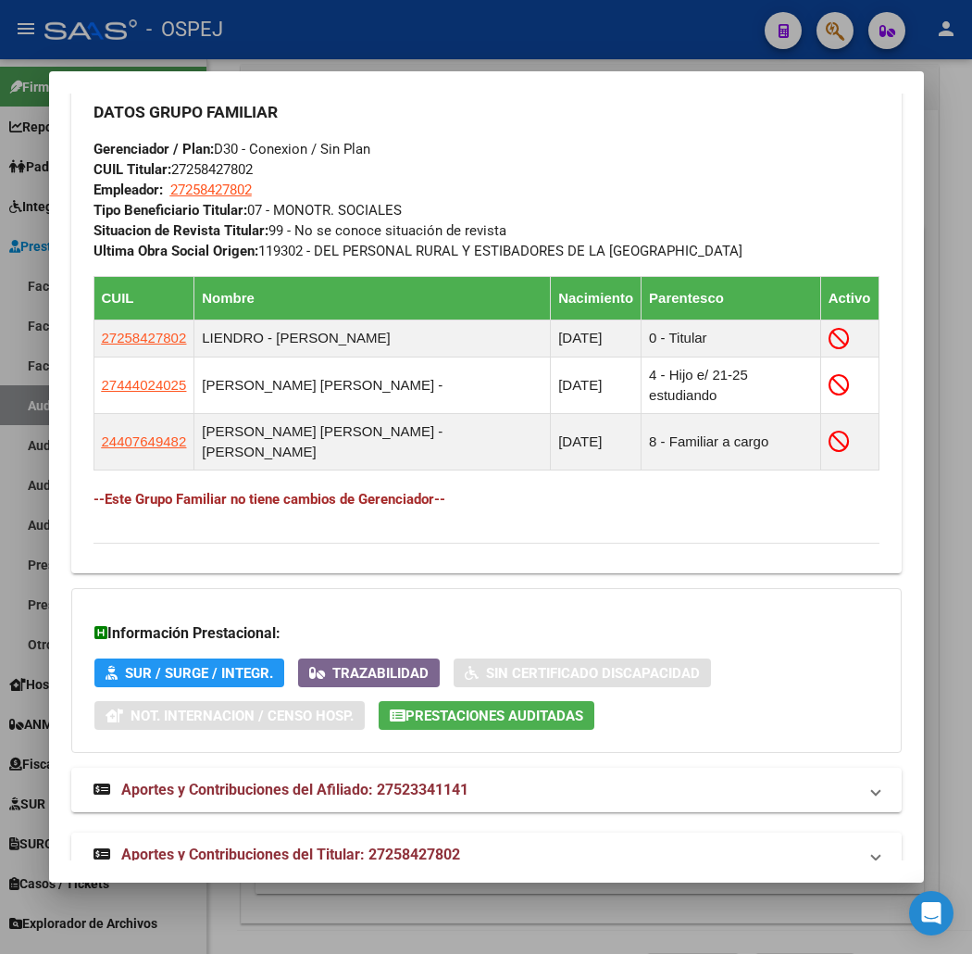
click at [398, 832] on mat-expansion-panel-header "Aportes y Contribuciones del Titular: 27258427802" at bounding box center [486, 854] width 831 height 44
click at [403, 853] on span "Aportes y Contribuciones del Titular: 27258427802" at bounding box center [290, 862] width 339 height 18
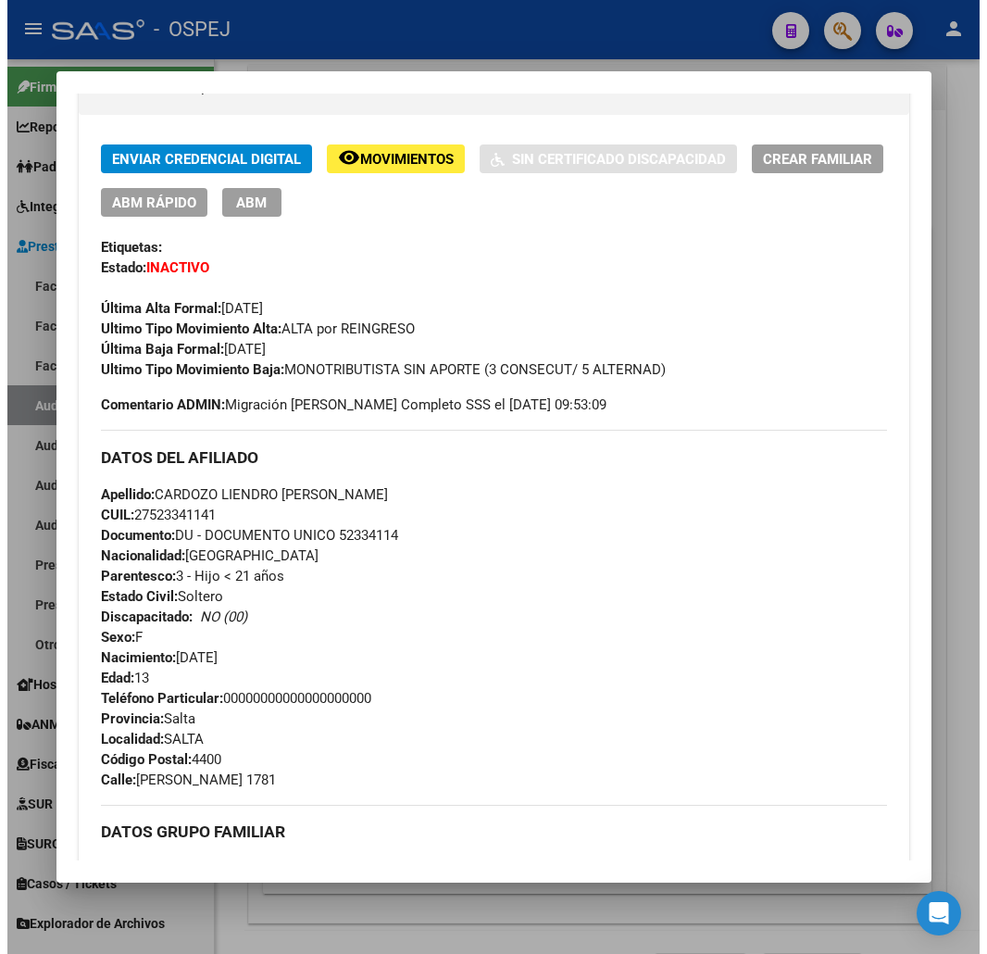
scroll to position [0, 0]
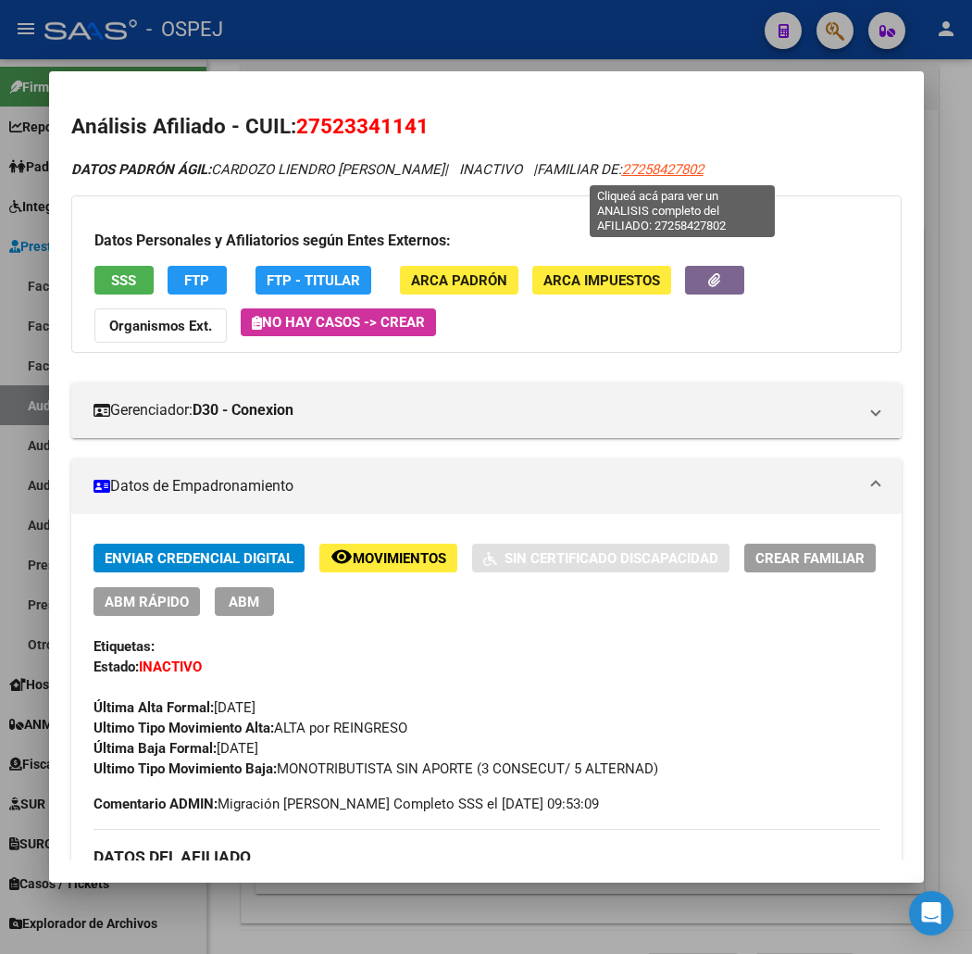
click at [681, 176] on span "27258427802" at bounding box center [662, 169] width 81 height 17
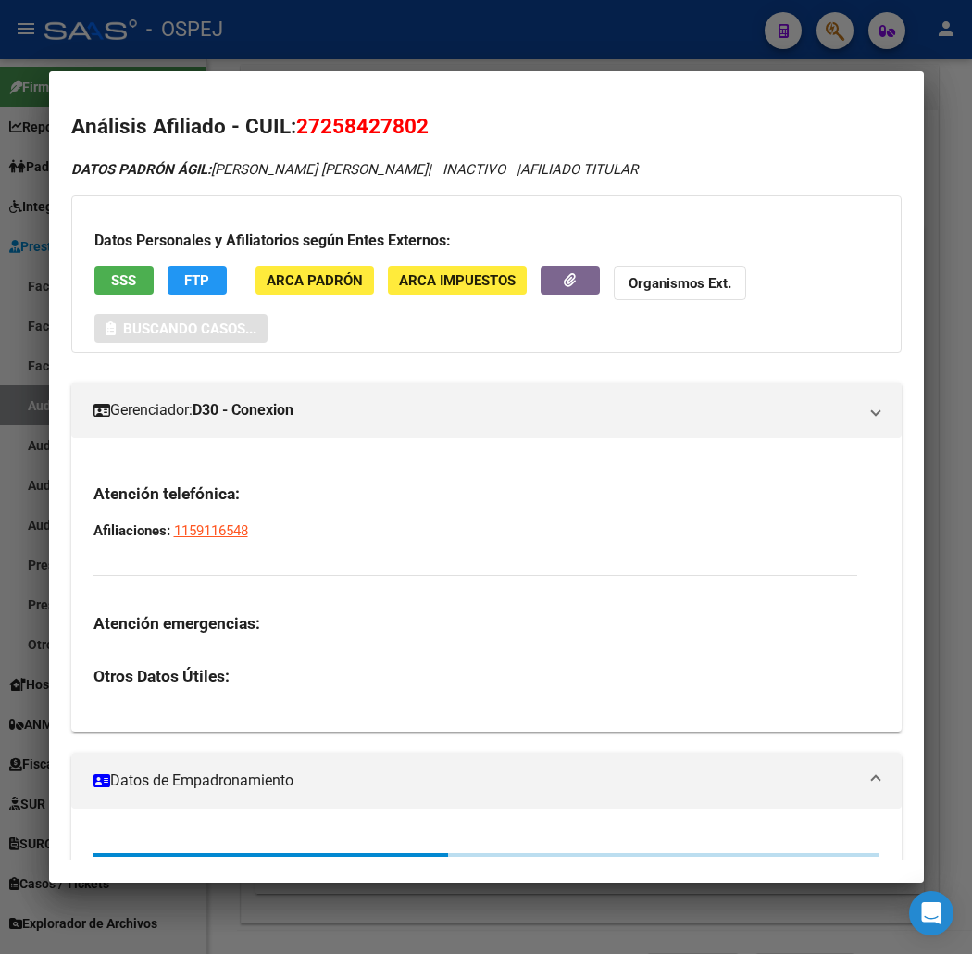
click at [280, 43] on div at bounding box center [486, 477] width 972 height 954
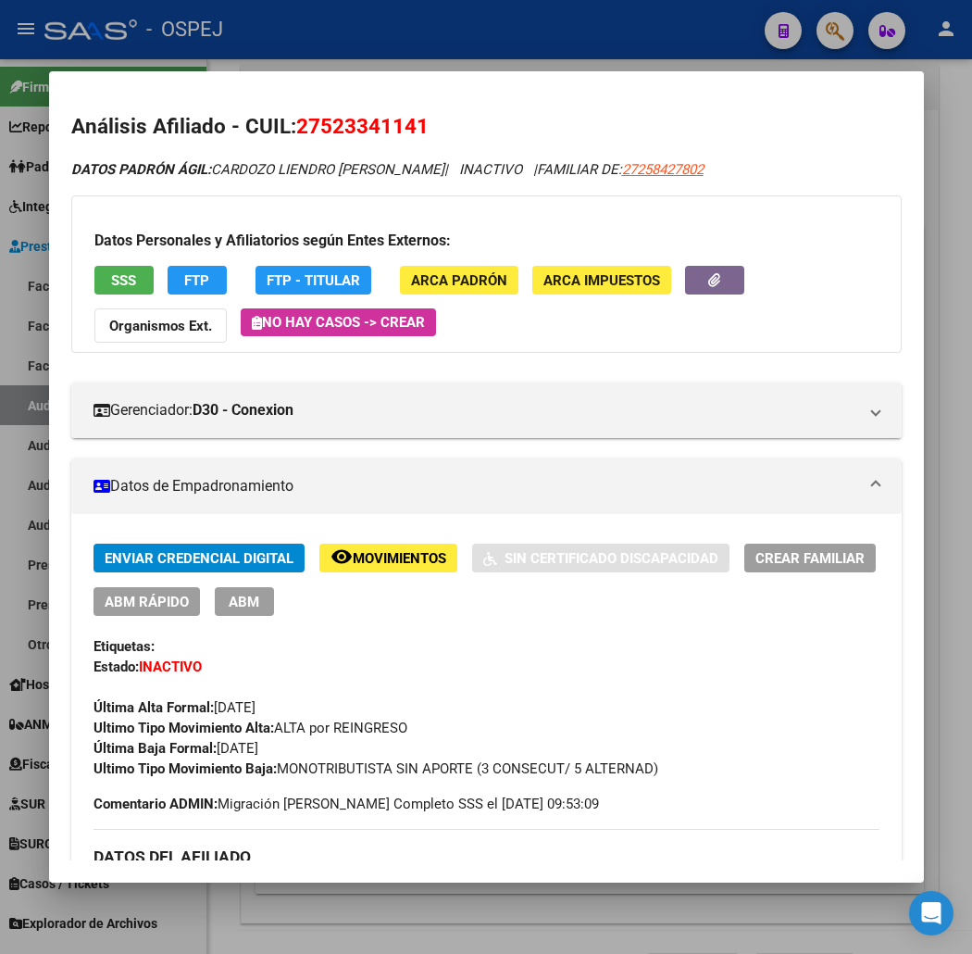
click at [111, 273] on span "SSS" at bounding box center [123, 280] width 25 height 17
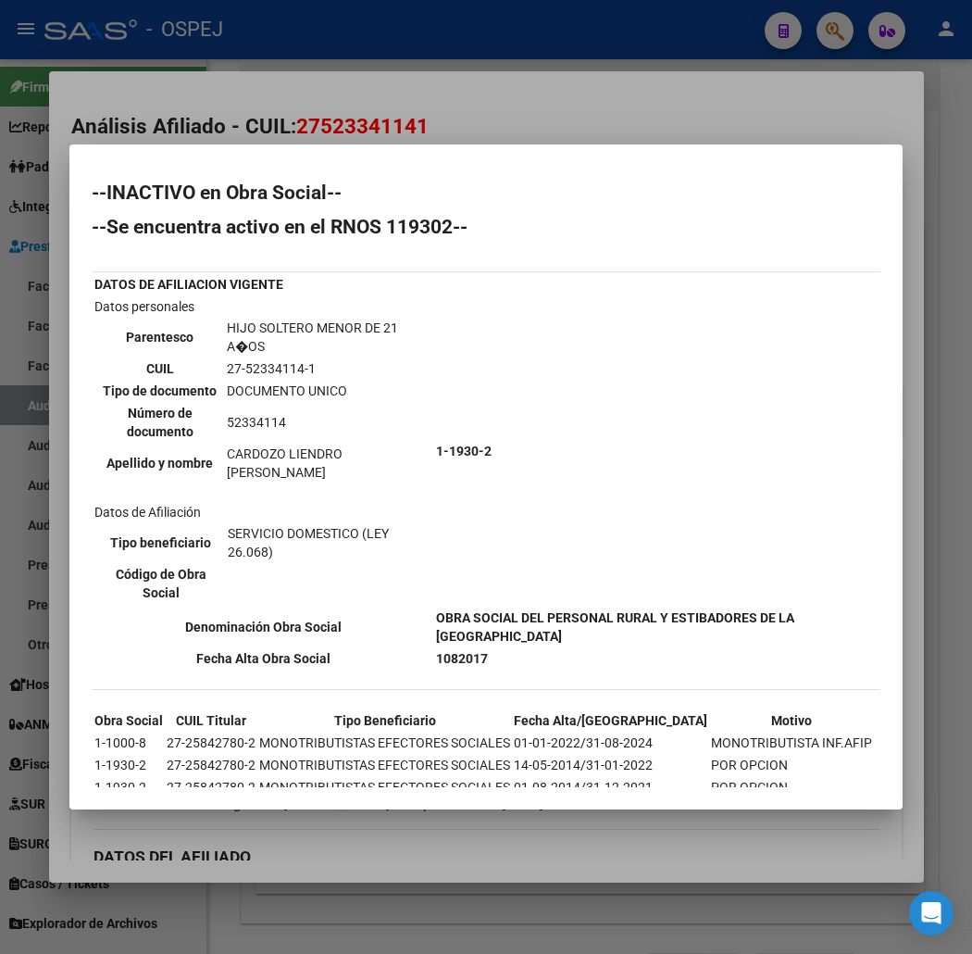
click at [372, 60] on div at bounding box center [486, 477] width 972 height 954
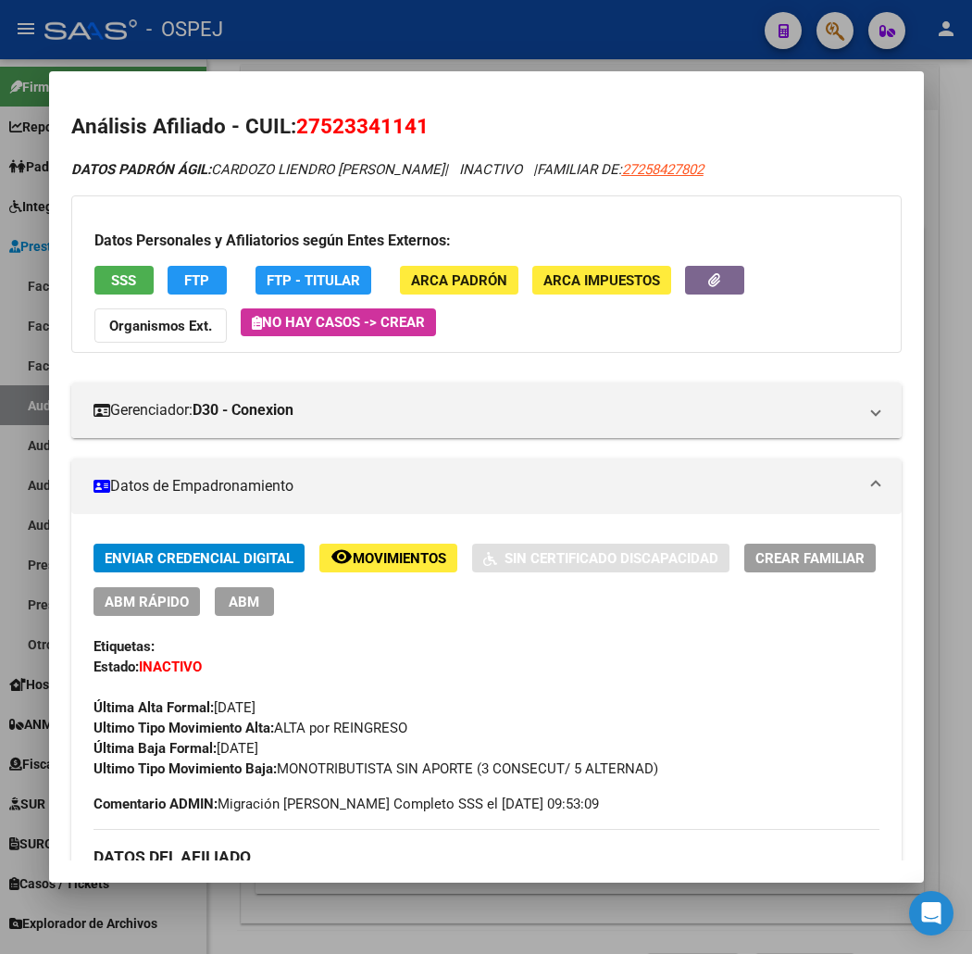
click at [413, 44] on div at bounding box center [486, 477] width 972 height 954
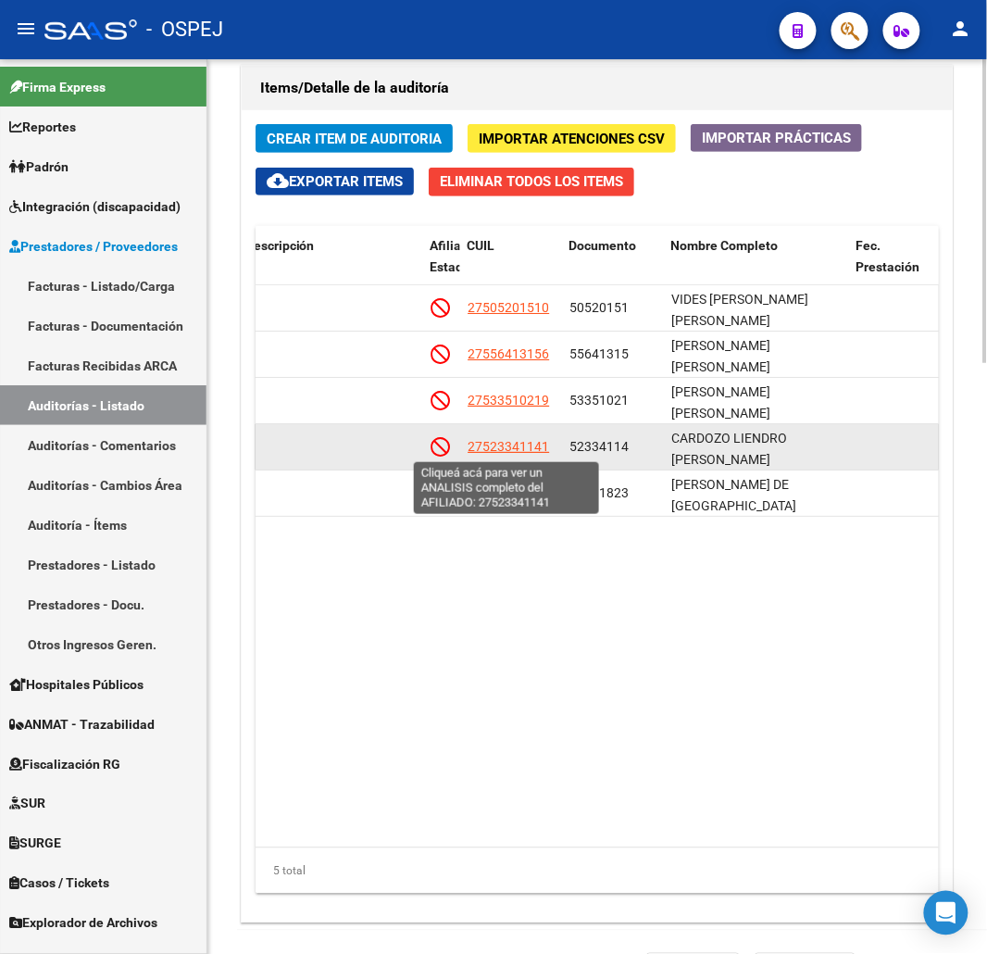
click at [528, 444] on span "27523341141" at bounding box center [508, 446] width 81 height 15
type textarea "27523341141"
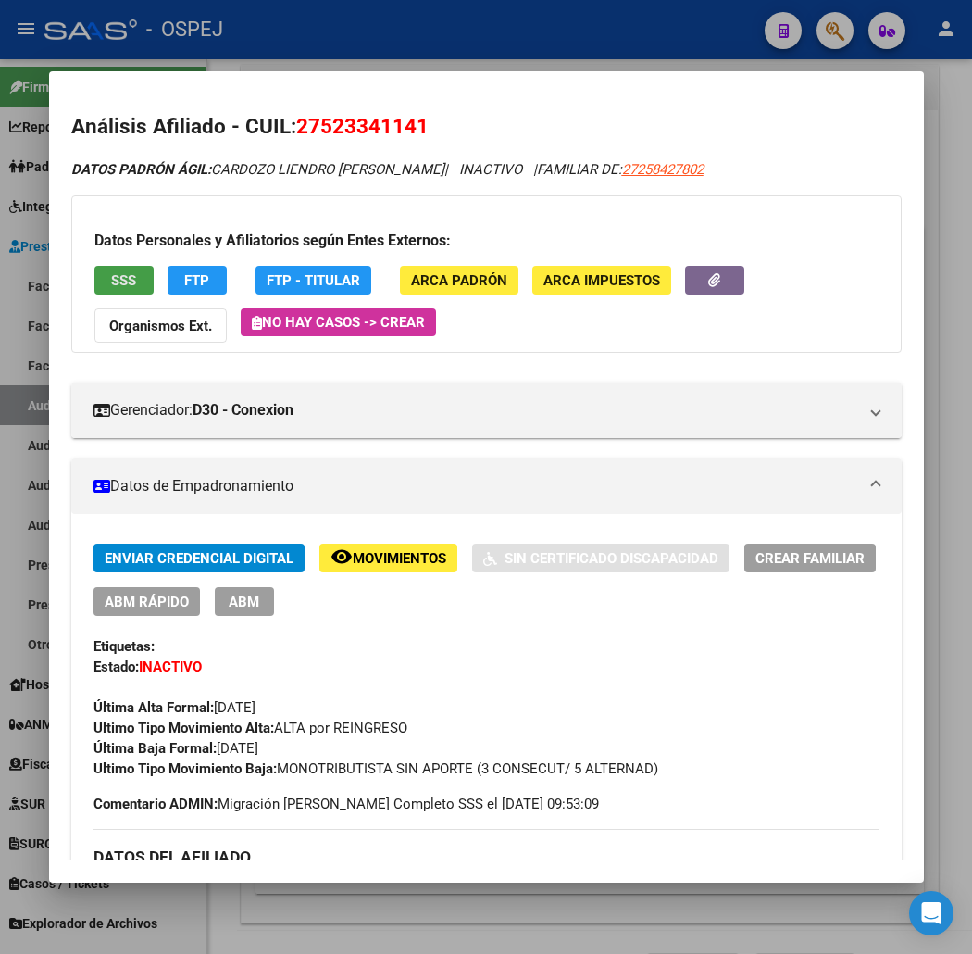
click at [106, 293] on button "SSS" at bounding box center [123, 280] width 59 height 29
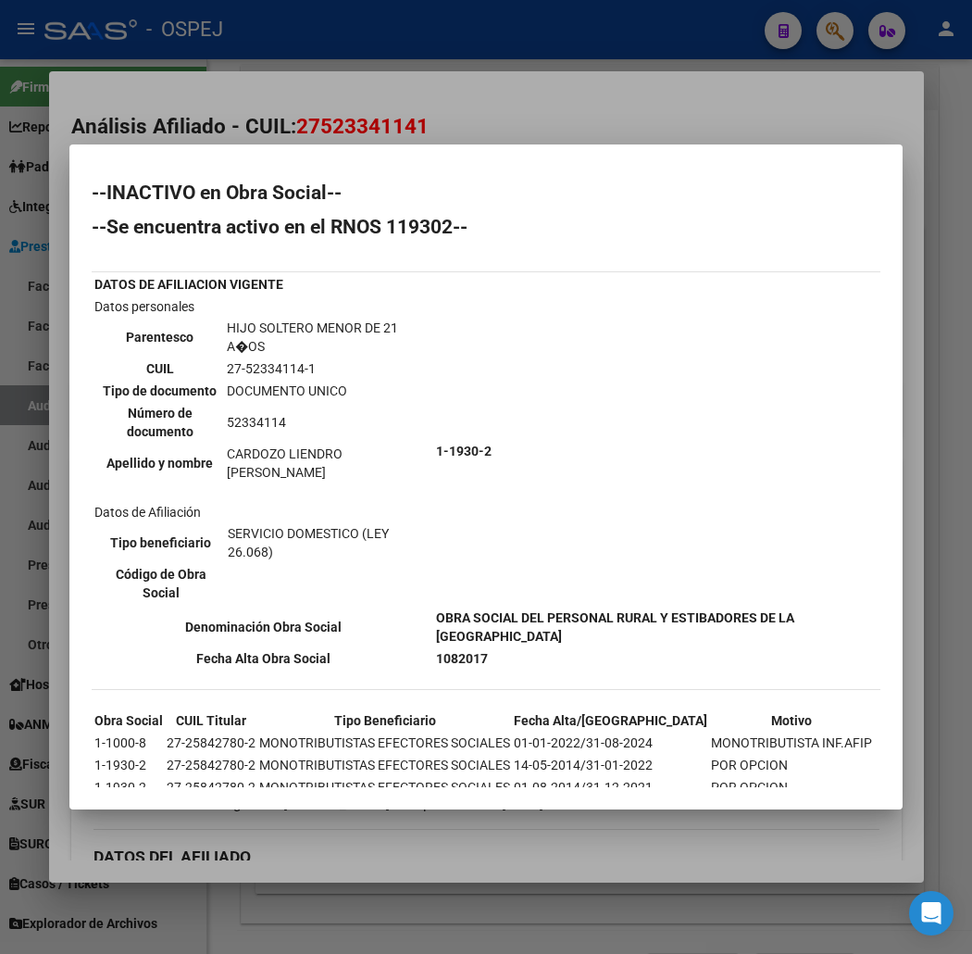
click at [354, 107] on div at bounding box center [486, 477] width 972 height 954
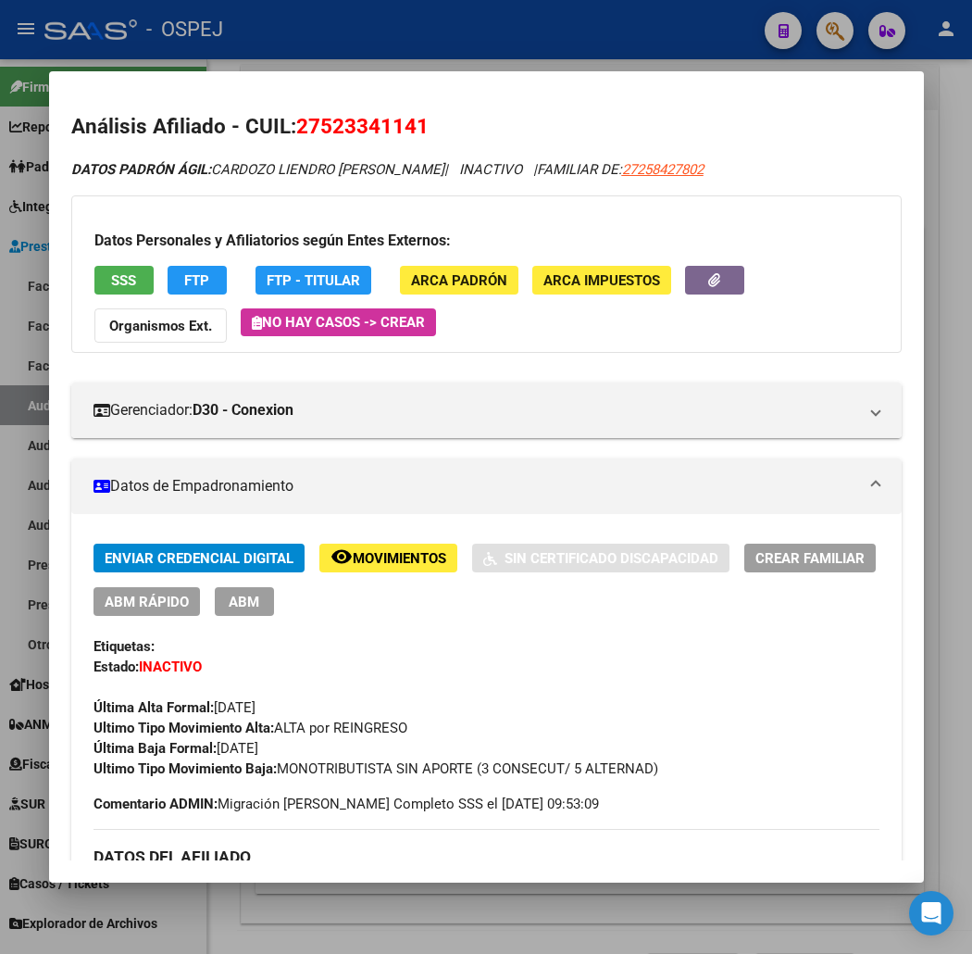
click at [98, 290] on button "SSS" at bounding box center [123, 280] width 59 height 29
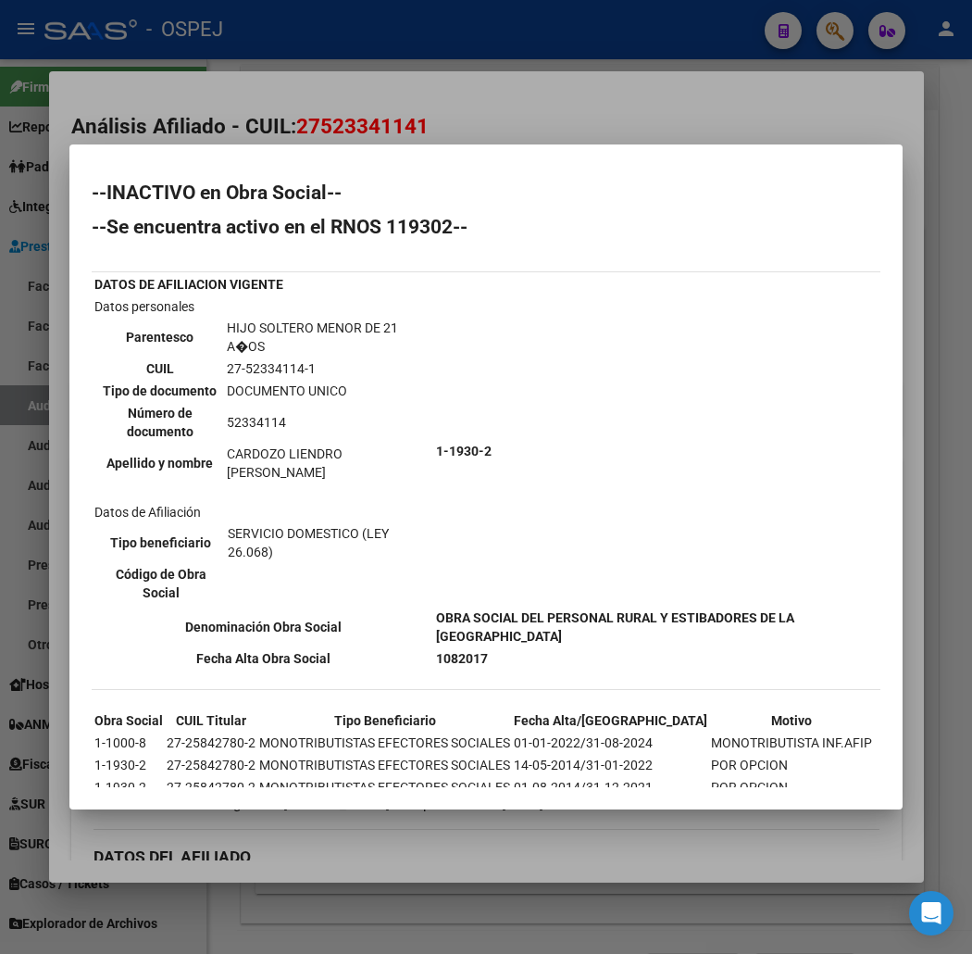
drag, startPoint x: 44, startPoint y: 191, endPoint x: 382, endPoint y: 794, distance: 691.1
click at [382, 794] on mat-dialog-container "--INACTIVO en Obra Social-- --Se encuentra activo en el RNOS 119302-- DATOS DE …" at bounding box center [485, 476] width 833 height 665
click at [294, 34] on div at bounding box center [486, 477] width 972 height 954
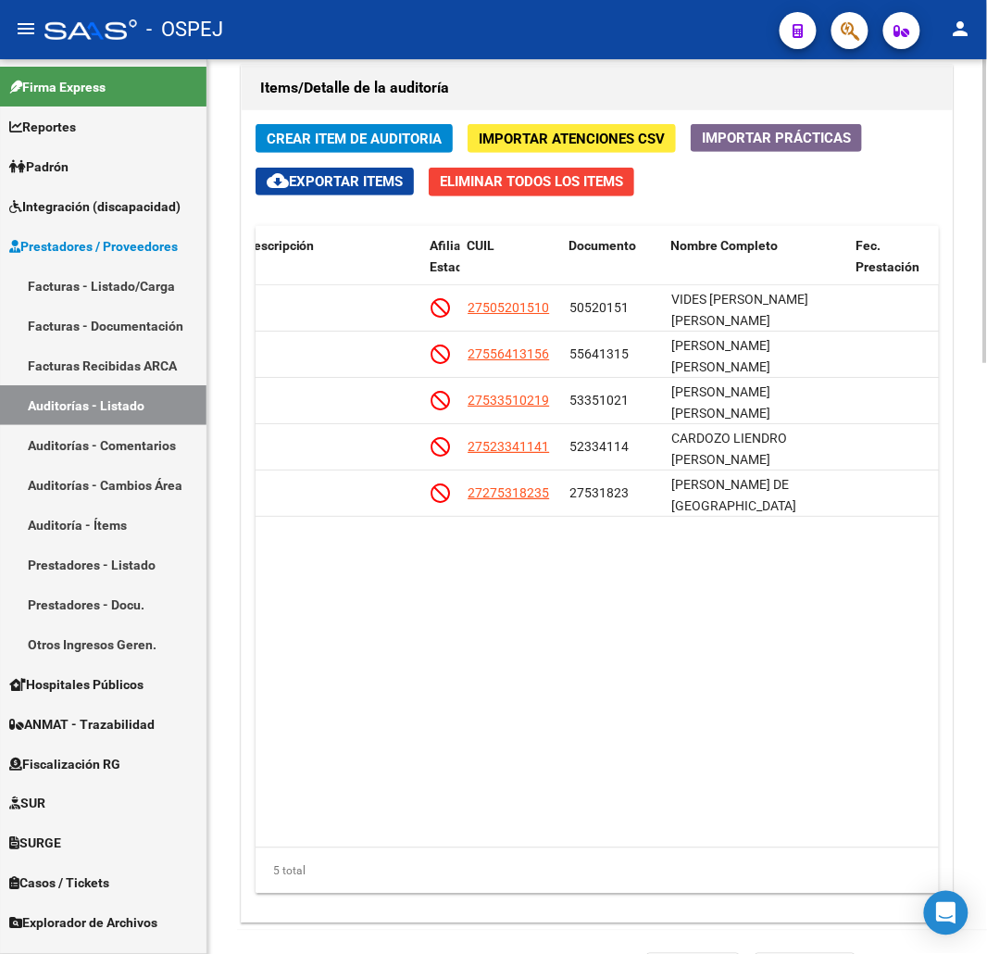
scroll to position [1222, 0]
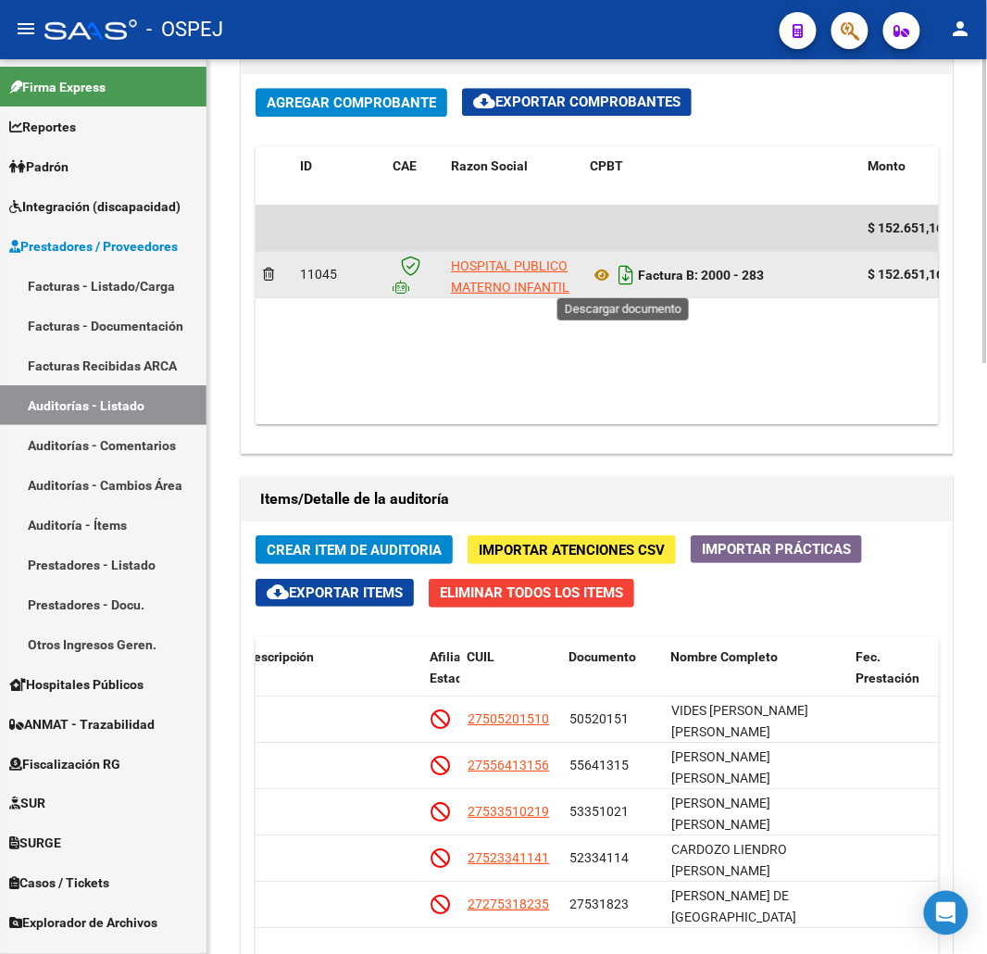
click at [622, 282] on icon "Descargar documento" at bounding box center [626, 275] width 24 height 30
click at [755, 393] on datatable-body "$ 152.651,16 11045 HOSPITAL PUBLICO MATERNO INFANTIL SOCIEDAD DEL ESTADO Factur…" at bounding box center [597, 315] width 683 height 219
click at [606, 273] on icon at bounding box center [602, 275] width 24 height 22
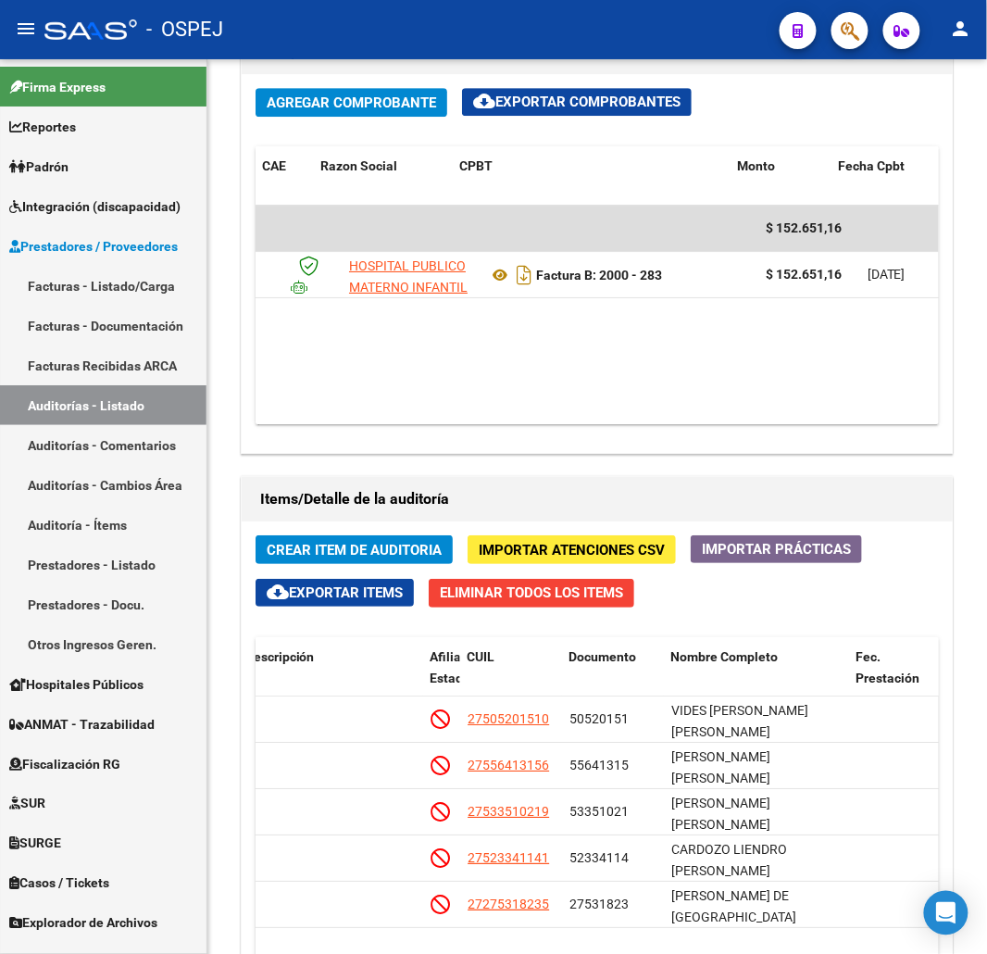
scroll to position [0, 504]
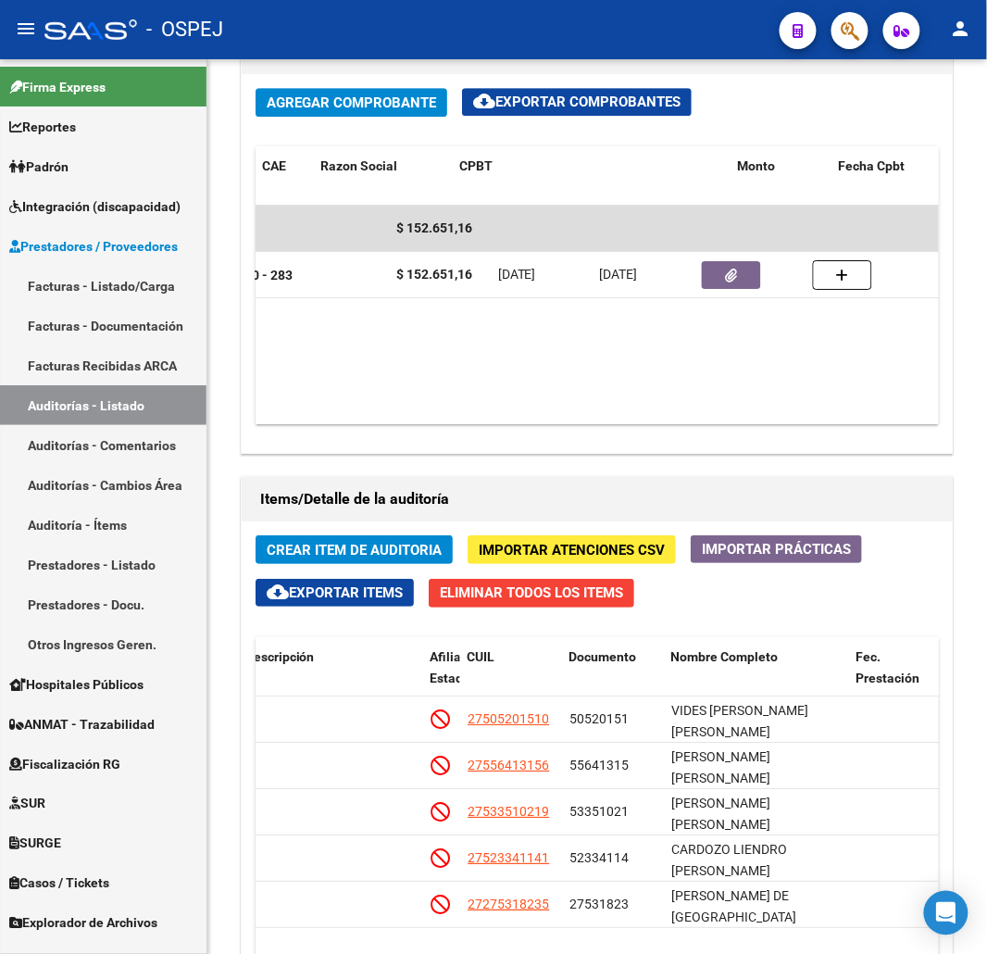
drag, startPoint x: 553, startPoint y: 375, endPoint x: 644, endPoint y: 357, distance: 92.4
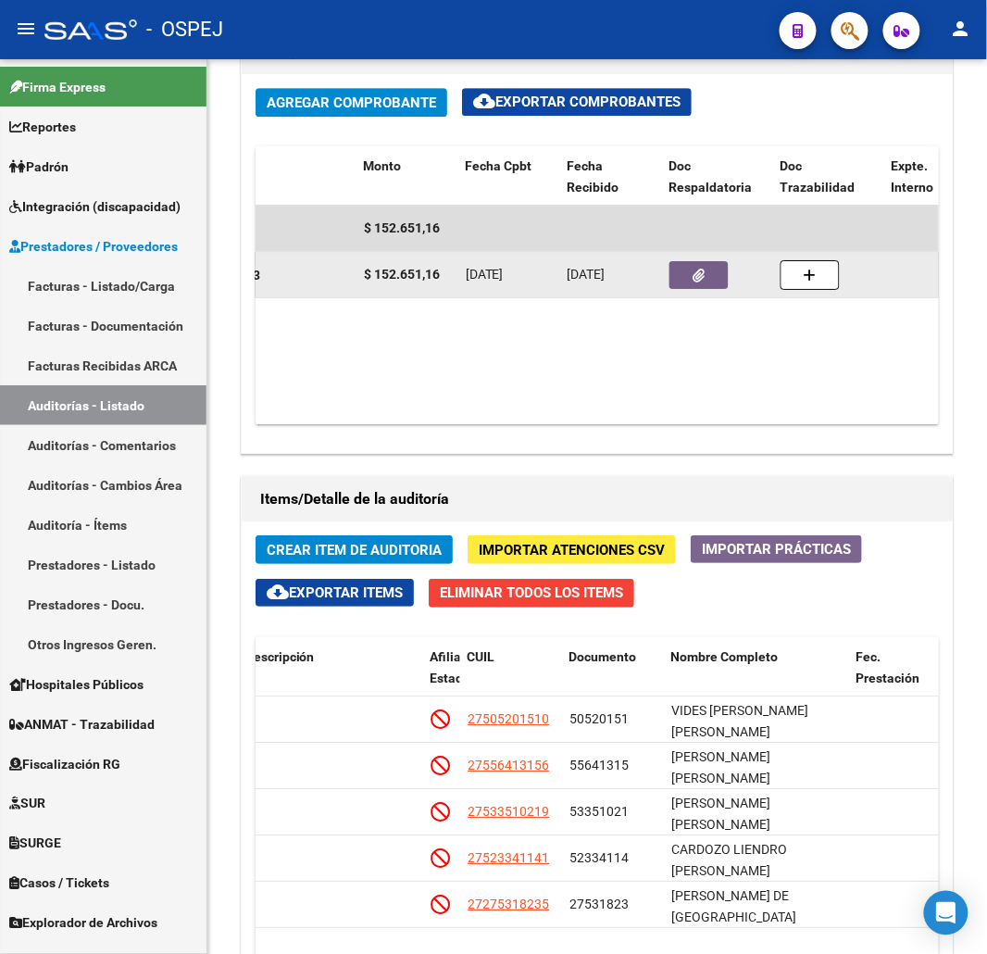
click at [695, 289] on button "button" at bounding box center [699, 275] width 59 height 28
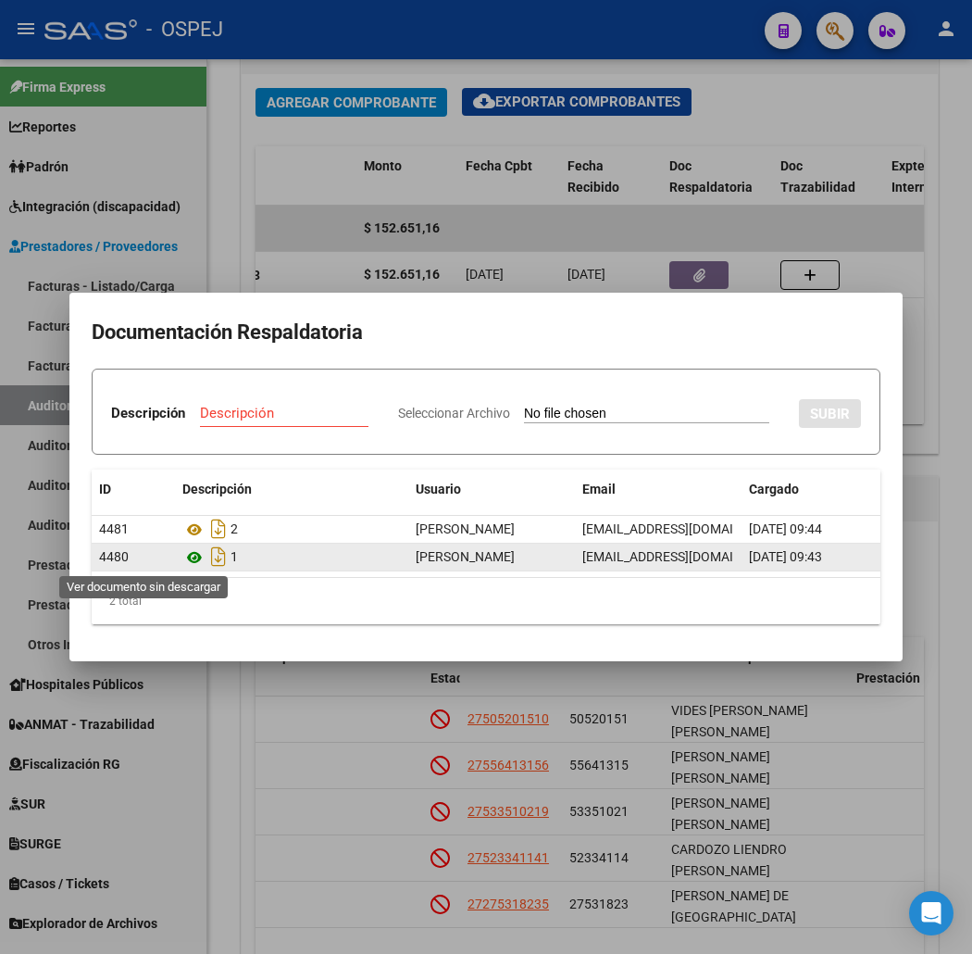
click at [182, 557] on icon at bounding box center [194, 557] width 24 height 22
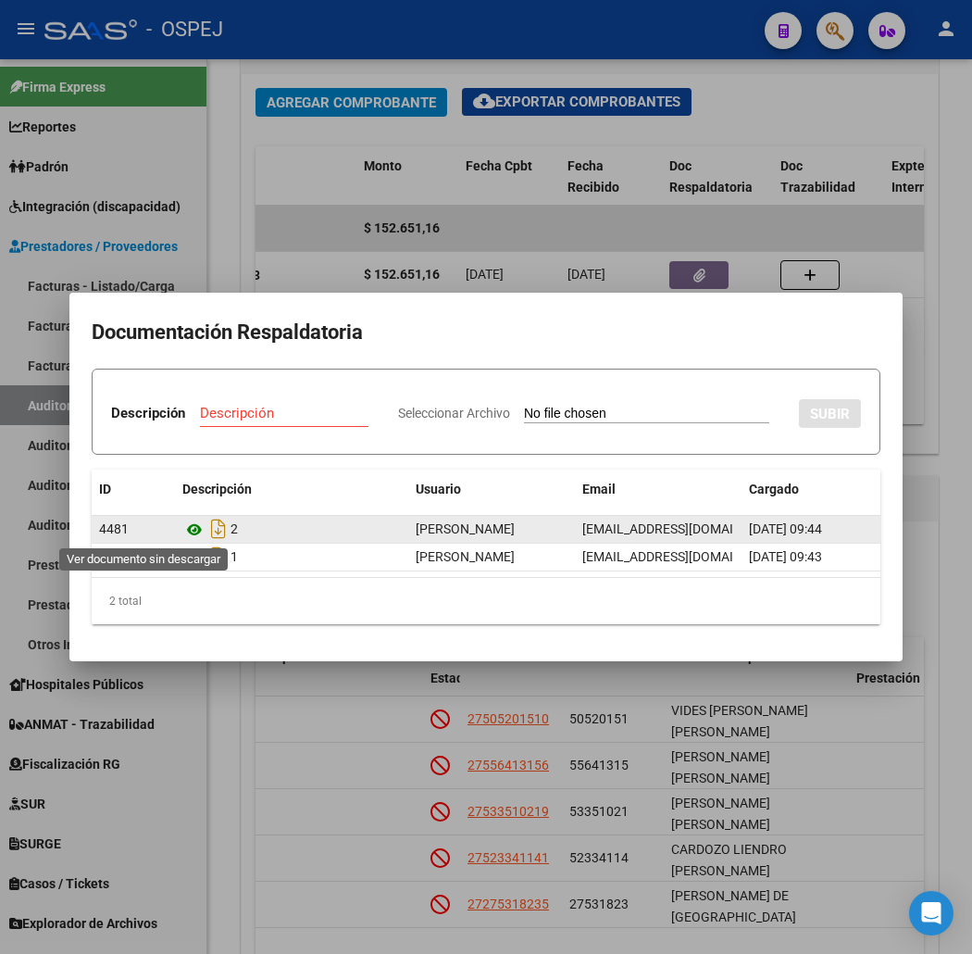
click at [182, 529] on icon at bounding box center [194, 530] width 24 height 22
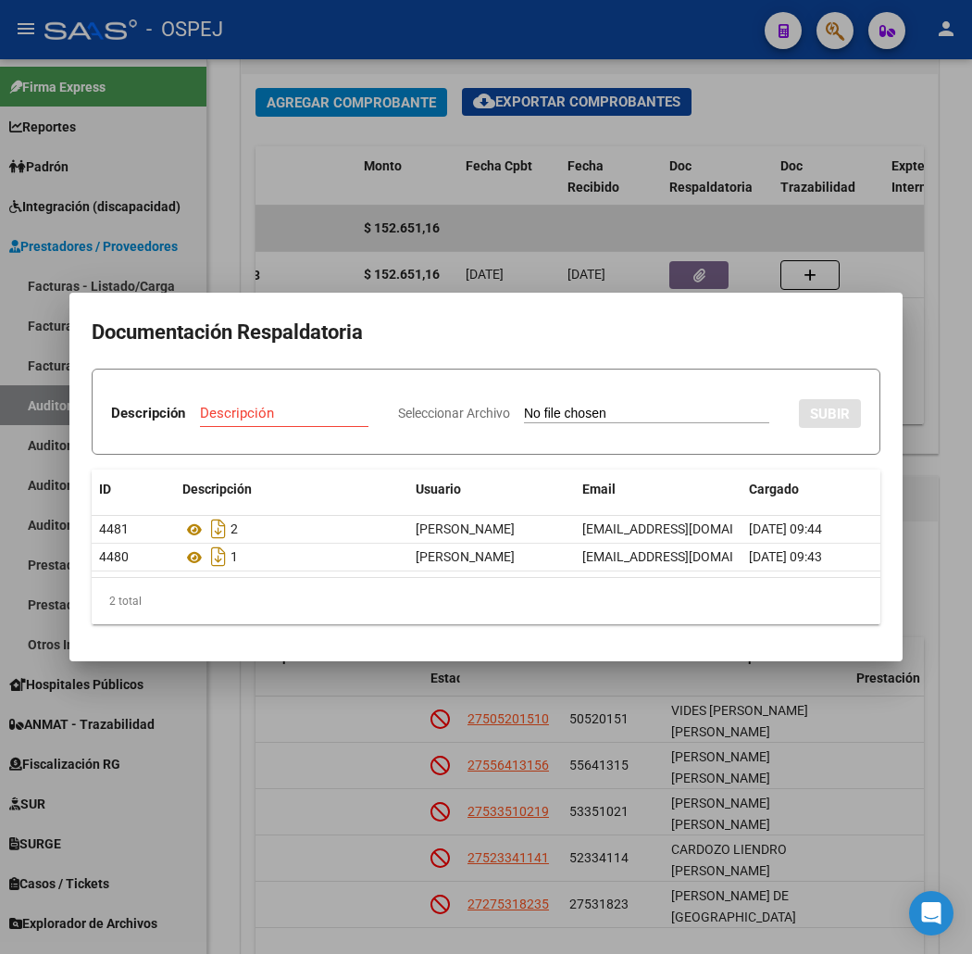
click at [503, 242] on div at bounding box center [486, 477] width 972 height 954
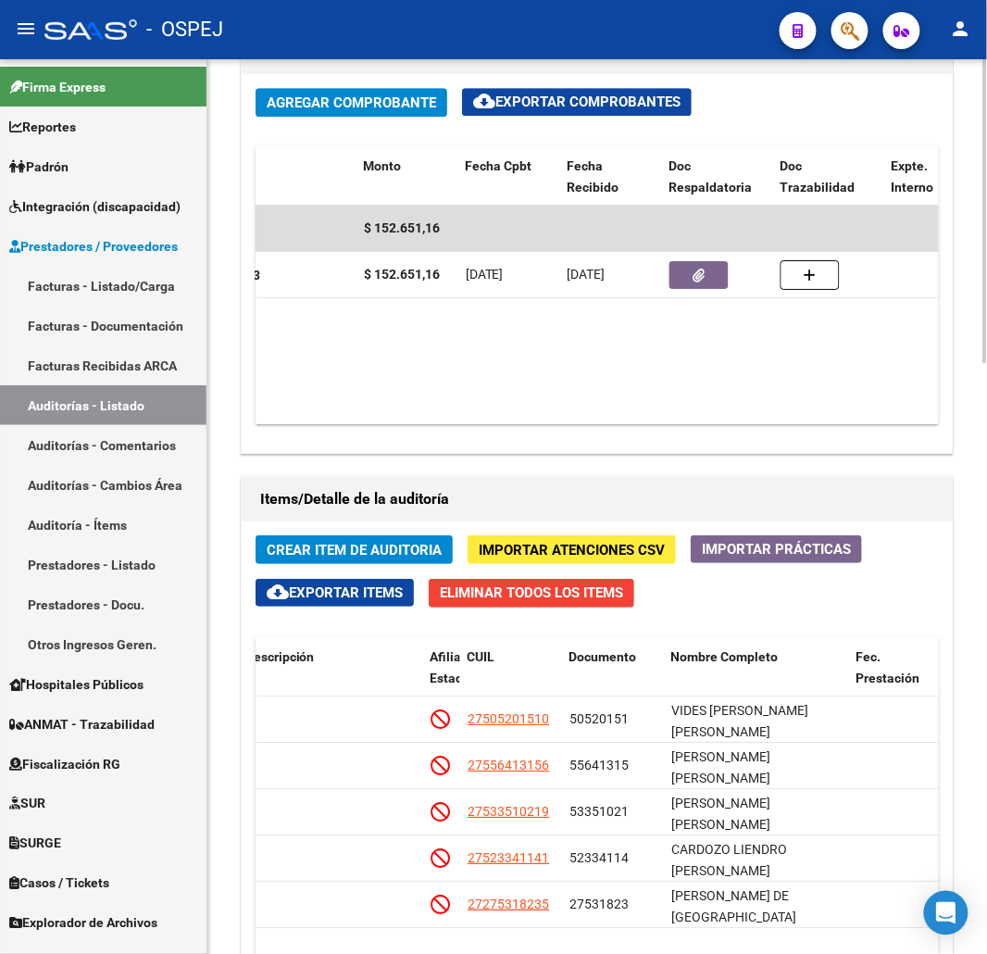
click at [630, 408] on datatable-body "$ 152.651,16 11045 HOSPITAL PUBLICO MATERNO INFANTIL SOCIEDAD DEL ESTADO Factur…" at bounding box center [597, 315] width 683 height 219
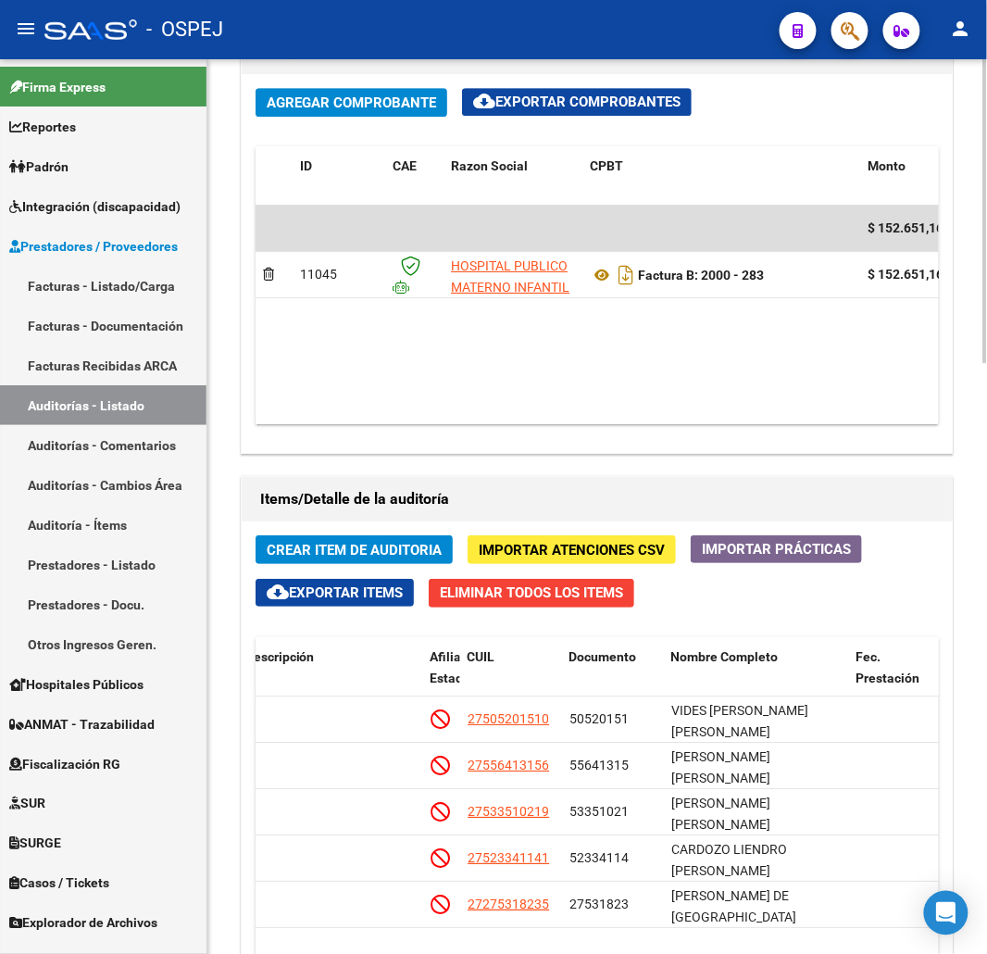
scroll to position [1736, 0]
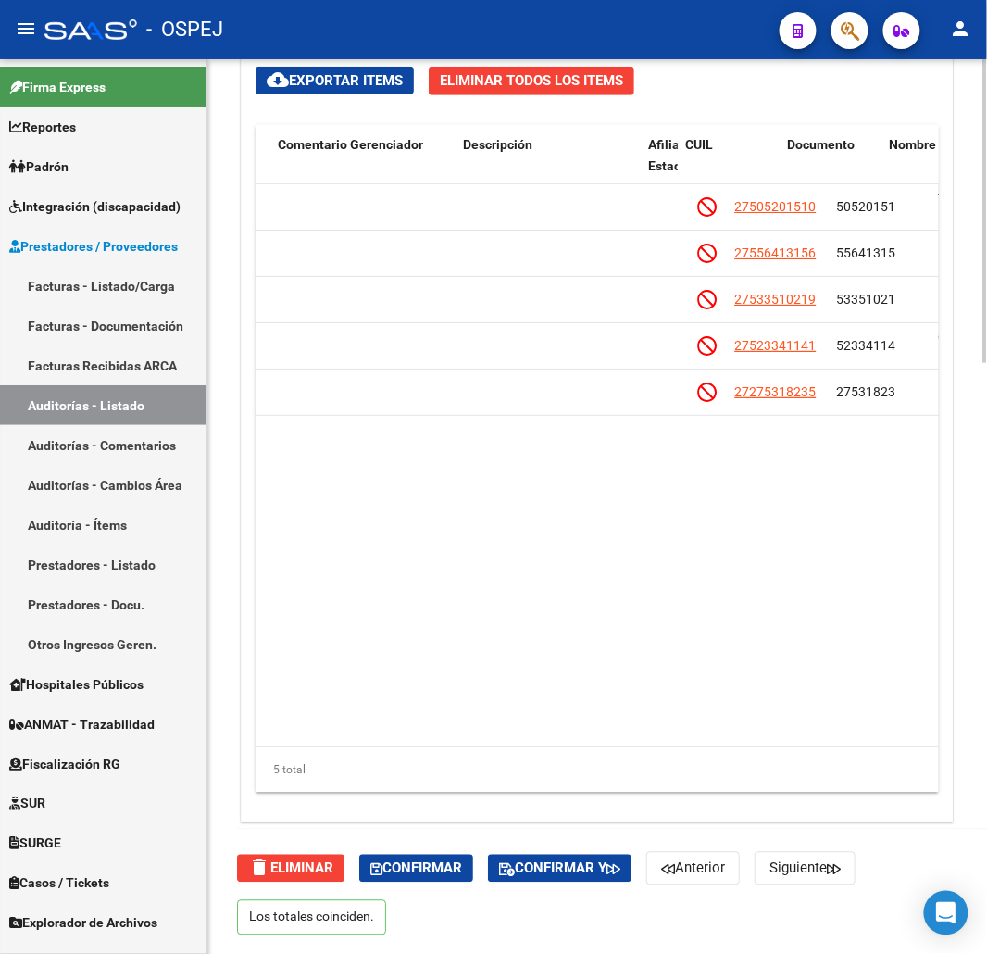
drag, startPoint x: 612, startPoint y: 483, endPoint x: 516, endPoint y: 477, distance: 96.5
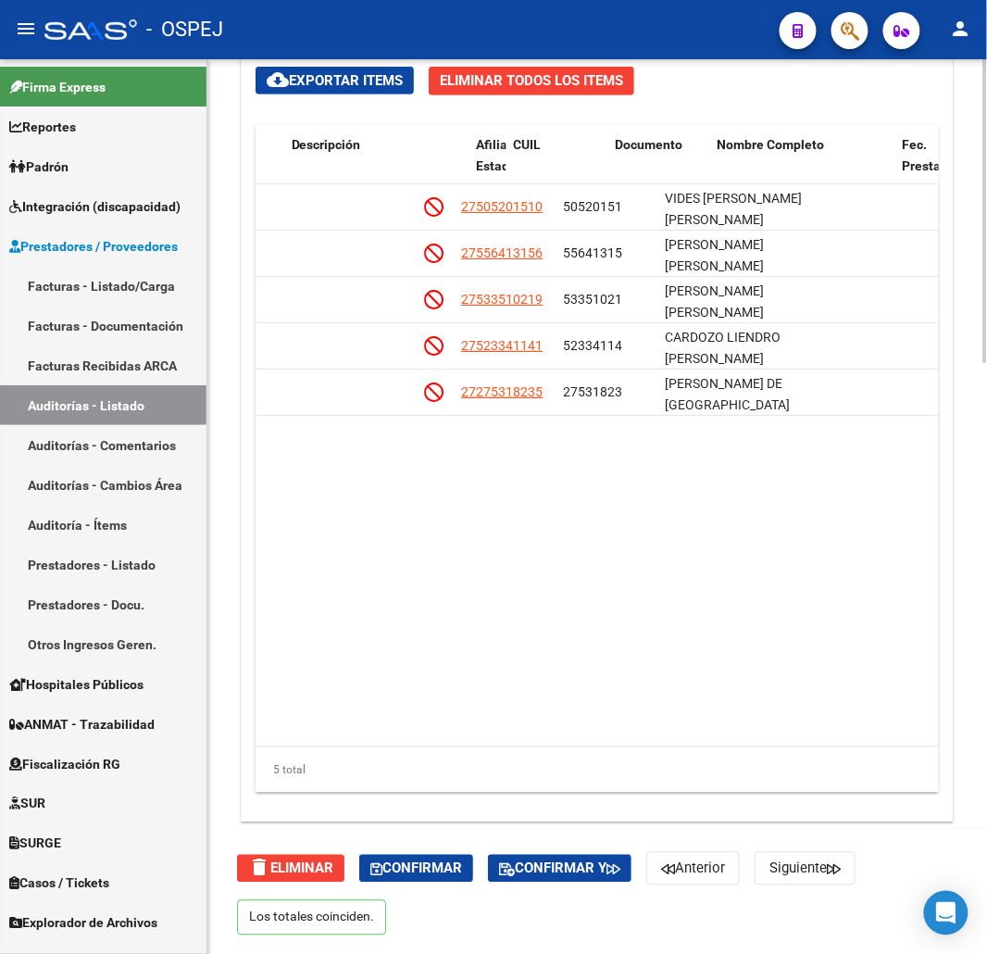
drag, startPoint x: 551, startPoint y: 482, endPoint x: 634, endPoint y: 482, distance: 83.3
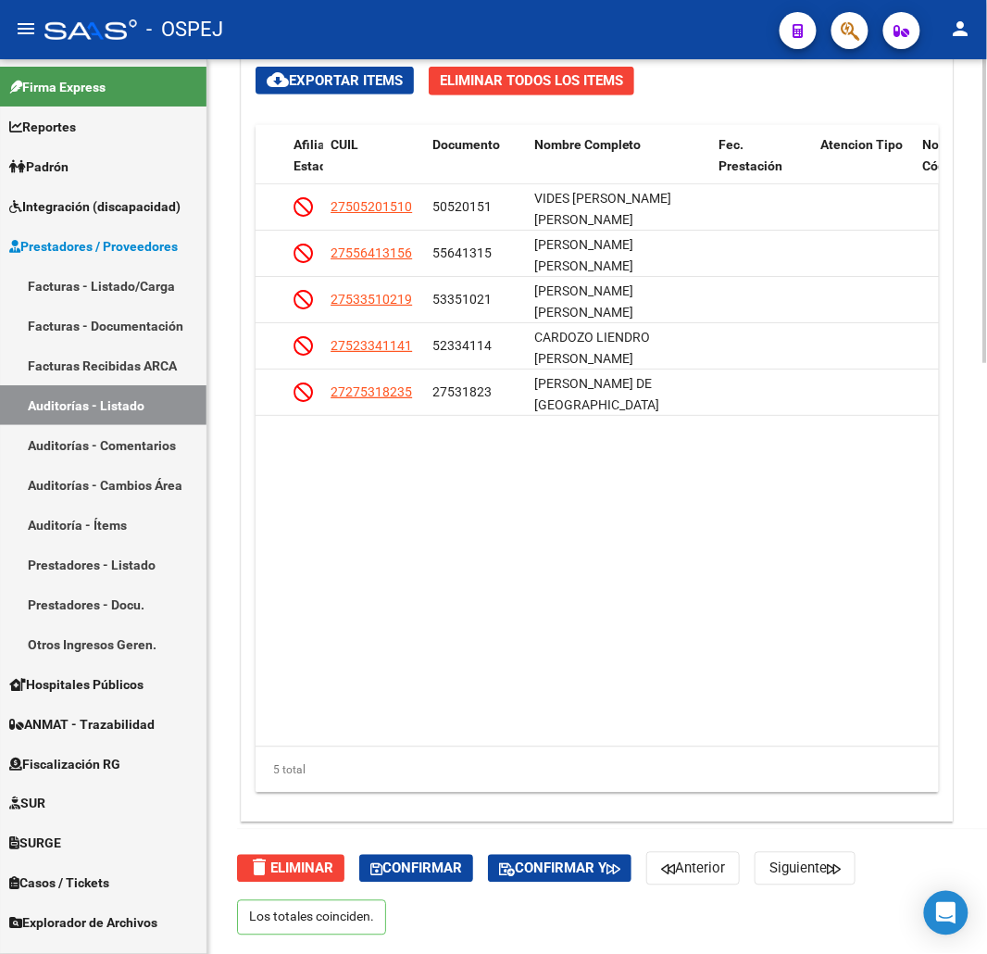
drag, startPoint x: 828, startPoint y: 482, endPoint x: 816, endPoint y: 485, distance: 12.6
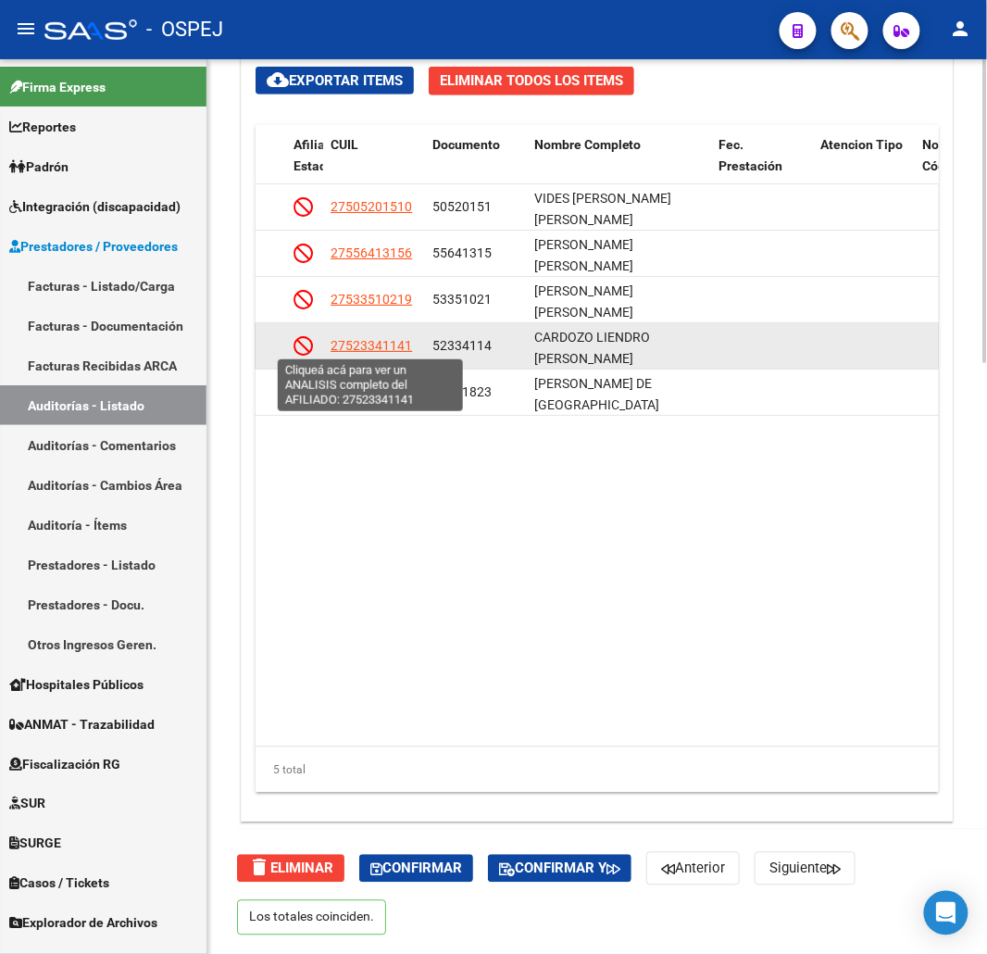
click at [376, 341] on span "27523341141" at bounding box center [371, 345] width 81 height 15
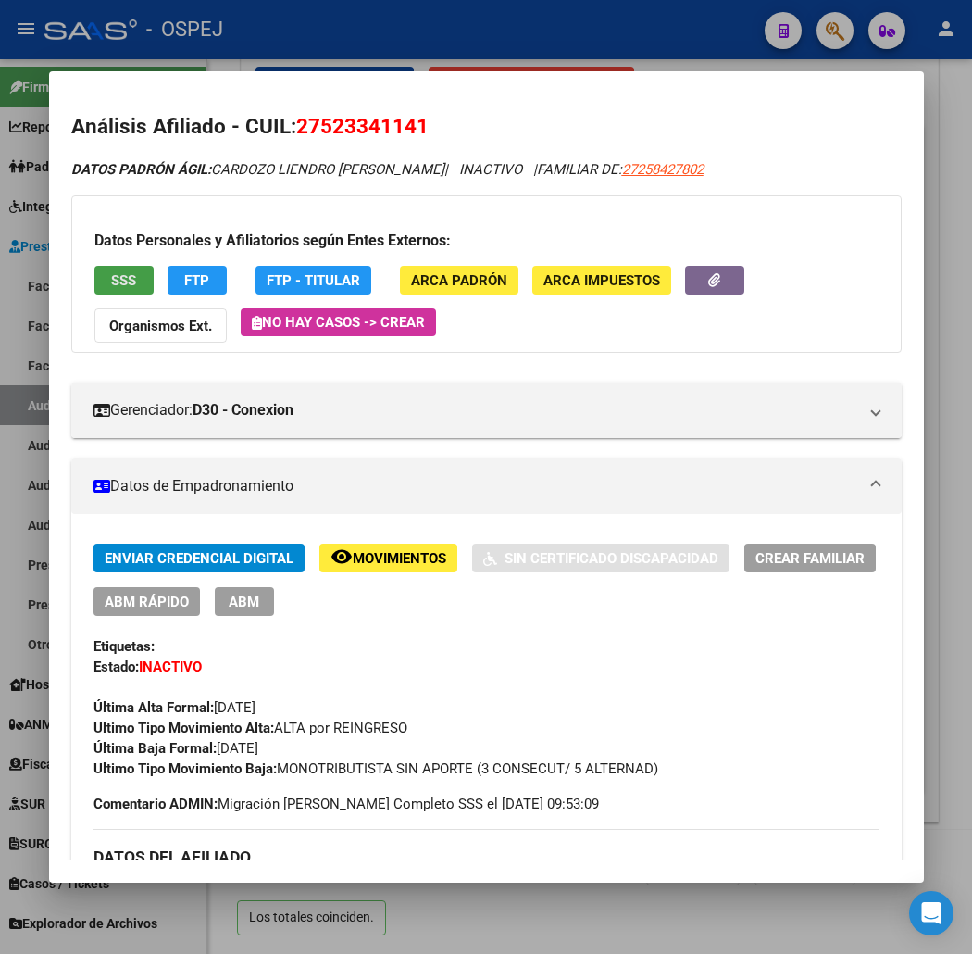
click at [94, 269] on button "SSS" at bounding box center [123, 280] width 59 height 29
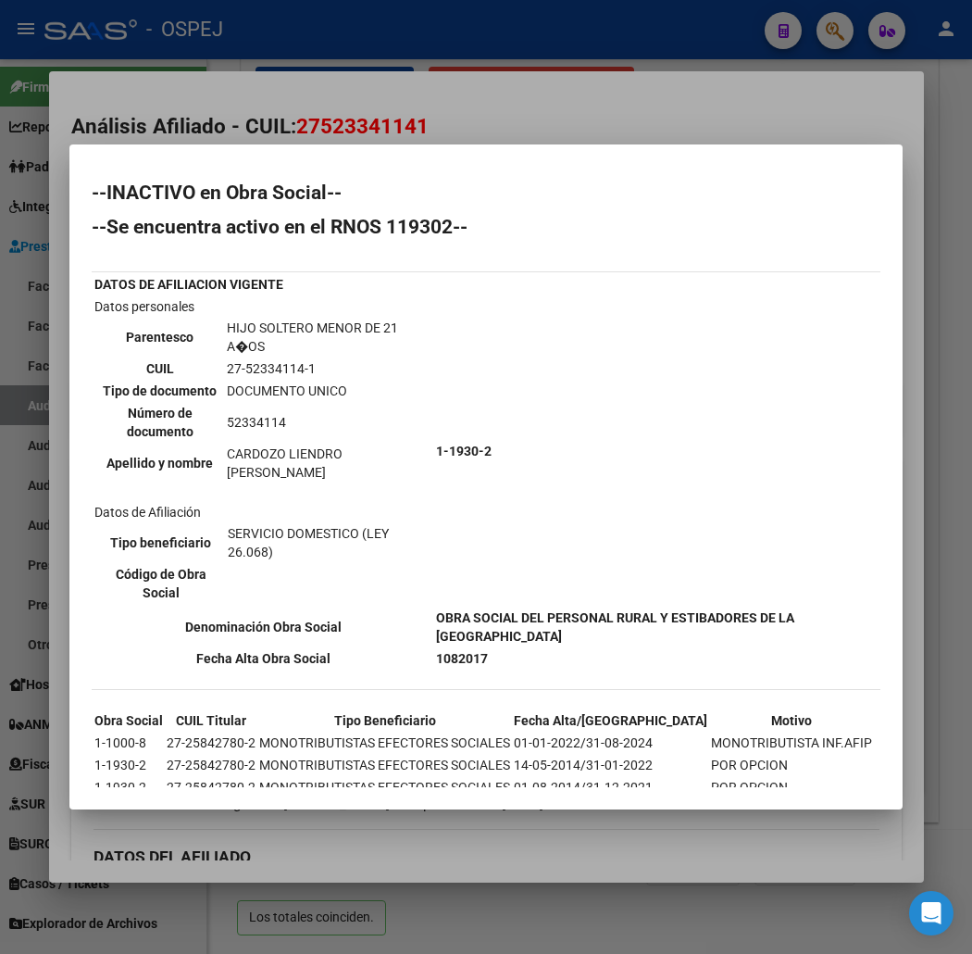
click at [254, 111] on div at bounding box center [486, 477] width 972 height 954
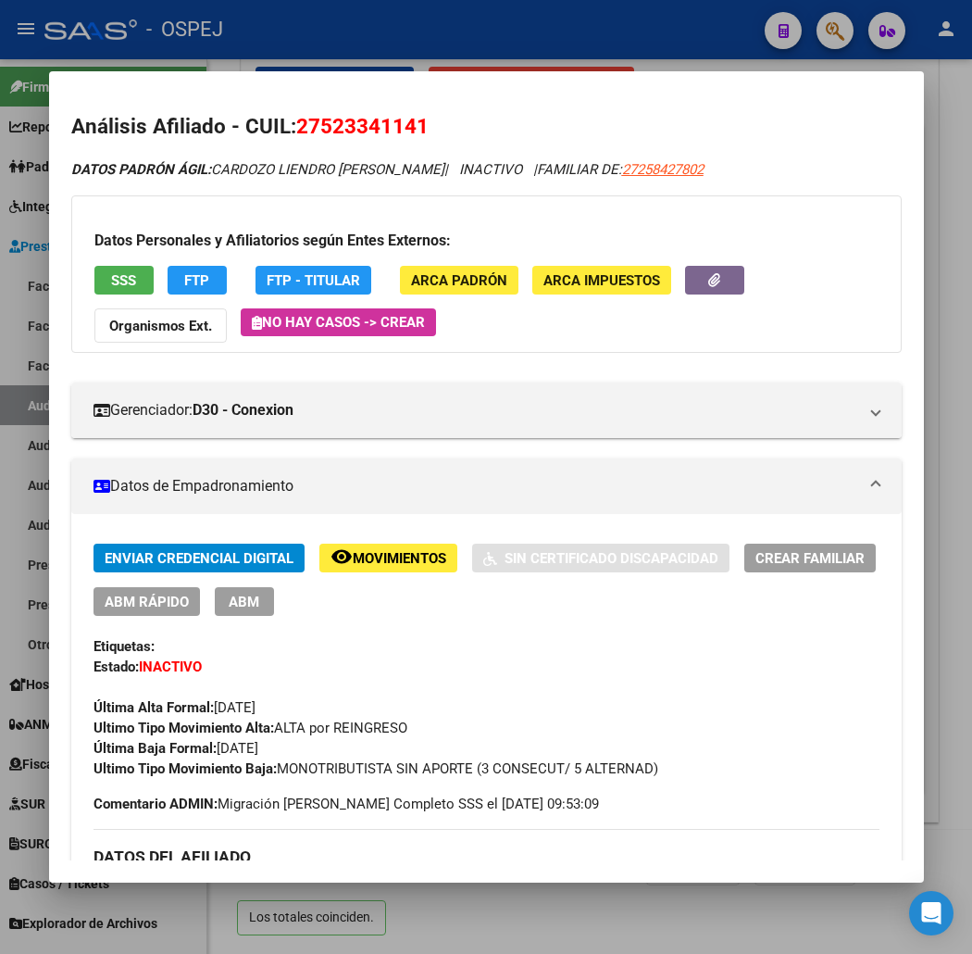
click at [578, 369] on div "Gerenciador: D30 - Conexion Atención telefónica: Afiliaciones: 1159116548 Atenc…" at bounding box center [486, 403] width 831 height 70
click at [111, 276] on span "SSS" at bounding box center [123, 280] width 25 height 17
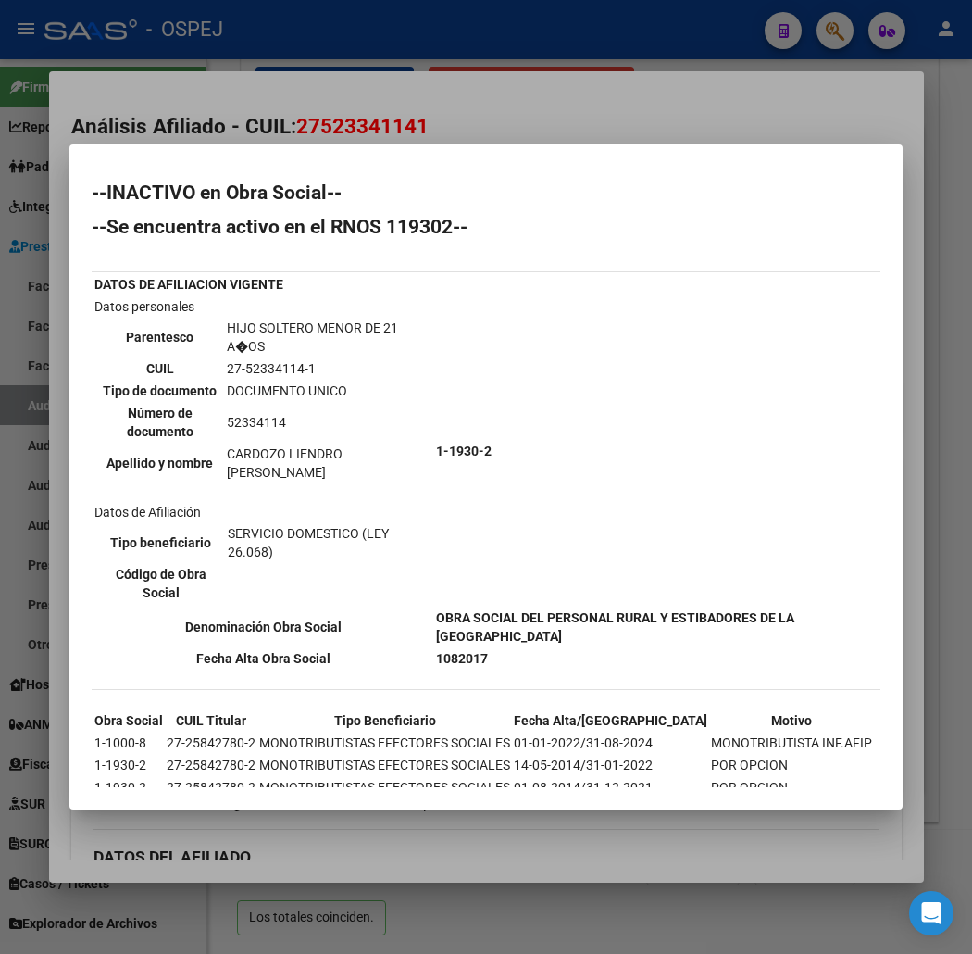
click at [326, 127] on div at bounding box center [486, 477] width 972 height 954
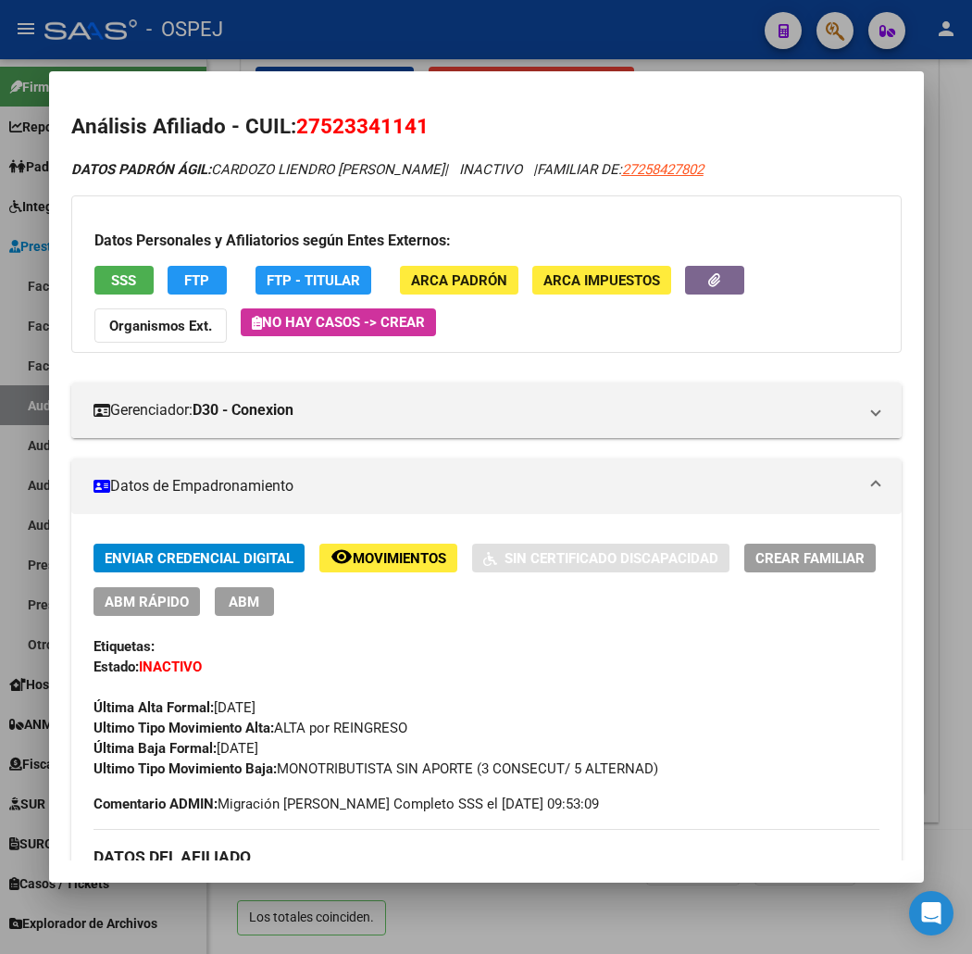
click at [326, 127] on span "27523341141" at bounding box center [362, 126] width 132 height 24
click at [327, 127] on span "27523341141" at bounding box center [362, 126] width 132 height 24
drag, startPoint x: 707, startPoint y: 180, endPoint x: 637, endPoint y: 176, distance: 69.5
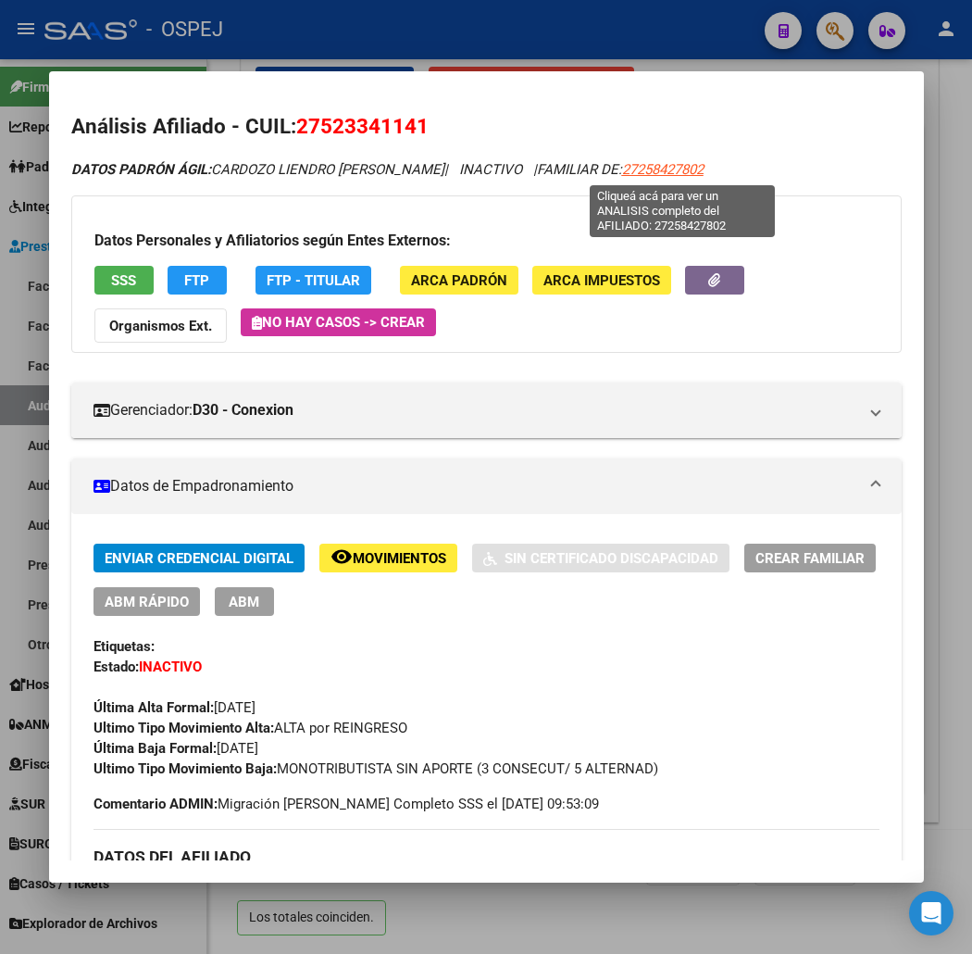
drag, startPoint x: 316, startPoint y: 85, endPoint x: 343, endPoint y: 56, distance: 39.3
click at [319, 79] on mat-dialog-container "Análisis Afiliado - CUIL: 27523341141 DATOS PADRÓN ÁGIL: CARDOZO LIENDRO JAZMIN…" at bounding box center [486, 476] width 875 height 811
click at [344, 53] on div at bounding box center [486, 477] width 972 height 954
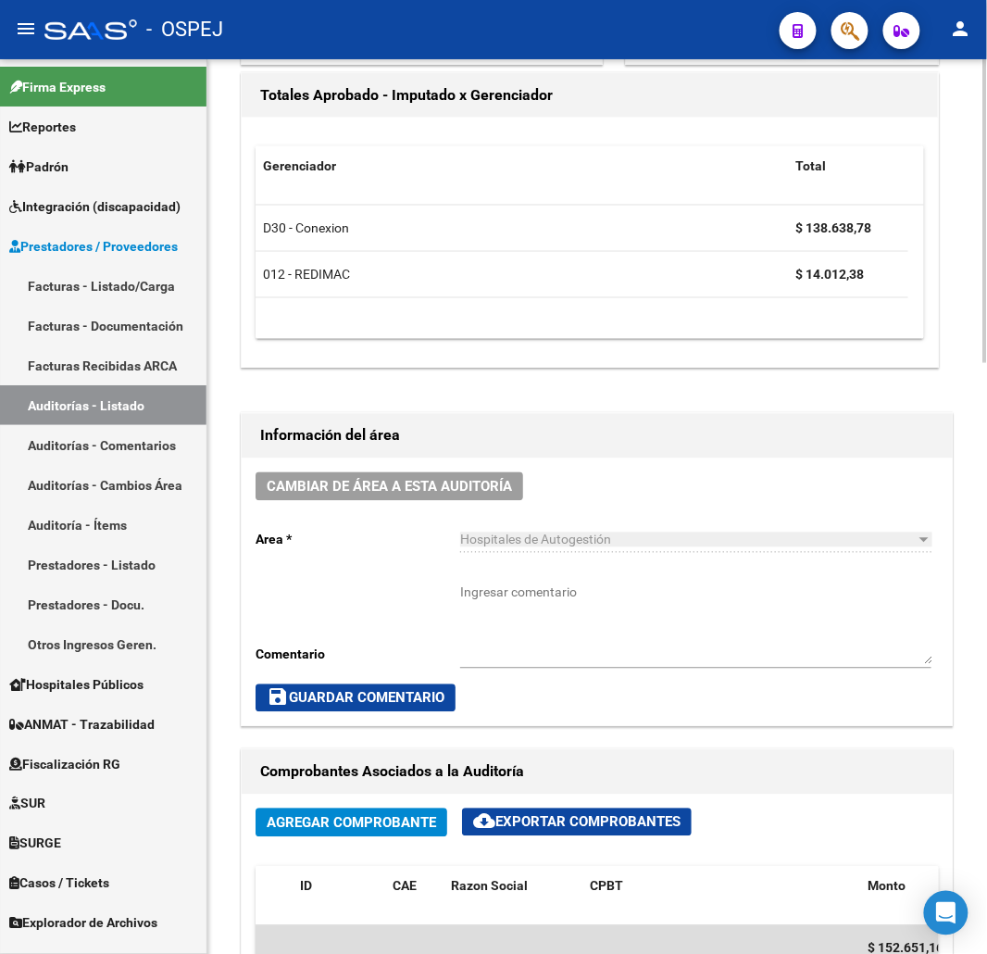
scroll to position [0, 0]
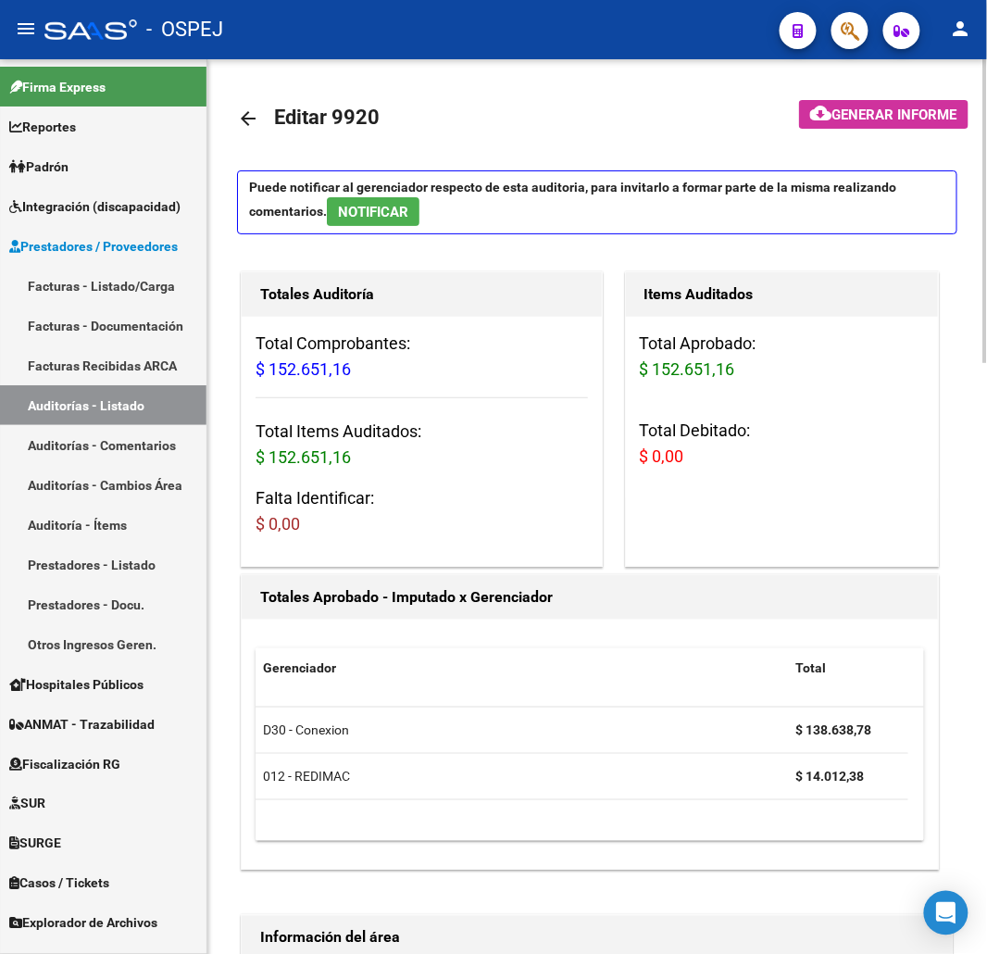
click at [239, 111] on mat-icon "arrow_back" at bounding box center [248, 118] width 22 height 22
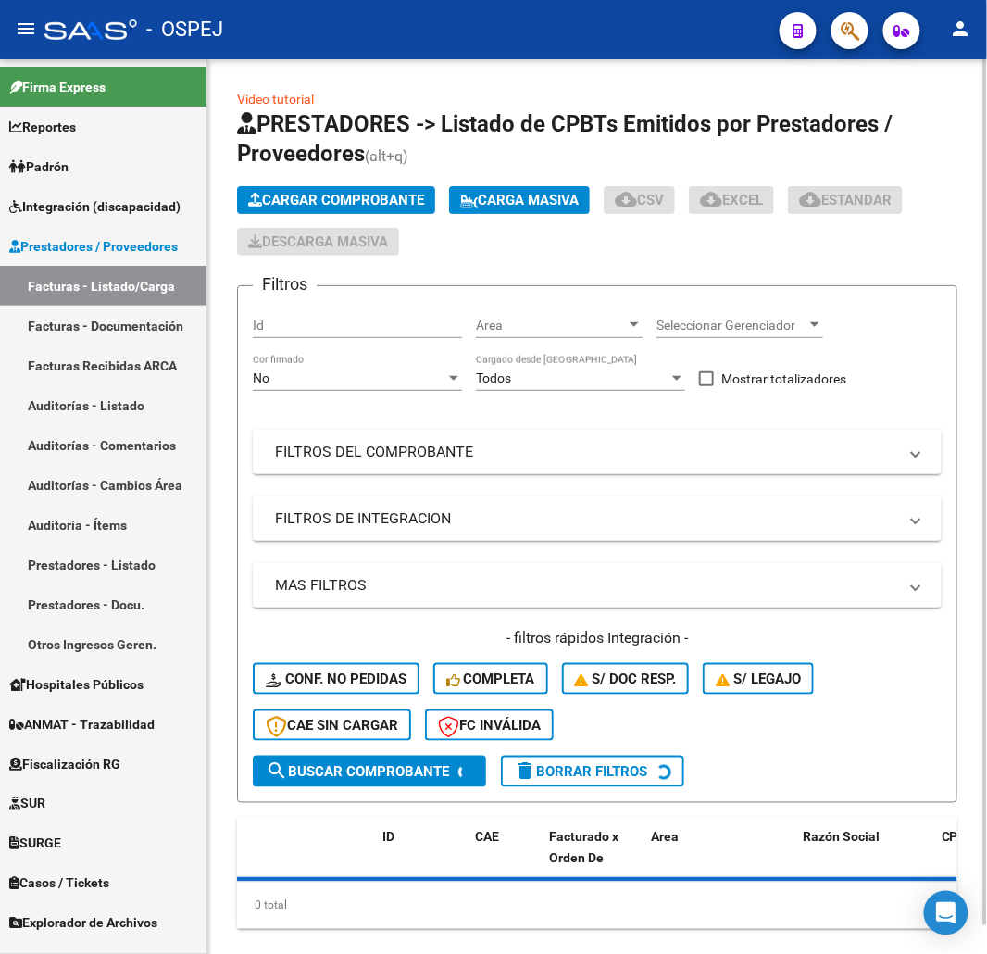
click at [401, 387] on div "No Confirmado" at bounding box center [357, 372] width 209 height 37
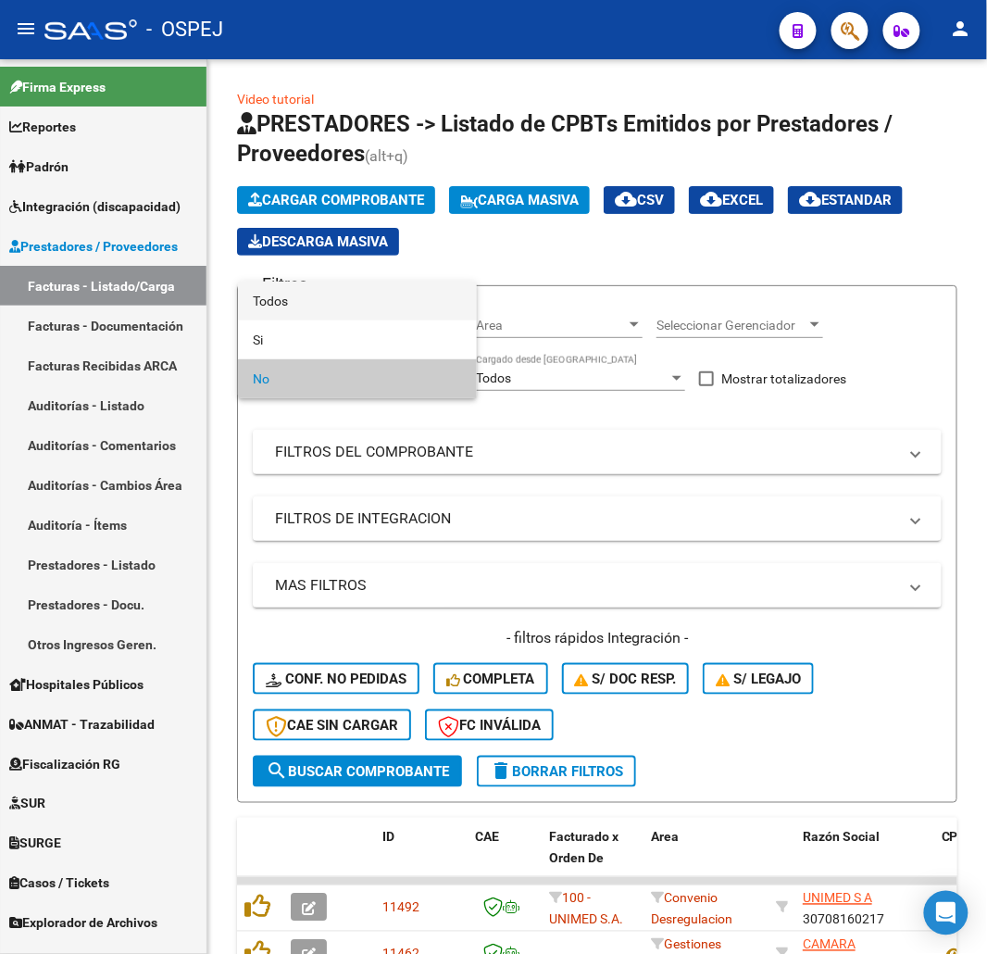
click at [325, 291] on span "Todos" at bounding box center [357, 301] width 209 height 39
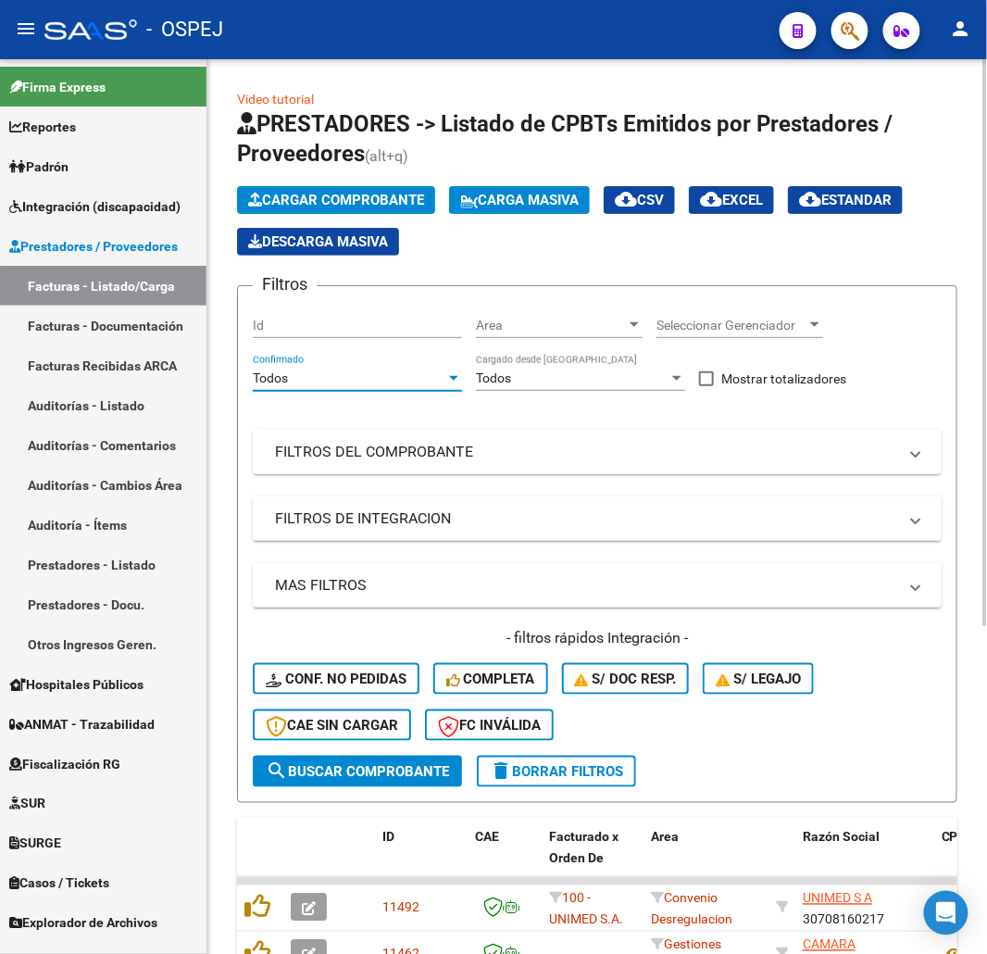
click at [446, 464] on mat-expansion-panel-header "FILTROS DEL COMPROBANTE" at bounding box center [597, 452] width 689 height 44
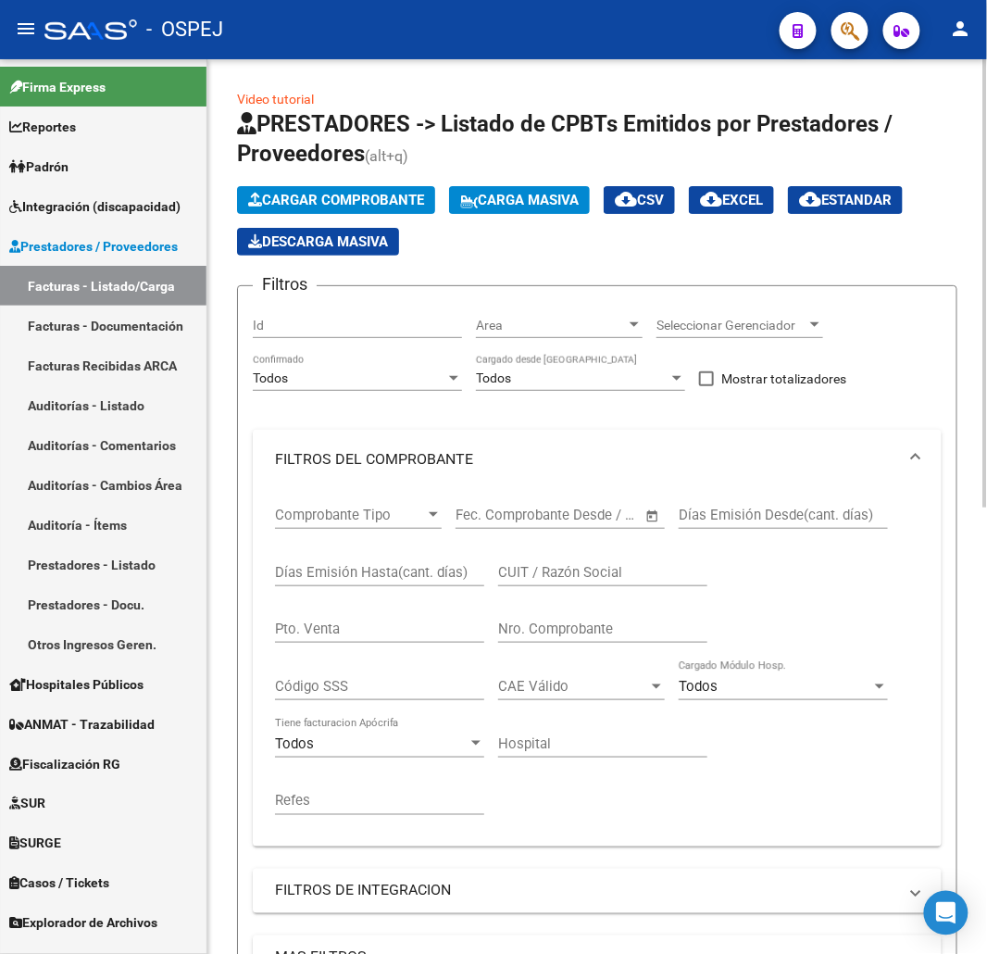
click at [596, 642] on div "Nro. Comprobante" at bounding box center [602, 623] width 209 height 40
type input "7027"
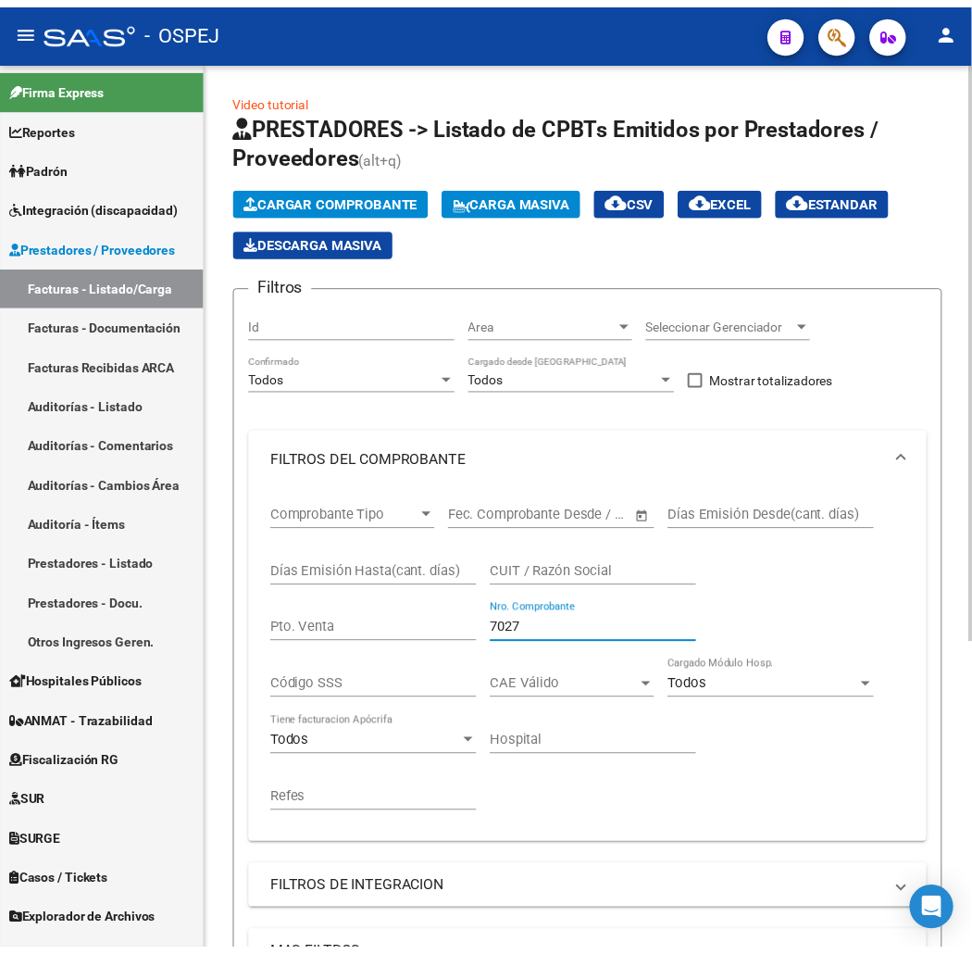
scroll to position [476, 0]
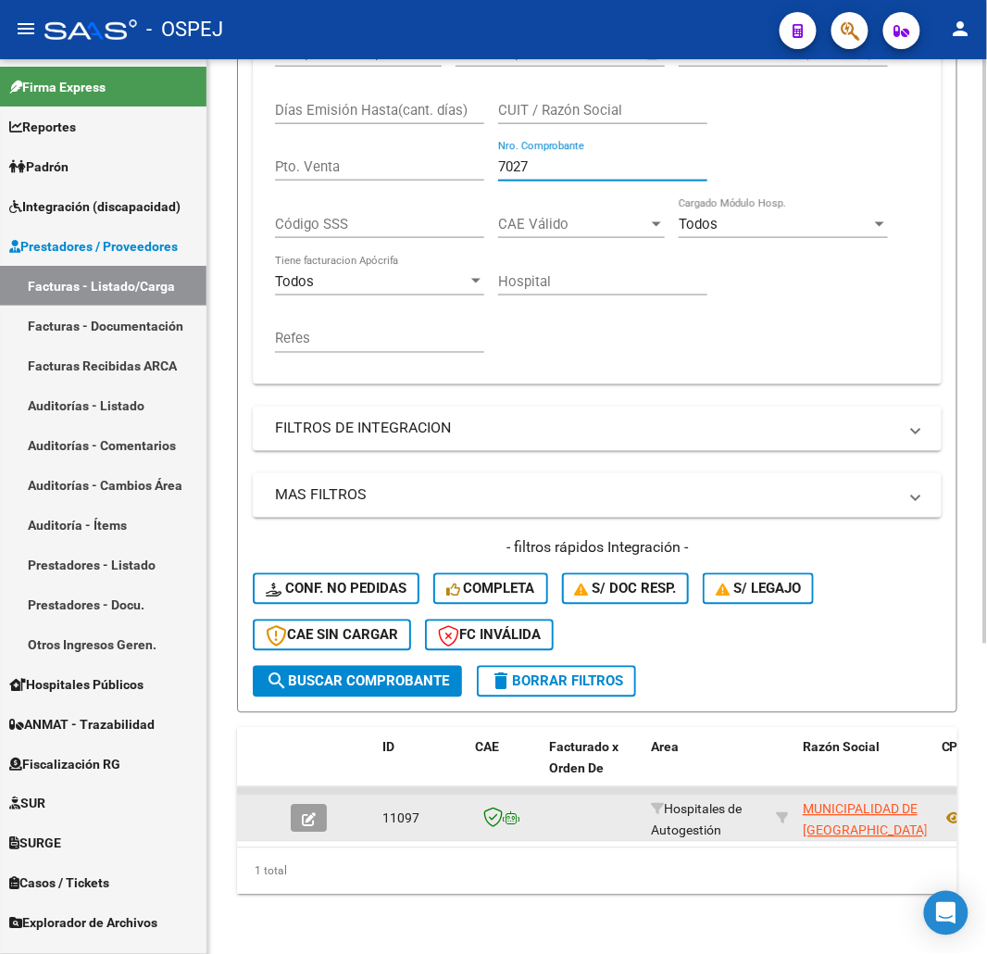
click at [294, 805] on button "button" at bounding box center [309, 819] width 36 height 28
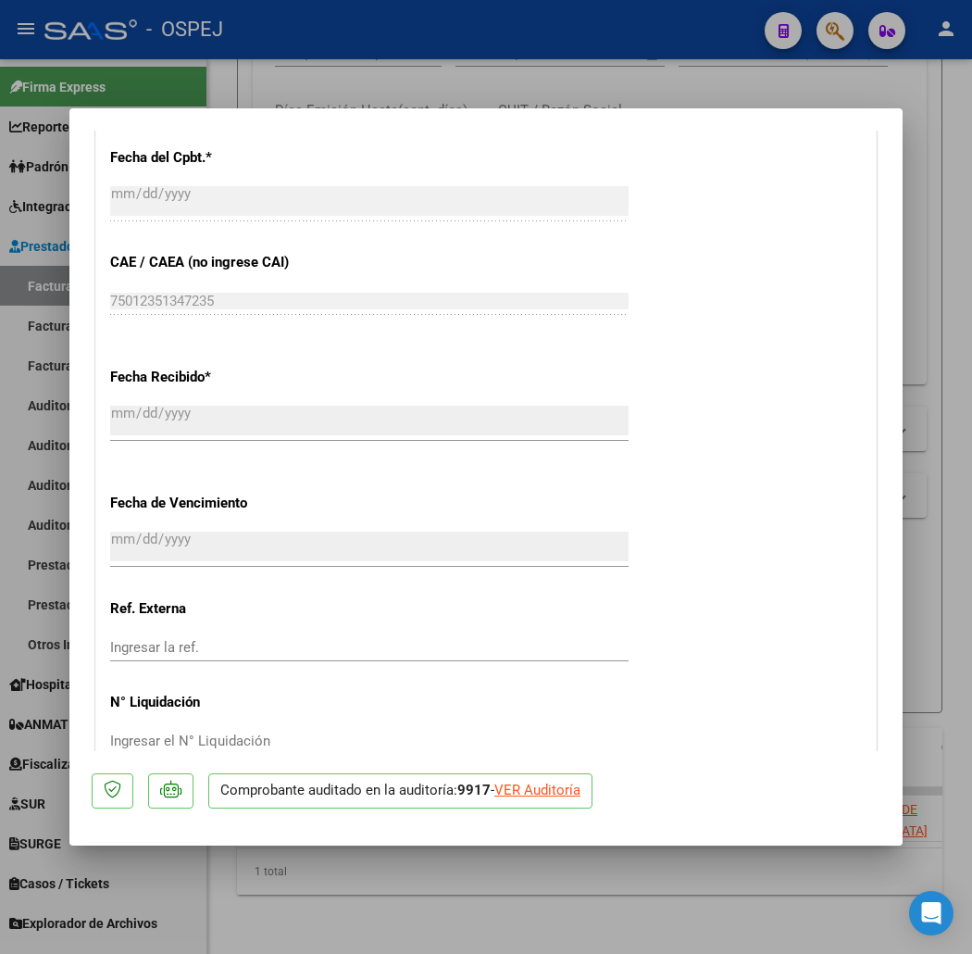
scroll to position [857, 0]
click at [494, 793] on div "VER Auditoría" at bounding box center [537, 790] width 86 height 21
type input "$ 0,00"
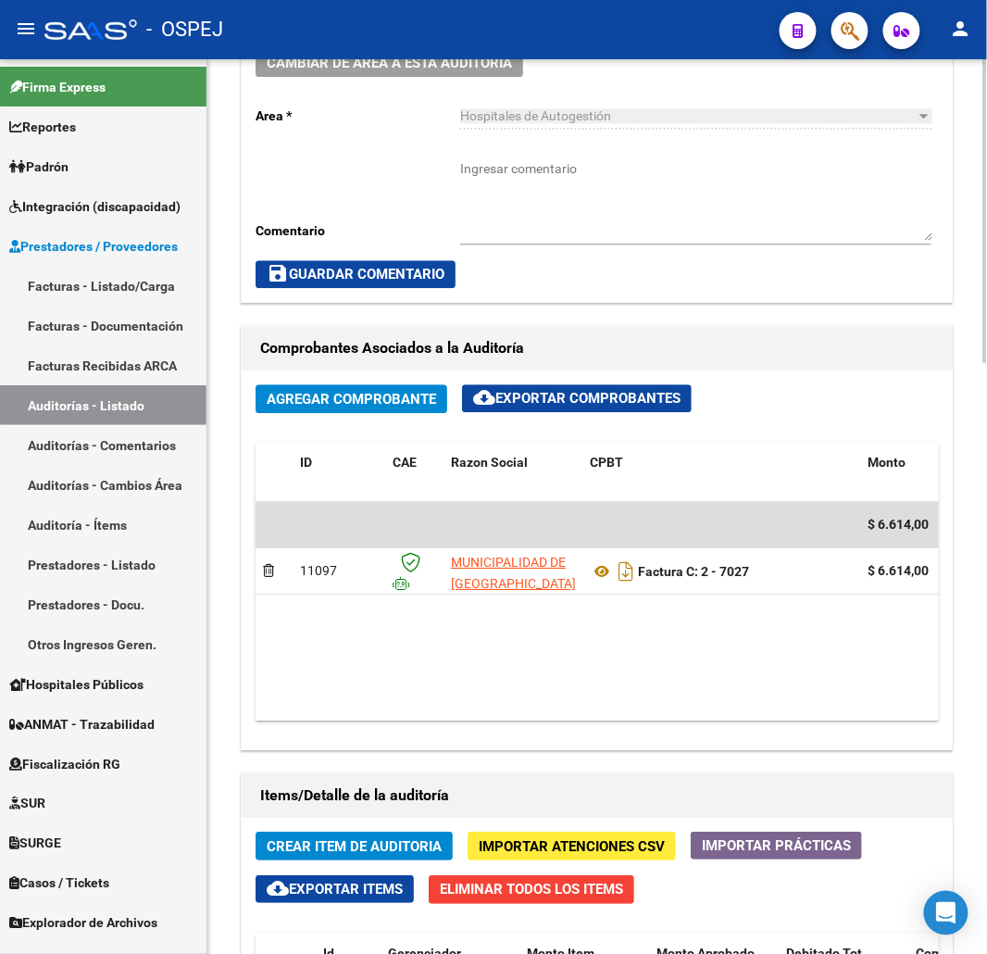
scroll to position [1543, 0]
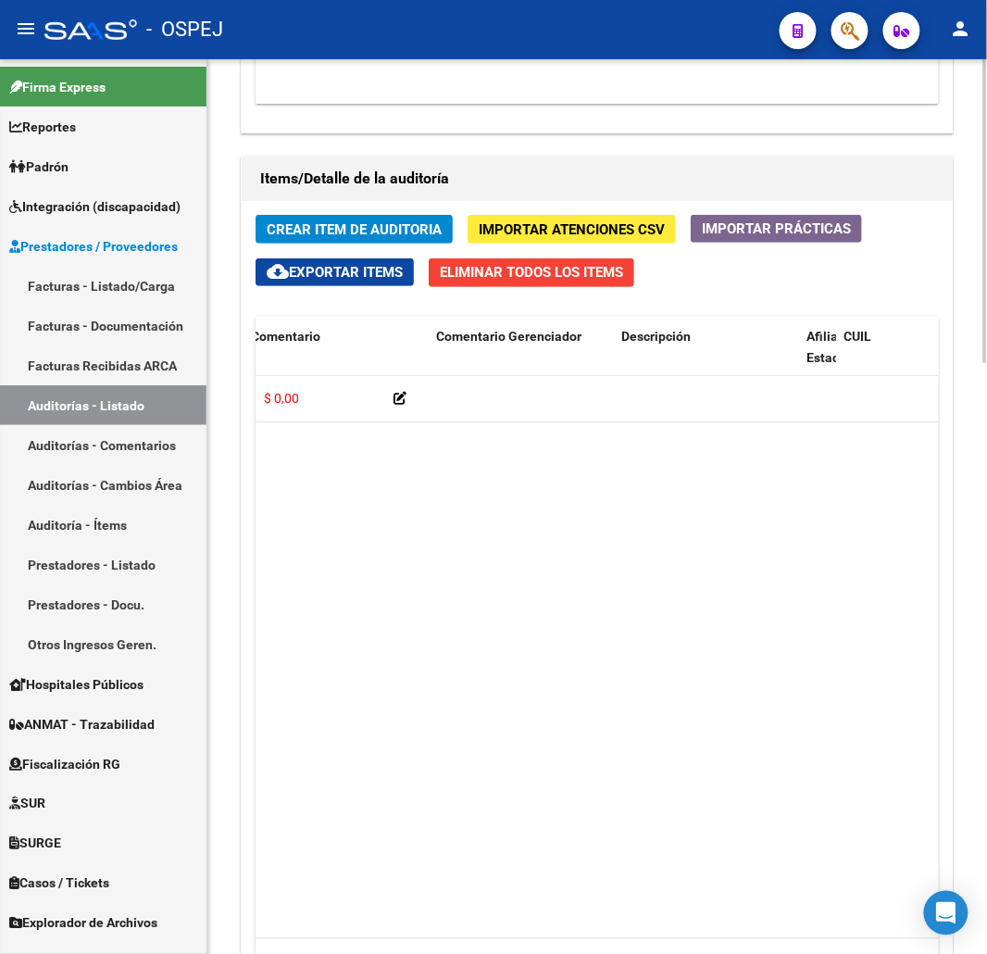
drag, startPoint x: 494, startPoint y: 494, endPoint x: 611, endPoint y: 494, distance: 116.7
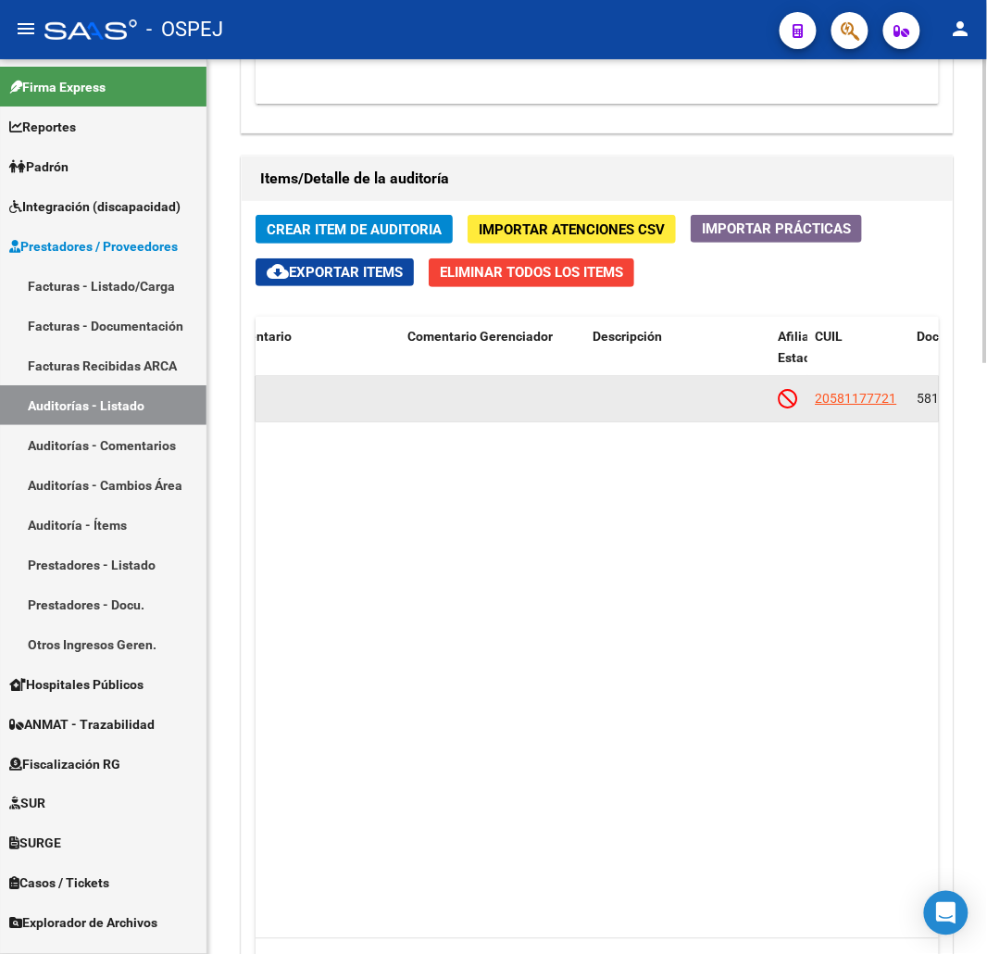
click at [830, 409] on app-link-go-to "20581177721" at bounding box center [856, 398] width 81 height 21
click at [838, 407] on app-link-go-to "20581177721" at bounding box center [856, 398] width 81 height 21
click at [848, 399] on span "20581177721" at bounding box center [856, 398] width 81 height 15
type textarea "20581177721"
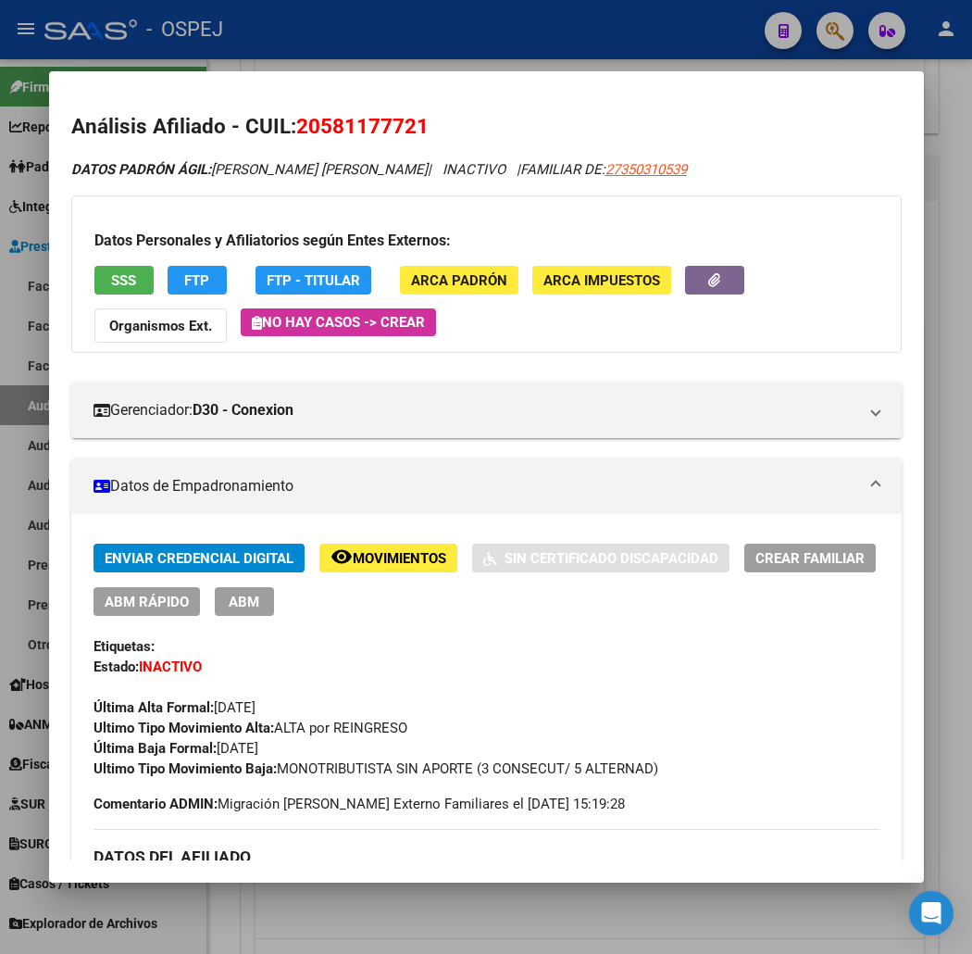
click at [111, 281] on span "SSS" at bounding box center [123, 280] width 25 height 17
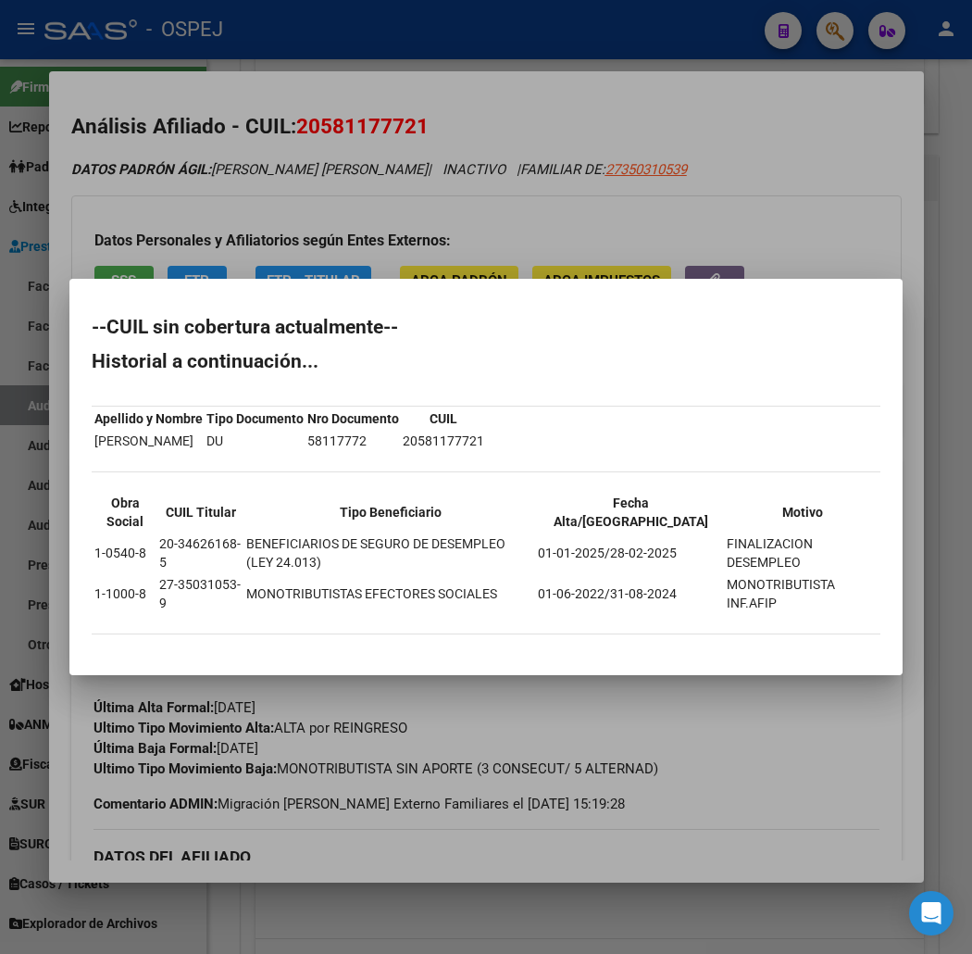
click at [304, 35] on div at bounding box center [486, 477] width 972 height 954
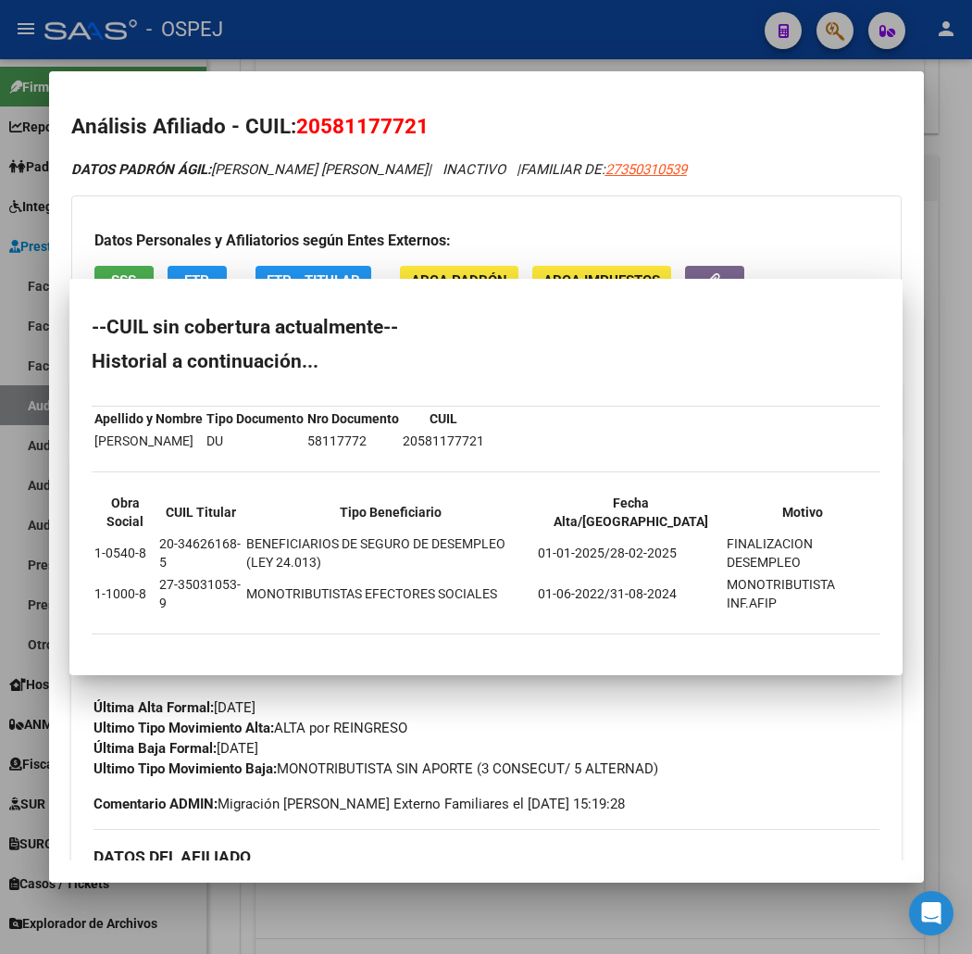
click at [304, 35] on div at bounding box center [486, 477] width 972 height 954
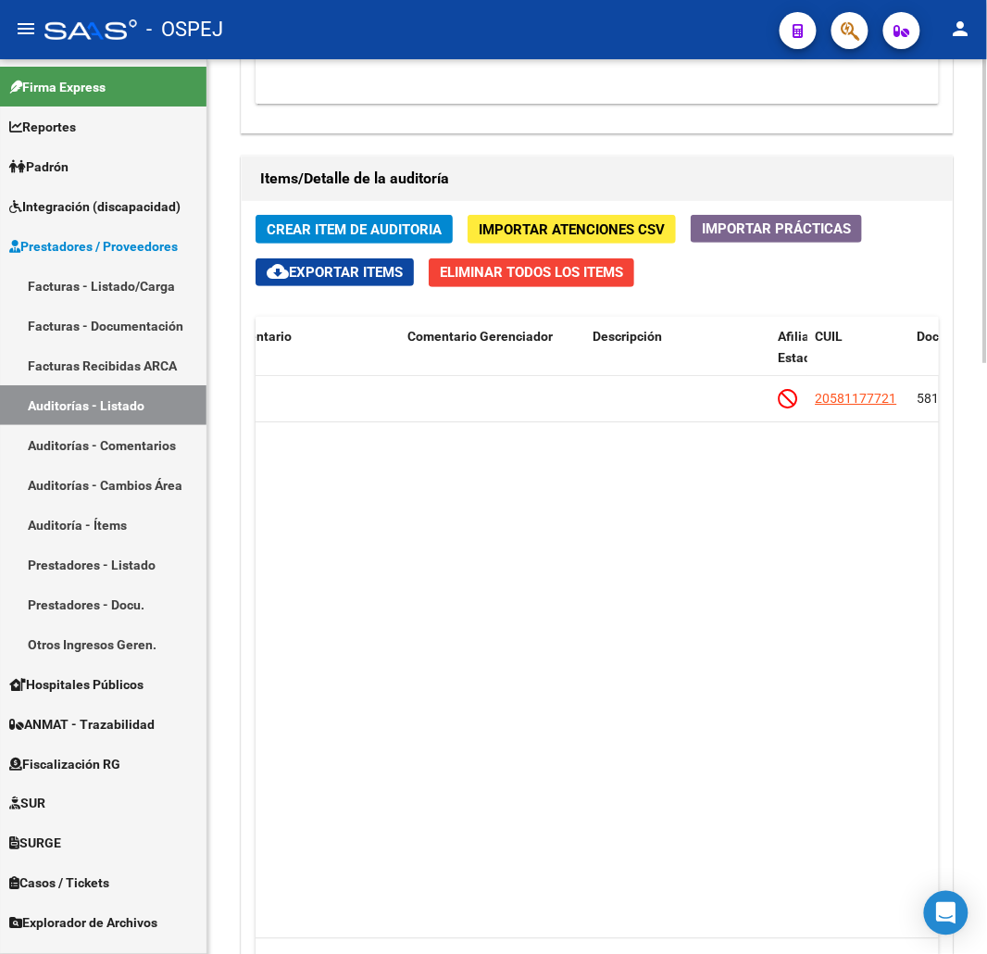
scroll to position [1029, 0]
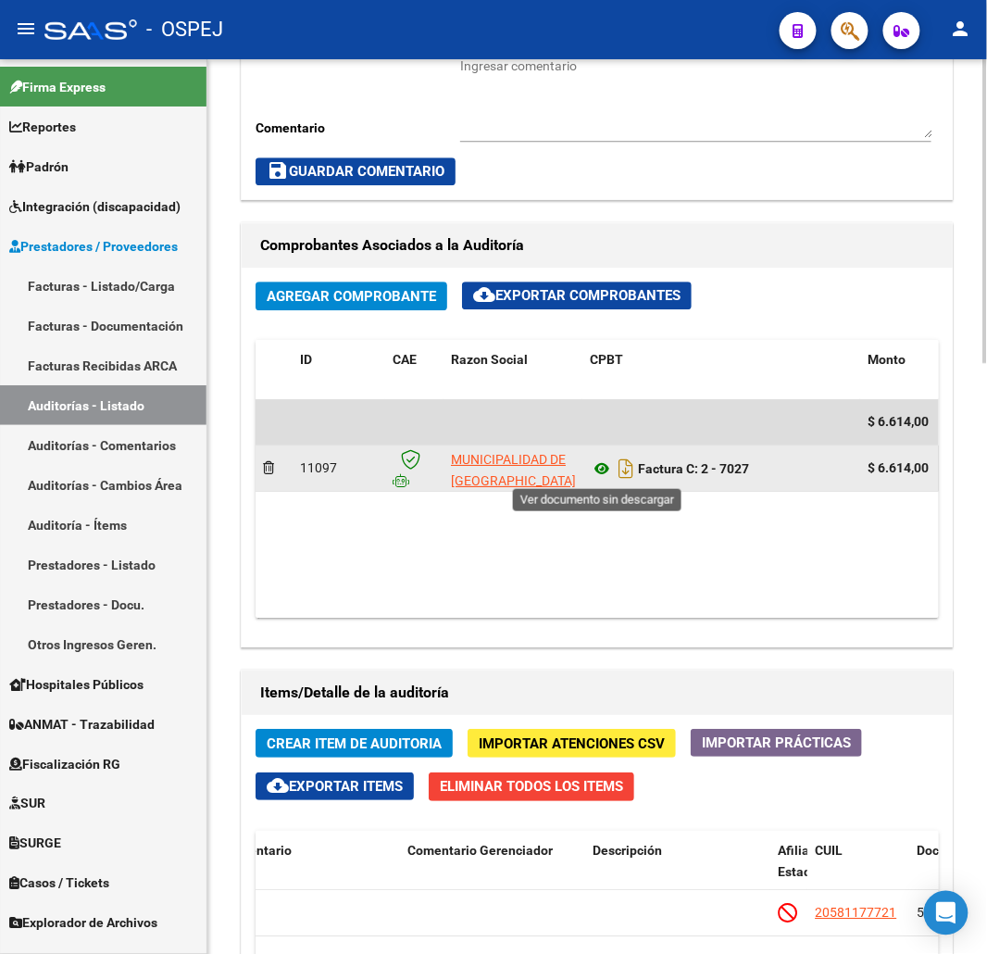
click at [605, 467] on icon at bounding box center [602, 468] width 24 height 22
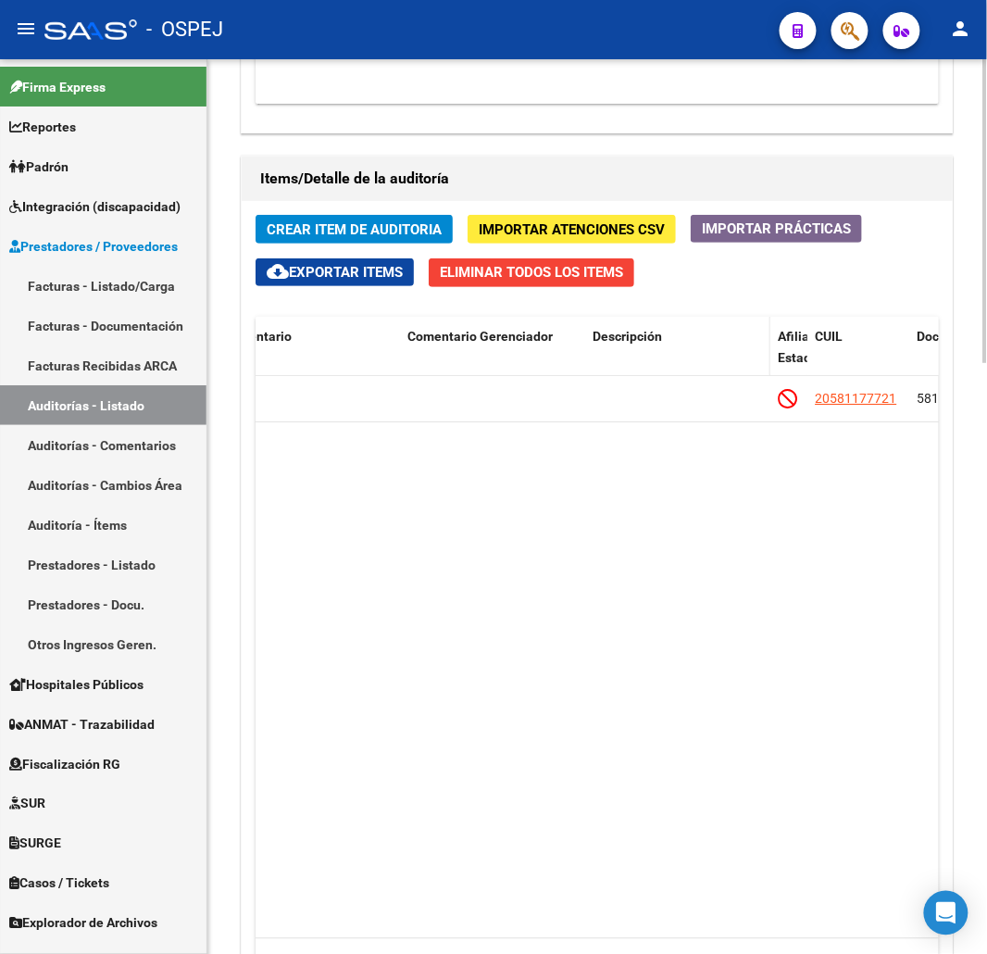
scroll to position [1440, 0]
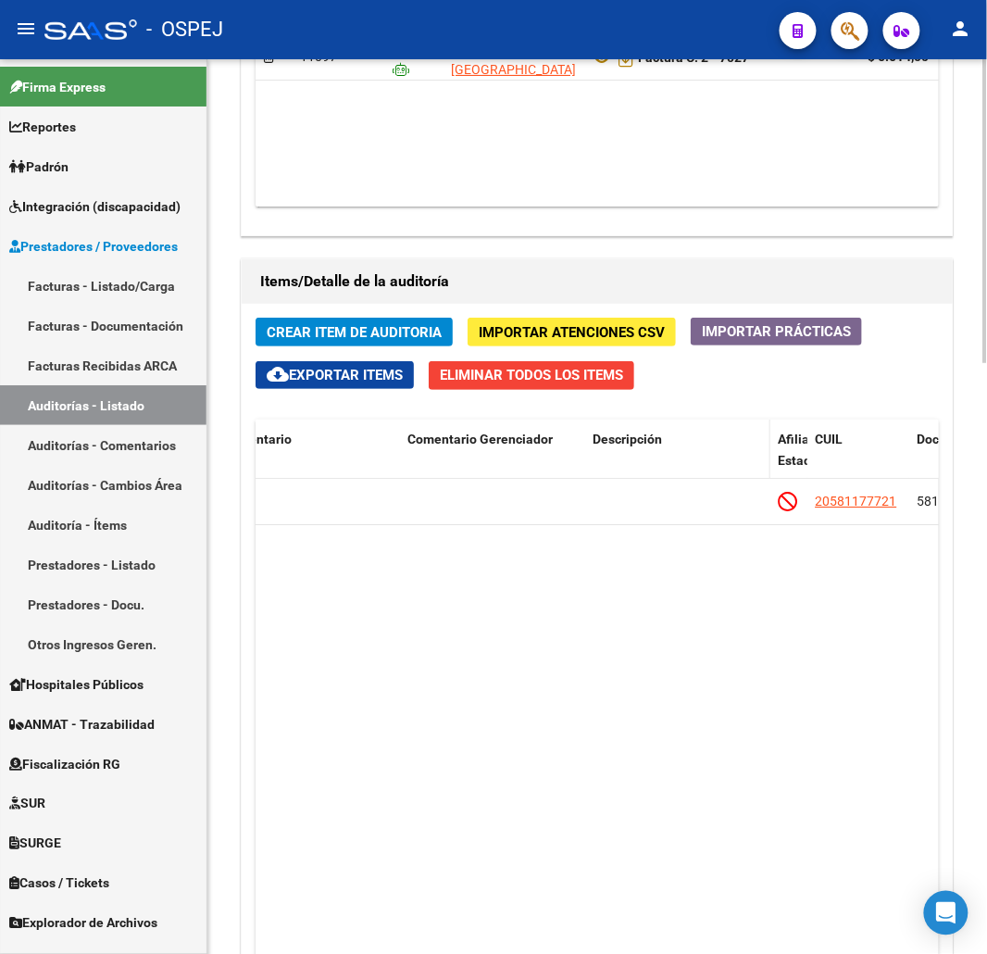
drag, startPoint x: 669, startPoint y: 435, endPoint x: 760, endPoint y: 429, distance: 91.9
click at [648, 612] on datatable-body "126039 D30 - Conexion $ 6.614,00 $ 6.614,00 $ 0,00 20581177721 58117772 CORREA …" at bounding box center [597, 760] width 683 height 562
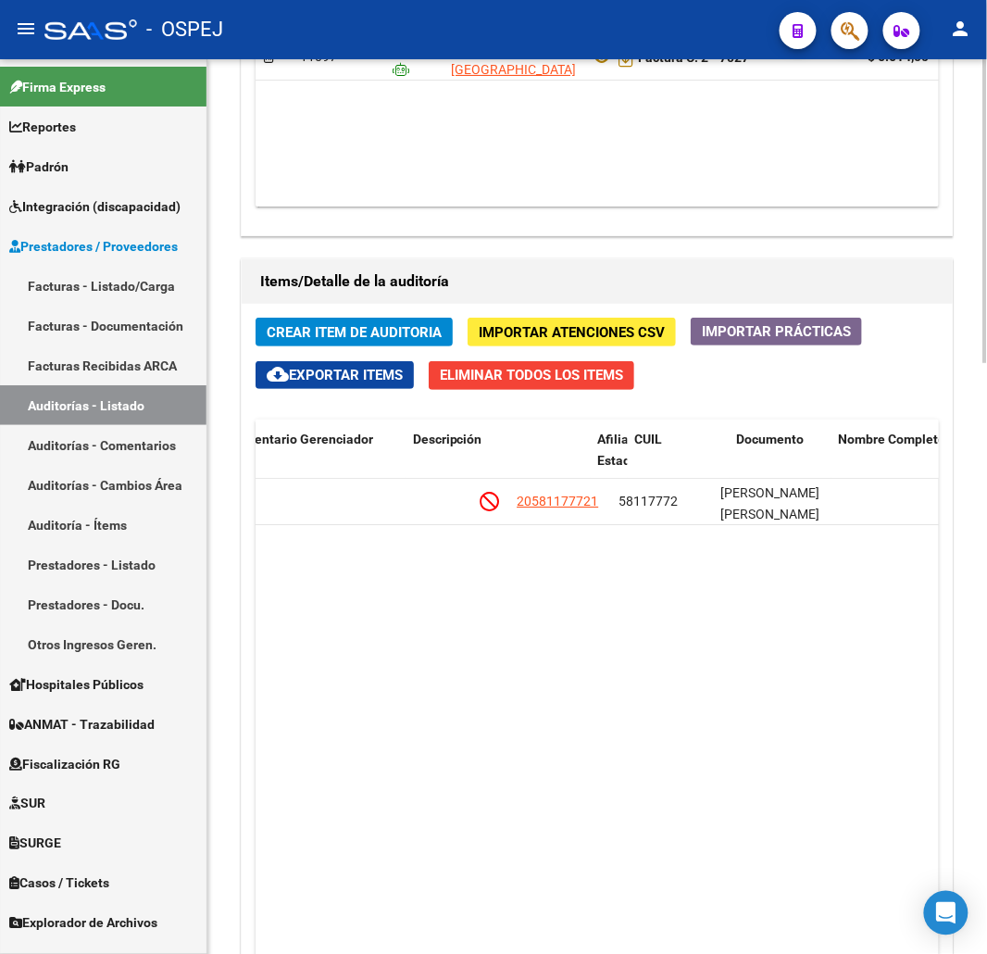
scroll to position [0, 1070]
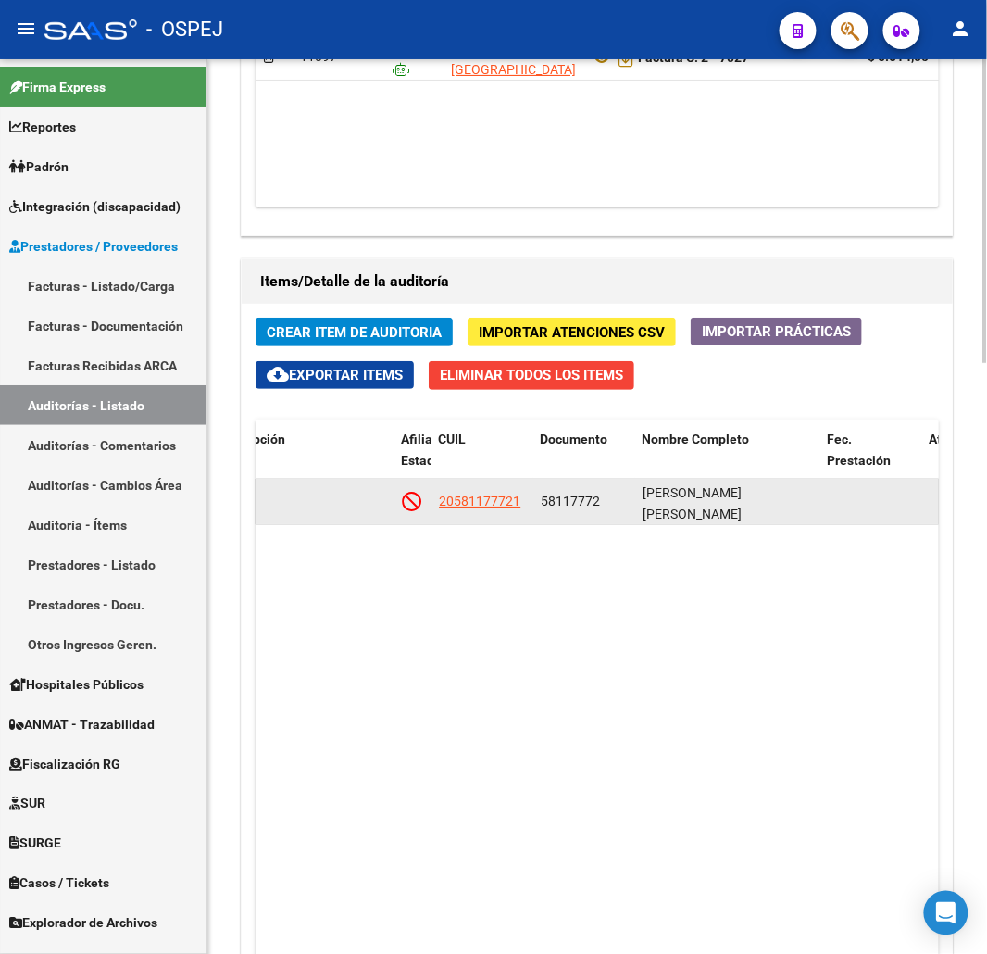
drag, startPoint x: 525, startPoint y: 507, endPoint x: 437, endPoint y: 502, distance: 88.1
click at [437, 502] on datatable-body-cell "20581177721" at bounding box center [483, 501] width 102 height 45
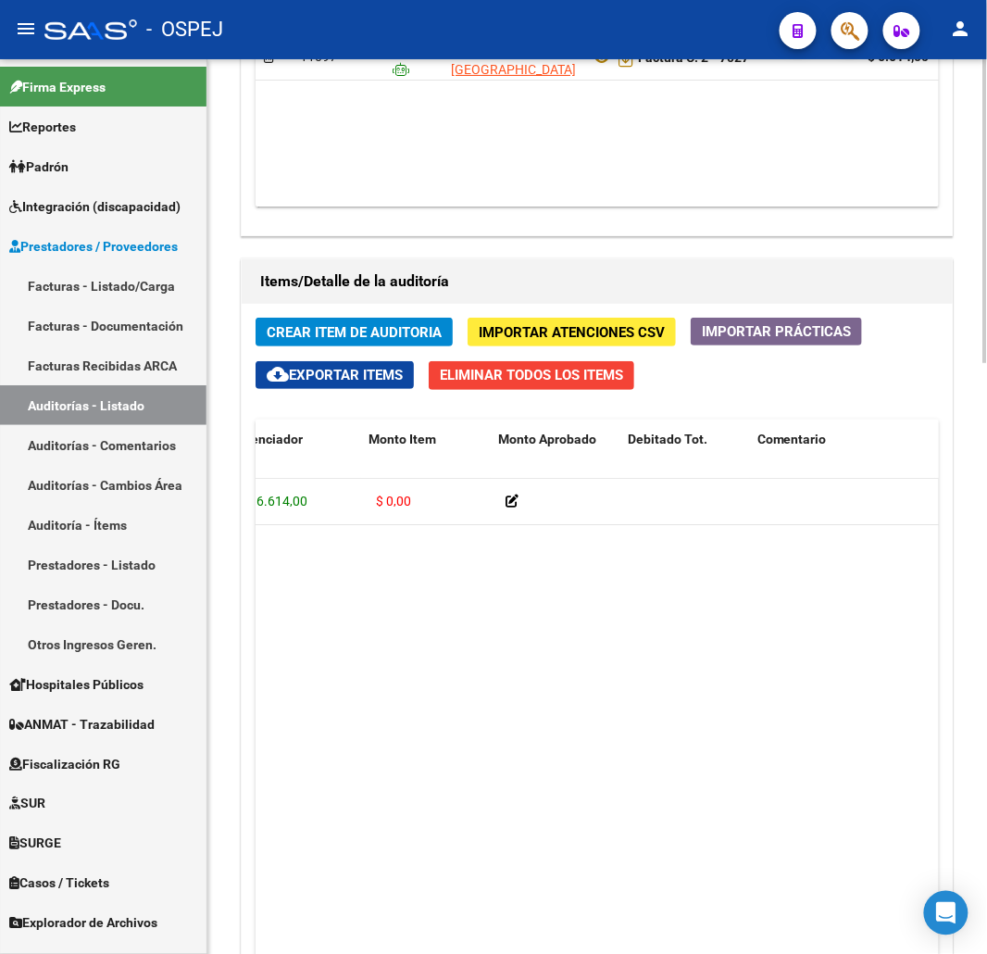
scroll to position [0, 74]
drag, startPoint x: 692, startPoint y: 541, endPoint x: 678, endPoint y: 538, distance: 14.2
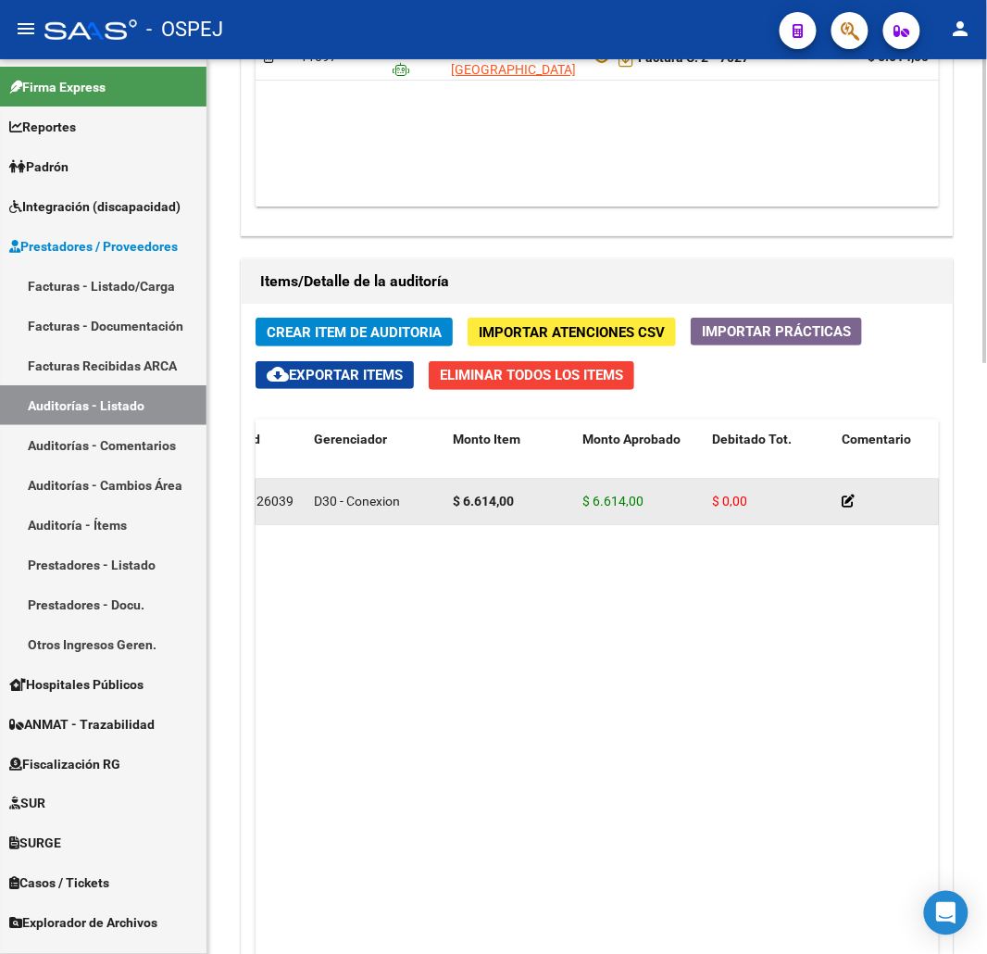
drag, startPoint x: 640, startPoint y: 502, endPoint x: 571, endPoint y: 522, distance: 71.5
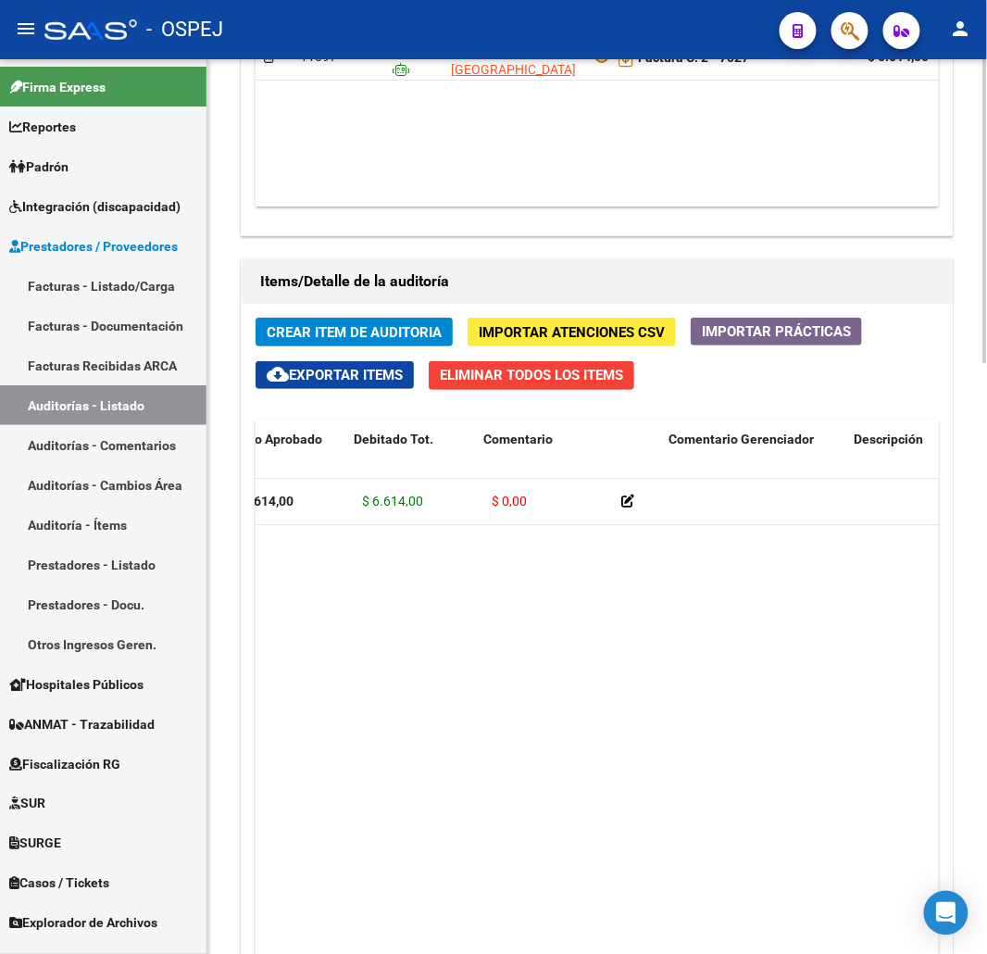
scroll to position [0, 650]
drag, startPoint x: 597, startPoint y: 570, endPoint x: 673, endPoint y: 561, distance: 76.5
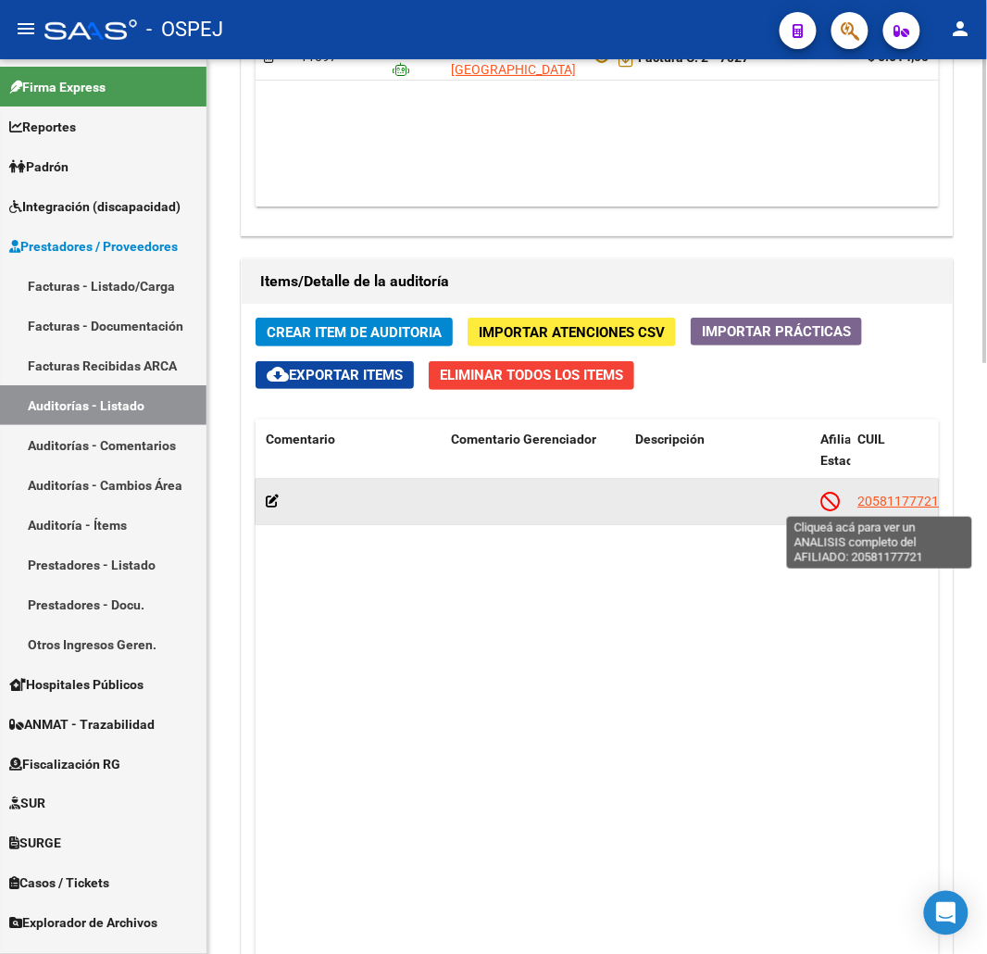
click at [873, 505] on span "20581177721" at bounding box center [898, 501] width 81 height 15
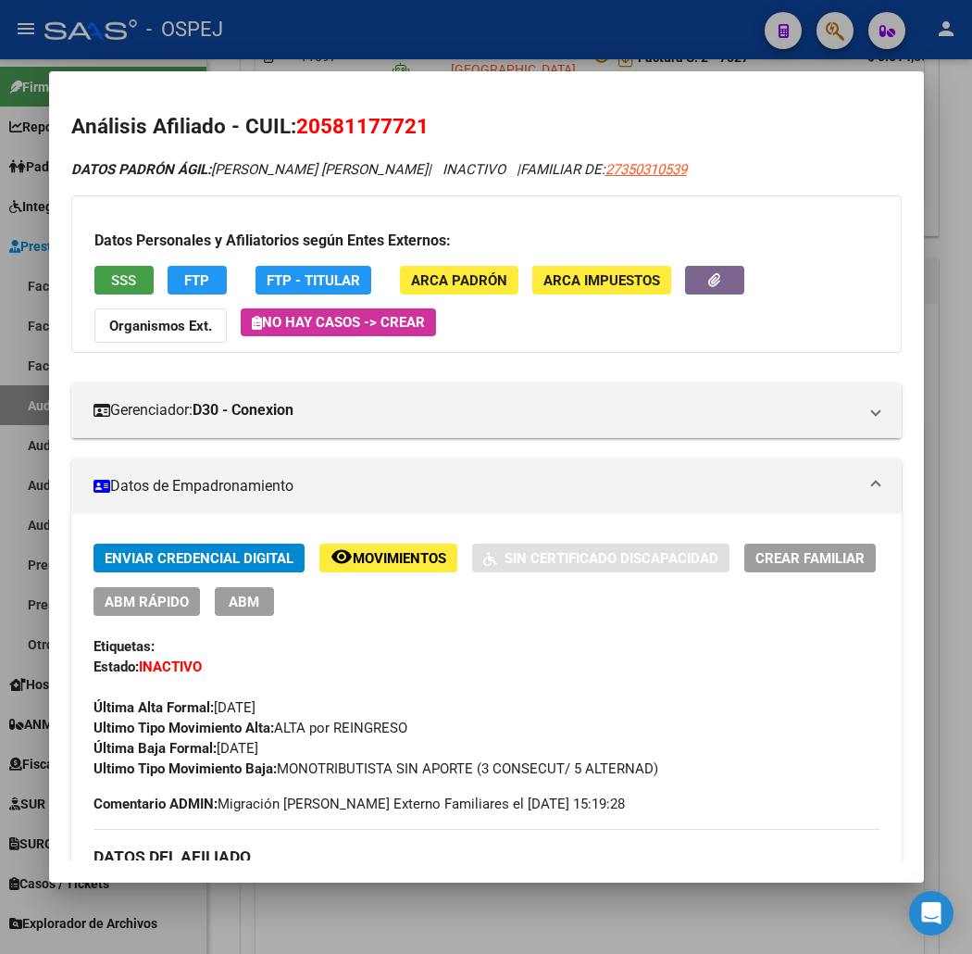
click at [111, 278] on span "SSS" at bounding box center [123, 280] width 25 height 17
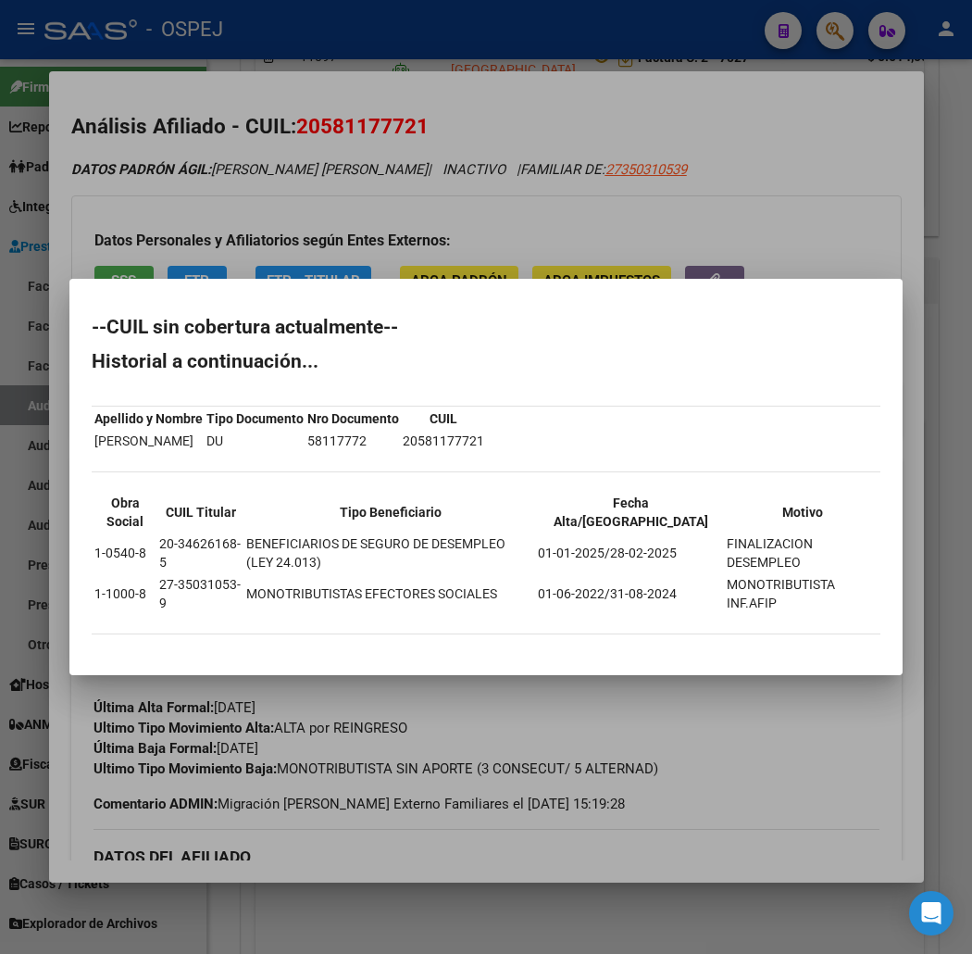
drag, startPoint x: 42, startPoint y: 357, endPoint x: 116, endPoint y: 604, distance: 258.1
click at [109, 612] on mat-dialog-content "--CUIL sin cobertura actualmente-- Historial a continuación... Apellido y Nombr…" at bounding box center [485, 476] width 833 height 351
drag, startPoint x: 632, startPoint y: 160, endPoint x: 491, endPoint y: 48, distance: 180.6
click at [627, 149] on div at bounding box center [486, 477] width 972 height 954
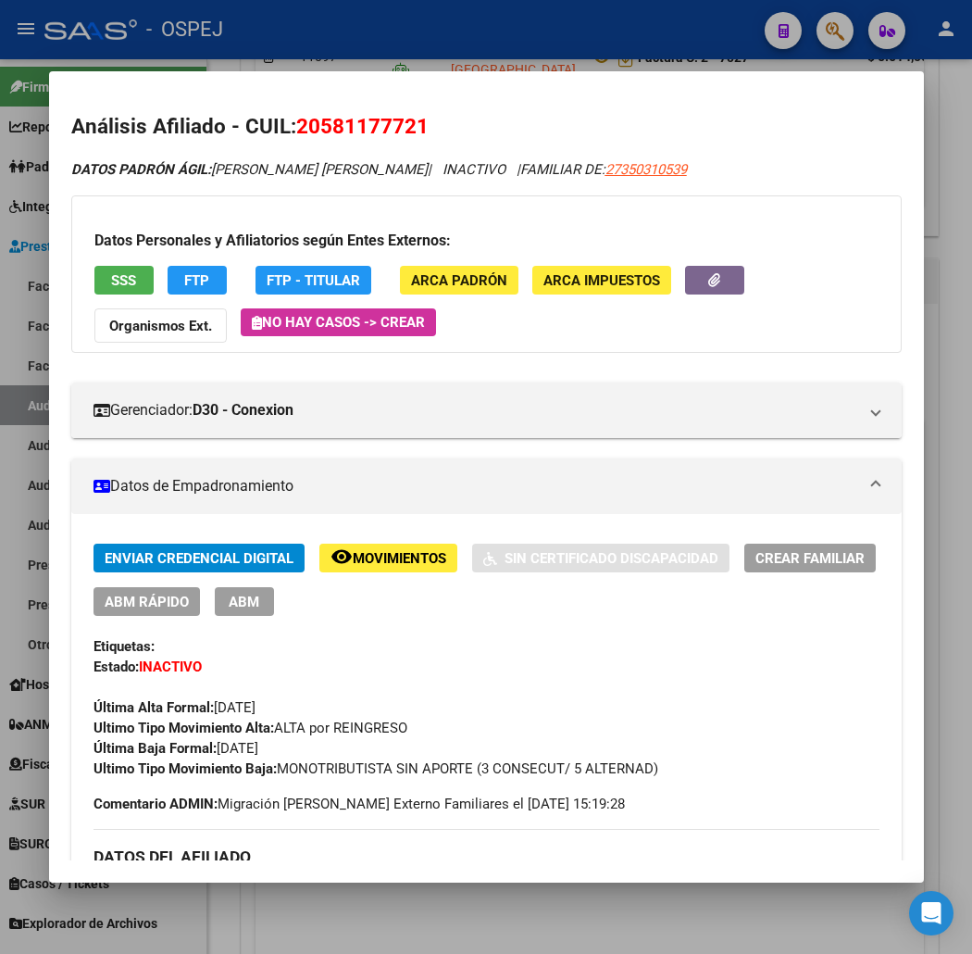
click at [485, 42] on div at bounding box center [486, 477] width 972 height 954
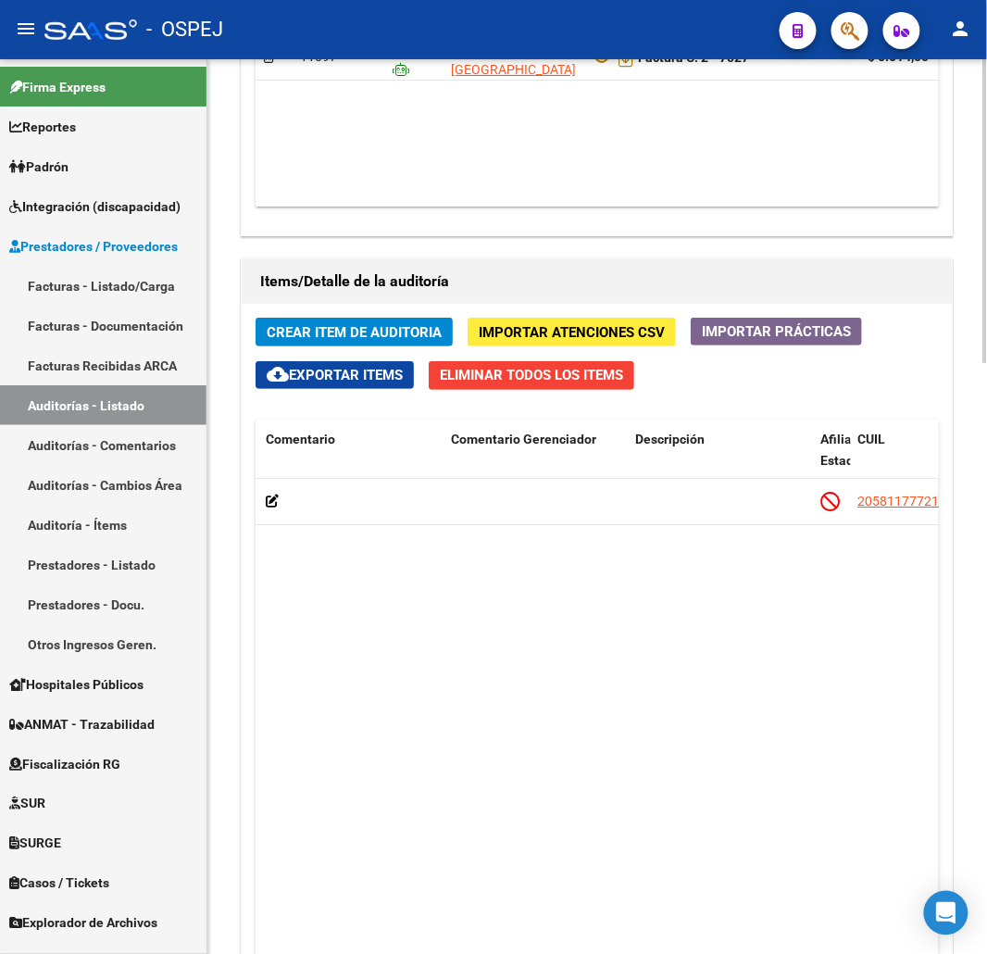
scroll to position [720, 0]
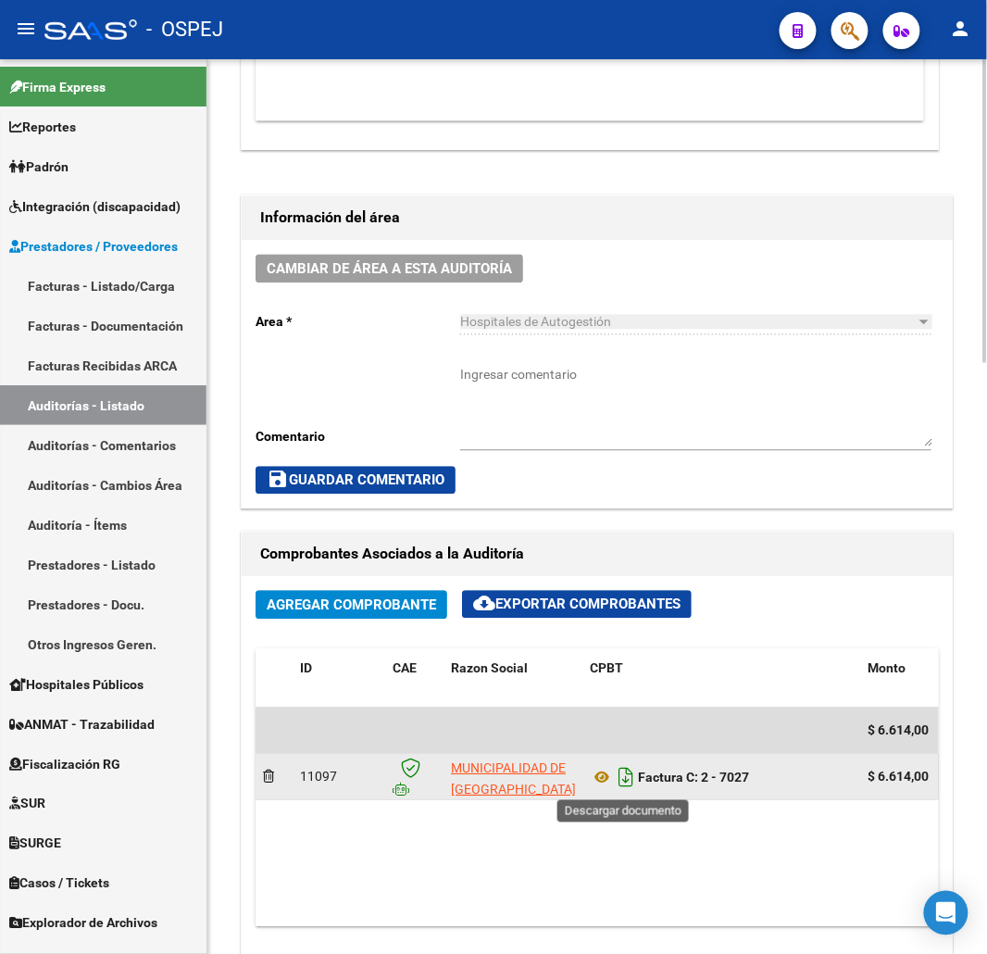
click at [622, 776] on icon "Descargar documento" at bounding box center [626, 778] width 24 height 30
click at [220, 181] on div "arrow_back Editar 9917 cloud_download Generar informe Puede notificar al gerenc…" at bounding box center [597, 654] width 780 height 2629
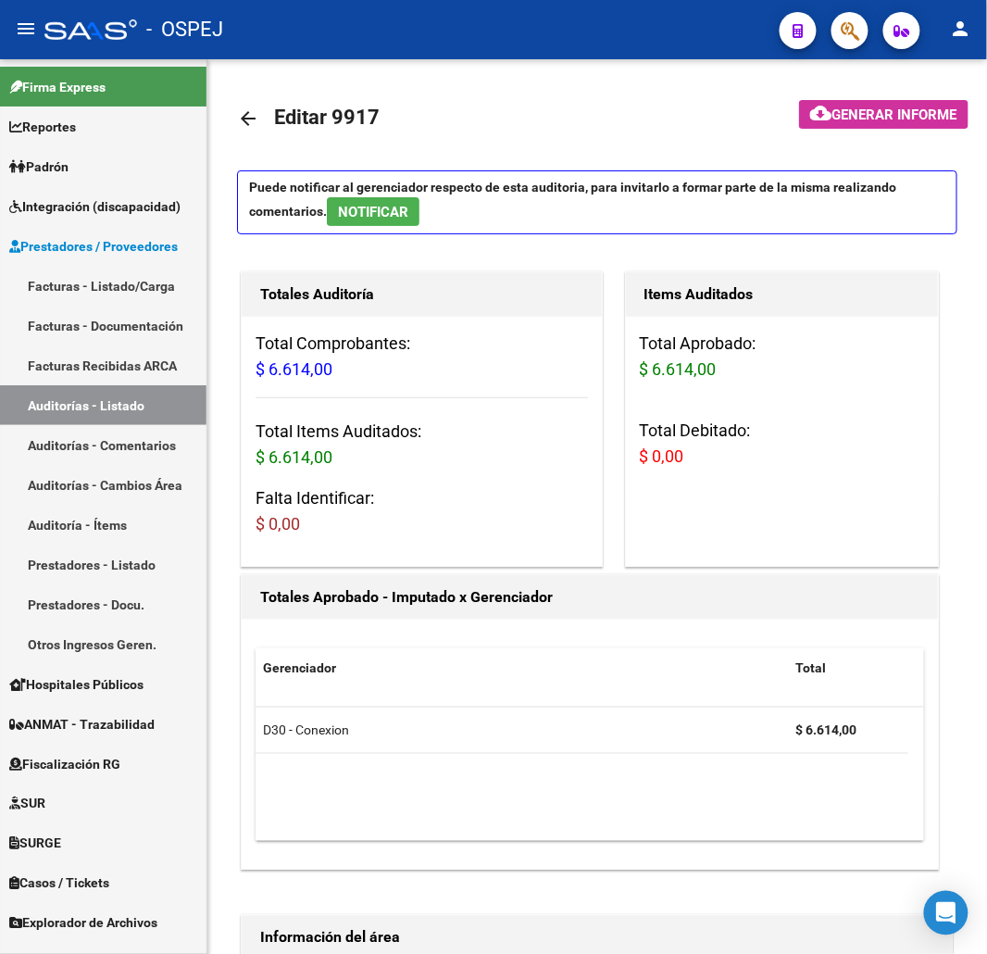
click at [255, 126] on mat-icon "arrow_back" at bounding box center [248, 118] width 22 height 22
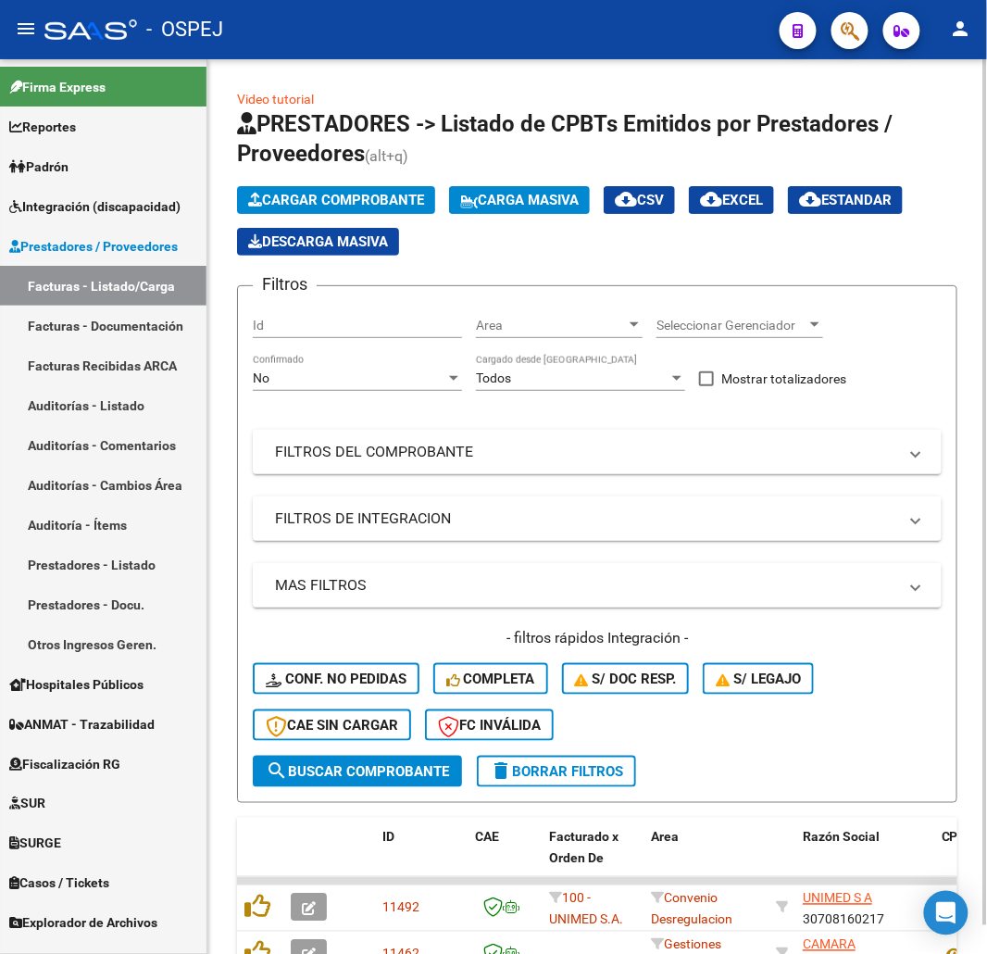
click at [345, 382] on div "No" at bounding box center [349, 378] width 193 height 16
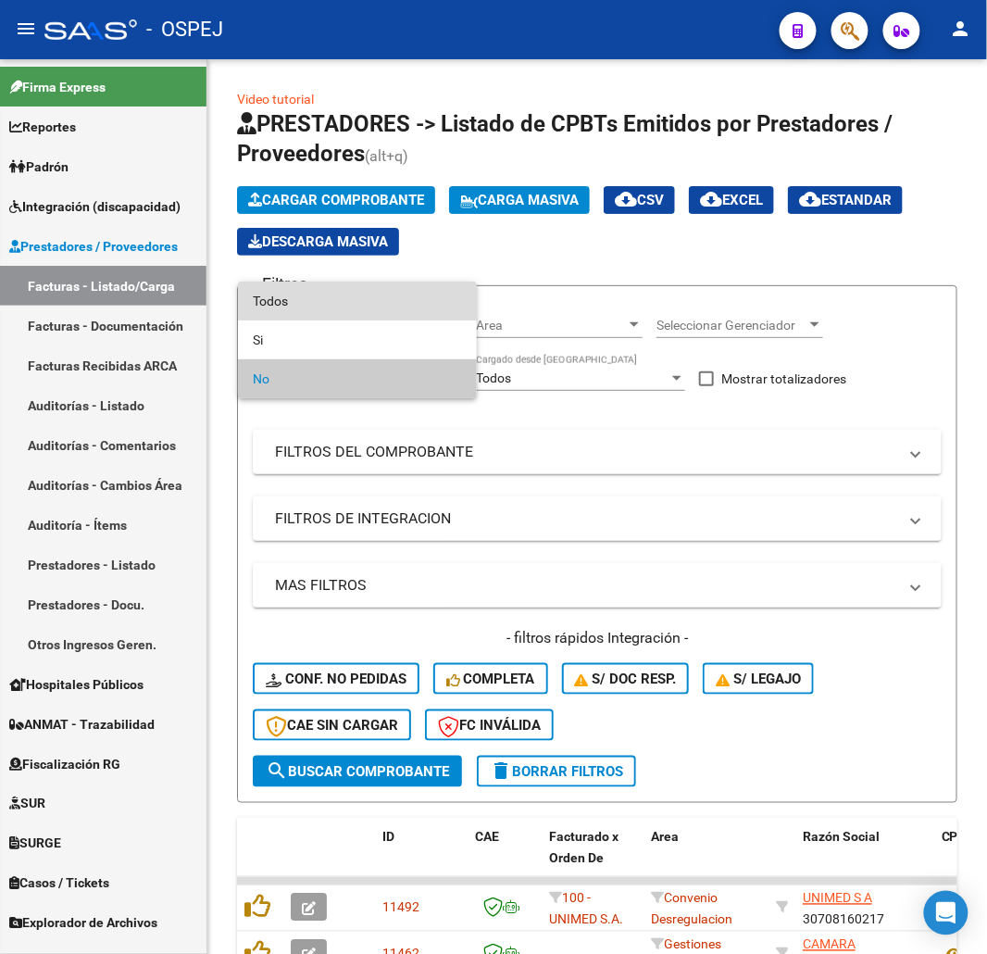
click at [326, 299] on span "Todos" at bounding box center [357, 301] width 209 height 39
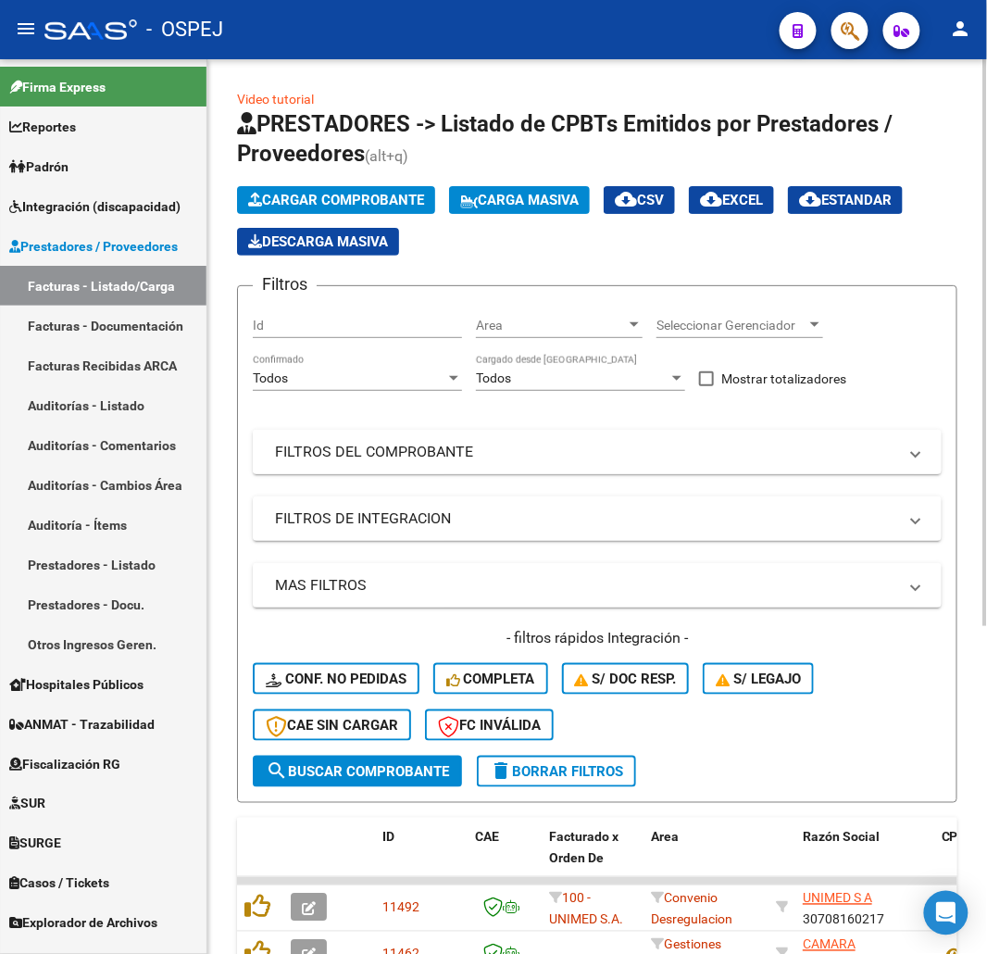
click at [486, 466] on mat-expansion-panel-header "FILTROS DEL COMPROBANTE" at bounding box center [597, 452] width 689 height 44
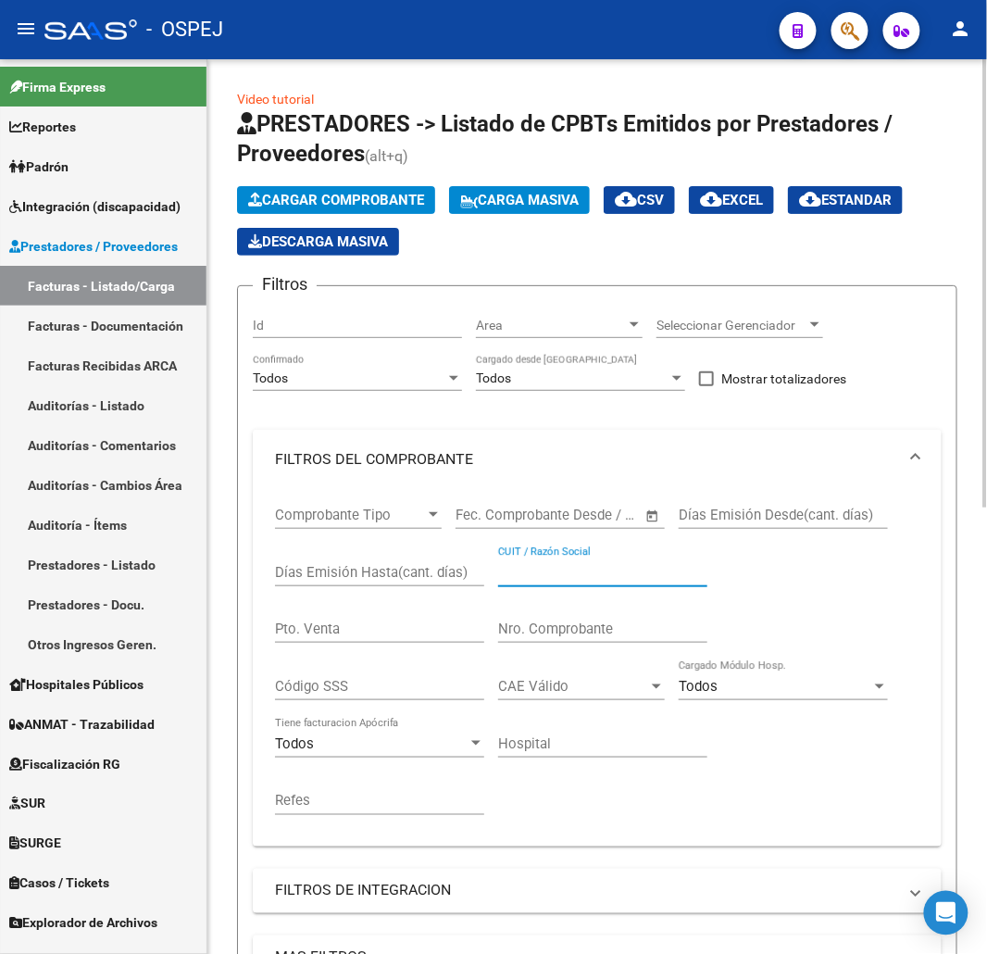
drag, startPoint x: 593, startPoint y: 576, endPoint x: 587, endPoint y: 636, distance: 60.4
click at [593, 580] on input "CUIT / Razón Social" at bounding box center [602, 572] width 209 height 17
click at [587, 636] on input "Nro. Comprobante" at bounding box center [602, 628] width 209 height 17
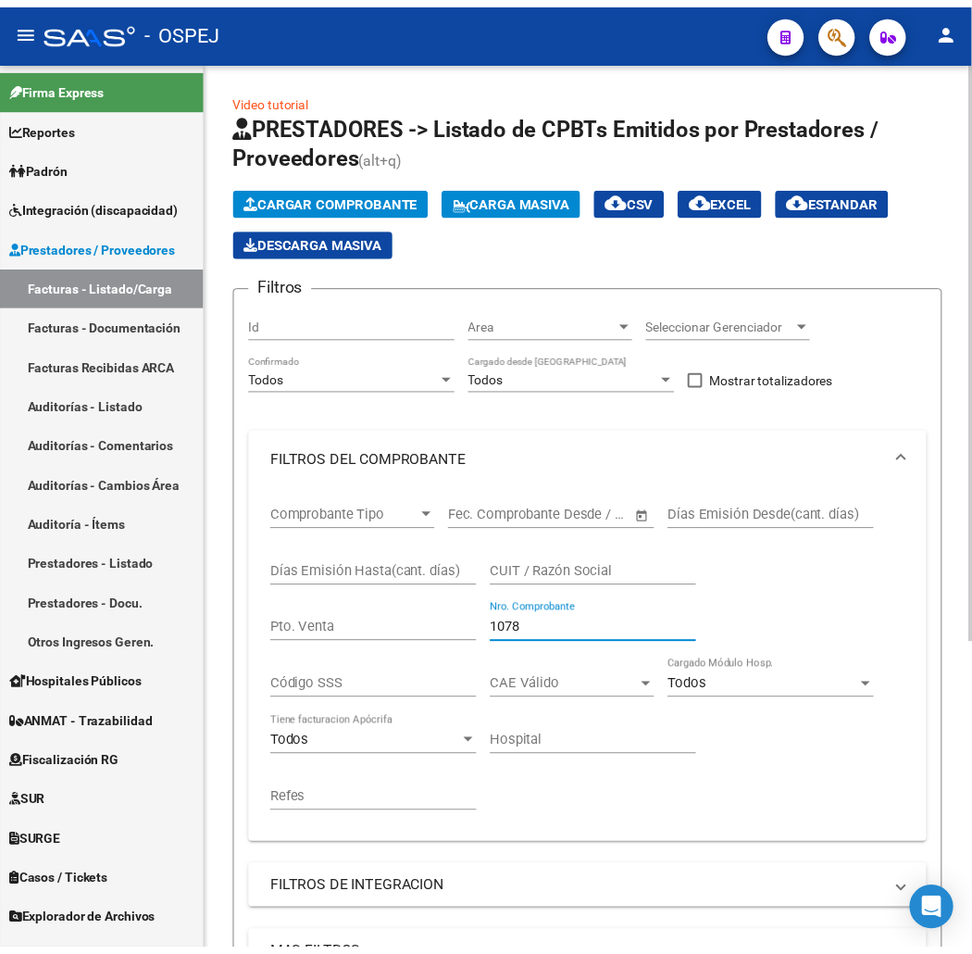
scroll to position [476, 0]
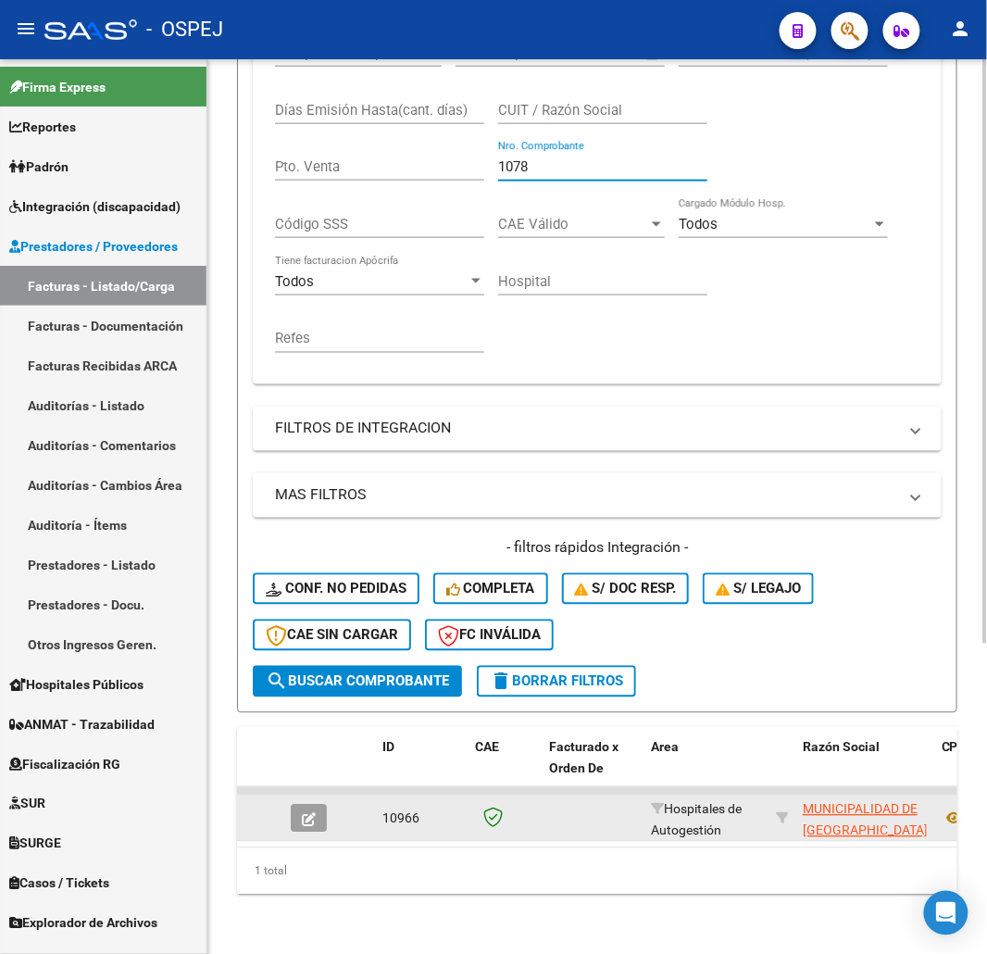
type input "1078"
click at [301, 795] on datatable-body-cell at bounding box center [315, 817] width 65 height 45
click at [327, 805] on button "button" at bounding box center [309, 819] width 36 height 28
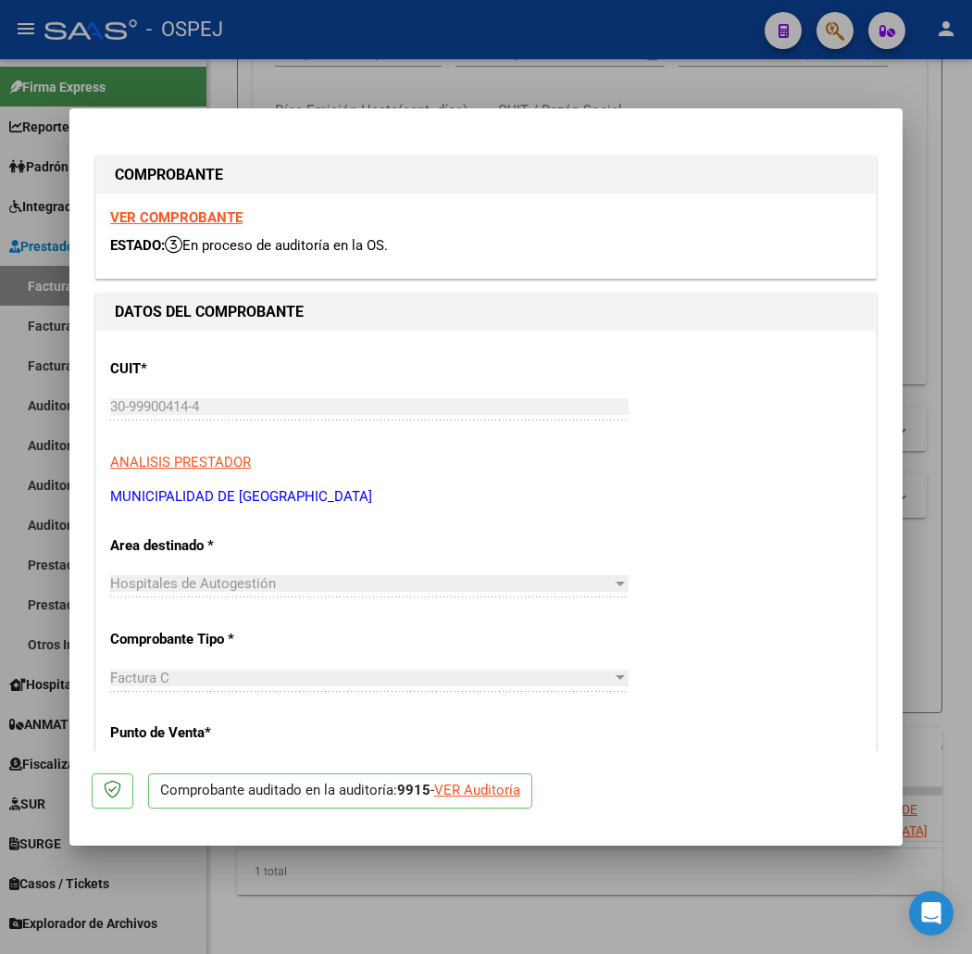
click at [452, 799] on div "VER Auditoría" at bounding box center [477, 790] width 86 height 21
type input "$ 0,00"
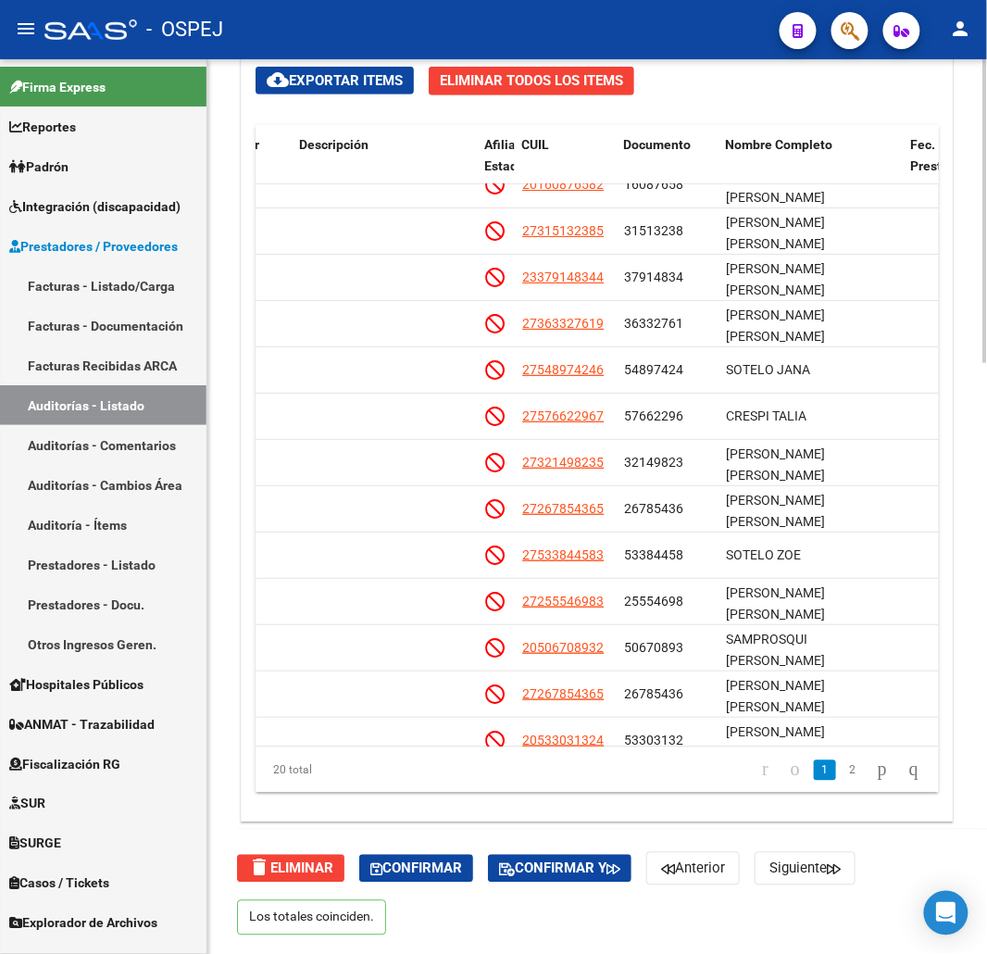
scroll to position [0, 986]
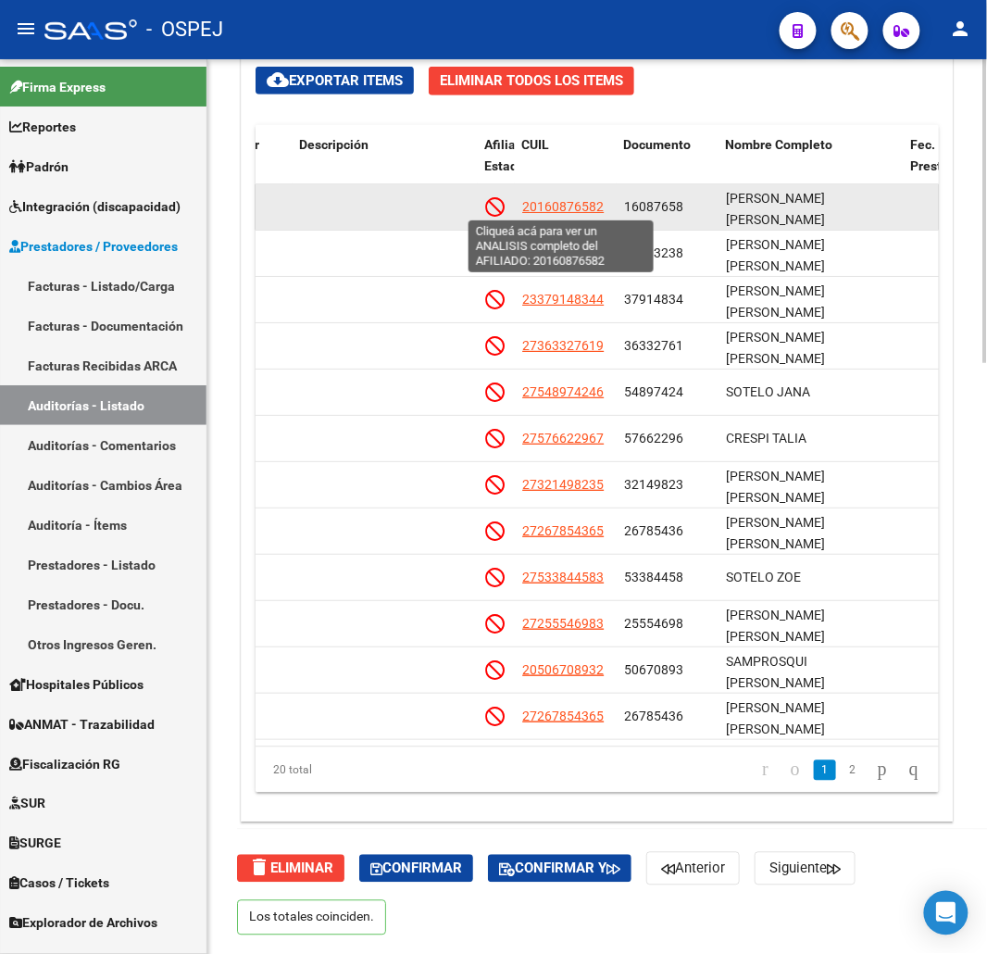
click at [570, 206] on span "20160876582" at bounding box center [562, 206] width 81 height 15
type textarea "20160876582"
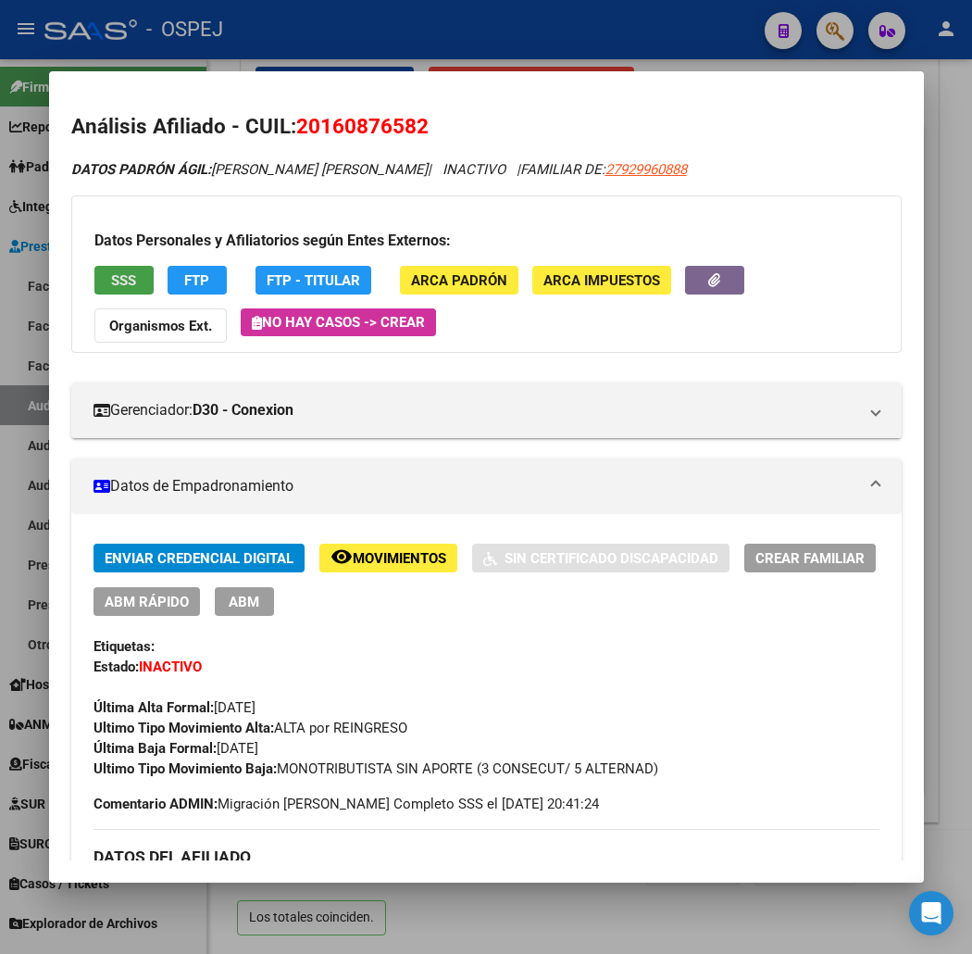
click at [126, 293] on button "SSS" at bounding box center [123, 280] width 59 height 29
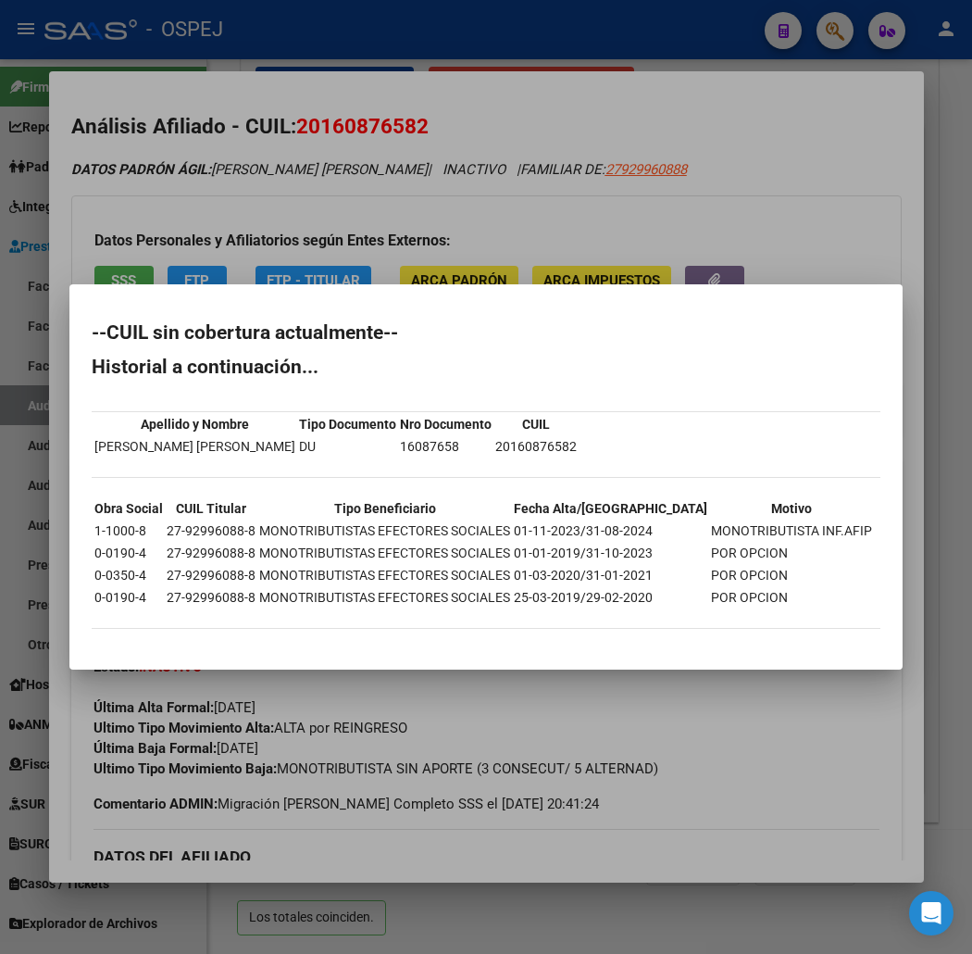
drag, startPoint x: 66, startPoint y: 642, endPoint x: 28, endPoint y: 344, distance: 300.6
click at [69, 344] on mat-dialog-content "--CUIL sin cobertura actualmente-- Historial a continuación... Apellido y Nombr…" at bounding box center [485, 477] width 833 height 340
click at [214, 72] on div at bounding box center [486, 477] width 972 height 954
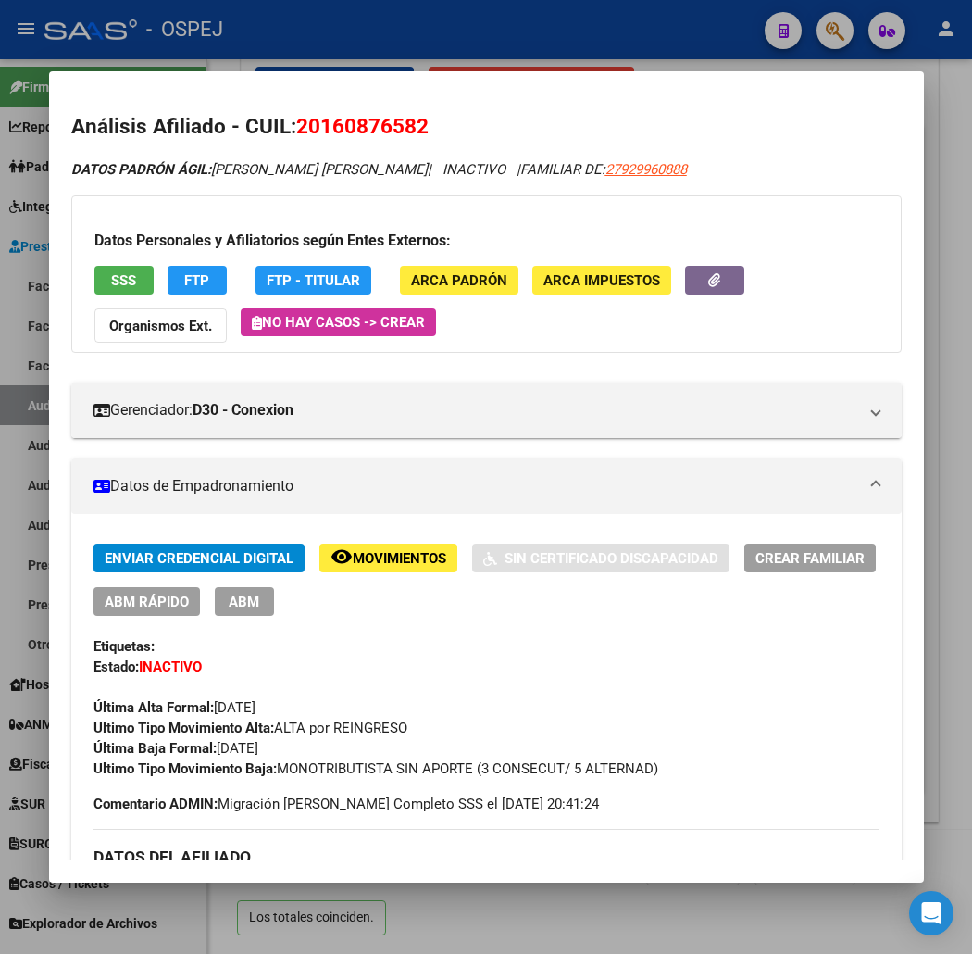
click at [461, 83] on mat-dialog-container "Análisis Afiliado - CUIL: 20160876582 DATOS PADRÓN ÁGIL: YASUK LUIS ERNESTO | I…" at bounding box center [486, 476] width 875 height 811
click at [493, 56] on div at bounding box center [486, 477] width 972 height 954
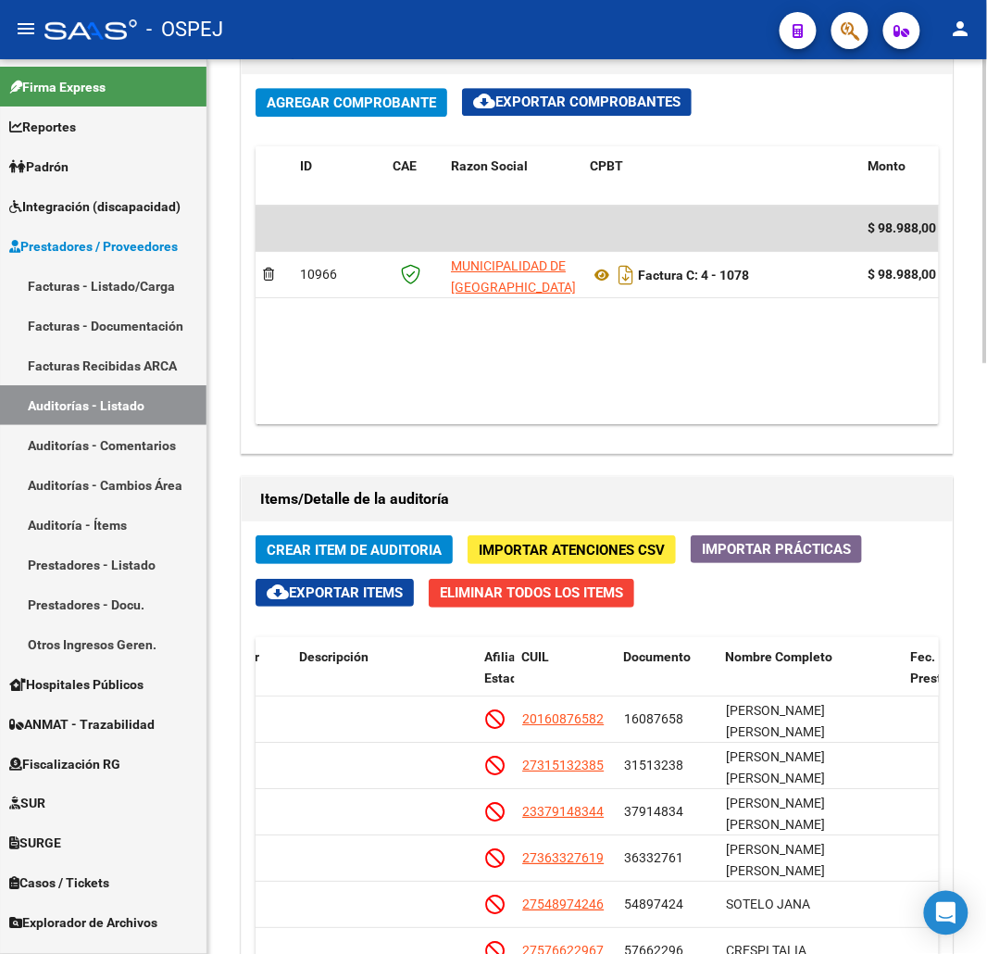
scroll to position [1016, 0]
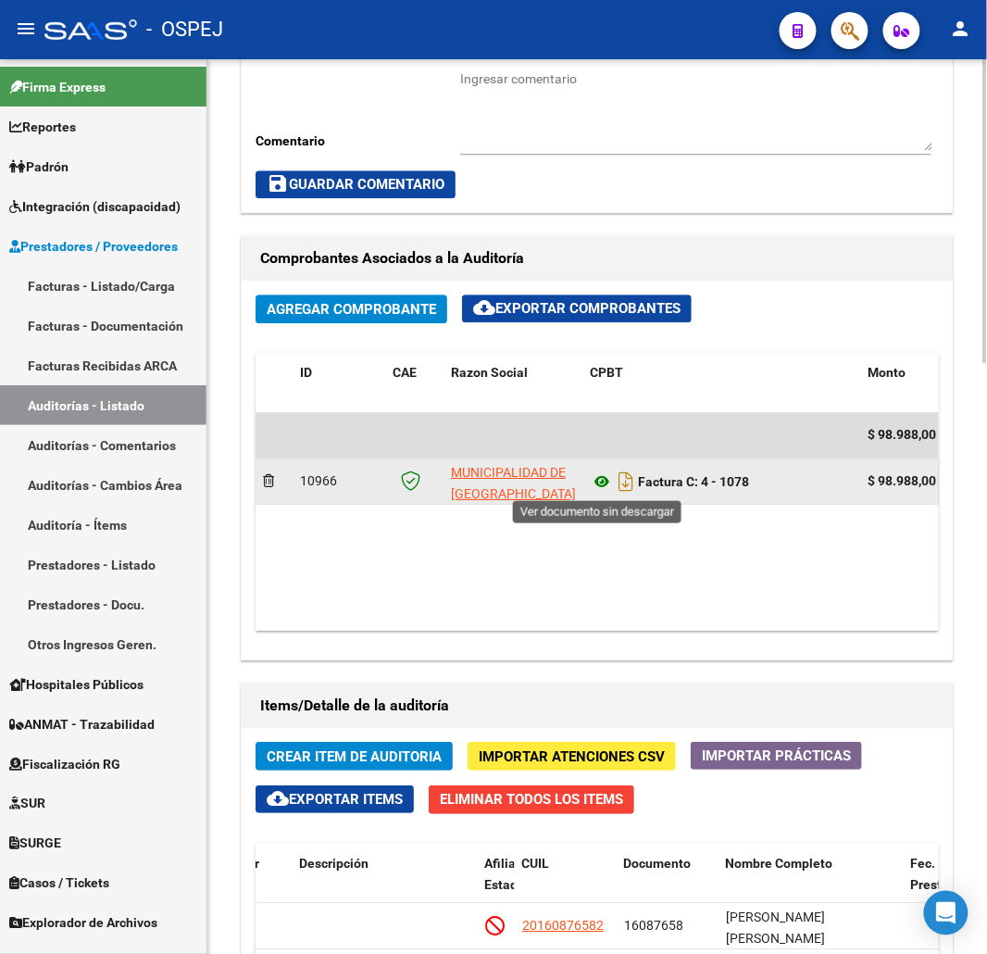
click at [598, 478] on icon at bounding box center [602, 481] width 24 height 22
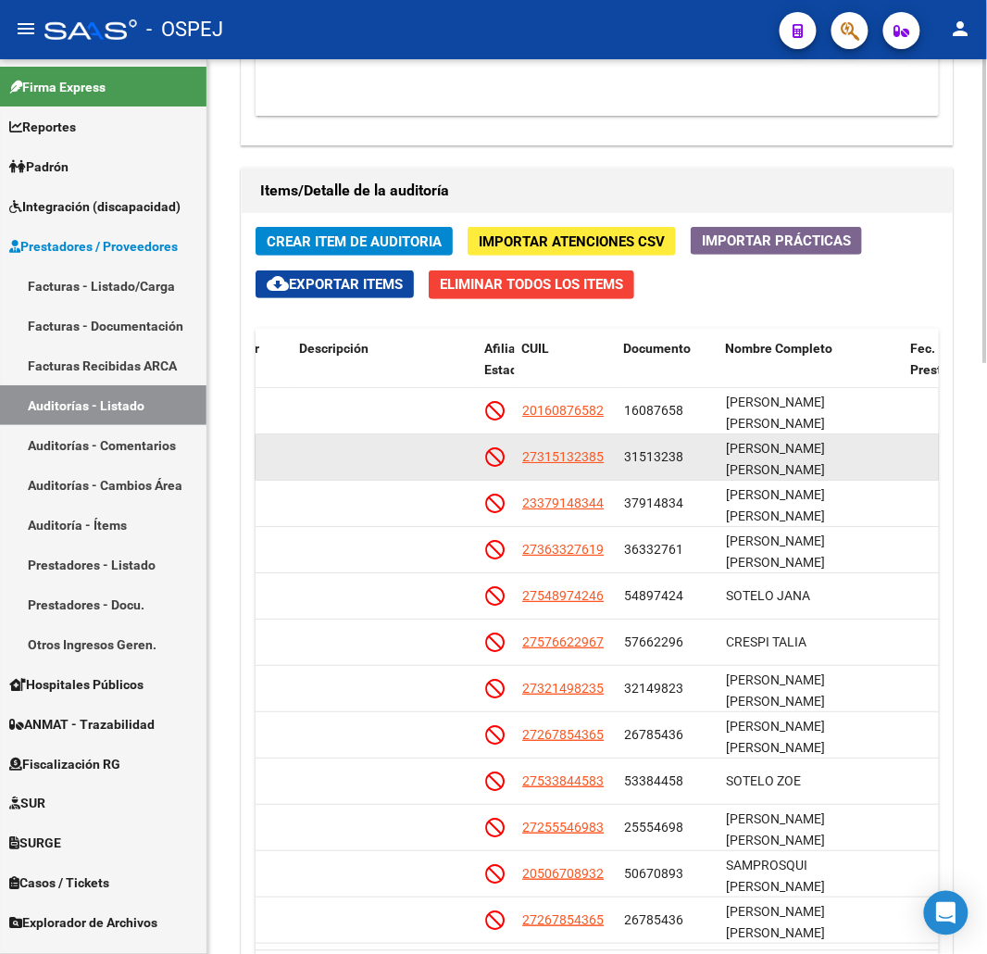
scroll to position [1736, 0]
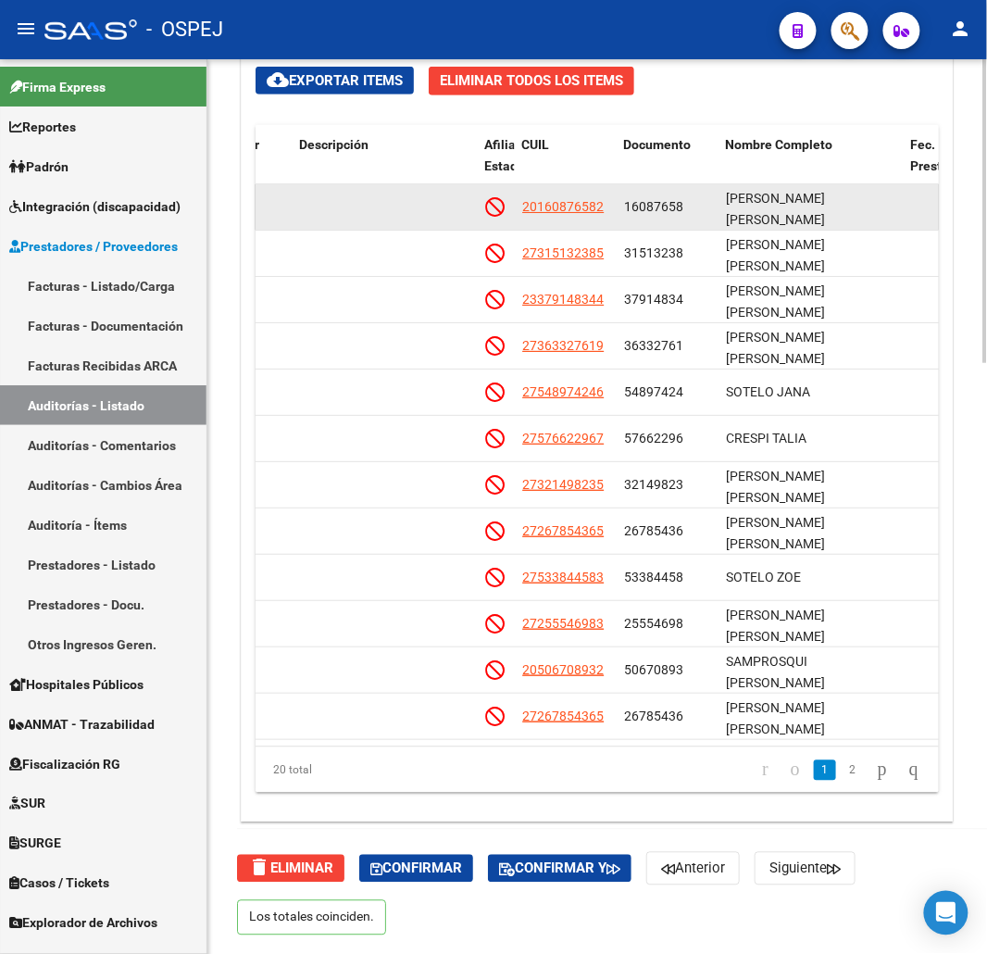
drag, startPoint x: 594, startPoint y: 215, endPoint x: 534, endPoint y: 216, distance: 60.2
click at [528, 216] on app-link-go-to "20160876582" at bounding box center [562, 206] width 81 height 21
drag, startPoint x: 606, startPoint y: 216, endPoint x: 522, endPoint y: 213, distance: 83.4
click at [522, 213] on div "20160876582" at bounding box center [565, 206] width 87 height 21
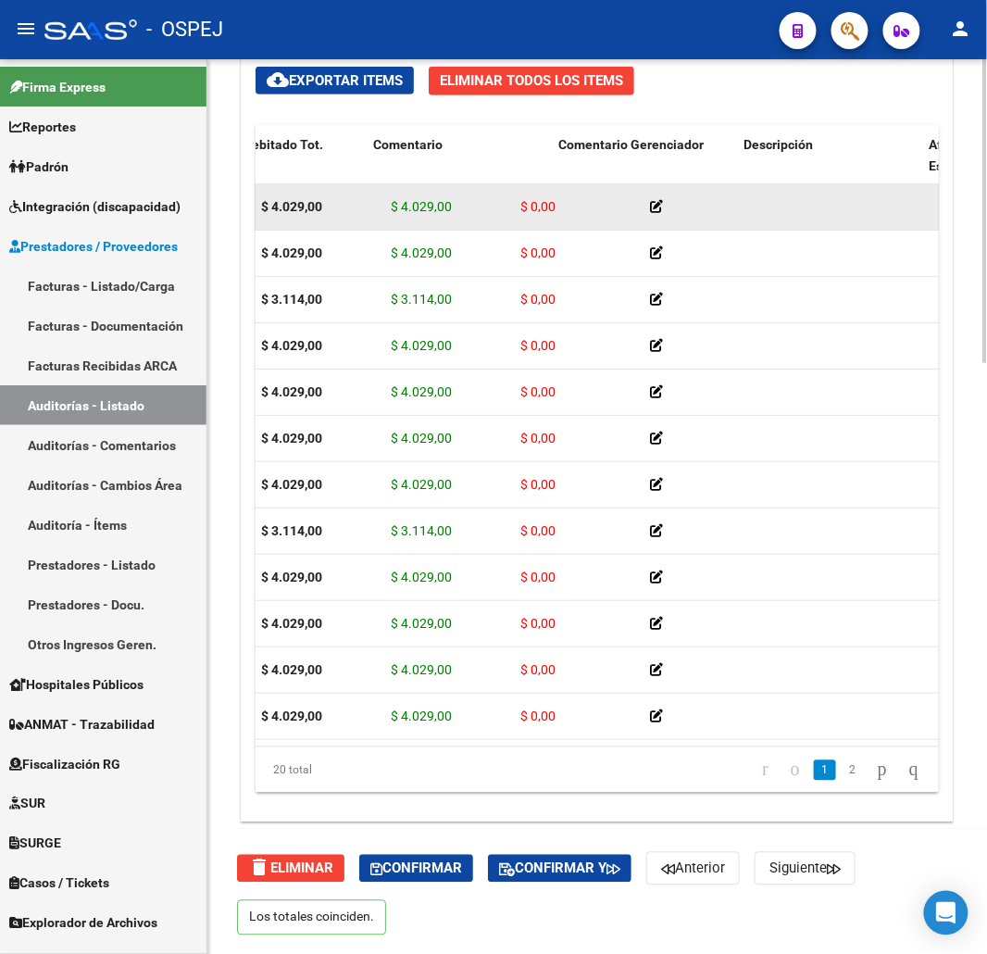
scroll to position [0, 0]
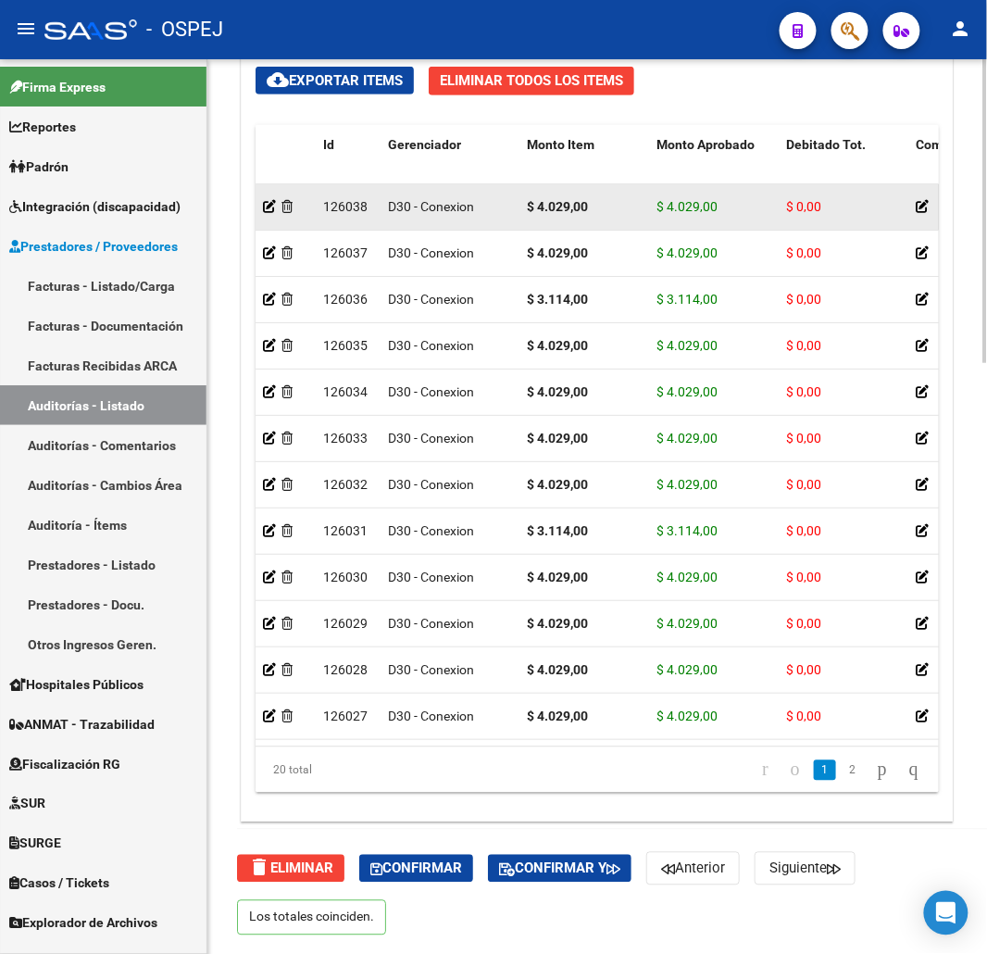
drag, startPoint x: 680, startPoint y: 219, endPoint x: 578, endPoint y: 206, distance: 102.7
drag, startPoint x: 607, startPoint y: 213, endPoint x: 517, endPoint y: 205, distance: 91.1
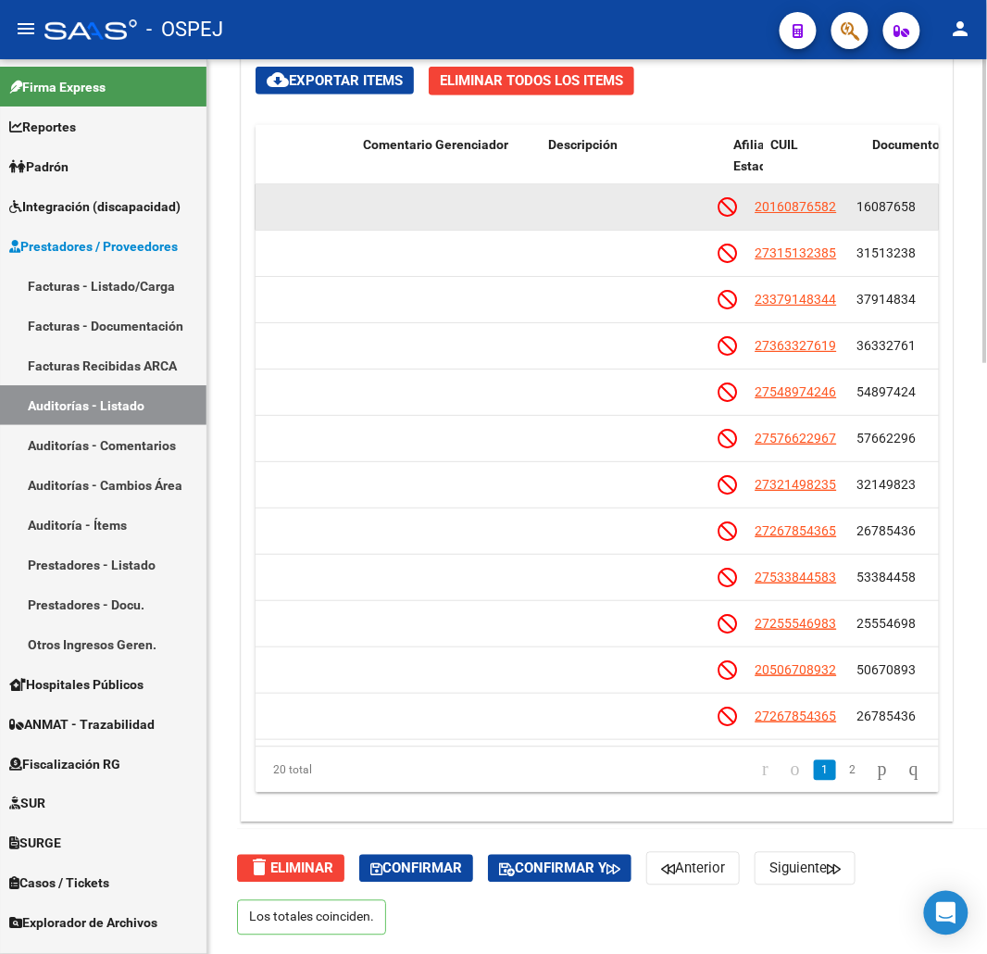
scroll to position [0, 901]
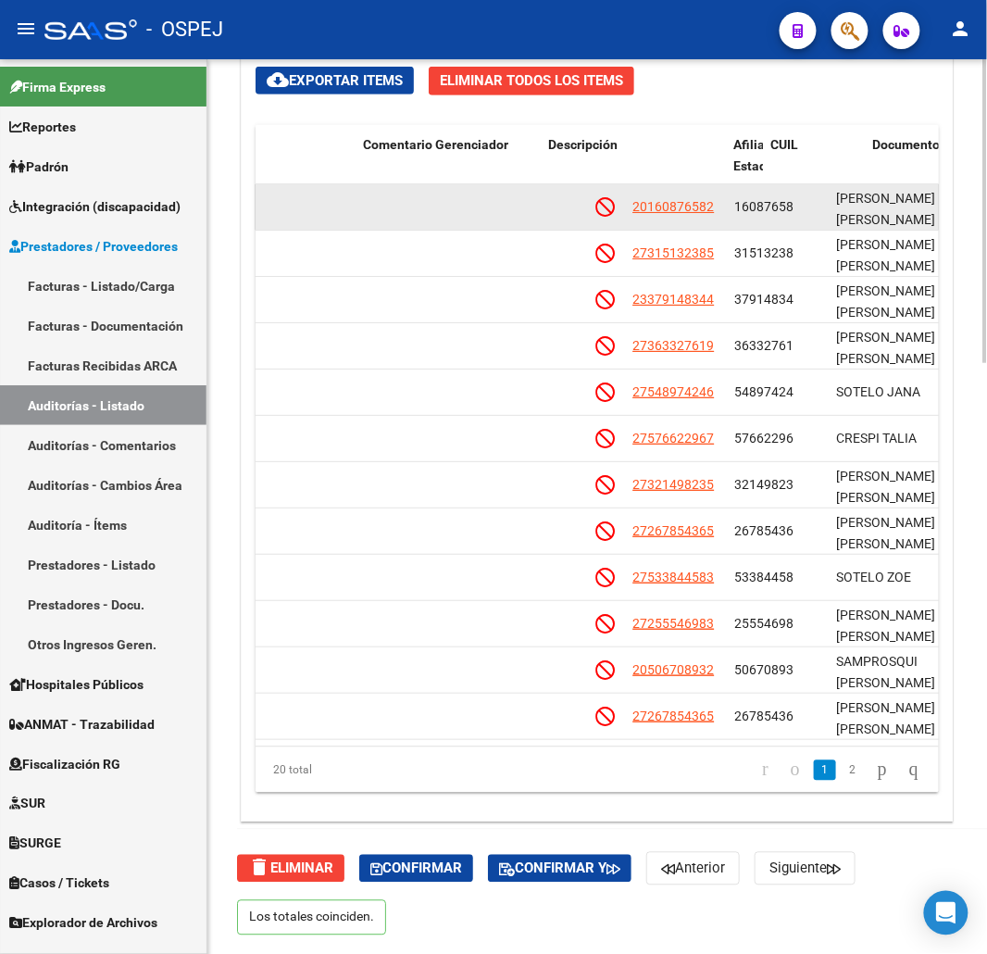
drag, startPoint x: 591, startPoint y: 222, endPoint x: 678, endPoint y: 223, distance: 87.0
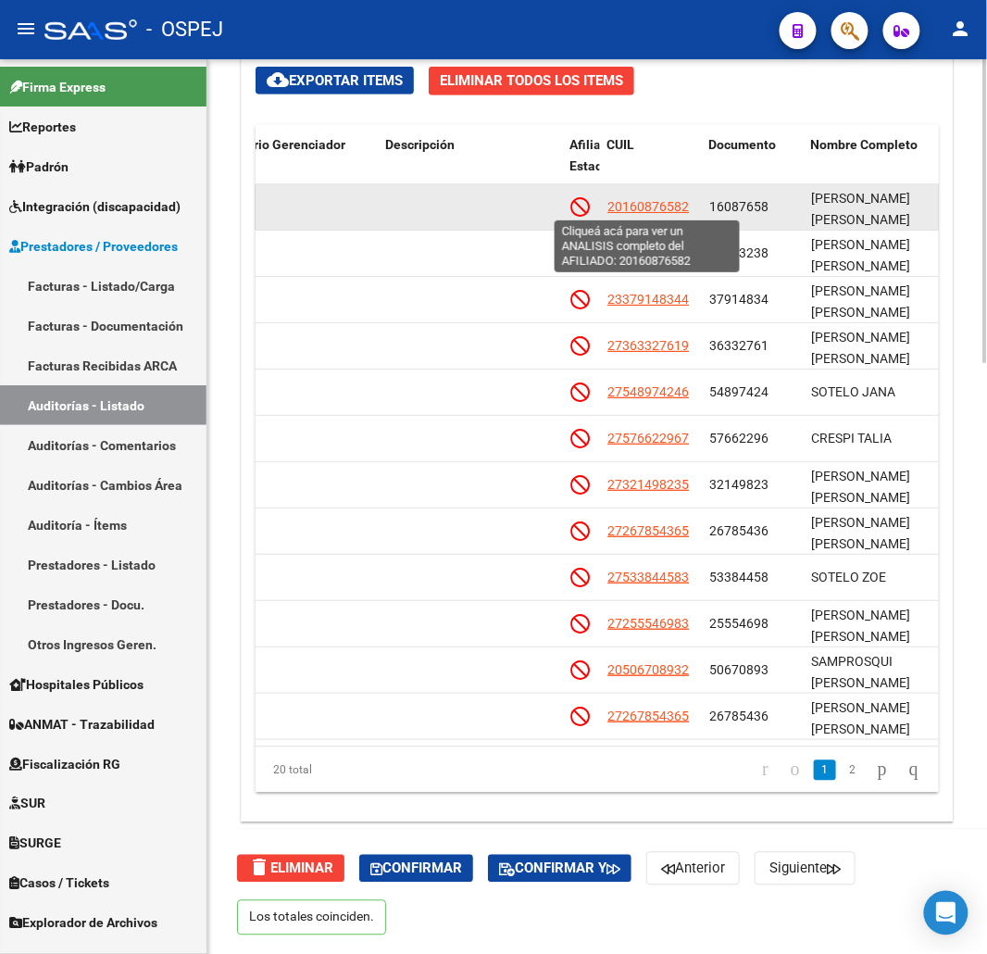
click at [658, 211] on span "20160876582" at bounding box center [647, 206] width 81 height 15
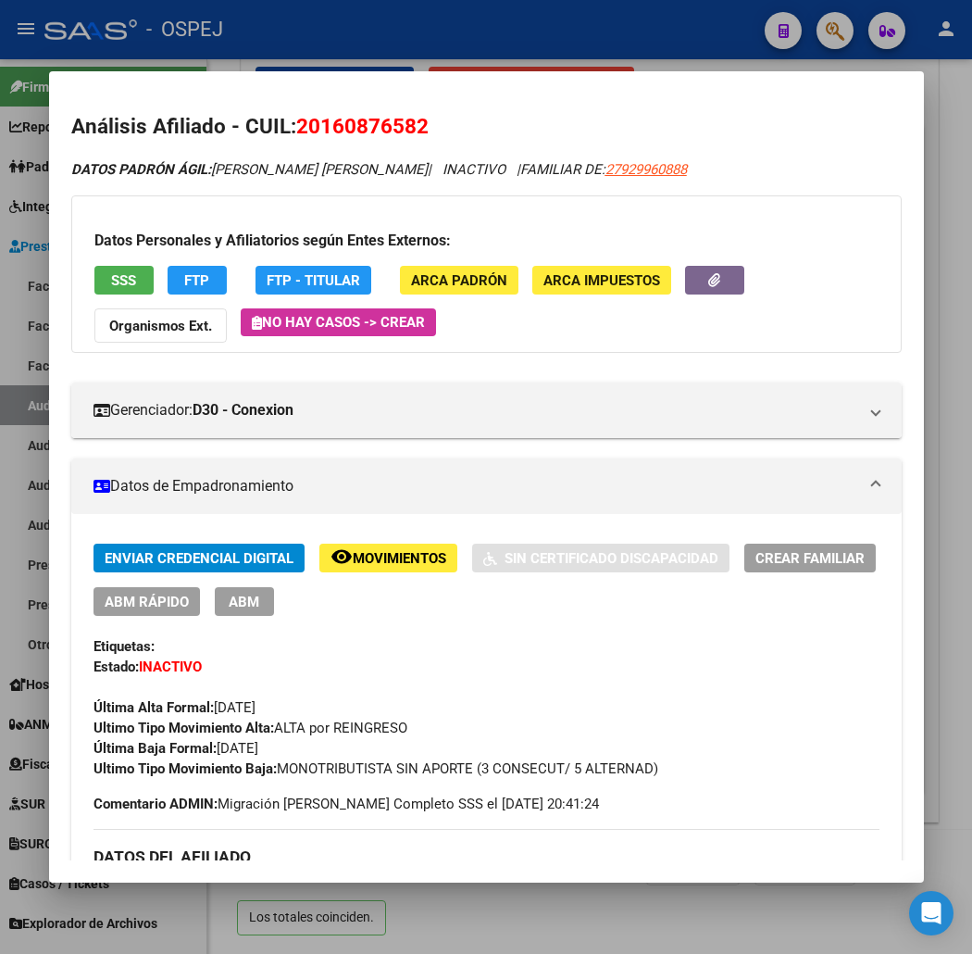
click at [111, 284] on span "SSS" at bounding box center [123, 280] width 25 height 17
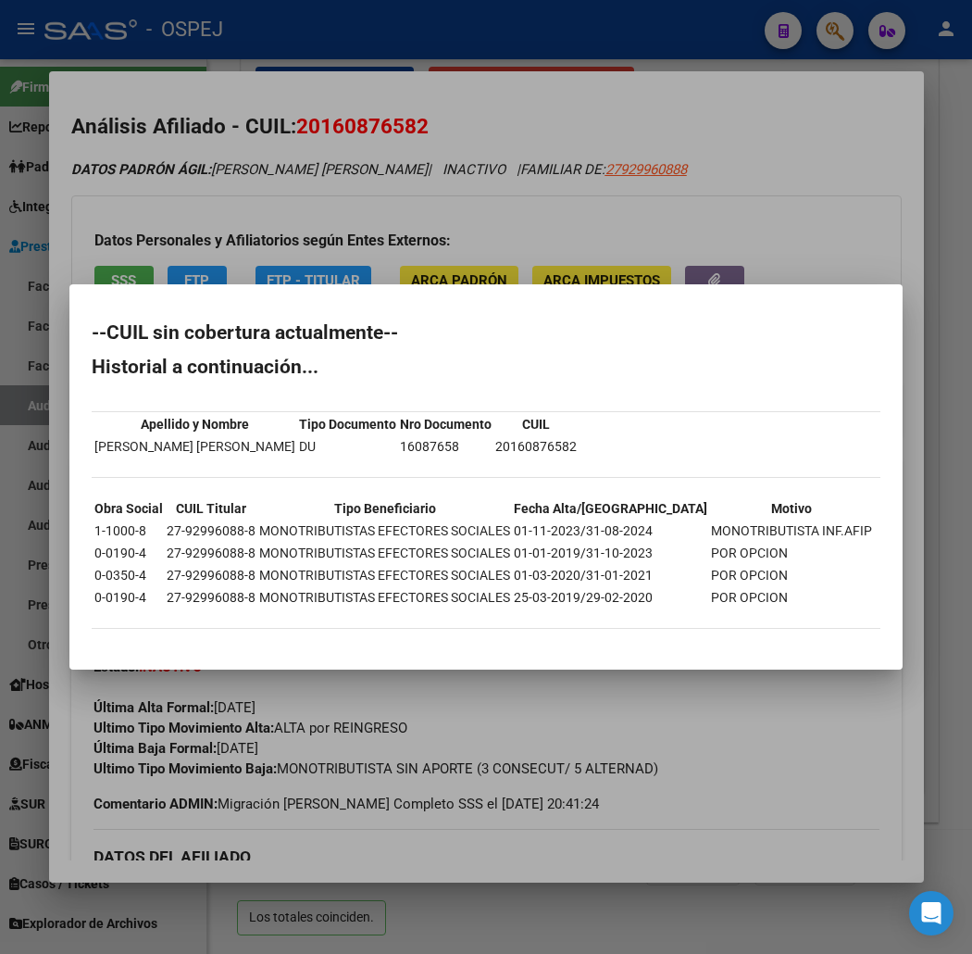
drag, startPoint x: 40, startPoint y: 331, endPoint x: 520, endPoint y: 643, distance: 573.0
click at [520, 643] on mat-dialog-content "--CUIL sin cobertura actualmente-- Historial a continuación... Apellido y Nombr…" at bounding box center [485, 477] width 833 height 340
drag, startPoint x: 433, startPoint y: 128, endPoint x: 451, endPoint y: 83, distance: 47.8
click at [433, 125] on div at bounding box center [486, 477] width 972 height 954
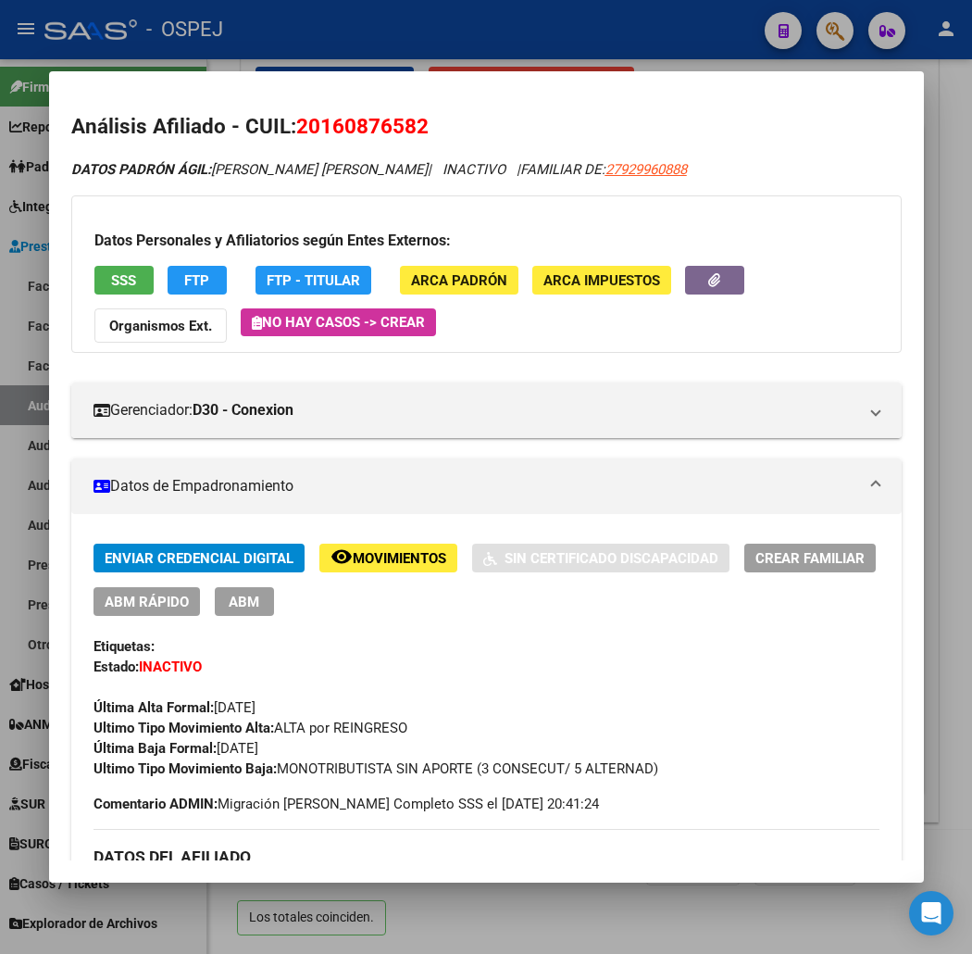
click at [479, 46] on div at bounding box center [486, 477] width 972 height 954
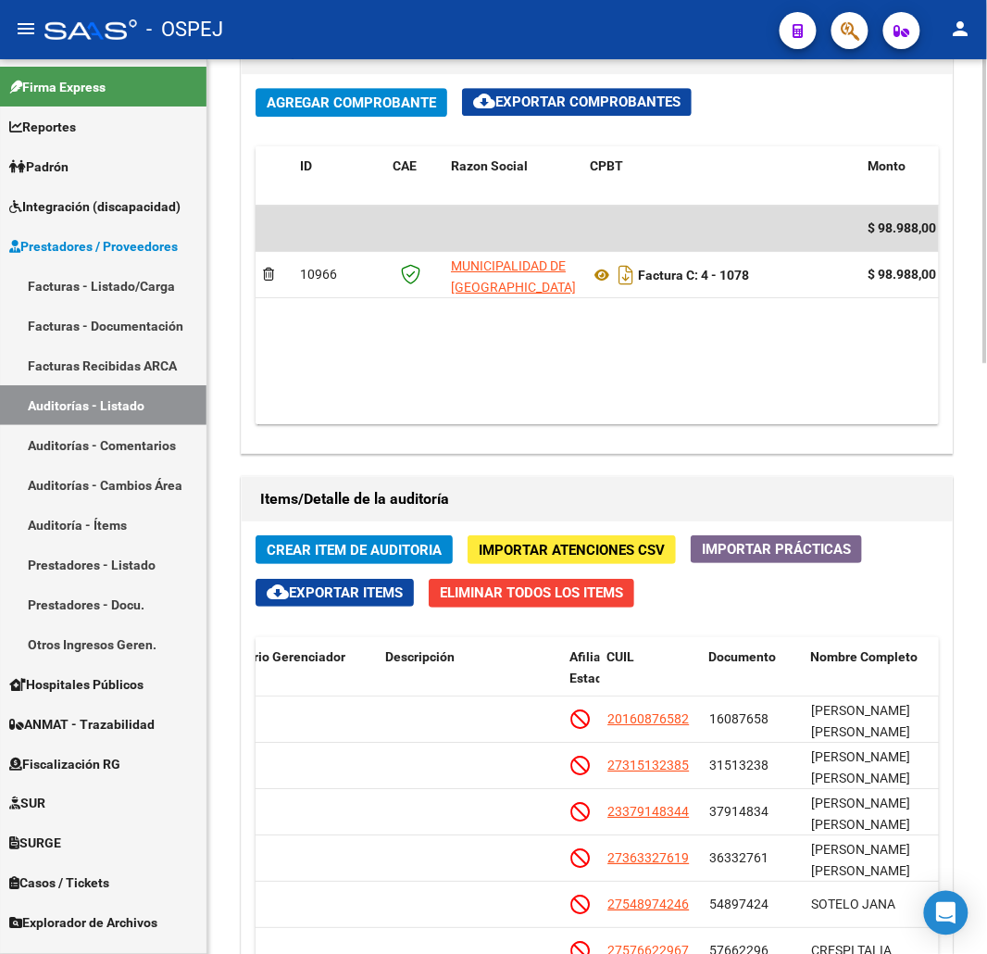
scroll to position [707, 0]
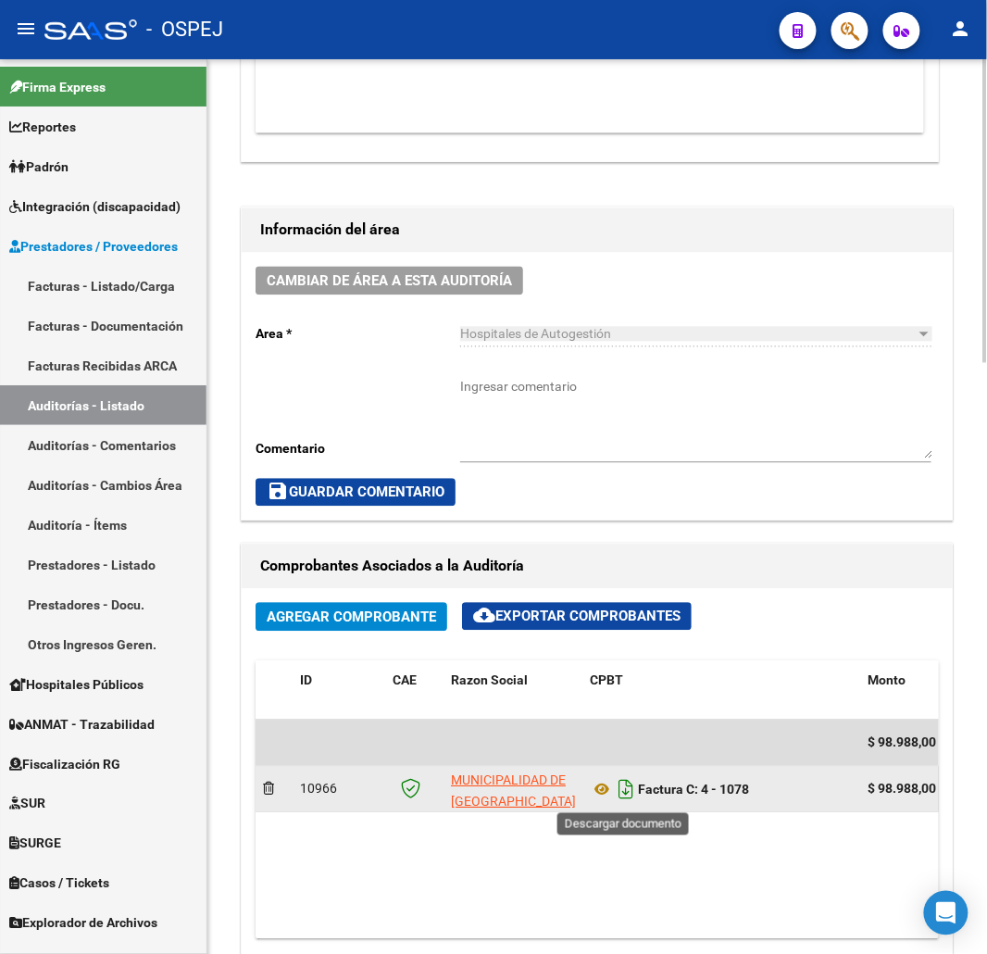
click at [625, 790] on icon "Descargar documento" at bounding box center [626, 790] width 24 height 30
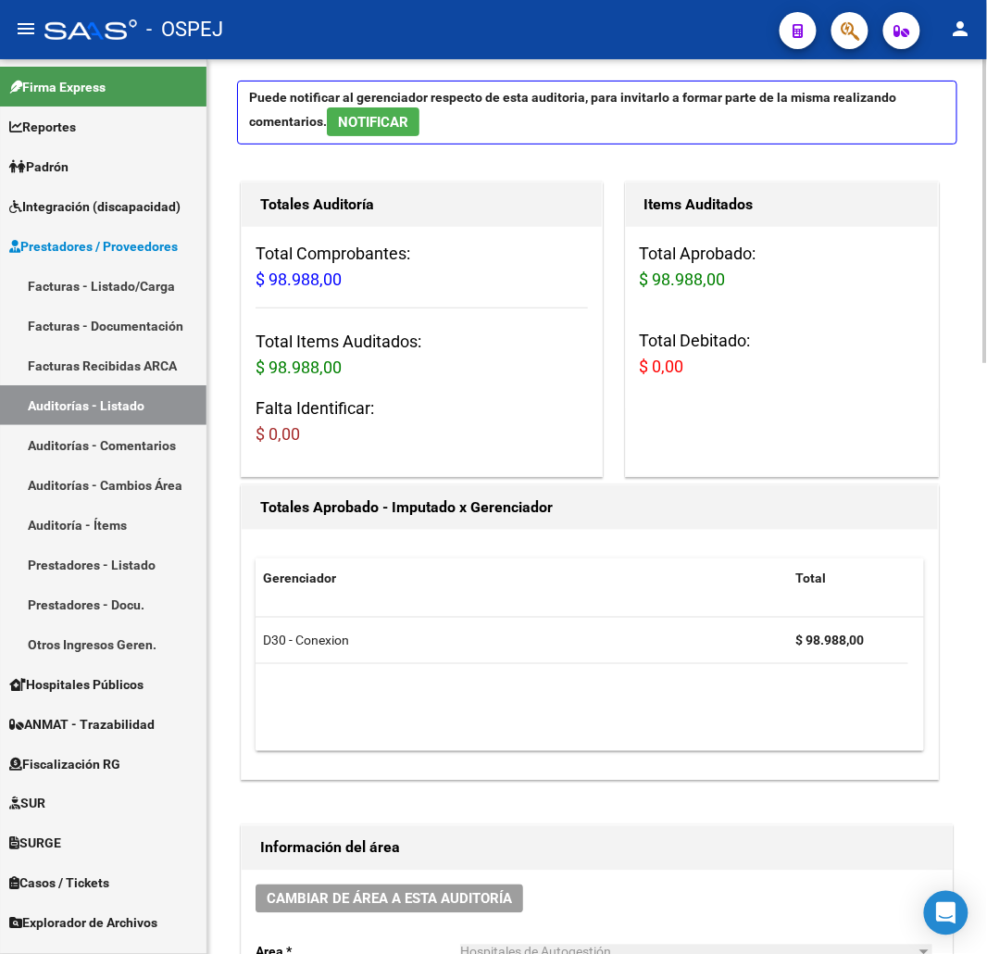
scroll to position [0, 0]
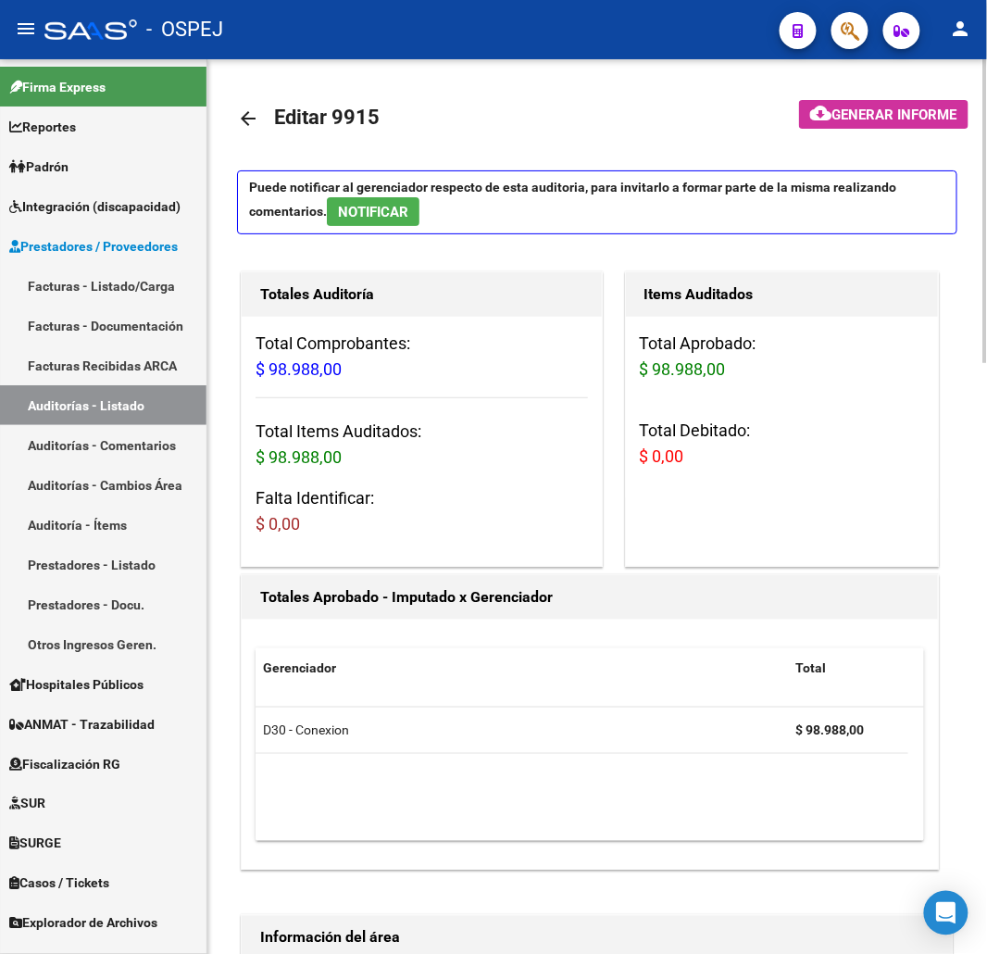
click at [246, 114] on mat-icon "arrow_back" at bounding box center [248, 118] width 22 height 22
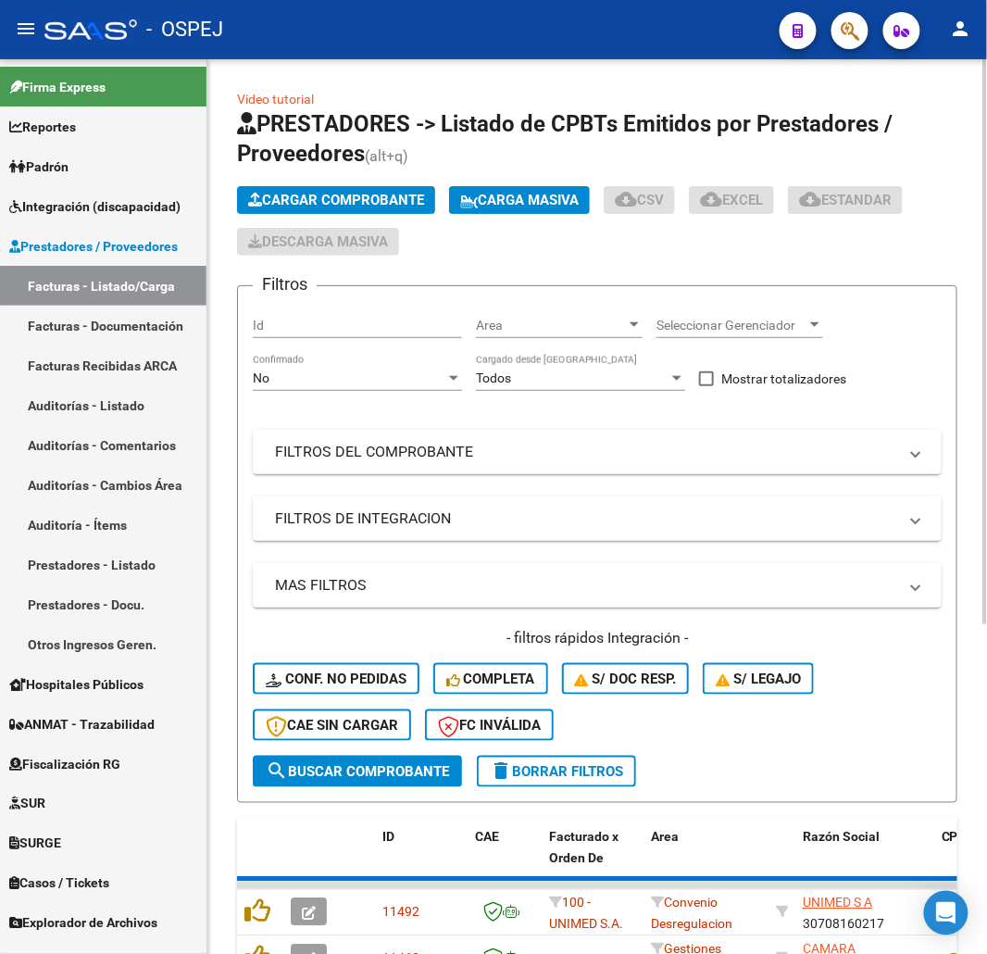
click at [357, 387] on div "No Confirmado" at bounding box center [357, 372] width 209 height 37
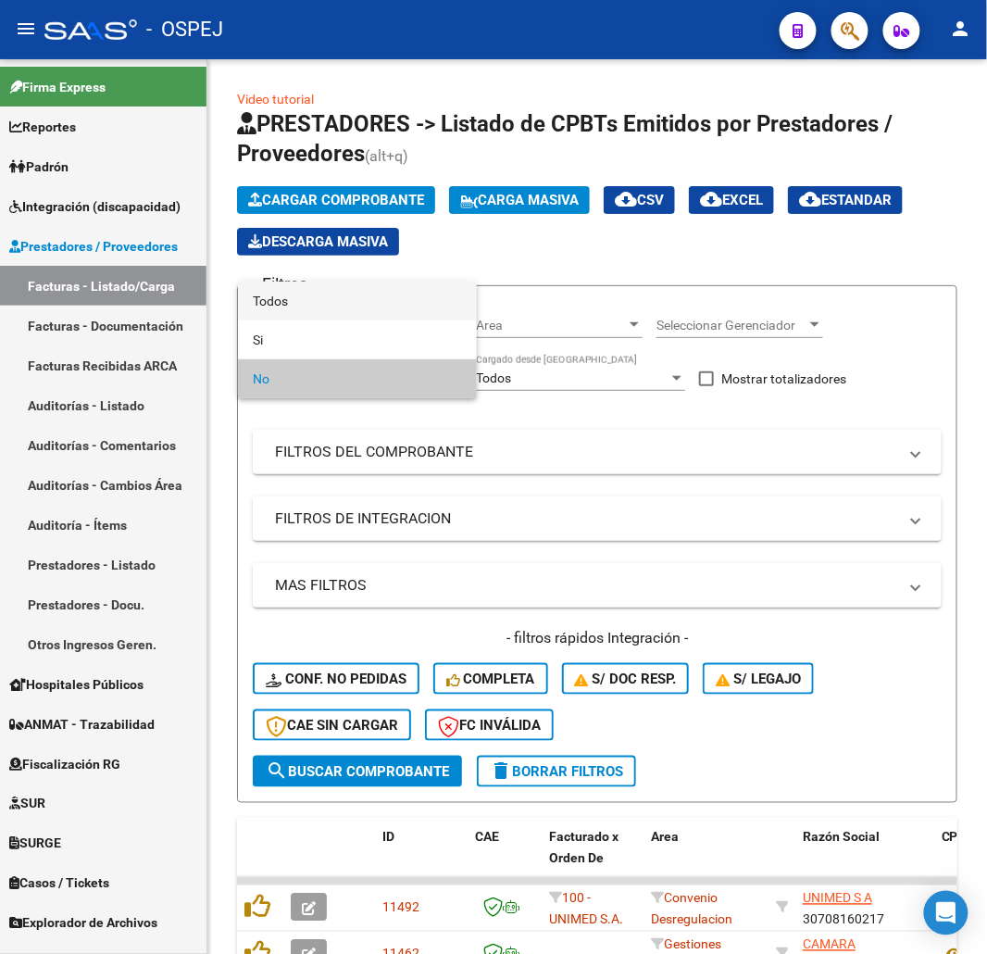
click at [318, 310] on span "Todos" at bounding box center [357, 301] width 209 height 39
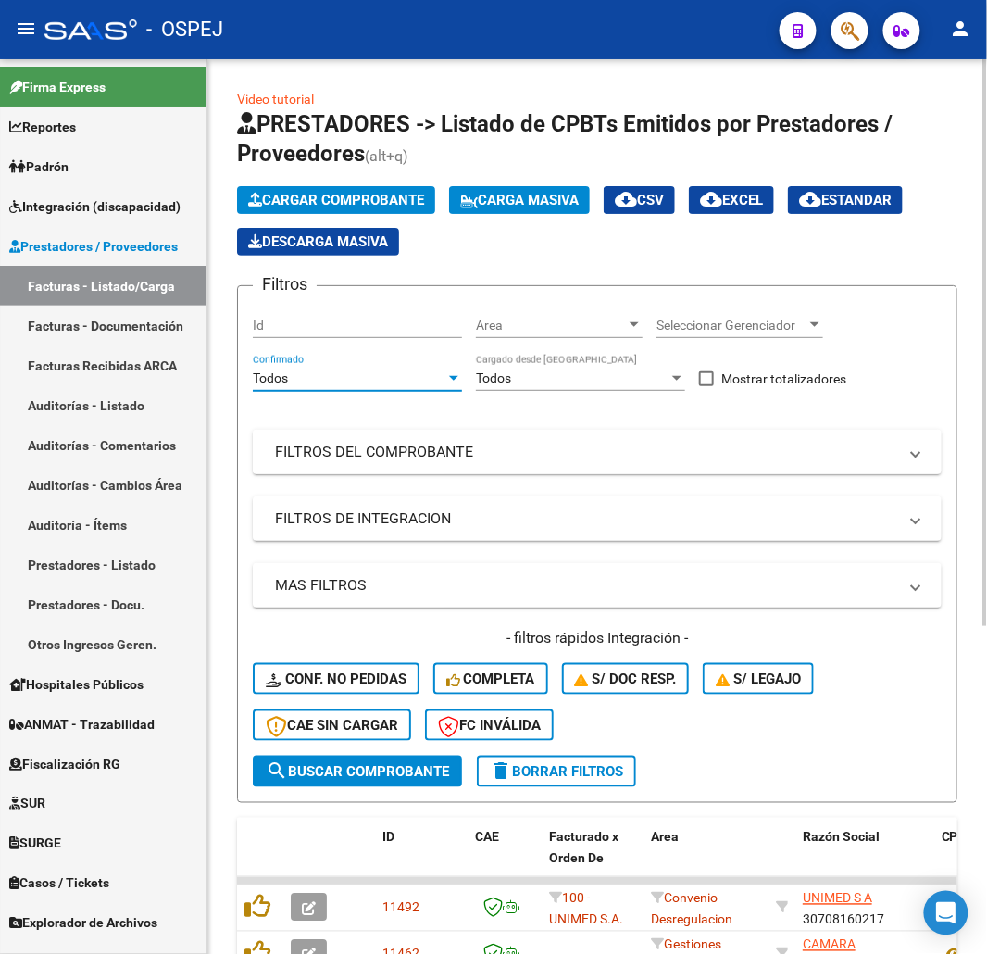
click at [539, 457] on mat-panel-title "FILTROS DEL COMPROBANTE" at bounding box center [586, 452] width 622 height 20
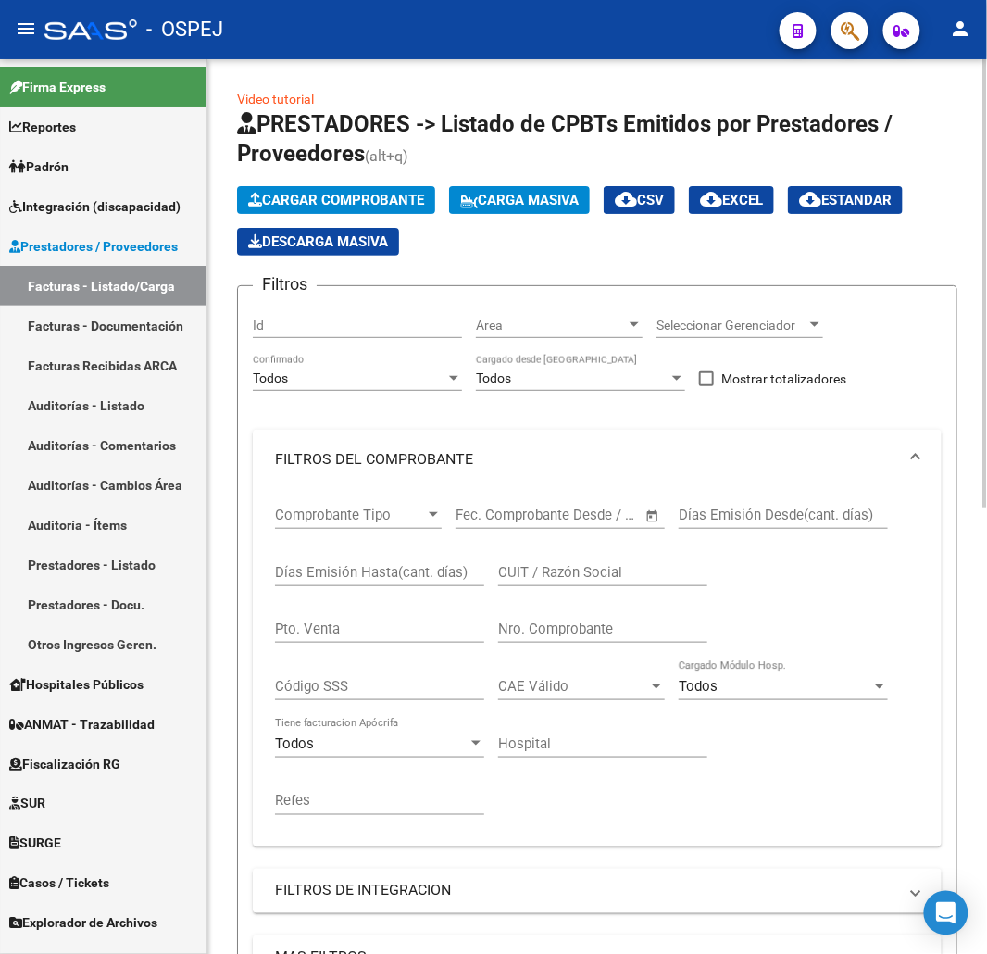
click at [611, 616] on div "Nro. Comprobante" at bounding box center [602, 623] width 209 height 40
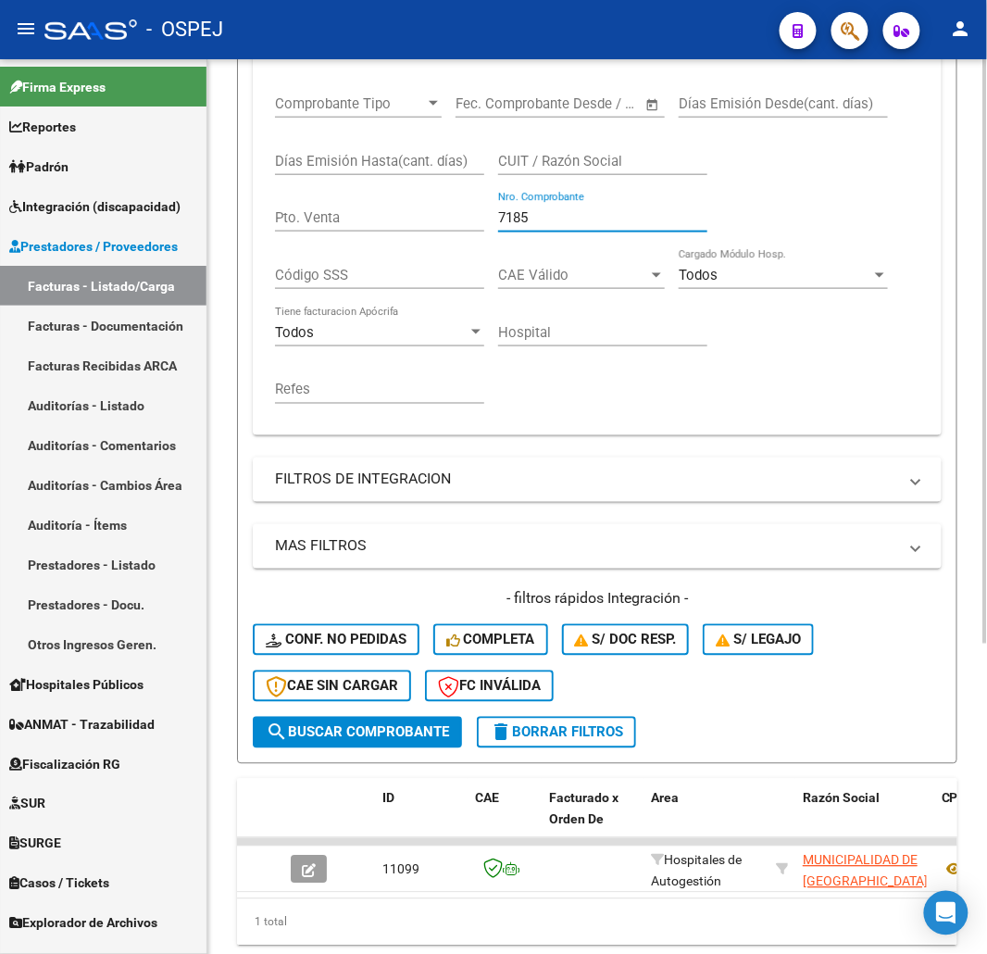
scroll to position [476, 0]
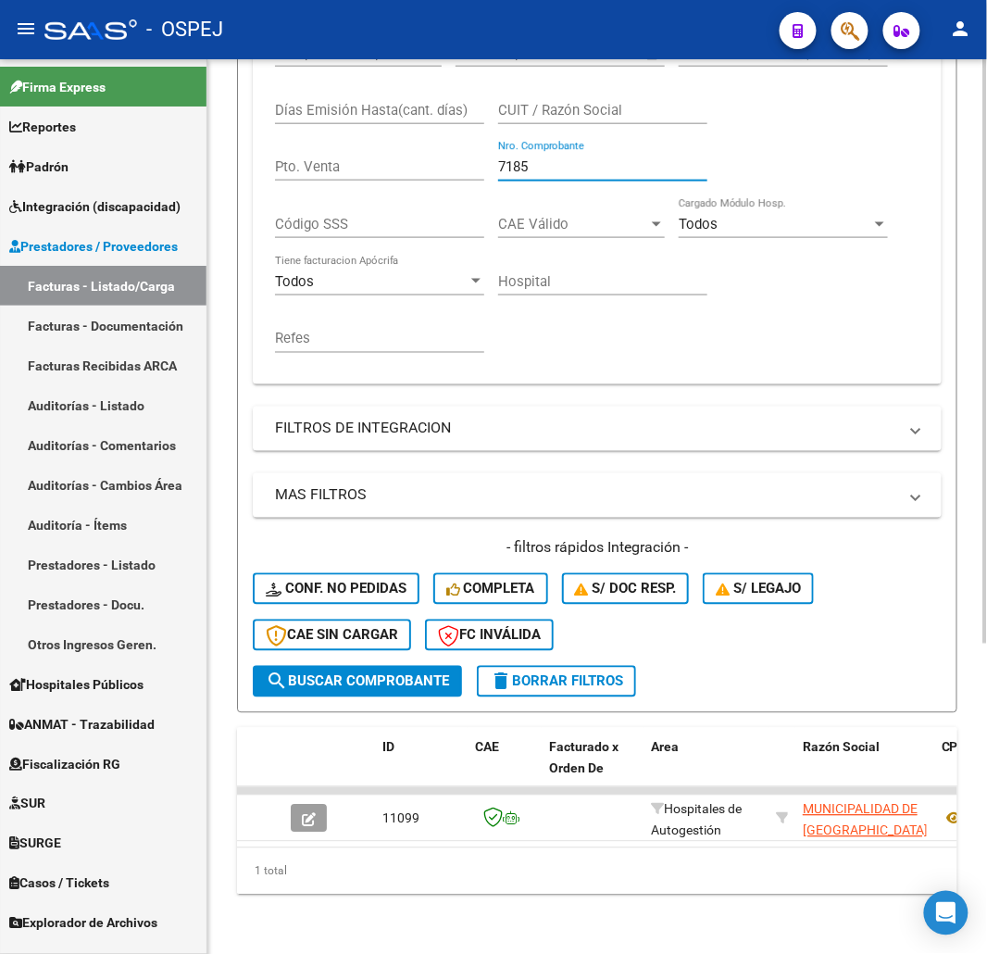
type input "7185"
click at [368, 847] on div "ID CAE Facturado x Orden De Area Razón Social CPBT Monto Fecha Cpbt Días desde …" at bounding box center [597, 811] width 720 height 167
click at [338, 855] on div "1 total" at bounding box center [597, 871] width 720 height 46
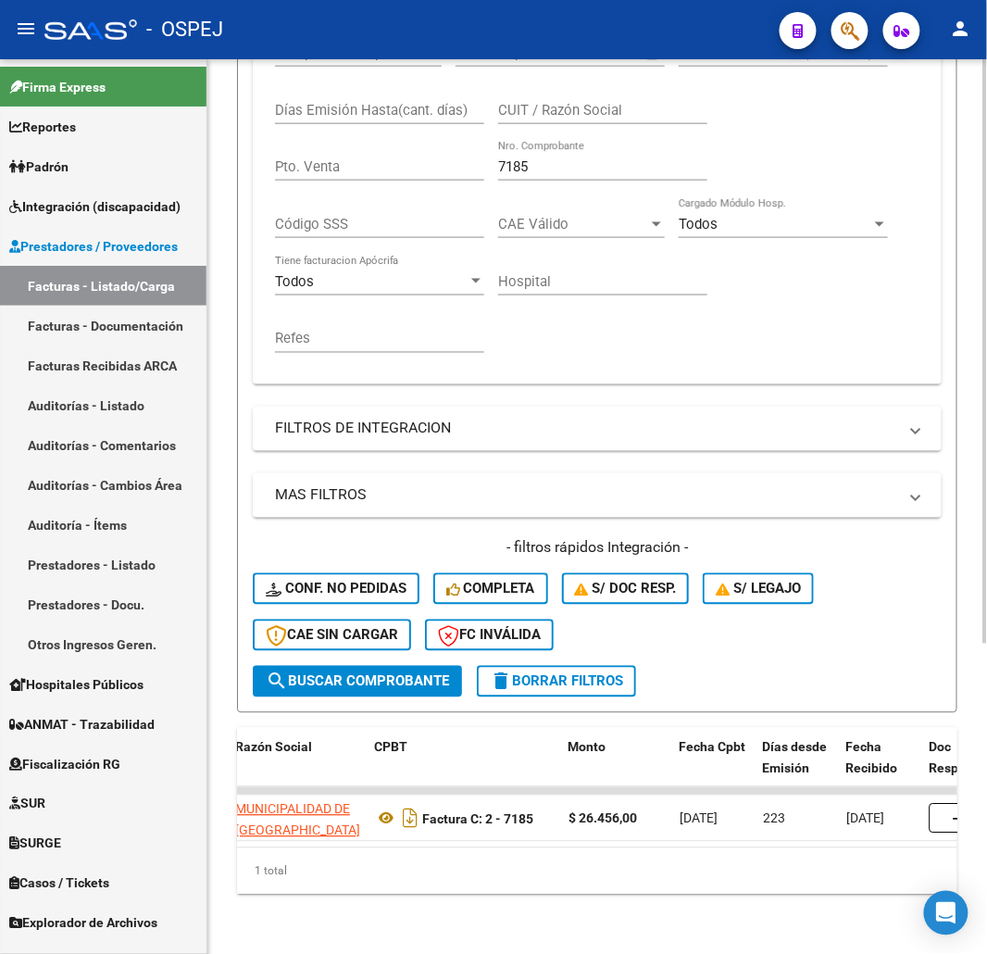
scroll to position [0, 553]
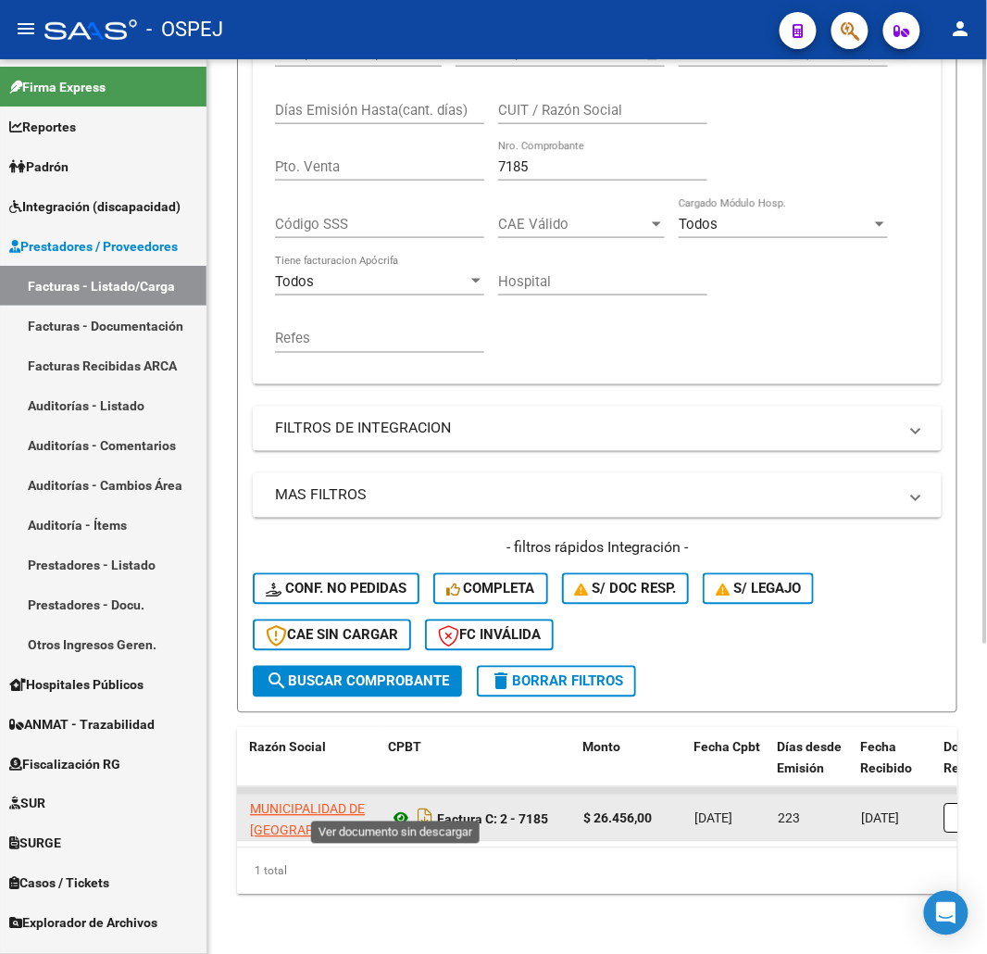
click at [402, 807] on icon at bounding box center [401, 818] width 24 height 22
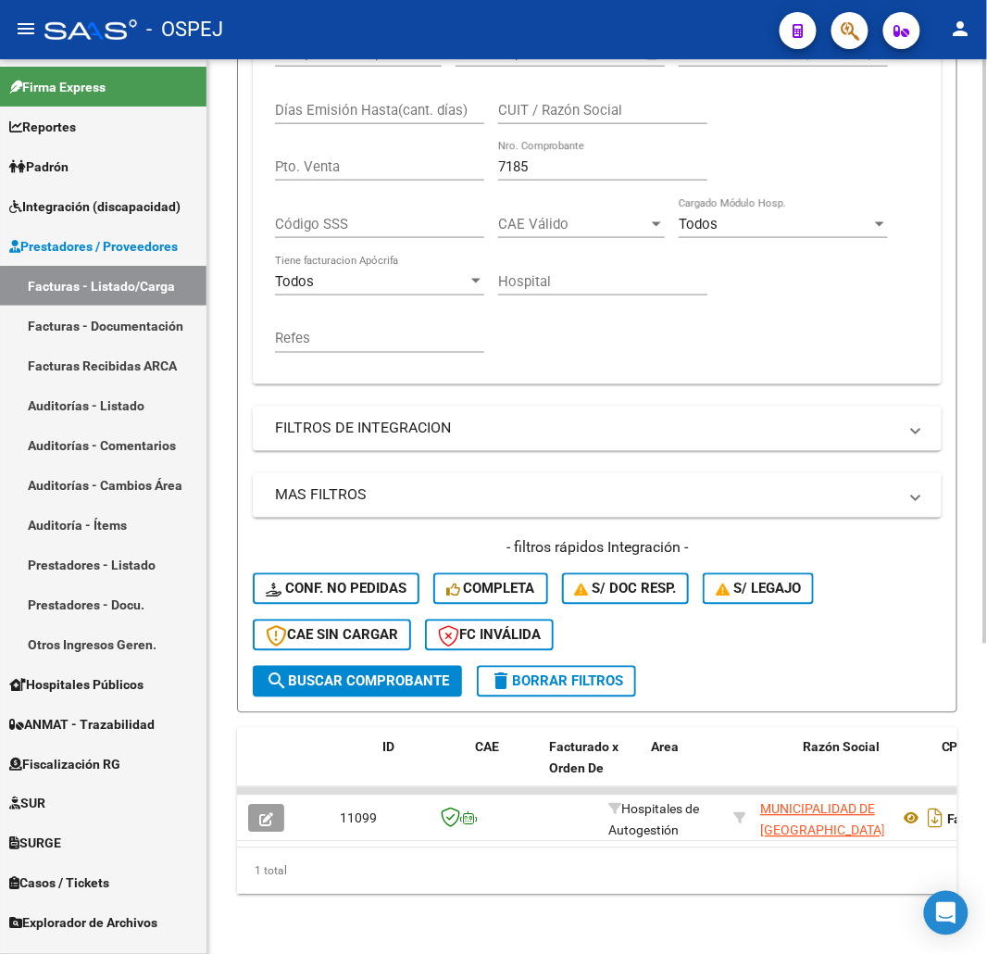
scroll to position [0, 0]
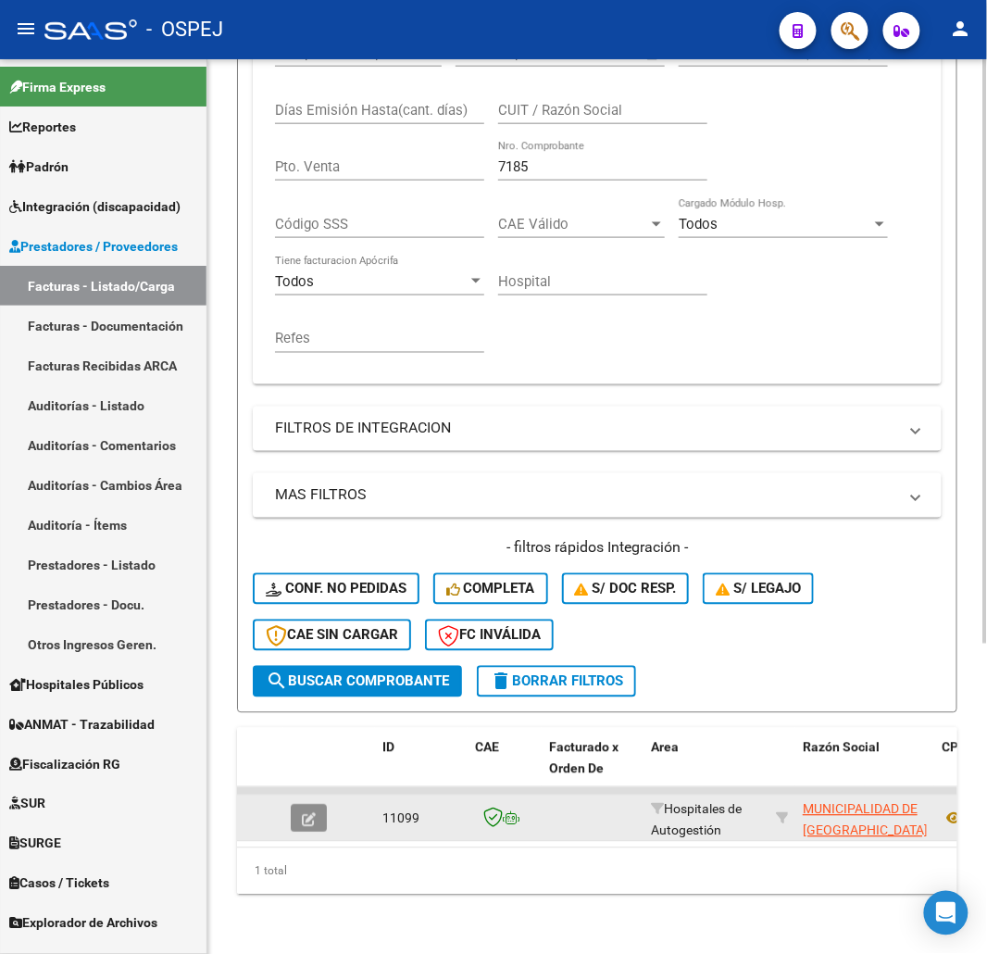
click at [302, 813] on button "button" at bounding box center [309, 819] width 36 height 28
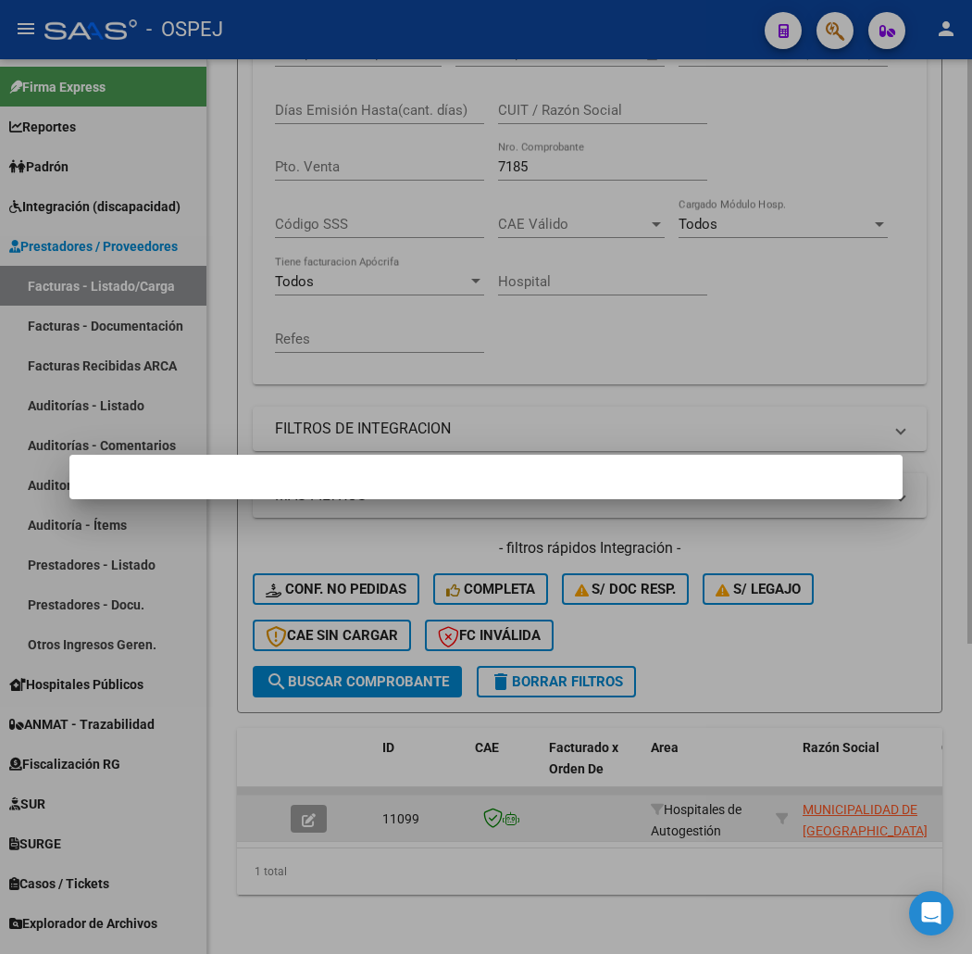
click at [304, 807] on div at bounding box center [486, 477] width 972 height 954
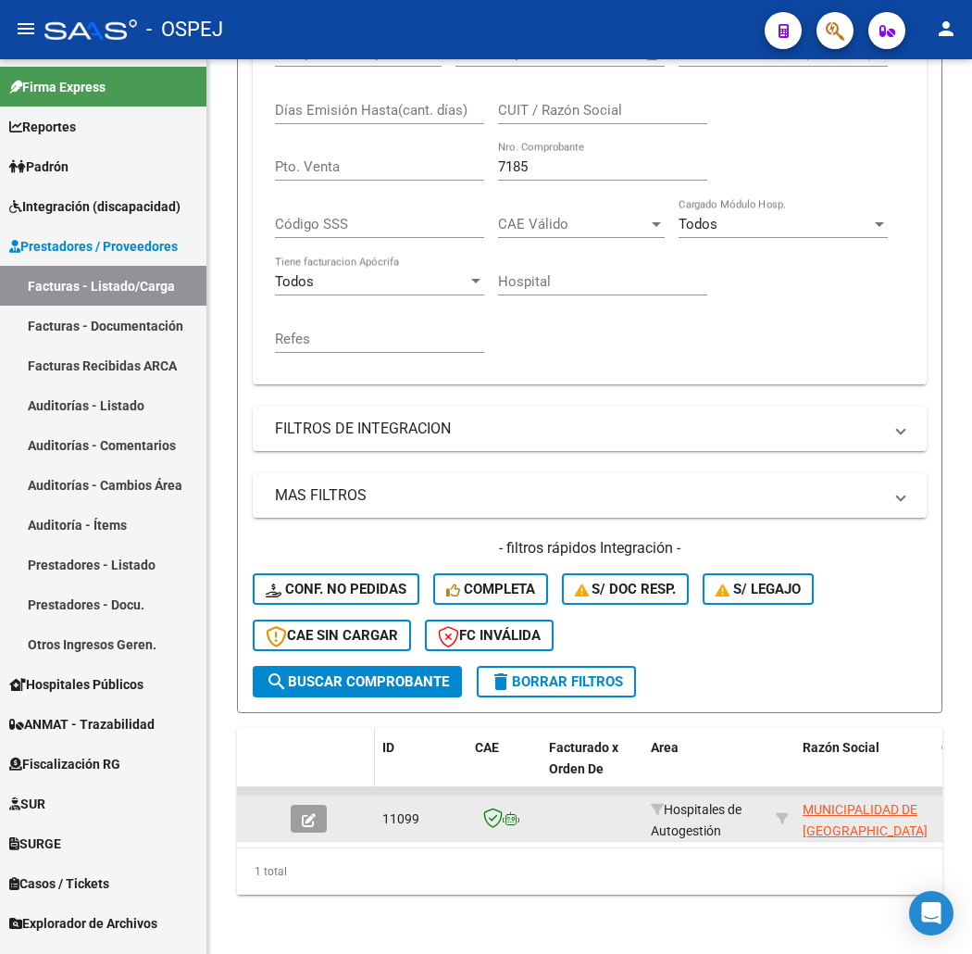
scroll to position [476, 0]
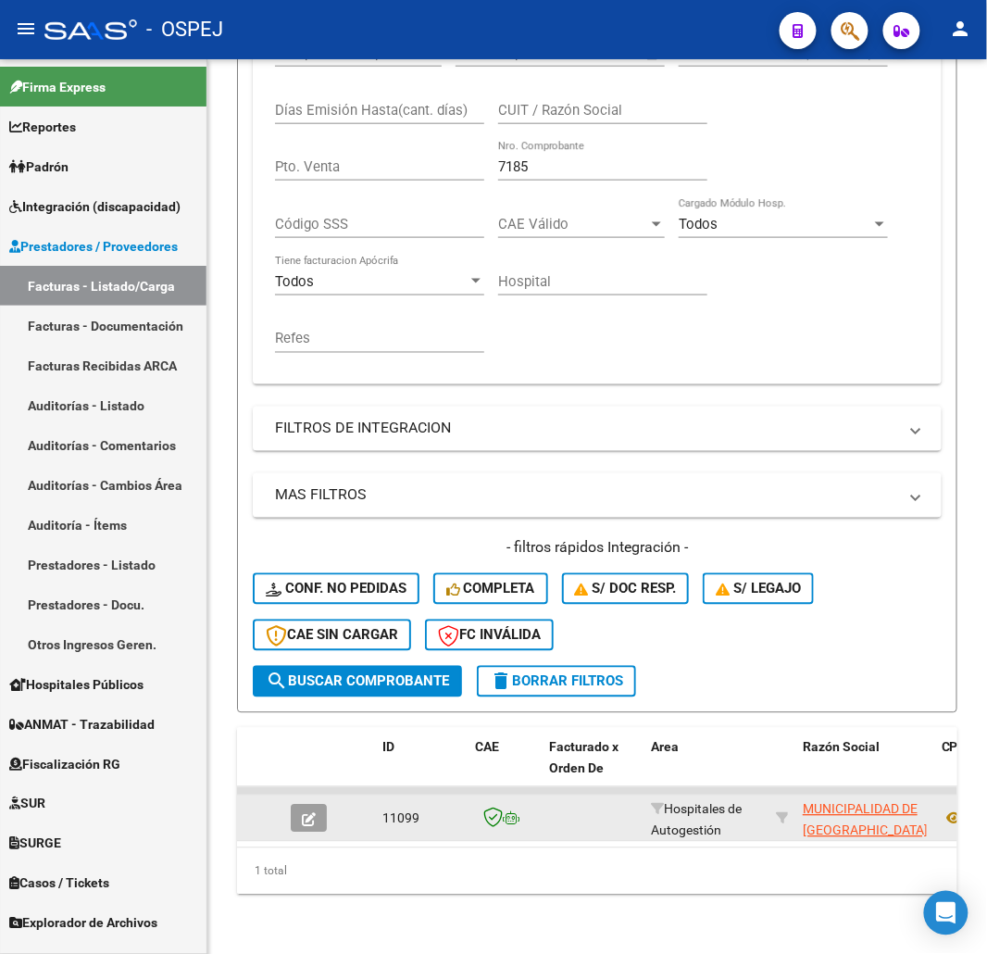
click at [315, 813] on icon "button" at bounding box center [309, 820] width 14 height 14
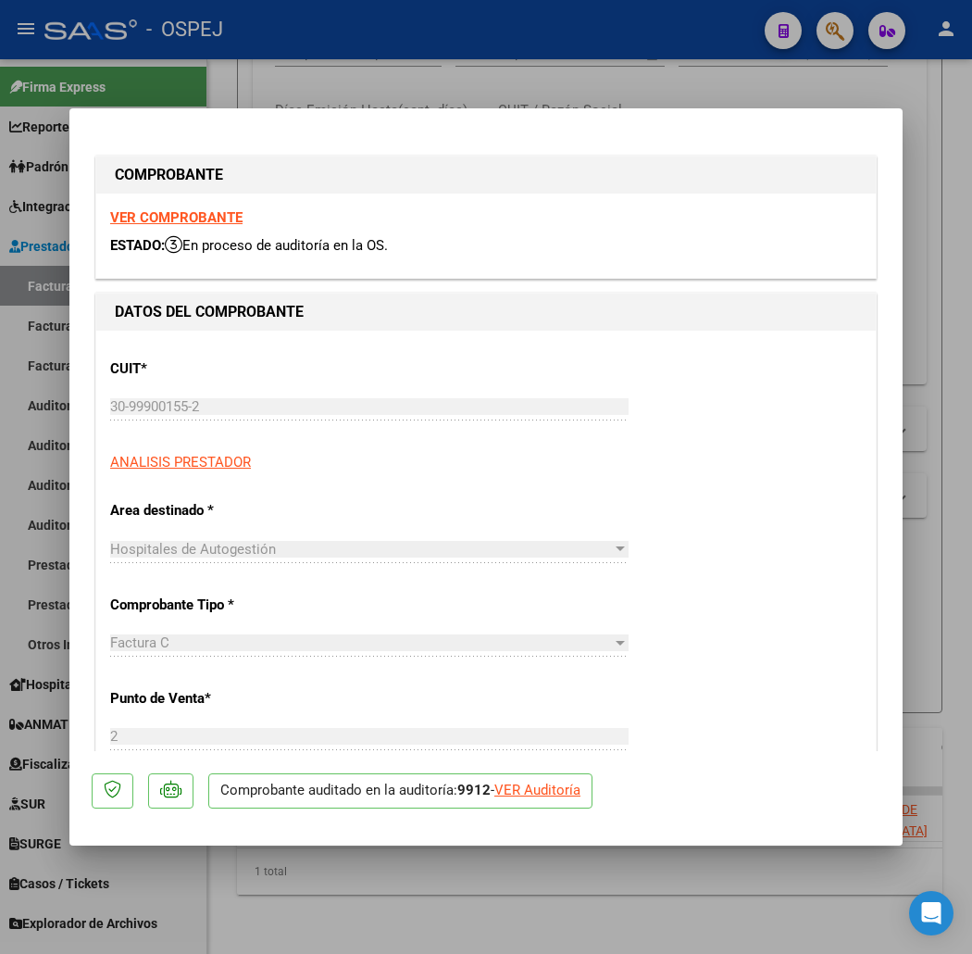
scroll to position [206, 0]
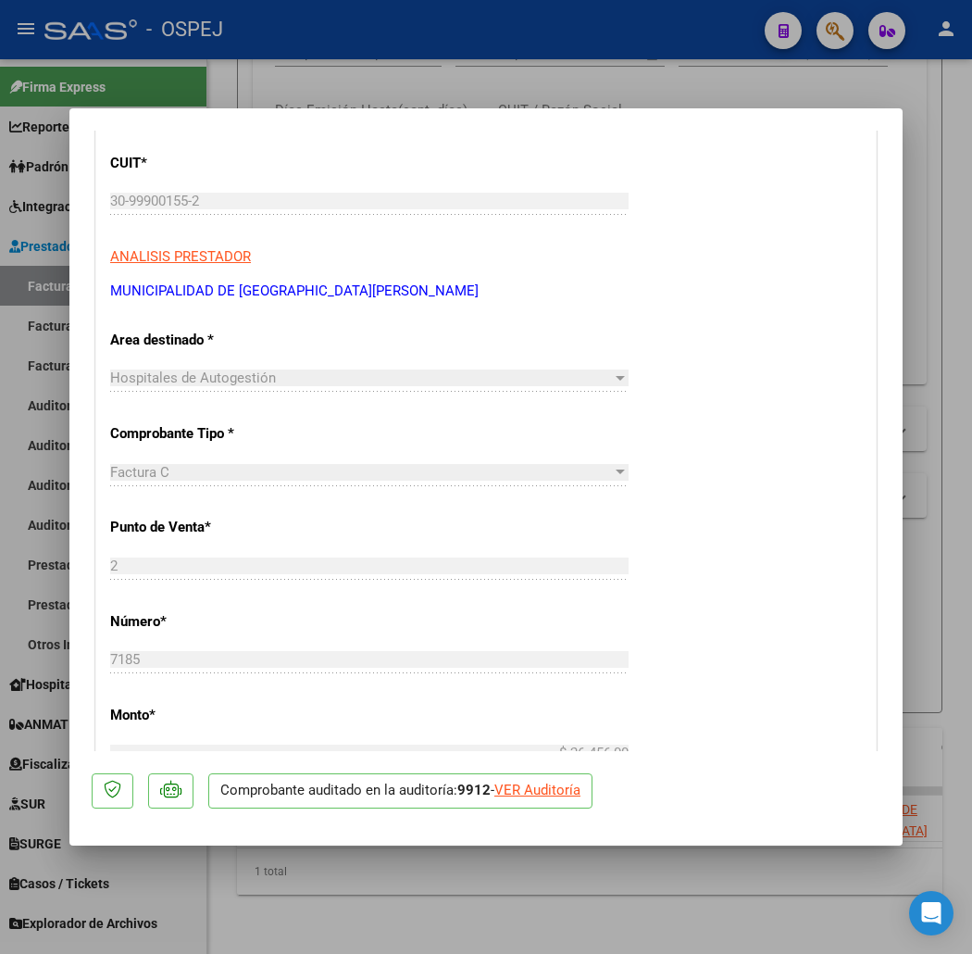
click at [524, 787] on div "VER Auditoría" at bounding box center [537, 790] width 86 height 21
type input "$ 0,00"
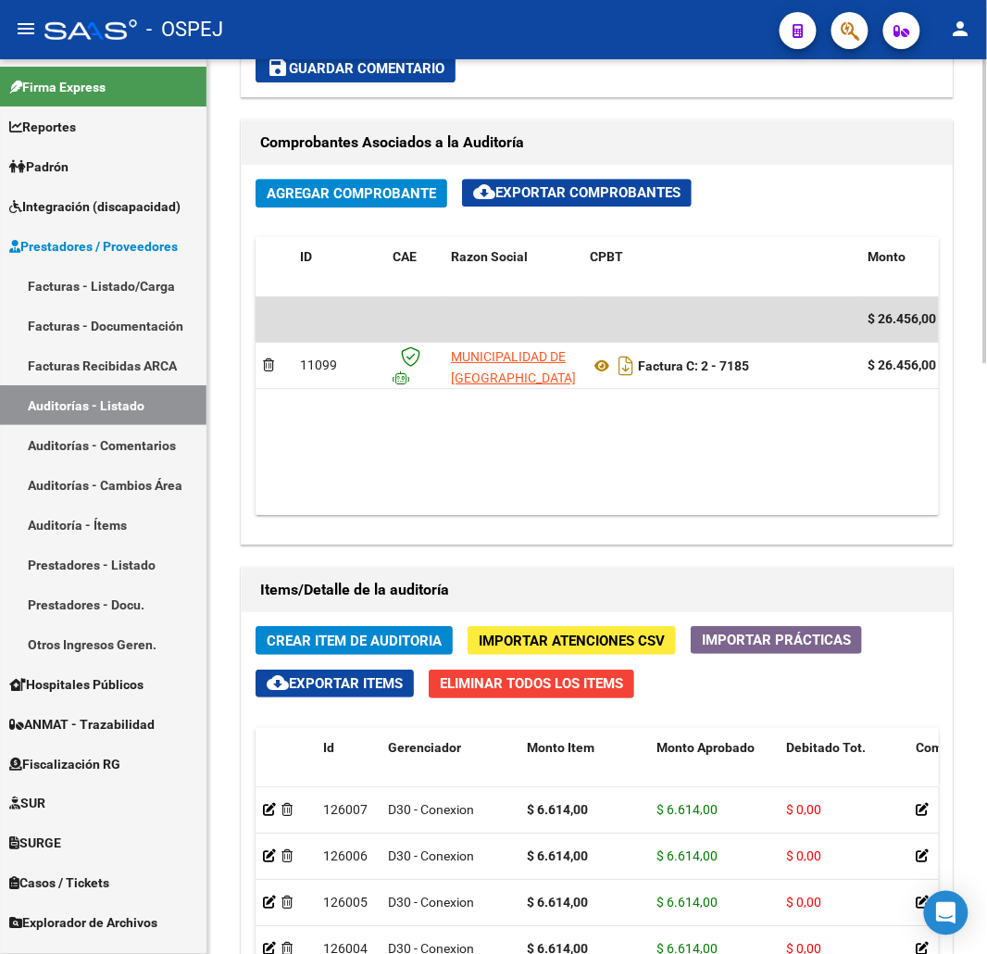
scroll to position [1736, 0]
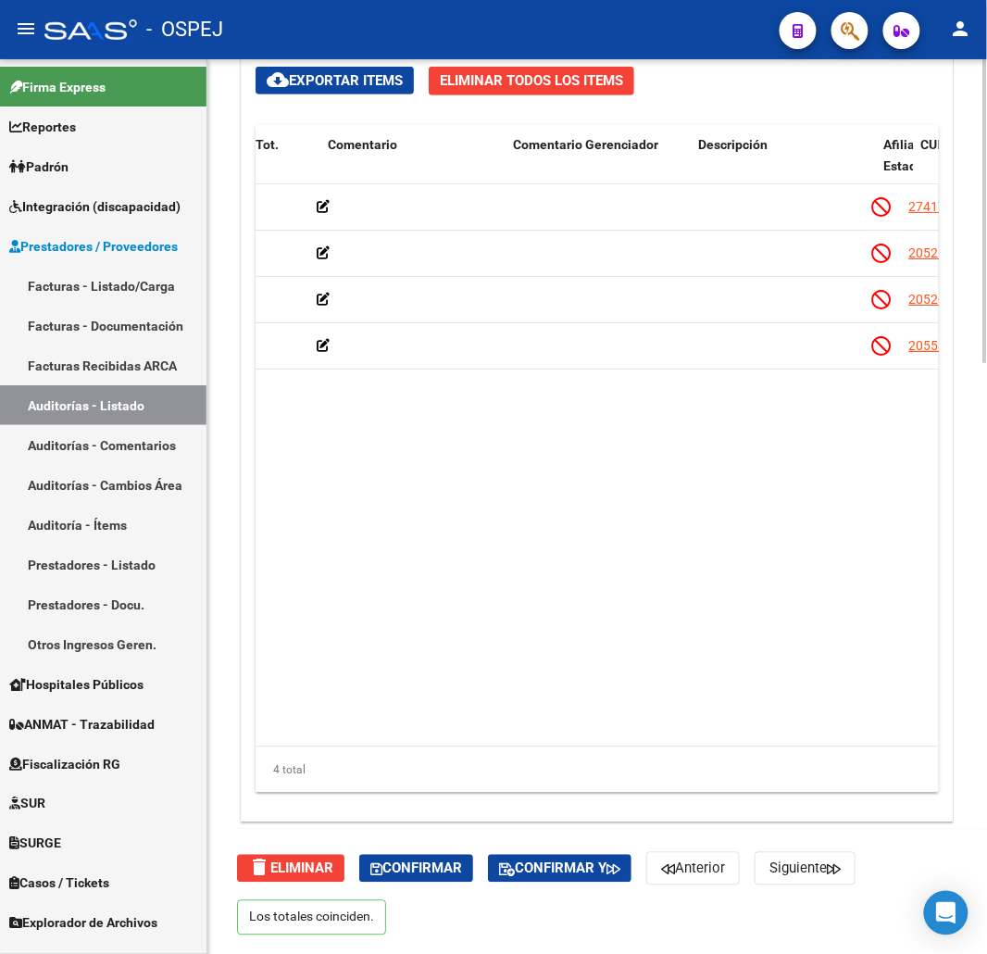
drag, startPoint x: 455, startPoint y: 556, endPoint x: 468, endPoint y: 556, distance: 13.0
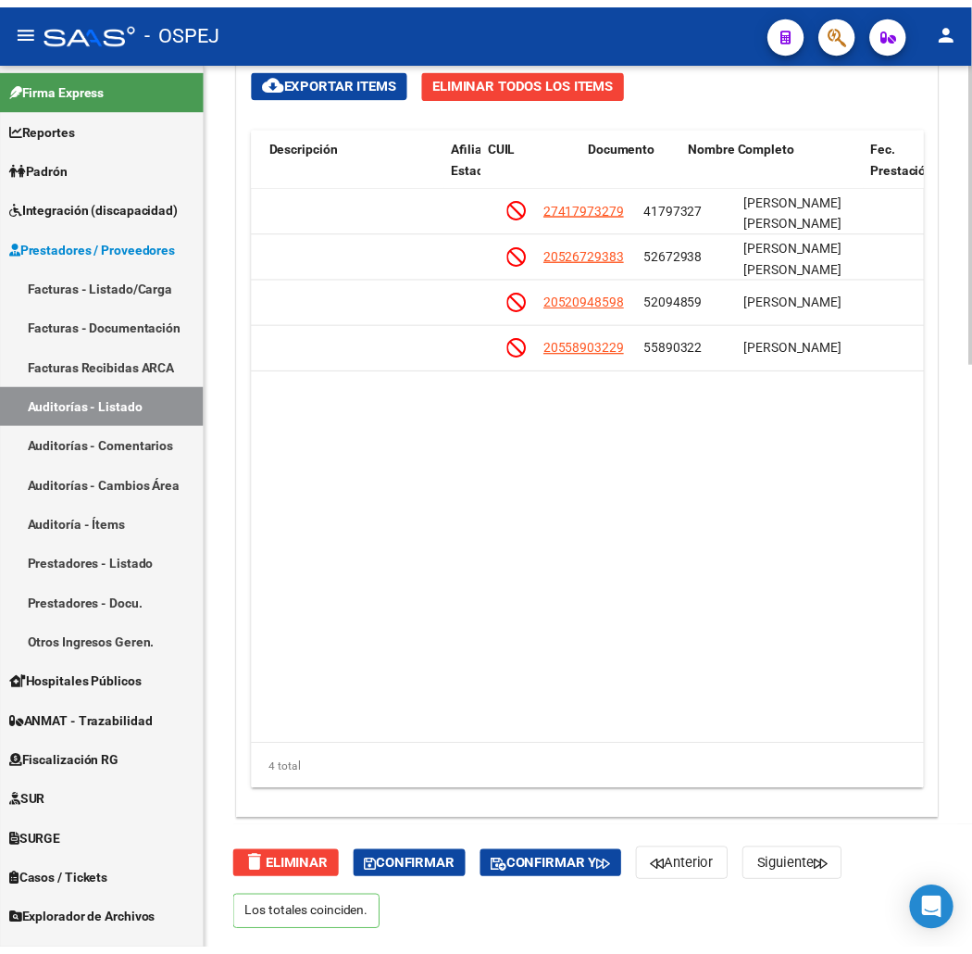
scroll to position [0, 1034]
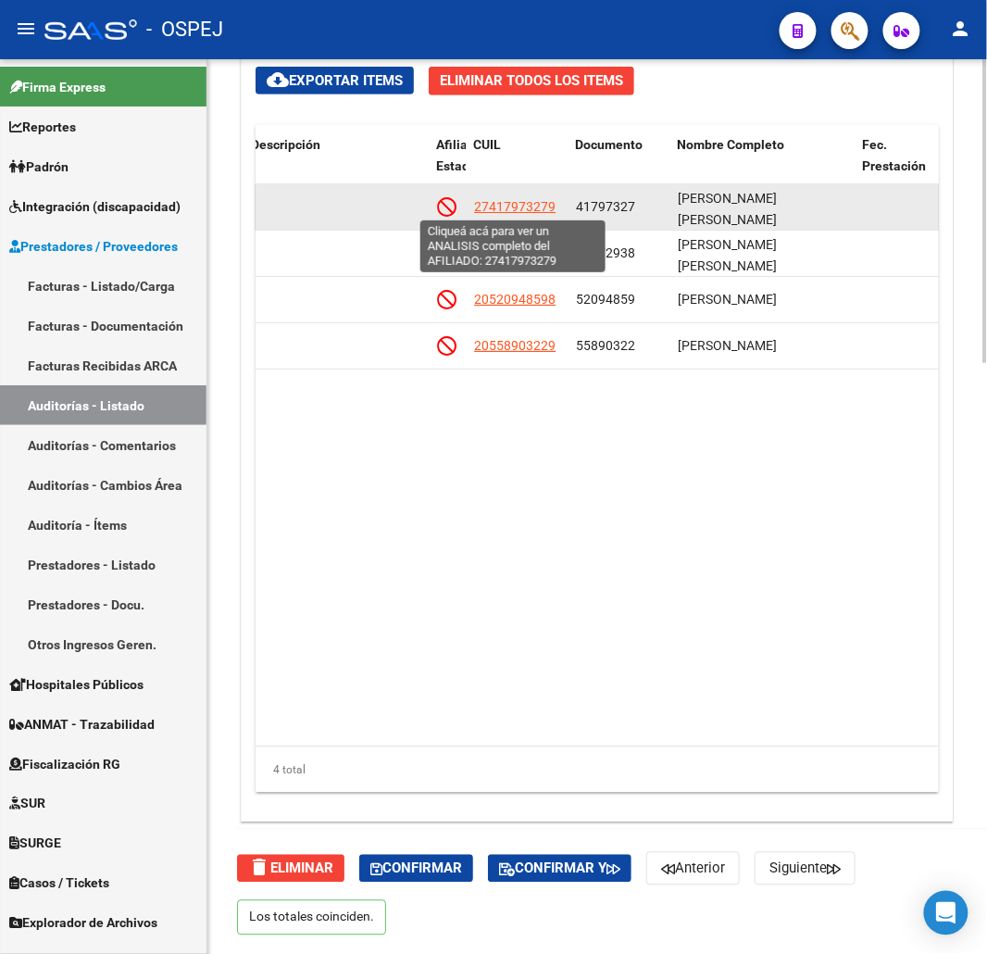
click at [513, 202] on span "27417973279" at bounding box center [514, 206] width 81 height 15
type textarea "27417973279"
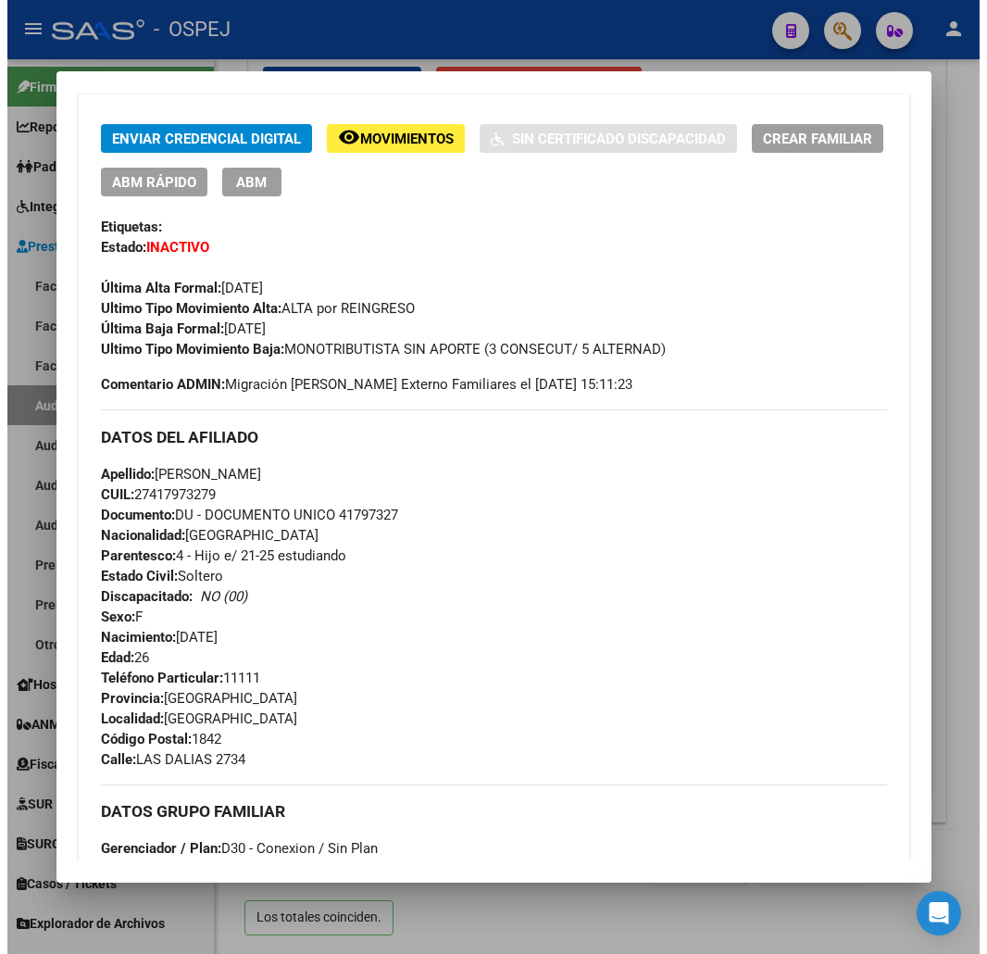
scroll to position [0, 0]
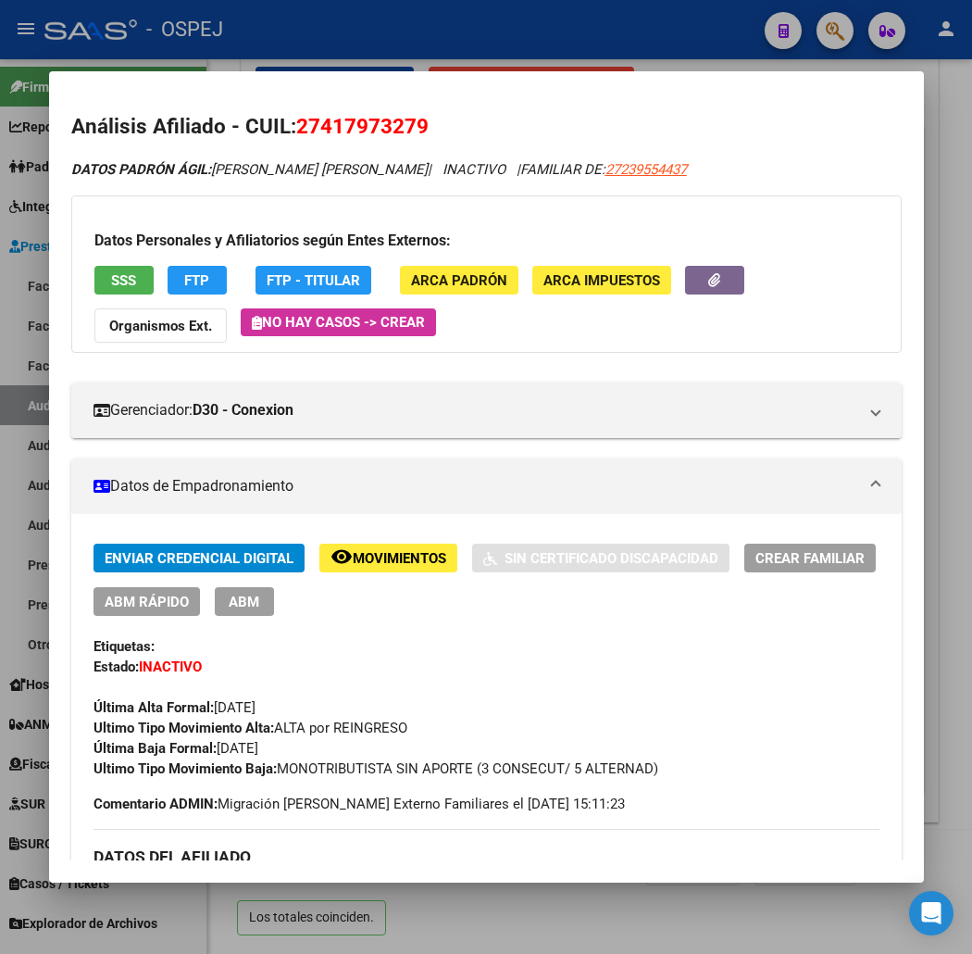
click at [94, 285] on button "SSS" at bounding box center [123, 280] width 59 height 29
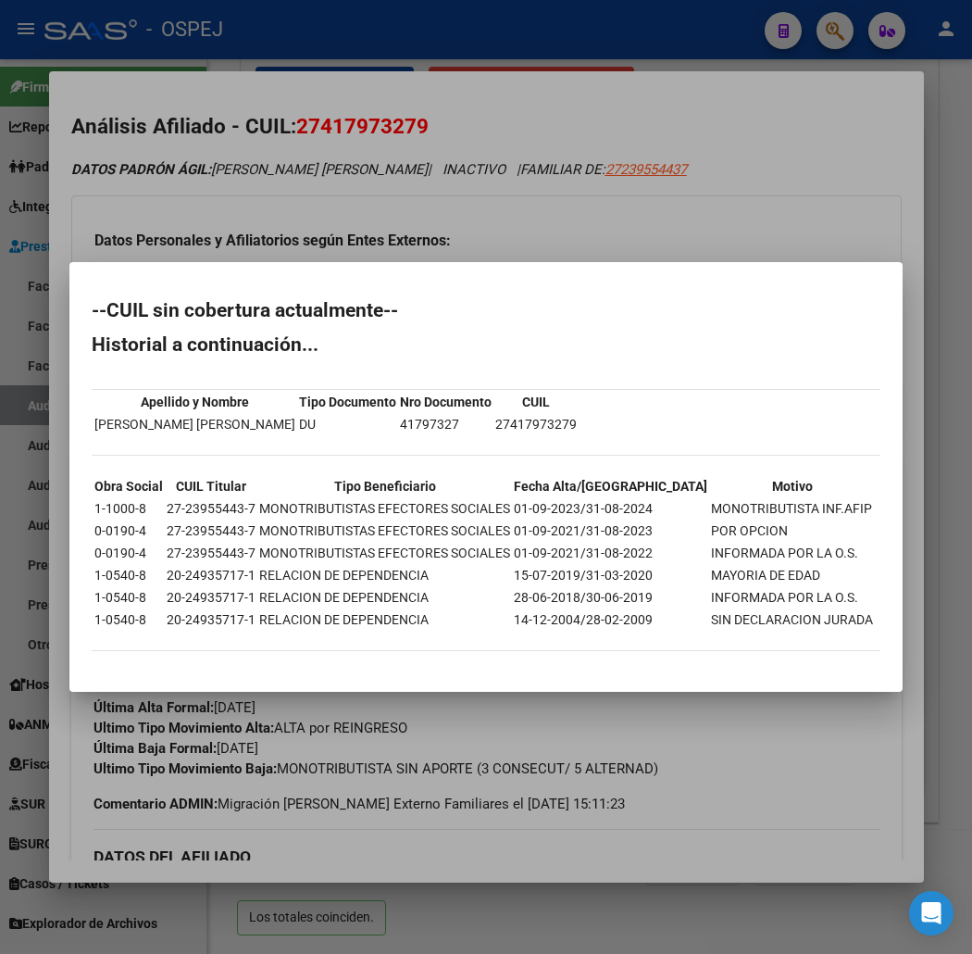
drag, startPoint x: 150, startPoint y: 660, endPoint x: 39, endPoint y: 306, distance: 371.7
click at [69, 306] on mat-dialog-content "--CUIL sin cobertura actualmente-- Historial a continuación... Apellido y Nombr…" at bounding box center [485, 476] width 833 height 384
click at [438, 75] on div at bounding box center [486, 477] width 972 height 954
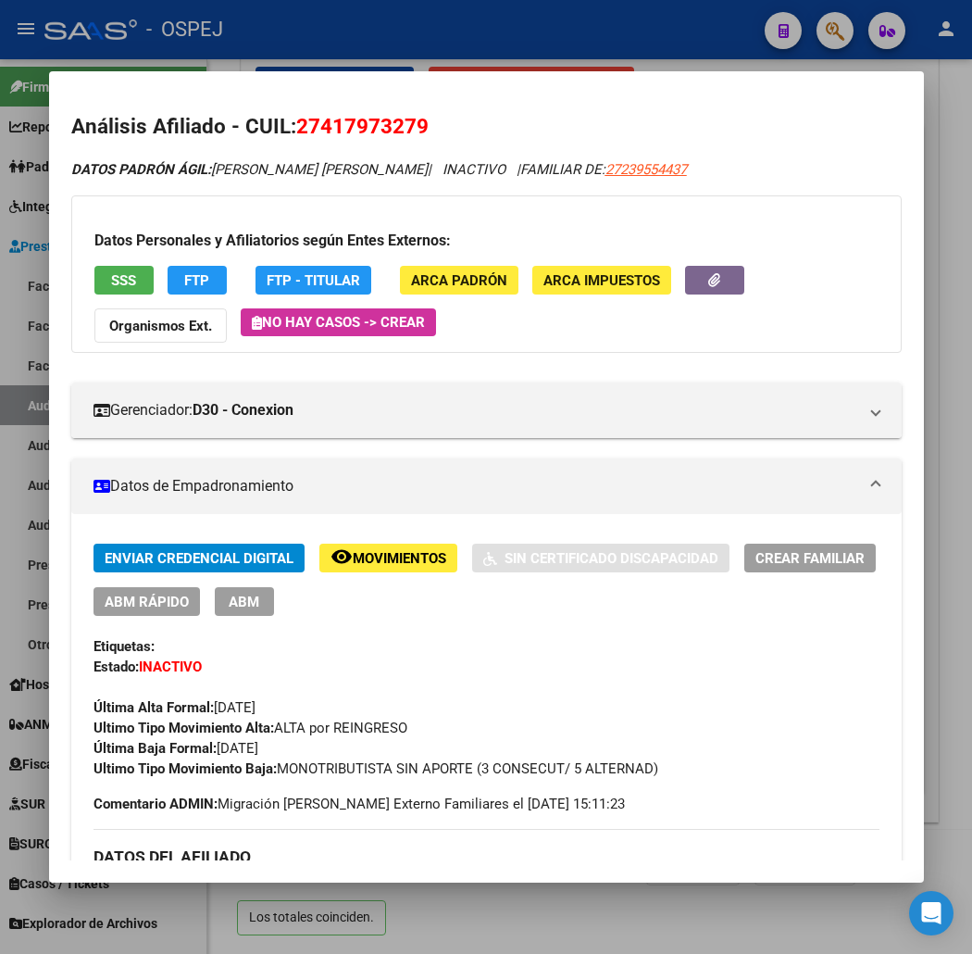
click at [461, 49] on div at bounding box center [486, 477] width 972 height 954
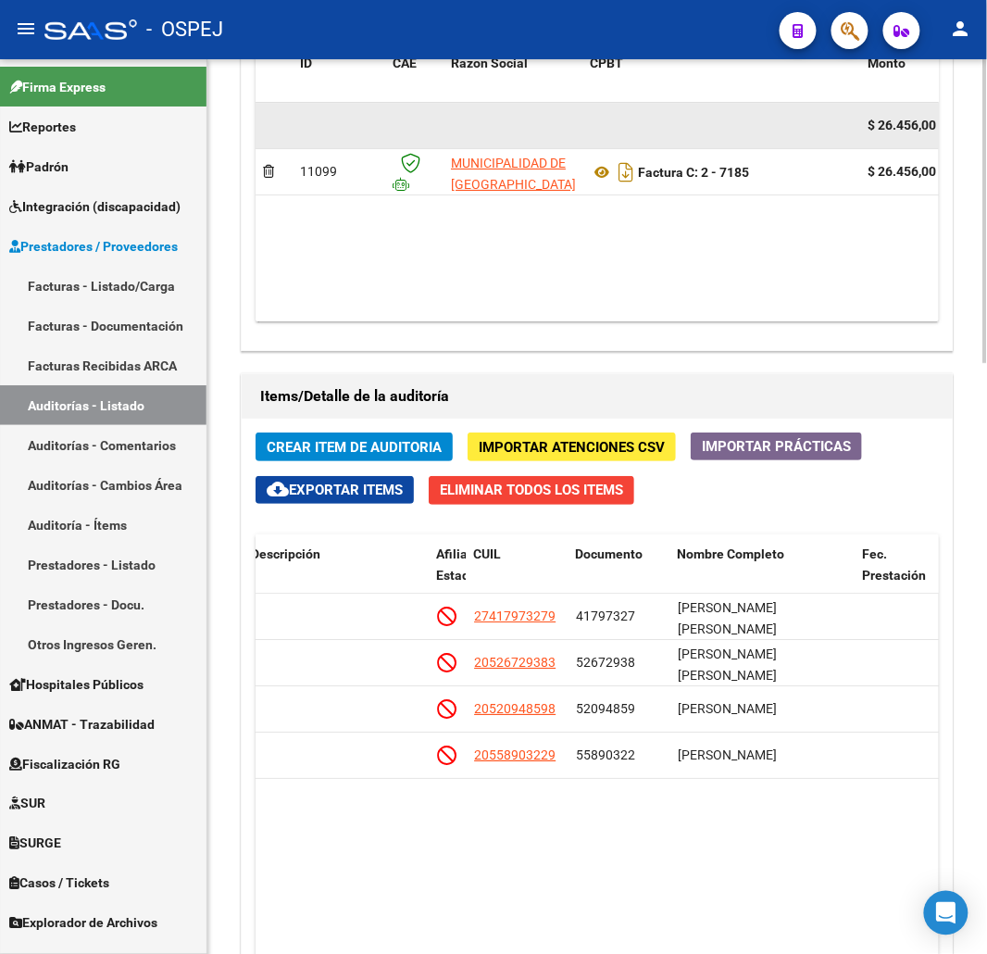
scroll to position [1016, 0]
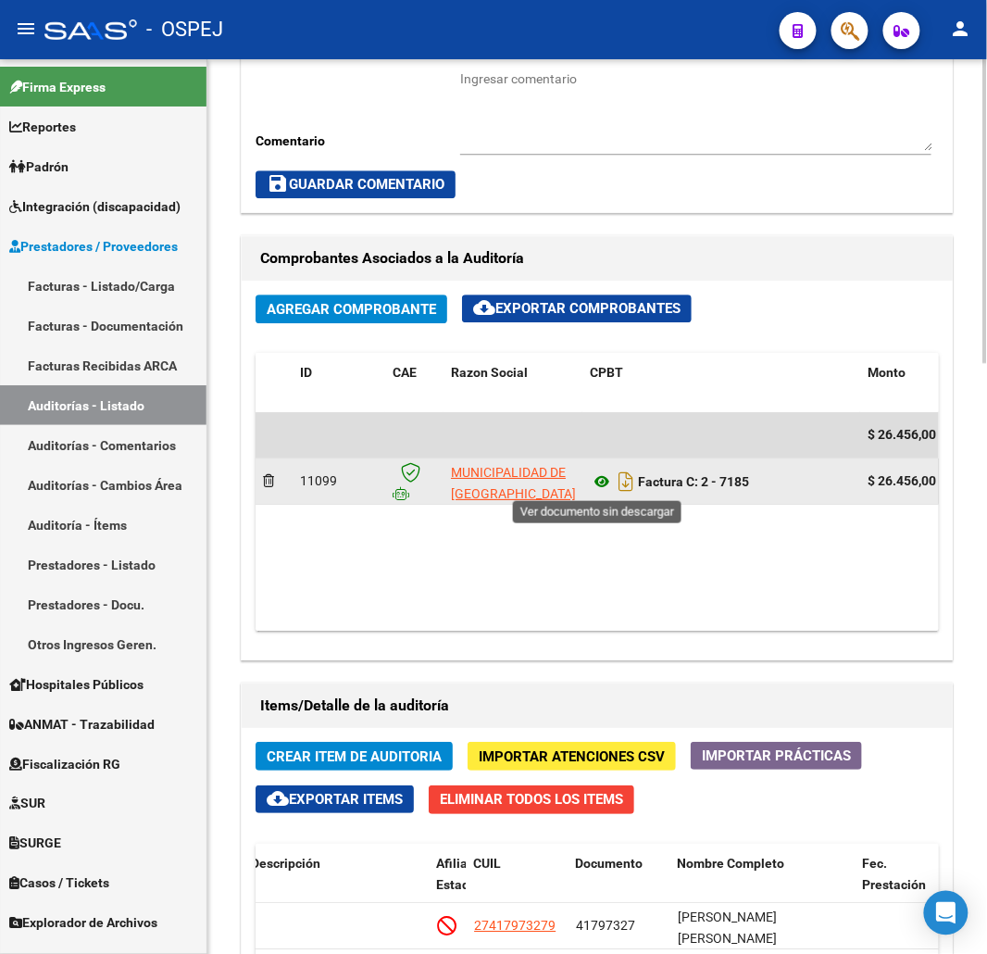
click at [603, 477] on icon at bounding box center [602, 481] width 24 height 22
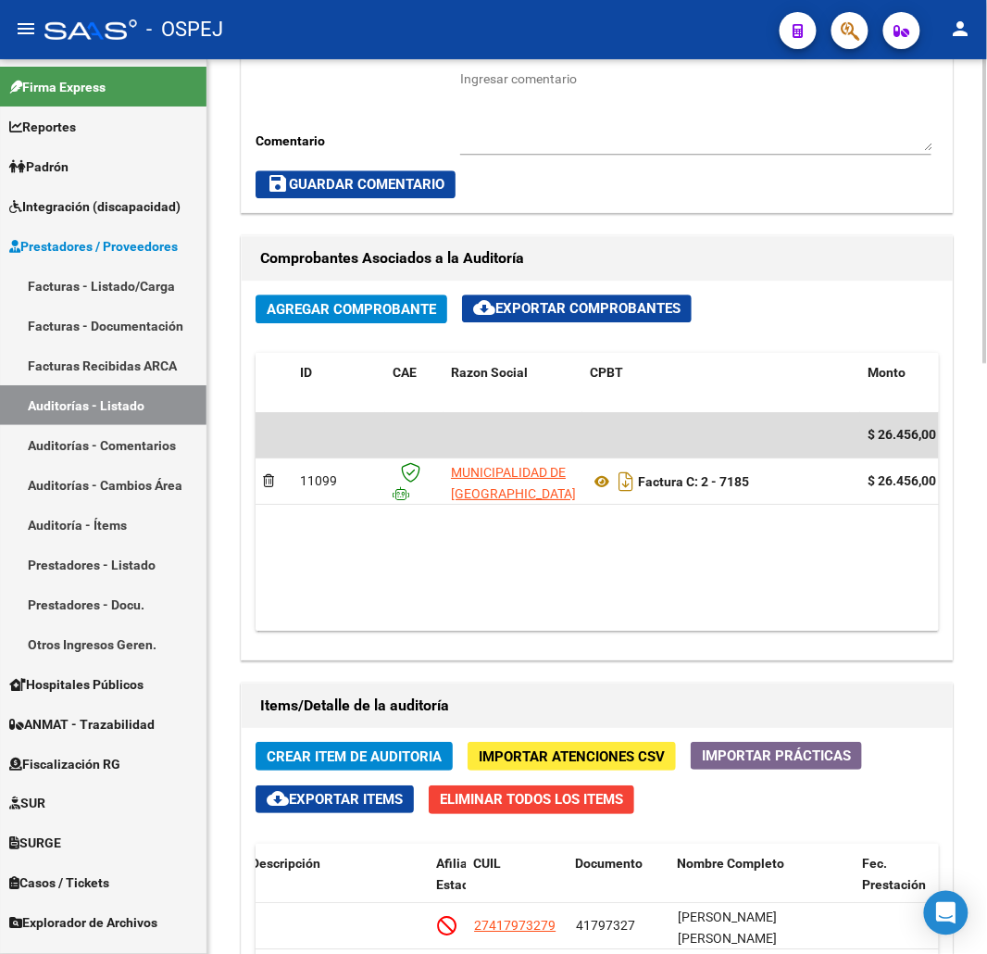
scroll to position [1633, 0]
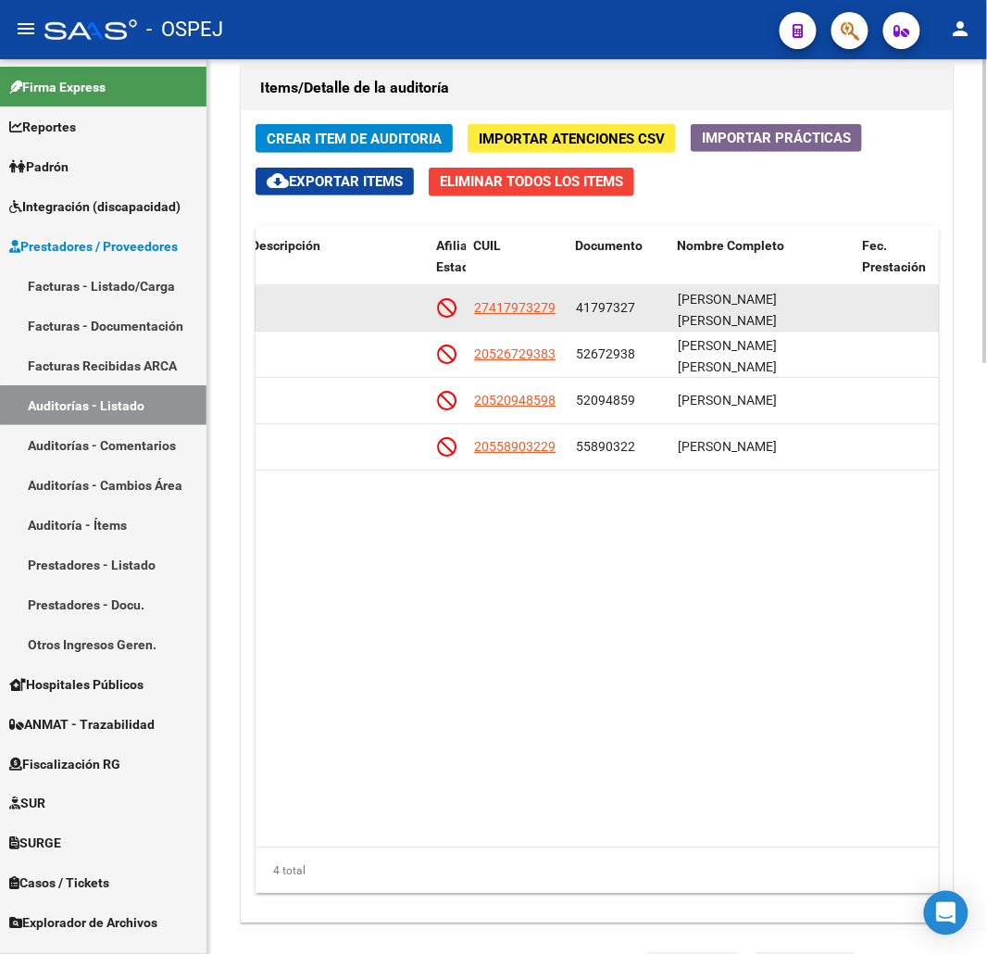
drag, startPoint x: 562, startPoint y: 315, endPoint x: 464, endPoint y: 301, distance: 99.1
click at [464, 301] on div "126007 D30 - Conexion $ 6.614,00 $ 6.614,00 $ 0,00 27417973279 41797327 VALLE F…" at bounding box center [501, 308] width 2560 height 46
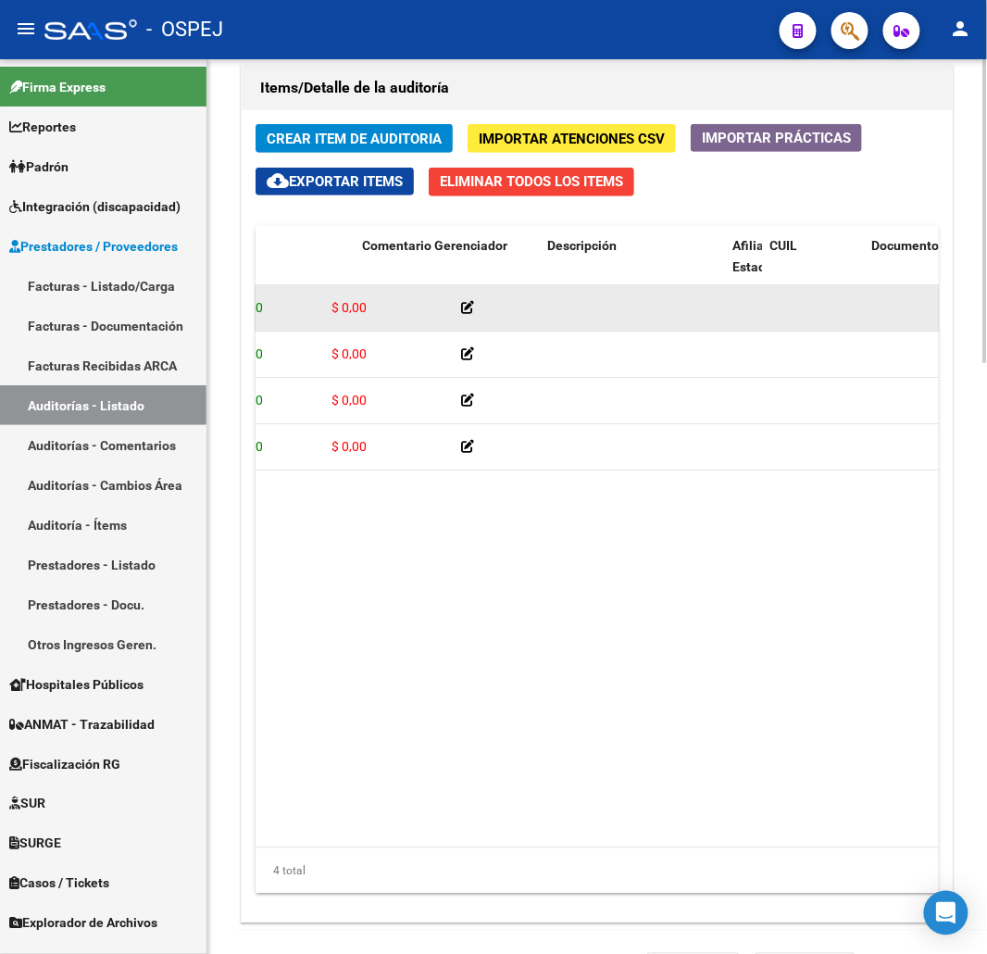
drag, startPoint x: 719, startPoint y: 301, endPoint x: 590, endPoint y: 301, distance: 128.7
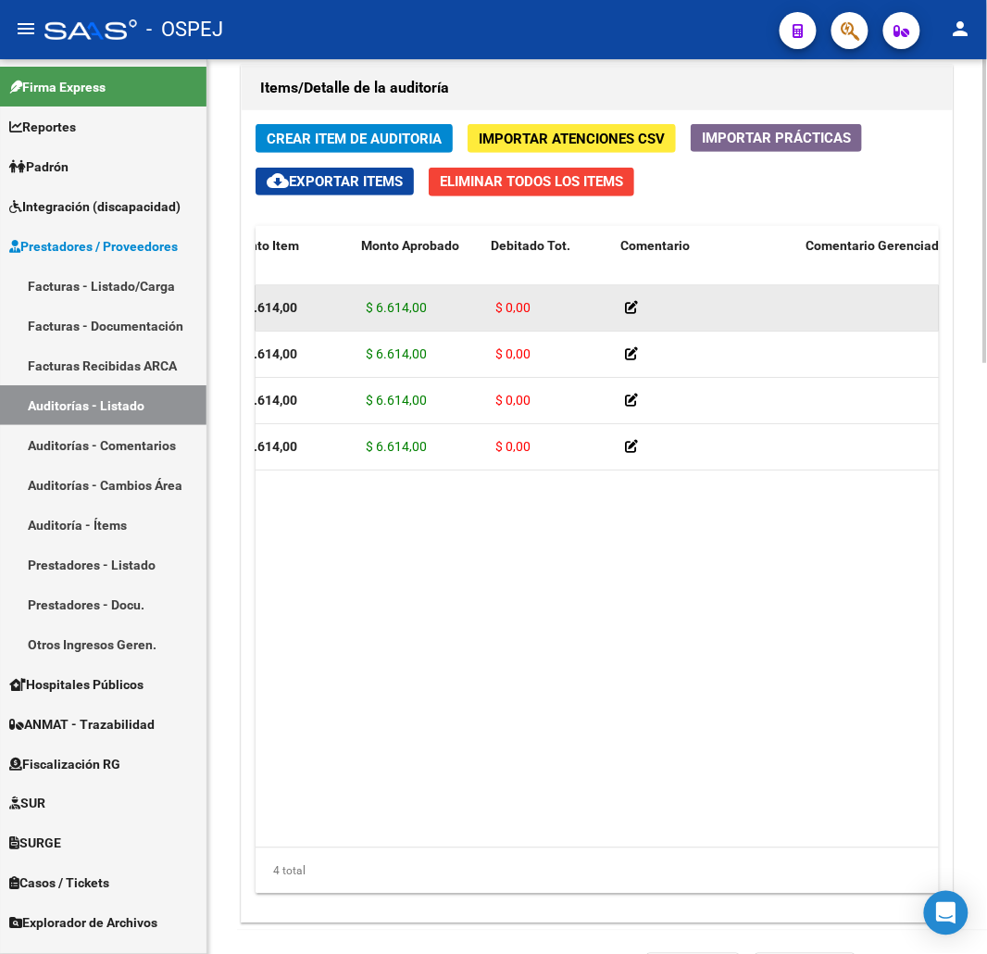
scroll to position [0, 272]
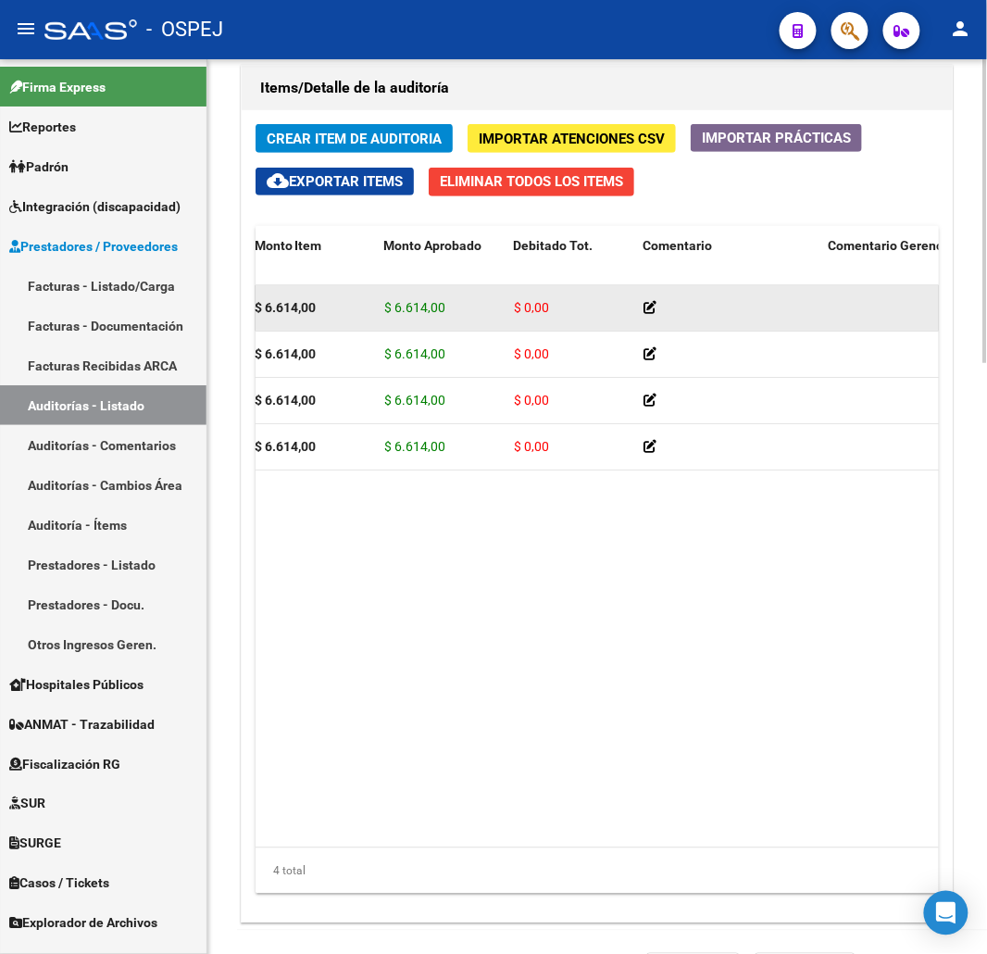
click at [479, 308] on div "$ 6.614,00" at bounding box center [441, 307] width 115 height 21
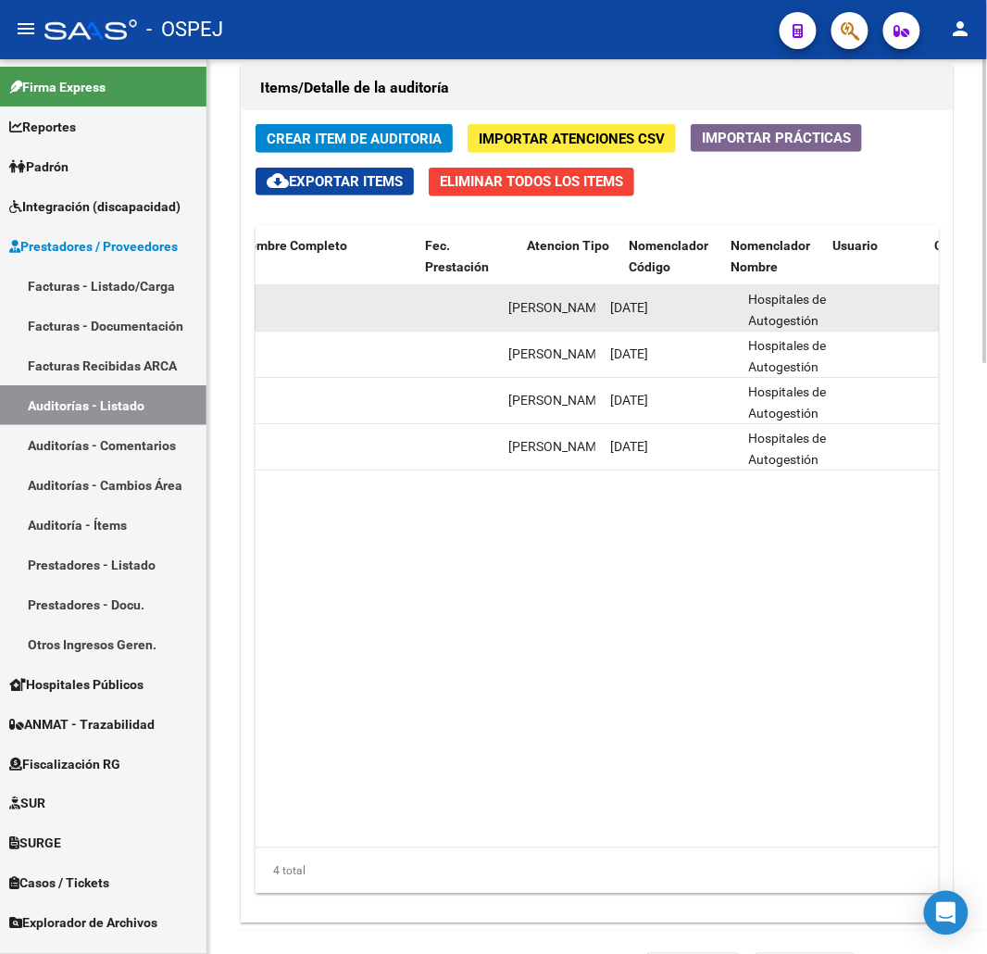
drag, startPoint x: 773, startPoint y: 318, endPoint x: 727, endPoint y: 316, distance: 46.3
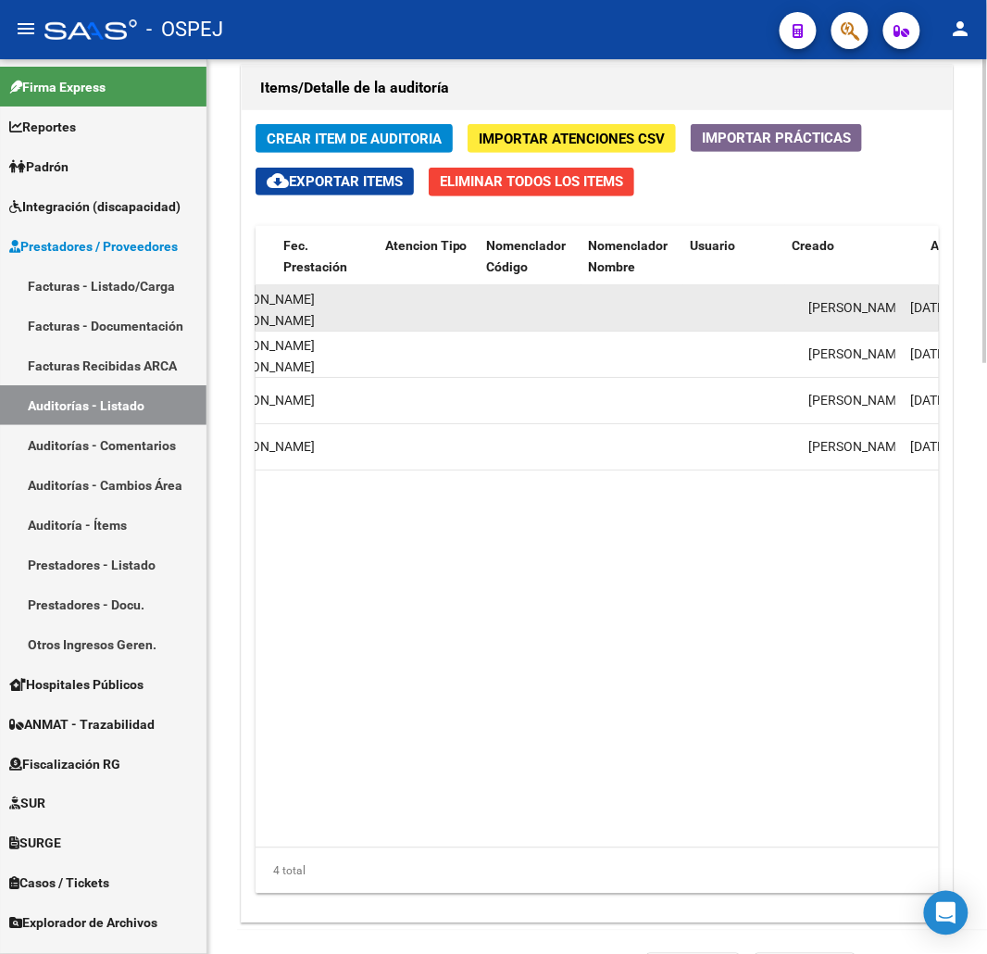
drag, startPoint x: 603, startPoint y: 325, endPoint x: 549, endPoint y: 325, distance: 53.7
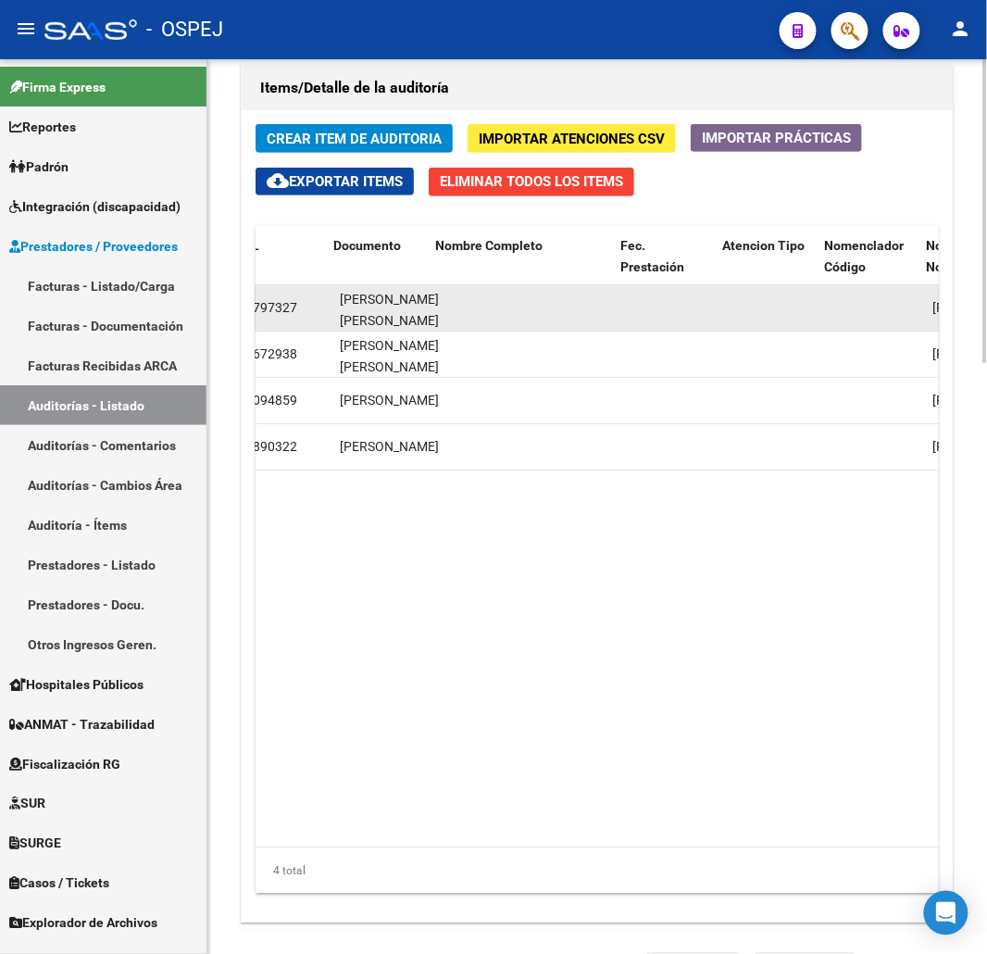
scroll to position [0, 1260]
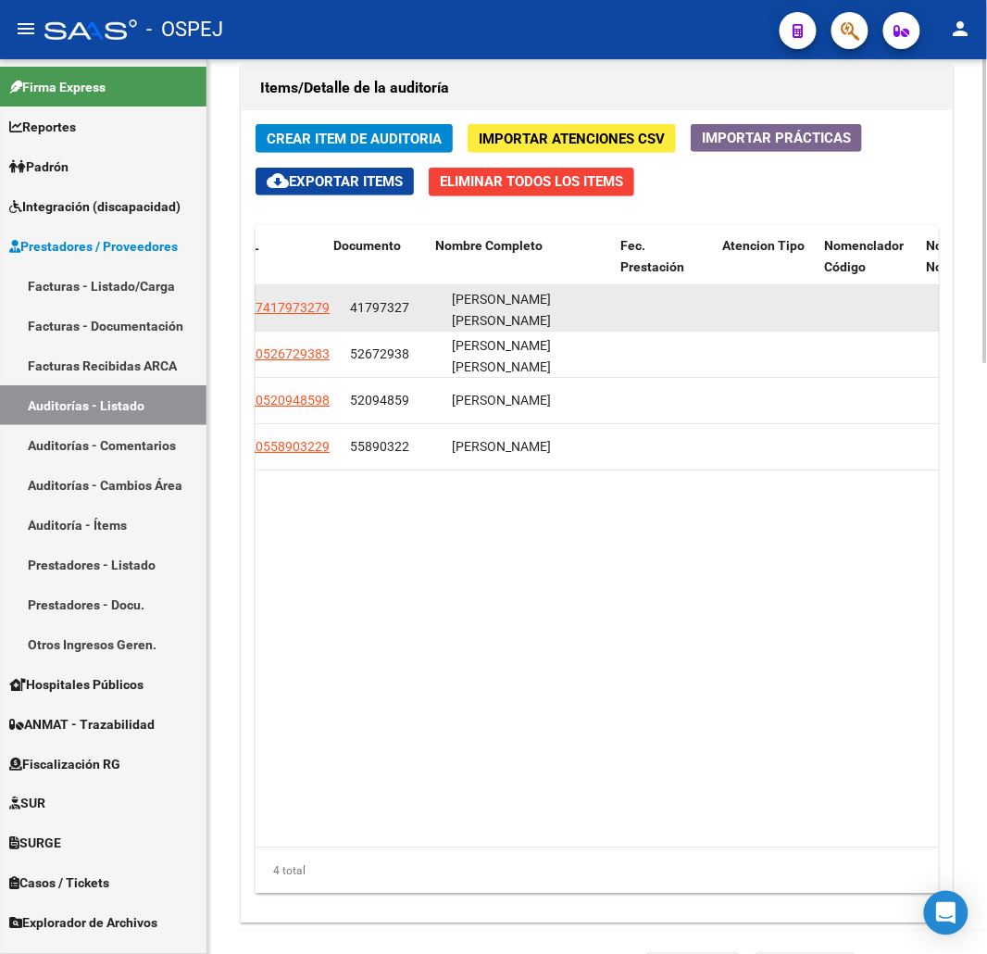
drag, startPoint x: 491, startPoint y: 312, endPoint x: 408, endPoint y: 316, distance: 82.5
drag, startPoint x: 301, startPoint y: 294, endPoint x: 307, endPoint y: 304, distance: 11.6
click at [302, 300] on datatable-body-cell "27417973279" at bounding box center [292, 307] width 102 height 45
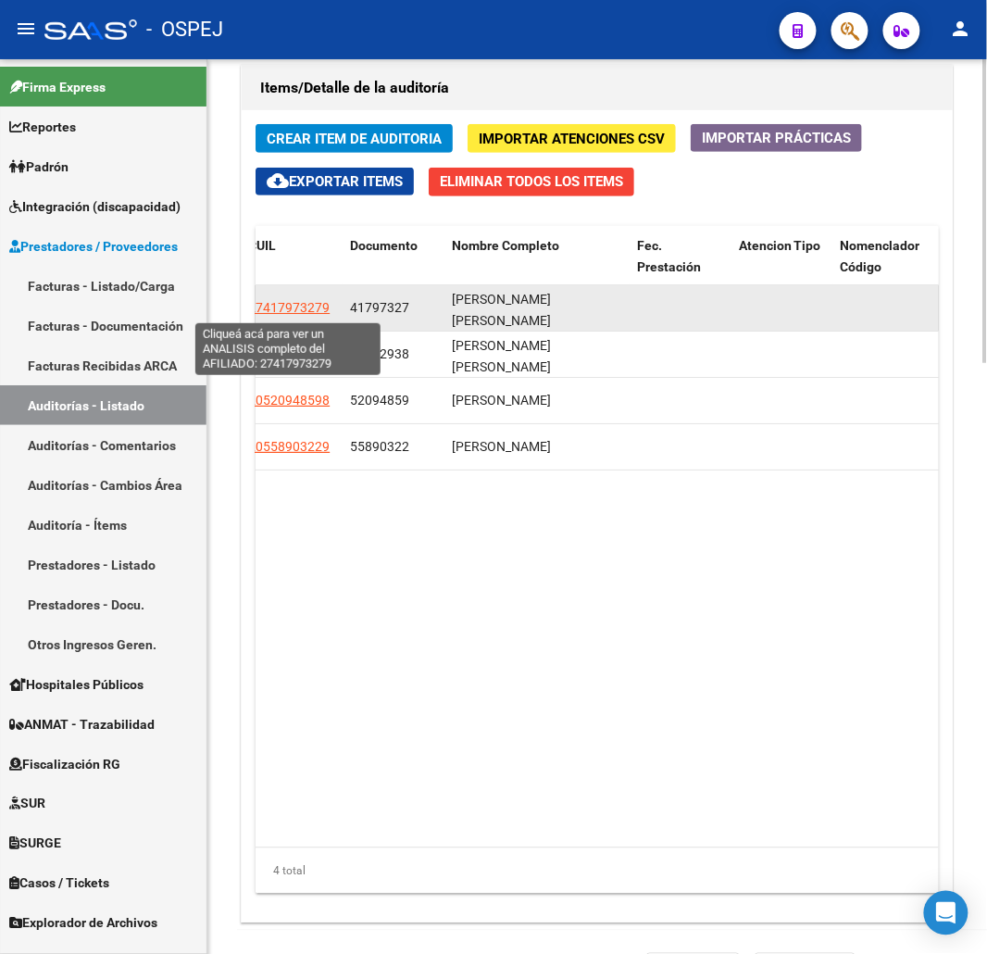
click at [307, 304] on span "27417973279" at bounding box center [288, 307] width 81 height 15
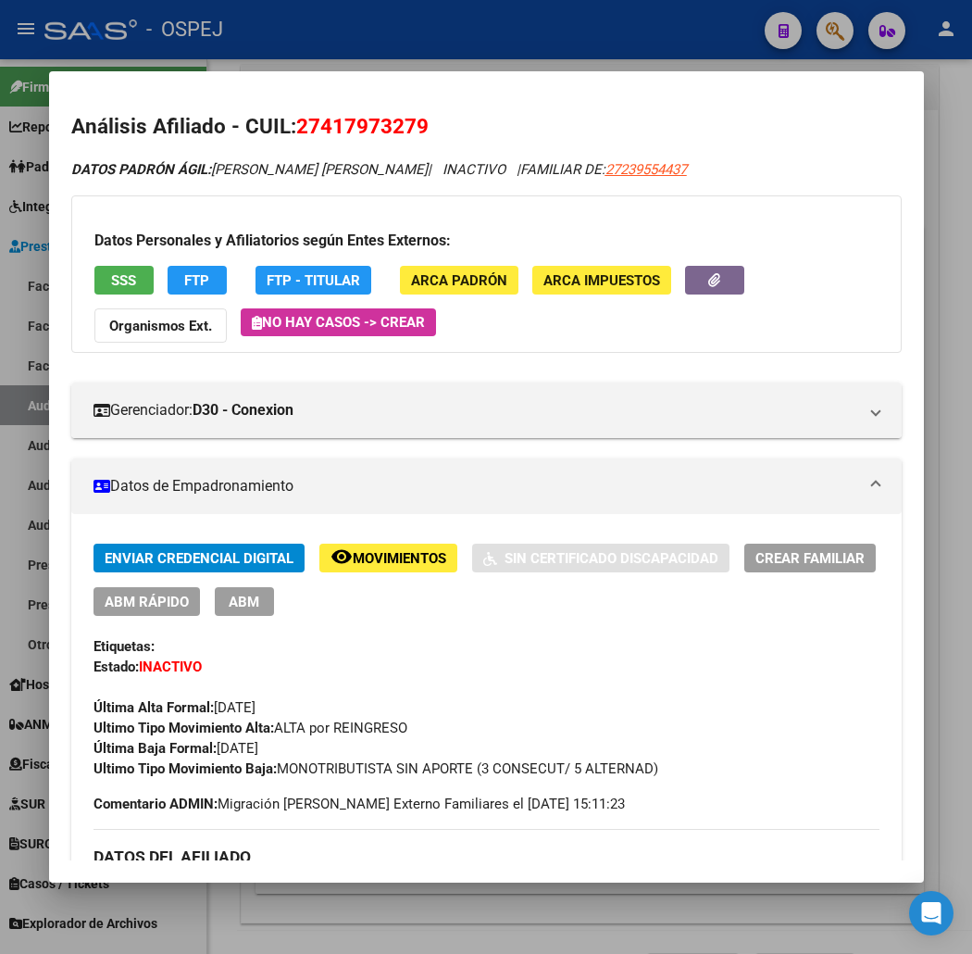
click at [450, 20] on div at bounding box center [486, 477] width 972 height 954
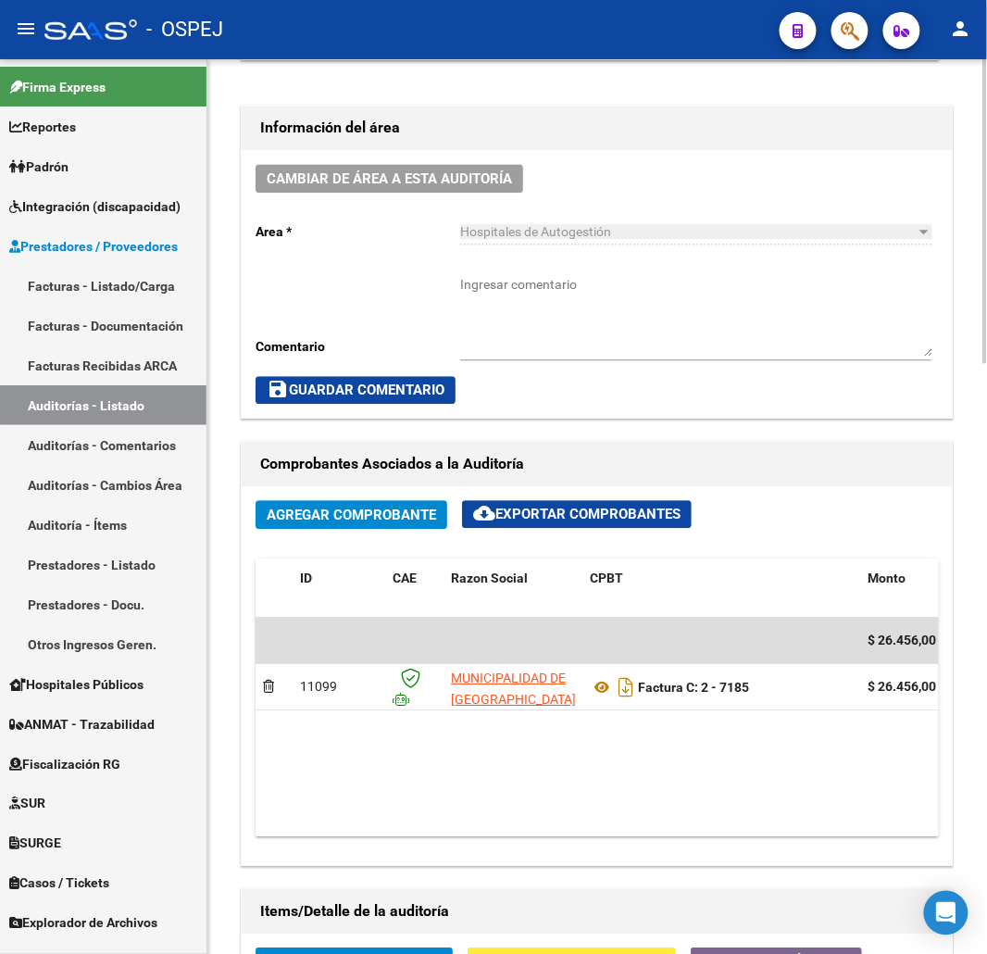
scroll to position [1428, 0]
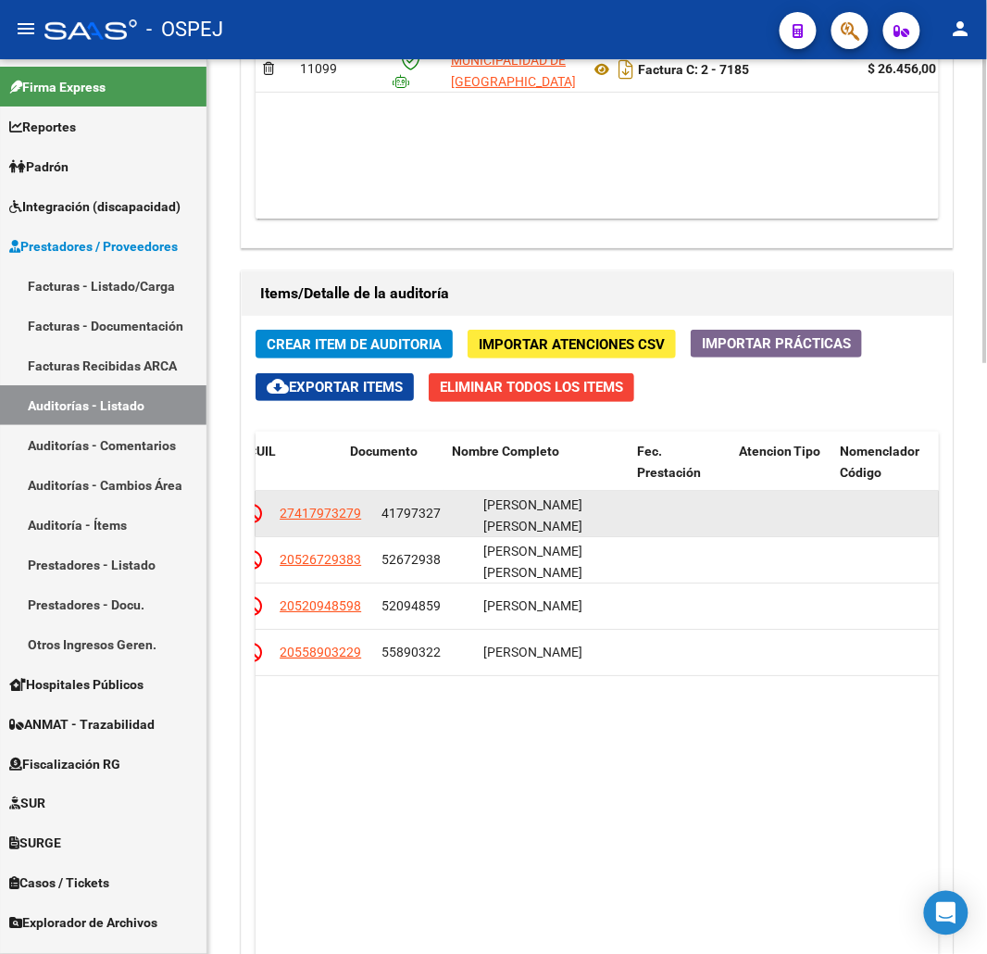
drag, startPoint x: 491, startPoint y: 523, endPoint x: 421, endPoint y: 522, distance: 69.5
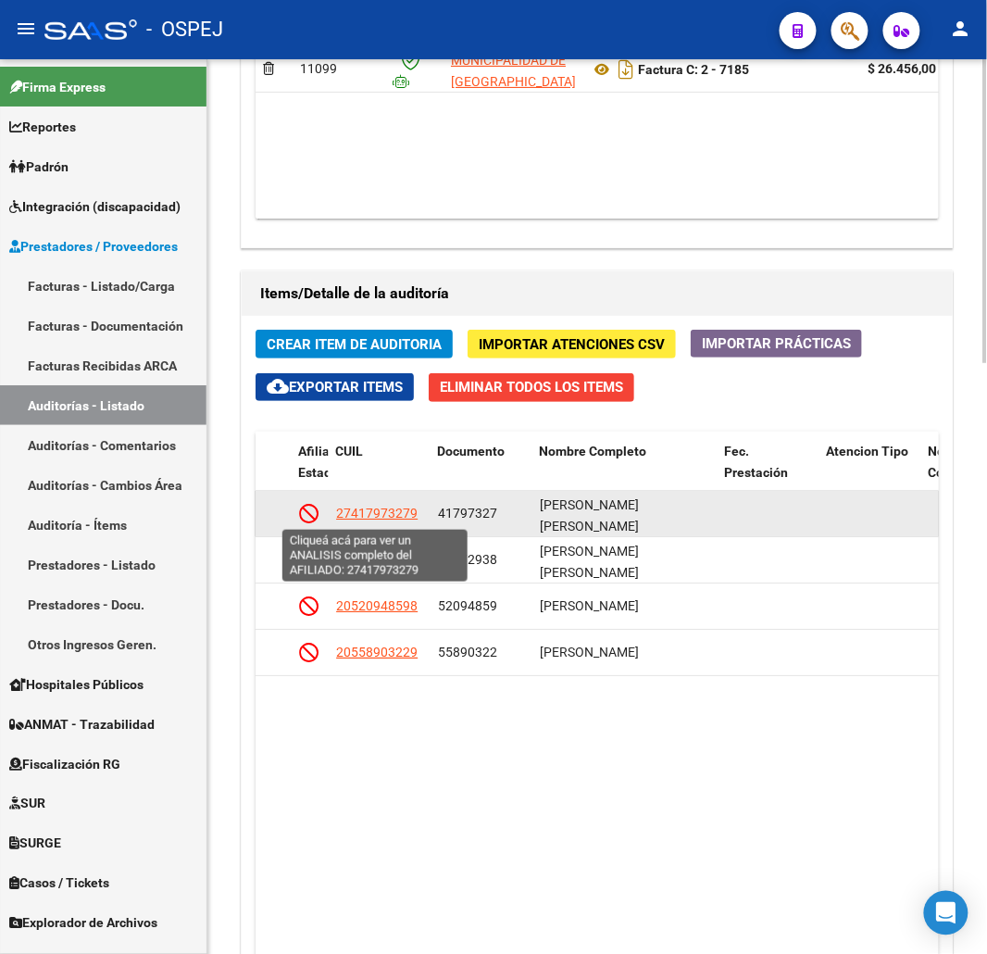
click at [406, 517] on span "27417973279" at bounding box center [376, 513] width 81 height 15
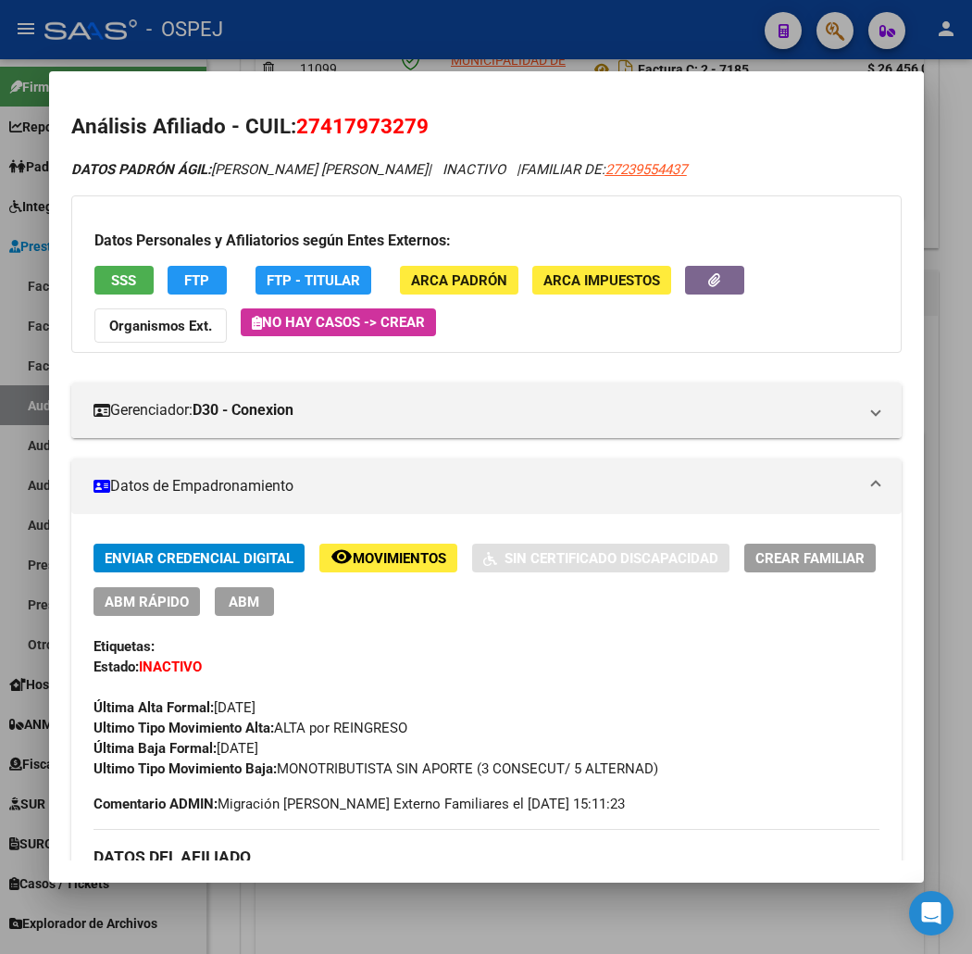
click at [111, 278] on span "SSS" at bounding box center [123, 280] width 25 height 17
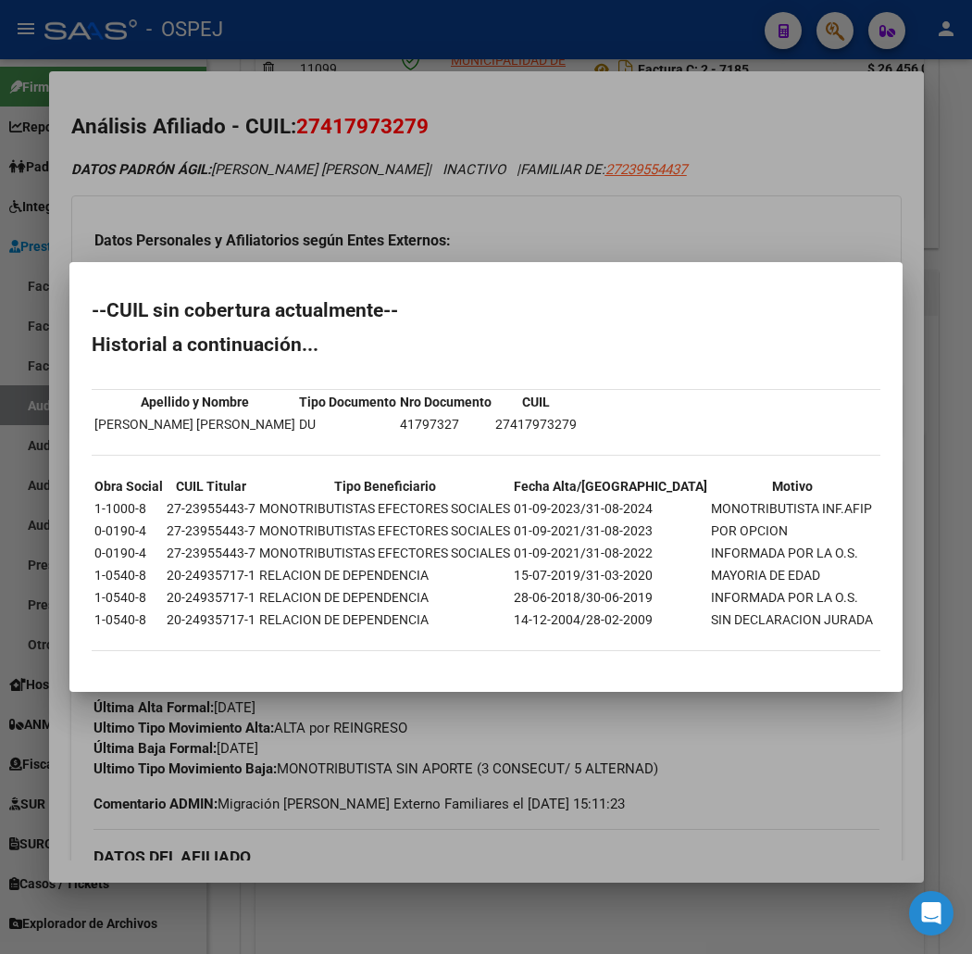
drag, startPoint x: 47, startPoint y: 354, endPoint x: 165, endPoint y: 661, distance: 329.2
click at [165, 661] on mat-dialog-content "--CUIL sin cobertura actualmente-- Historial a continuación... Apellido y Nombr…" at bounding box center [485, 476] width 833 height 384
click at [294, 76] on div at bounding box center [486, 477] width 972 height 954
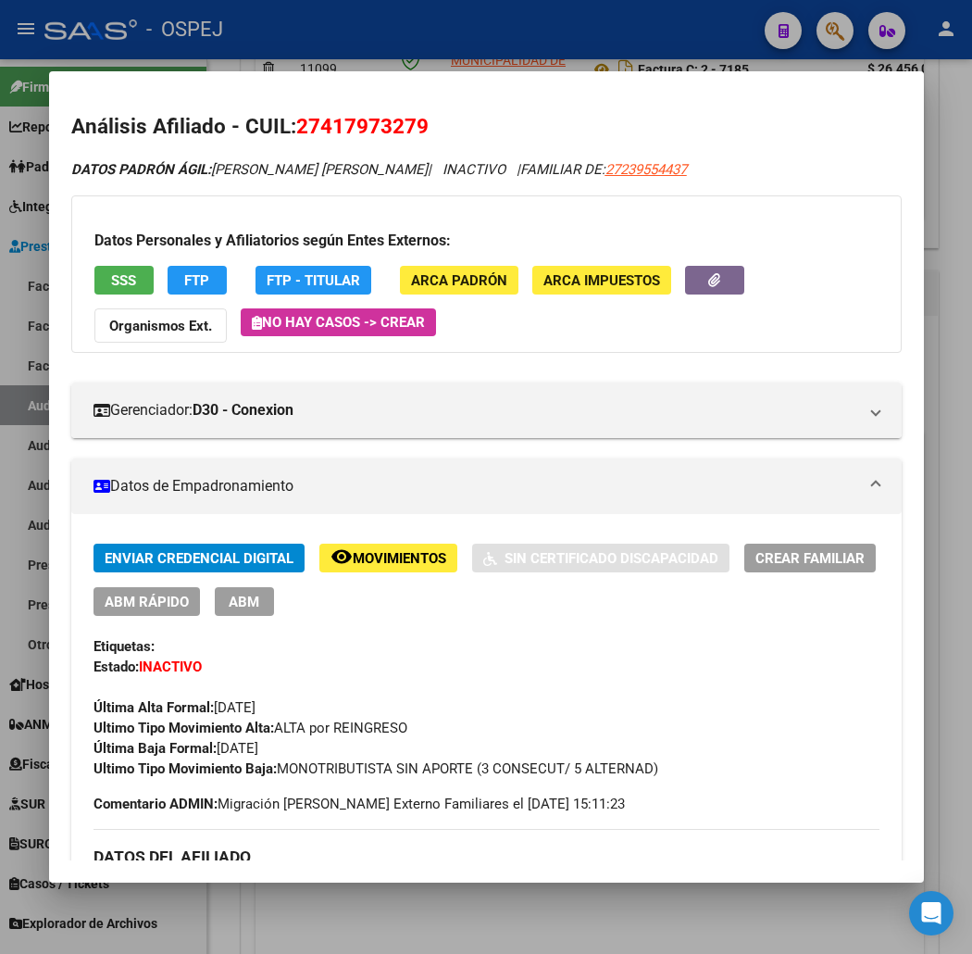
click at [413, 46] on div at bounding box center [486, 477] width 972 height 954
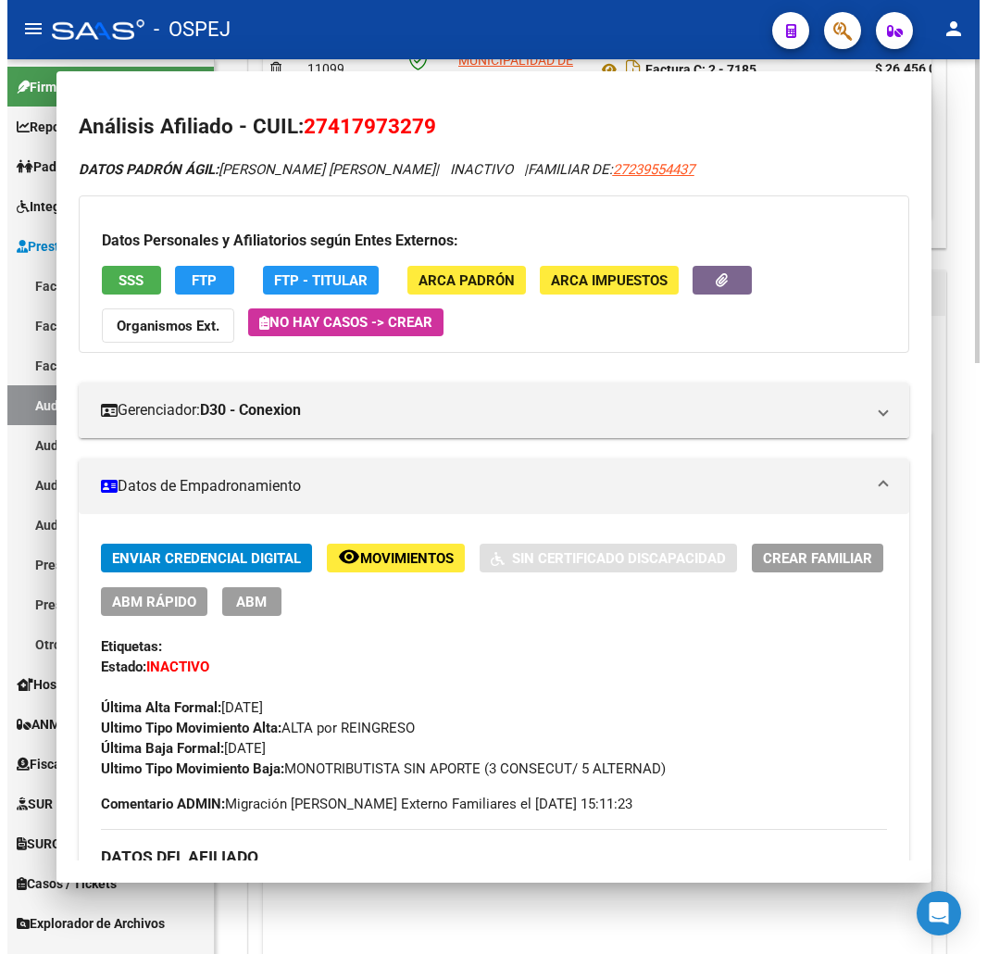
scroll to position [1119, 0]
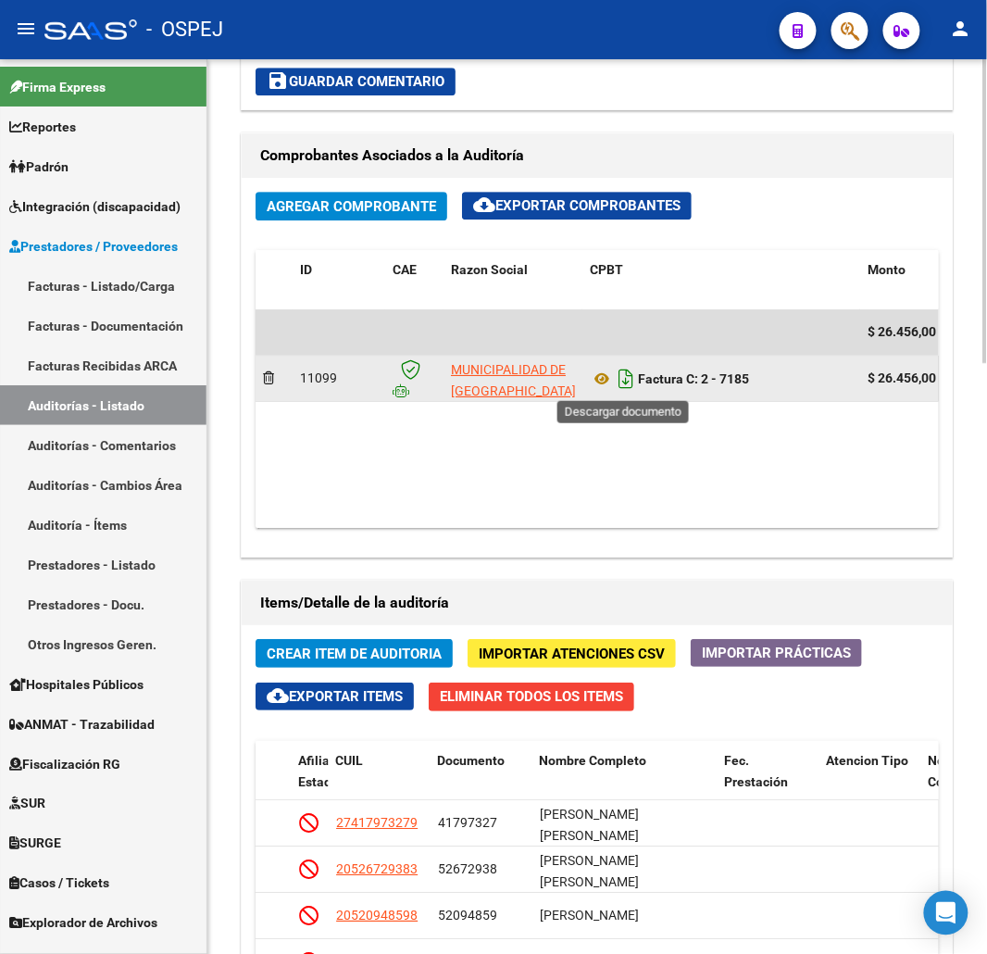
click at [625, 384] on icon "Descargar documento" at bounding box center [626, 379] width 24 height 30
click at [797, 128] on div "Información del área Cambiar de área a esta auditoría Area * Hospitales de Auto…" at bounding box center [597, 640] width 720 height 1725
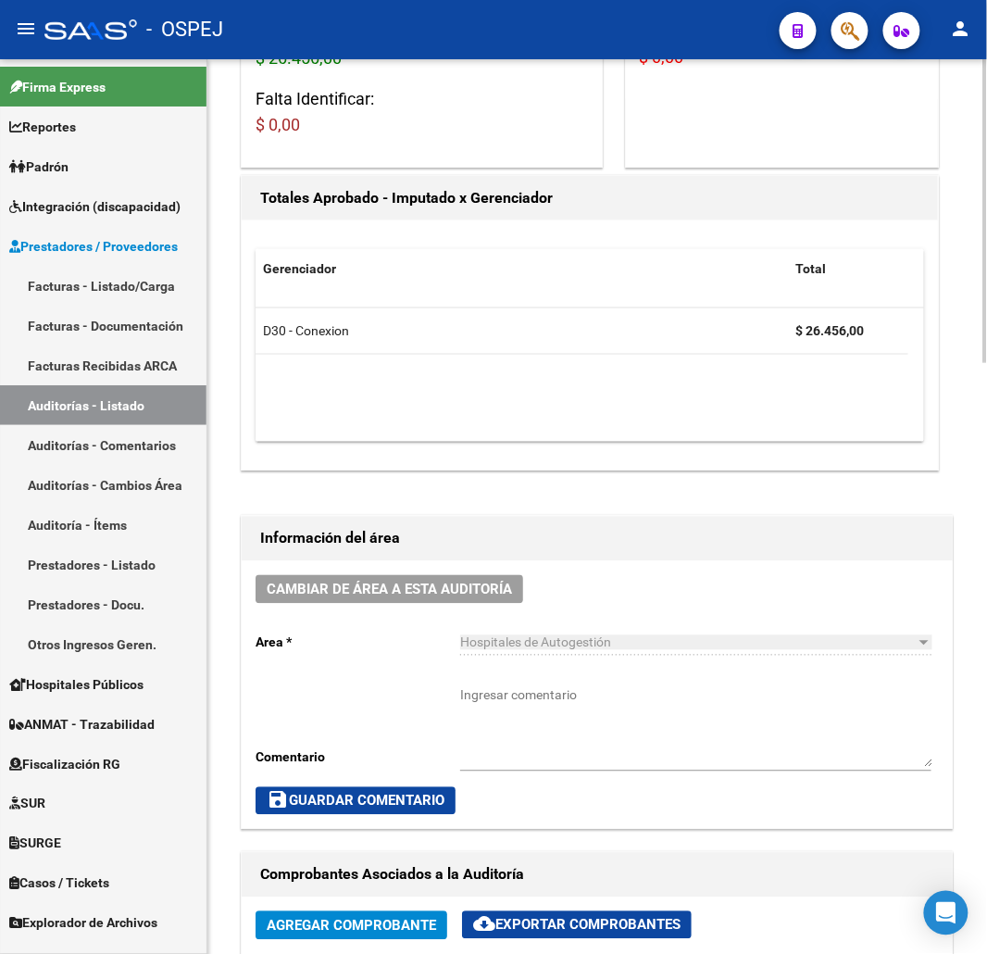
scroll to position [0, 0]
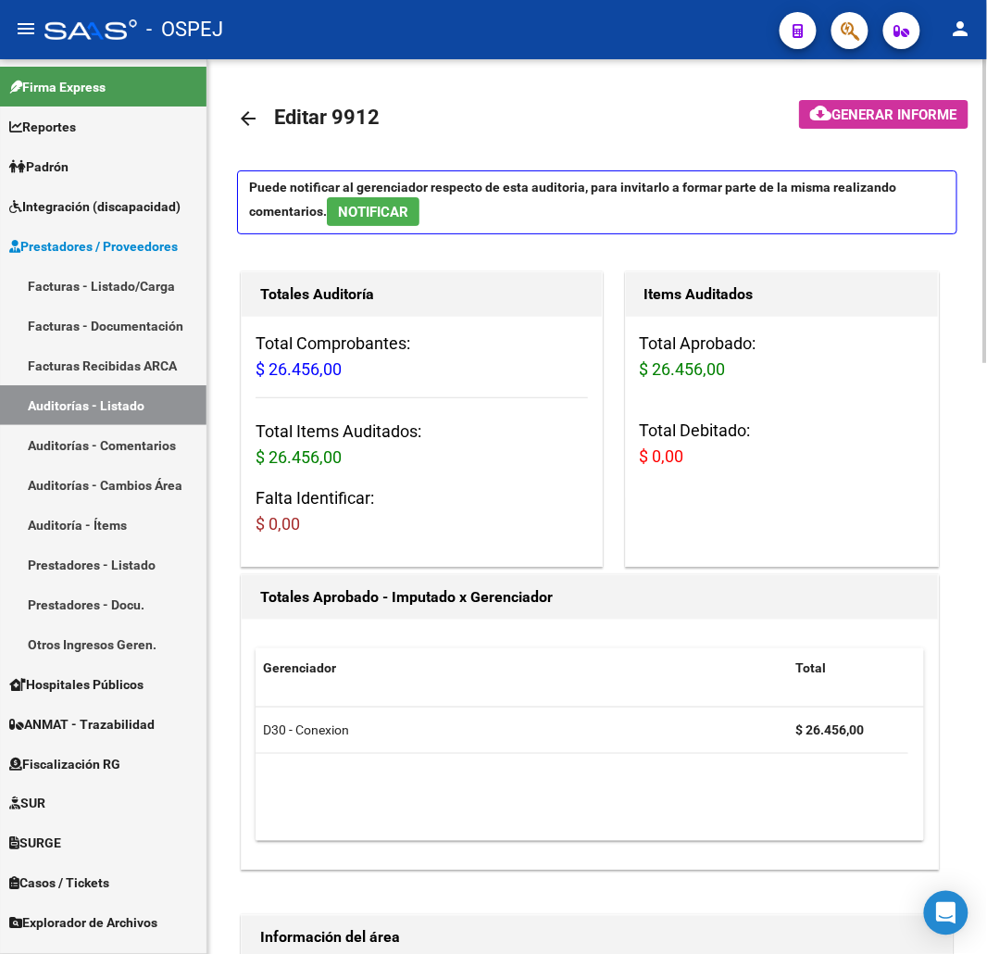
click at [244, 118] on mat-icon "arrow_back" at bounding box center [248, 118] width 22 height 22
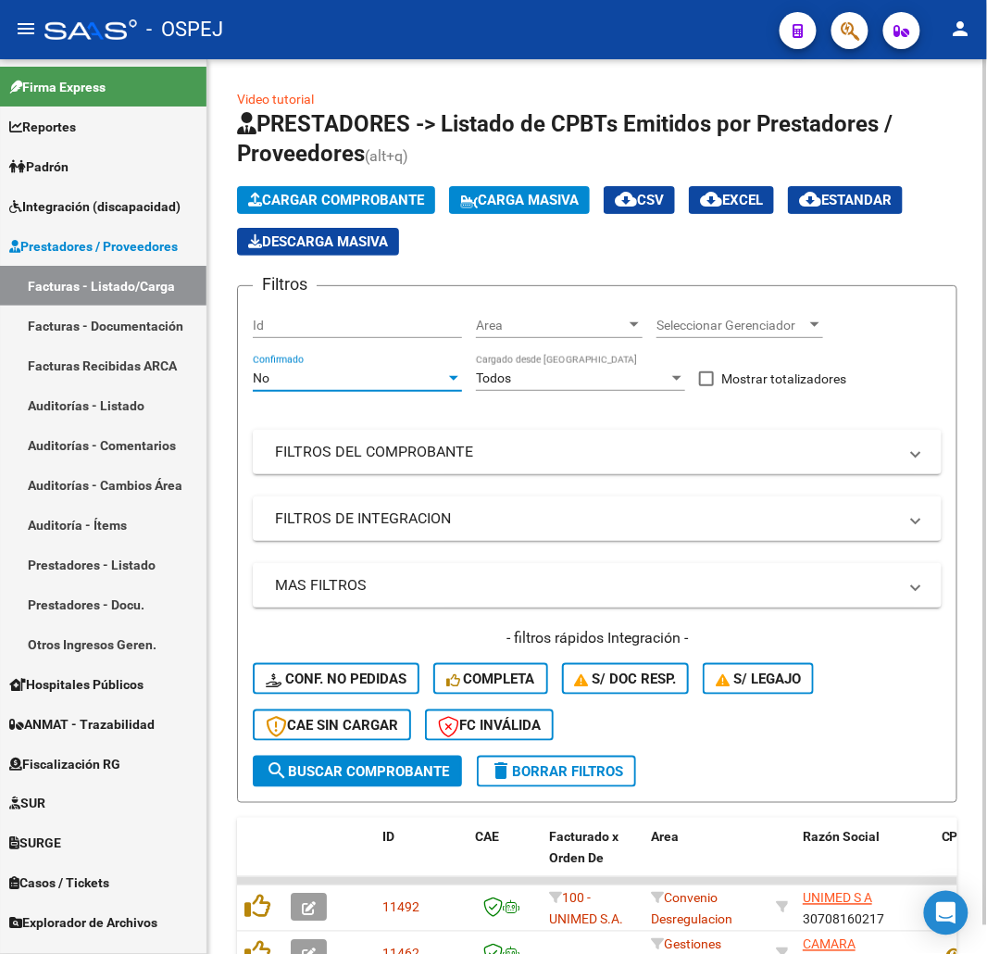
click at [352, 373] on div "No" at bounding box center [349, 378] width 193 height 16
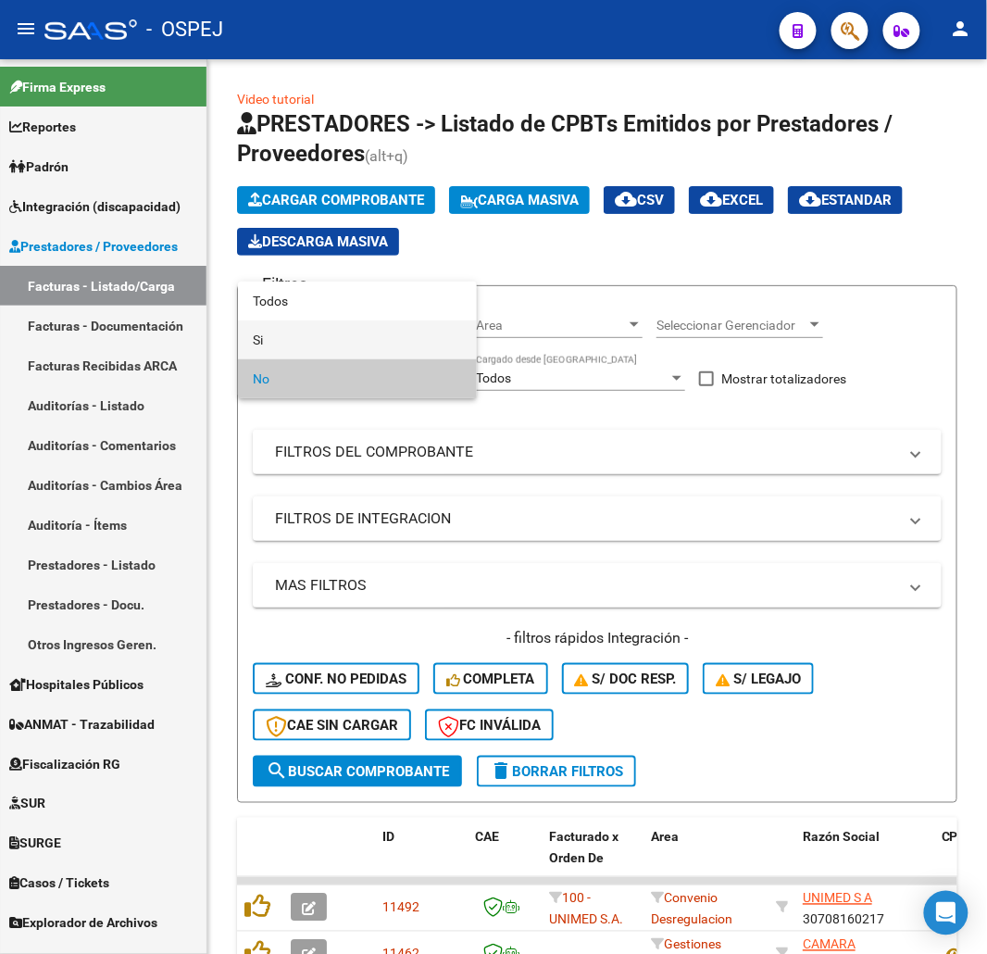
click at [327, 320] on span "Si" at bounding box center [357, 339] width 209 height 39
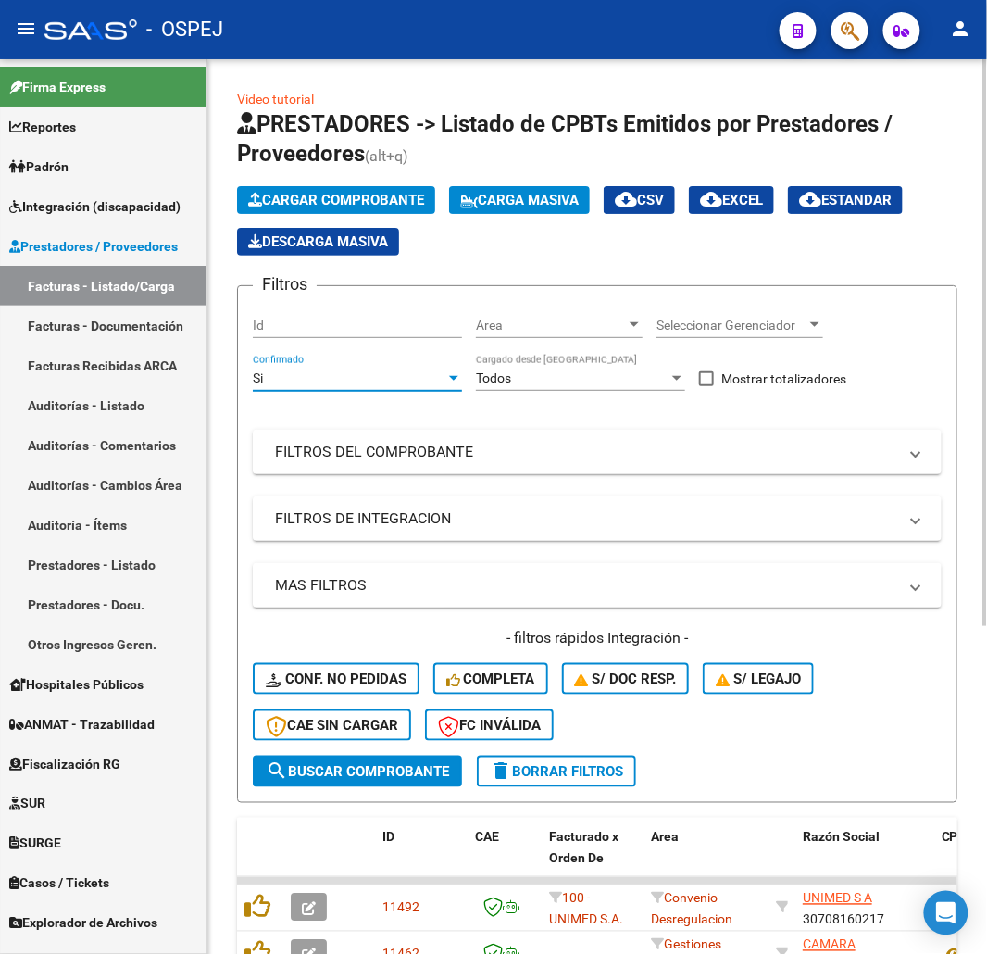
click at [311, 363] on div "Si Confirmado" at bounding box center [357, 372] width 209 height 37
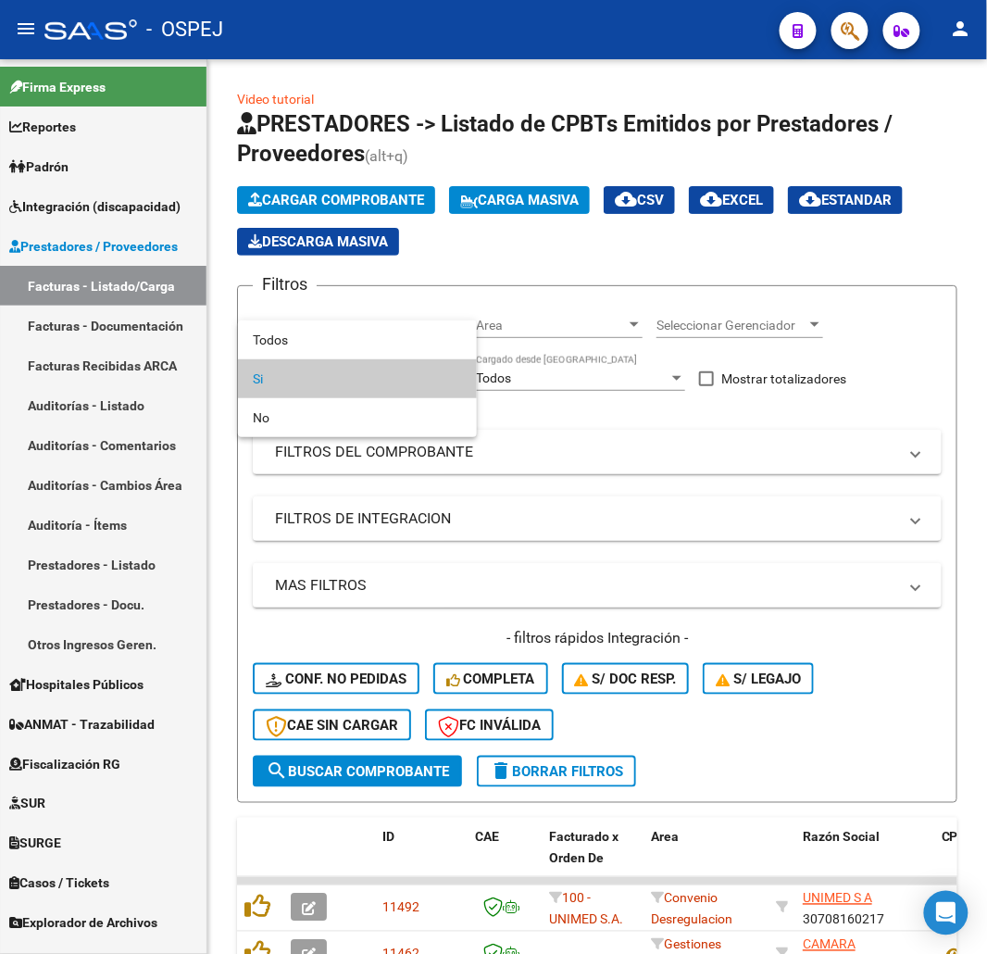
click at [308, 317] on div at bounding box center [493, 477] width 987 height 954
click at [306, 331] on input "Id" at bounding box center [357, 326] width 209 height 16
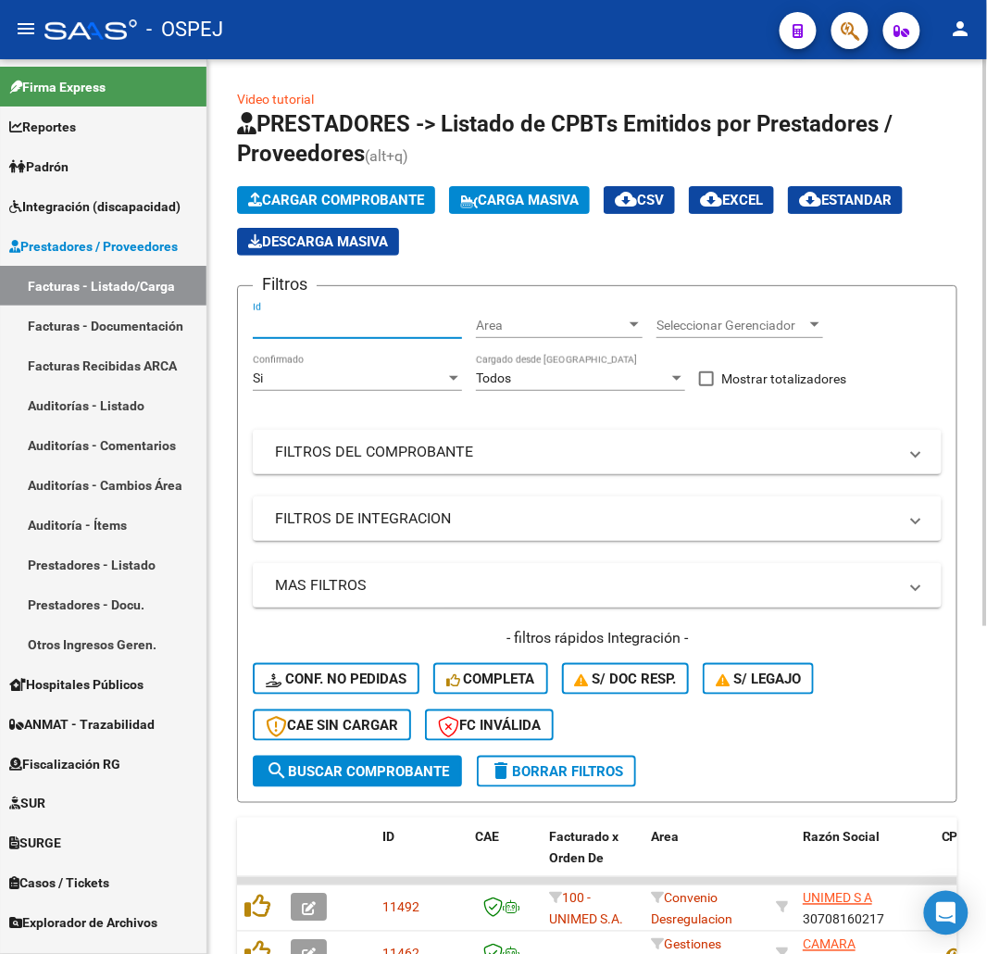
click at [325, 368] on div "Si Confirmado" at bounding box center [357, 372] width 209 height 37
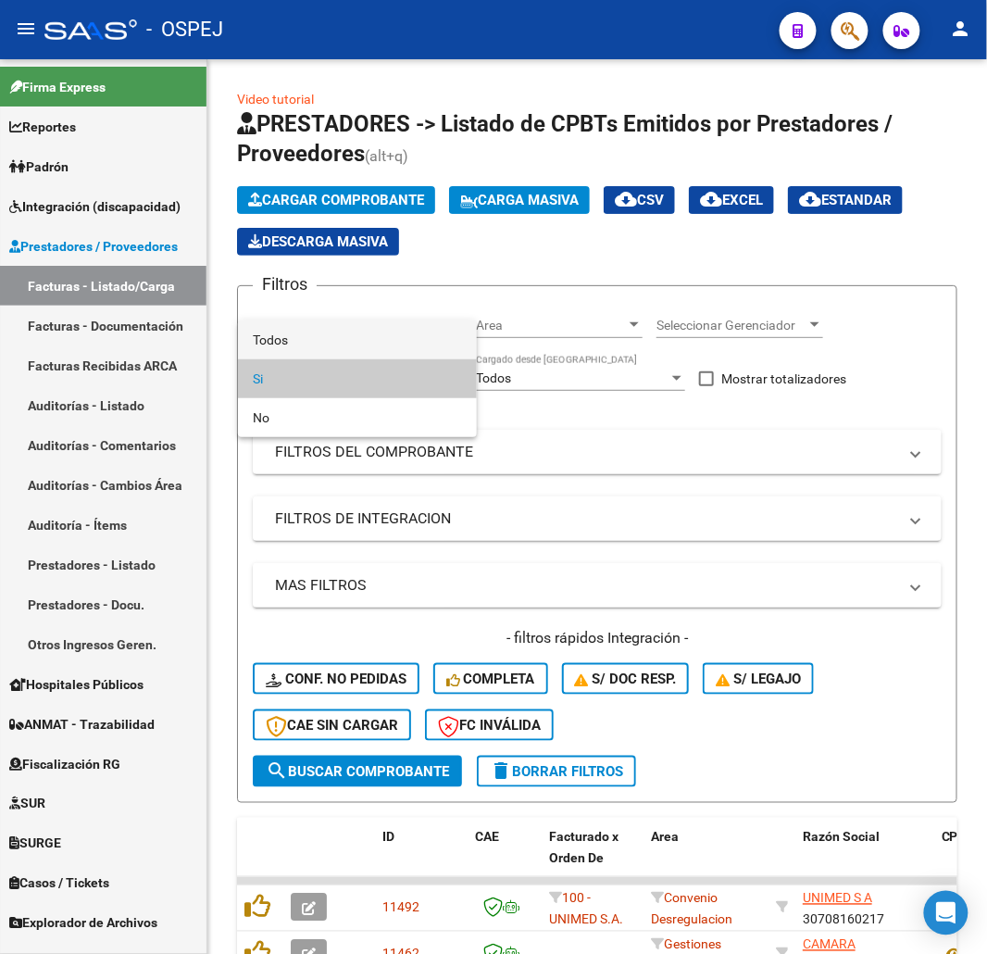
click at [280, 341] on span "Todos" at bounding box center [357, 339] width 209 height 39
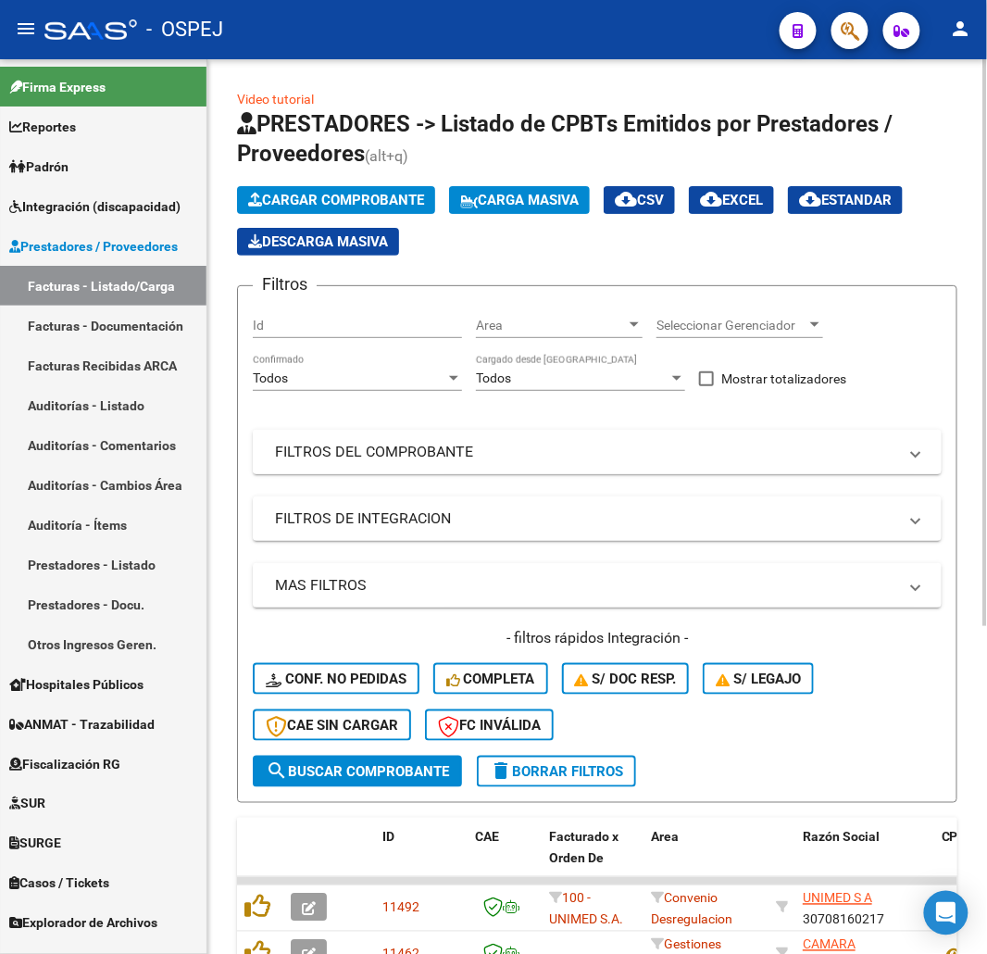
click at [369, 449] on mat-panel-title "FILTROS DEL COMPROBANTE" at bounding box center [586, 452] width 622 height 20
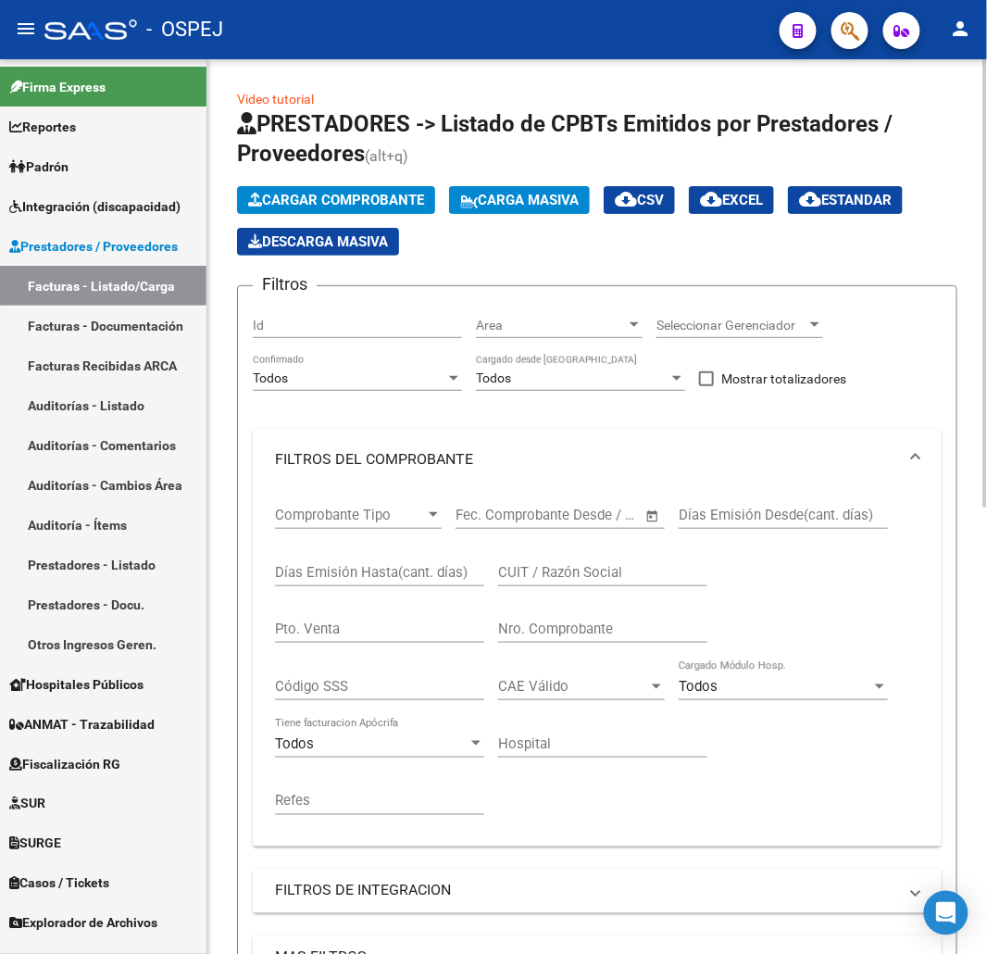
click at [630, 643] on div "Nro. Comprobante" at bounding box center [602, 623] width 209 height 40
click at [627, 640] on div "Nro. Comprobante" at bounding box center [602, 623] width 209 height 40
type input "2882"
drag, startPoint x: 569, startPoint y: 628, endPoint x: 482, endPoint y: 641, distance: 88.0
click at [482, 641] on div "Comprobante Tipo Comprobante Tipo Start date – End date Fec. Comprobante Desde …" at bounding box center [597, 661] width 645 height 344
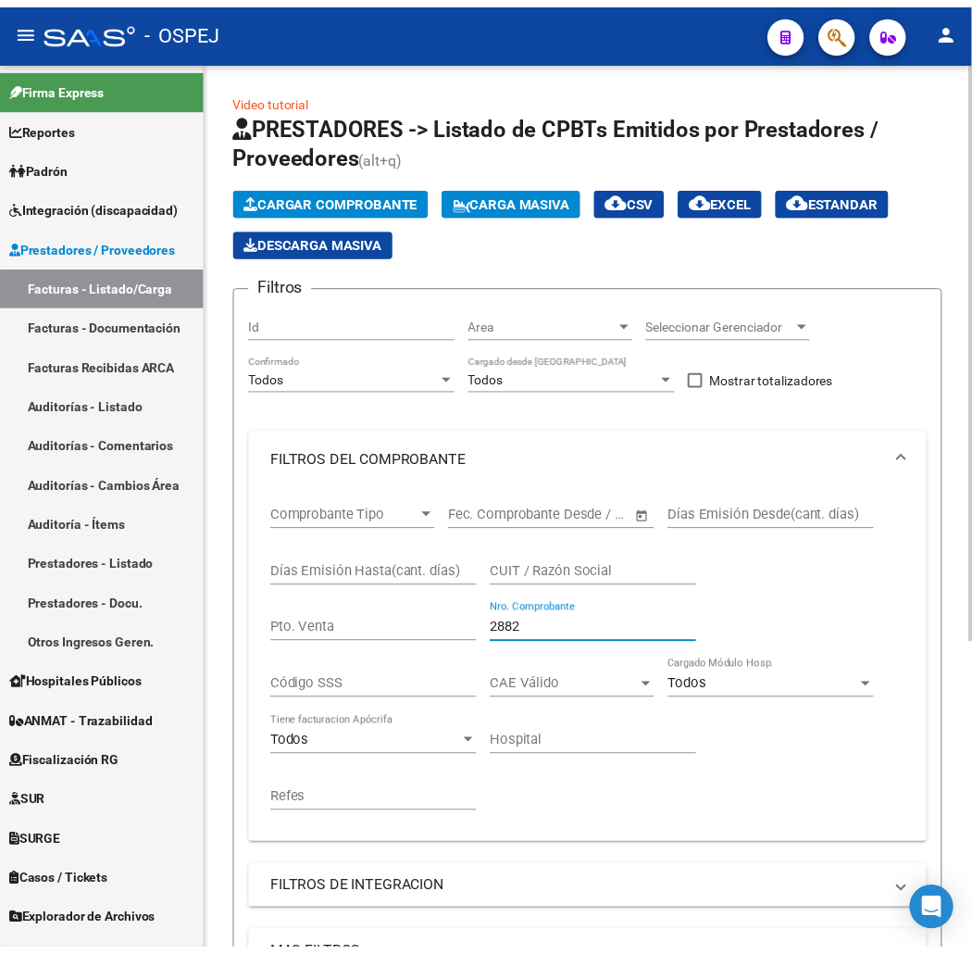
scroll to position [476, 0]
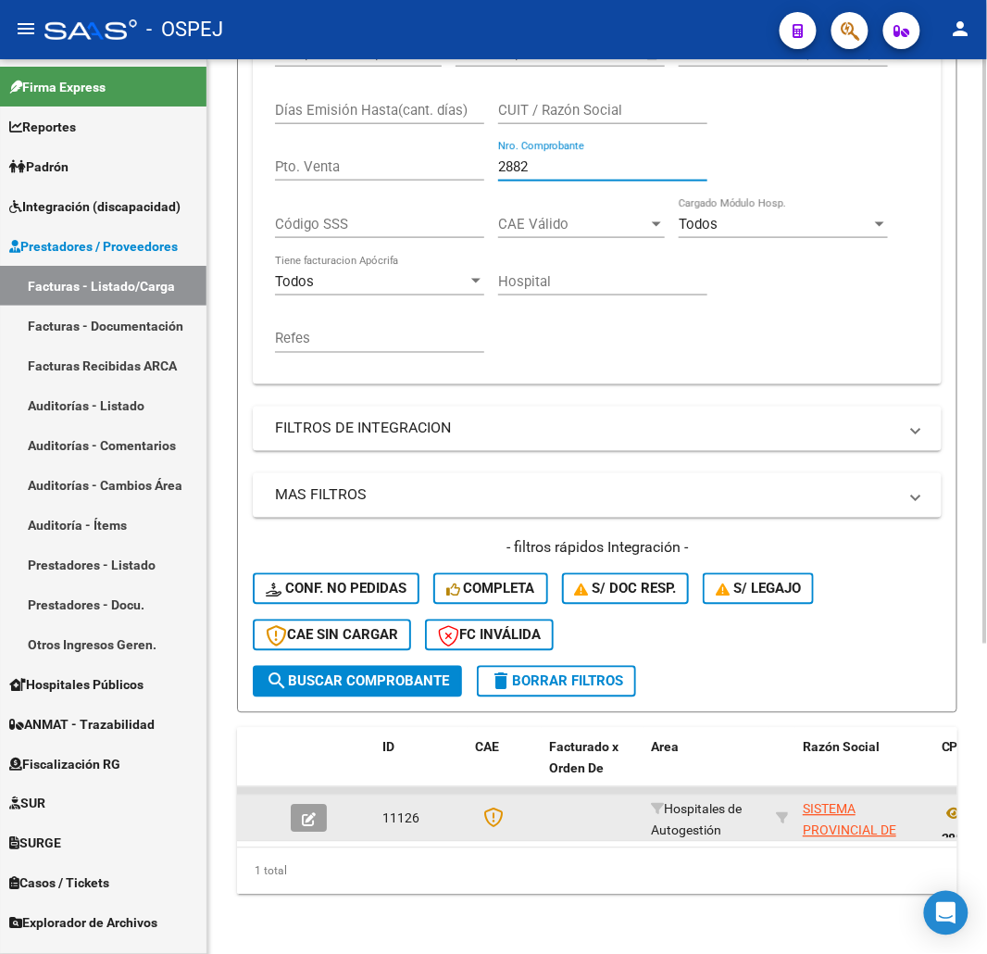
click at [321, 805] on button "button" at bounding box center [309, 819] width 36 height 28
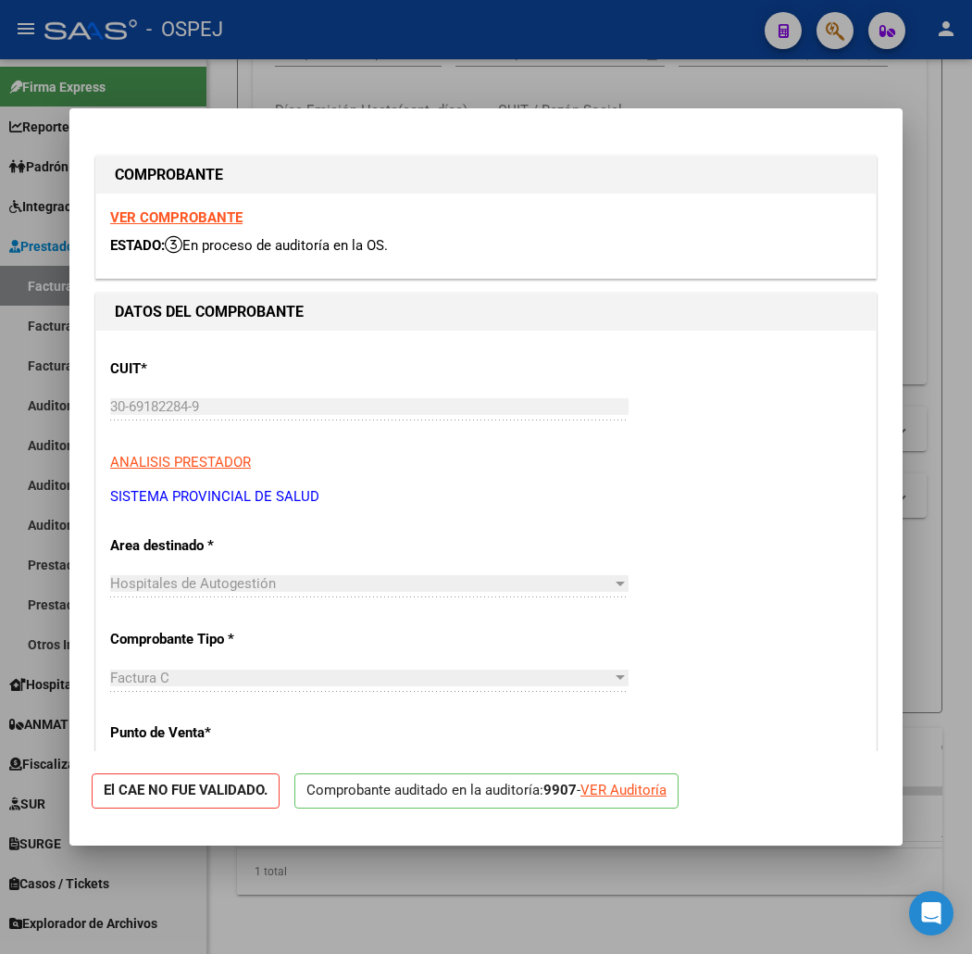
scroll to position [514, 0]
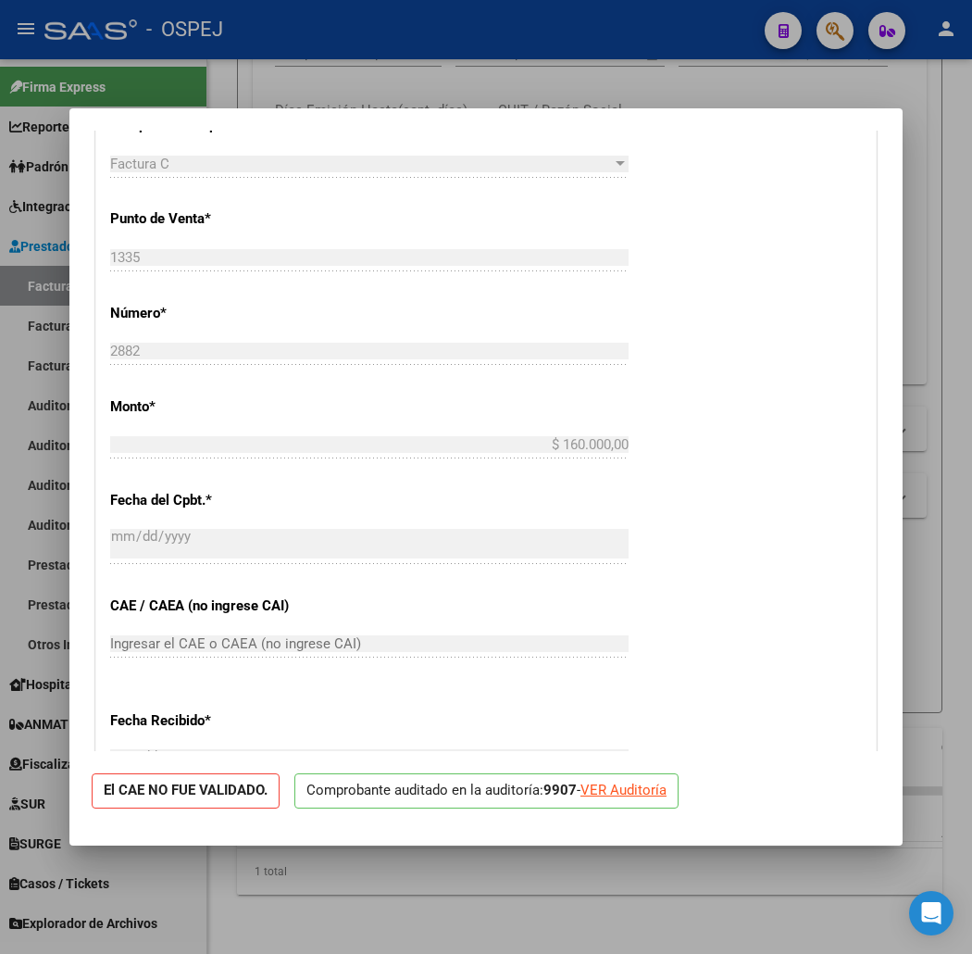
click at [637, 794] on div "VER Auditoría" at bounding box center [624, 790] width 86 height 21
type input "$ 0,00"
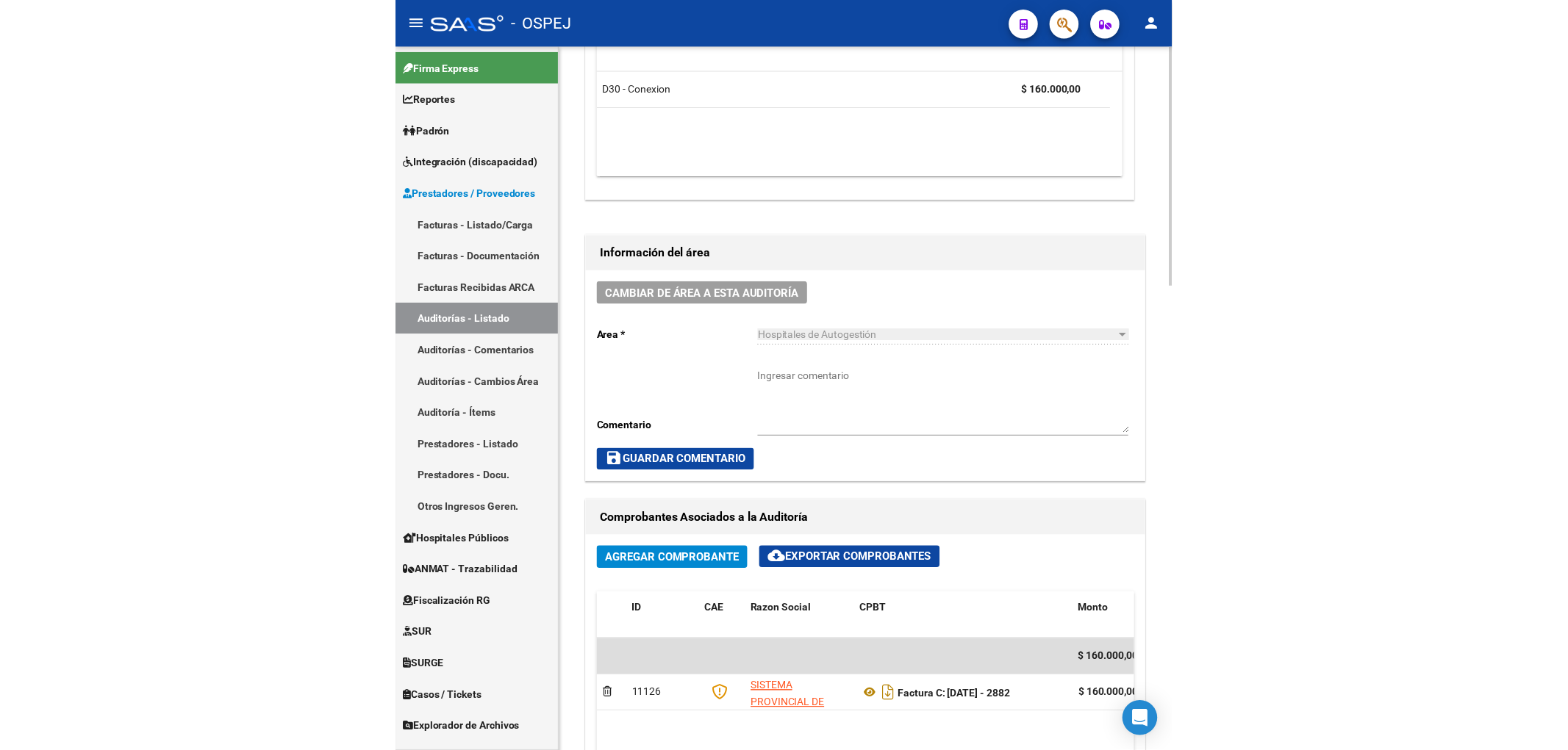
scroll to position [979, 0]
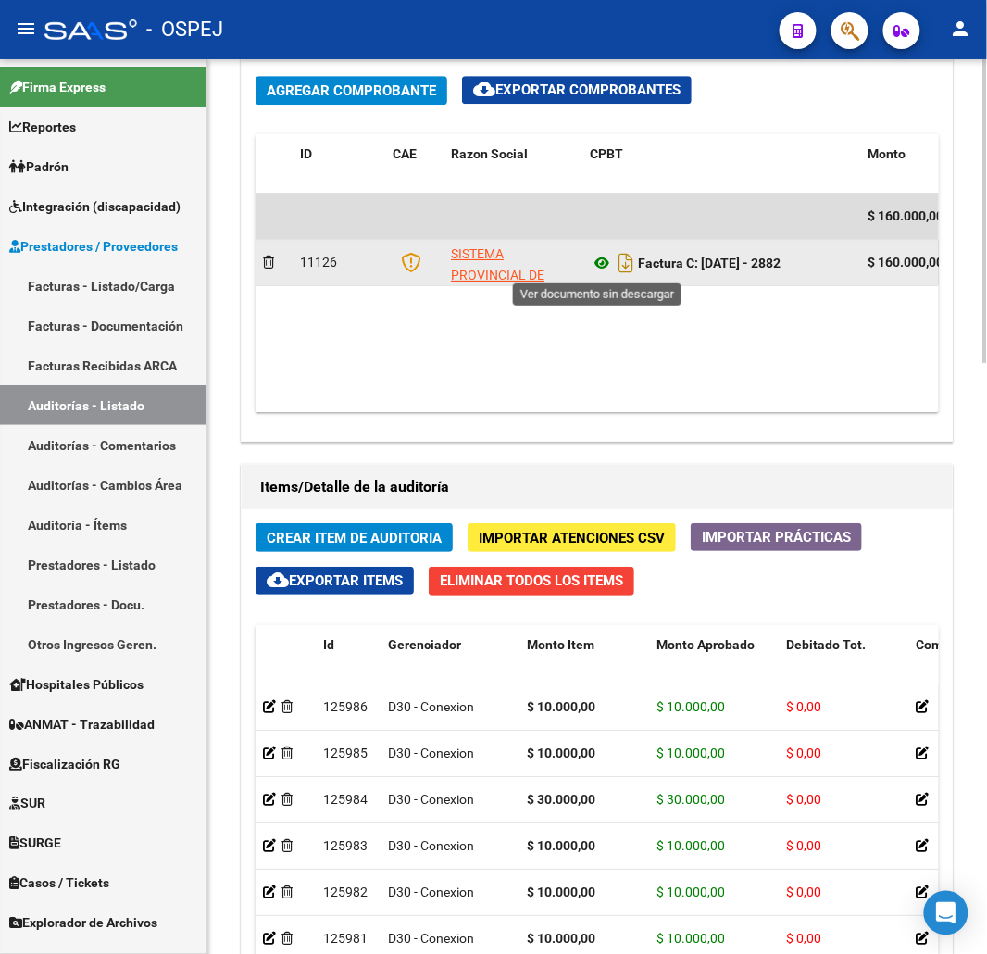
click at [603, 263] on icon at bounding box center [602, 263] width 24 height 22
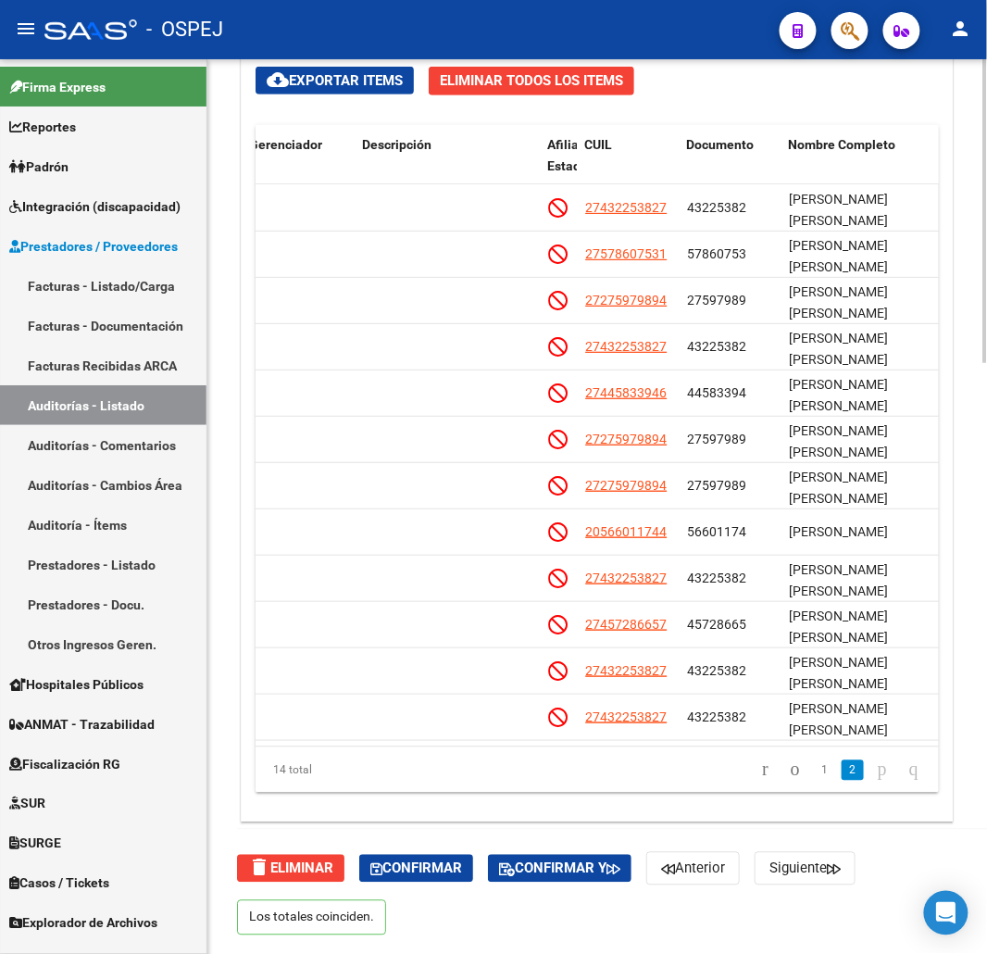
scroll to position [107, 1133]
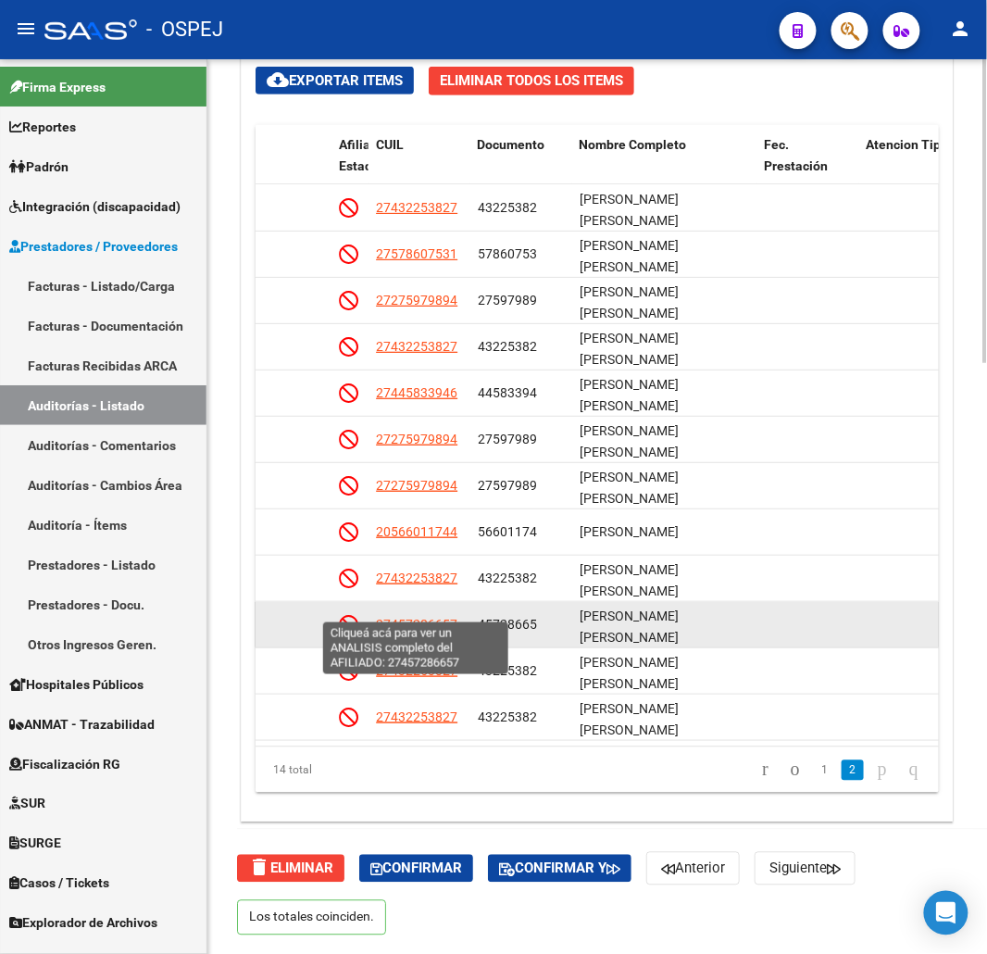
click at [449, 617] on span "27457286657" at bounding box center [416, 624] width 81 height 15
type textarea "27457286657"
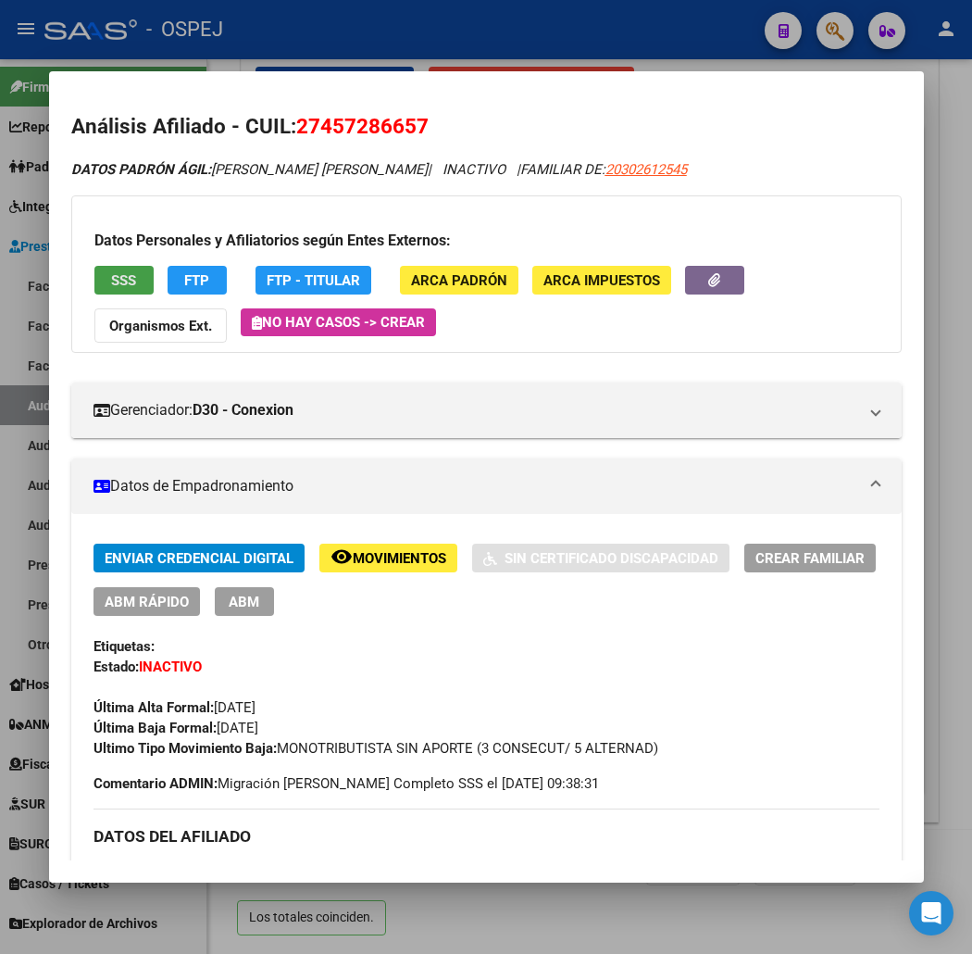
click at [102, 290] on button "SSS" at bounding box center [123, 280] width 59 height 29
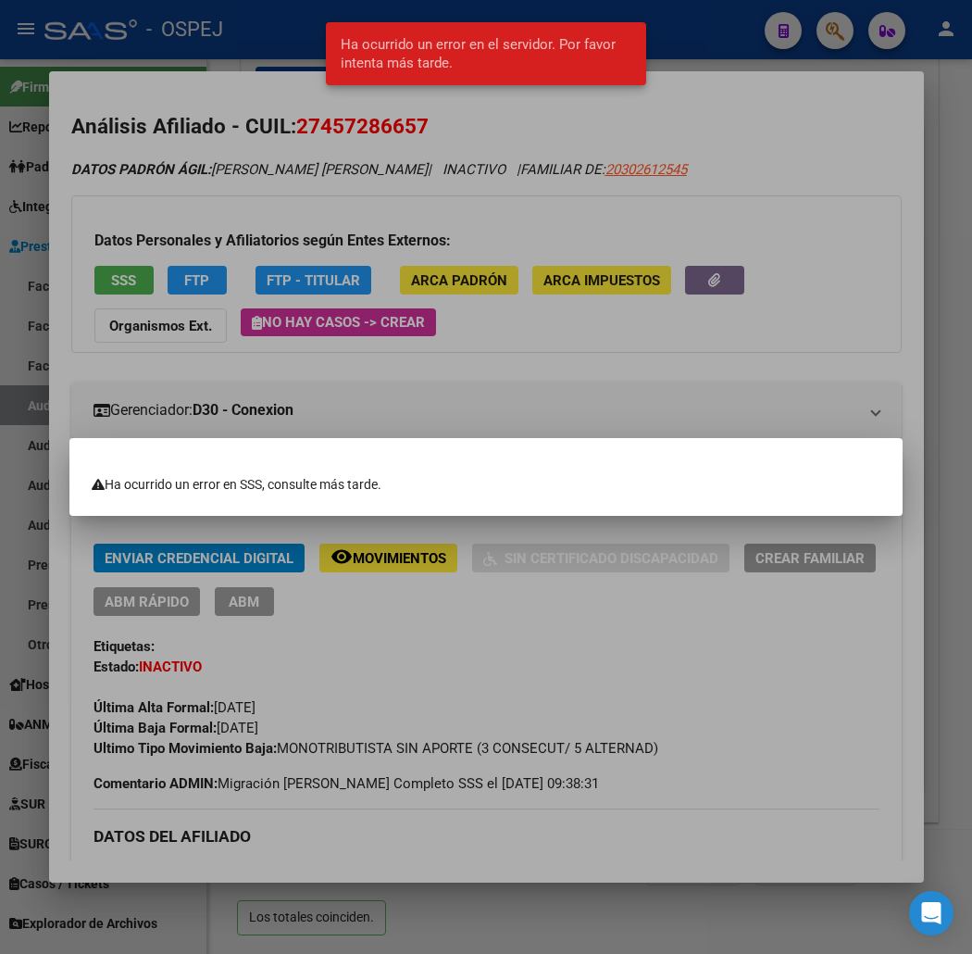
click at [128, 252] on div at bounding box center [486, 477] width 972 height 954
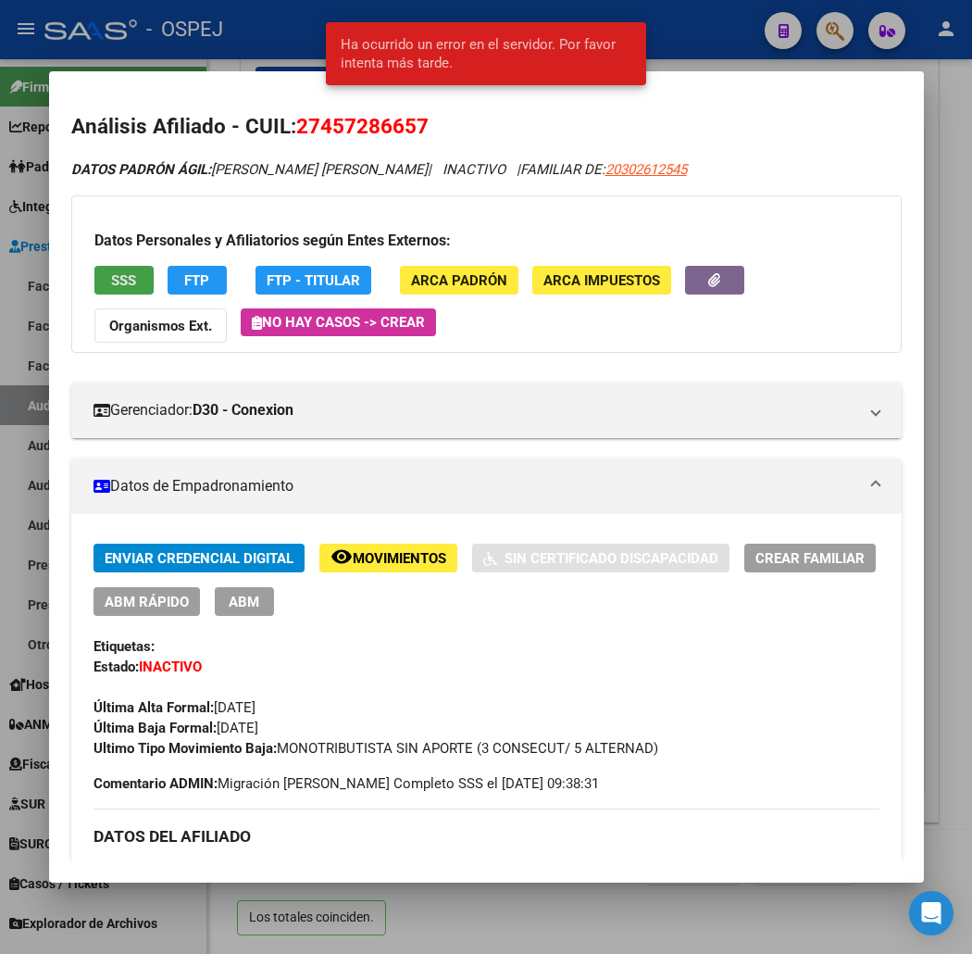
click at [113, 281] on button "SSS" at bounding box center [123, 280] width 59 height 29
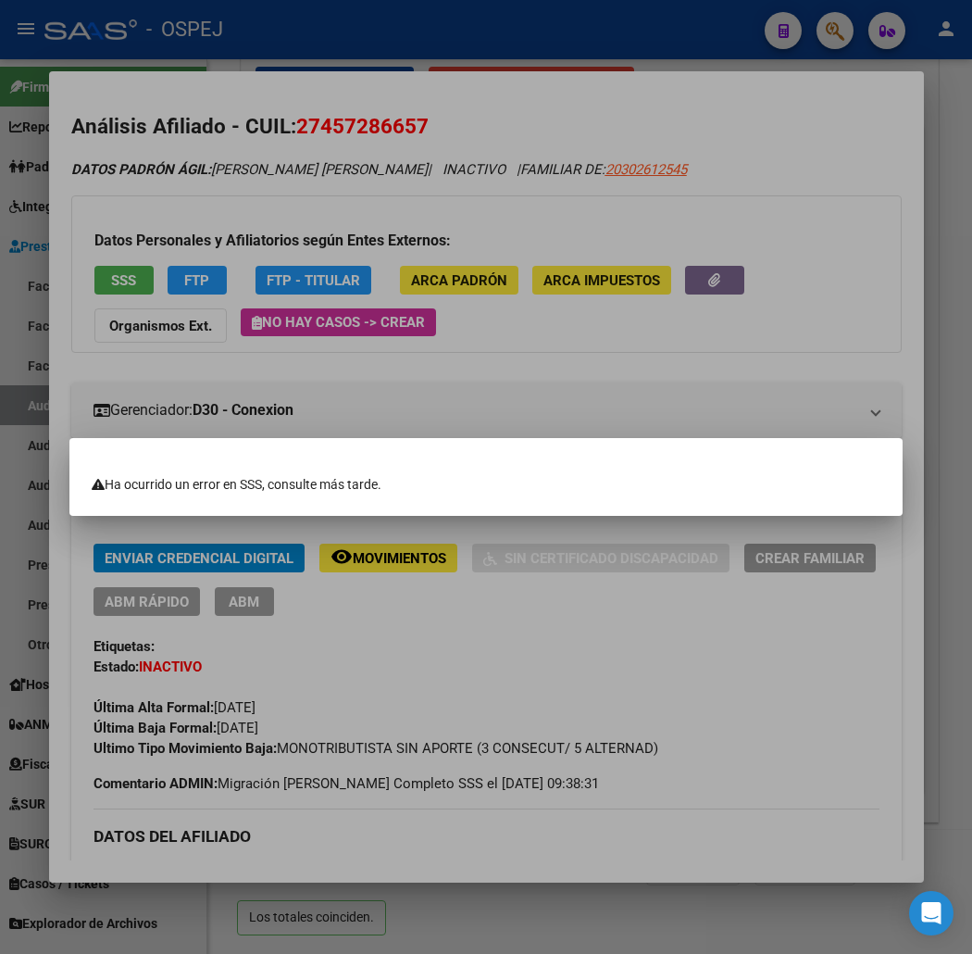
click at [220, 146] on div at bounding box center [486, 477] width 972 height 954
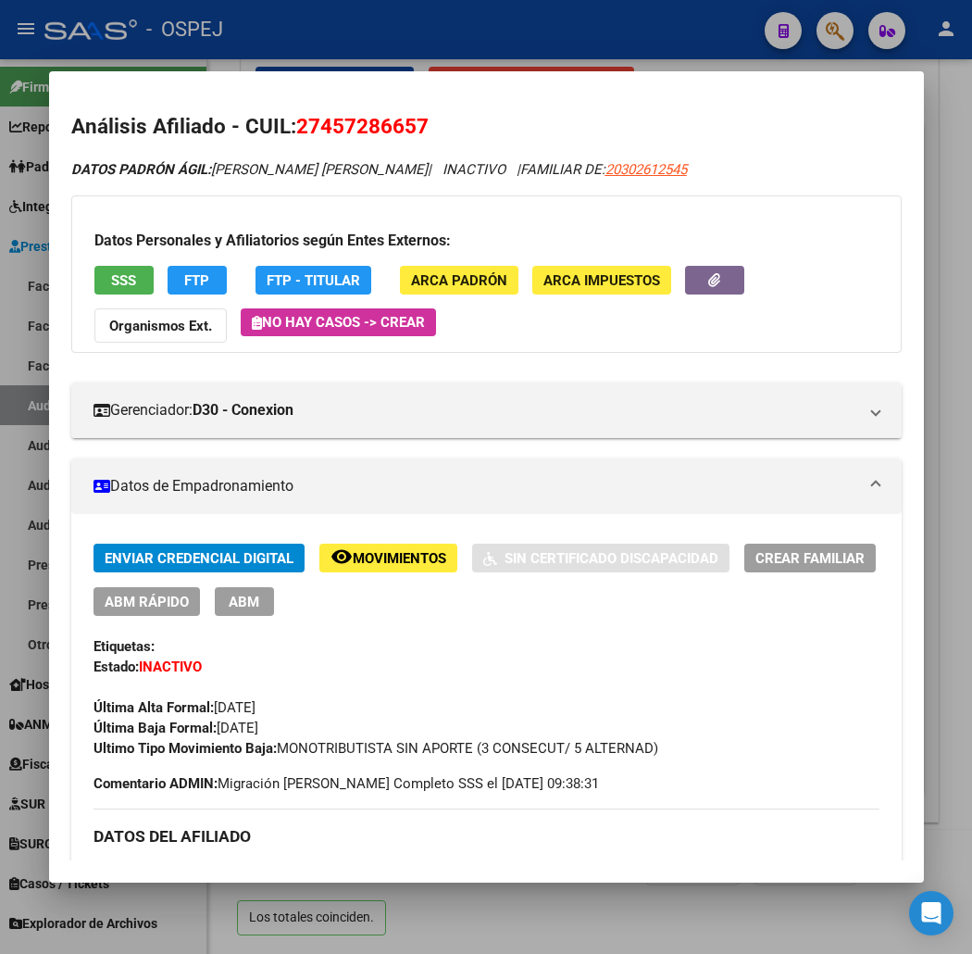
click at [309, 62] on div at bounding box center [486, 477] width 972 height 954
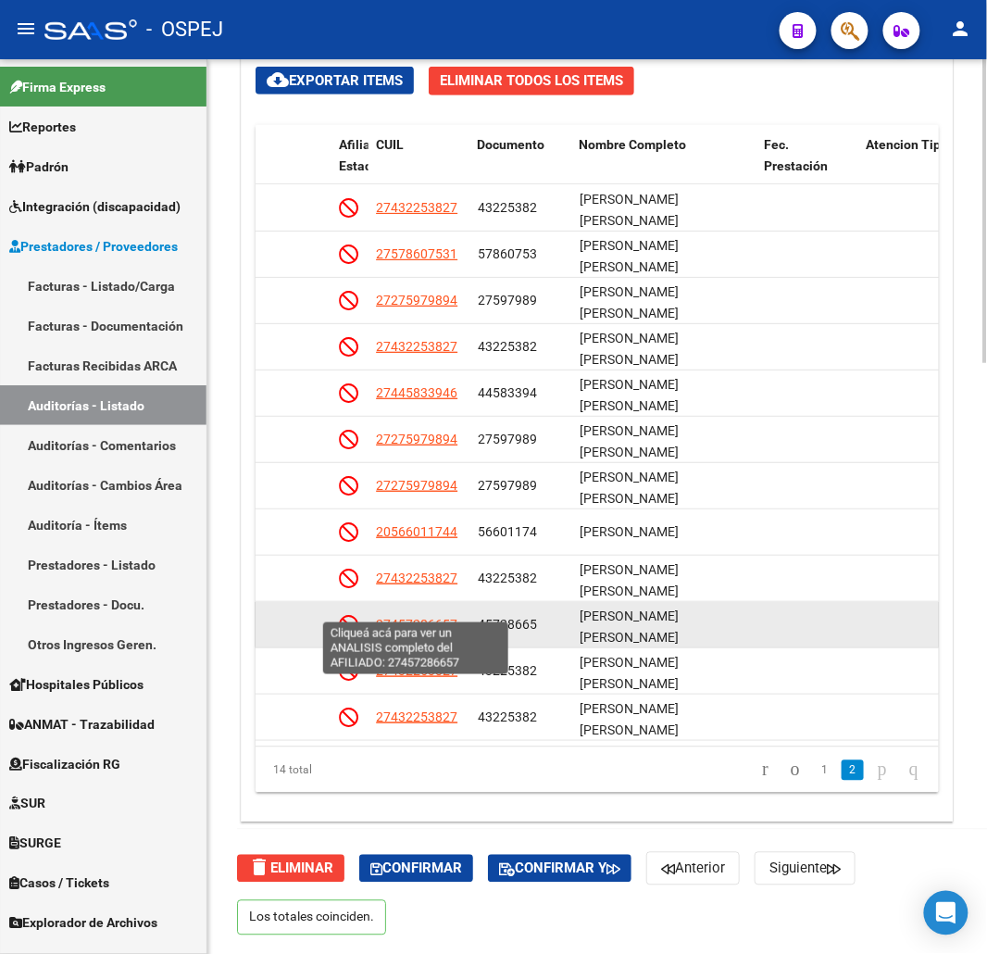
click at [405, 617] on span "27457286657" at bounding box center [416, 624] width 81 height 15
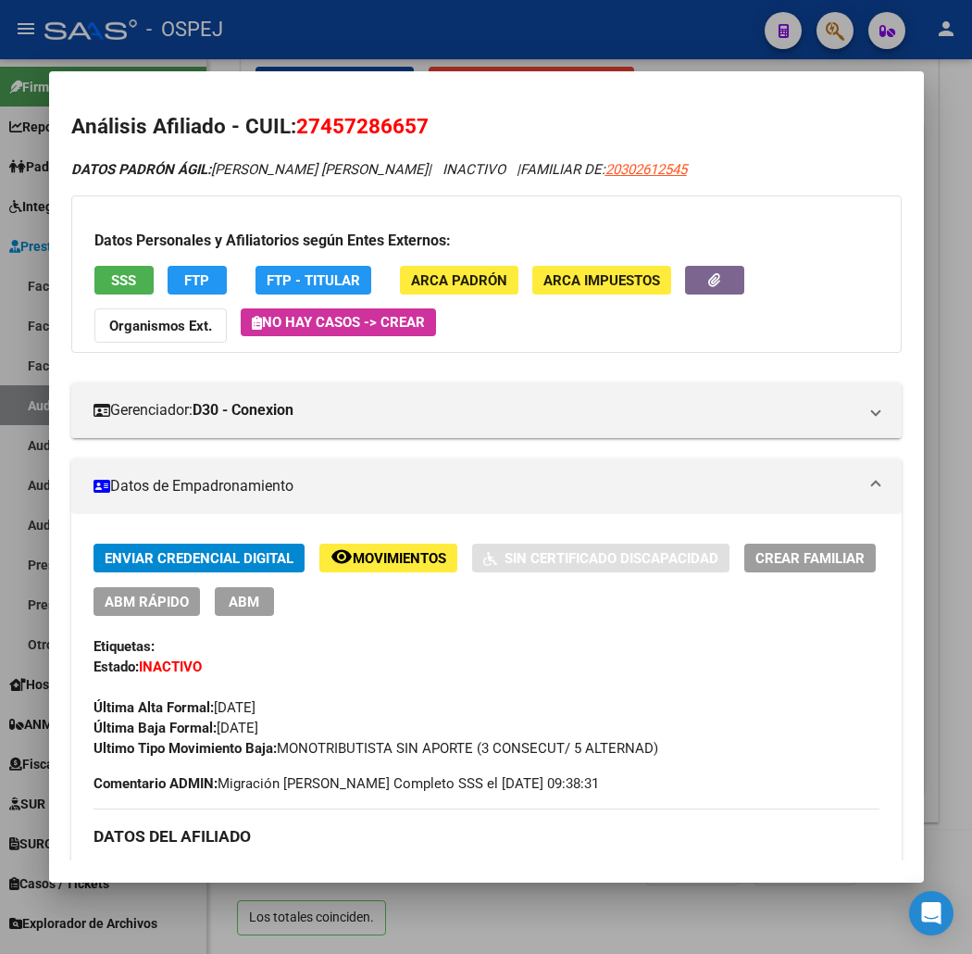
click at [111, 285] on span "SSS" at bounding box center [123, 280] width 25 height 17
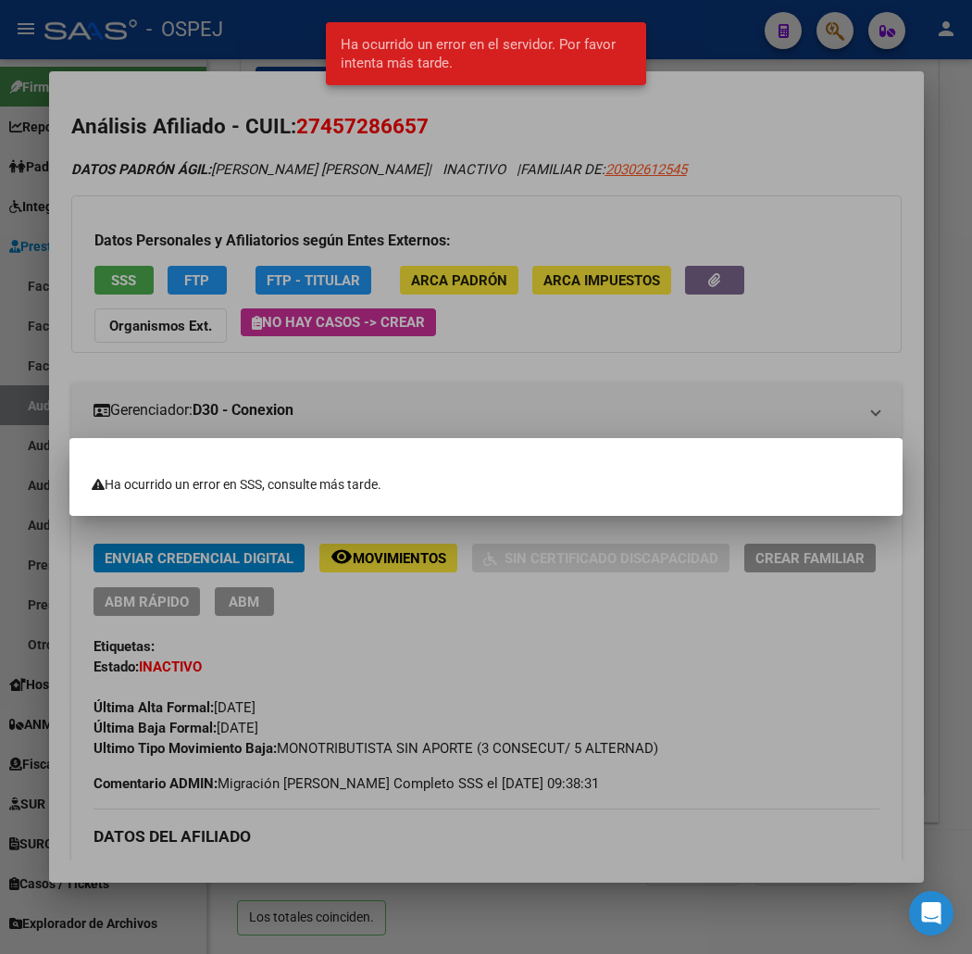
click at [306, 140] on div at bounding box center [486, 477] width 972 height 954
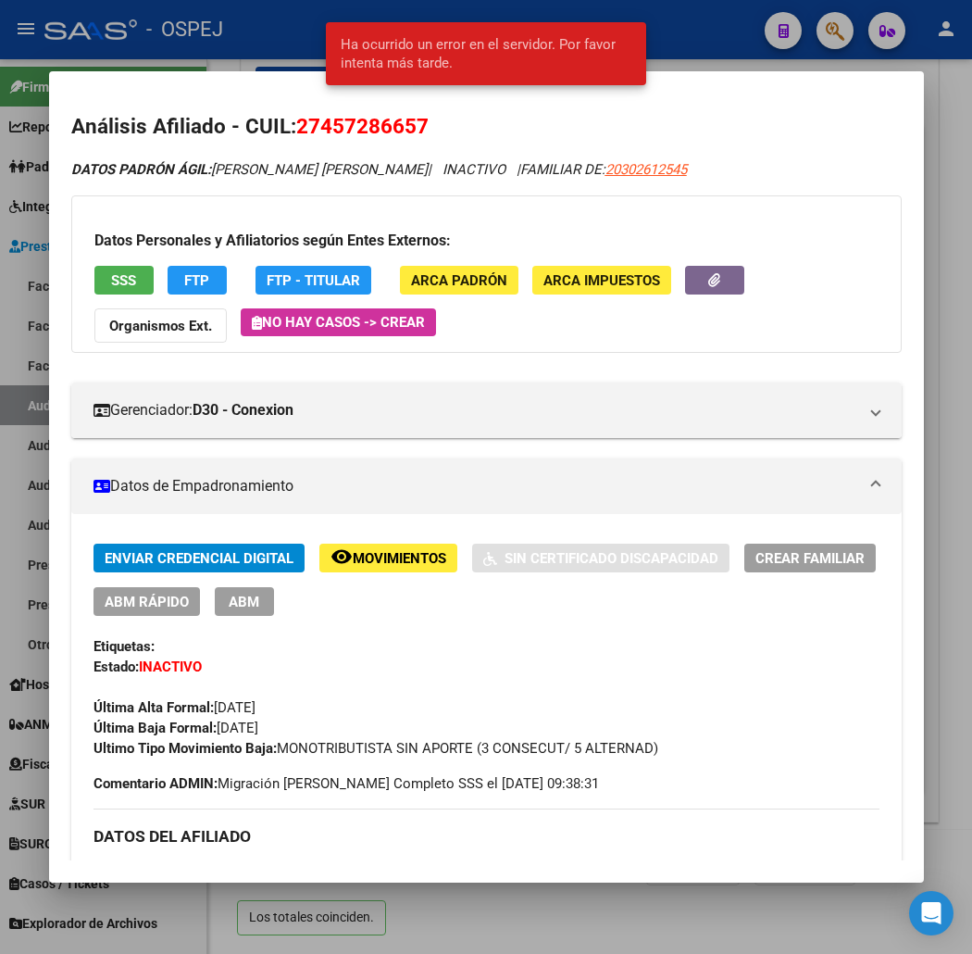
click at [222, 11] on div at bounding box center [486, 477] width 972 height 954
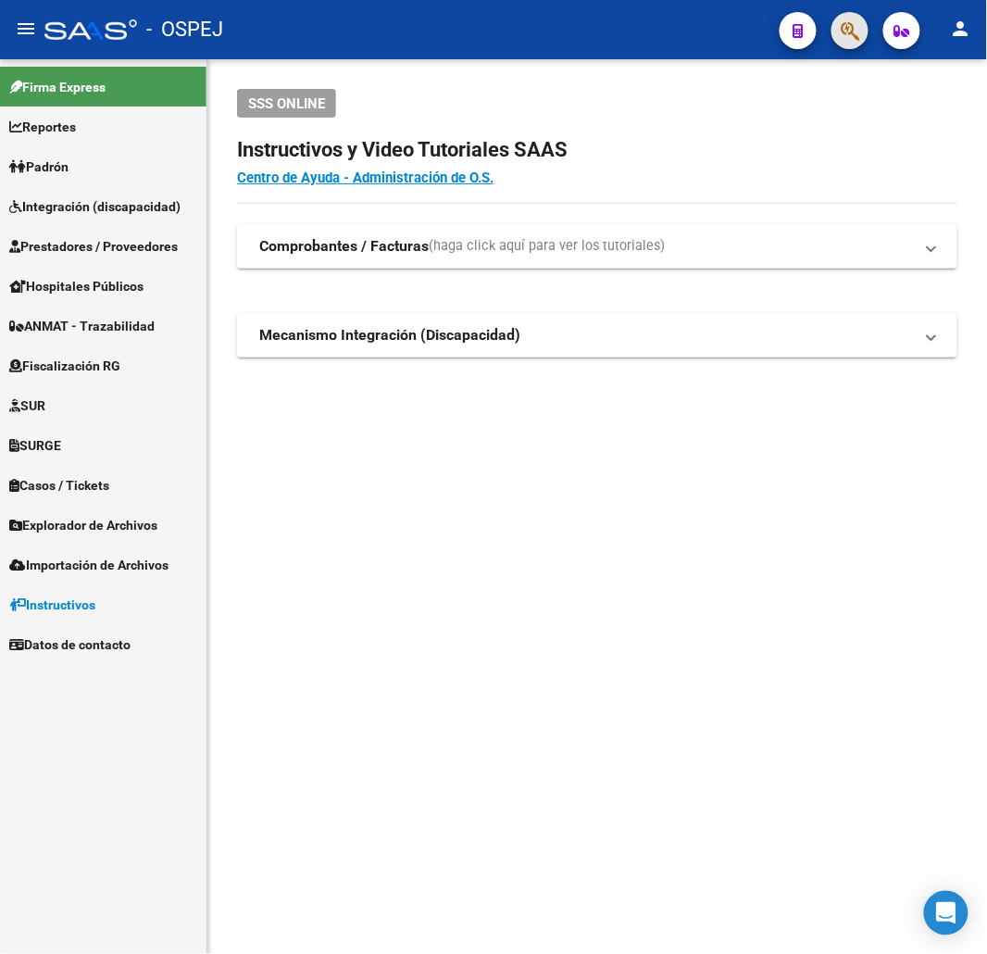
click at [854, 42] on span "button" at bounding box center [850, 31] width 19 height 38
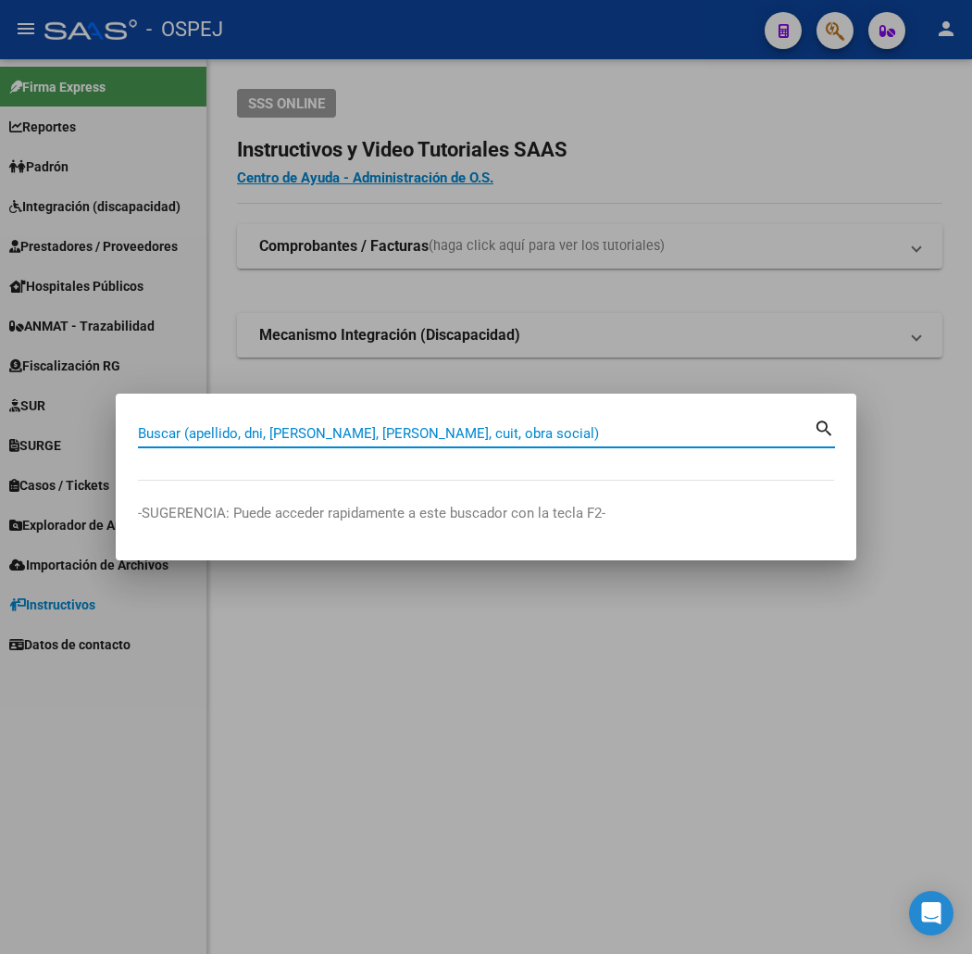
click at [547, 432] on input "Buscar (apellido, dni, [PERSON_NAME], [PERSON_NAME], cuit, obra social)" at bounding box center [476, 433] width 676 height 17
type input "21775528"
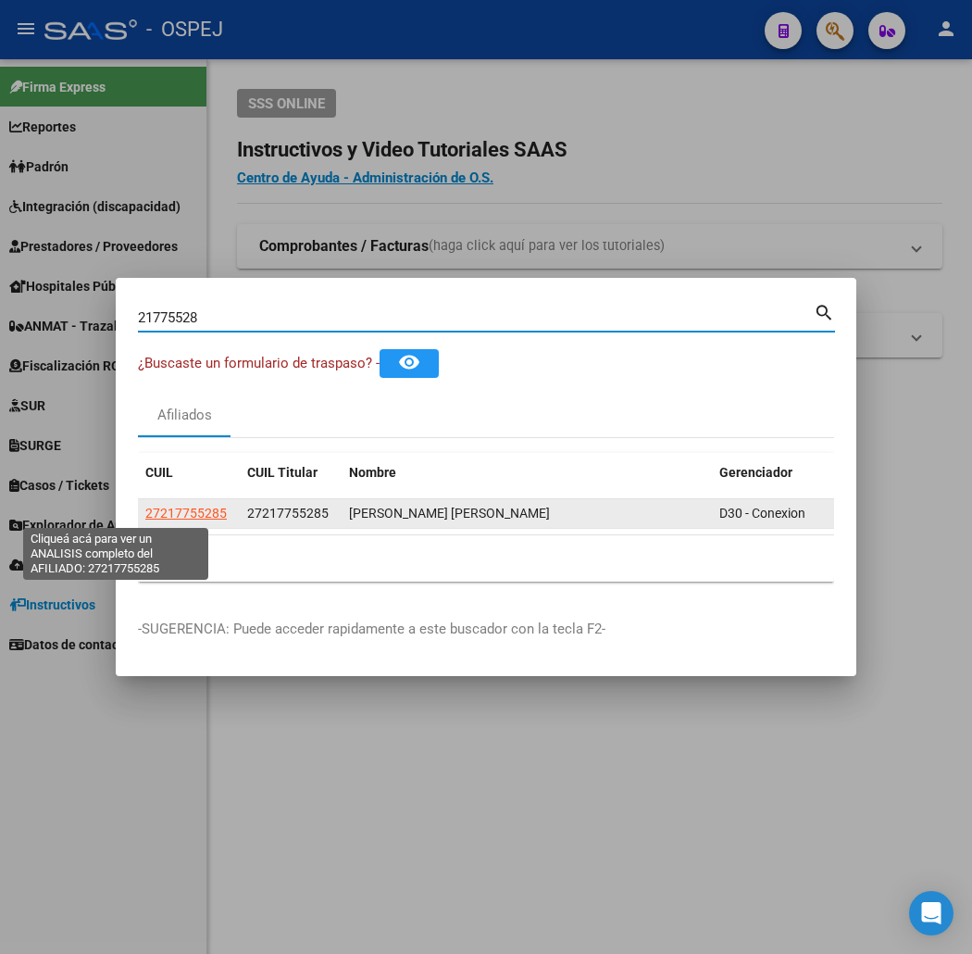
click at [145, 517] on span "27217755285" at bounding box center [185, 513] width 81 height 15
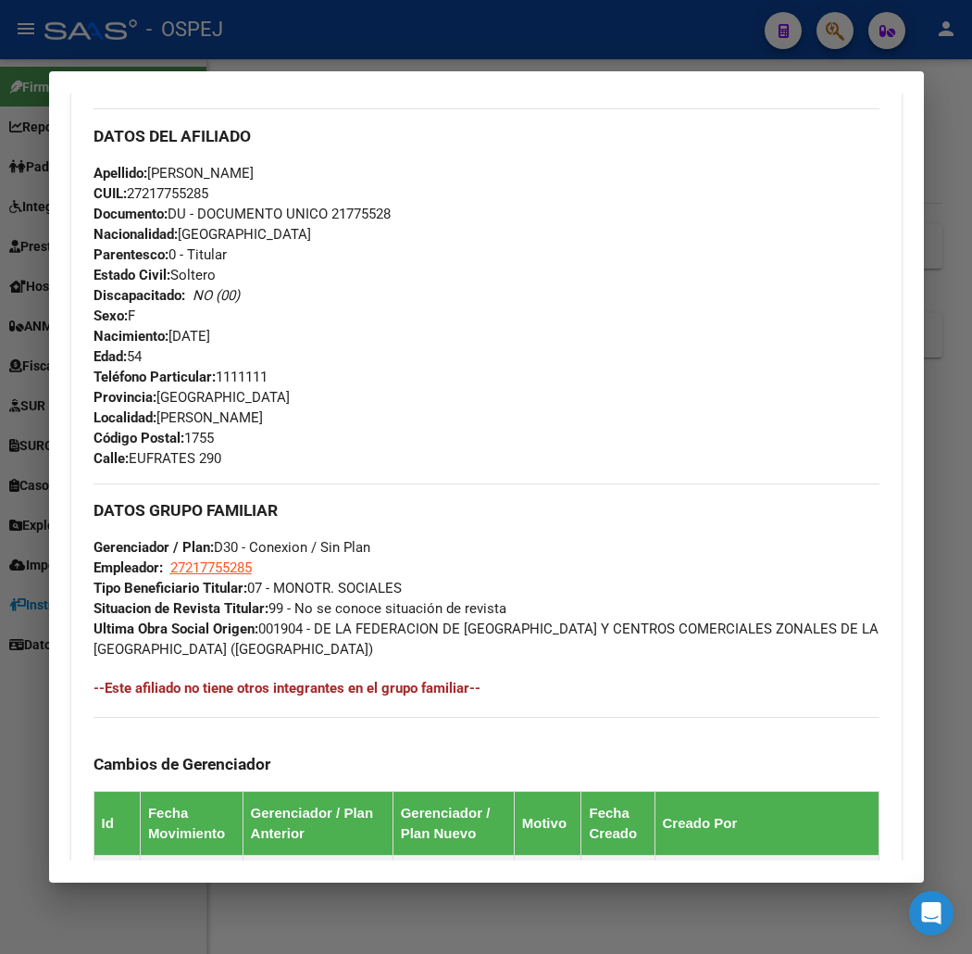
scroll to position [1118, 0]
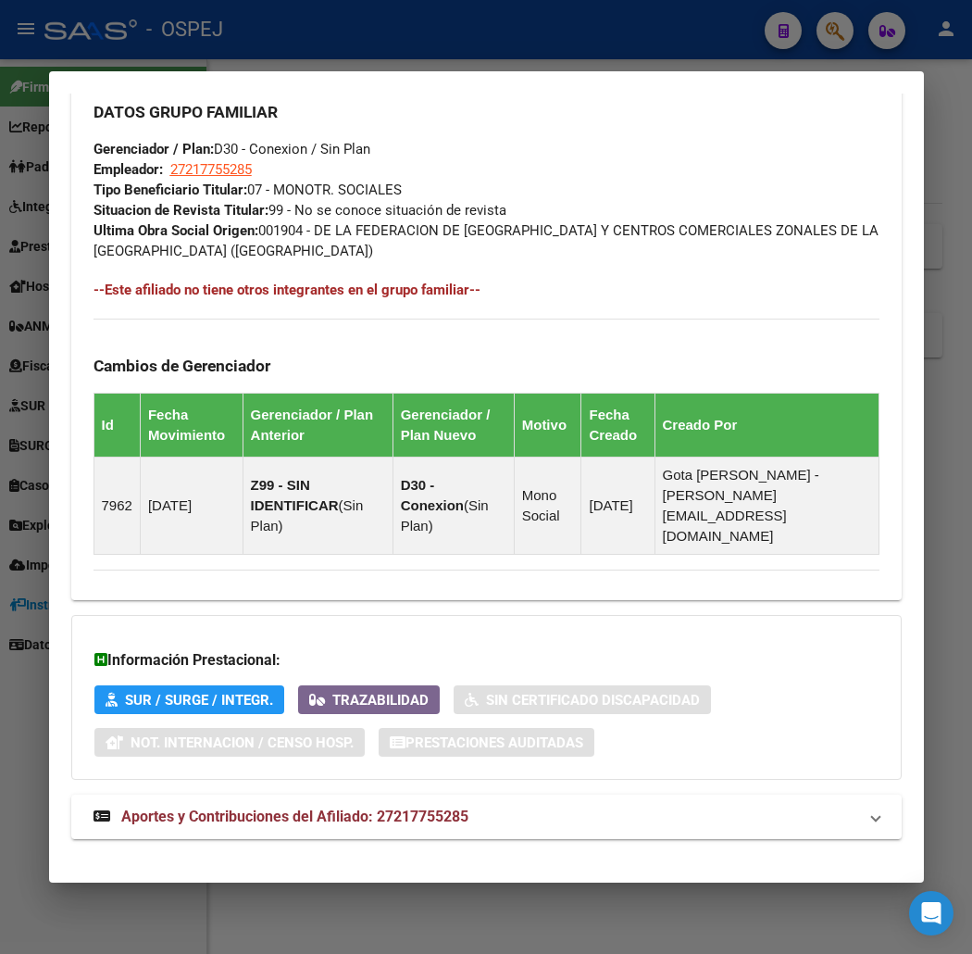
click at [446, 816] on mat-expansion-panel-header "Aportes y Contribuciones del Afiliado: 27217755285" at bounding box center [486, 817] width 831 height 44
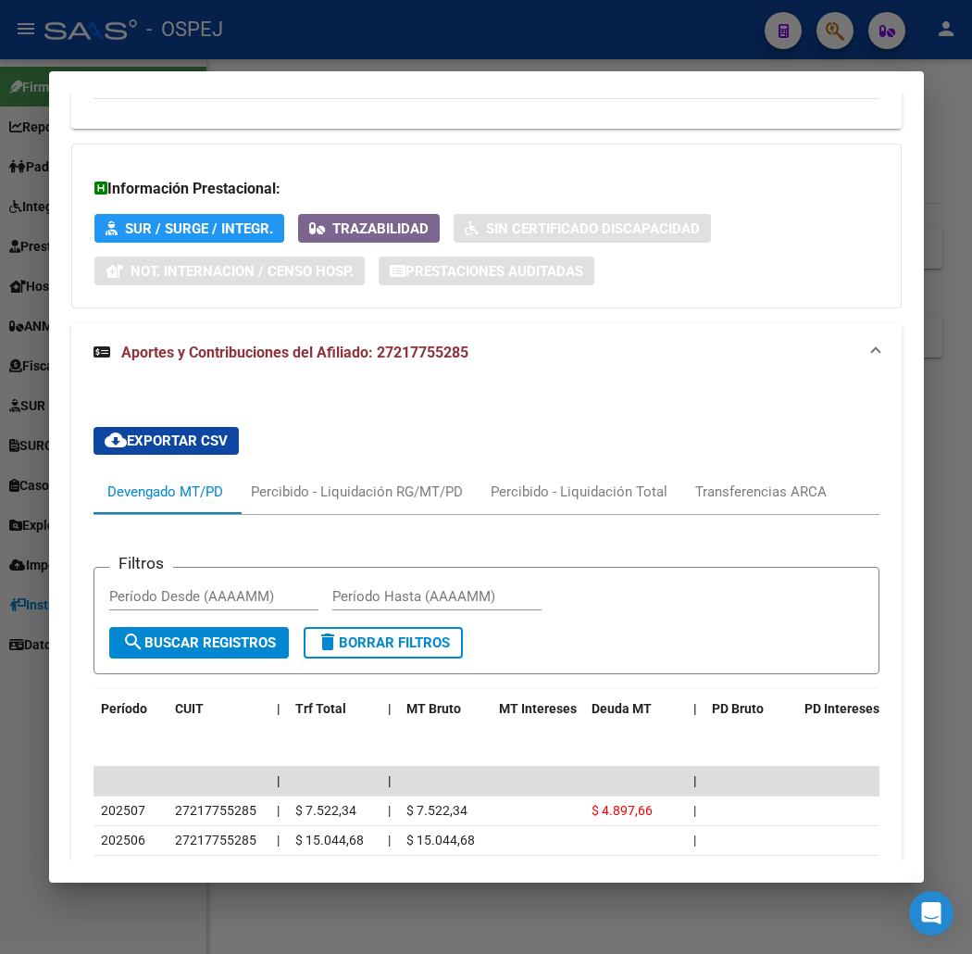
scroll to position [1955, 0]
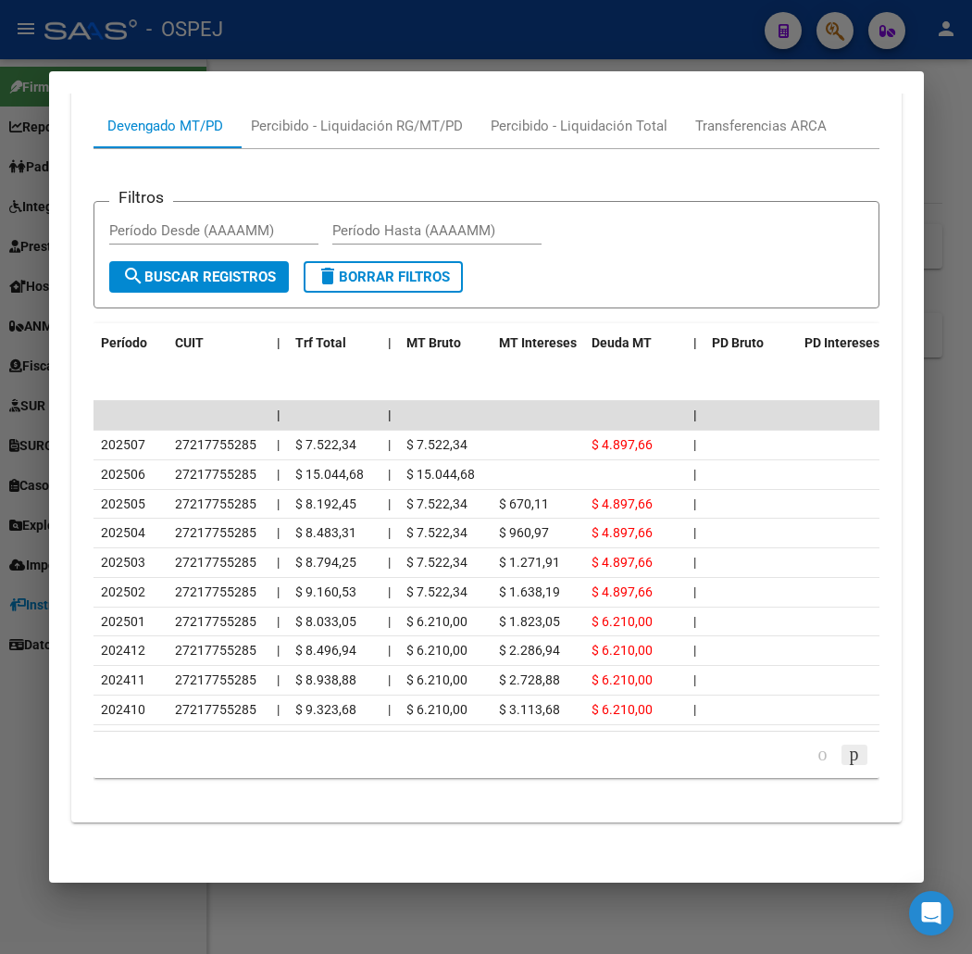
click at [857, 743] on icon "go to next page" at bounding box center [854, 754] width 15 height 22
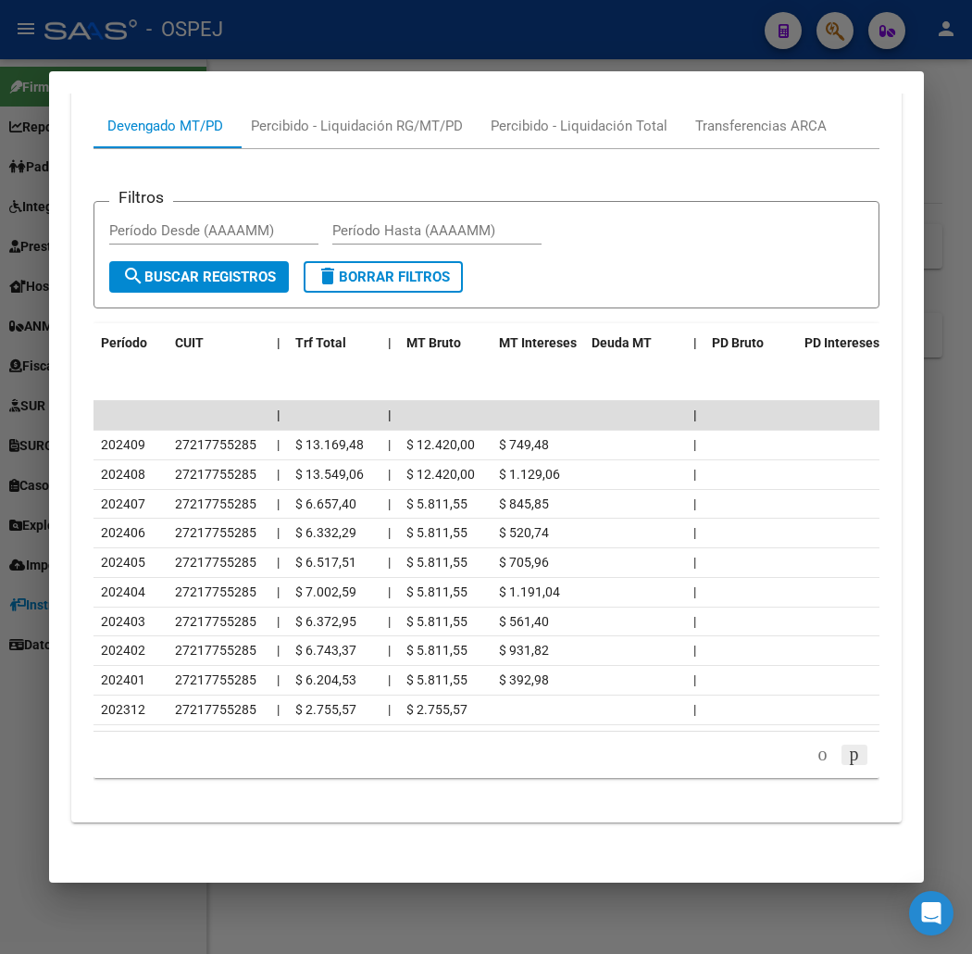
click at [857, 743] on icon "go to next page" at bounding box center [854, 754] width 15 height 22
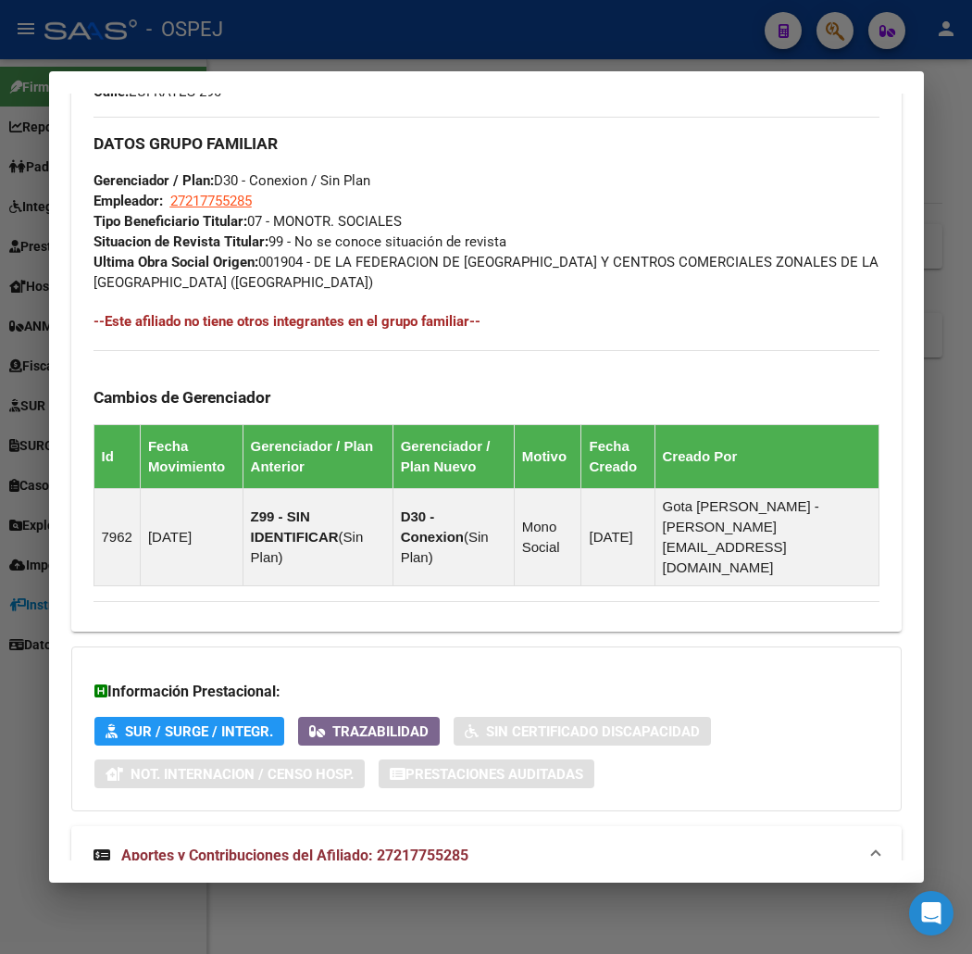
scroll to position [571, 0]
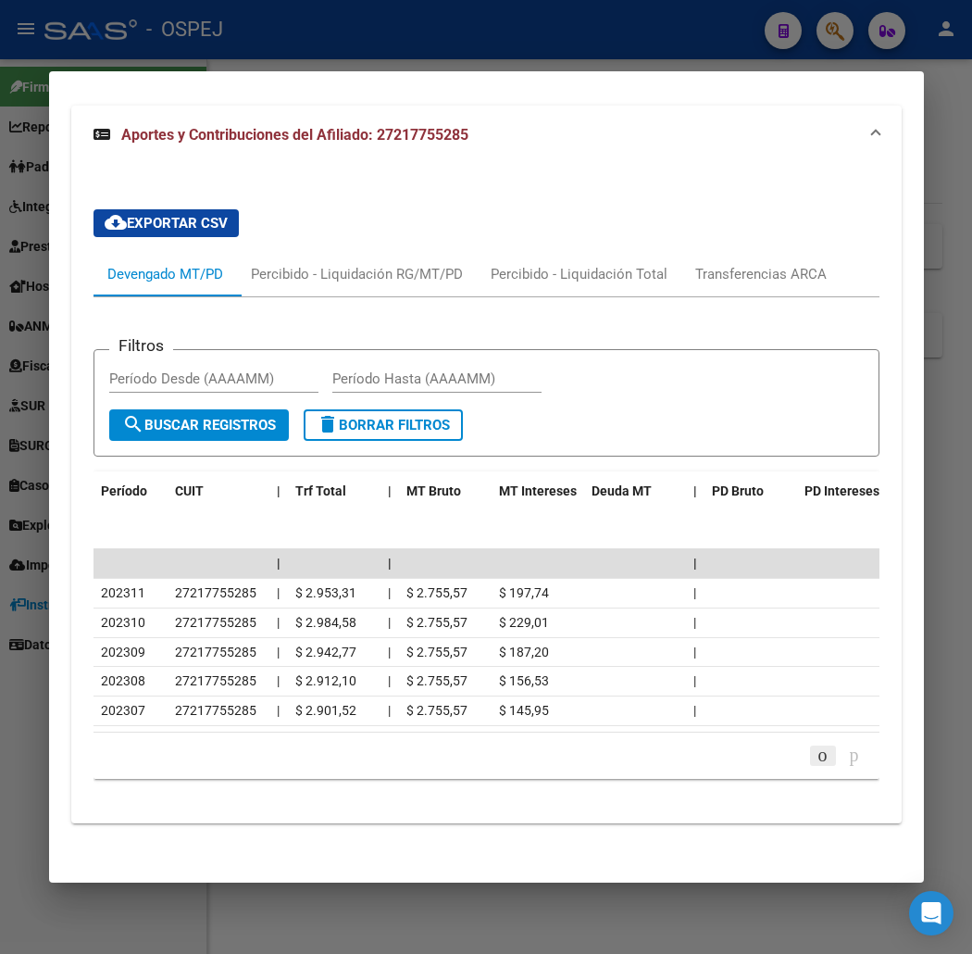
click at [816, 747] on icon "go to previous page" at bounding box center [823, 755] width 15 height 22
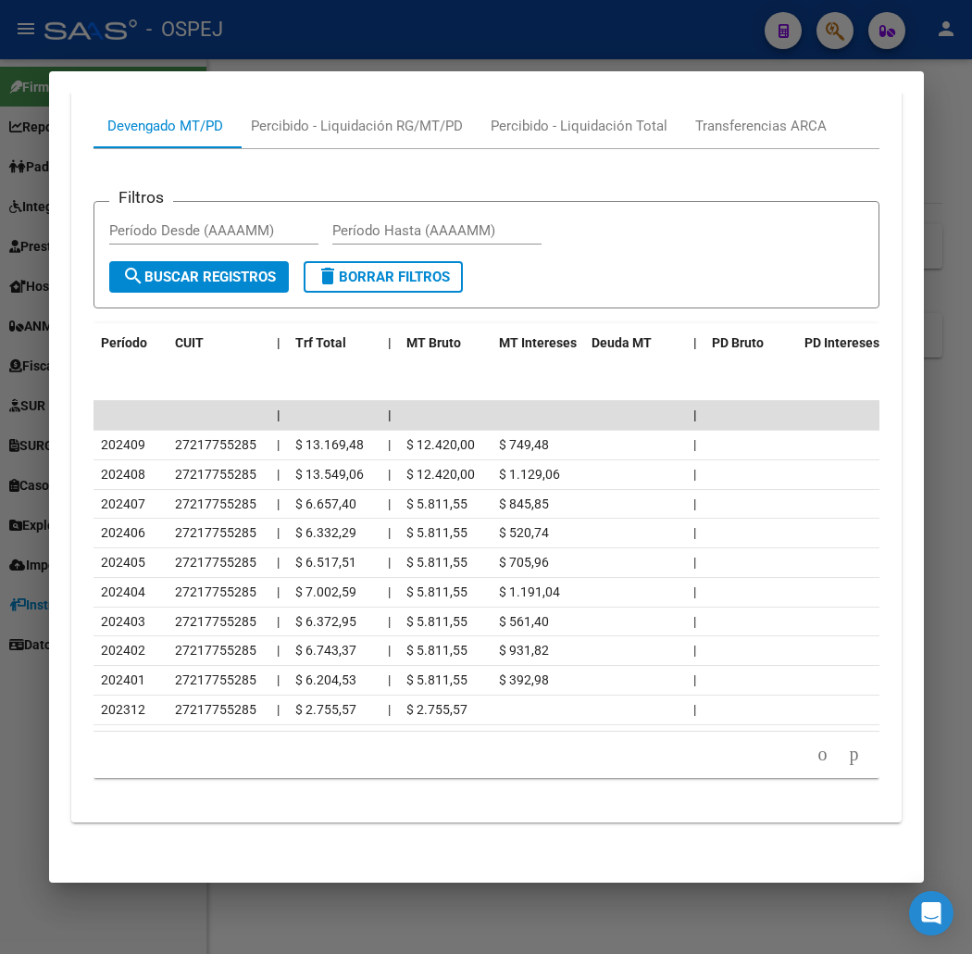
click at [819, 765] on li at bounding box center [822, 754] width 31 height 31
click at [825, 761] on icon "go to previous page" at bounding box center [823, 754] width 15 height 22
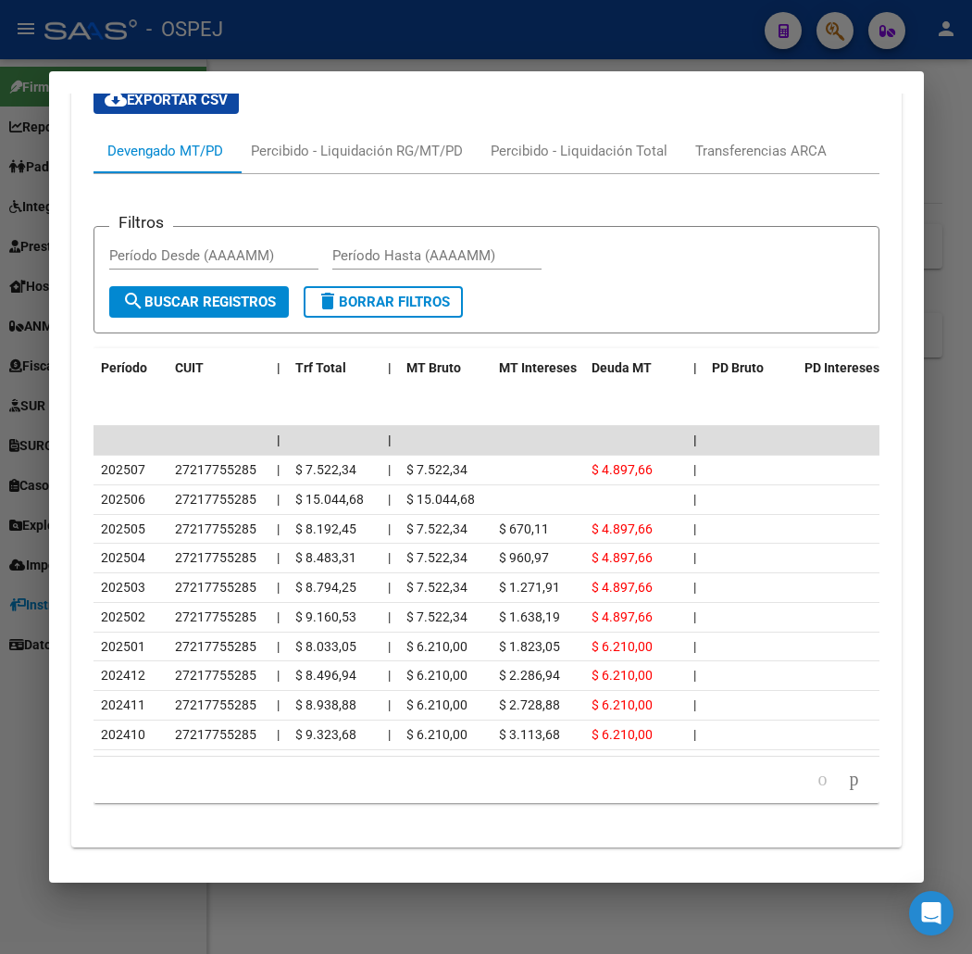
scroll to position [1955, 0]
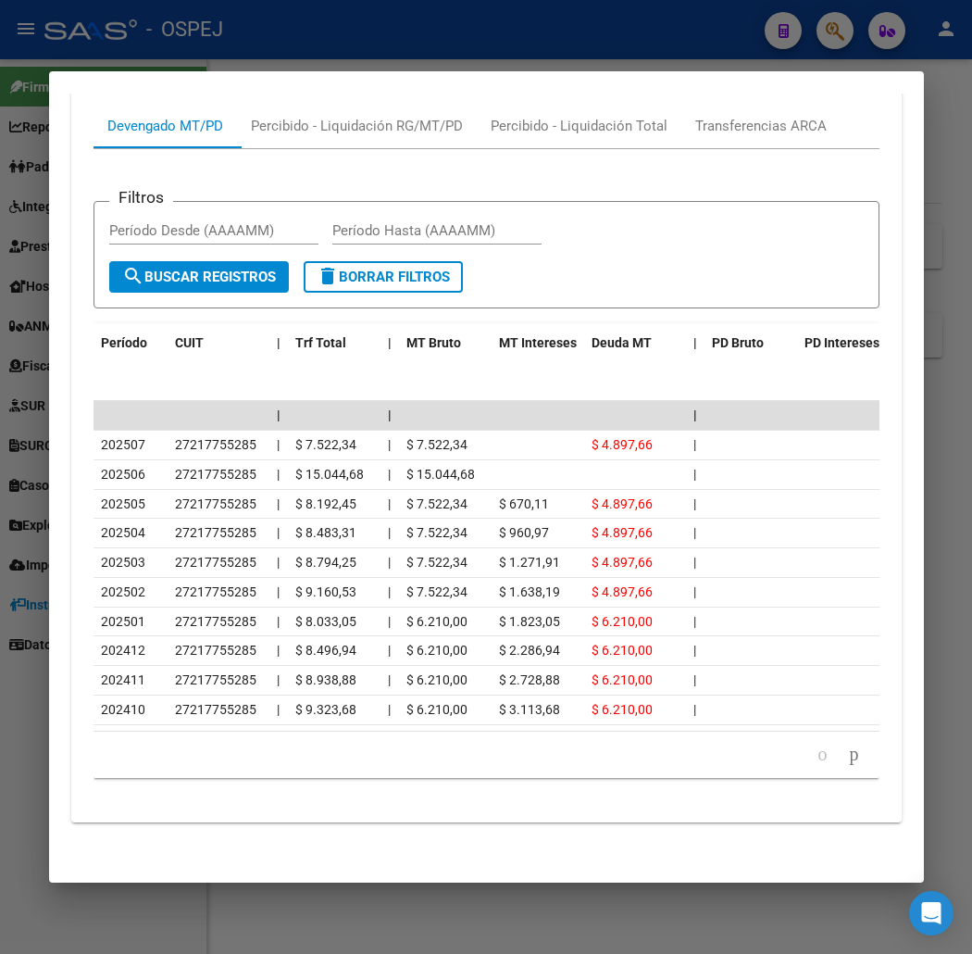
click at [825, 761] on icon "go to previous page" at bounding box center [823, 754] width 15 height 22
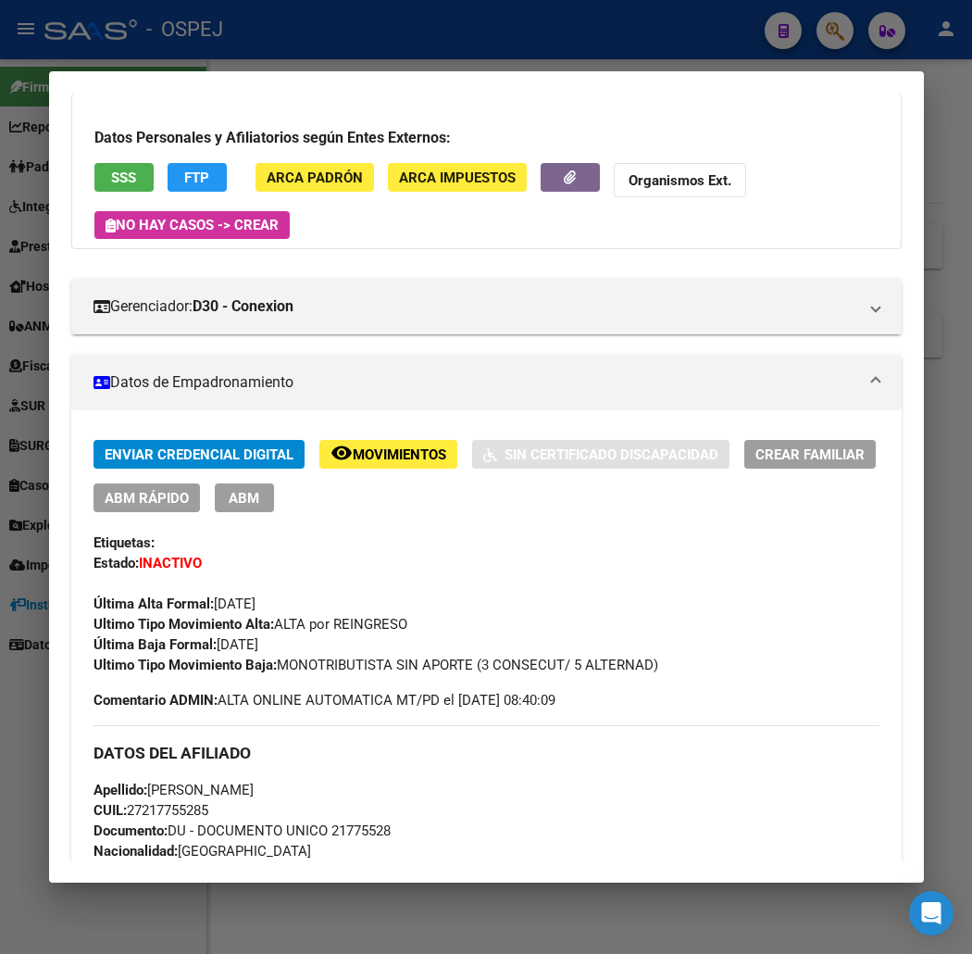
scroll to position [0, 0]
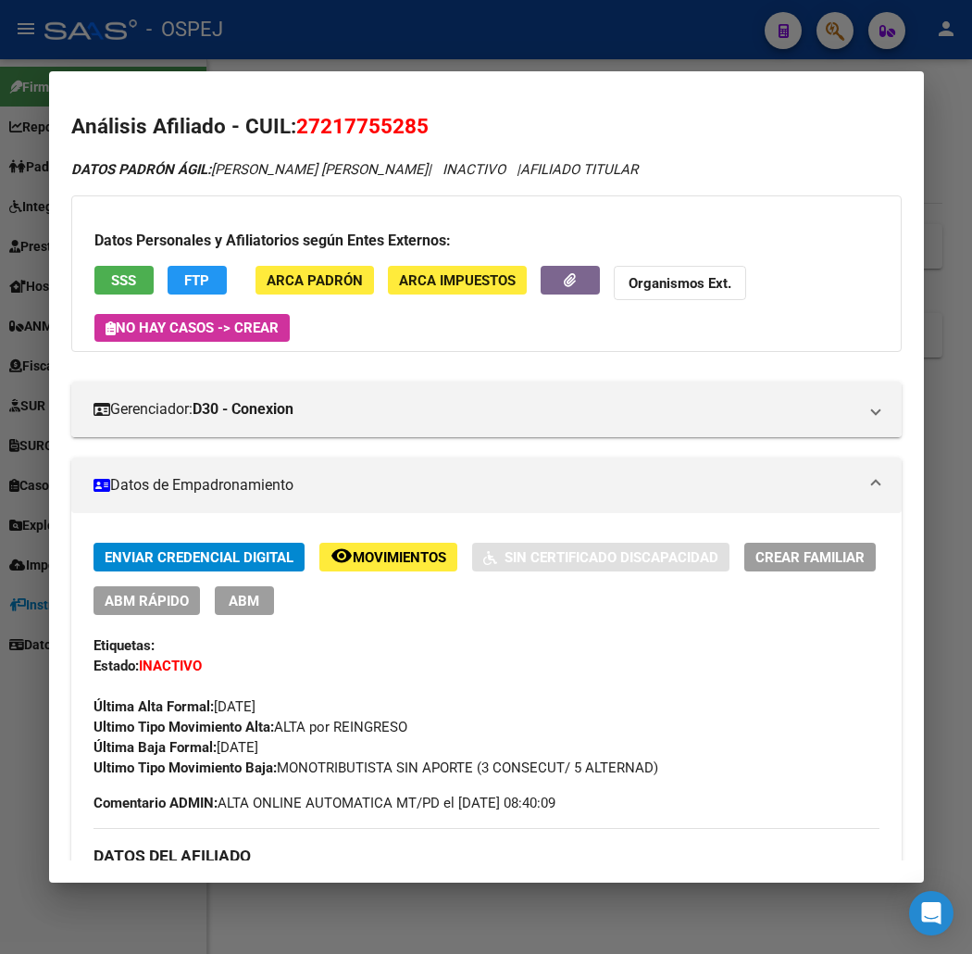
click at [553, 670] on div "Enviar Credencial Digital remove_red_eye Movimientos Sin Certificado Discapacid…" at bounding box center [487, 660] width 786 height 235
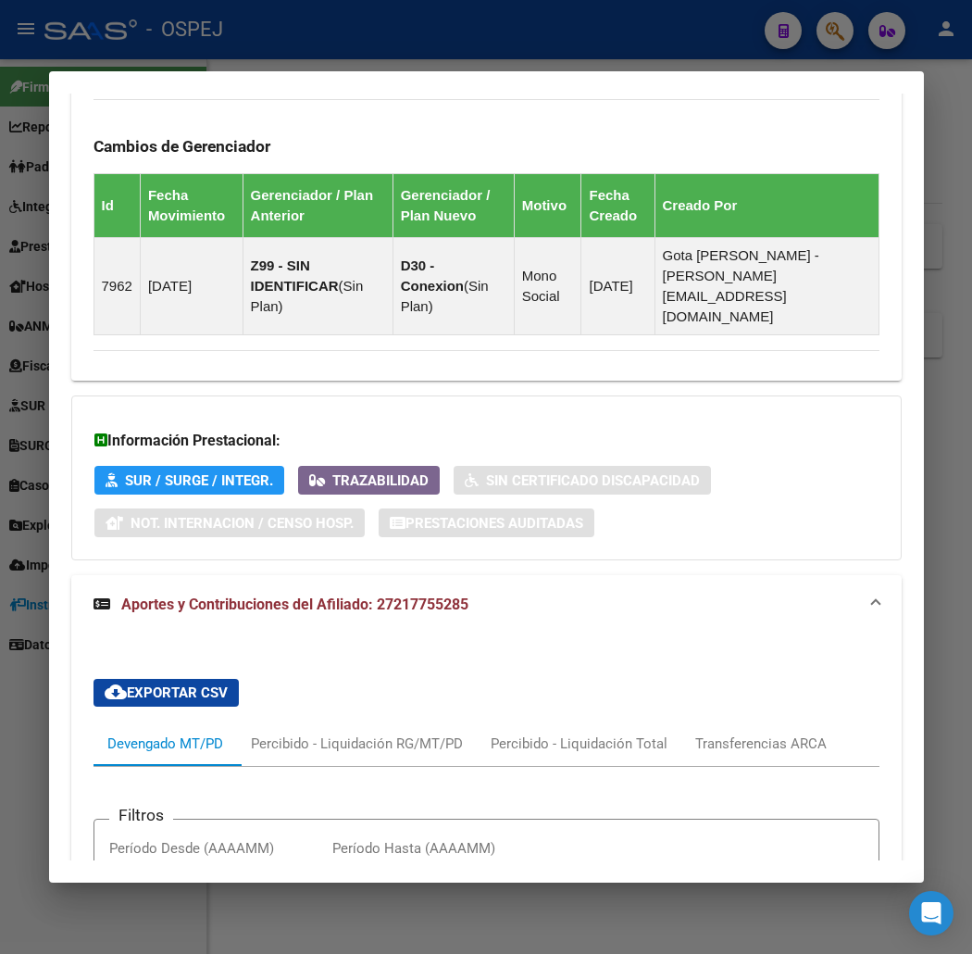
scroll to position [1955, 0]
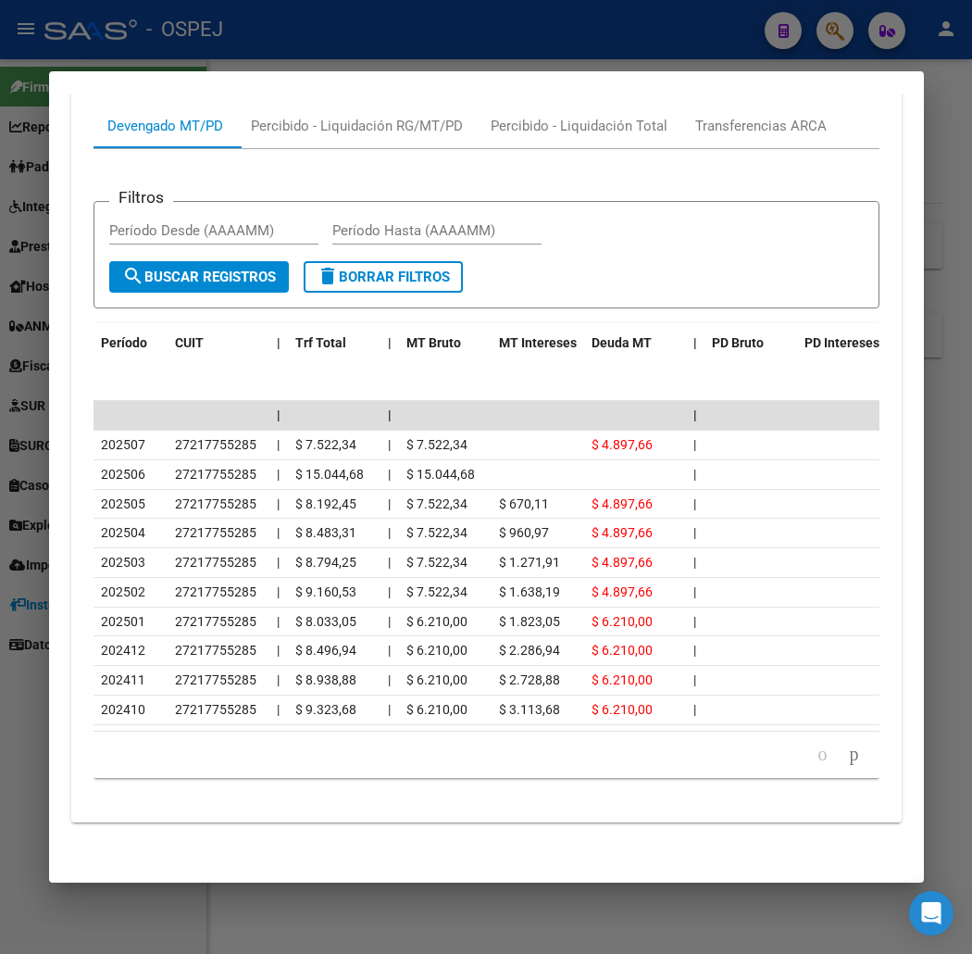
click at [581, 746] on datatable-pager "1 2 3 4 5" at bounding box center [487, 754] width 768 height 31
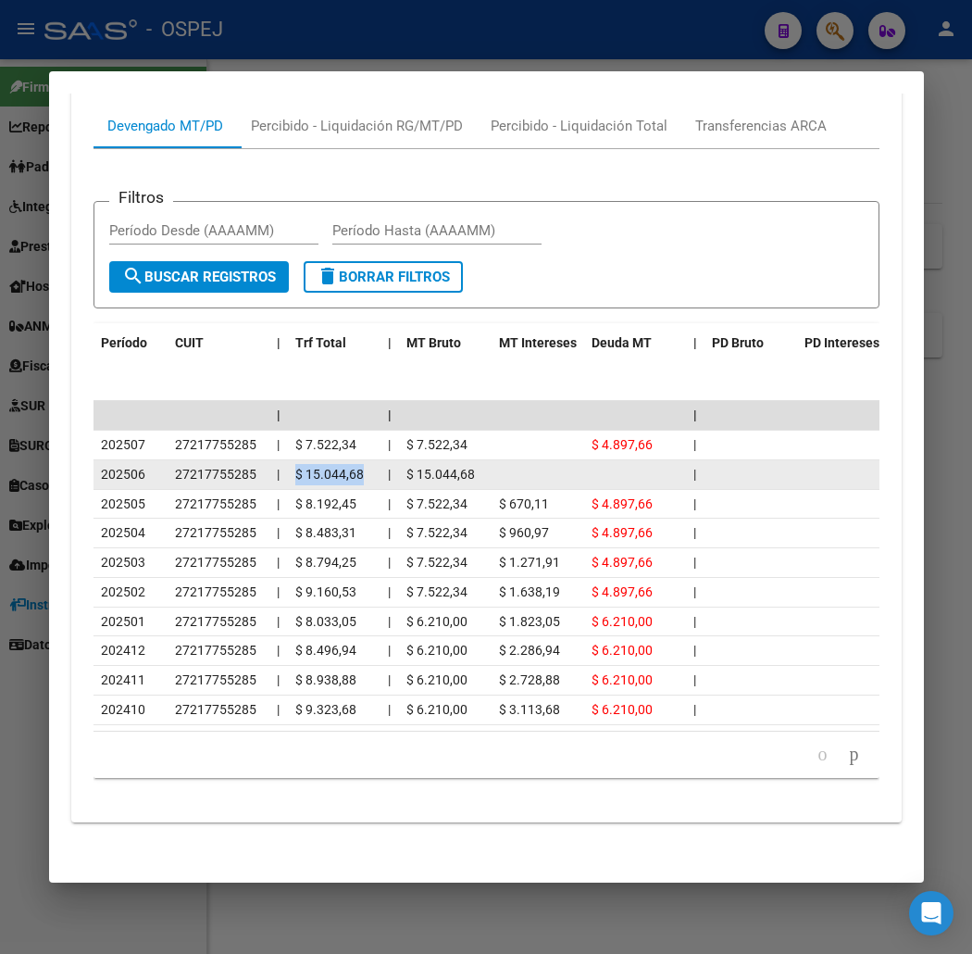
drag, startPoint x: 269, startPoint y: 458, endPoint x: 337, endPoint y: 460, distance: 68.5
click at [337, 464] on div "$ 15.044,68" at bounding box center [334, 474] width 78 height 21
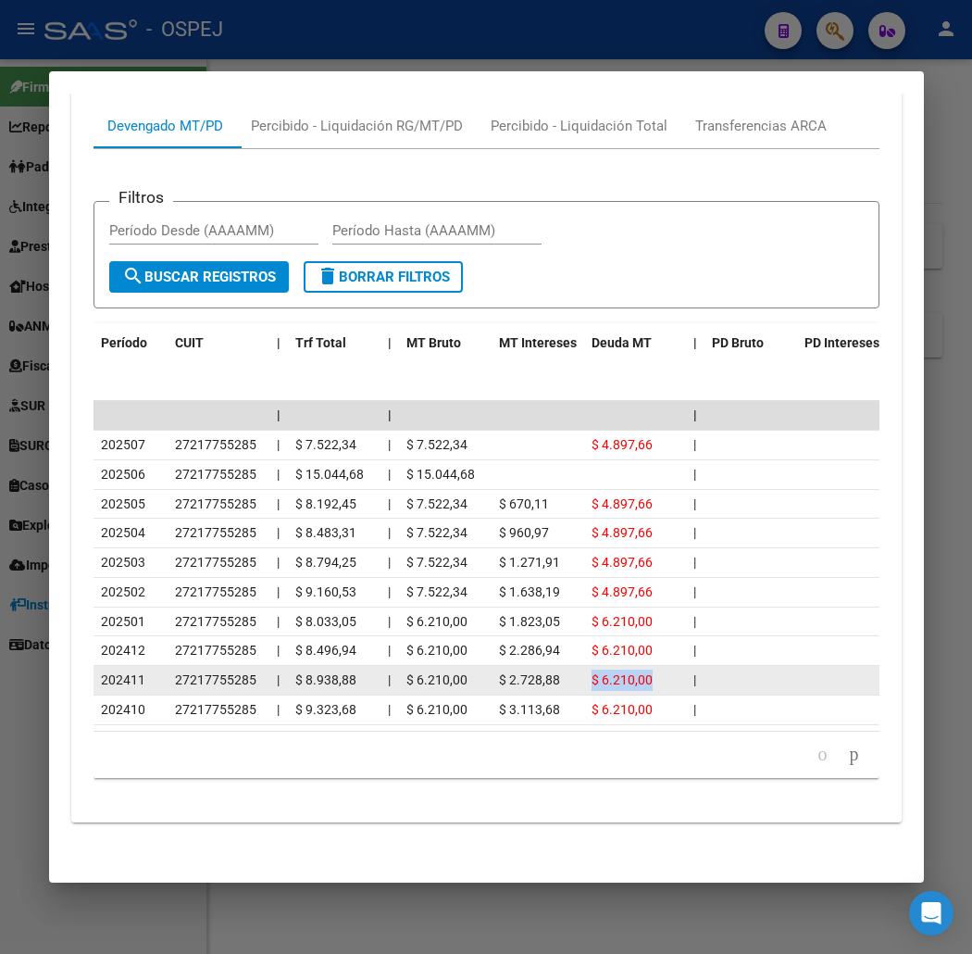
drag, startPoint x: 632, startPoint y: 670, endPoint x: 557, endPoint y: 645, distance: 79.1
click at [584, 666] on datatable-body-cell "$ 6.210,00" at bounding box center [635, 680] width 102 height 29
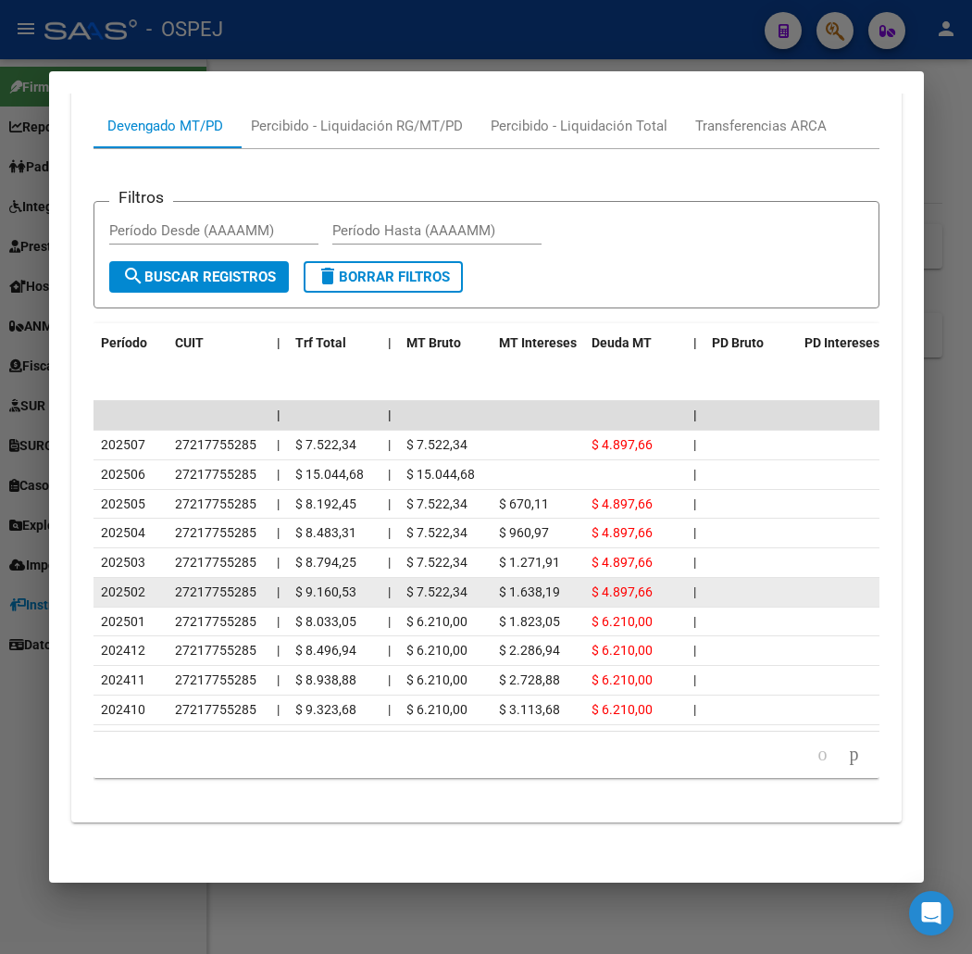
click at [719, 579] on datatable-body-cell at bounding box center [751, 592] width 93 height 29
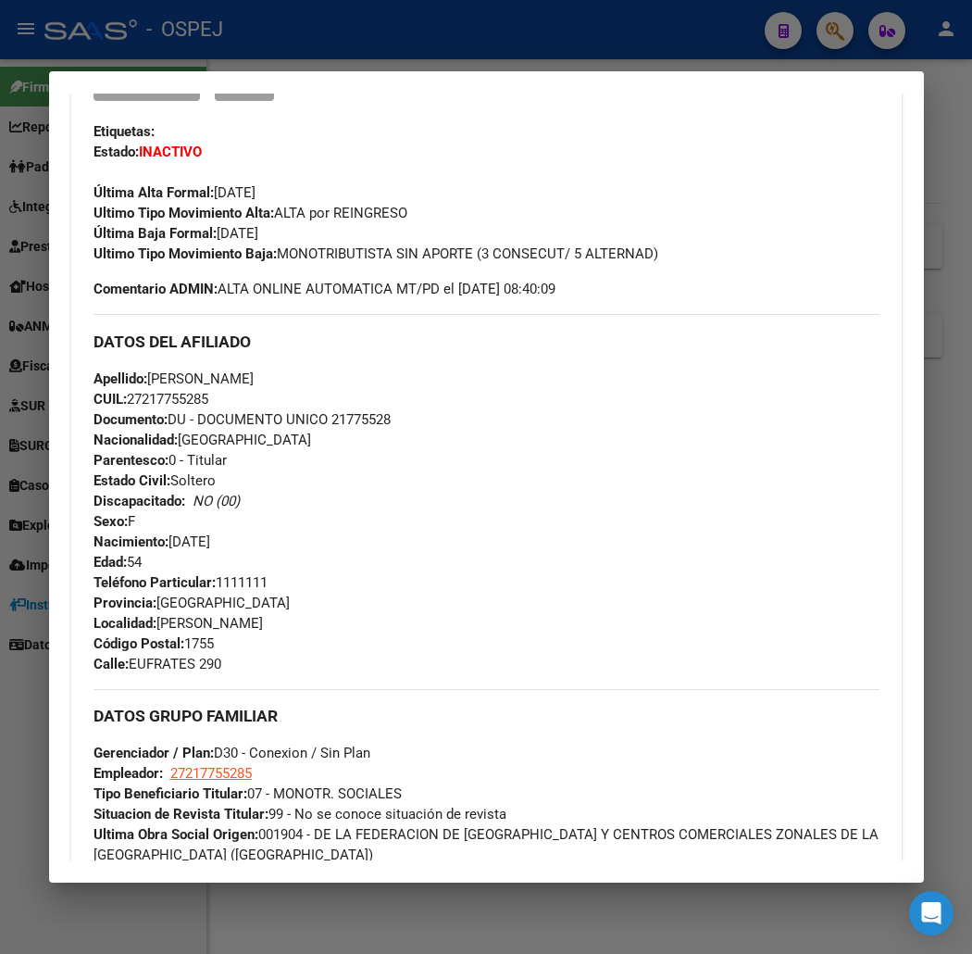
scroll to position [0, 0]
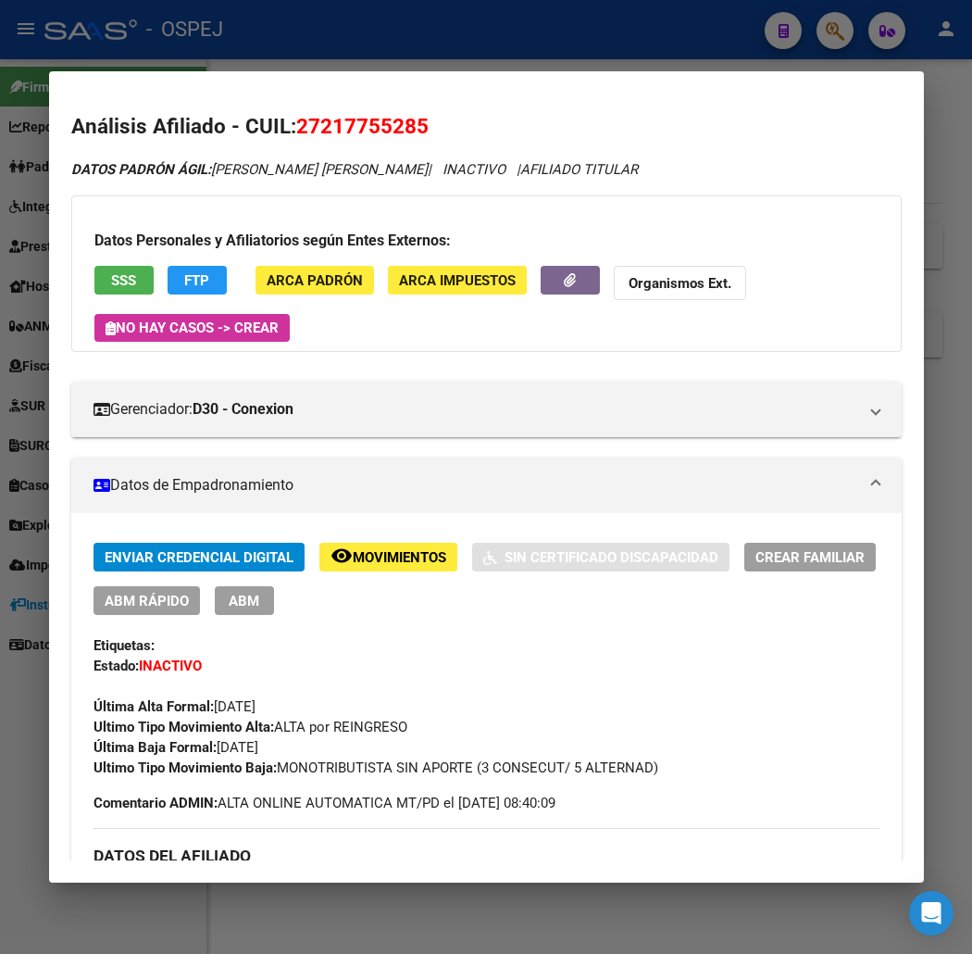
click at [486, 132] on h2 "Análisis Afiliado - CUIL: 27217755285" at bounding box center [486, 126] width 831 height 31
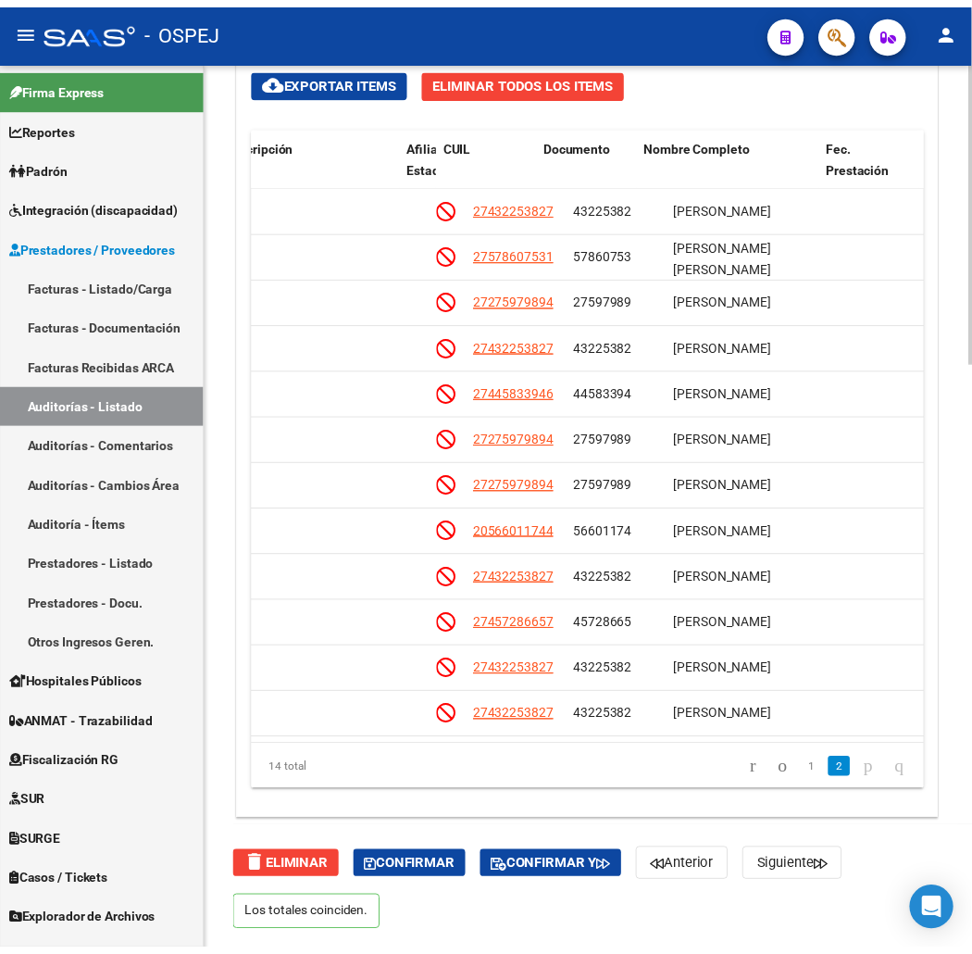
scroll to position [107, 1069]
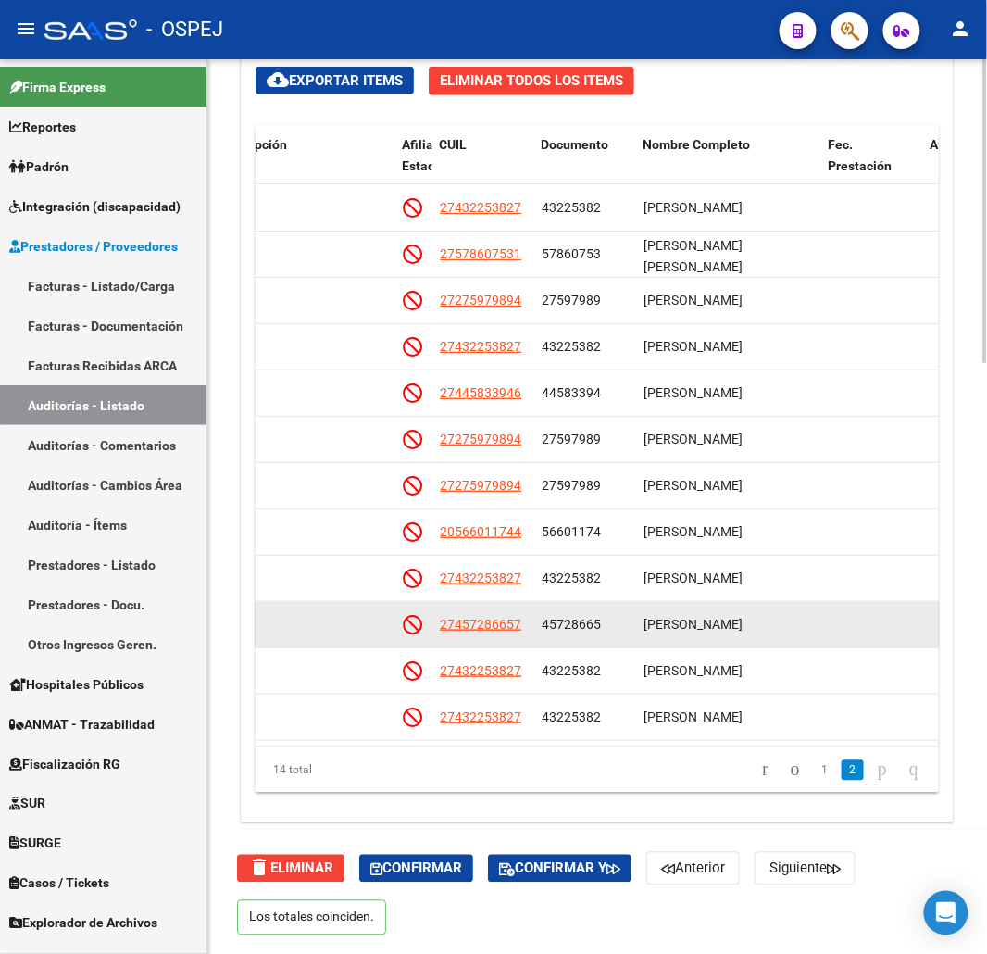
click at [479, 614] on app-link-go-to "27457286657" at bounding box center [480, 624] width 81 height 21
click at [479, 617] on span "27457286657" at bounding box center [480, 624] width 81 height 15
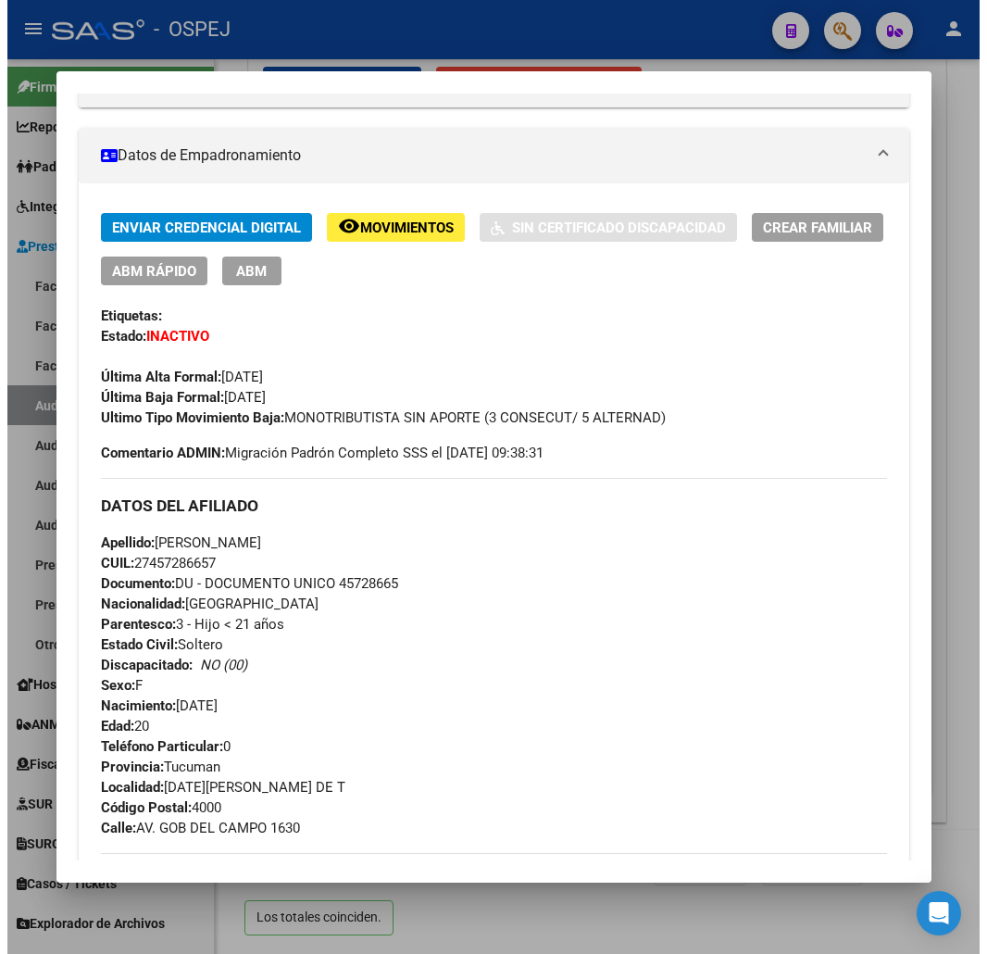
scroll to position [0, 0]
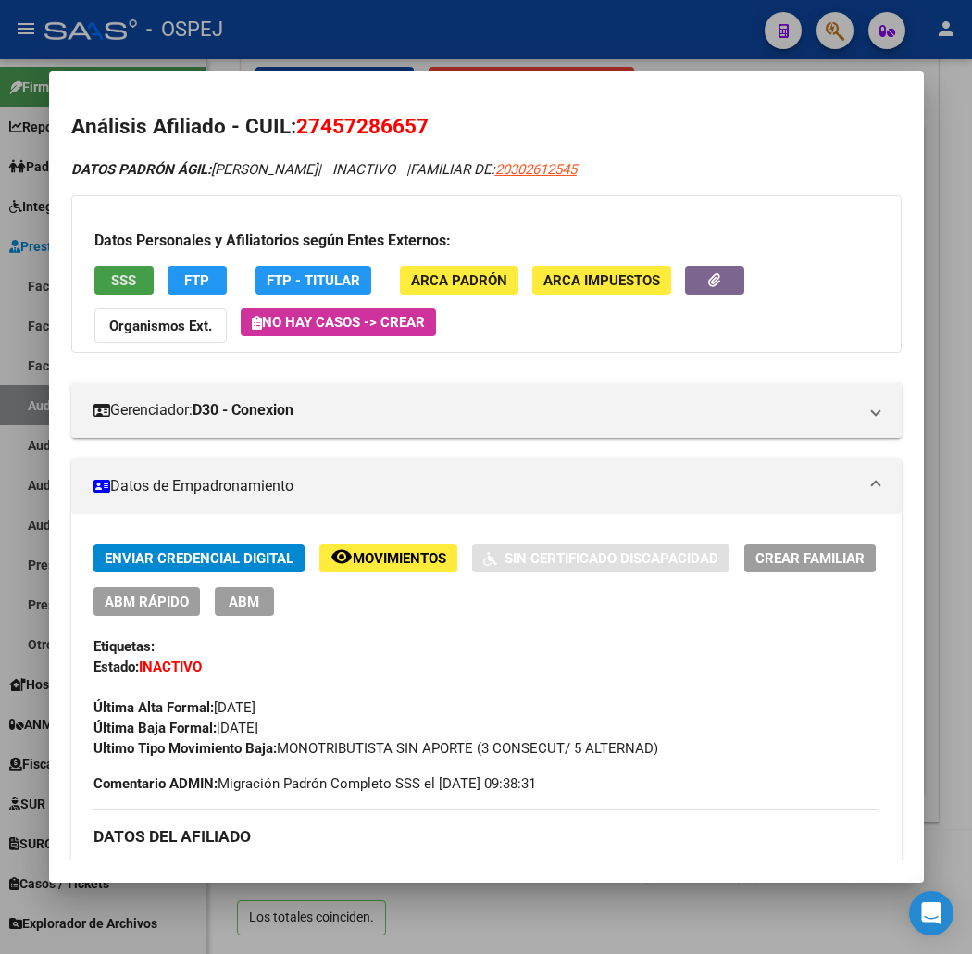
click at [97, 291] on button "SSS" at bounding box center [123, 280] width 59 height 29
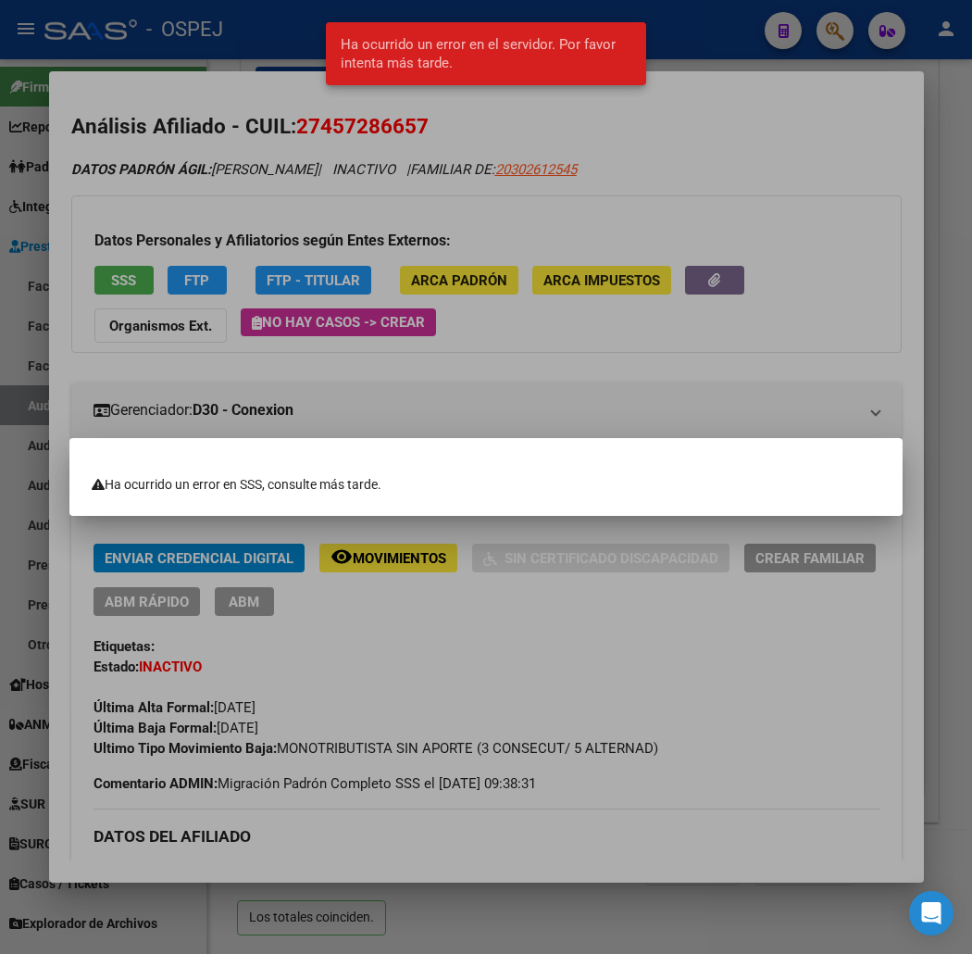
click at [97, 291] on div at bounding box center [486, 477] width 972 height 954
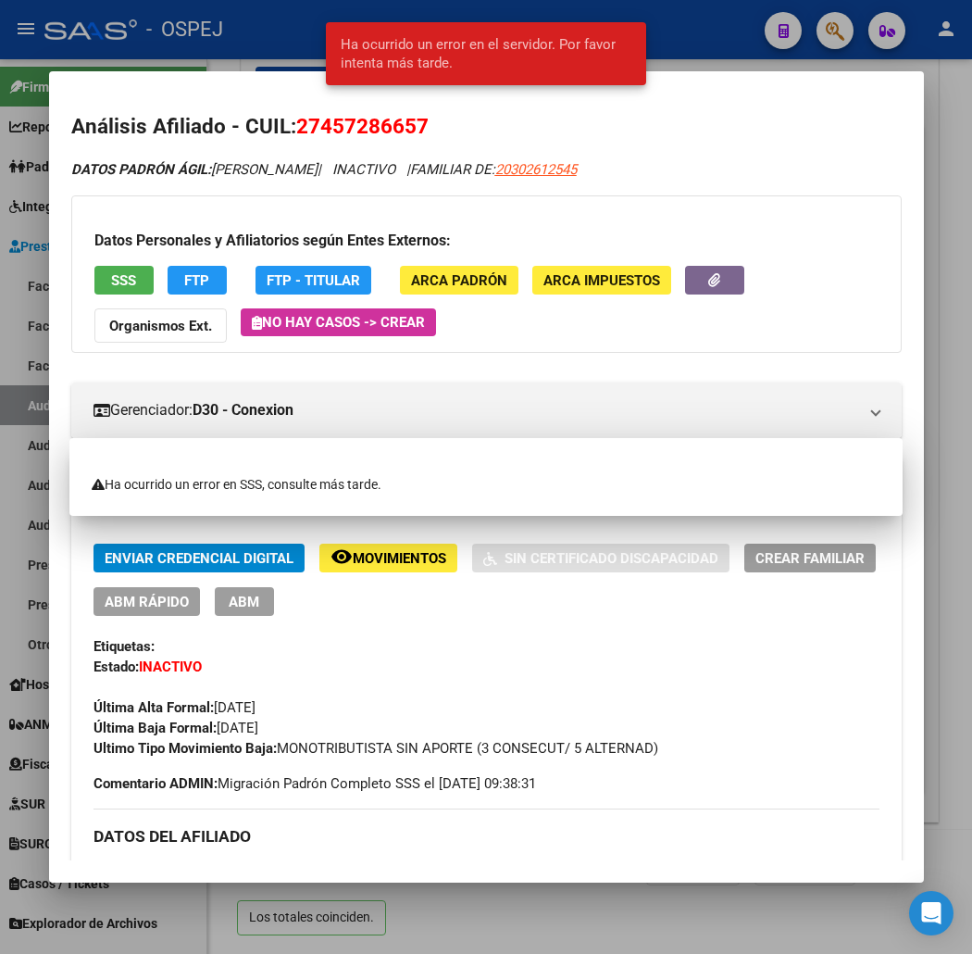
click at [102, 294] on app-consulta-sss-html "SSS" at bounding box center [123, 280] width 59 height 29
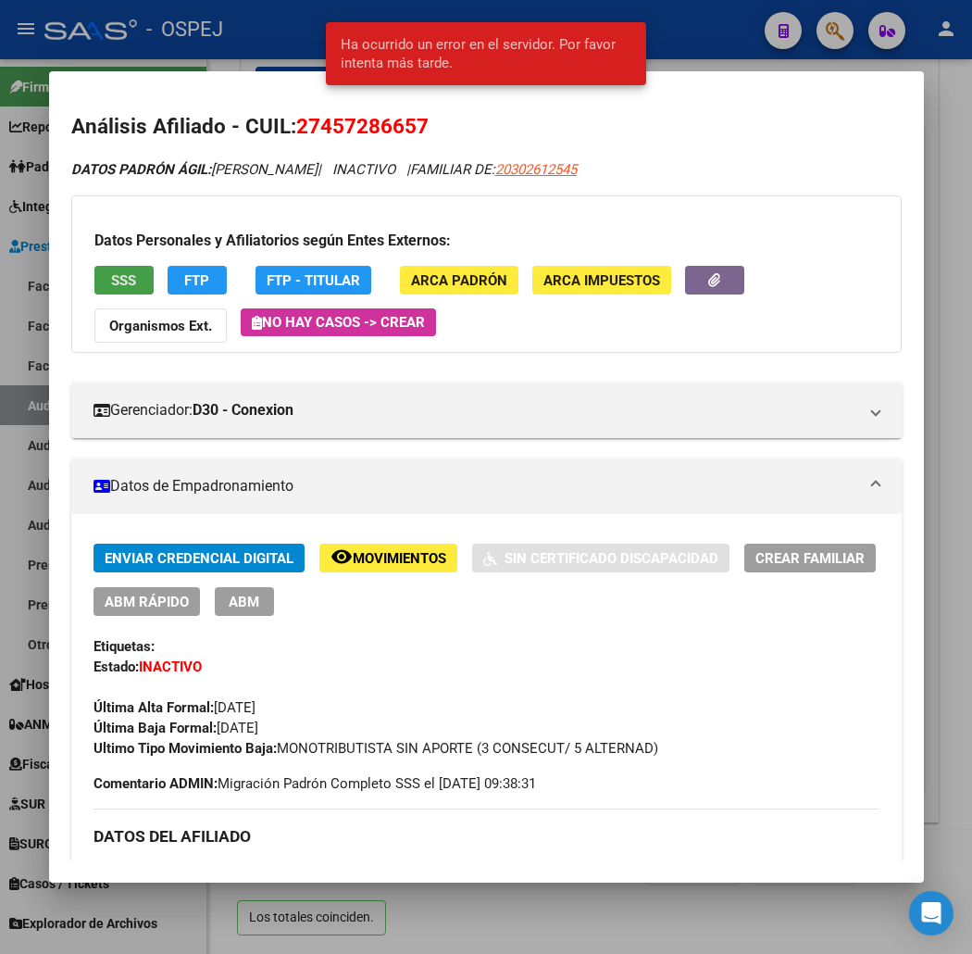
click at [109, 289] on button "SSS" at bounding box center [123, 280] width 59 height 29
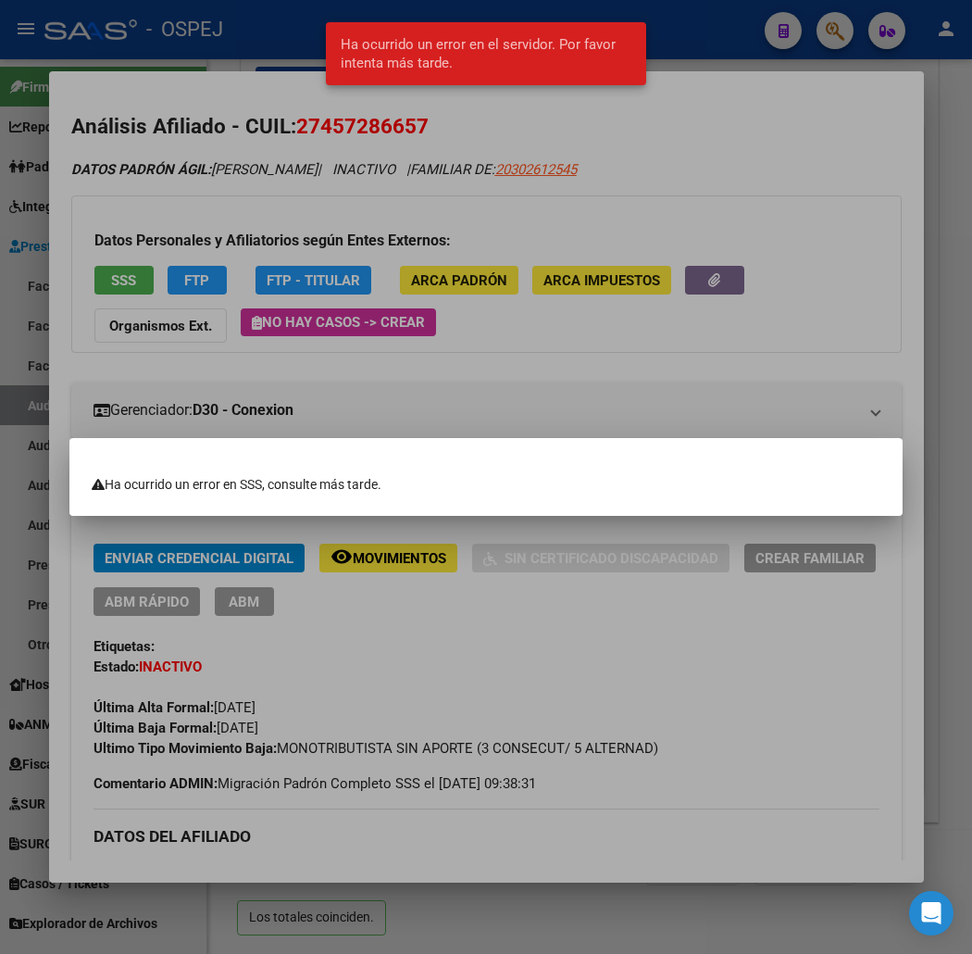
click at [122, 285] on div at bounding box center [486, 477] width 972 height 954
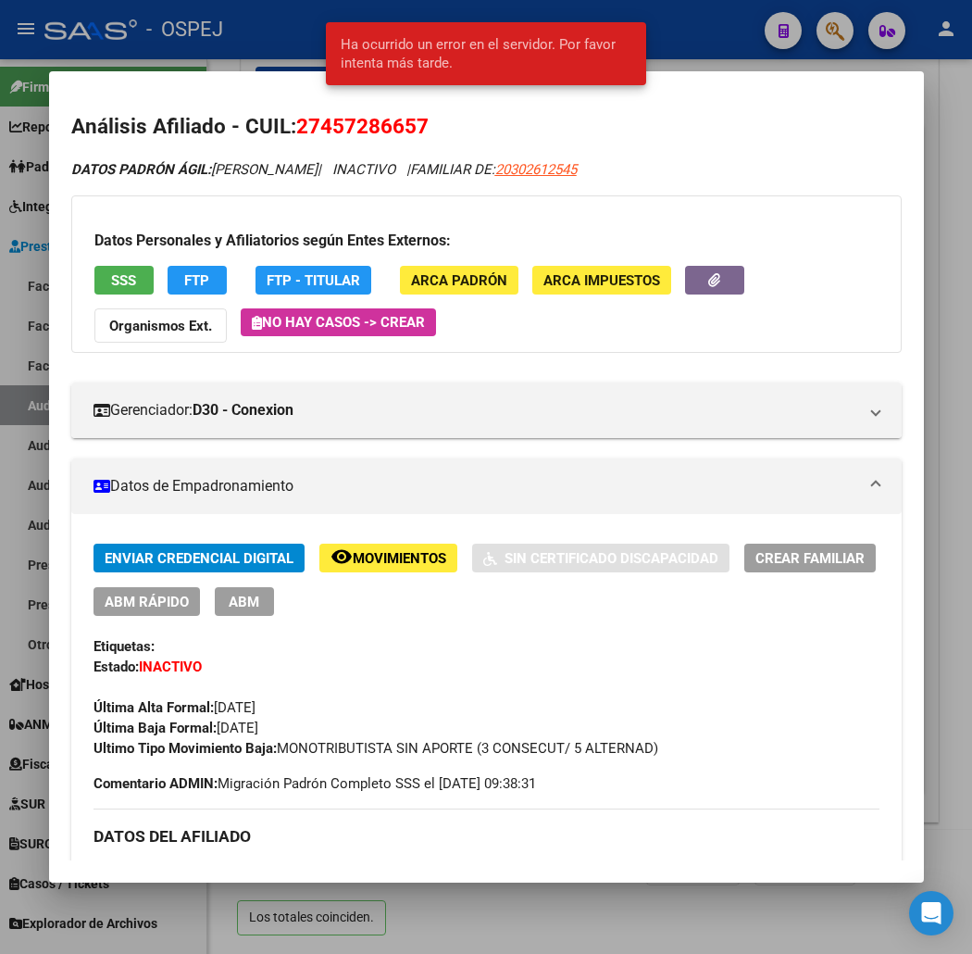
click at [218, 31] on div at bounding box center [486, 477] width 972 height 954
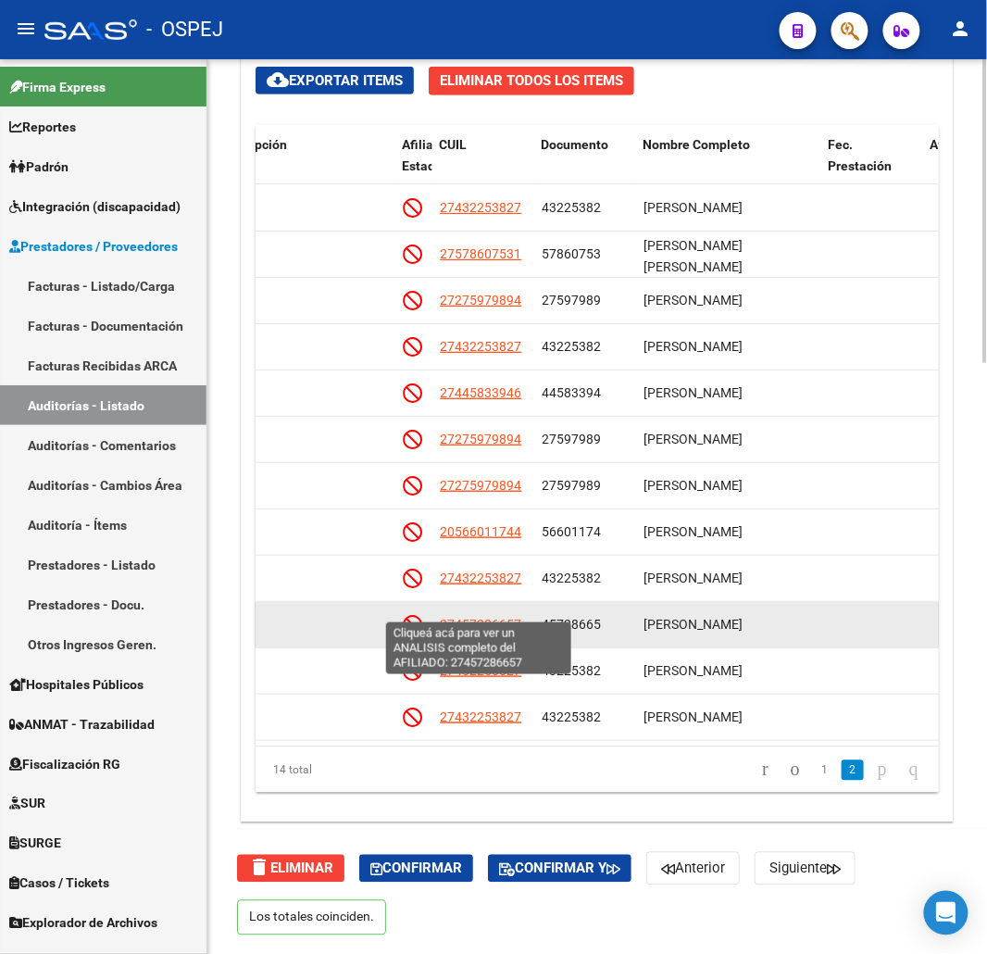
click at [485, 617] on span "27457286657" at bounding box center [480, 624] width 81 height 15
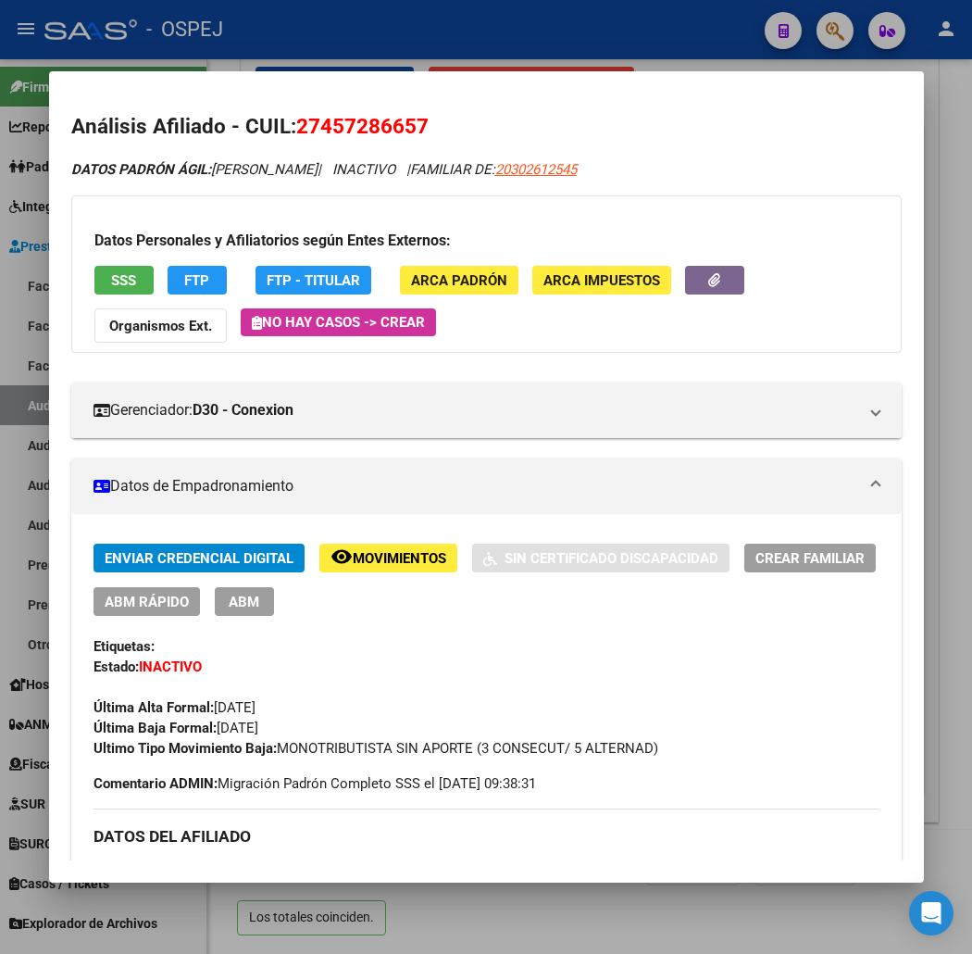
click at [347, 132] on span "27457286657" at bounding box center [362, 126] width 132 height 24
click at [345, 131] on span "27457286657" at bounding box center [362, 126] width 132 height 24
copy span "27457286657"
click at [809, 41] on div at bounding box center [486, 477] width 972 height 954
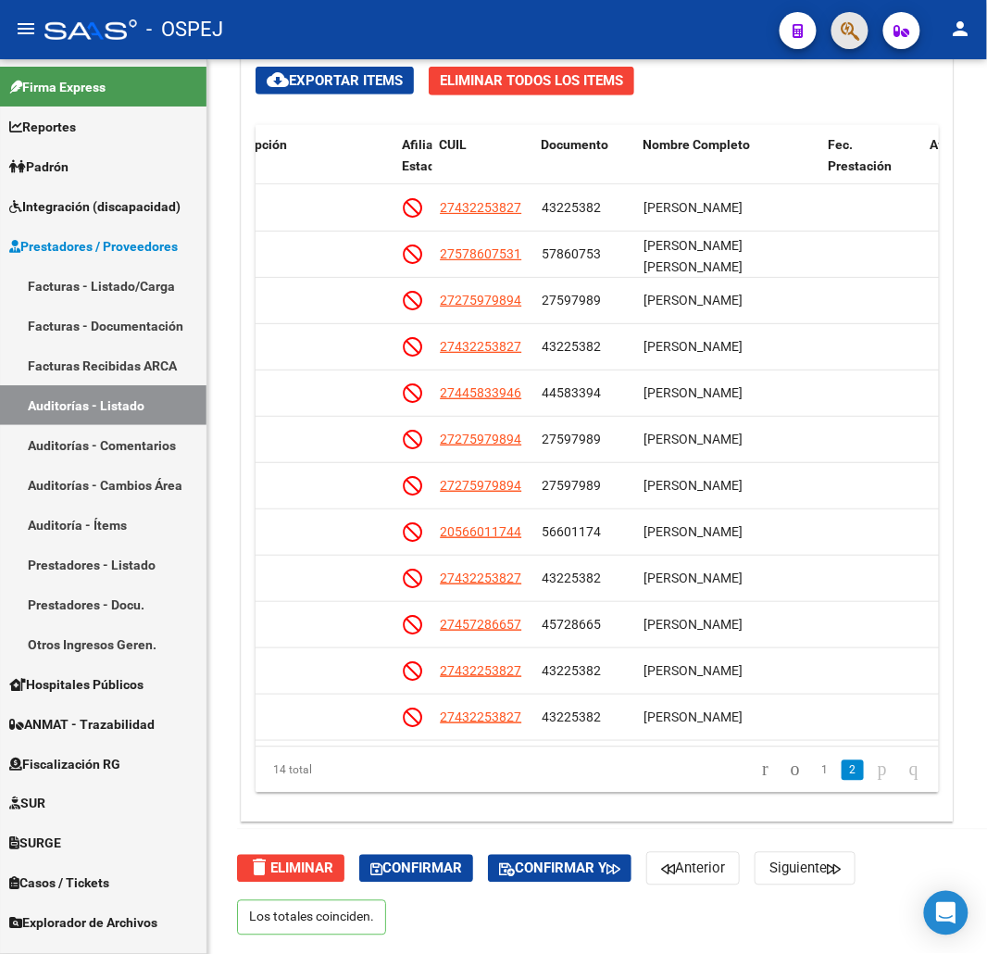
click at [838, 29] on button "button" at bounding box center [850, 30] width 37 height 37
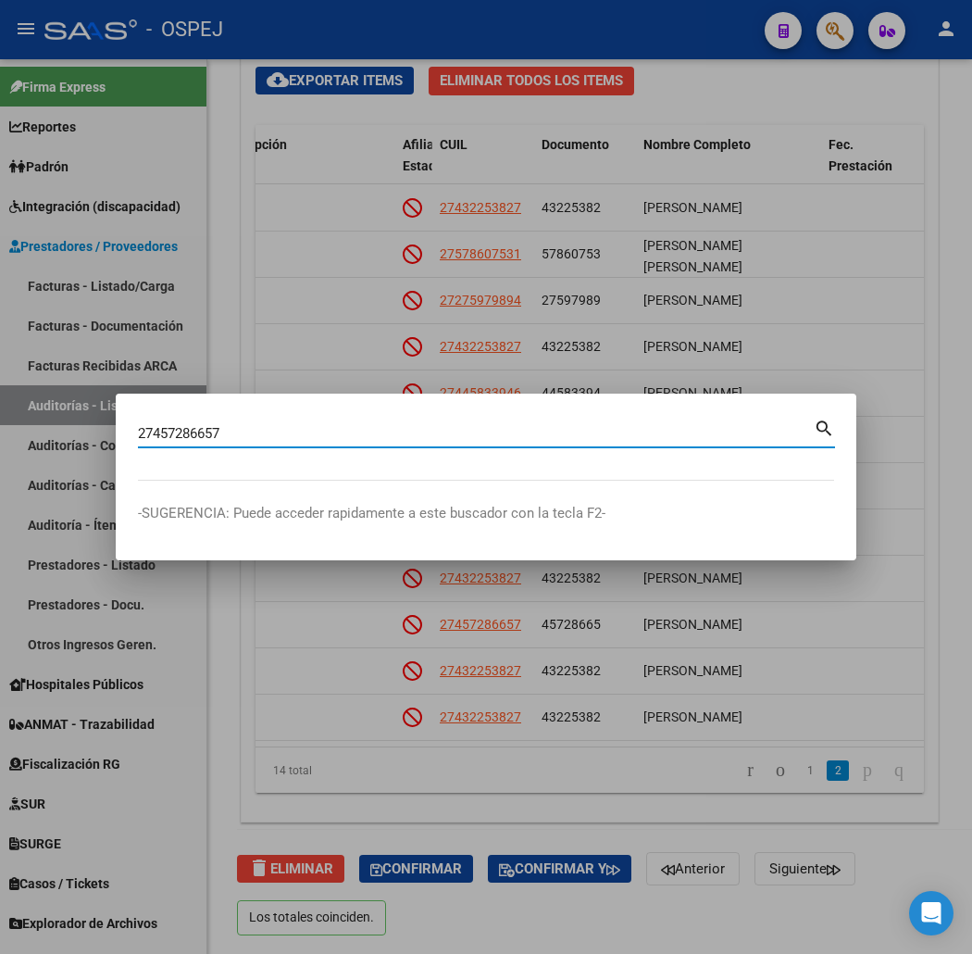
type input "27457286657"
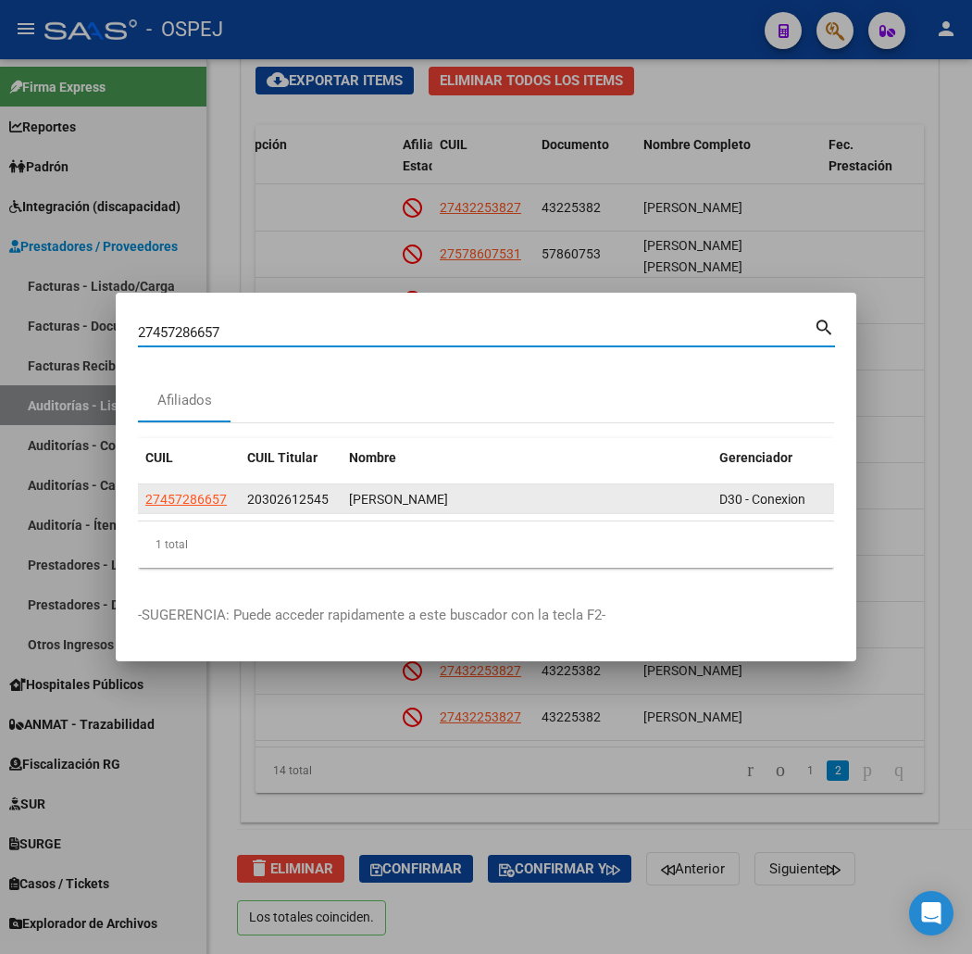
click at [145, 507] on app-link-go-to "27457286657" at bounding box center [185, 499] width 81 height 21
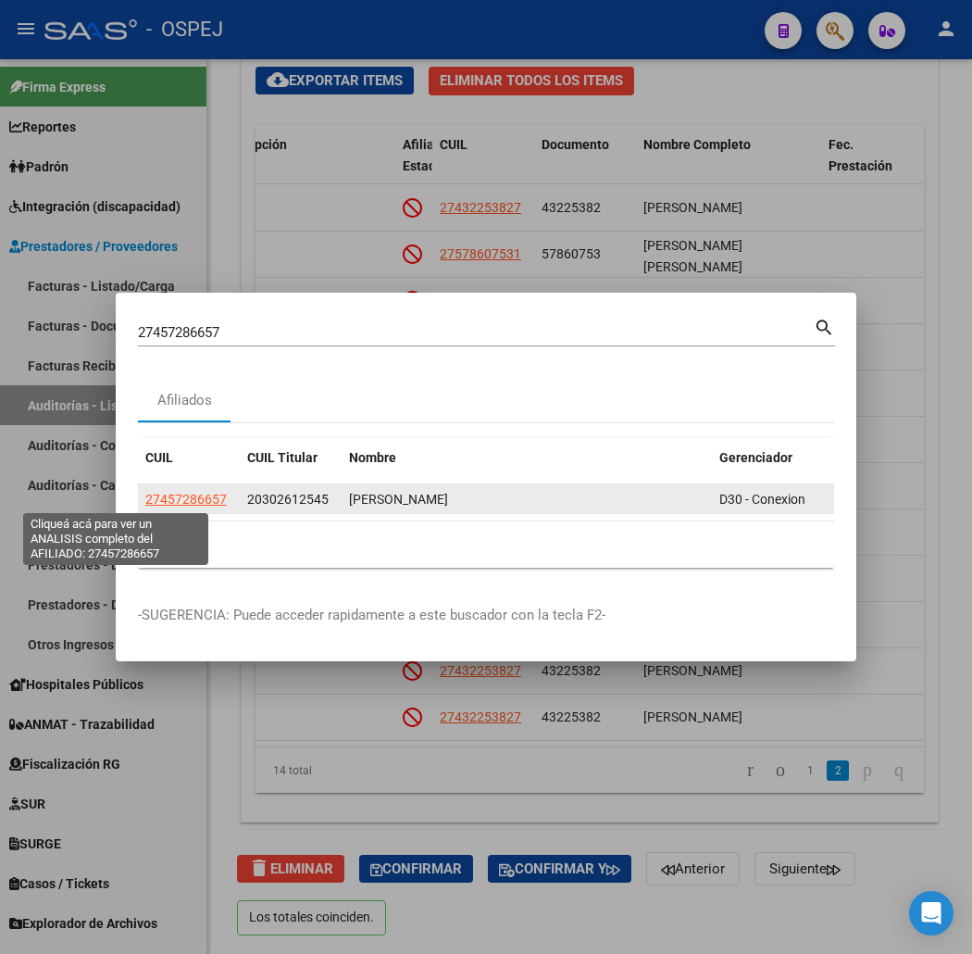
click at [145, 501] on span "27457286657" at bounding box center [185, 499] width 81 height 15
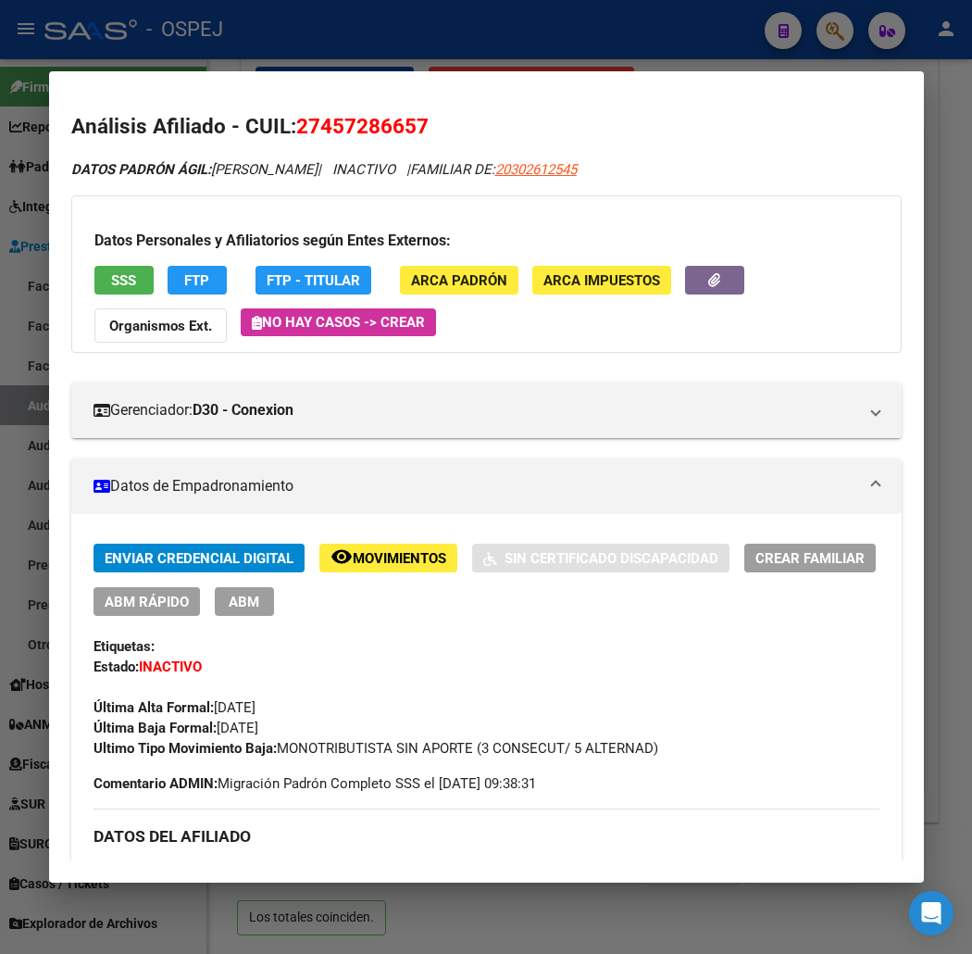
click at [128, 265] on div "Datos Personales y Afiliatorios según Entes Externos: SSS FTP FTP - Titular ARC…" at bounding box center [486, 273] width 831 height 157
click at [117, 278] on button "SSS" at bounding box center [123, 280] width 59 height 29
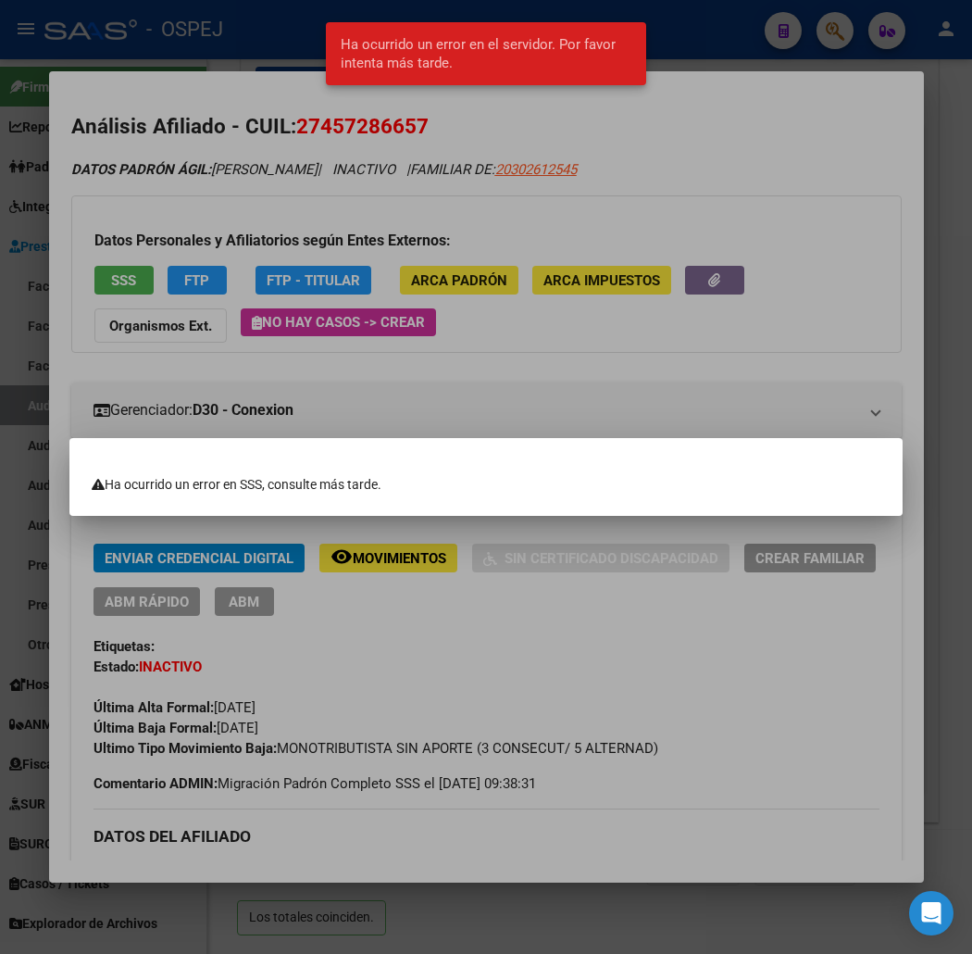
drag, startPoint x: 235, startPoint y: 157, endPoint x: 257, endPoint y: 56, distance: 104.3
click at [235, 151] on div at bounding box center [486, 477] width 972 height 954
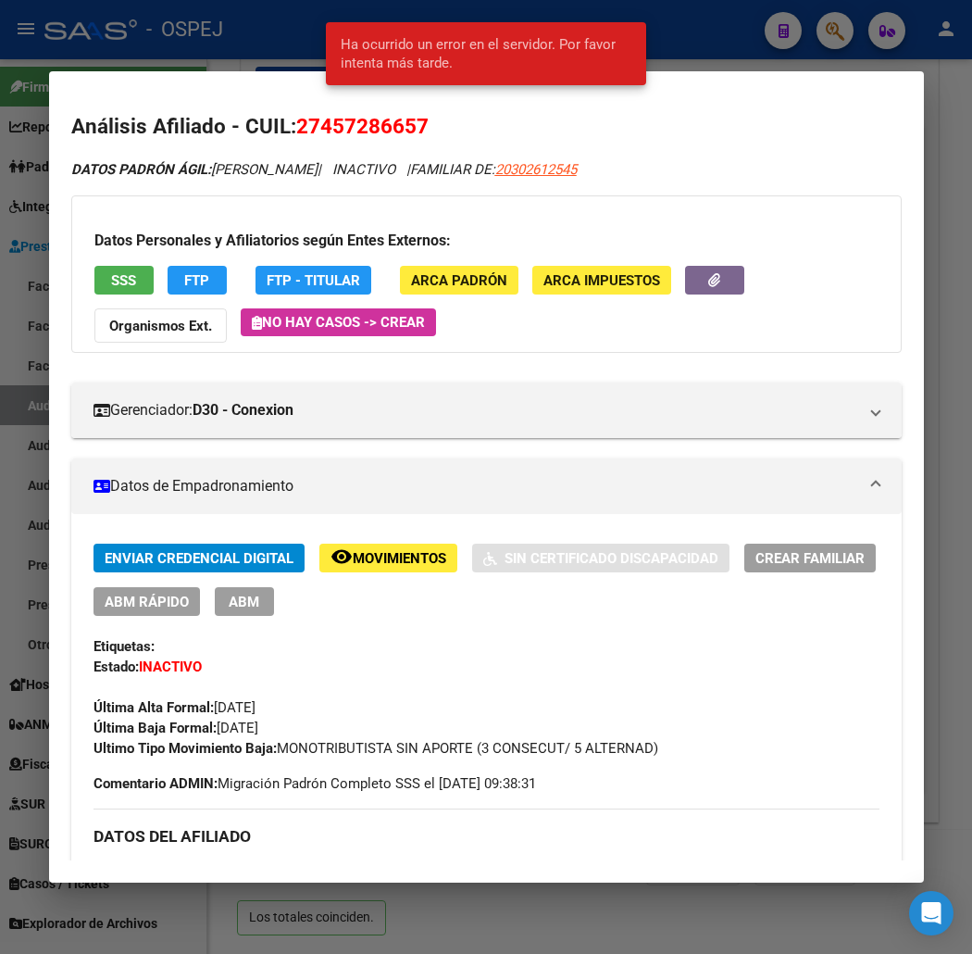
click at [257, 56] on div at bounding box center [486, 477] width 972 height 954
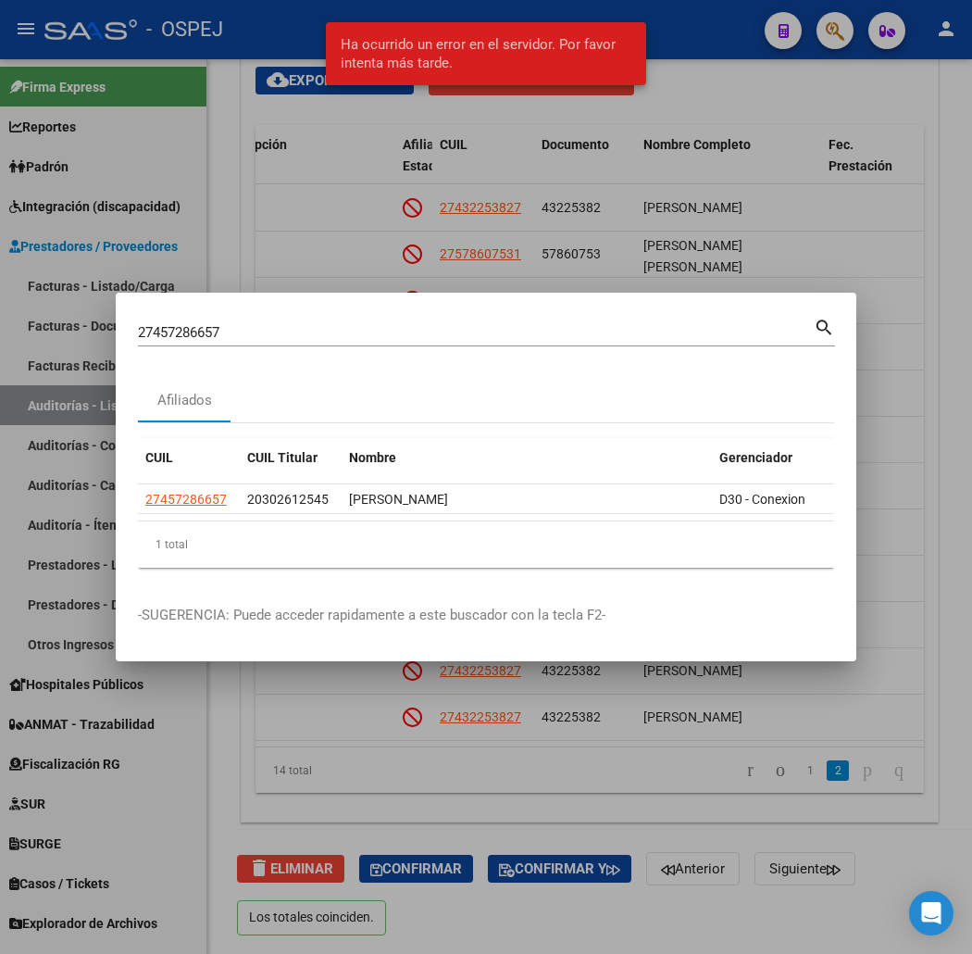
click at [257, 25] on div at bounding box center [486, 477] width 972 height 954
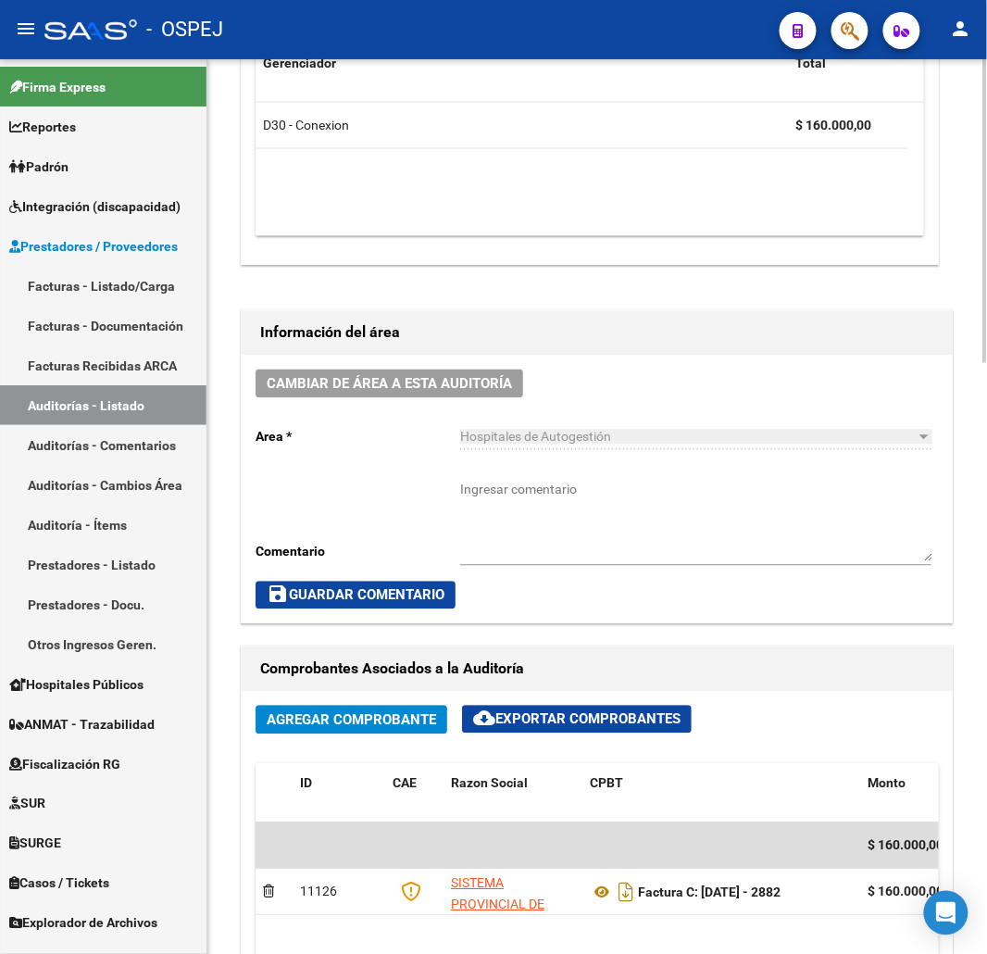
scroll to position [1016, 0]
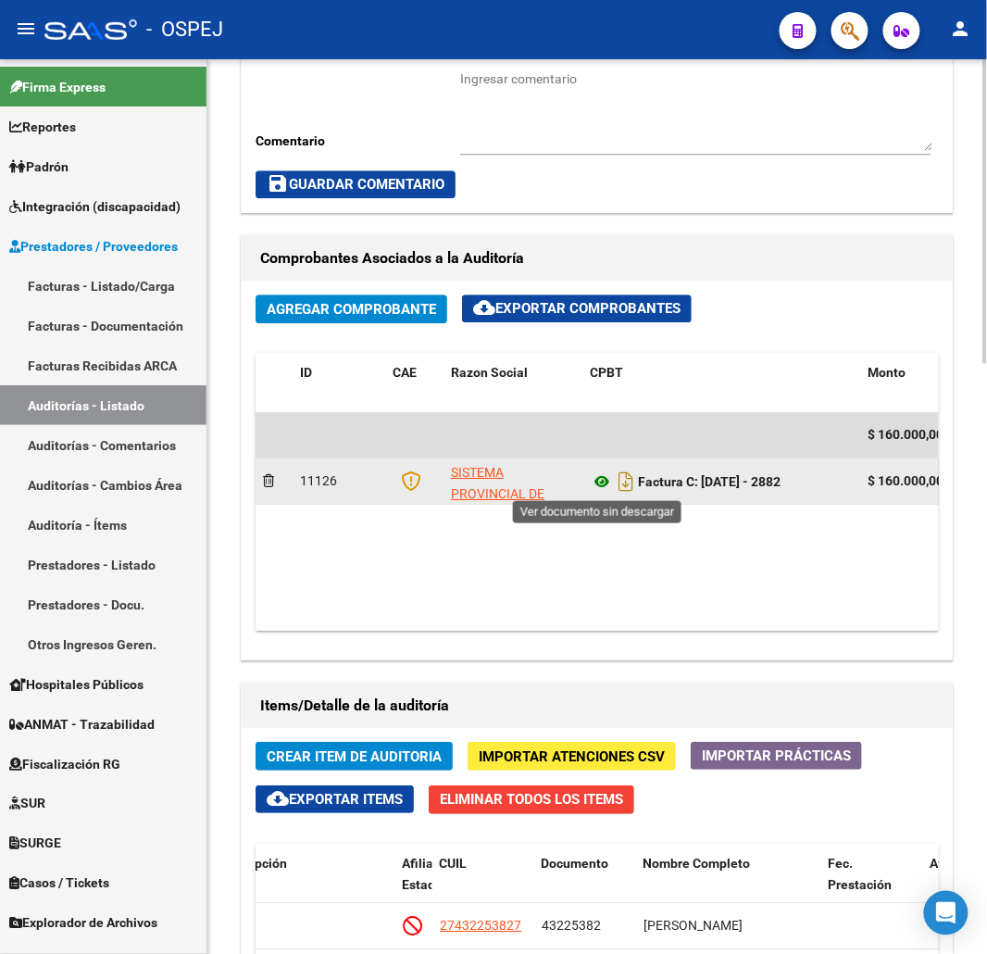
click at [591, 484] on icon at bounding box center [602, 481] width 24 height 22
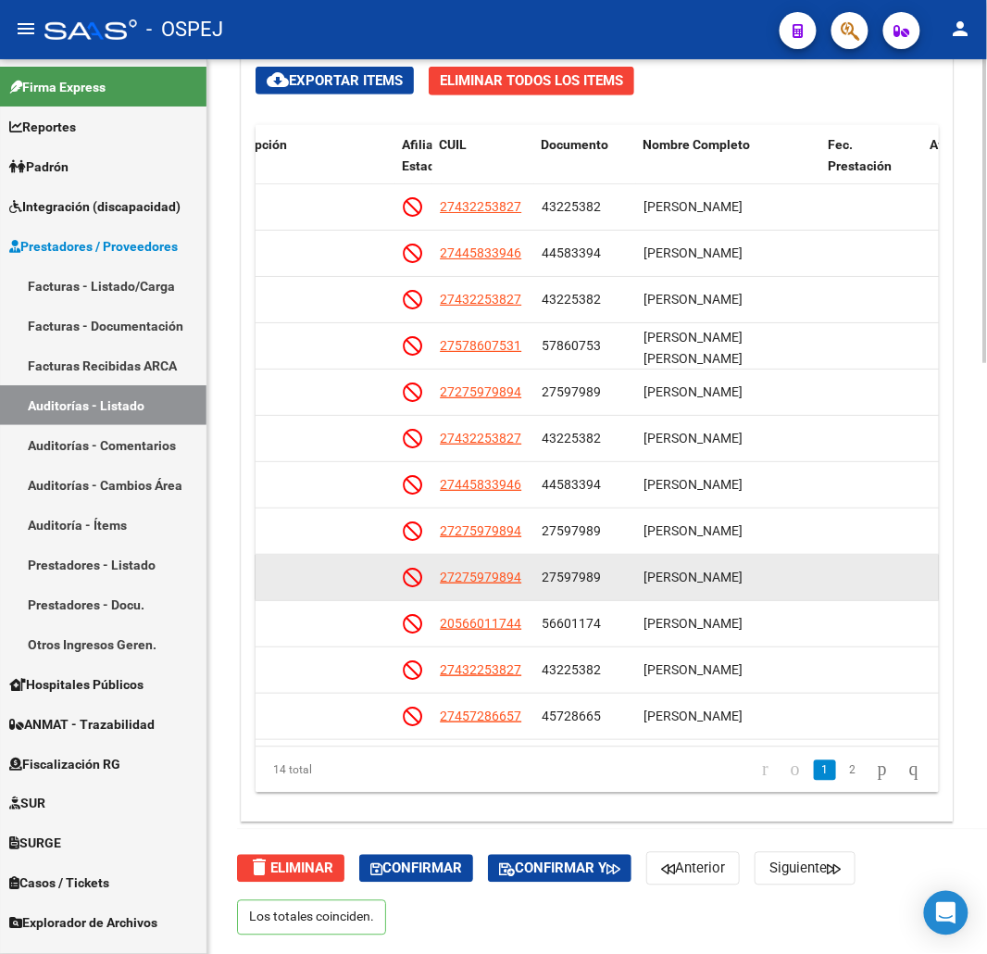
scroll to position [107, 1069]
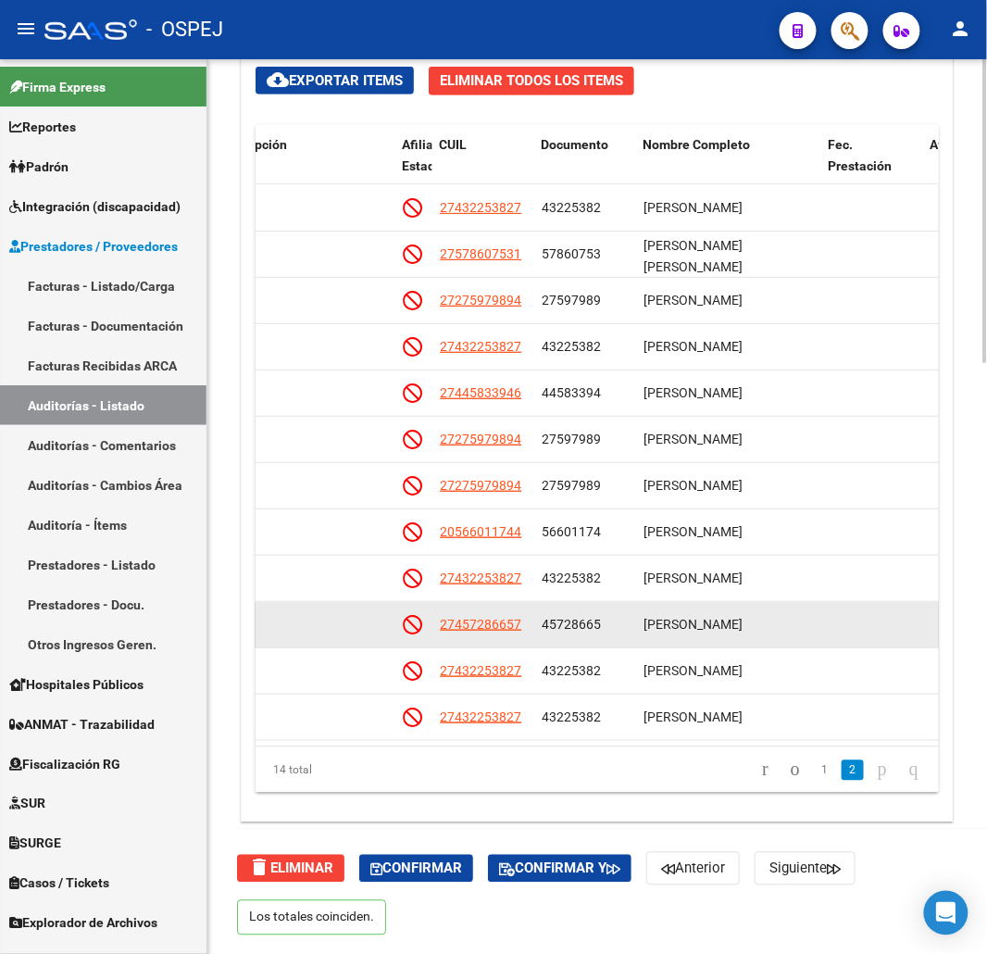
drag, startPoint x: 521, startPoint y: 621, endPoint x: 426, endPoint y: 613, distance: 95.7
click at [426, 613] on div "125975 D30 - Conexion $ 10.000,00 $ 10.000,00 $ 0,00 27457286657 45728665 [PERS…" at bounding box center [467, 625] width 2560 height 46
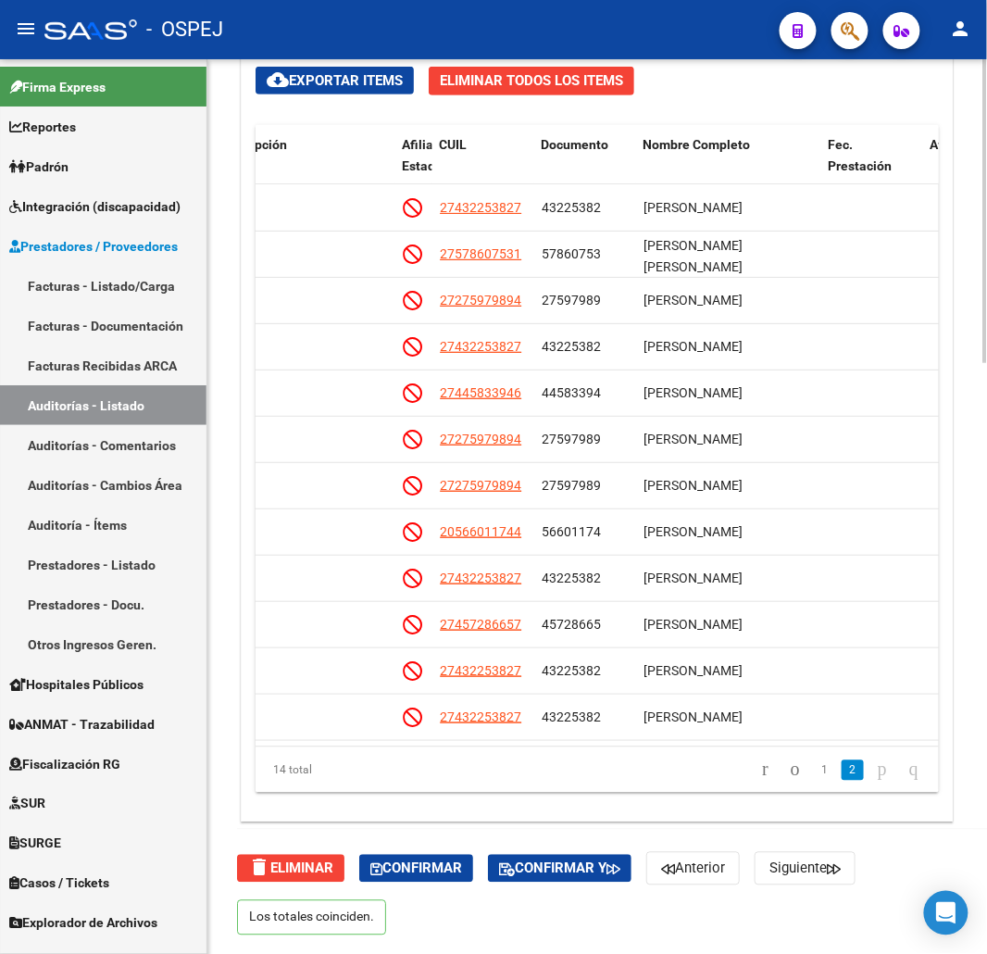
copy div "27457286657"
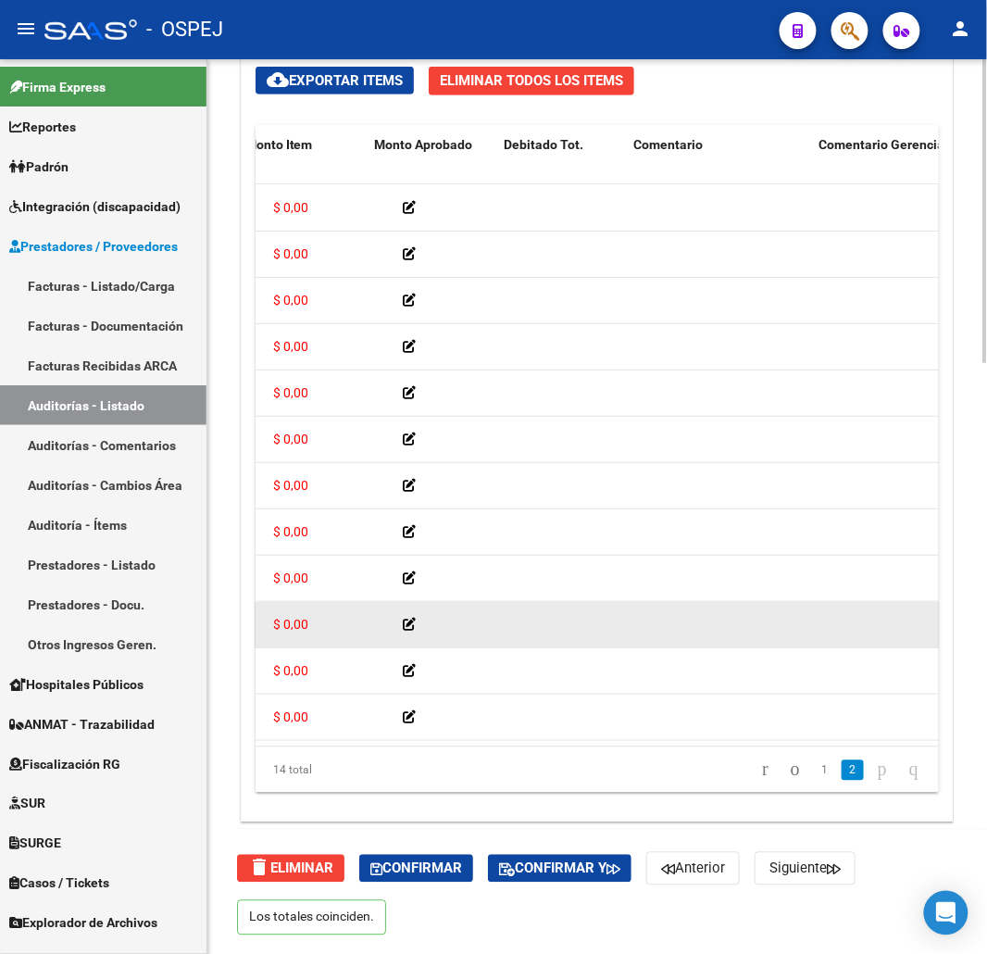
scroll to position [107, 0]
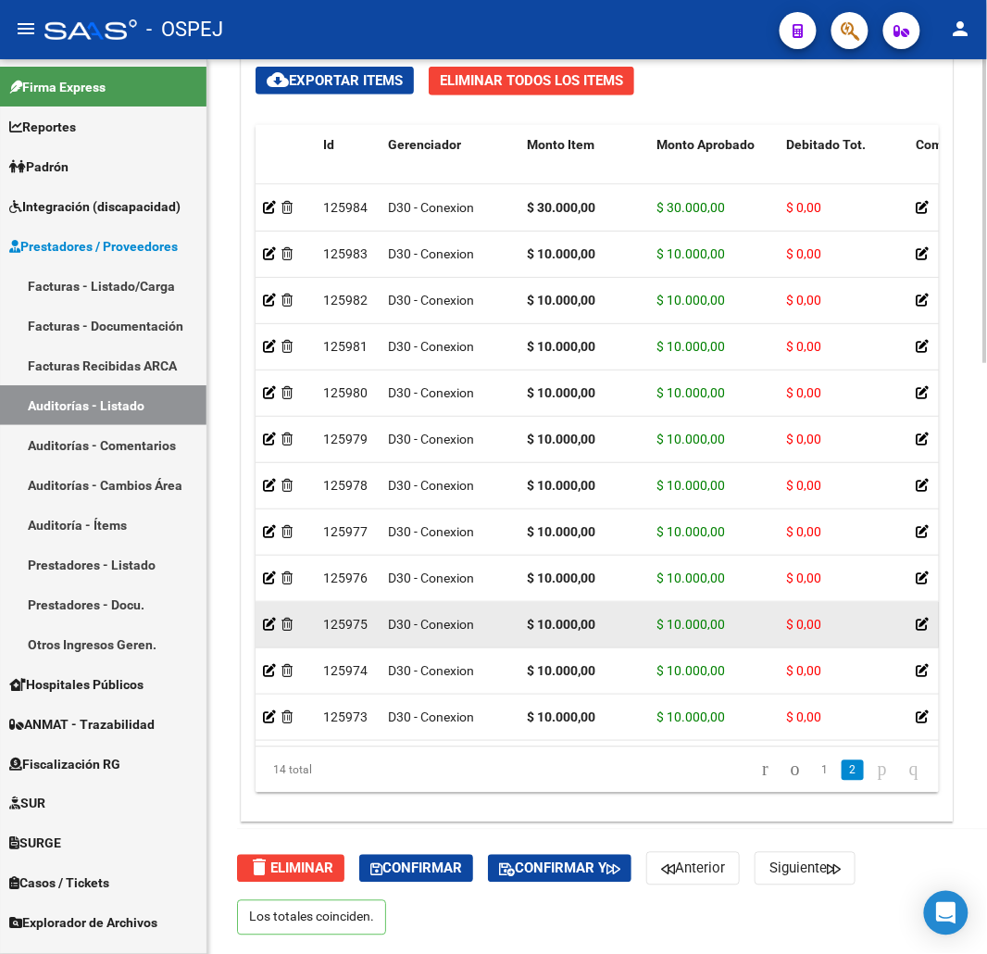
drag, startPoint x: 730, startPoint y: 611, endPoint x: 585, endPoint y: 612, distance: 144.5
drag, startPoint x: 598, startPoint y: 605, endPoint x: 528, endPoint y: 602, distance: 70.4
click at [528, 614] on div "$ 10.000,00" at bounding box center [584, 624] width 115 height 21
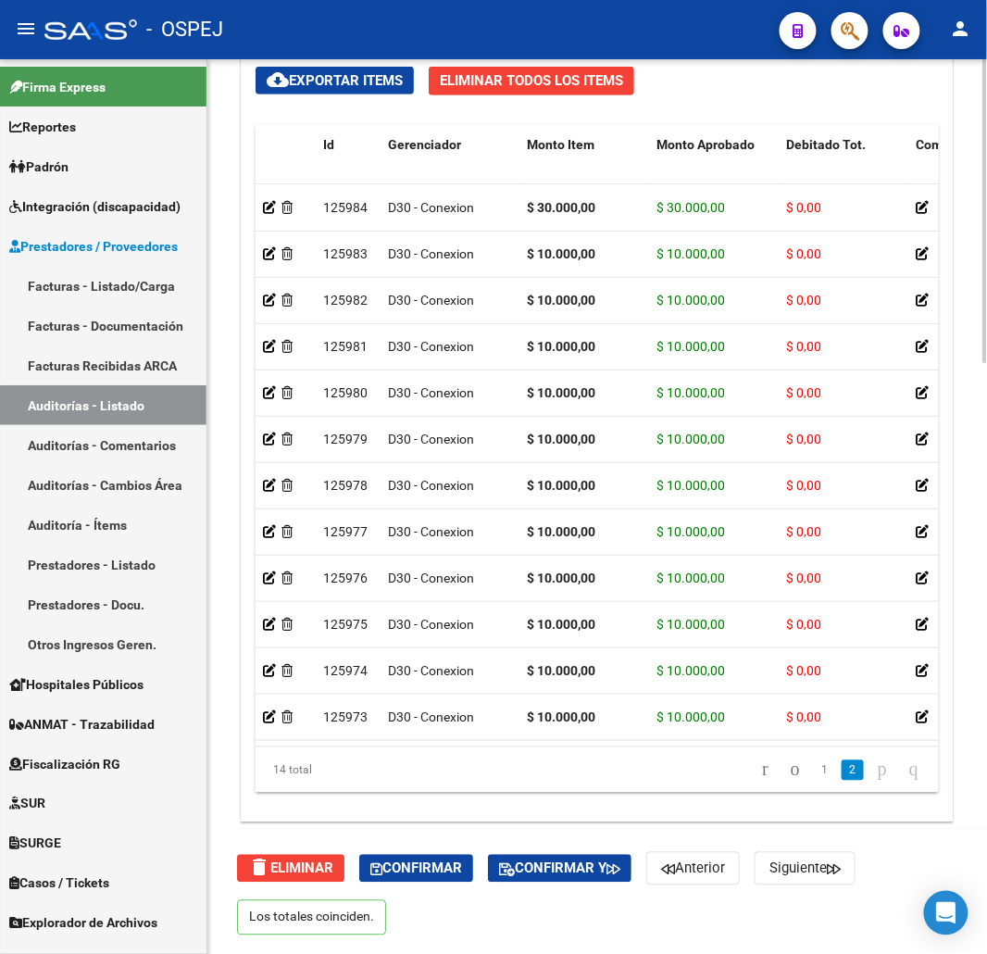
copy strong "$ 10.000,00"
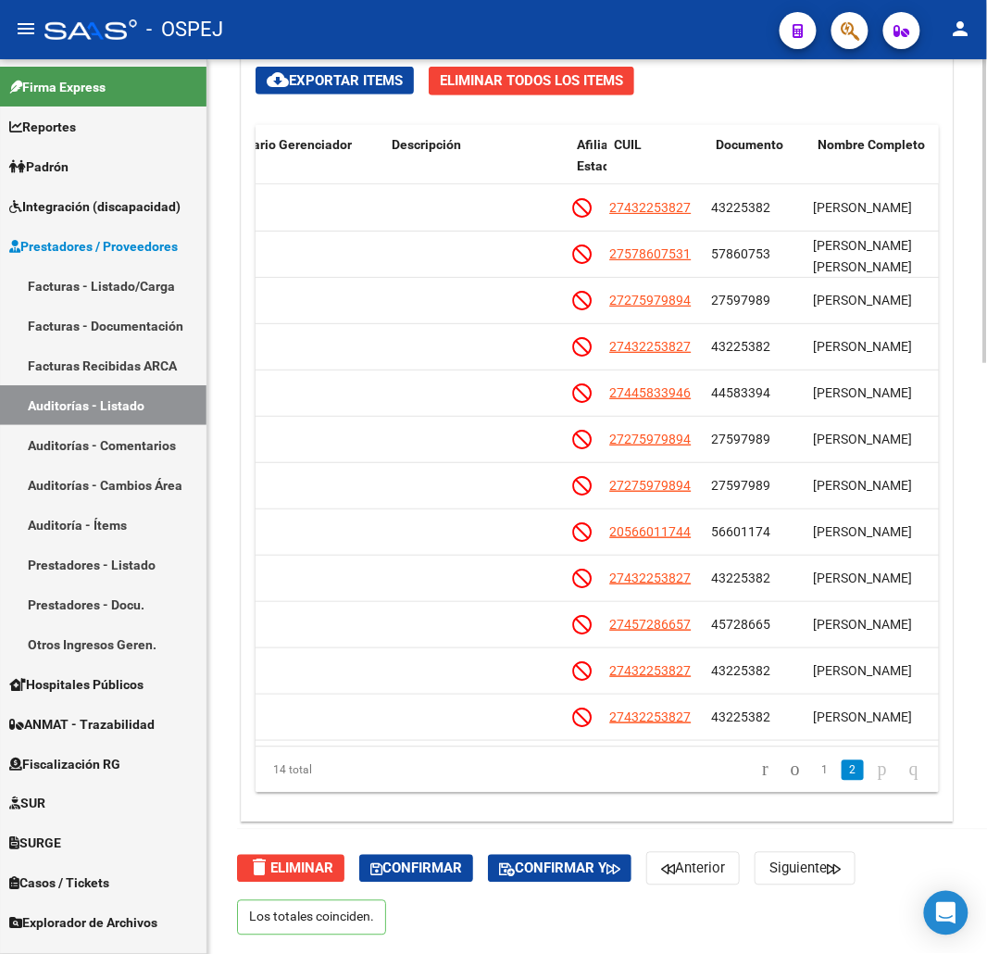
scroll to position [107, 894]
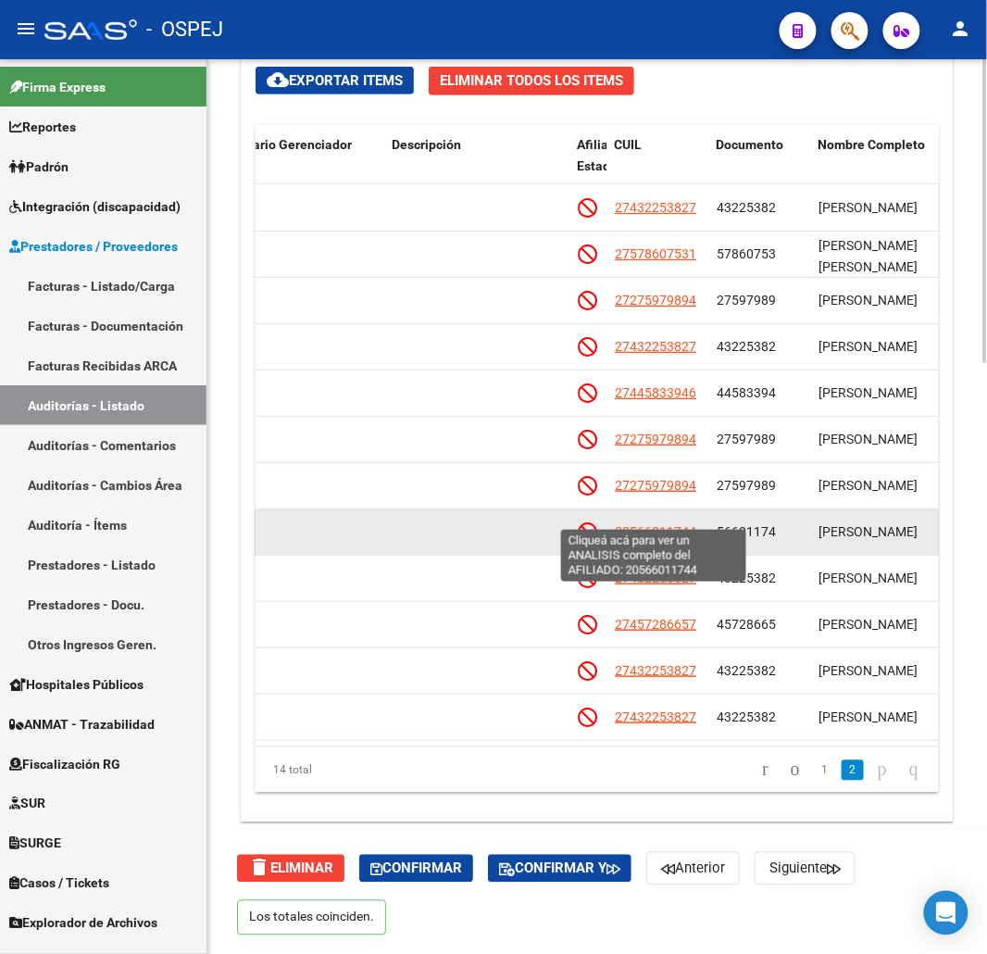
click at [673, 524] on span "20566011744" at bounding box center [655, 531] width 81 height 15
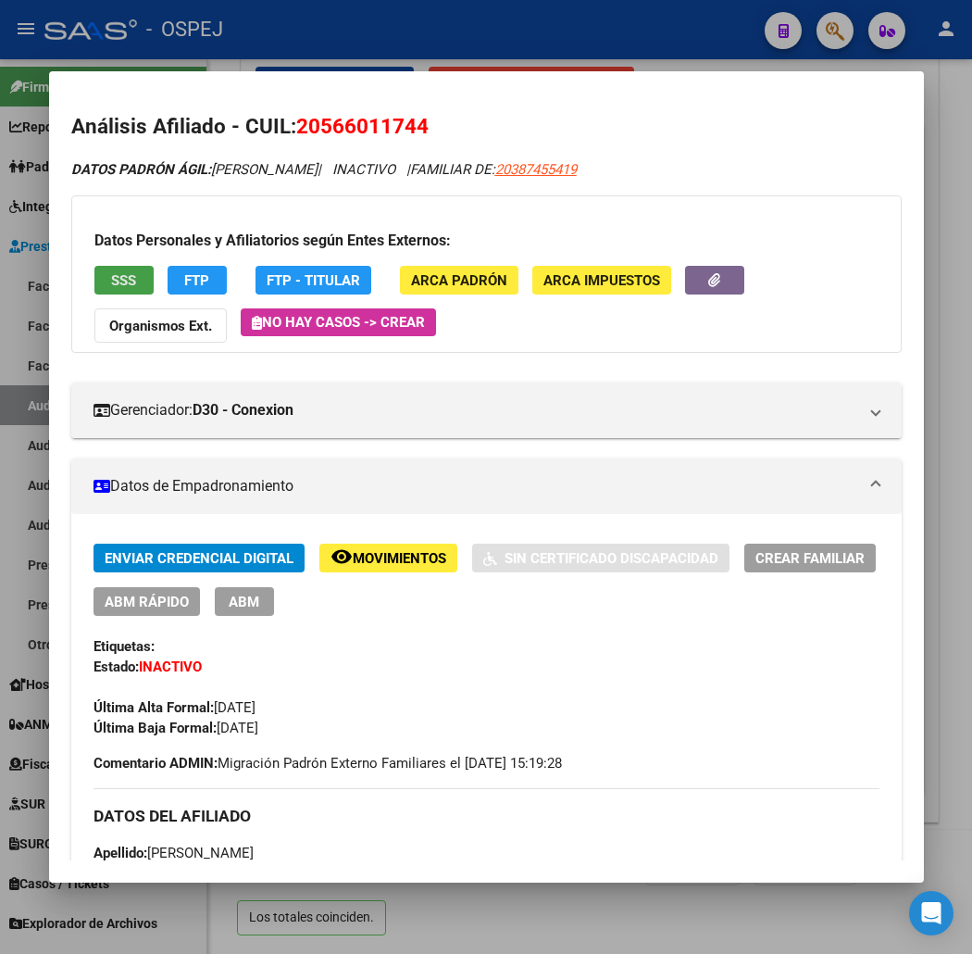
click at [111, 285] on span "SSS" at bounding box center [123, 280] width 25 height 17
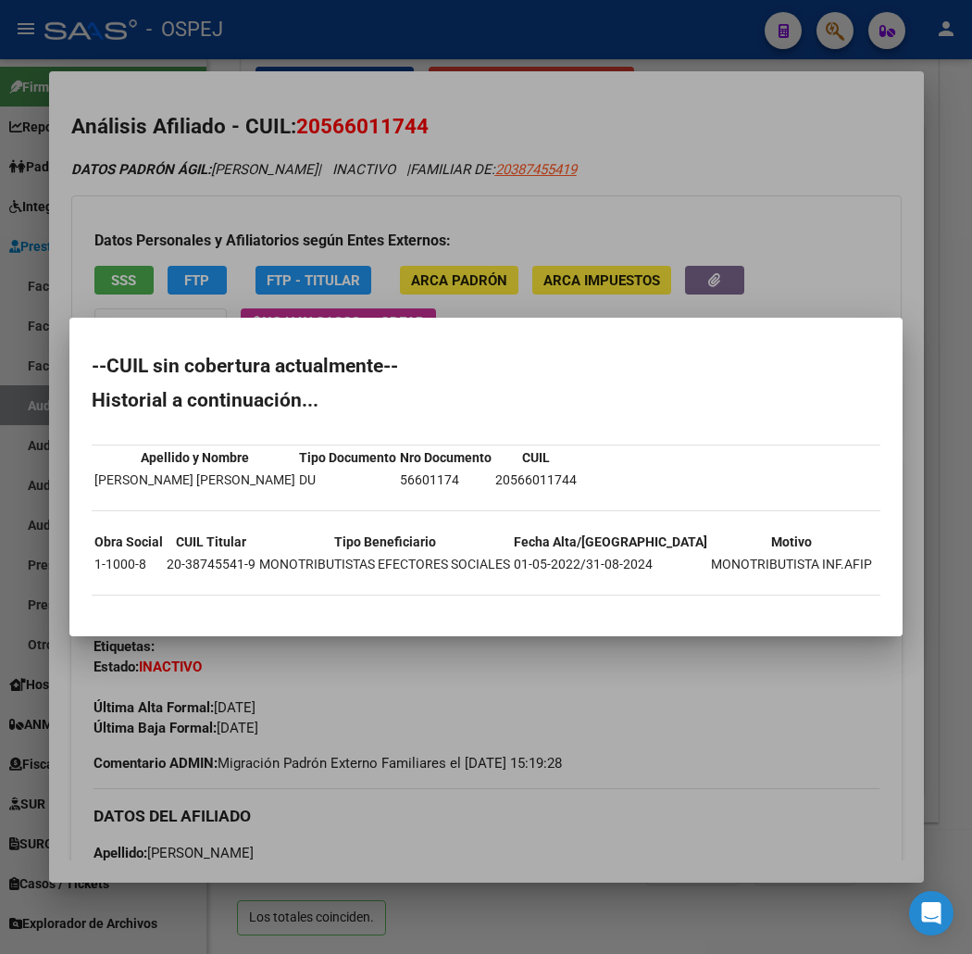
drag, startPoint x: 120, startPoint y: 607, endPoint x: 34, endPoint y: 375, distance: 247.9
click at [69, 375] on mat-dialog-content "--CUIL sin cobertura actualmente-- Historial a continuación... Apellido y Nombr…" at bounding box center [485, 476] width 833 height 273
copy div "--CUIL sin cobertura actualmente-- Historial a continuación... Apellido y Nombr…"
click at [339, 104] on div at bounding box center [486, 477] width 972 height 954
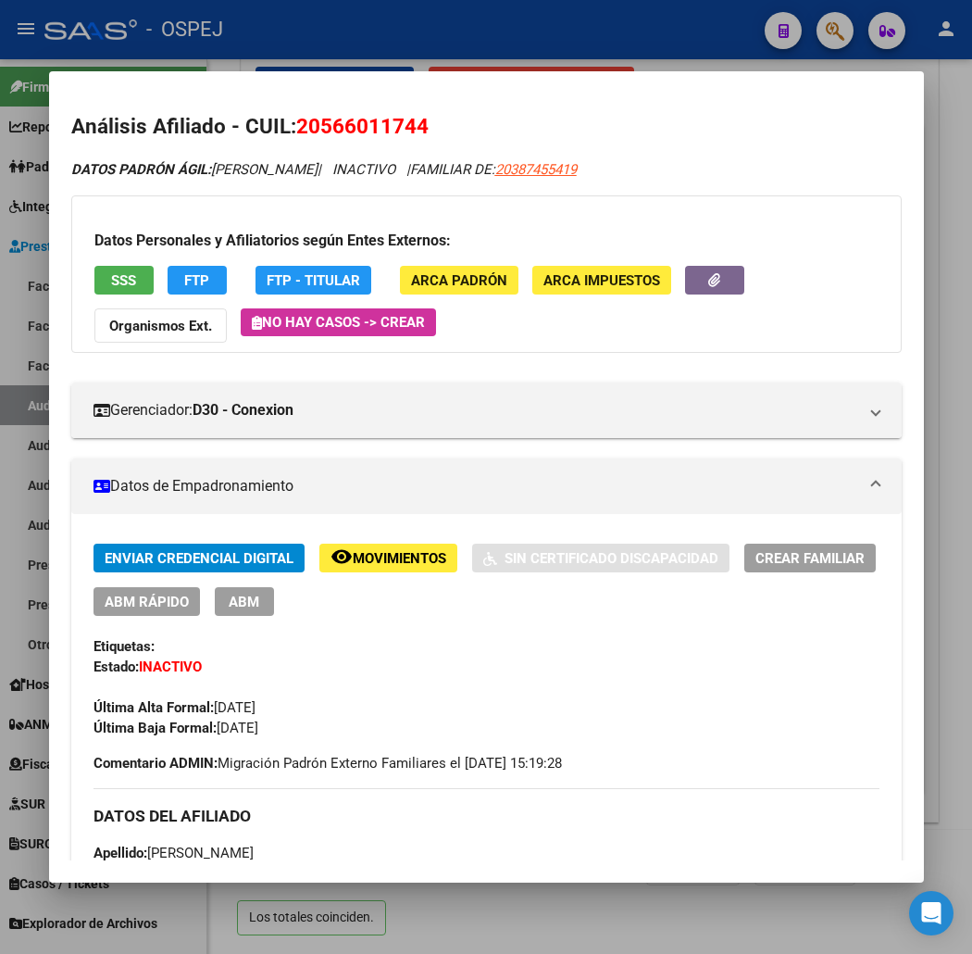
drag, startPoint x: 352, startPoint y: 137, endPoint x: 344, endPoint y: 126, distance: 13.9
click at [348, 132] on span "20566011744" at bounding box center [362, 126] width 132 height 24
click at [344, 126] on span "20566011744" at bounding box center [362, 126] width 132 height 24
click at [344, 135] on span "20566011744" at bounding box center [362, 126] width 132 height 24
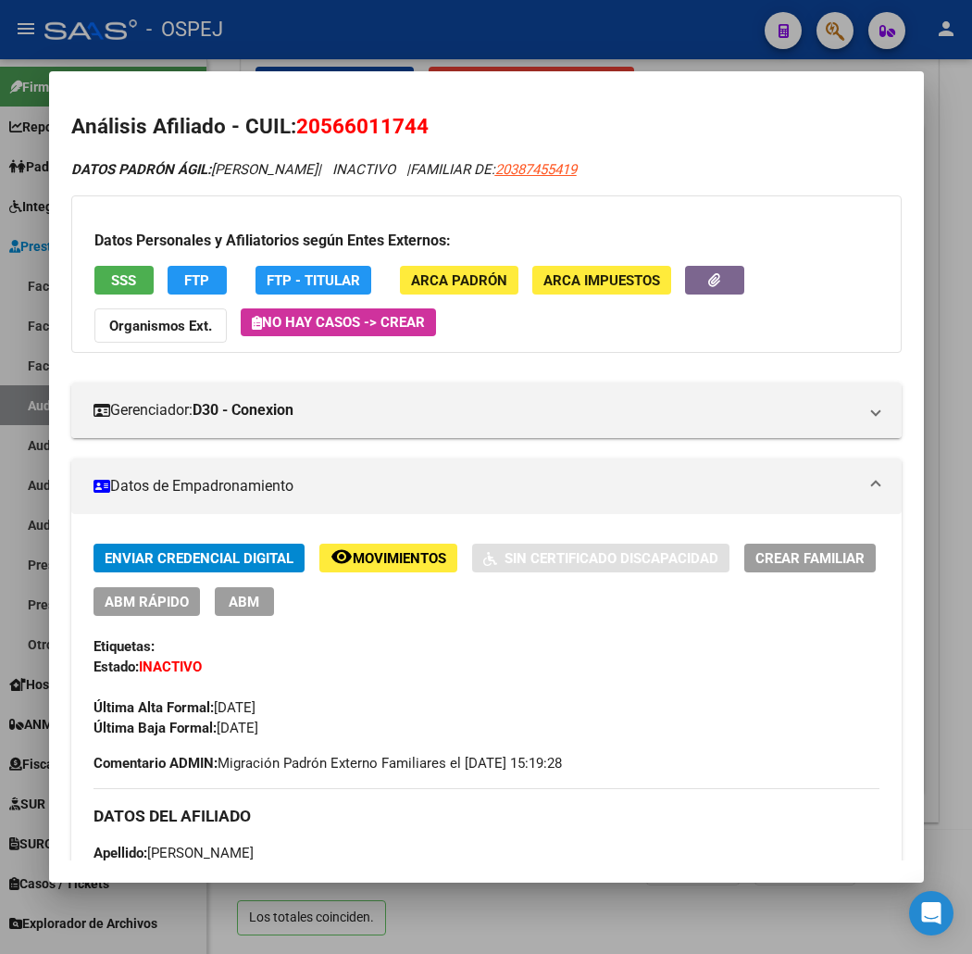
click at [344, 135] on span "20566011744" at bounding box center [362, 126] width 132 height 24
copy span "20566011744"
drag, startPoint x: 437, startPoint y: 34, endPoint x: 836, endPoint y: 494, distance: 608.5
click at [437, 34] on div at bounding box center [486, 477] width 972 height 954
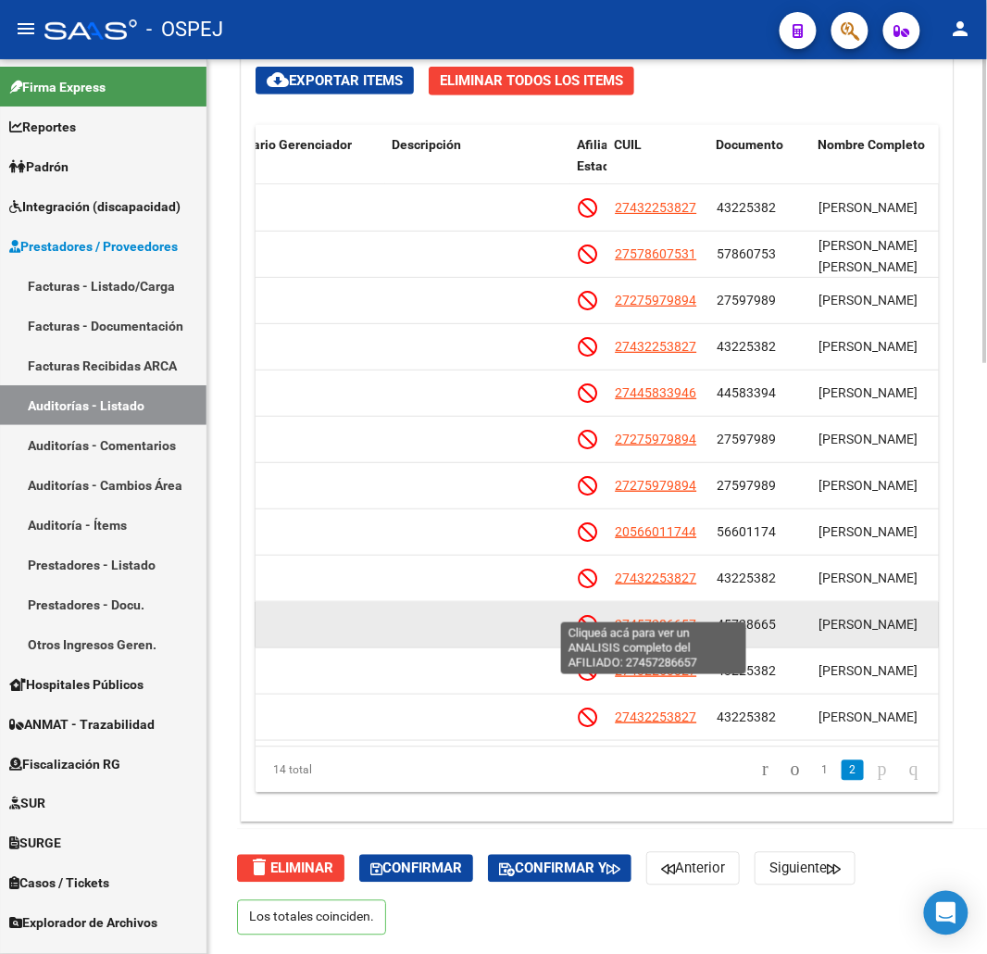
click at [671, 617] on span "27457286657" at bounding box center [655, 624] width 81 height 15
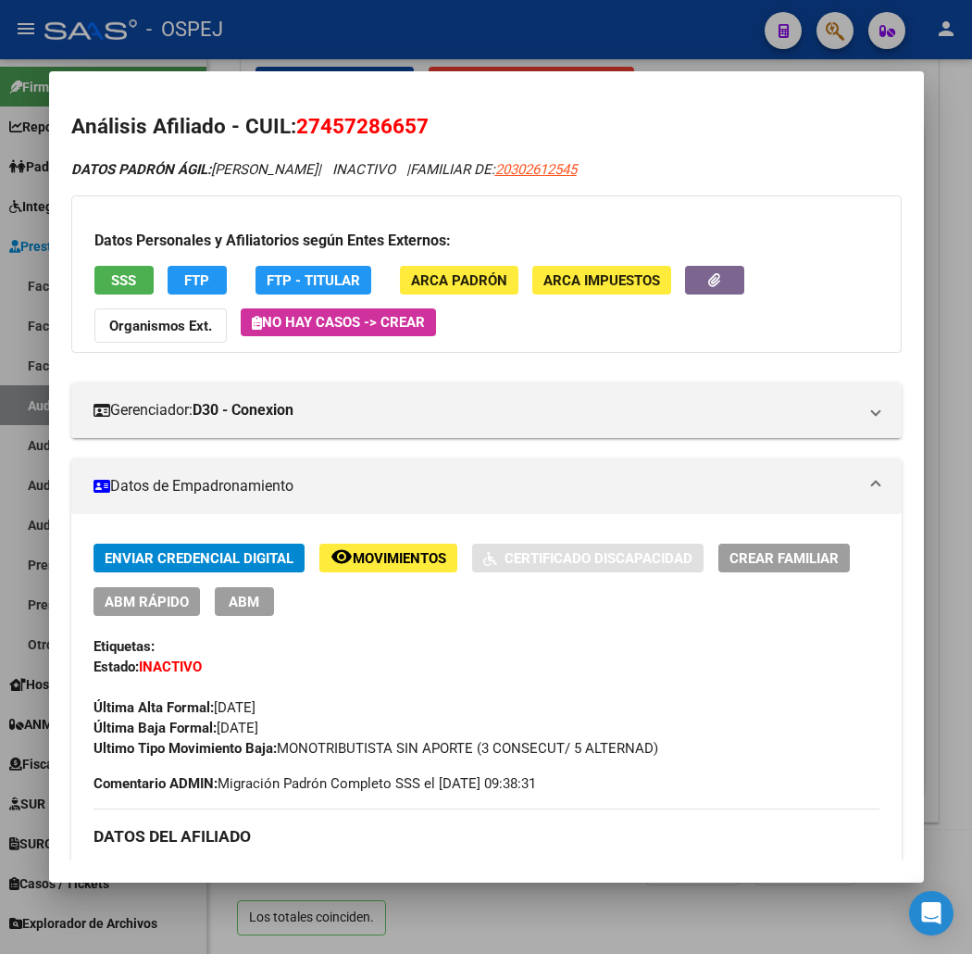
click at [100, 254] on div "Datos Personales y Afiliatorios según Entes Externos: SSS FTP FTP - Titular ARC…" at bounding box center [486, 273] width 831 height 157
click at [105, 269] on button "SSS" at bounding box center [123, 280] width 59 height 29
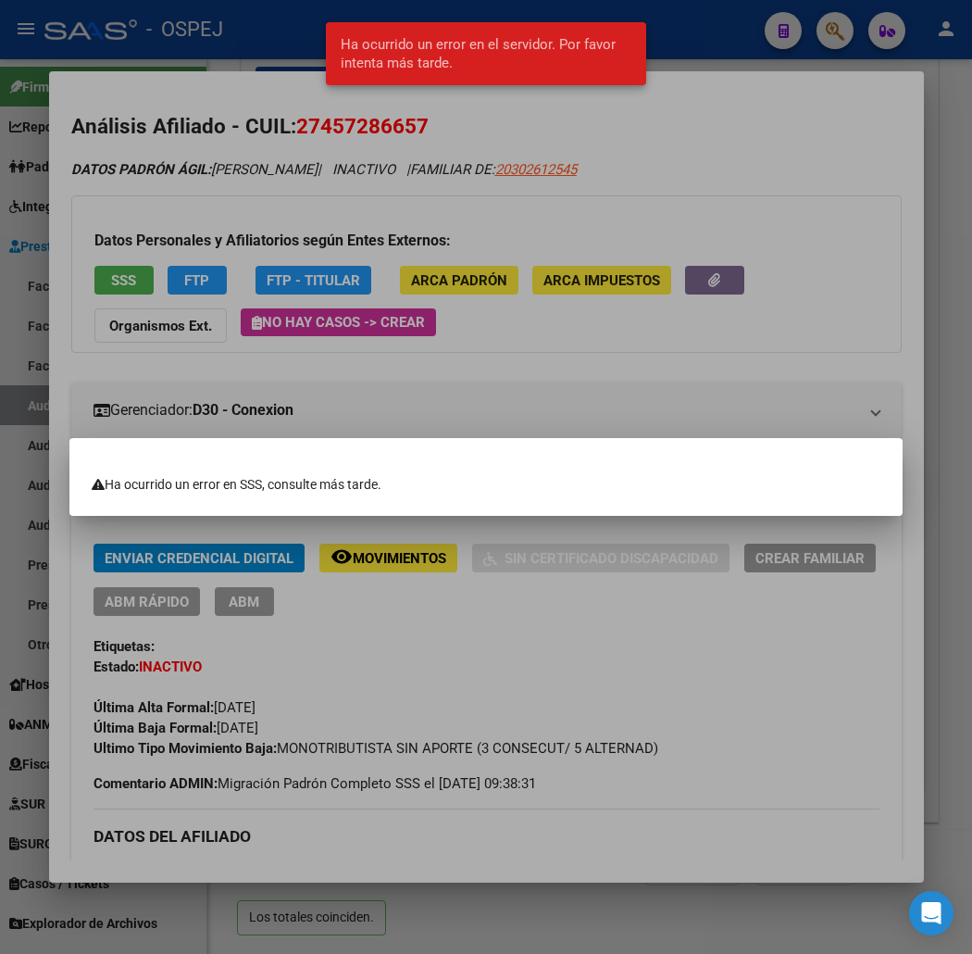
click at [170, 254] on div at bounding box center [486, 477] width 972 height 954
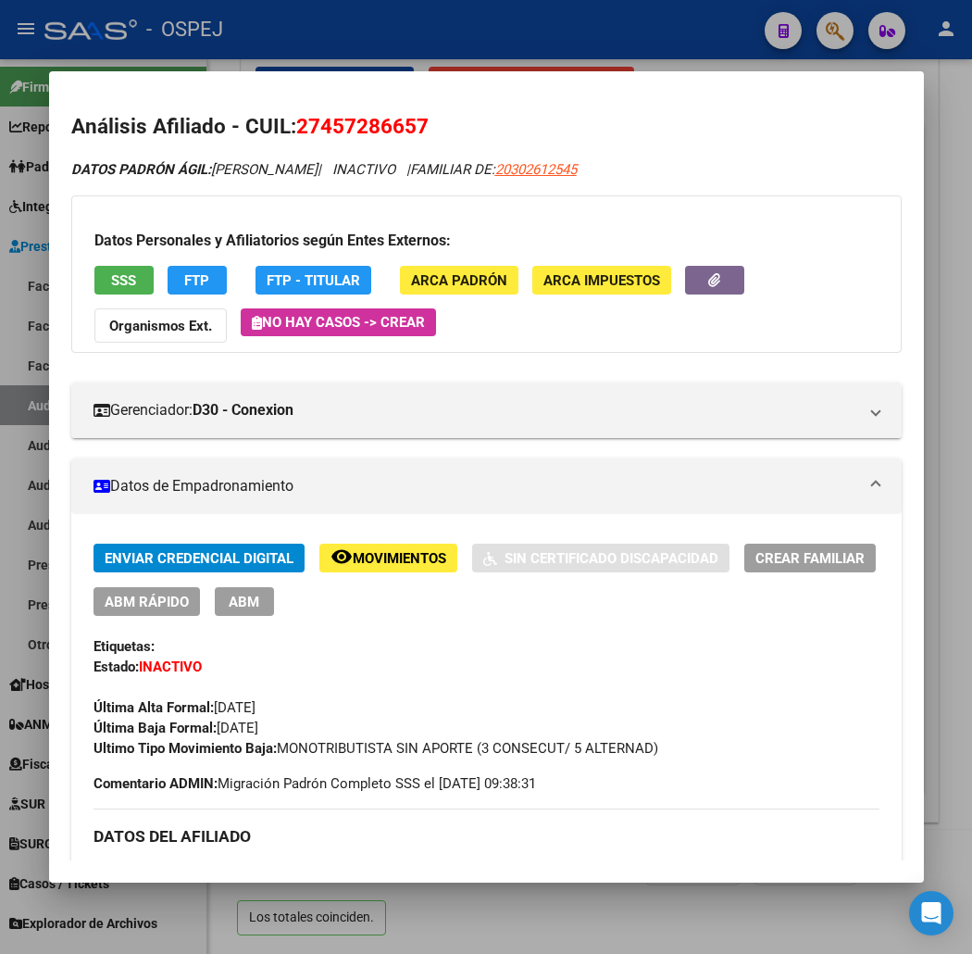
click at [294, 48] on div at bounding box center [486, 477] width 972 height 954
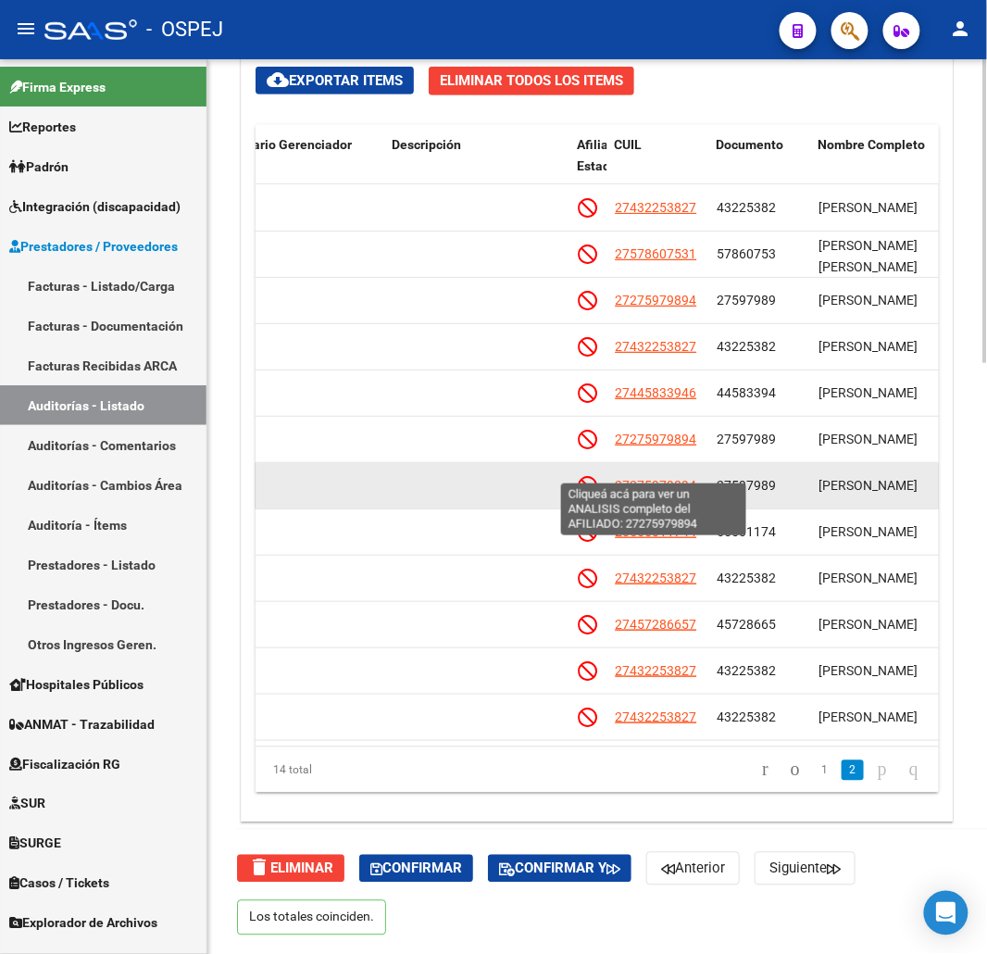
click at [677, 478] on span "27275979894" at bounding box center [655, 485] width 81 height 15
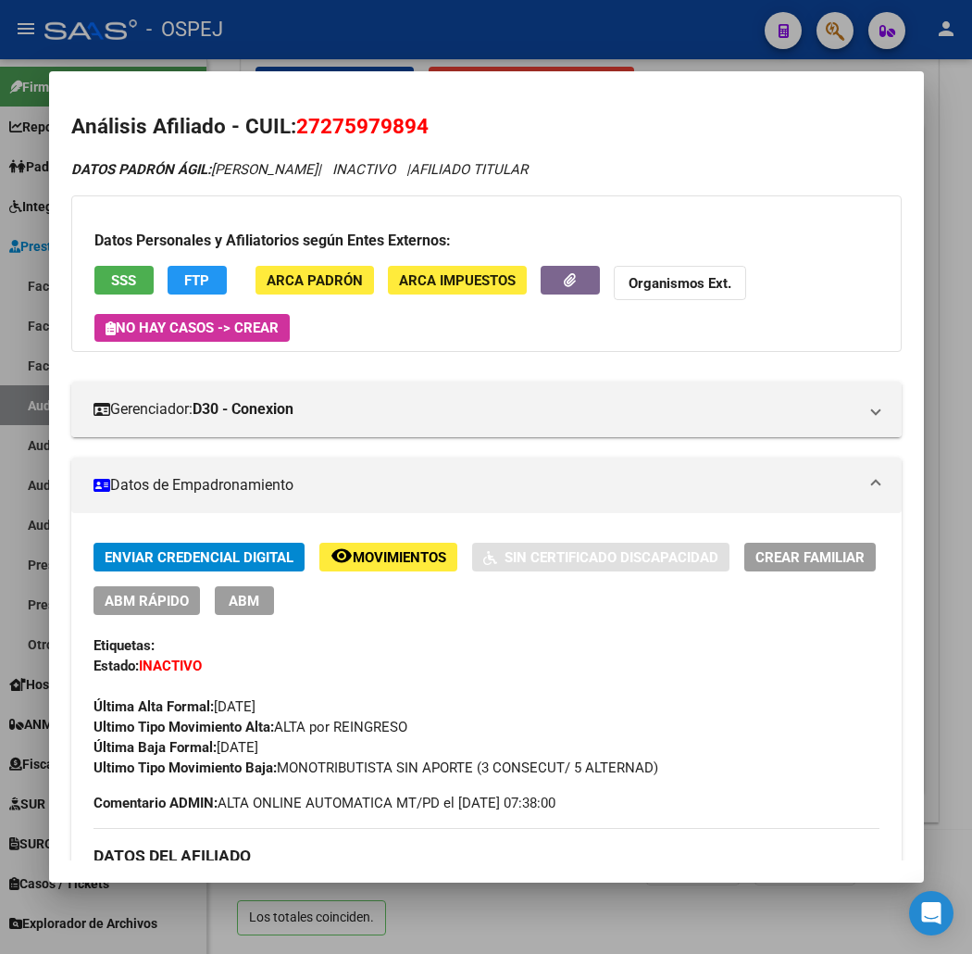
click at [94, 293] on button "SSS" at bounding box center [123, 280] width 59 height 29
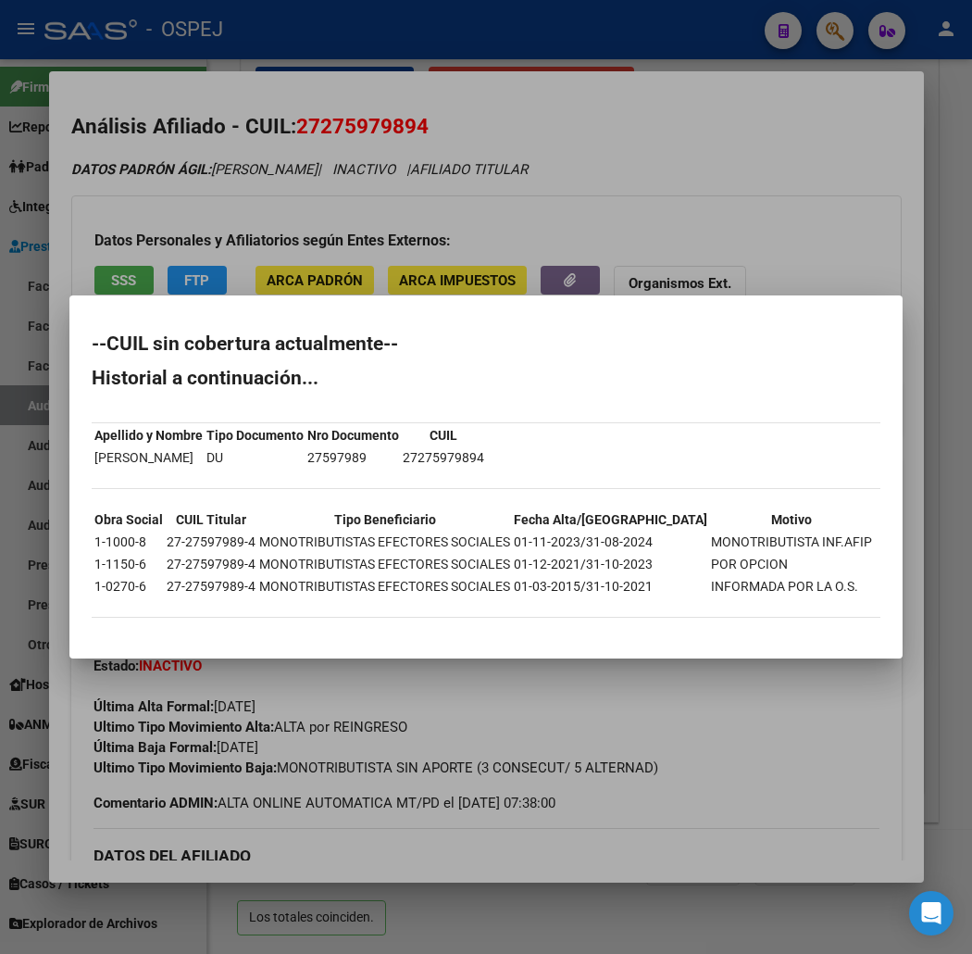
drag, startPoint x: 42, startPoint y: 349, endPoint x: 116, endPoint y: 539, distance: 203.8
click at [128, 632] on mat-dialog-content "--CUIL sin cobertura actualmente-- Historial a continuación... Apellido y Nombr…" at bounding box center [485, 477] width 833 height 318
copy div "--CUIL sin cobertura actualmente-- Historial a continuación... Apellido y Nombr…"
click at [318, 88] on div at bounding box center [486, 477] width 972 height 954
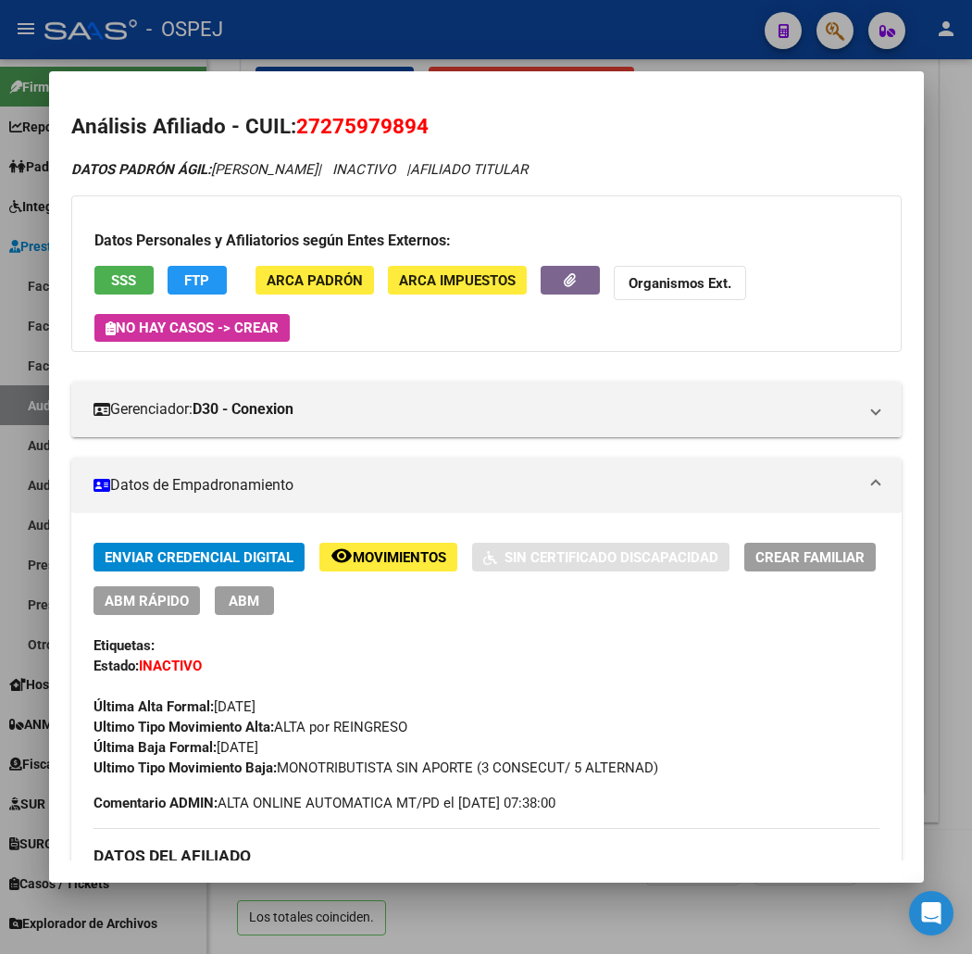
click at [321, 130] on span "27275979894" at bounding box center [362, 126] width 132 height 24
copy span "27275979894"
click at [363, 72] on mat-dialog-container "Análisis Afiliado - CUIL: 27275979894 DATOS PADRÓN ÁGIL: [PERSON_NAME] | INACTI…" at bounding box center [486, 476] width 875 height 811
click at [436, 53] on div at bounding box center [486, 477] width 972 height 954
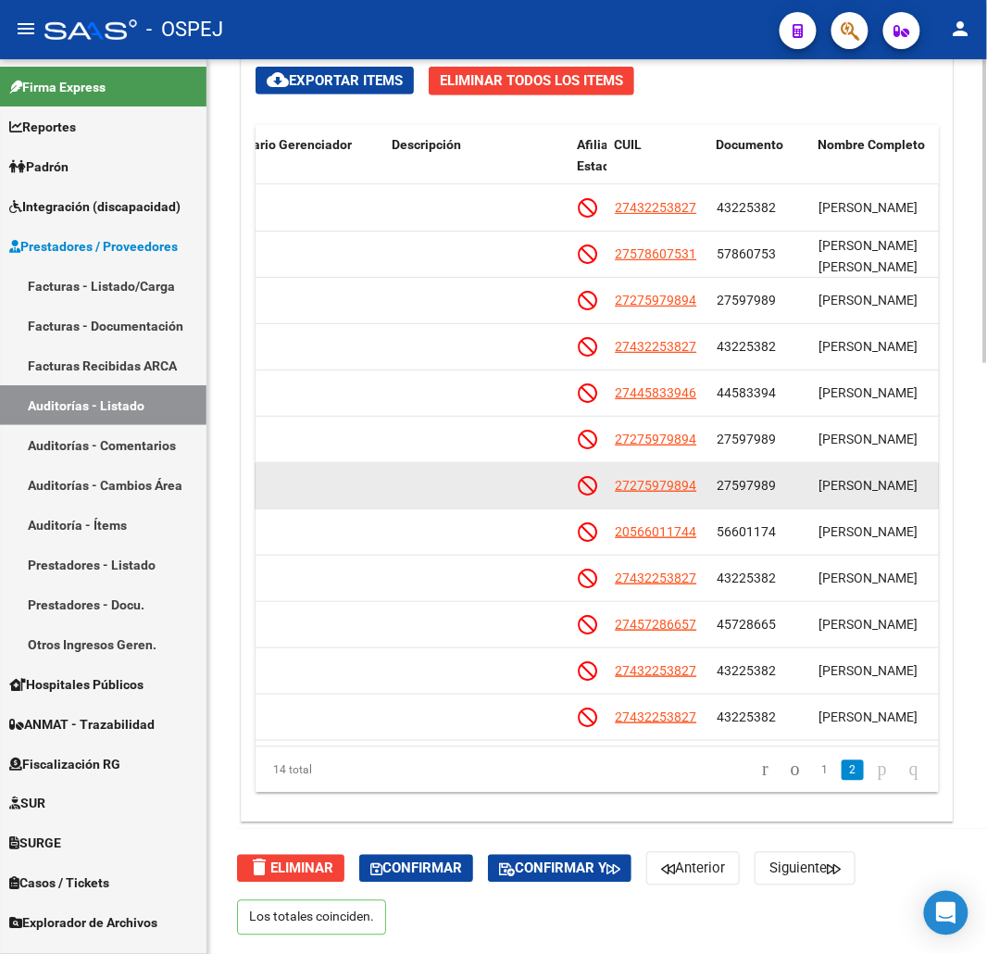
drag, startPoint x: 862, startPoint y: 469, endPoint x: 845, endPoint y: 469, distance: 17.6
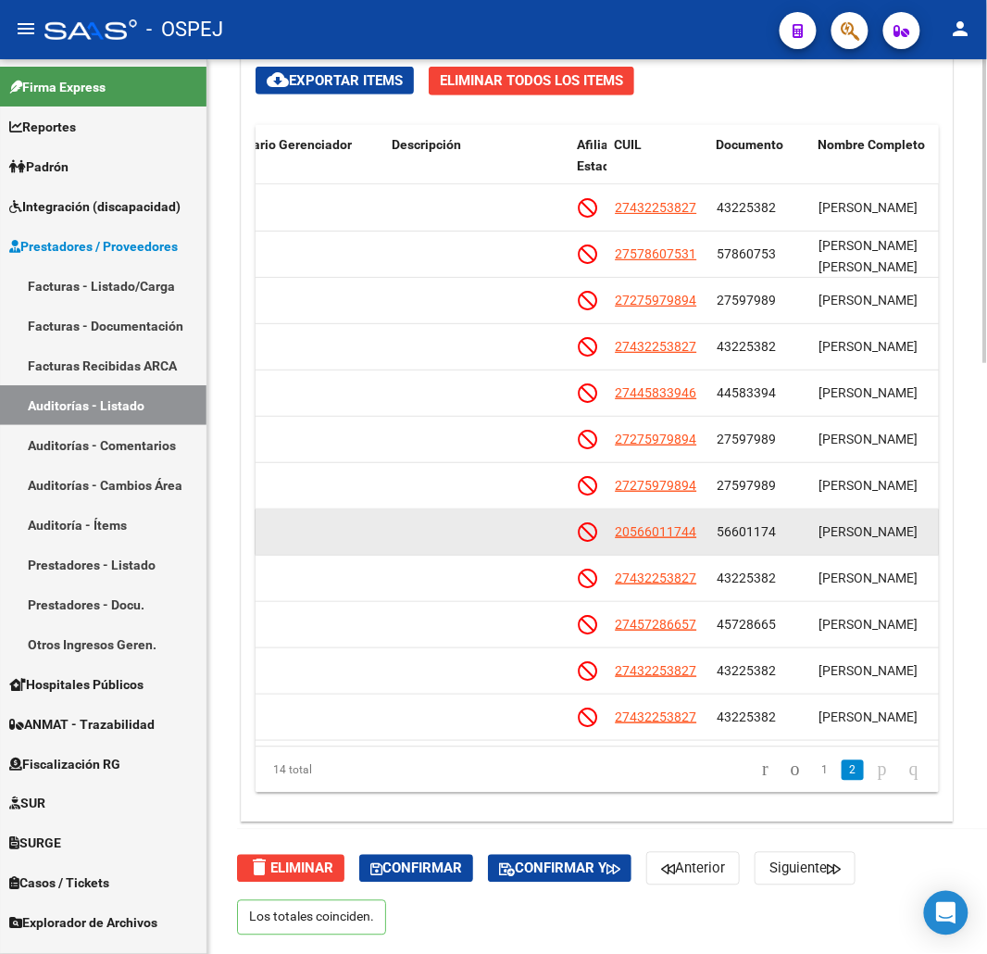
scroll to position [5, 894]
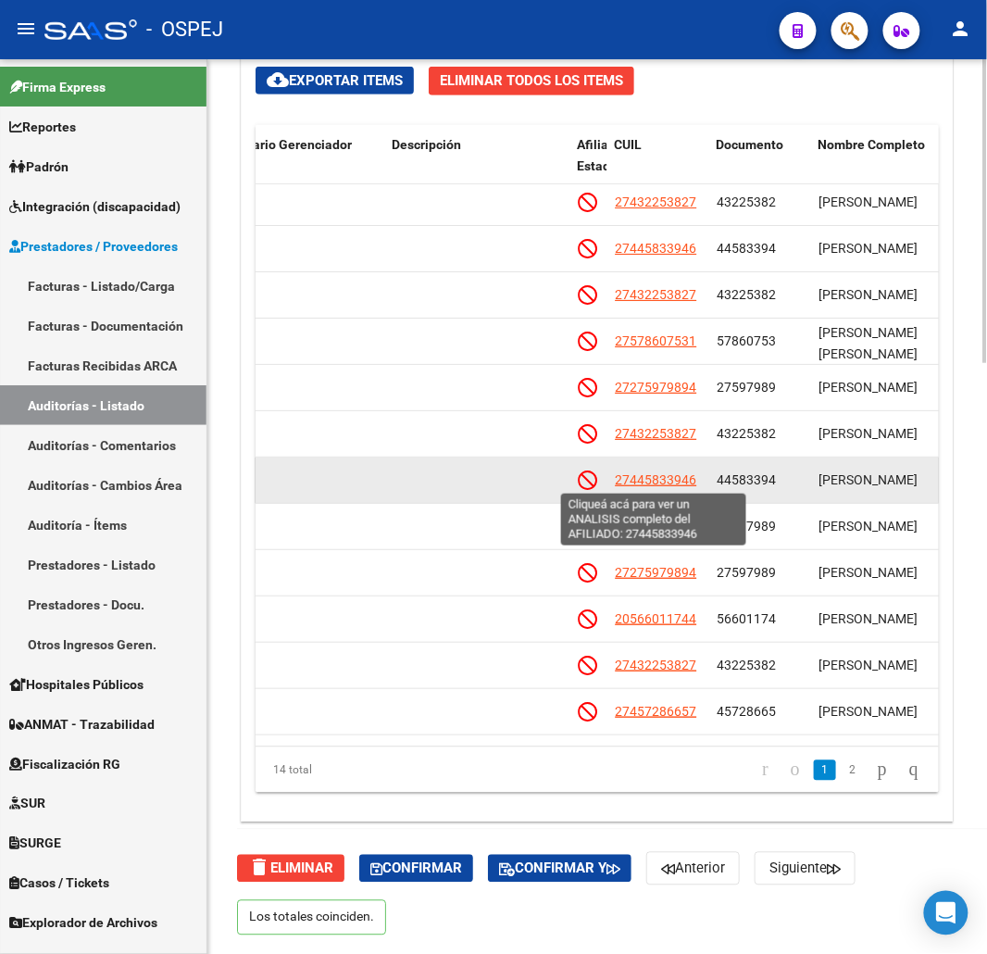
click at [672, 479] on span "27445833946" at bounding box center [655, 479] width 81 height 15
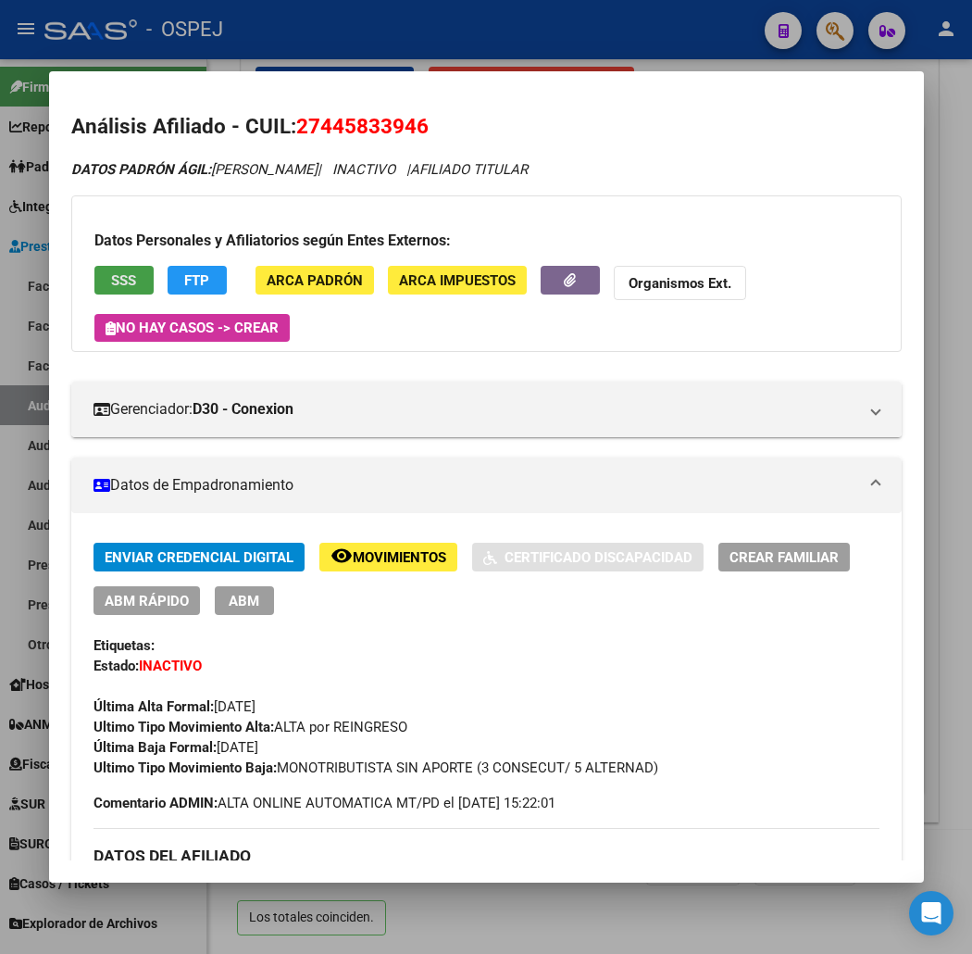
click at [119, 273] on button "SSS" at bounding box center [123, 280] width 59 height 29
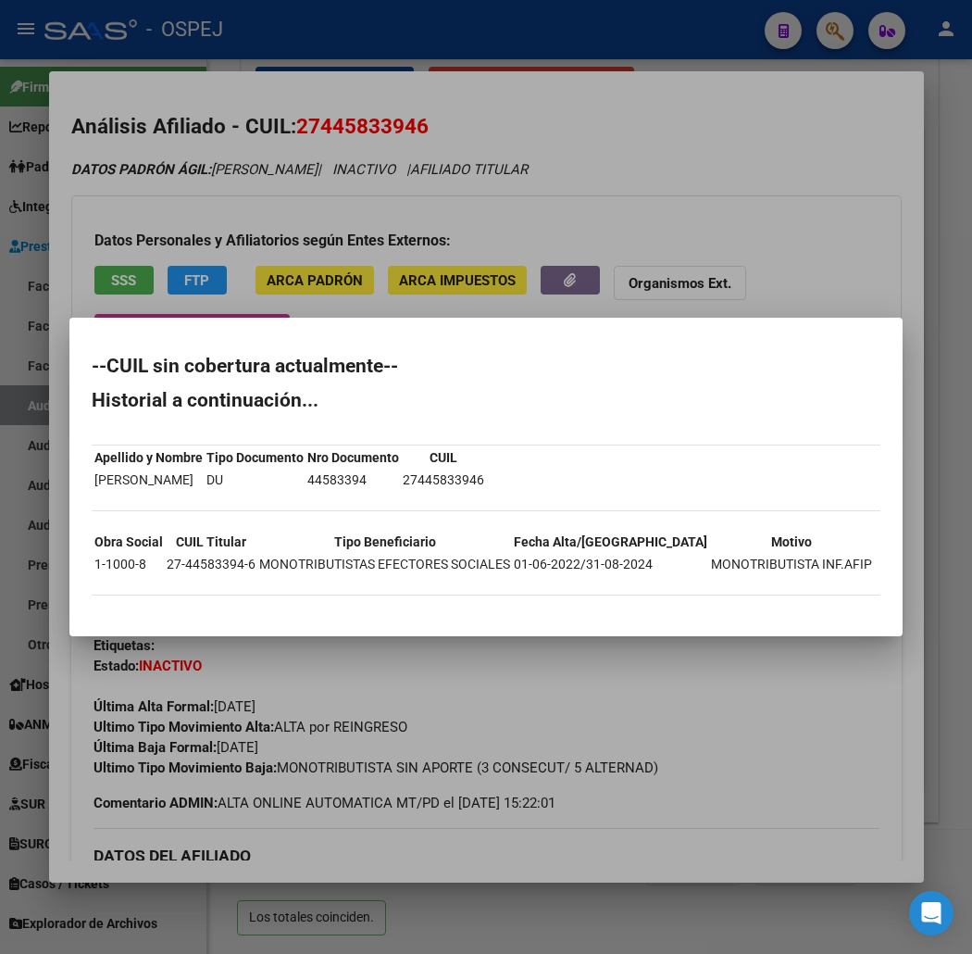
drag, startPoint x: 170, startPoint y: 603, endPoint x: 49, endPoint y: 372, distance: 260.5
click at [69, 364] on mat-dialog-content "--CUIL sin cobertura actualmente-- Historial a continuación... Apellido y Nombr…" at bounding box center [485, 476] width 833 height 273
copy div "--CUIL sin cobertura actualmente-- Historial a continuación... Apellido y Nombr…"
click at [401, 163] on div at bounding box center [486, 477] width 972 height 954
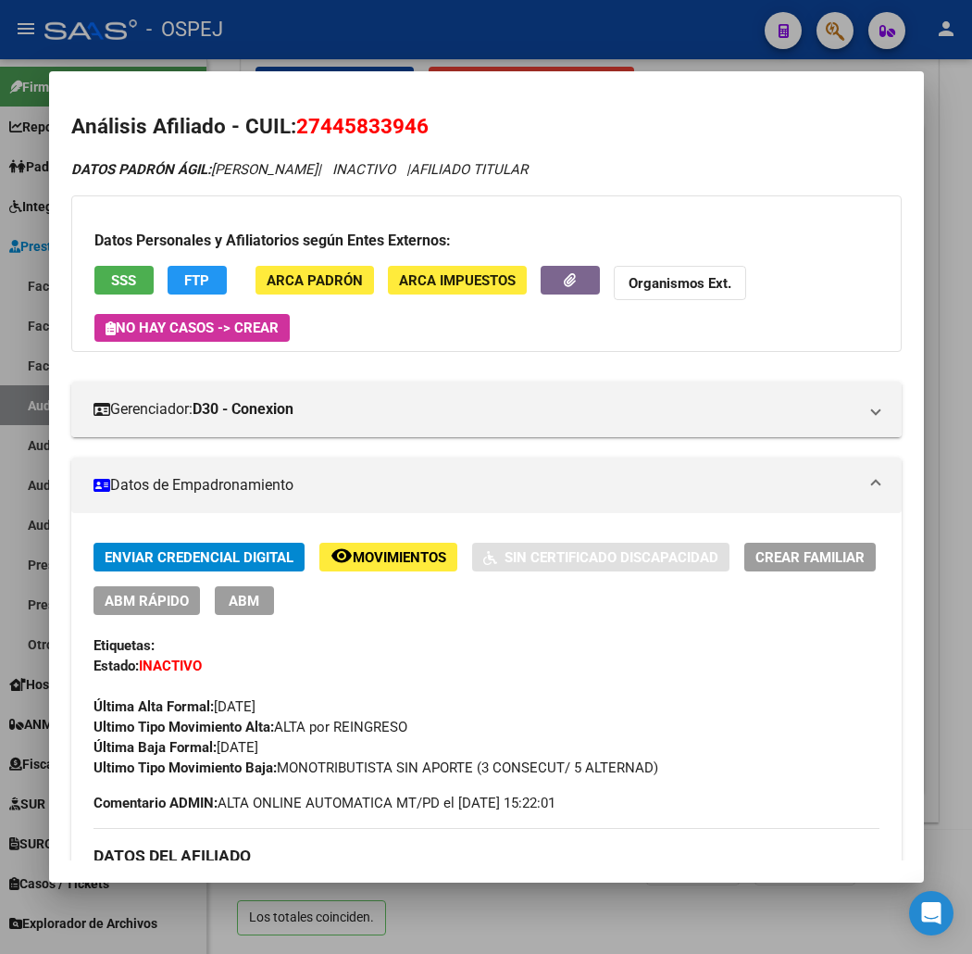
click at [361, 120] on span "27445833946" at bounding box center [362, 126] width 132 height 24
copy span "27445833946"
click at [535, 51] on div at bounding box center [486, 477] width 972 height 954
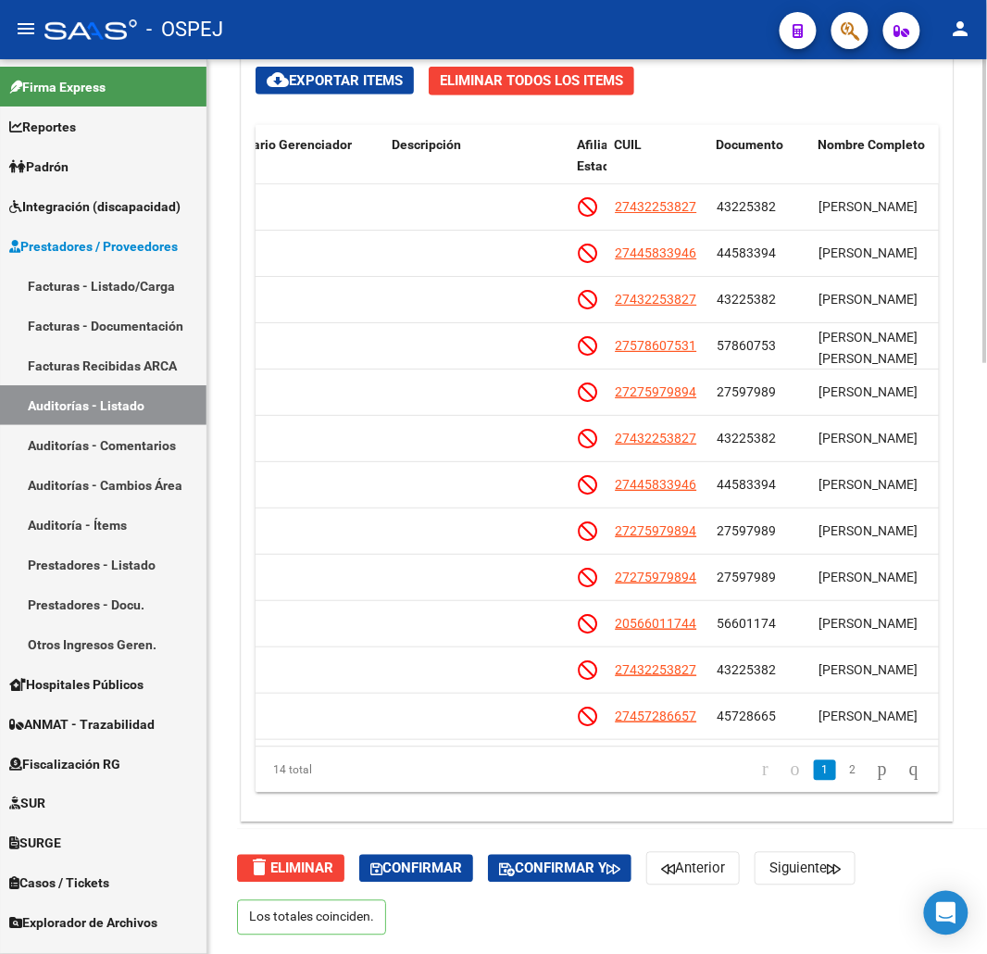
scroll to position [1222, 0]
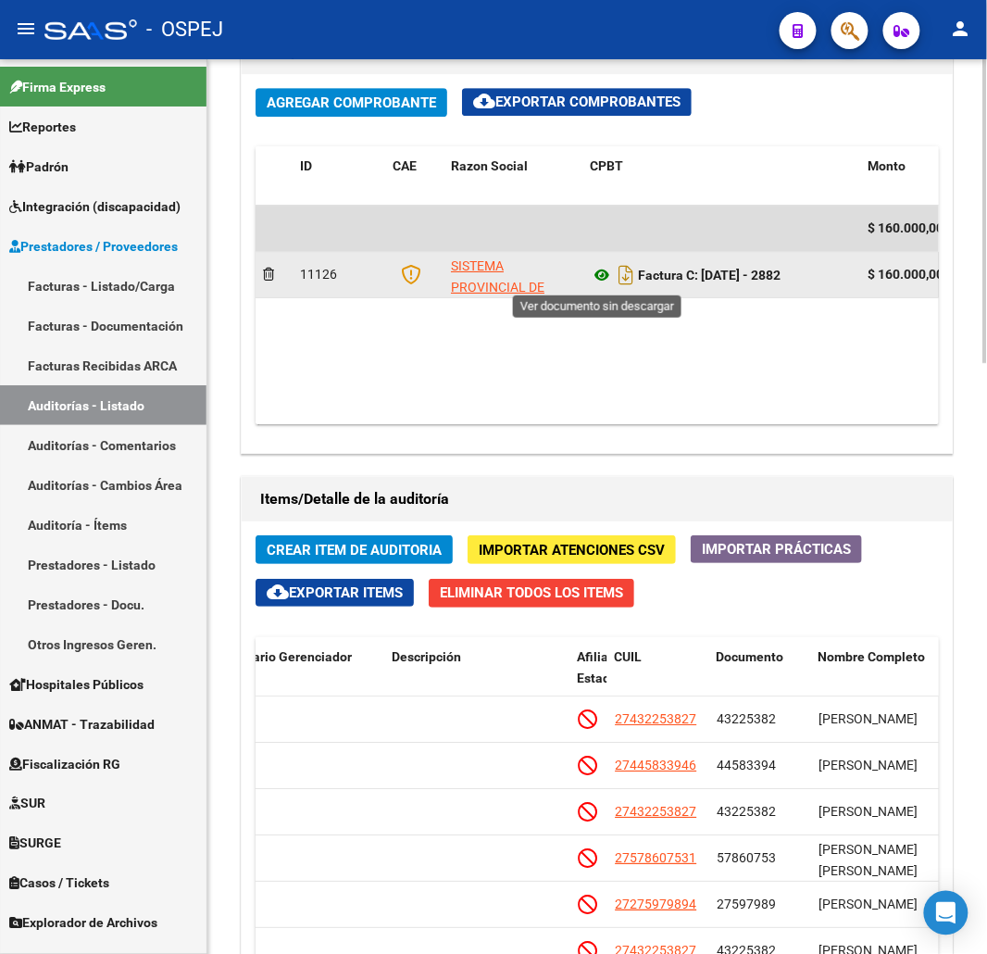
click at [595, 278] on icon at bounding box center [602, 275] width 24 height 22
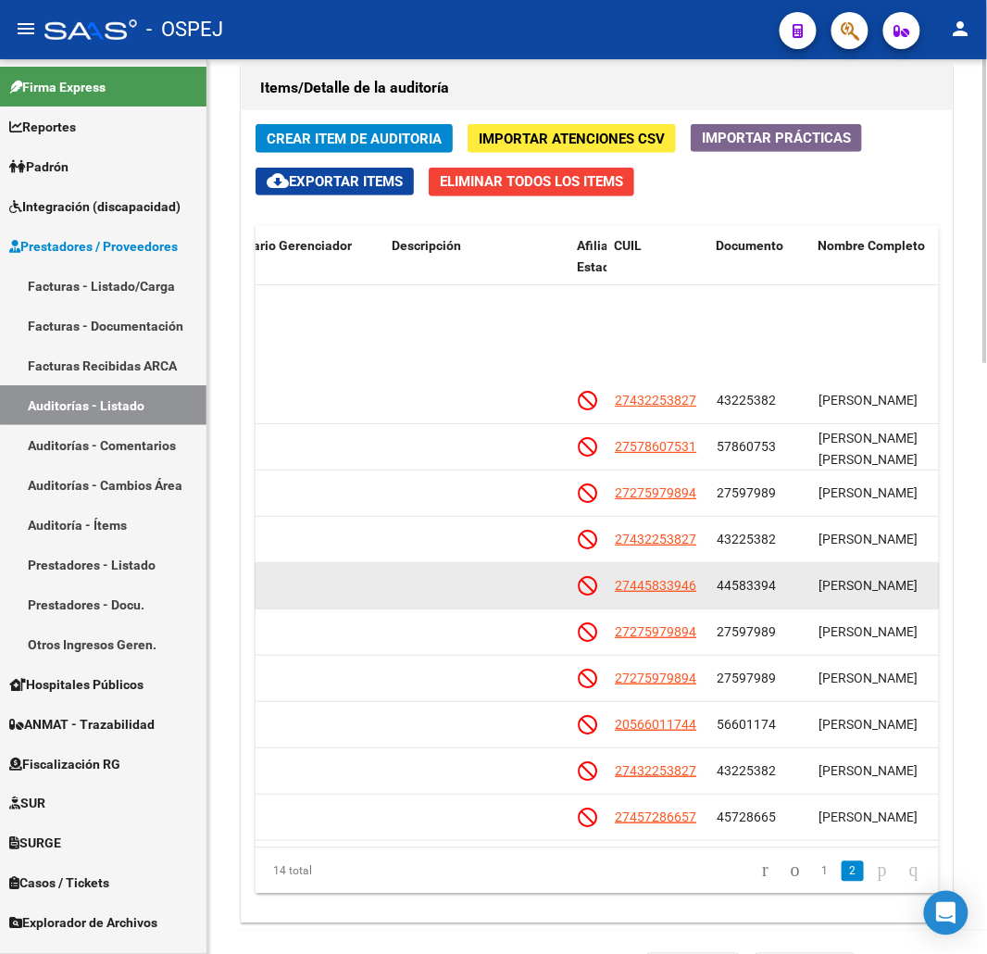
scroll to position [107, 894]
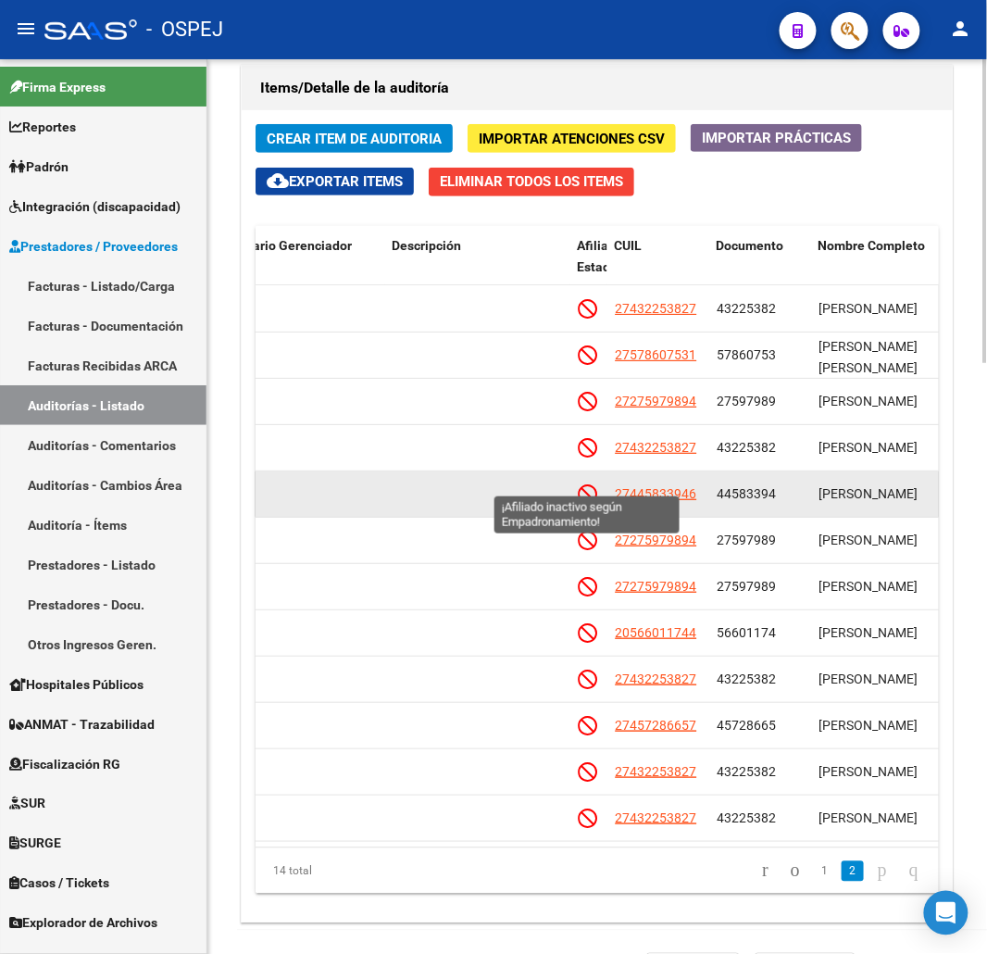
drag, startPoint x: 702, startPoint y: 493, endPoint x: 593, endPoint y: 486, distance: 109.5
click at [593, 486] on div "125980 D30 - Conexion $ 10.000,00 $ 10.000,00 $ 0,00 27445833946 44583394 [PERS…" at bounding box center [642, 494] width 2560 height 46
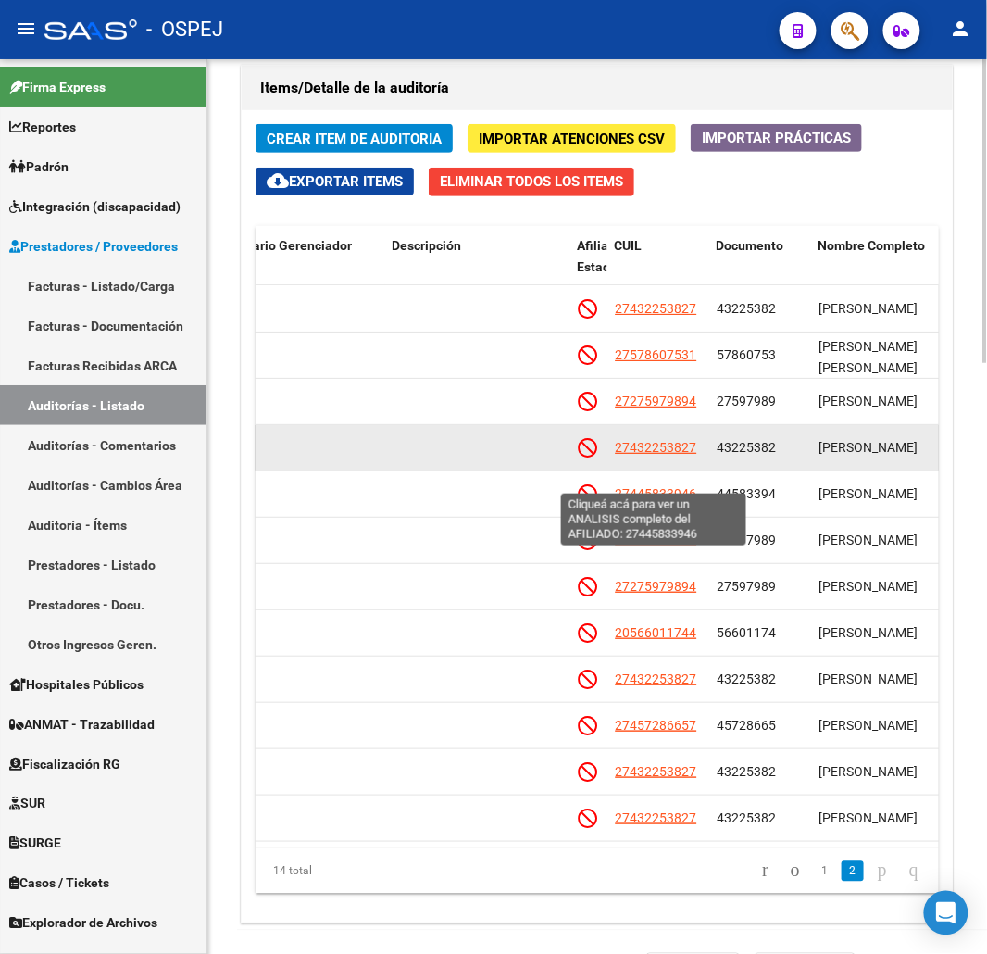
copy div "27445833946"
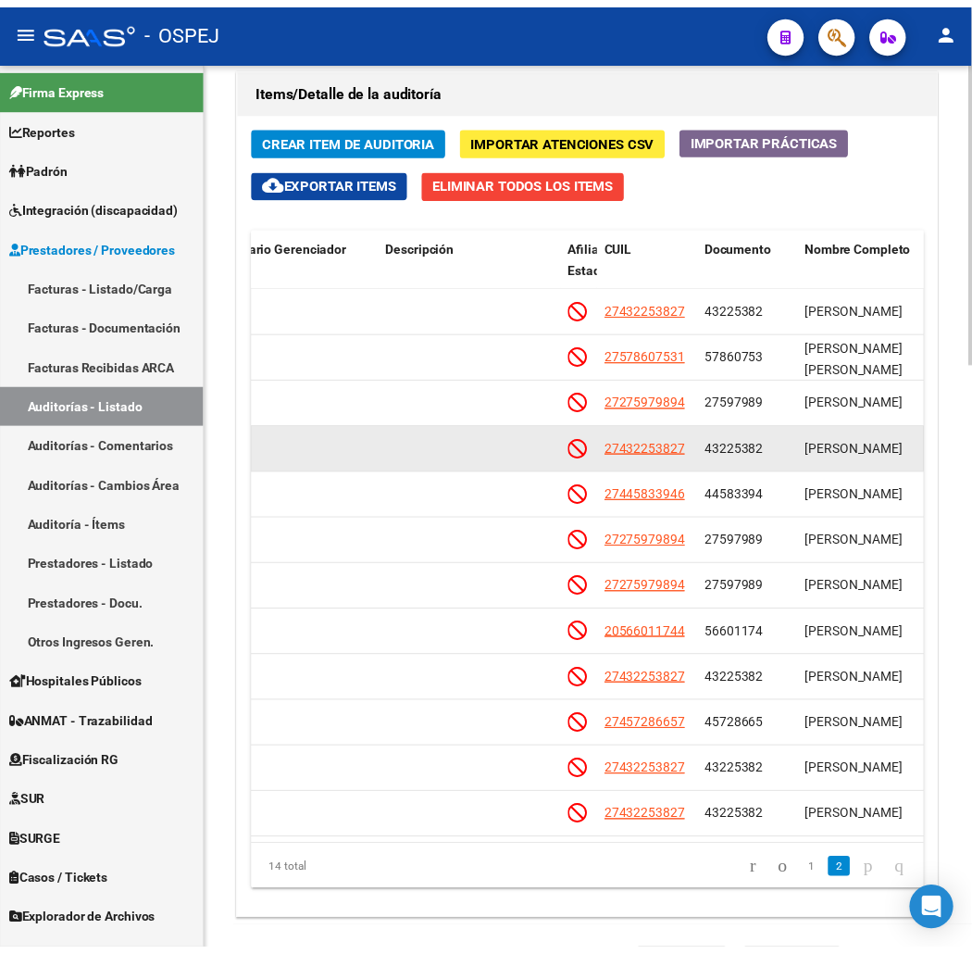
scroll to position [5, 894]
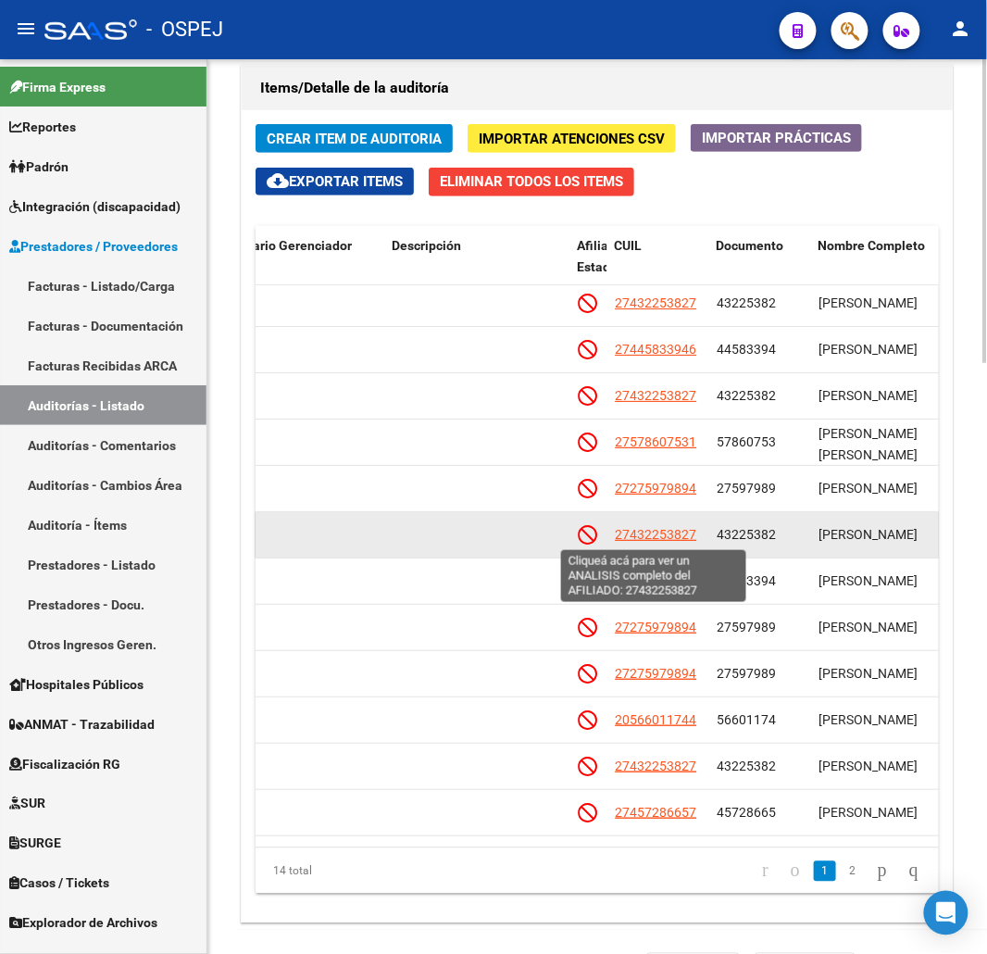
click at [682, 538] on span "27432253827" at bounding box center [655, 534] width 81 height 15
type textarea "27432253827"
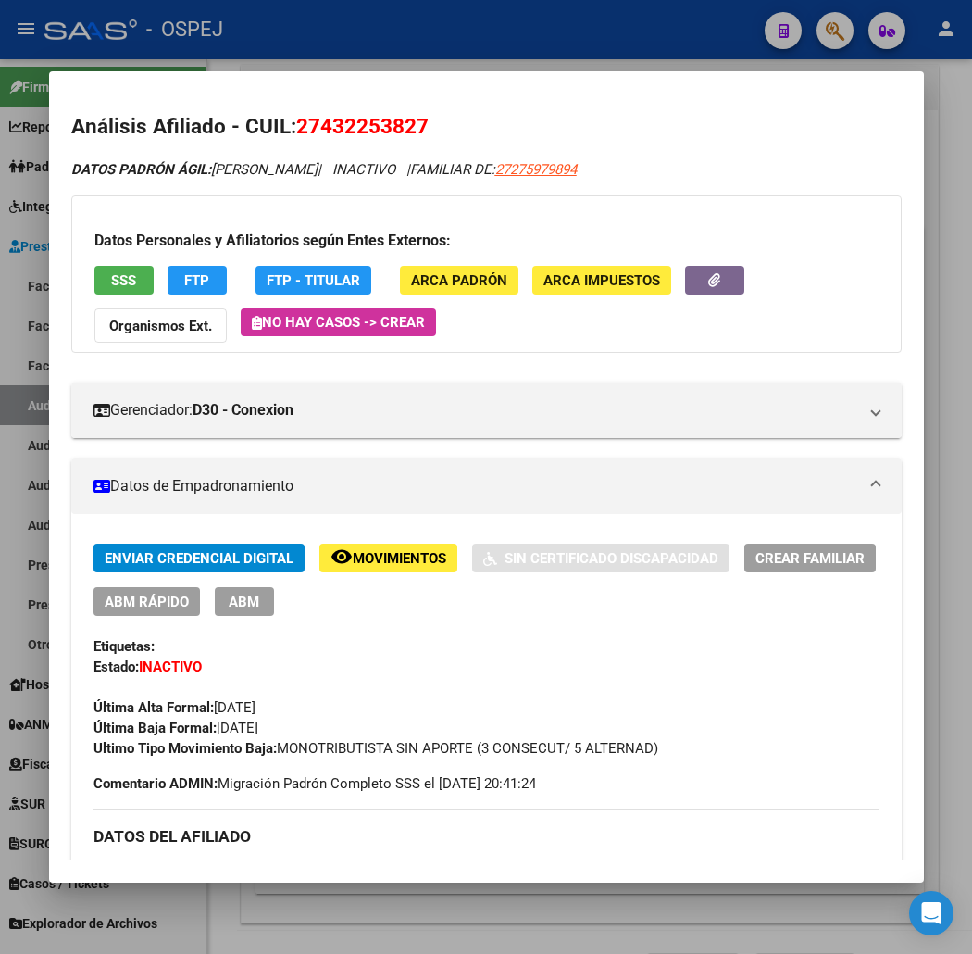
click at [86, 264] on div "Datos Personales y Afiliatorios según Entes Externos: SSS FTP FTP - Titular ARC…" at bounding box center [486, 273] width 831 height 157
click at [94, 267] on button "SSS" at bounding box center [123, 280] width 59 height 29
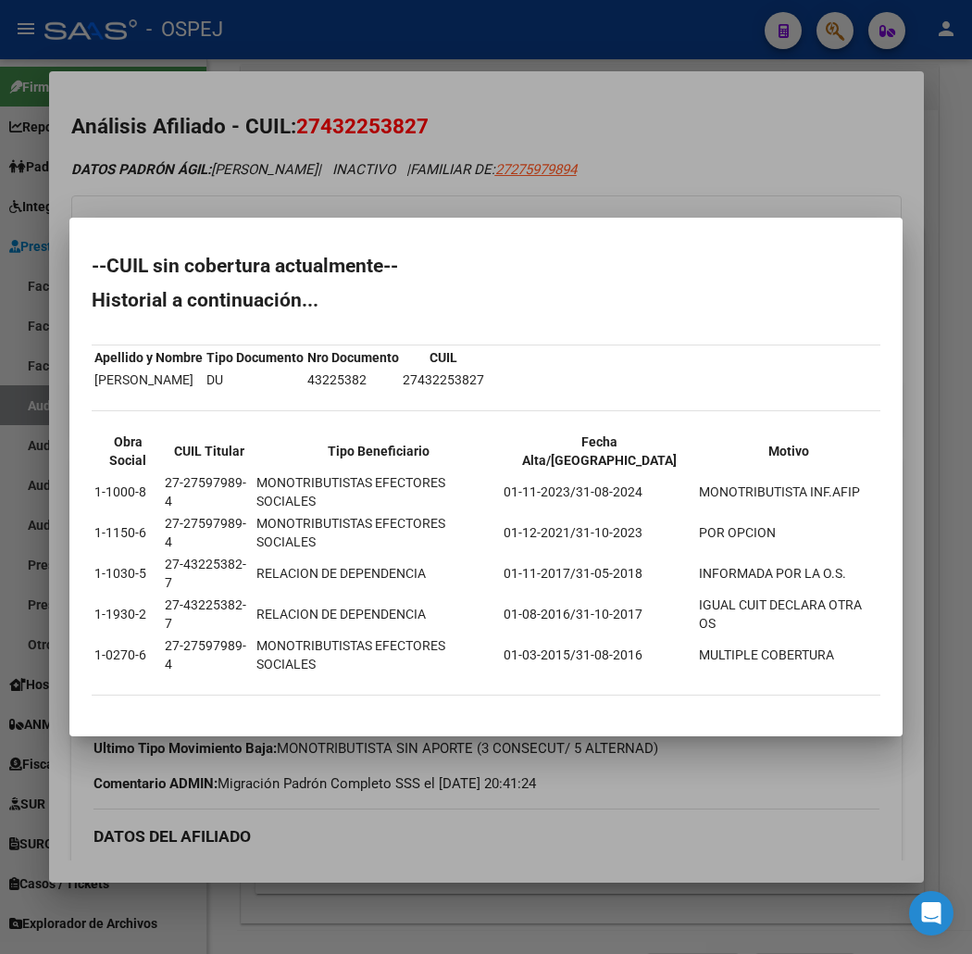
drag, startPoint x: 319, startPoint y: 659, endPoint x: 28, endPoint y: 340, distance: 432.0
click at [69, 340] on mat-dialog-container "--CUIL sin cobertura actualmente-- Historial a continuación... Apellido y Nombr…" at bounding box center [485, 477] width 833 height 518
drag, startPoint x: 119, startPoint y: 337, endPoint x: 62, endPoint y: 335, distance: 56.5
click at [92, 275] on h2 "--CUIL sin cobertura actualmente--" at bounding box center [486, 266] width 789 height 19
drag, startPoint x: 46, startPoint y: 322, endPoint x: 87, endPoint y: 652, distance: 332.2
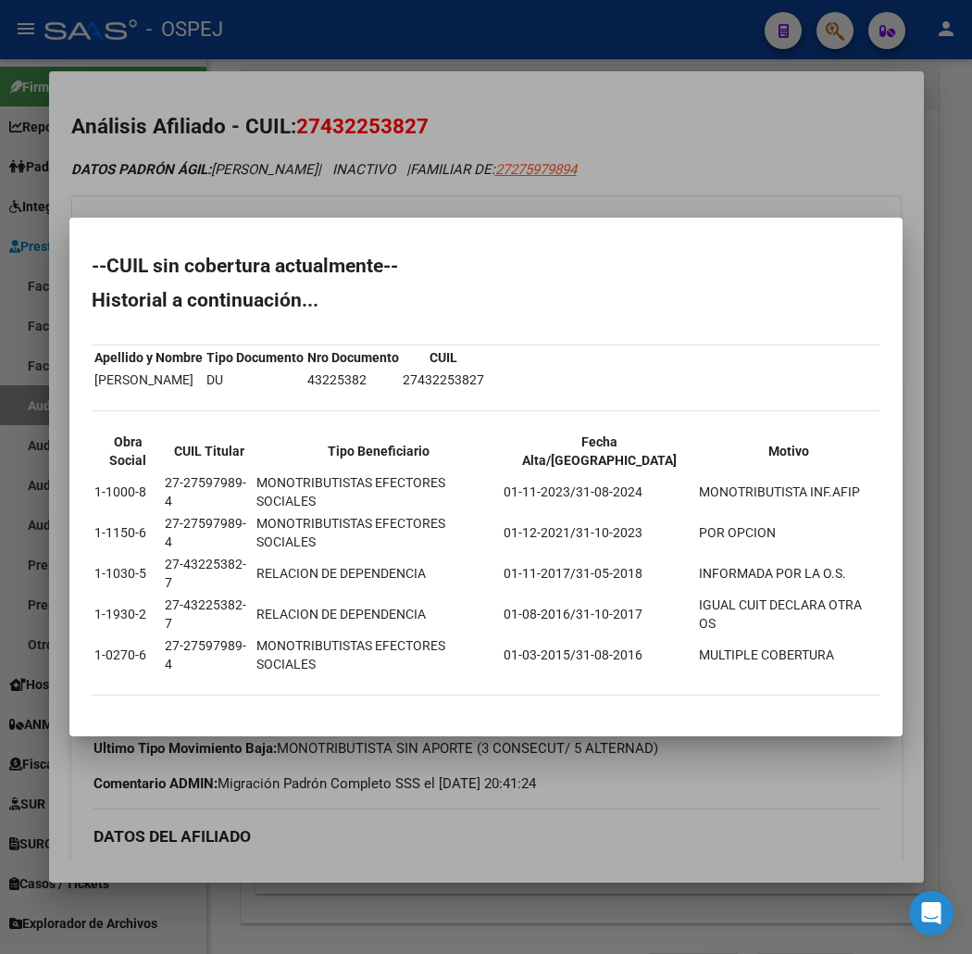
click at [92, 652] on div "--CUIL sin cobertura actualmente-- Historial a continuación... Apellido y Nombr…" at bounding box center [486, 485] width 789 height 457
drag, startPoint x: 426, startPoint y: 120, endPoint x: 393, endPoint y: 124, distance: 33.5
click at [426, 120] on div at bounding box center [486, 477] width 972 height 954
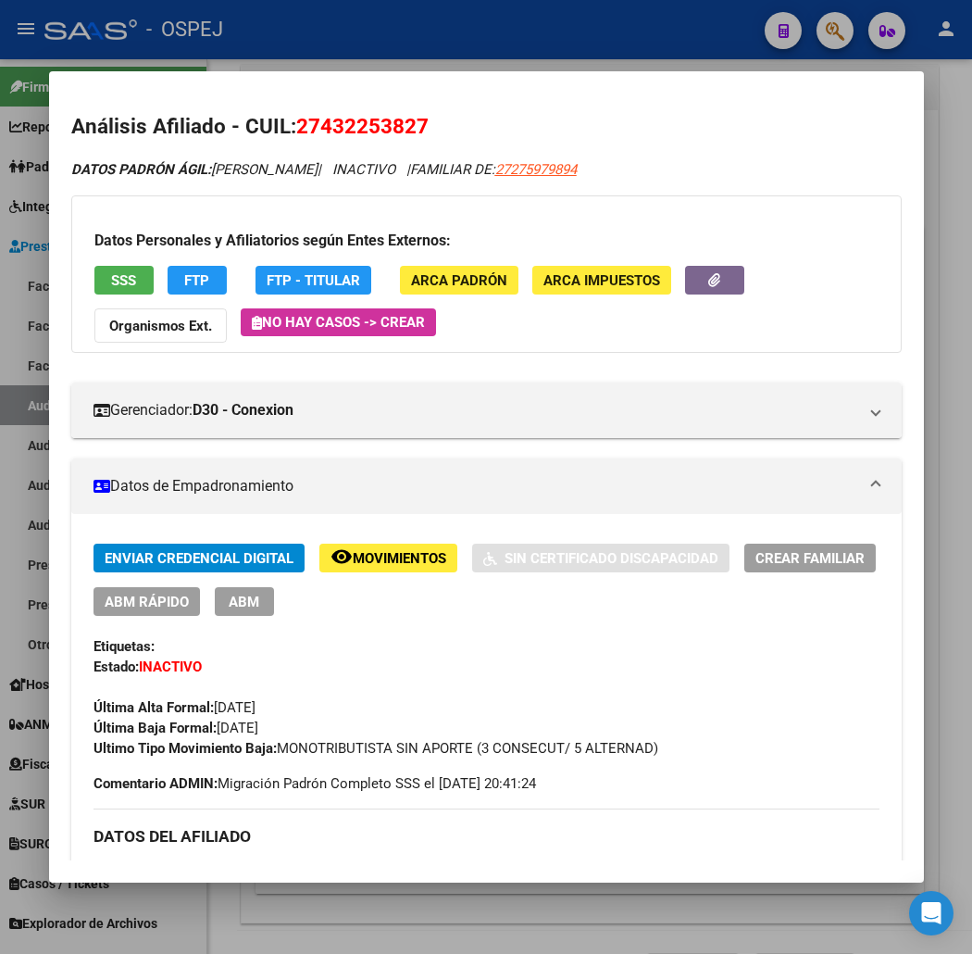
click at [365, 126] on span "27432253827" at bounding box center [362, 126] width 132 height 24
